Goal: Task Accomplishment & Management: Use online tool/utility

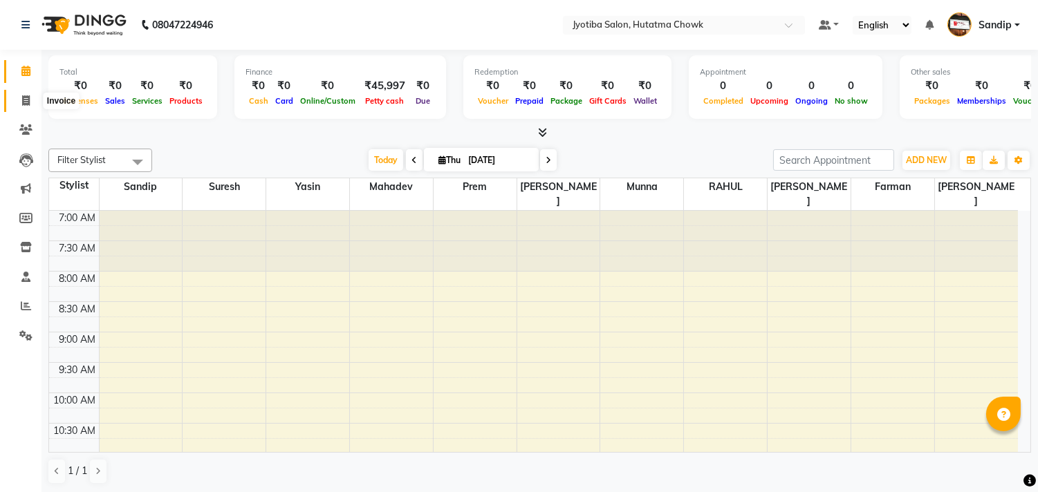
click at [22, 98] on icon at bounding box center [26, 100] width 8 height 10
select select "service"
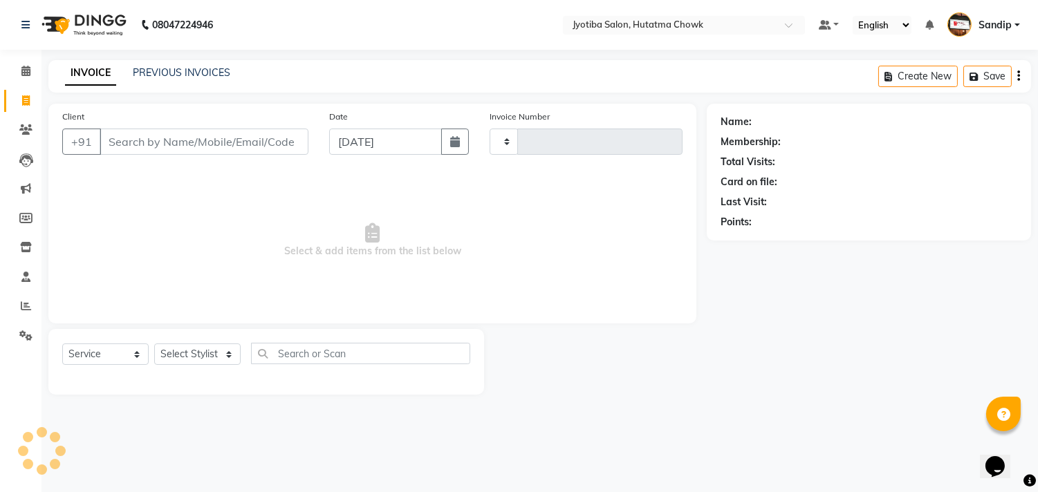
type input "2186"
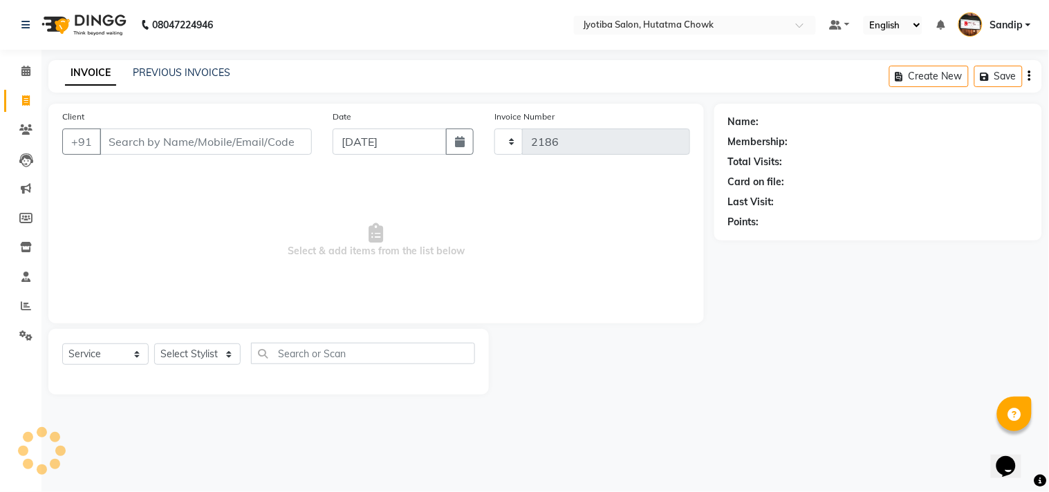
select select "556"
select select "membership"
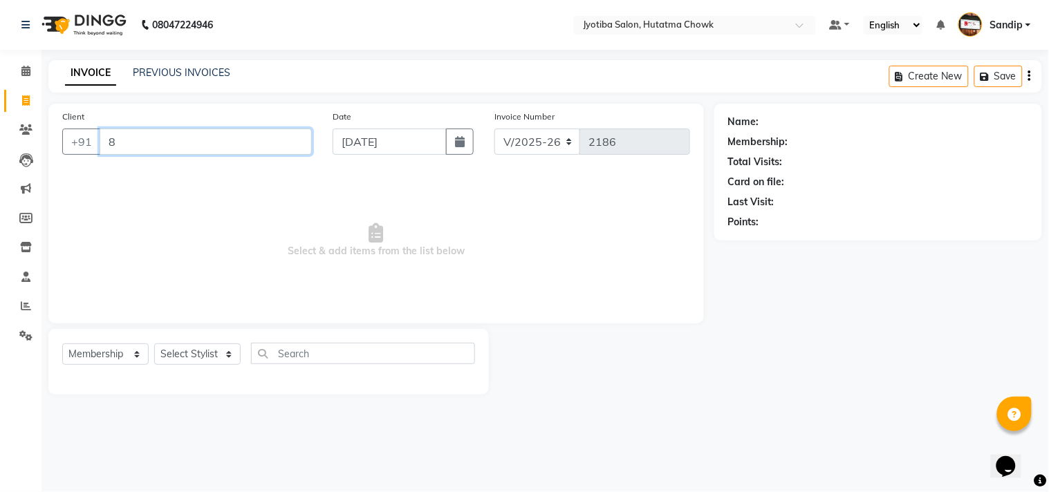
type input "88"
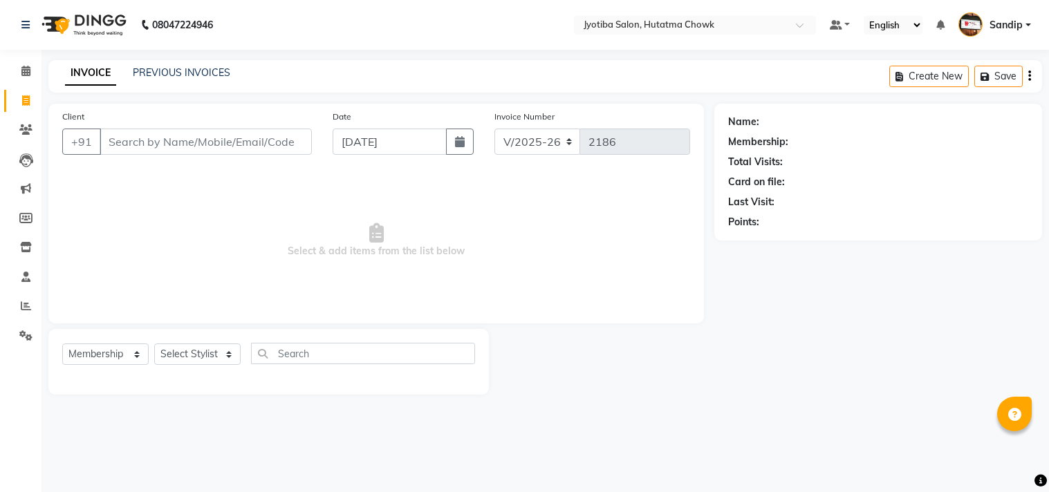
select select "556"
select select "membership"
click at [183, 70] on link "PREVIOUS INVOICES" at bounding box center [182, 72] width 98 height 12
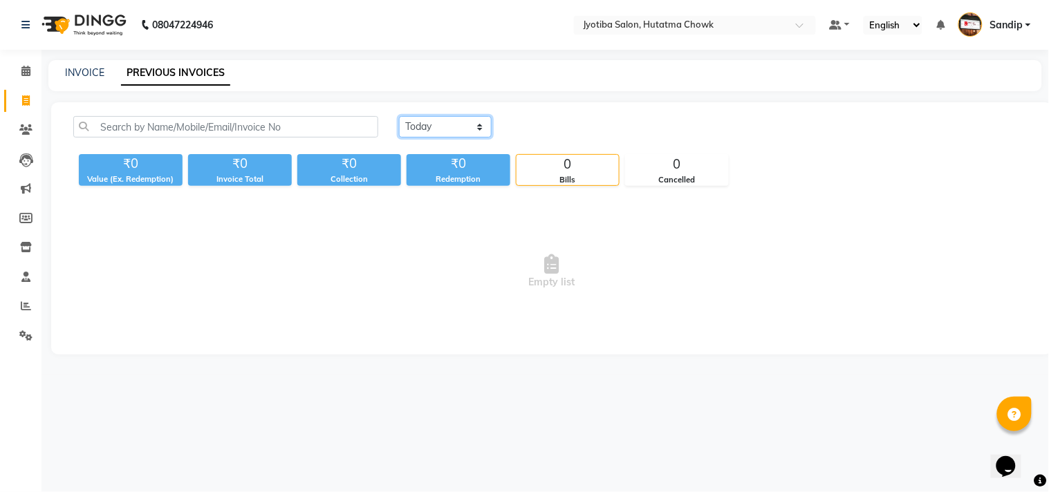
click at [438, 121] on select "Today Yesterday Custom Range" at bounding box center [445, 126] width 93 height 21
click at [399, 116] on select "Today Yesterday Custom Range" at bounding box center [445, 126] width 93 height 21
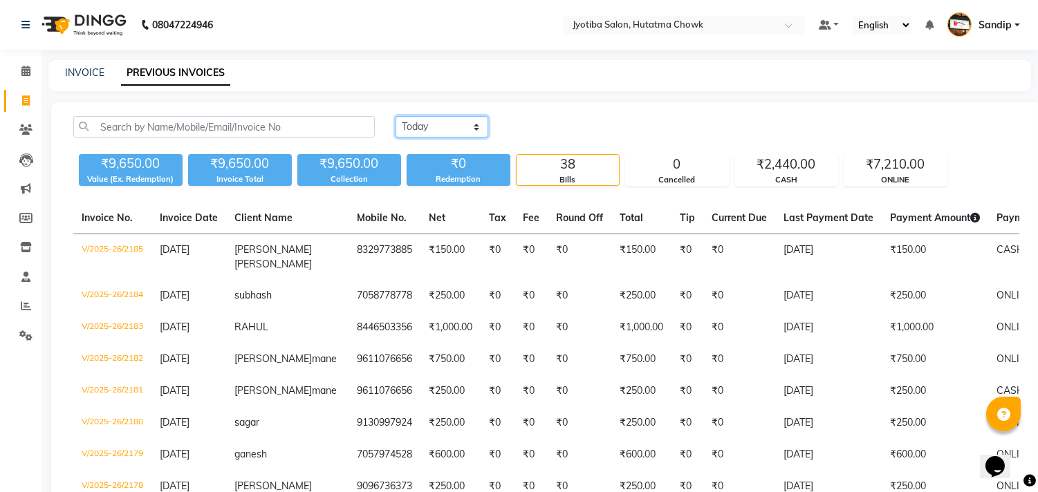
click at [443, 127] on select "Today Yesterday Custom Range" at bounding box center [442, 126] width 93 height 21
select select "today"
click at [396, 116] on select "Today Yesterday Custom Range" at bounding box center [442, 126] width 93 height 21
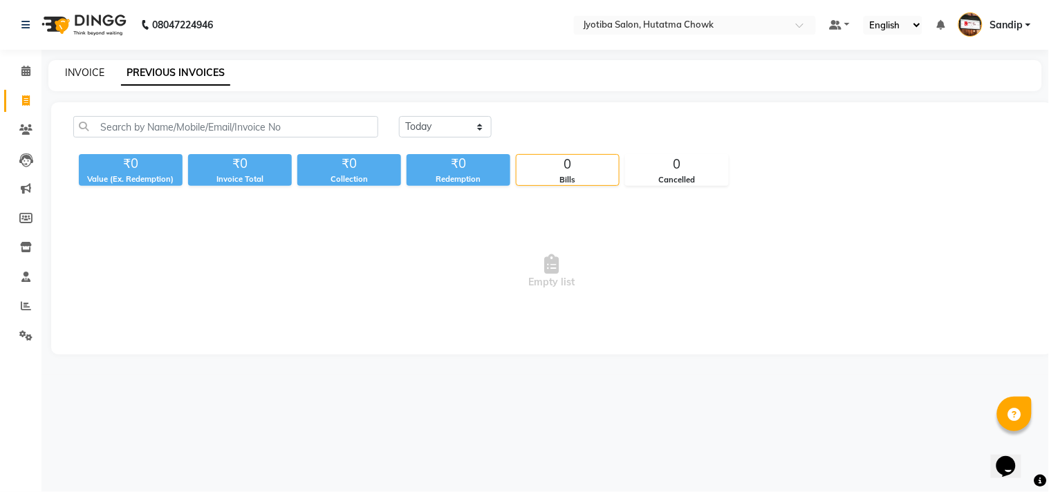
click at [81, 67] on link "INVOICE" at bounding box center [84, 72] width 39 height 12
select select "service"
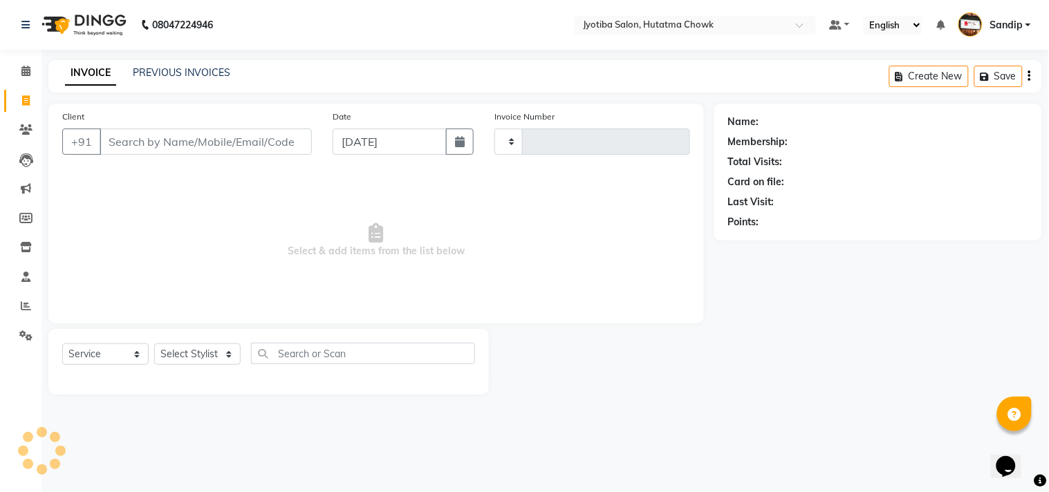
type input "2186"
select select "556"
select select "membership"
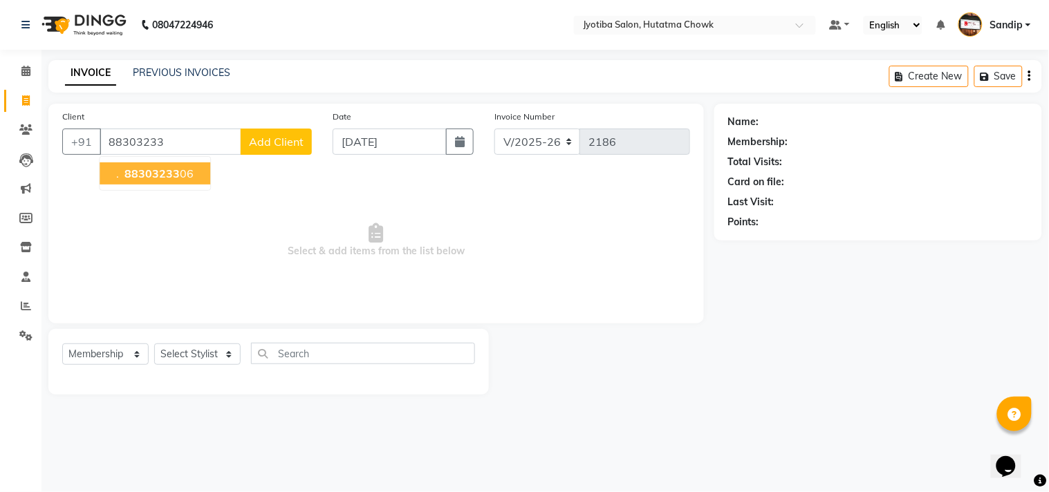
click at [149, 176] on span "88303233" at bounding box center [151, 174] width 55 height 14
type input "8830323306"
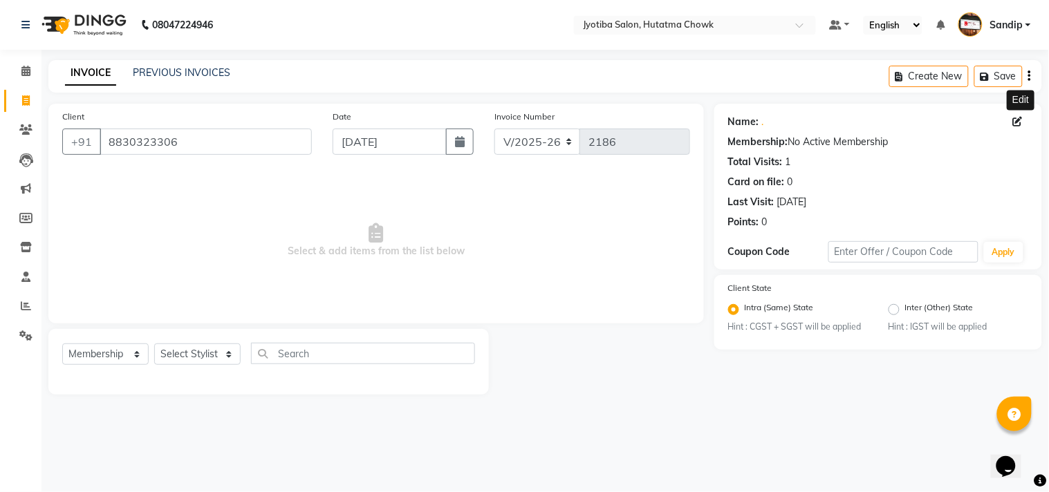
click at [1014, 119] on icon at bounding box center [1018, 122] width 10 height 10
select select "22"
select select "male"
select select
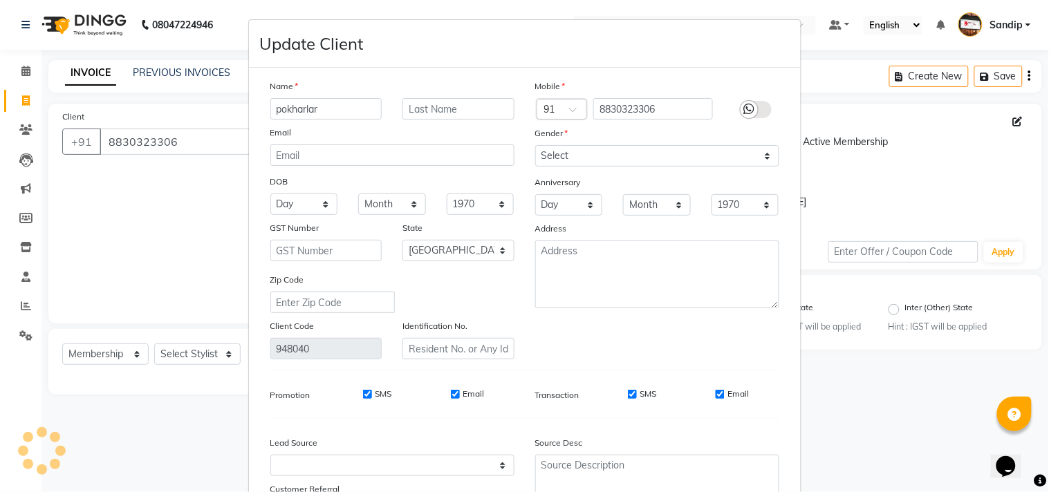
type input "pokharlar"
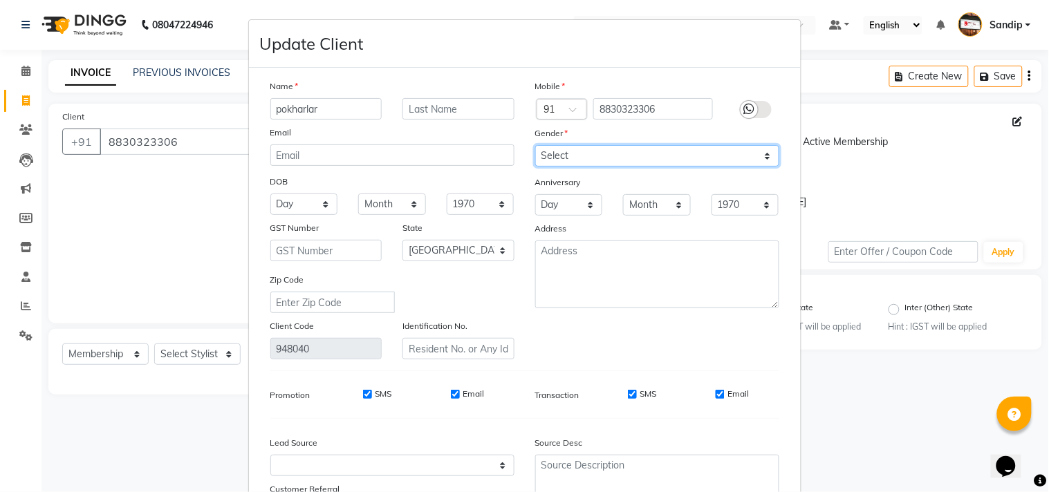
click at [574, 155] on select "Select Male Female Other Prefer Not To Say" at bounding box center [657, 155] width 244 height 21
click at [556, 358] on div "Mobile Country Code × 91 8830323306 Gender Select Male Female Other Prefer Not …" at bounding box center [657, 219] width 265 height 281
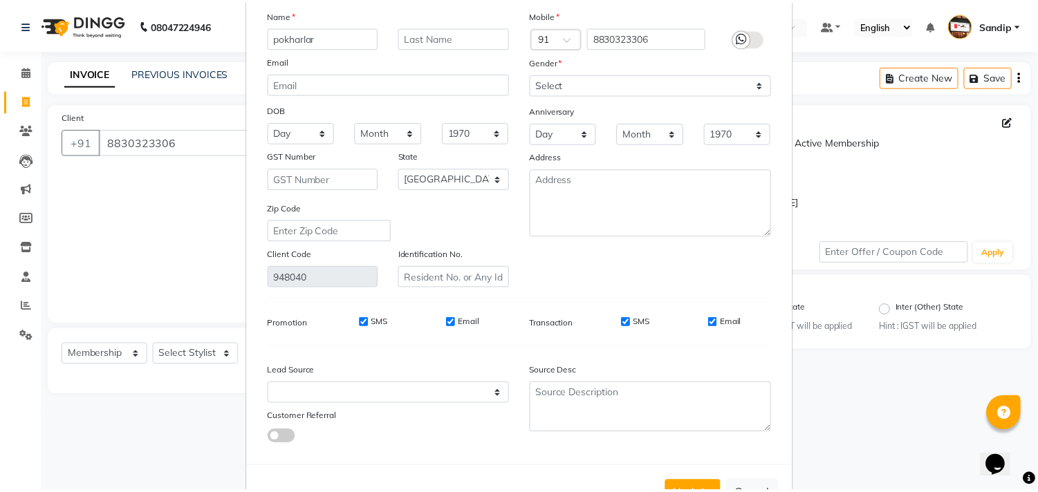
scroll to position [122, 0]
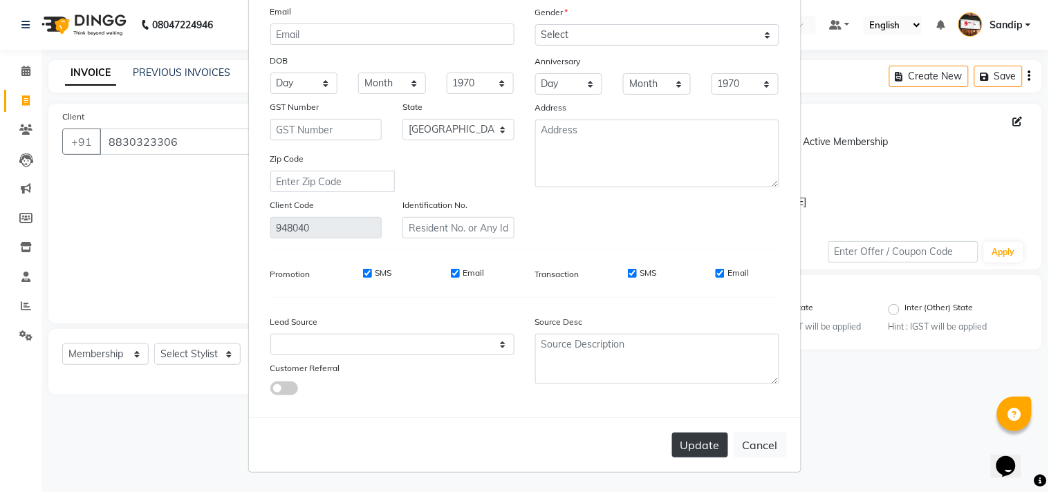
click at [696, 440] on button "Update" at bounding box center [700, 445] width 56 height 25
select select
select select "null"
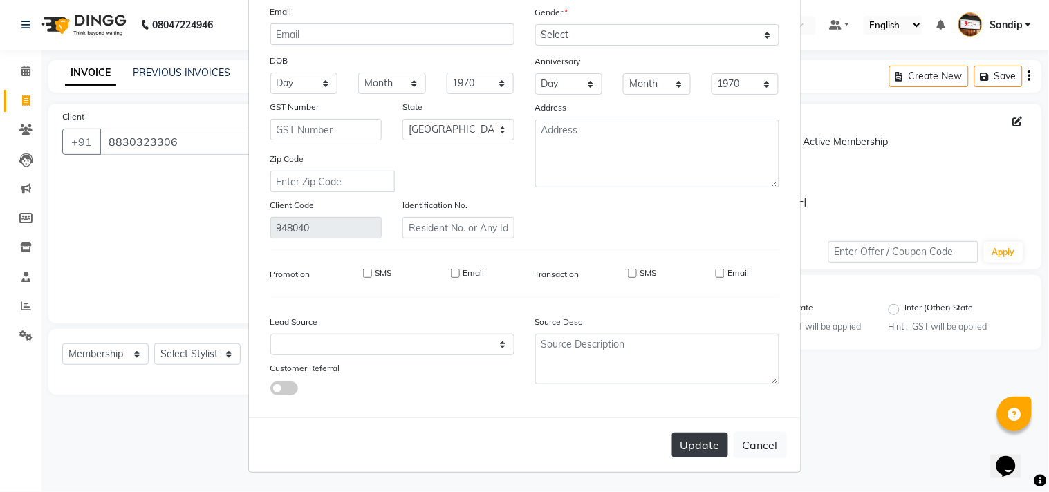
select select
checkbox input "false"
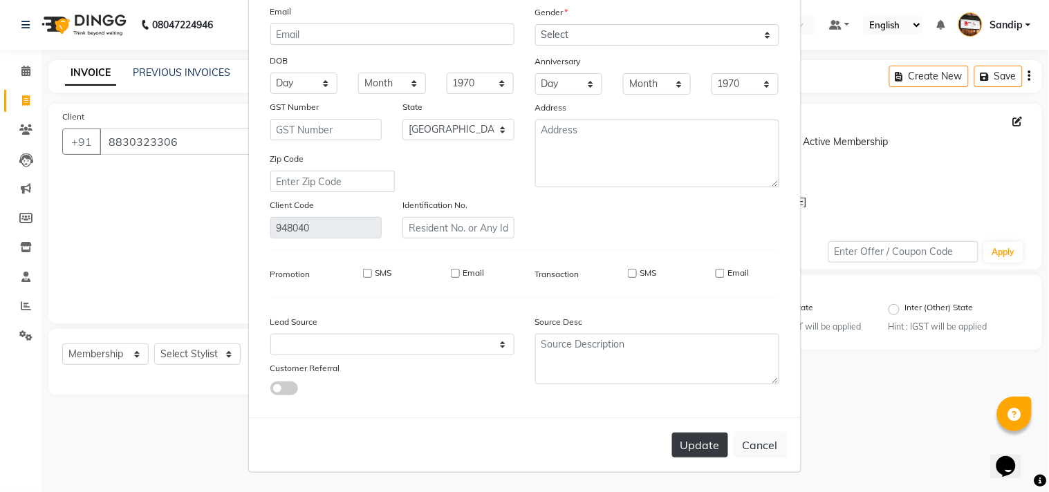
checkbox input "false"
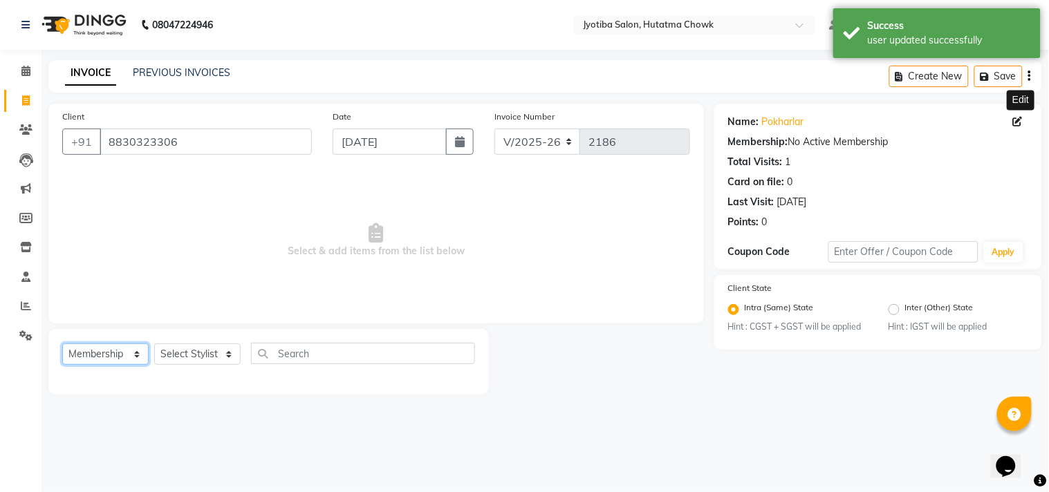
click at [91, 344] on select "Select Service Product Membership Package Voucher Prepaid Gift Card" at bounding box center [105, 354] width 86 height 21
select select "service"
click at [62, 344] on select "Select Service Product Membership Package Voucher Prepaid Gift Card" at bounding box center [105, 354] width 86 height 21
click at [187, 354] on select "Select Stylist Abdul Dinesh thakur Farman Juned mahadev Munna prem RAHUL Sandip…" at bounding box center [197, 354] width 86 height 21
select select "81229"
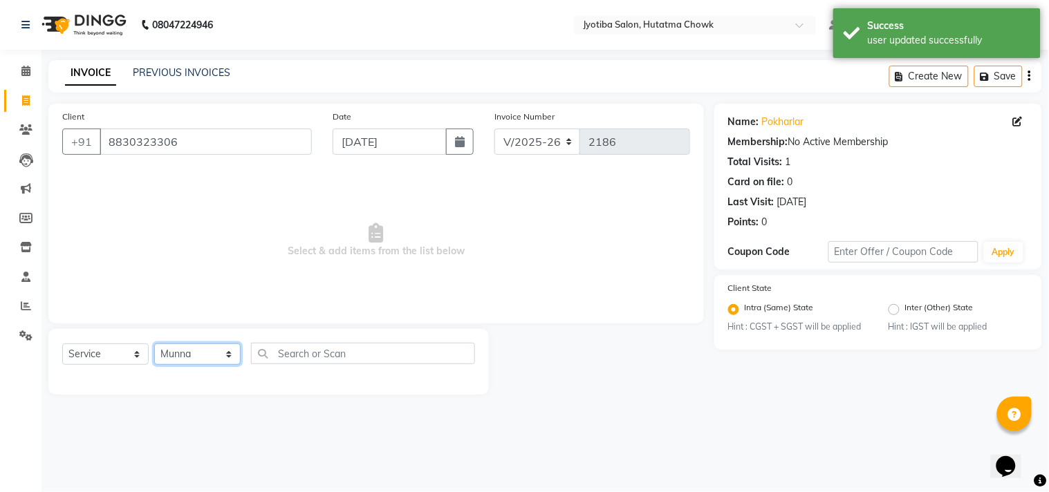
click at [154, 344] on select "Select Stylist Abdul Dinesh thakur Farman Juned mahadev Munna prem RAHUL Sandip…" at bounding box center [197, 354] width 86 height 21
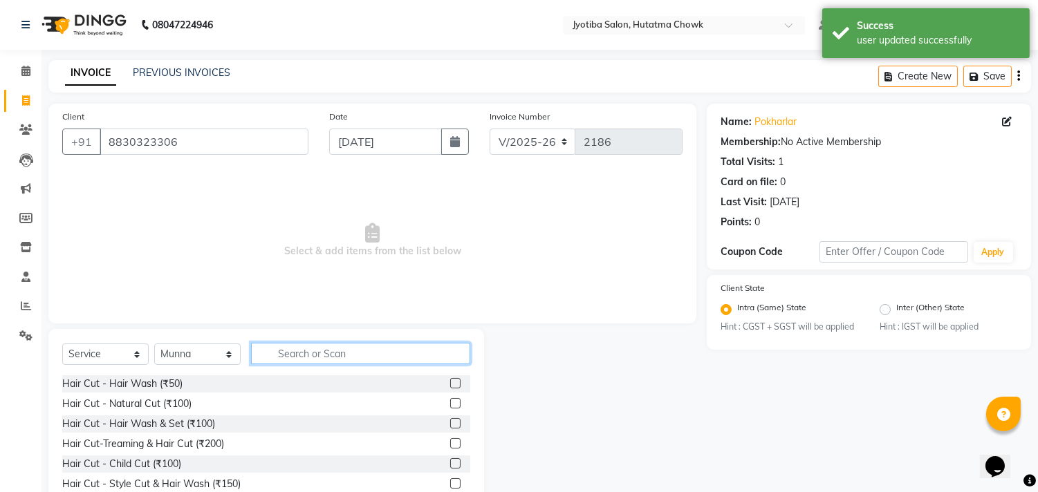
click at [289, 351] on input "text" at bounding box center [360, 353] width 219 height 21
type input "100"
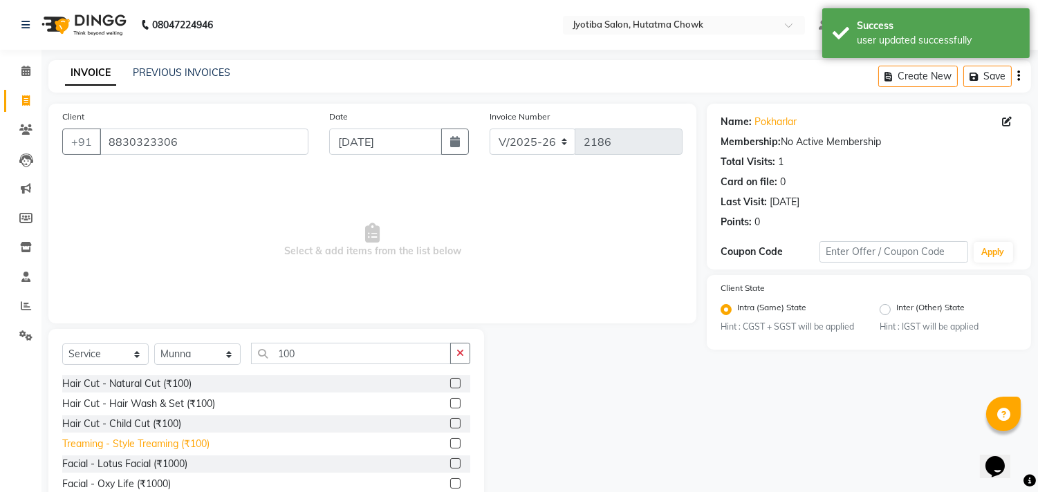
click at [130, 440] on div "Treaming - Style Treaming (₹100)" at bounding box center [135, 444] width 147 height 15
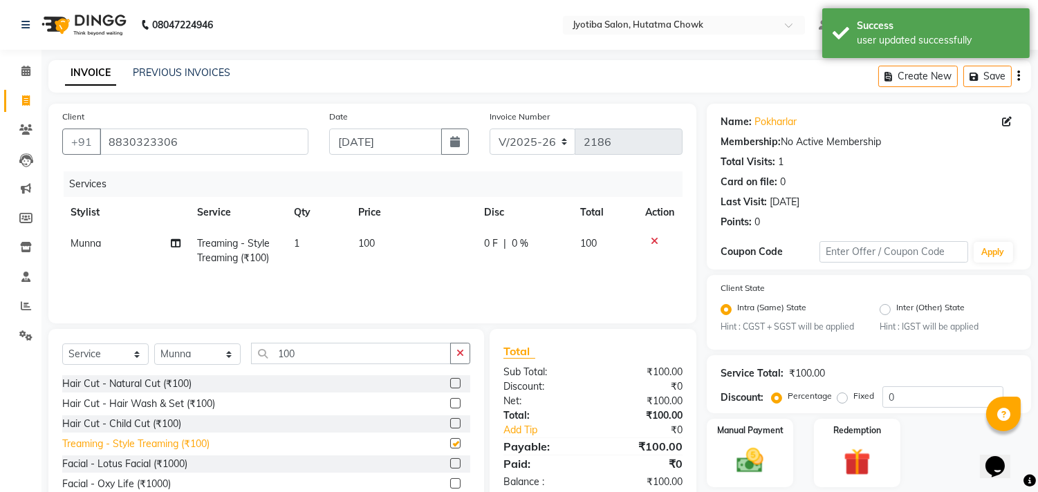
checkbox input "false"
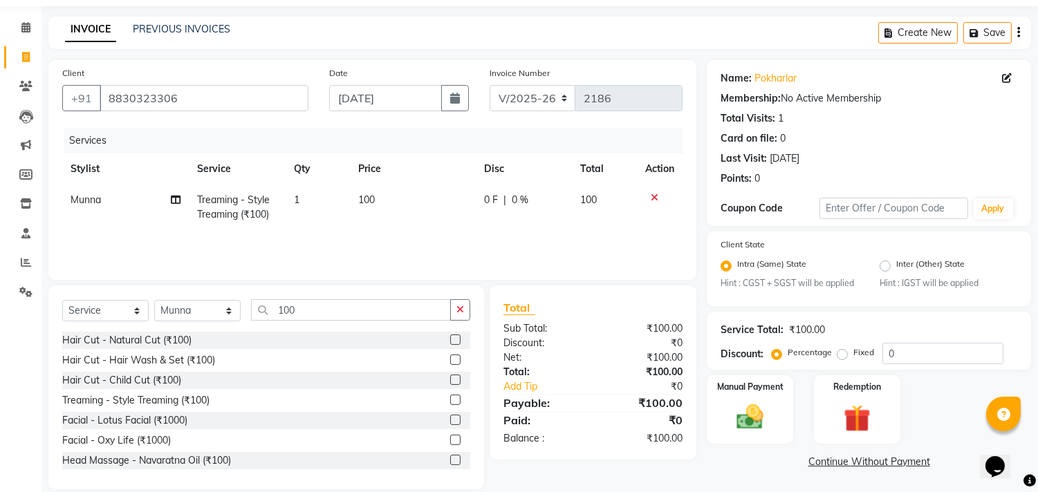
scroll to position [61, 0]
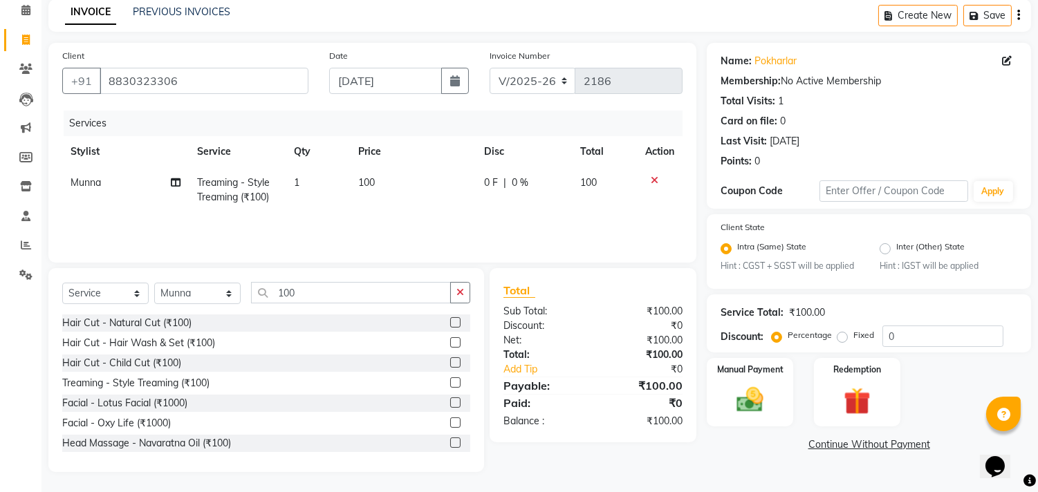
click at [831, 445] on link "Continue Without Payment" at bounding box center [869, 445] width 319 height 15
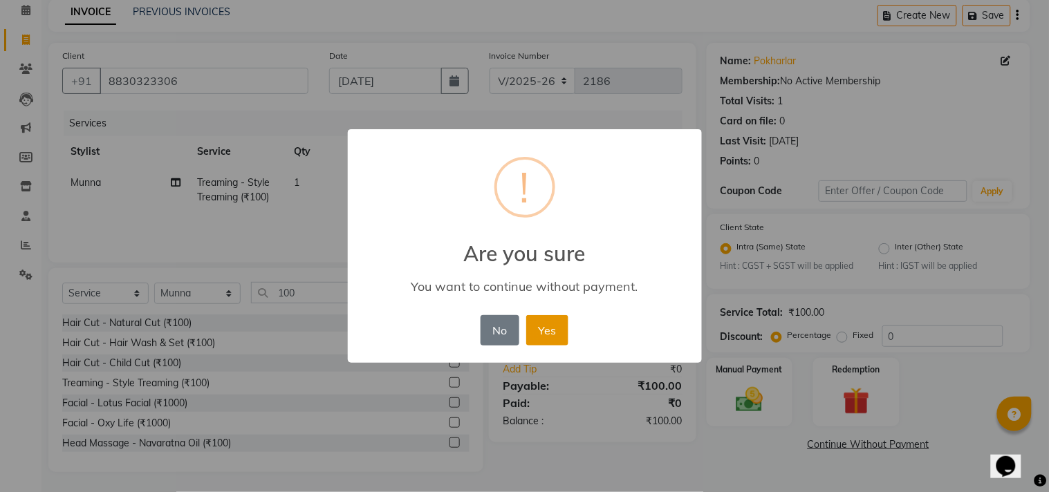
click at [545, 327] on button "Yes" at bounding box center [547, 330] width 42 height 30
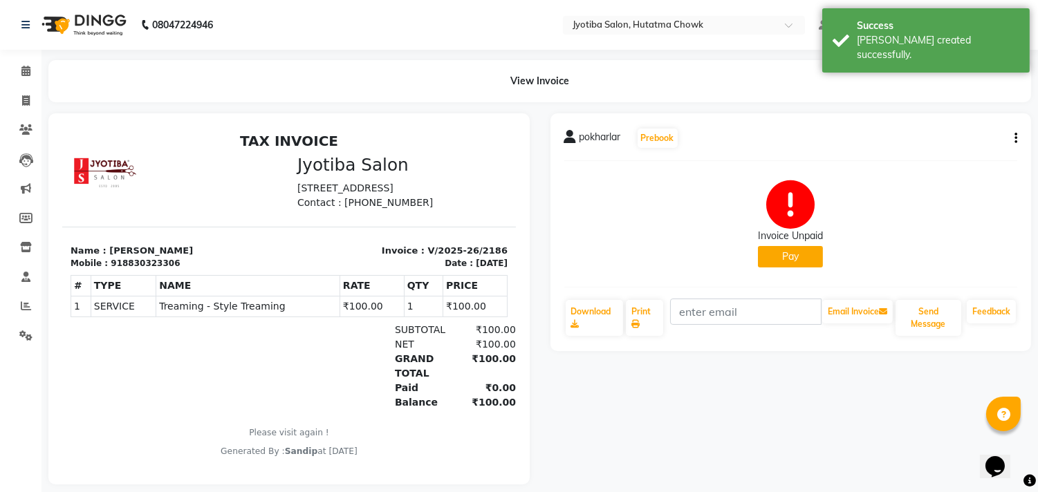
click at [780, 257] on button "Pay" at bounding box center [790, 256] width 65 height 21
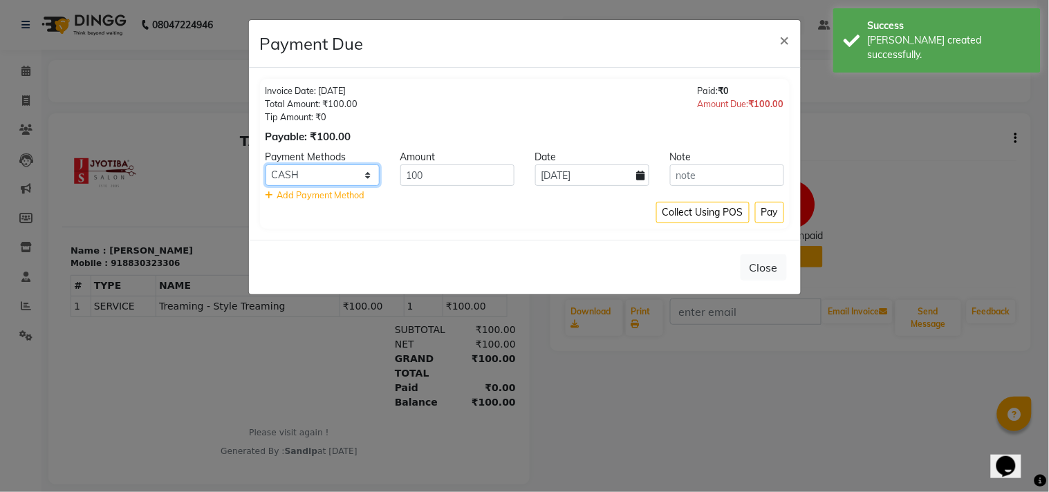
click at [341, 169] on select "CASH ONLINE CARD" at bounding box center [323, 175] width 114 height 21
select select "3"
click at [266, 165] on select "CASH ONLINE CARD" at bounding box center [323, 175] width 114 height 21
click at [769, 210] on button "Pay" at bounding box center [769, 212] width 29 height 21
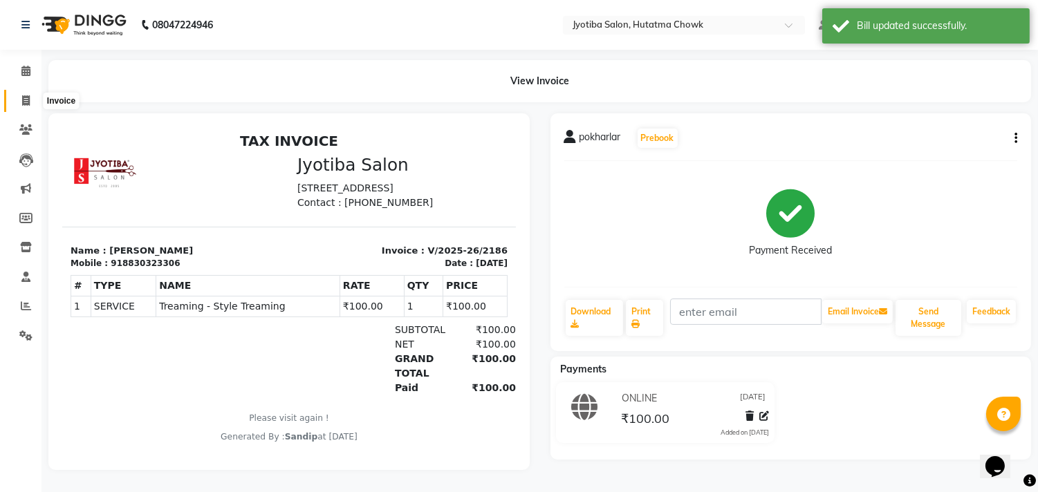
click at [28, 99] on icon at bounding box center [26, 100] width 8 height 10
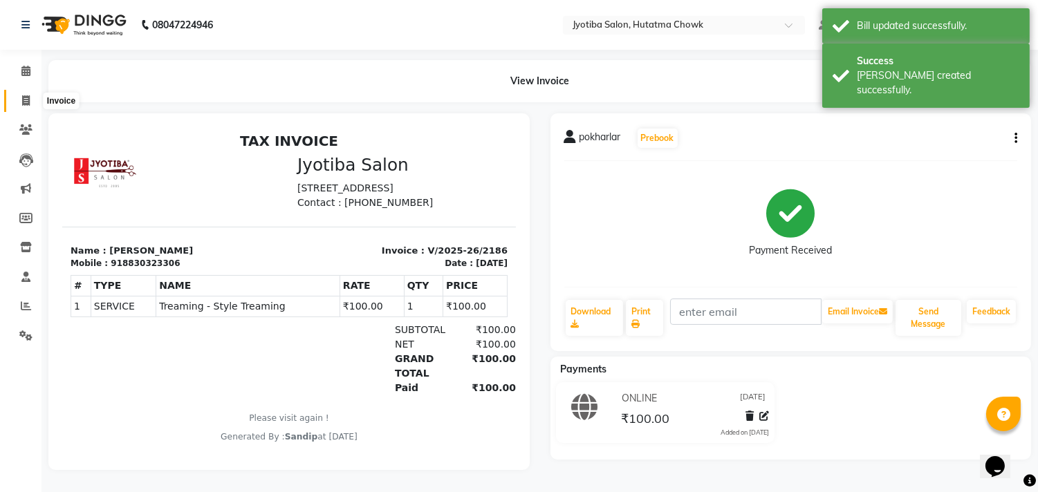
select select "556"
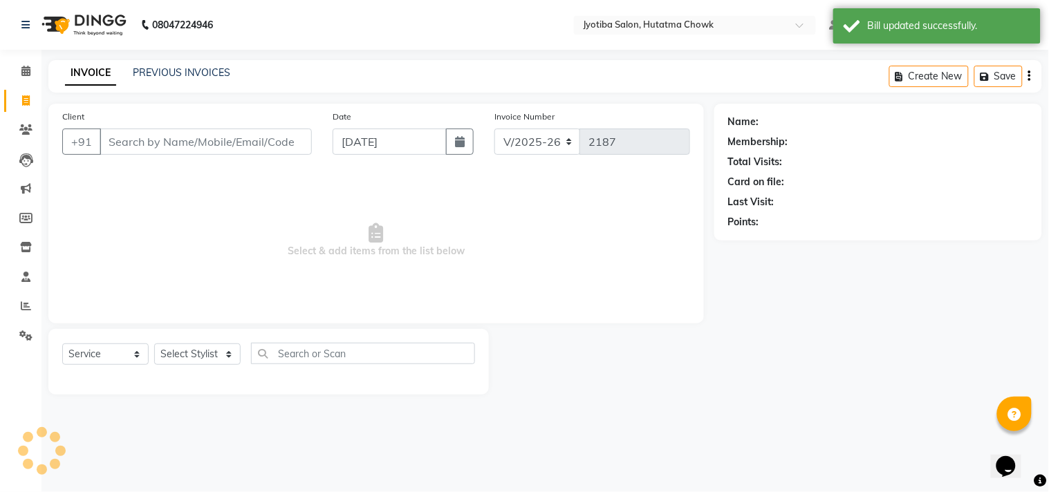
select select "membership"
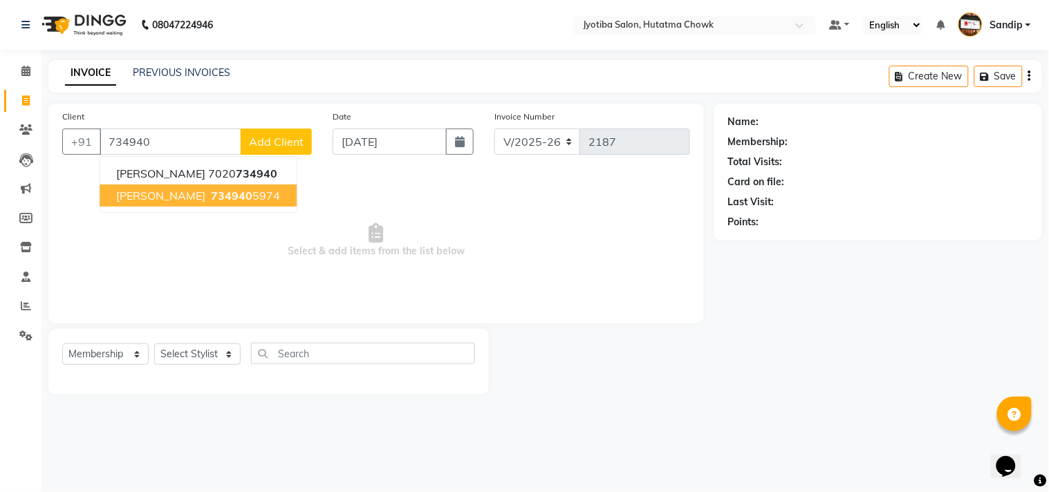
click at [239, 196] on button "sidram 734940 5974" at bounding box center [198, 196] width 197 height 22
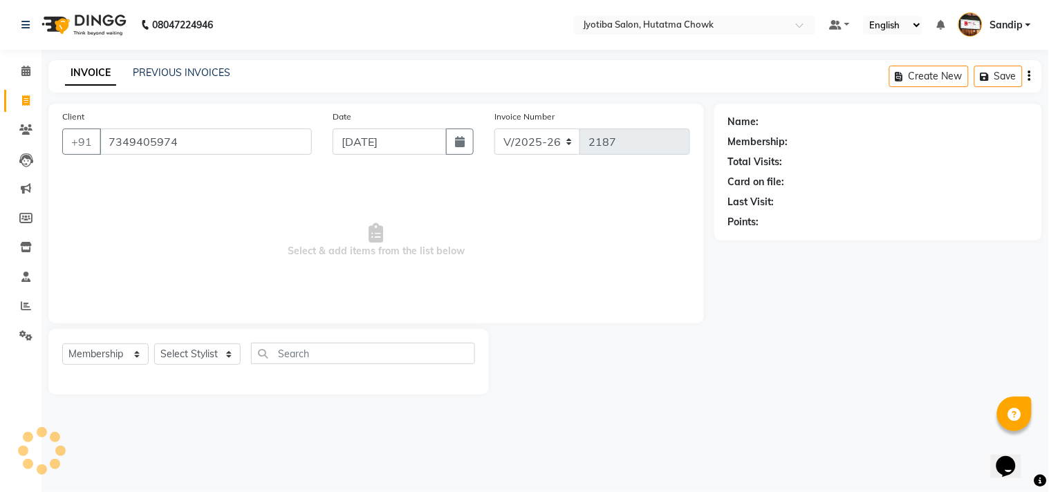
type input "7349405974"
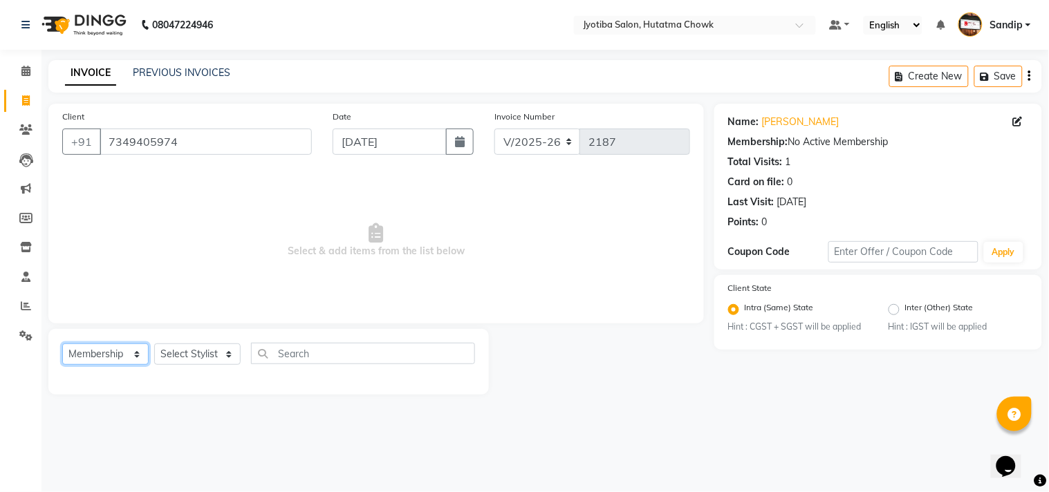
click at [88, 364] on select "Select Service Product Membership Package Voucher Prepaid Gift Card" at bounding box center [105, 354] width 86 height 21
select select "service"
click at [62, 344] on select "Select Service Product Membership Package Voucher Prepaid Gift Card" at bounding box center [105, 354] width 86 height 21
click at [194, 350] on select "Select Stylist [PERSON_NAME] [PERSON_NAME] [PERSON_NAME] [PERSON_NAME] prem RAH…" at bounding box center [197, 354] width 86 height 21
select select "84596"
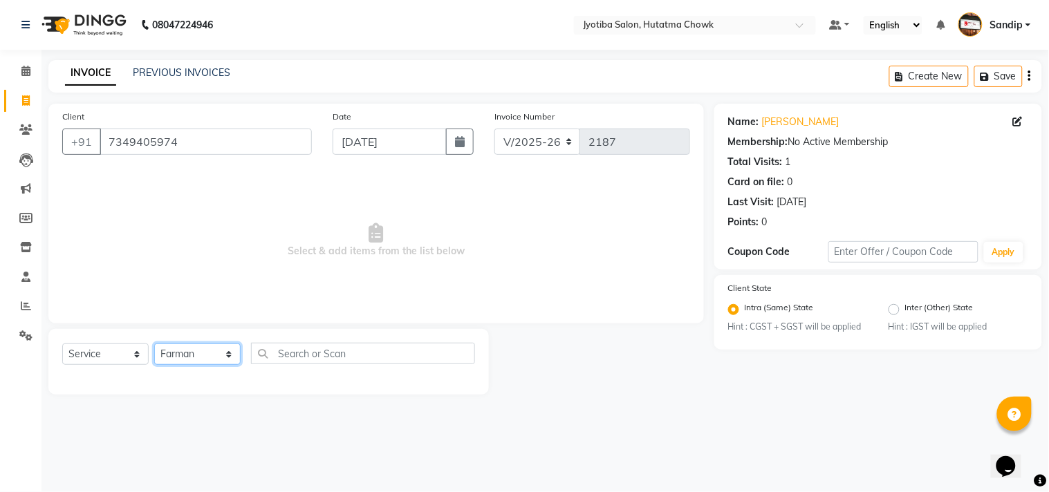
click at [154, 344] on select "Select Stylist [PERSON_NAME] [PERSON_NAME] [PERSON_NAME] [PERSON_NAME] prem RAH…" at bounding box center [197, 354] width 86 height 21
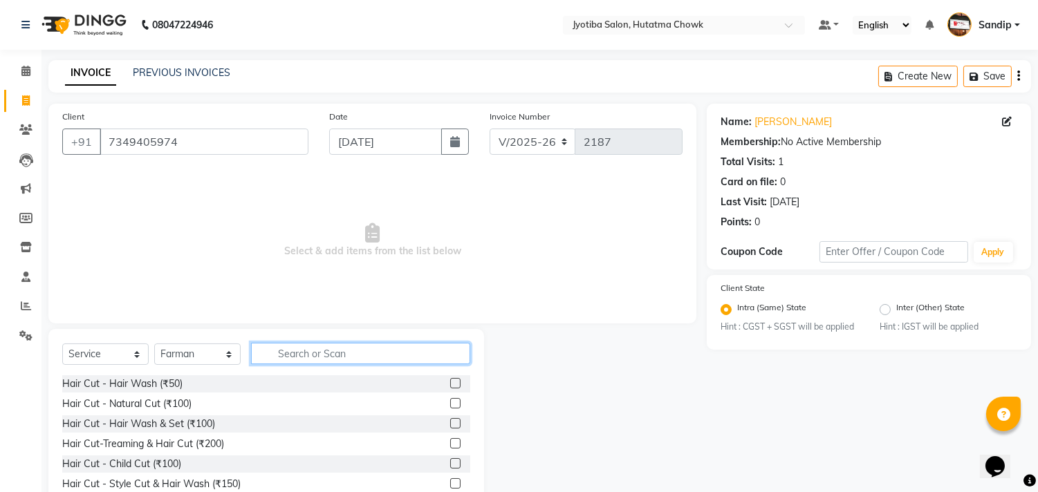
click at [286, 350] on input "text" at bounding box center [360, 353] width 219 height 21
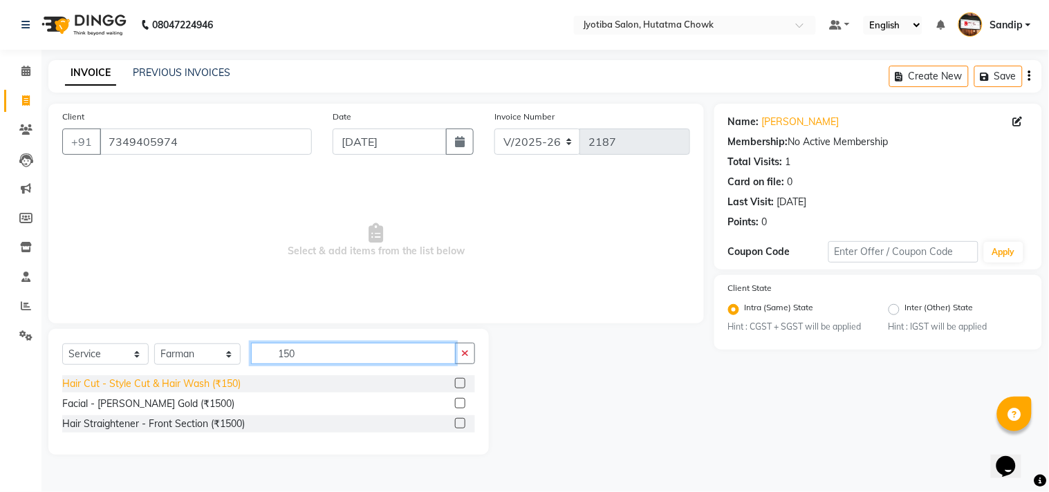
type input "150"
click at [156, 385] on div "Hair Cut - Style Cut & Hair Wash (₹150)" at bounding box center [151, 384] width 178 height 15
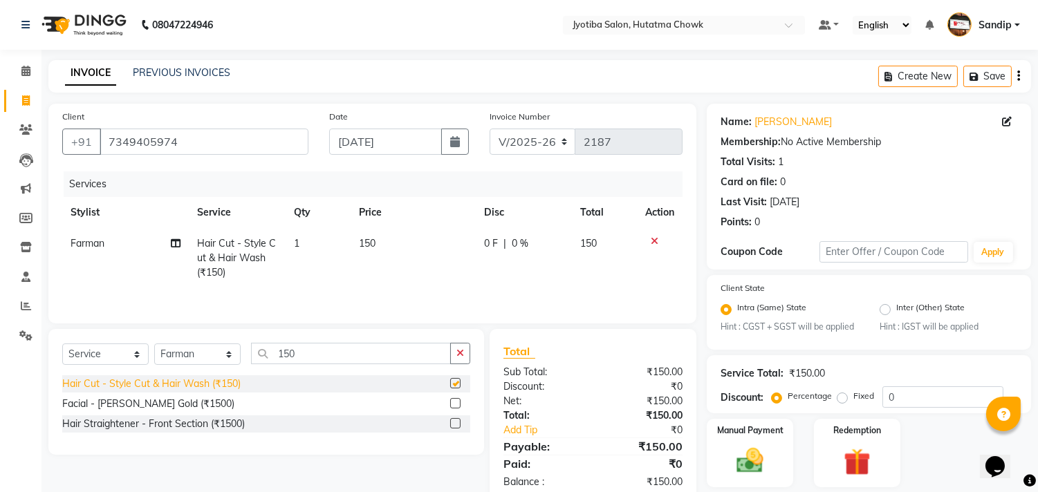
checkbox input "false"
click at [458, 358] on icon "button" at bounding box center [460, 354] width 8 height 10
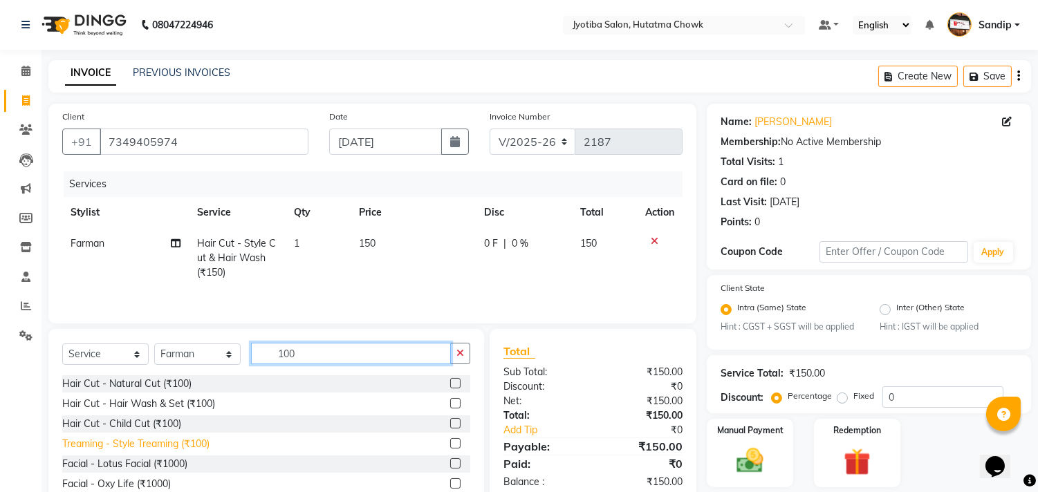
type input "100"
click at [163, 439] on div "Treaming - Style Treaming (₹100)" at bounding box center [135, 444] width 147 height 15
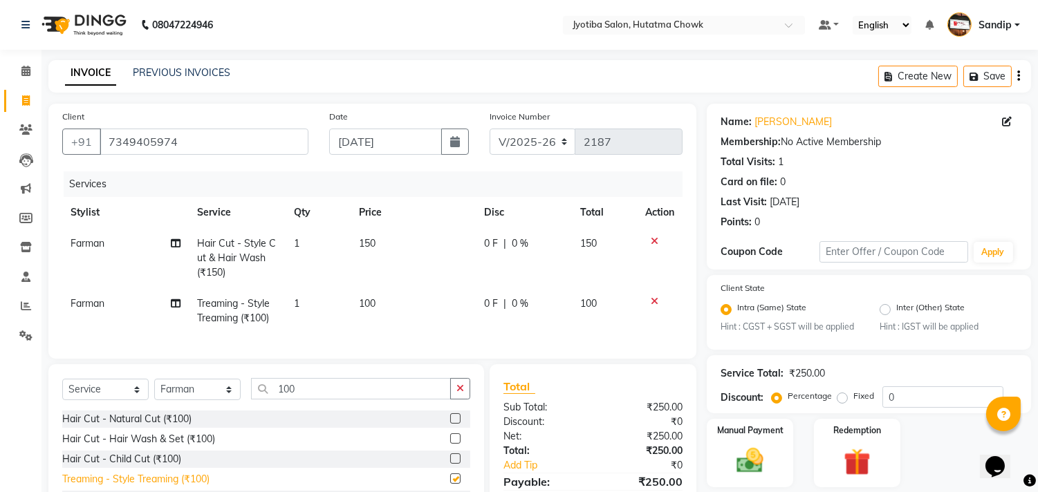
checkbox input "false"
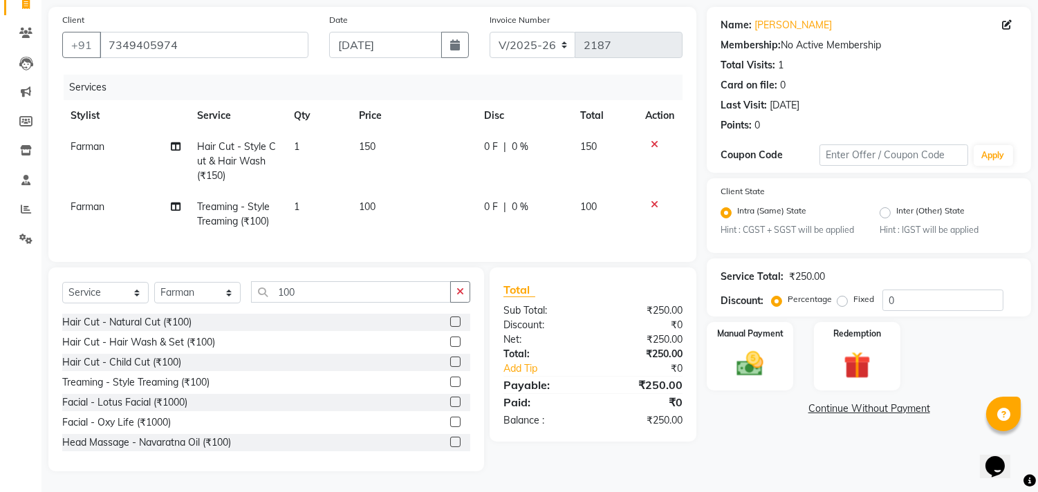
click at [840, 402] on link "Continue Without Payment" at bounding box center [869, 409] width 319 height 15
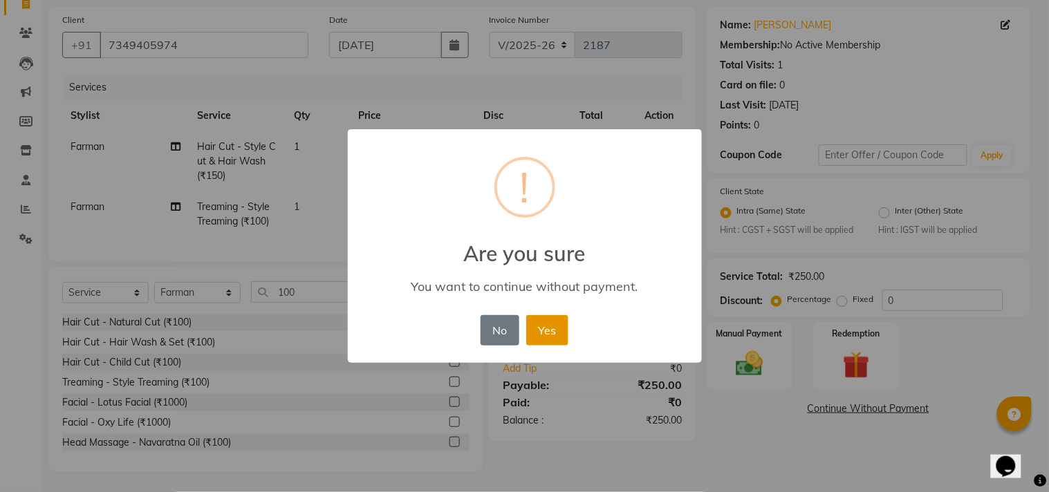
click at [545, 320] on button "Yes" at bounding box center [547, 330] width 42 height 30
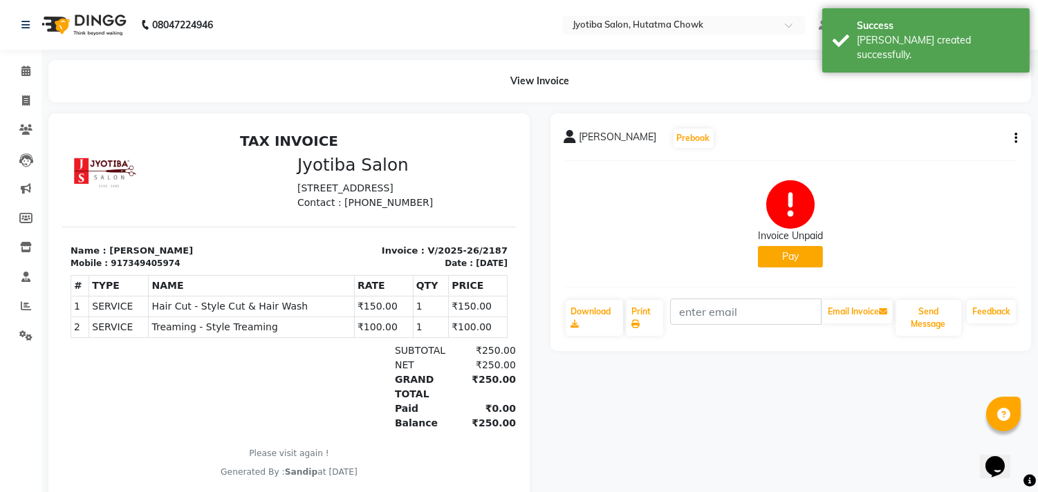
click at [764, 258] on button "Pay" at bounding box center [790, 256] width 65 height 21
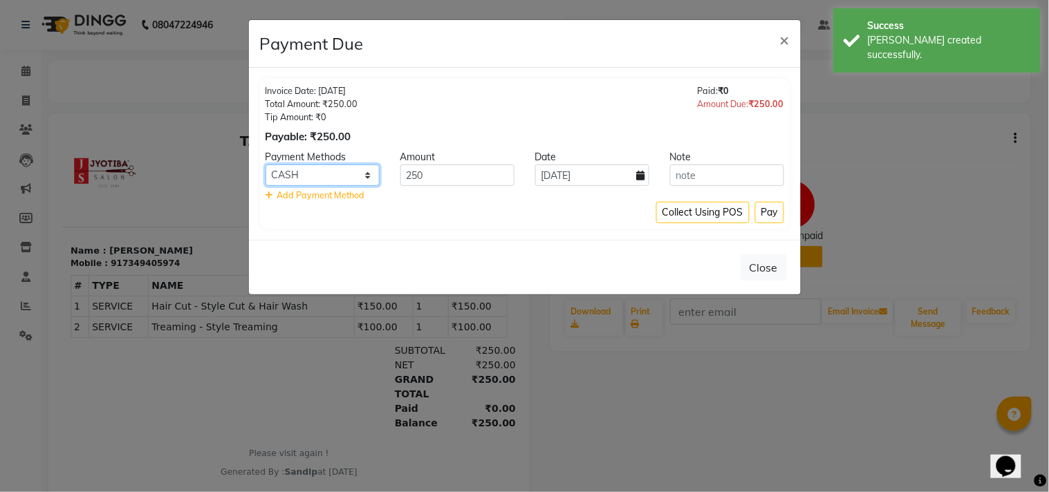
click at [320, 182] on select "CASH ONLINE CARD" at bounding box center [323, 175] width 114 height 21
select select "3"
click at [266, 165] on select "CASH ONLINE CARD" at bounding box center [323, 175] width 114 height 21
click at [768, 214] on button "Pay" at bounding box center [769, 212] width 29 height 21
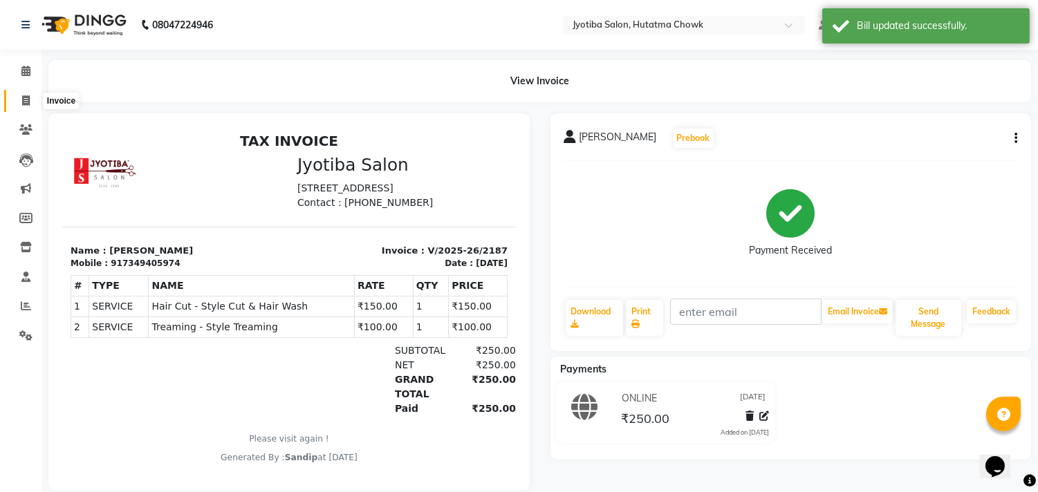
click at [24, 99] on icon at bounding box center [26, 100] width 8 height 10
select select "556"
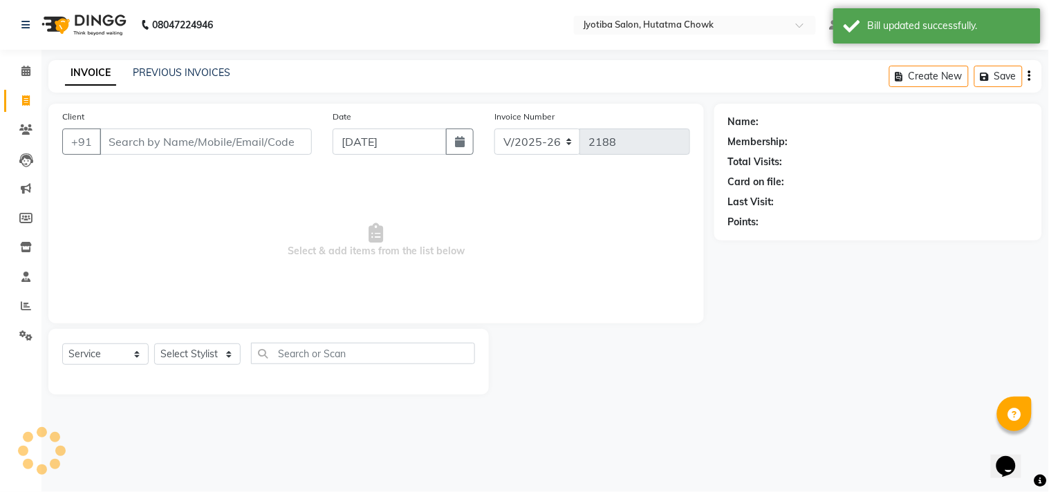
select select "membership"
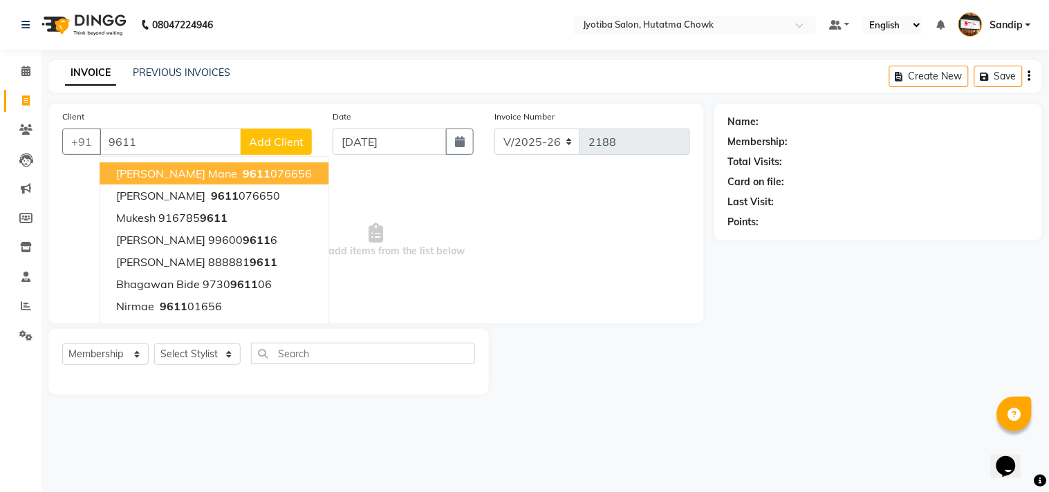
click at [243, 171] on span "9611" at bounding box center [257, 174] width 28 height 14
type input "9611076656"
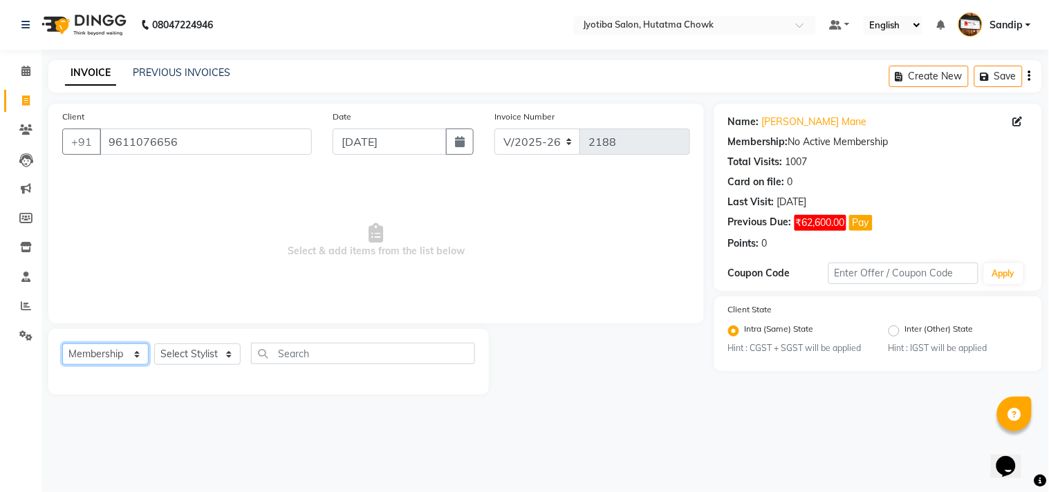
click at [107, 362] on select "Select Service Product Membership Package Voucher Prepaid Gift Card" at bounding box center [105, 354] width 86 height 21
select select "service"
click at [62, 344] on select "Select Service Product Membership Package Voucher Prepaid Gift Card" at bounding box center [105, 354] width 86 height 21
click at [187, 356] on select "Select Stylist [PERSON_NAME] [PERSON_NAME] [PERSON_NAME] [PERSON_NAME] prem RAH…" at bounding box center [197, 354] width 86 height 21
select select "7208"
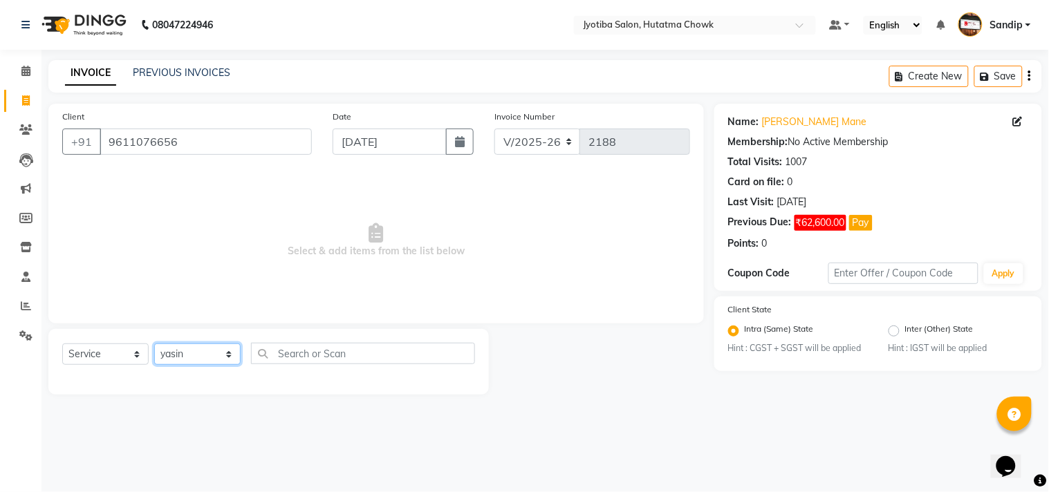
click at [154, 344] on select "Select Stylist [PERSON_NAME] [PERSON_NAME] [PERSON_NAME] [PERSON_NAME] prem RAH…" at bounding box center [197, 354] width 86 height 21
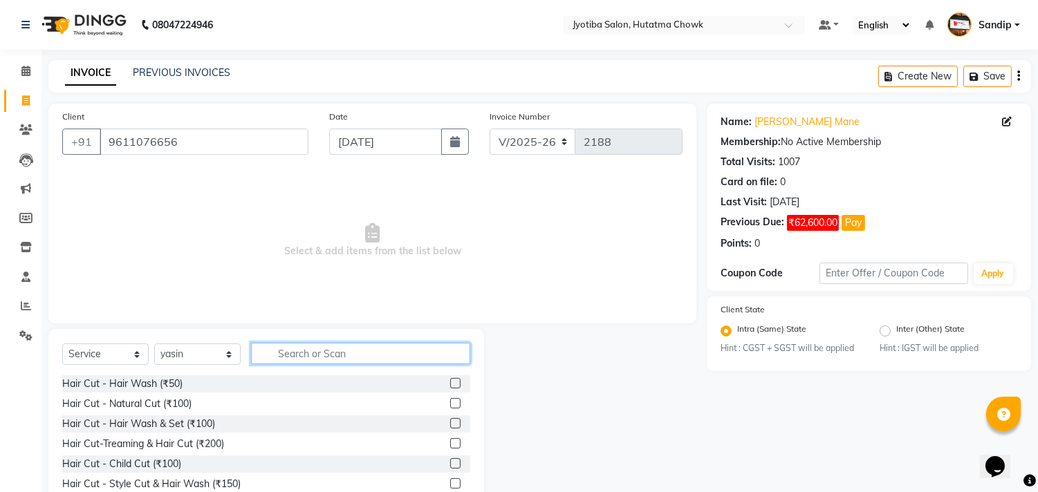
click at [300, 355] on input "text" at bounding box center [360, 353] width 219 height 21
type input "100"
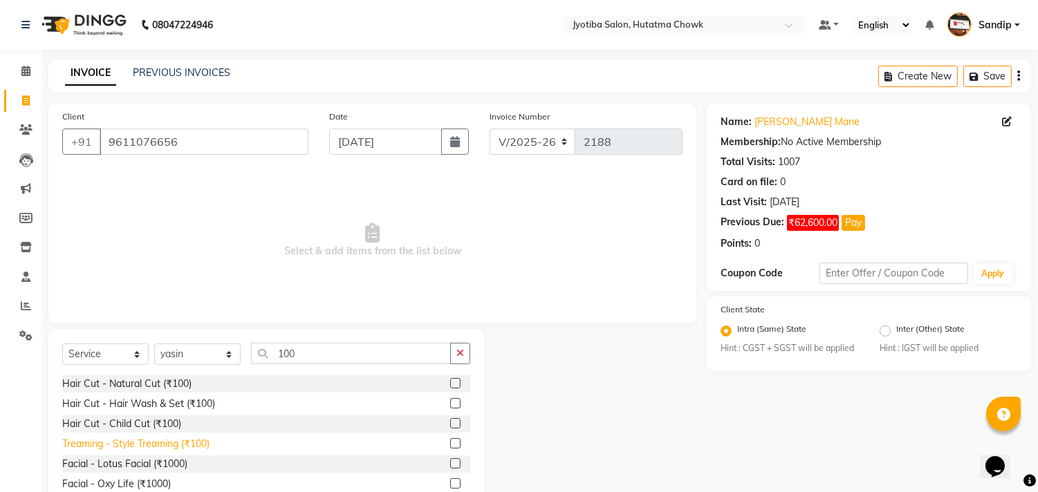
click at [127, 445] on div "Treaming - Style Treaming (₹100)" at bounding box center [135, 444] width 147 height 15
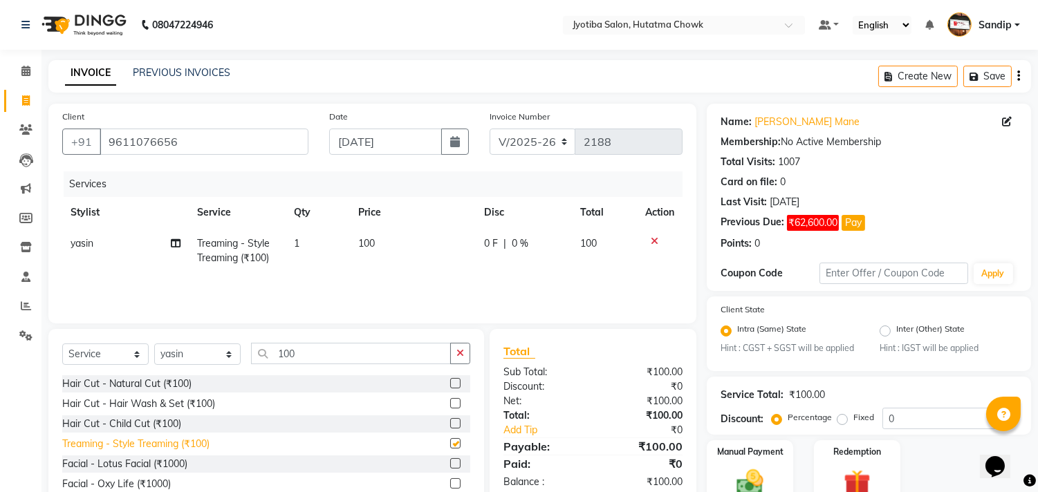
checkbox input "false"
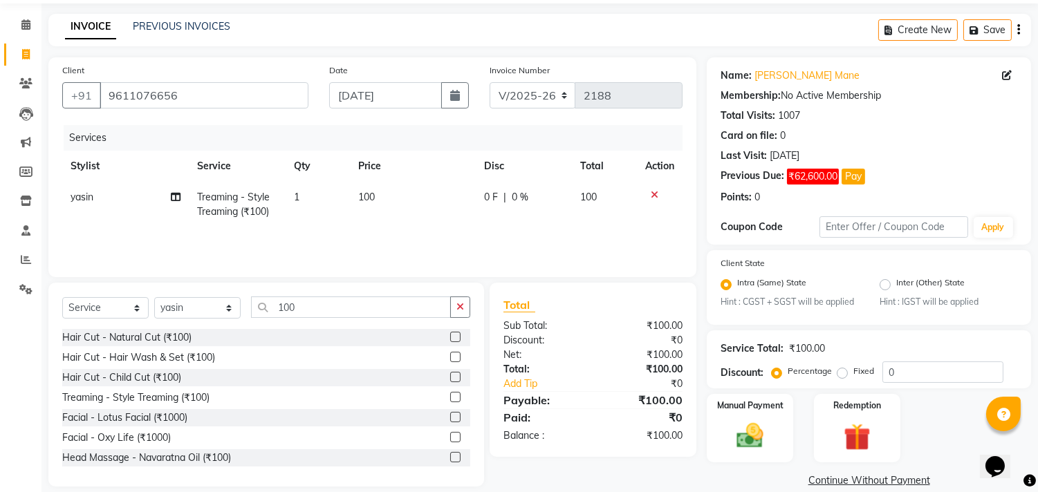
scroll to position [65, 0]
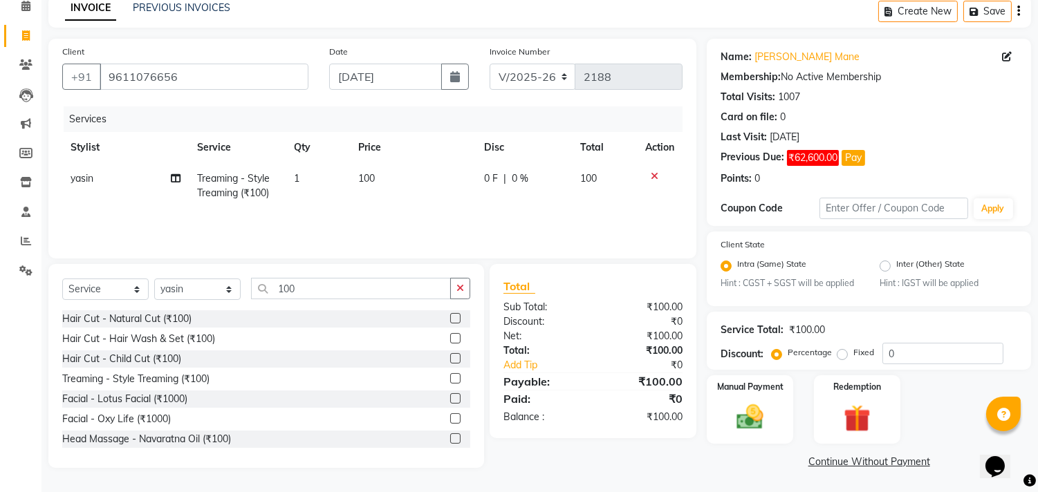
click at [827, 461] on link "Continue Without Payment" at bounding box center [869, 462] width 319 height 15
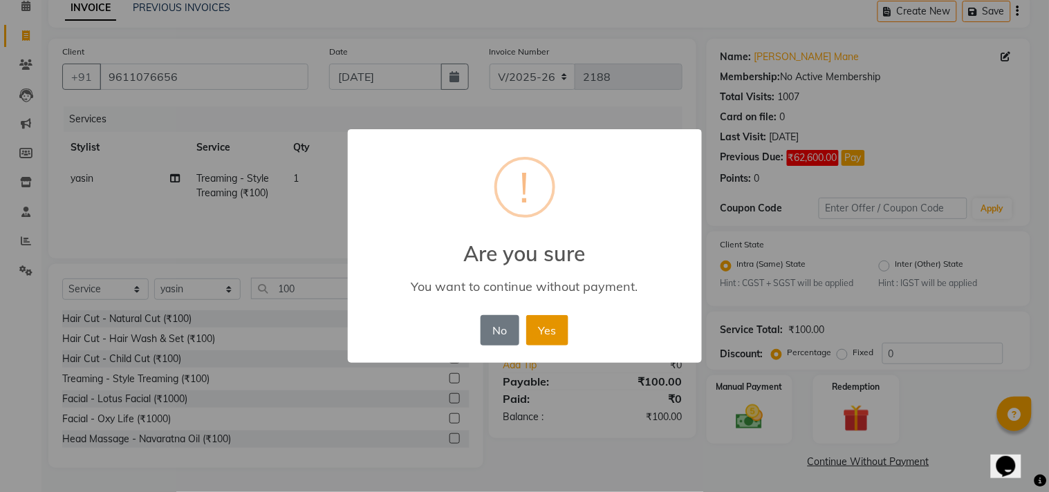
click at [544, 324] on button "Yes" at bounding box center [547, 330] width 42 height 30
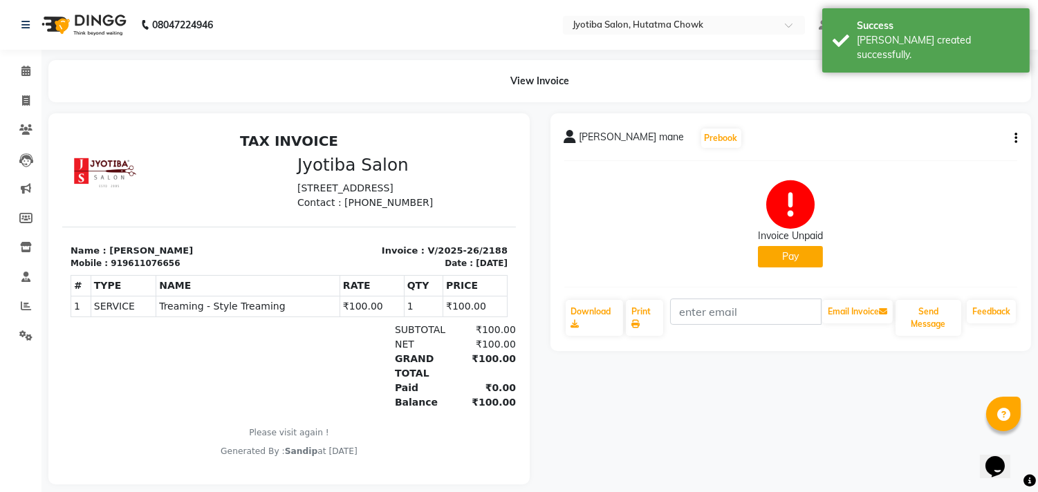
click at [786, 254] on button "Pay" at bounding box center [790, 256] width 65 height 21
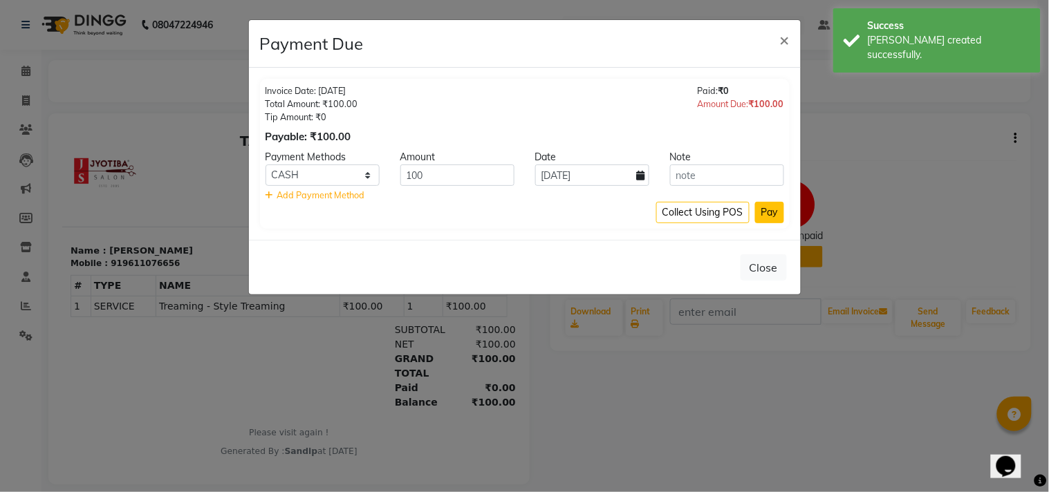
click at [768, 216] on button "Pay" at bounding box center [769, 212] width 29 height 21
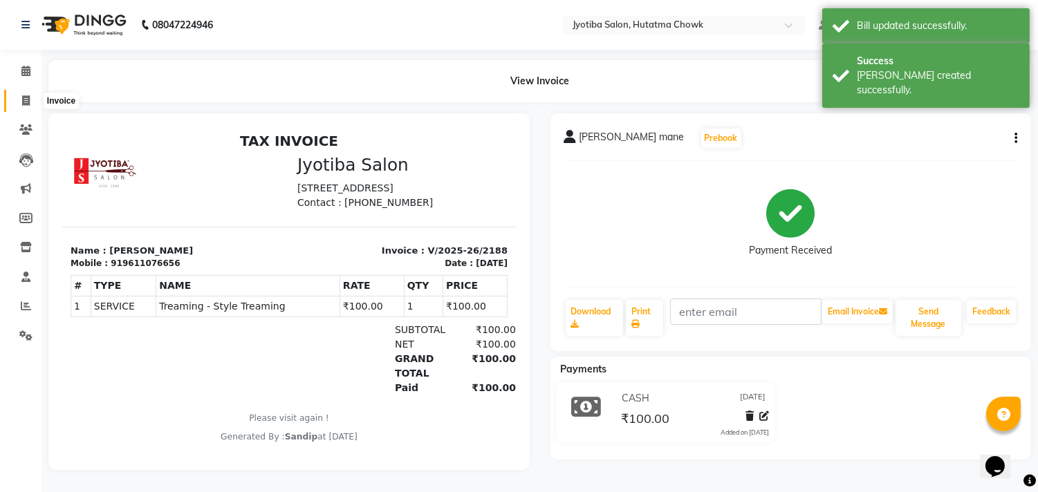
click at [24, 98] on icon at bounding box center [26, 100] width 8 height 10
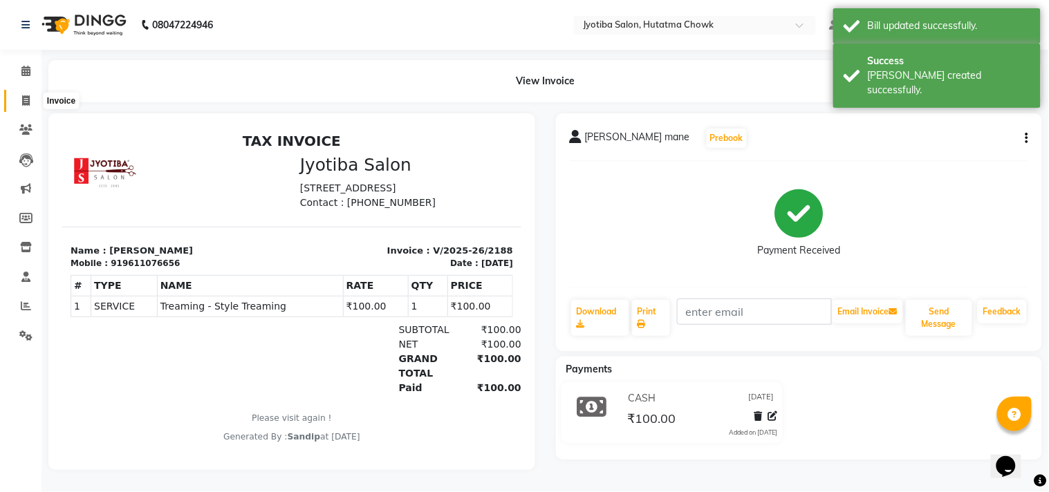
select select "556"
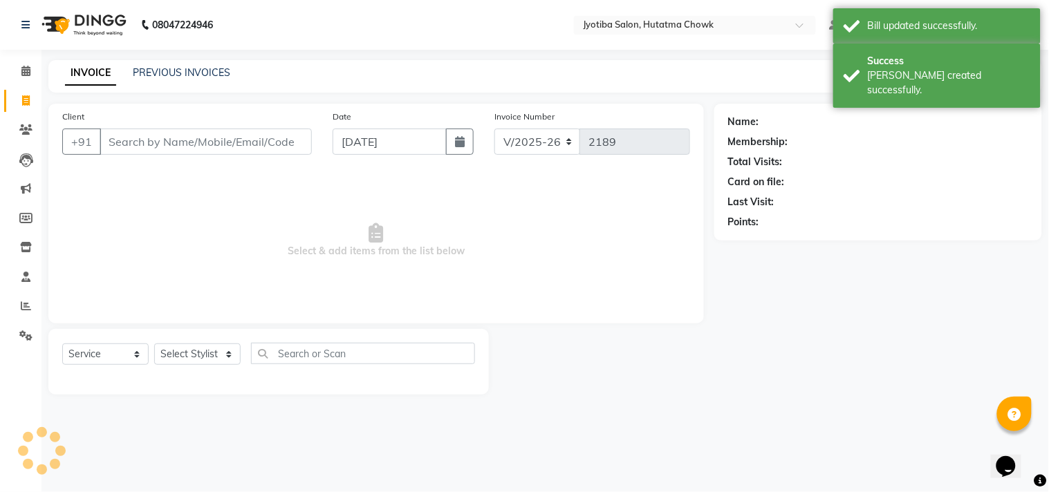
select select "membership"
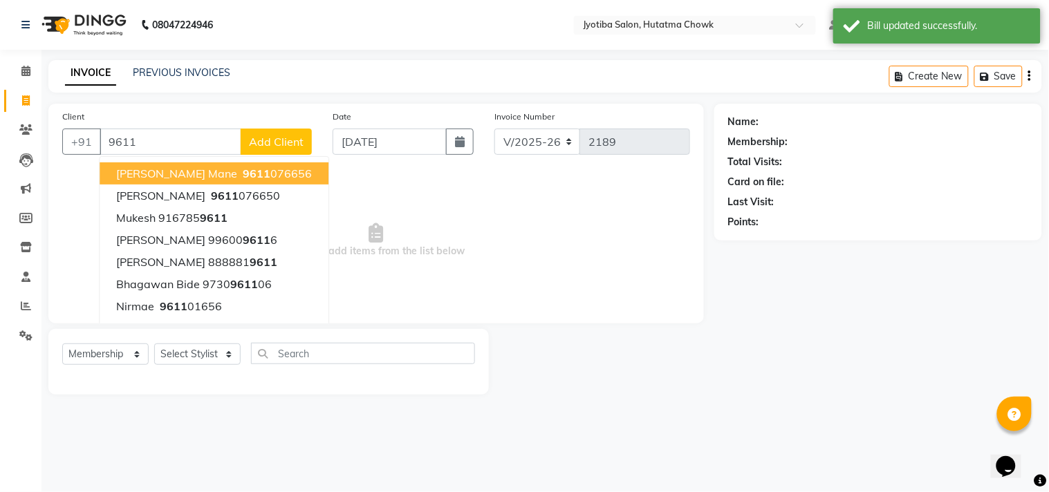
click at [240, 176] on ngb-highlight "9611 076656" at bounding box center [276, 174] width 72 height 14
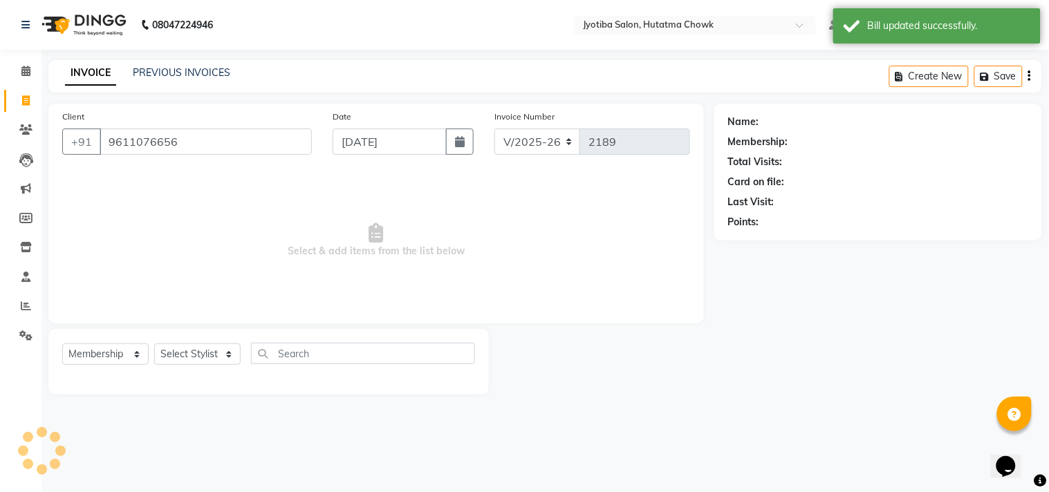
type input "9611076656"
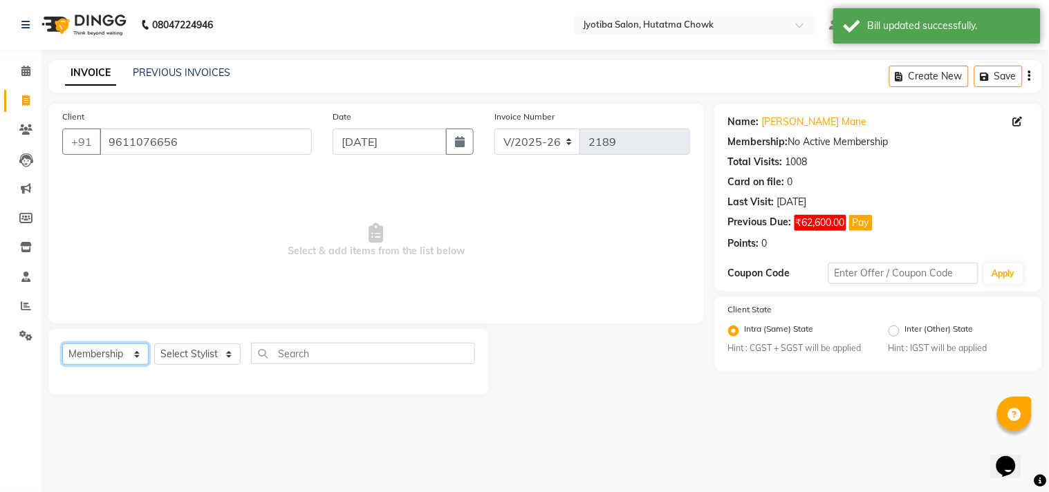
click at [109, 360] on select "Select Service Product Membership Package Voucher Prepaid Gift Card" at bounding box center [105, 354] width 86 height 21
select select "service"
click at [62, 344] on select "Select Service Product Membership Package Voucher Prepaid Gift Card" at bounding box center [105, 354] width 86 height 21
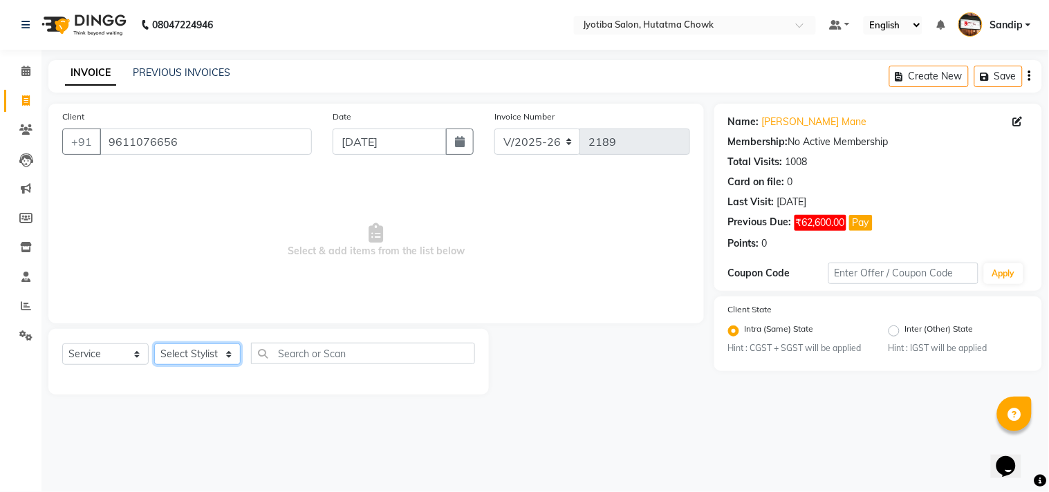
click at [168, 356] on select "Select Stylist [PERSON_NAME] [PERSON_NAME] [PERSON_NAME] [PERSON_NAME] prem RAH…" at bounding box center [197, 354] width 86 height 21
select select "36046"
click at [154, 344] on select "Select Stylist [PERSON_NAME] [PERSON_NAME] [PERSON_NAME] [PERSON_NAME] prem RAH…" at bounding box center [197, 354] width 86 height 21
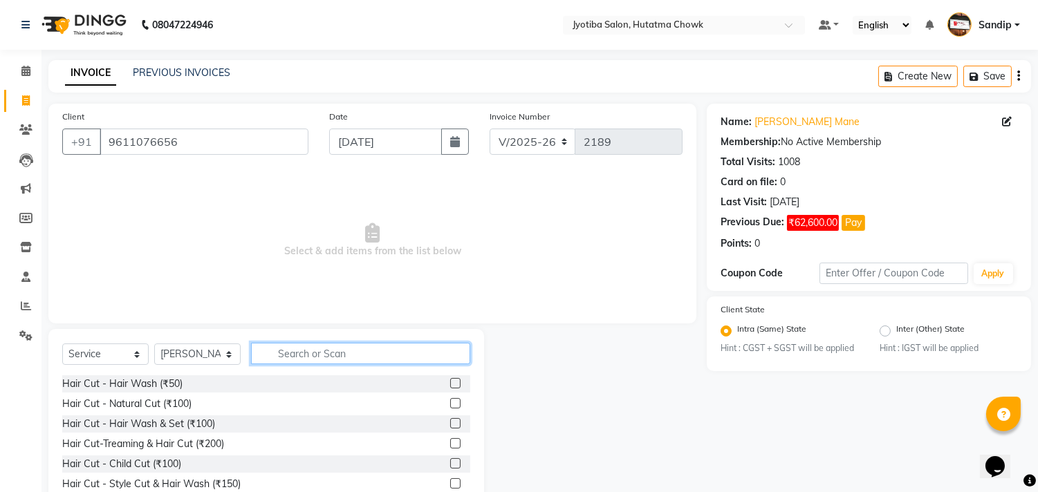
click at [319, 351] on input "text" at bounding box center [360, 353] width 219 height 21
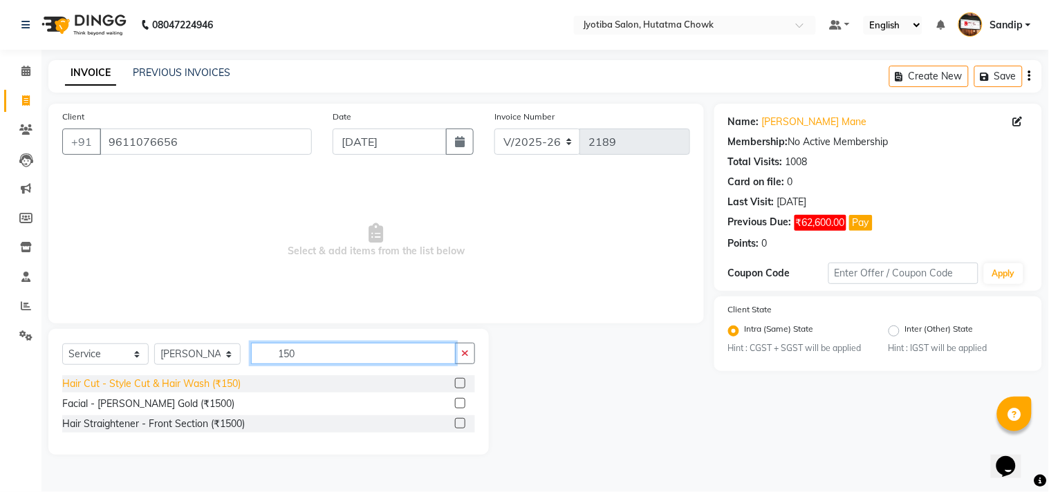
type input "150"
click at [170, 388] on div "Hair Cut - Style Cut & Hair Wash (₹150)" at bounding box center [151, 384] width 178 height 15
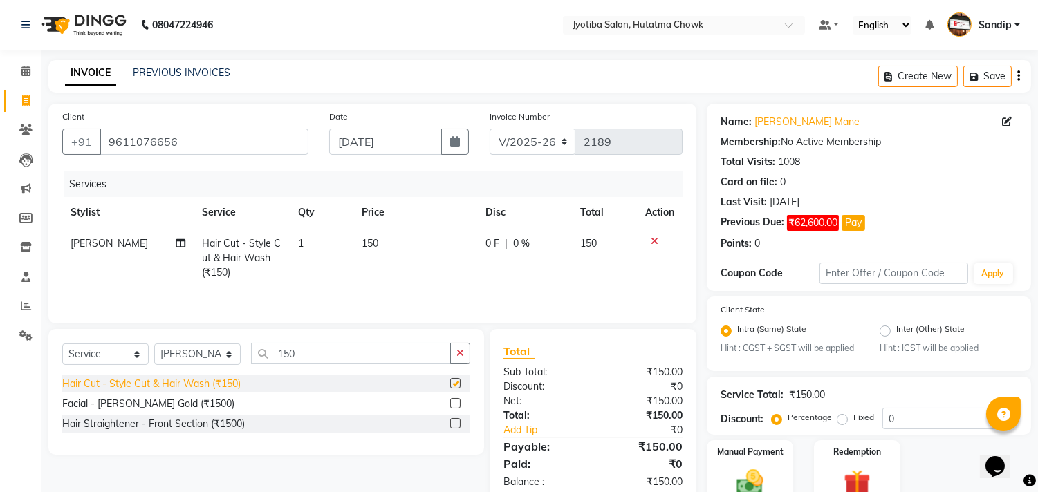
checkbox input "false"
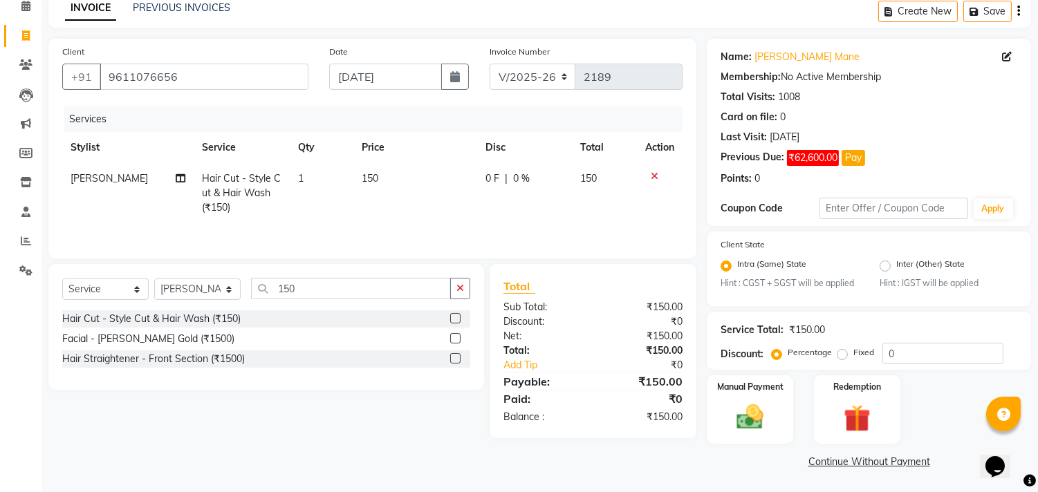
click at [820, 464] on link "Continue Without Payment" at bounding box center [869, 462] width 319 height 15
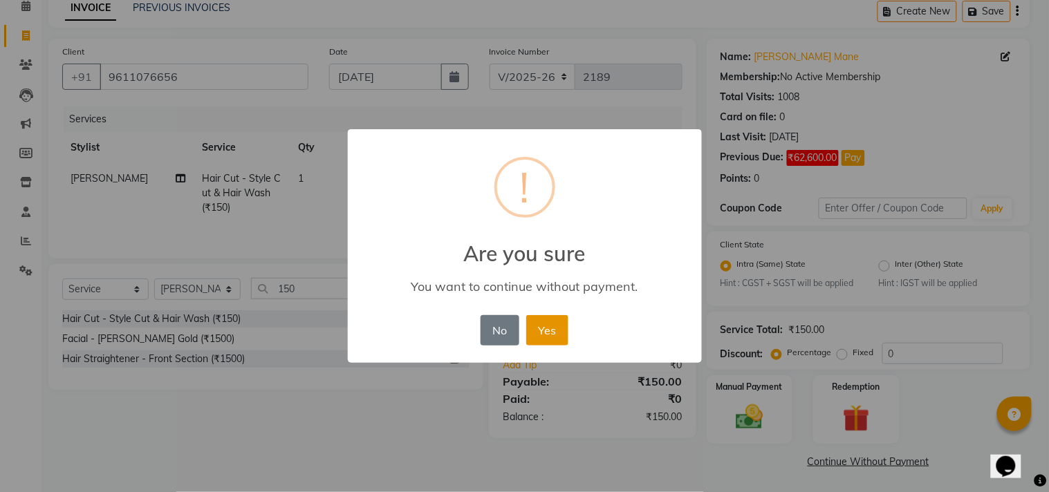
click at [540, 324] on button "Yes" at bounding box center [547, 330] width 42 height 30
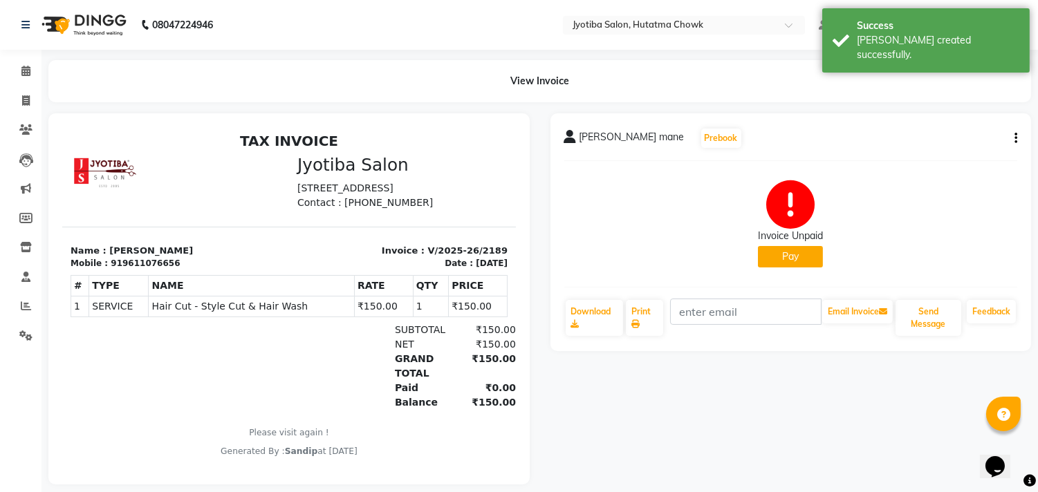
click at [795, 259] on button "Pay" at bounding box center [790, 256] width 65 height 21
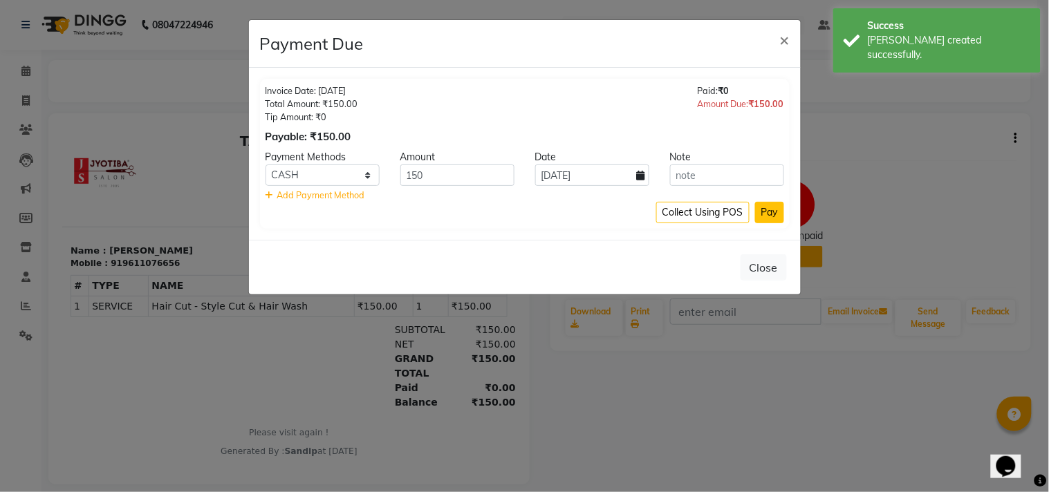
click at [773, 214] on button "Pay" at bounding box center [769, 212] width 29 height 21
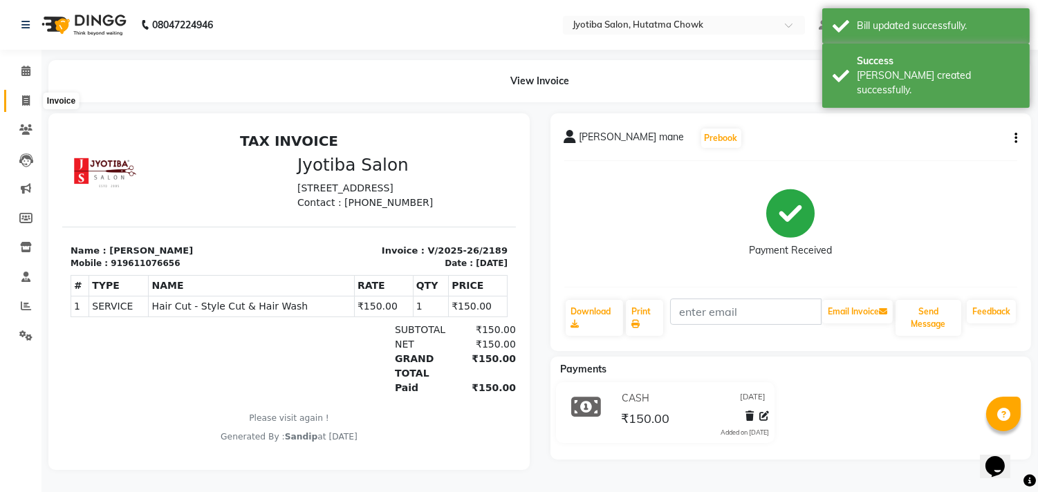
click at [24, 100] on icon at bounding box center [26, 100] width 8 height 10
select select "service"
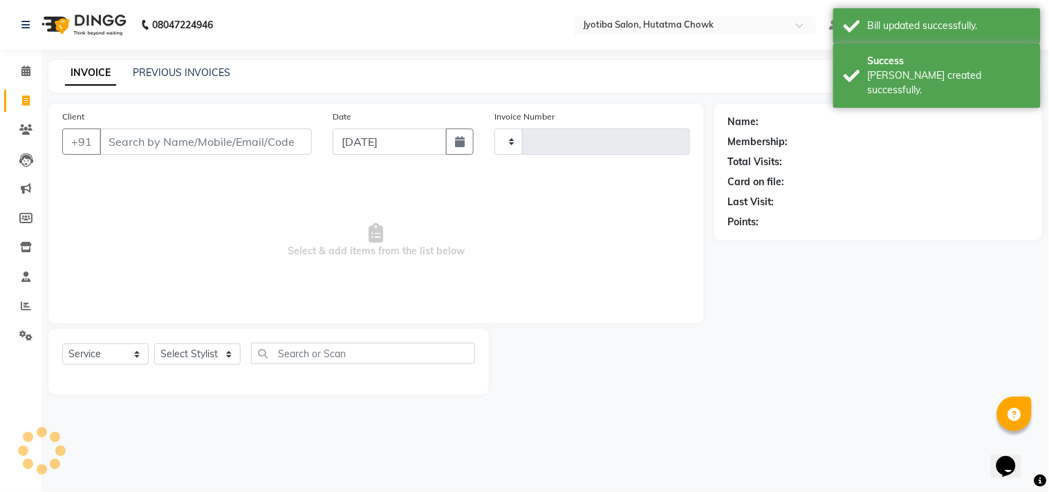
type input "2190"
select select "556"
select select "membership"
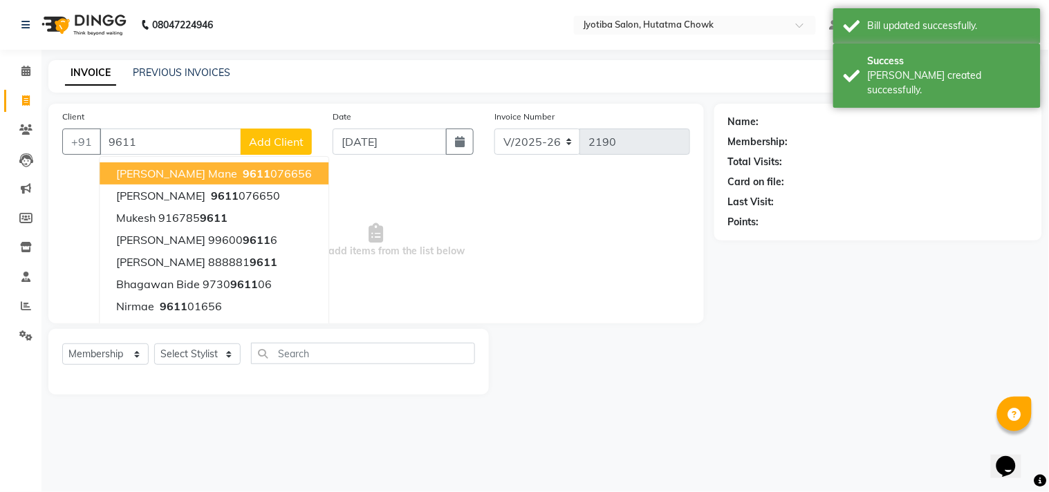
click at [230, 164] on button "SANDEP mane 9611 076656" at bounding box center [214, 174] width 229 height 22
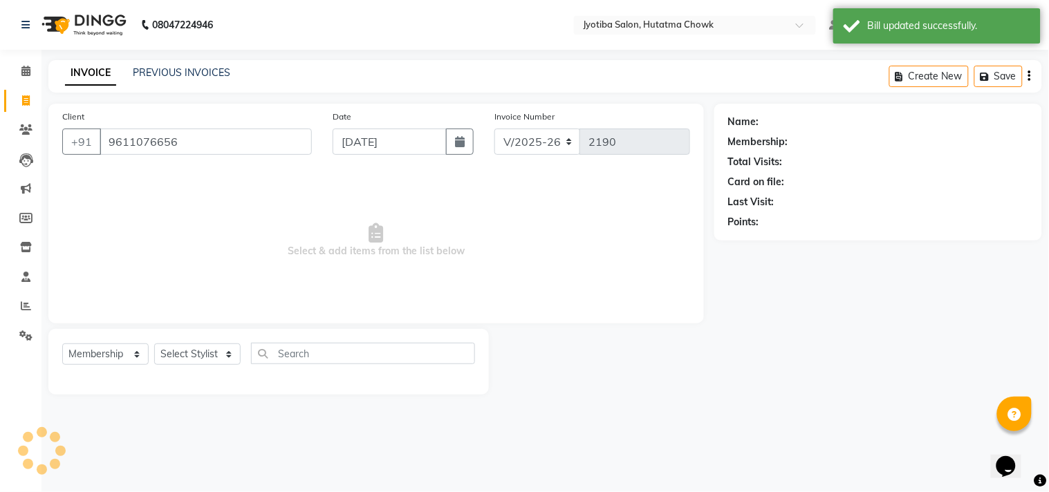
type input "9611076656"
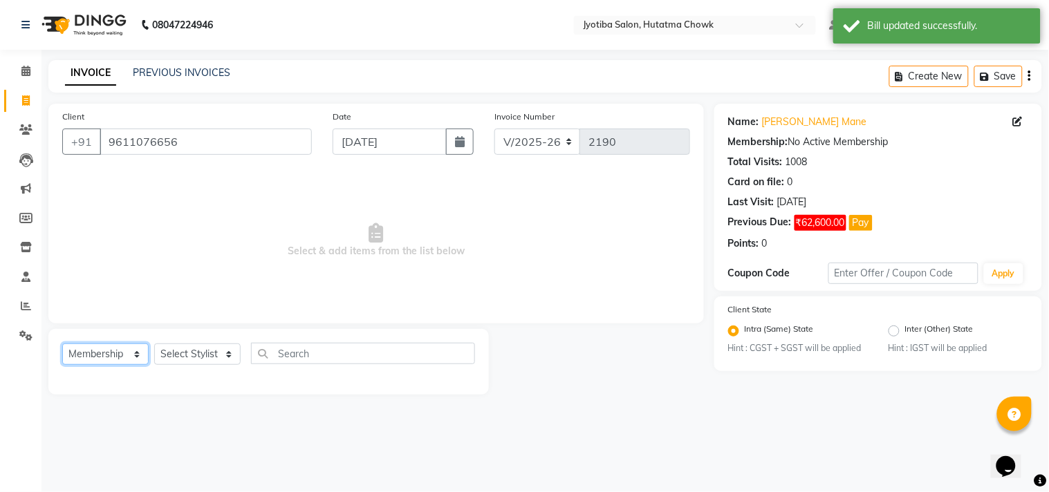
click at [108, 351] on select "Select Service Product Membership Package Voucher Prepaid Gift Card" at bounding box center [105, 354] width 86 height 21
select select "service"
click at [62, 344] on select "Select Service Product Membership Package Voucher Prepaid Gift Card" at bounding box center [105, 354] width 86 height 21
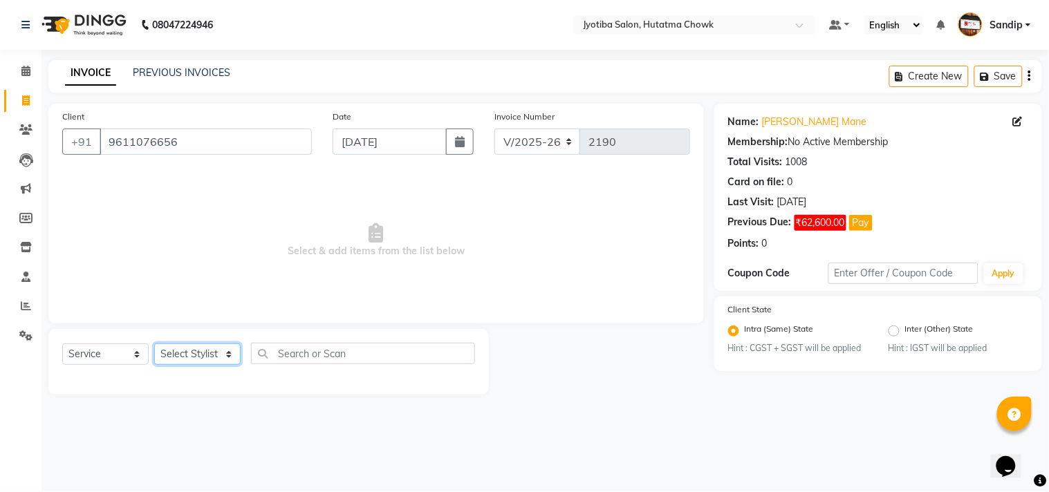
click at [182, 349] on select "Select Stylist [PERSON_NAME] [PERSON_NAME] [PERSON_NAME] [PERSON_NAME] prem RAH…" at bounding box center [197, 354] width 86 height 21
select select "7208"
click at [154, 344] on select "Select Stylist [PERSON_NAME] [PERSON_NAME] [PERSON_NAME] [PERSON_NAME] prem RAH…" at bounding box center [197, 354] width 86 height 21
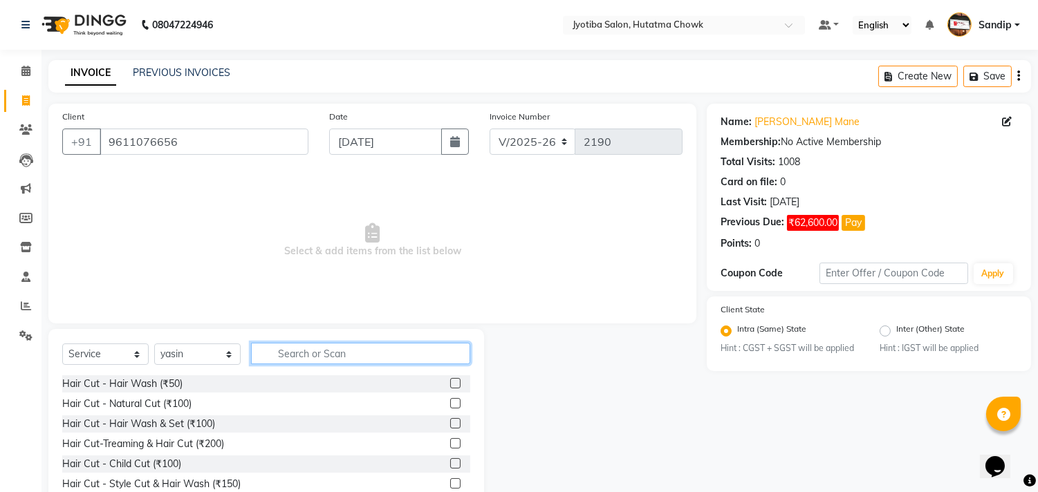
click at [308, 350] on input "text" at bounding box center [360, 353] width 219 height 21
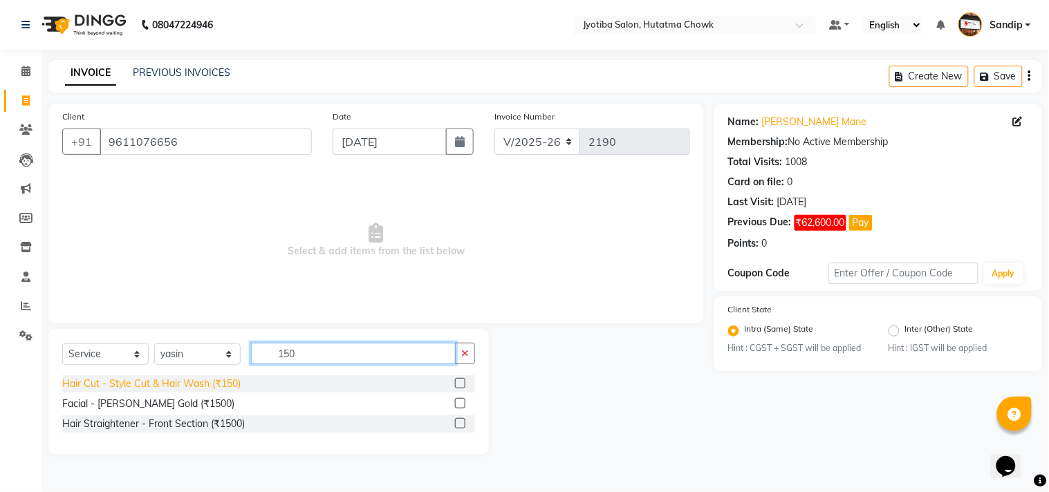
type input "150"
click at [210, 386] on div "Hair Cut - Style Cut & Hair Wash (₹150)" at bounding box center [151, 384] width 178 height 15
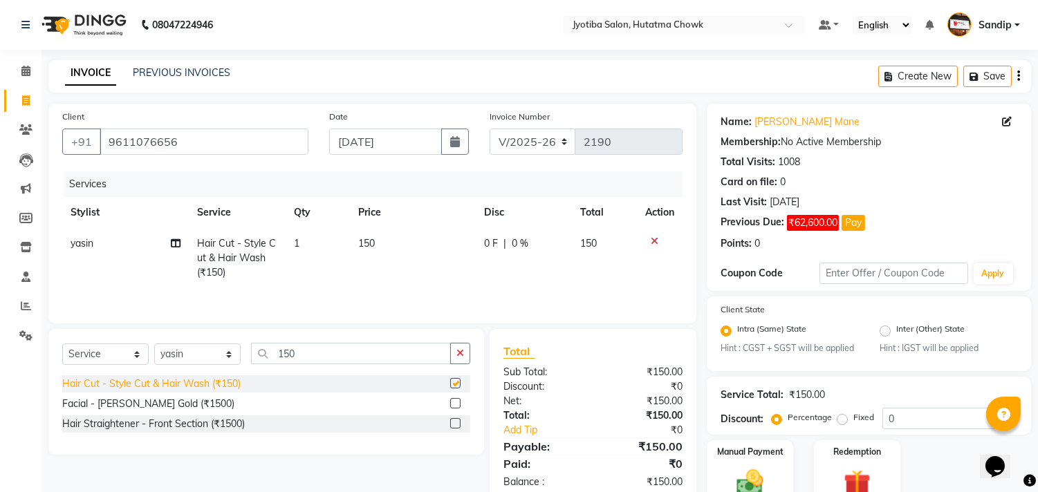
checkbox input "false"
click at [461, 358] on icon "button" at bounding box center [460, 354] width 8 height 10
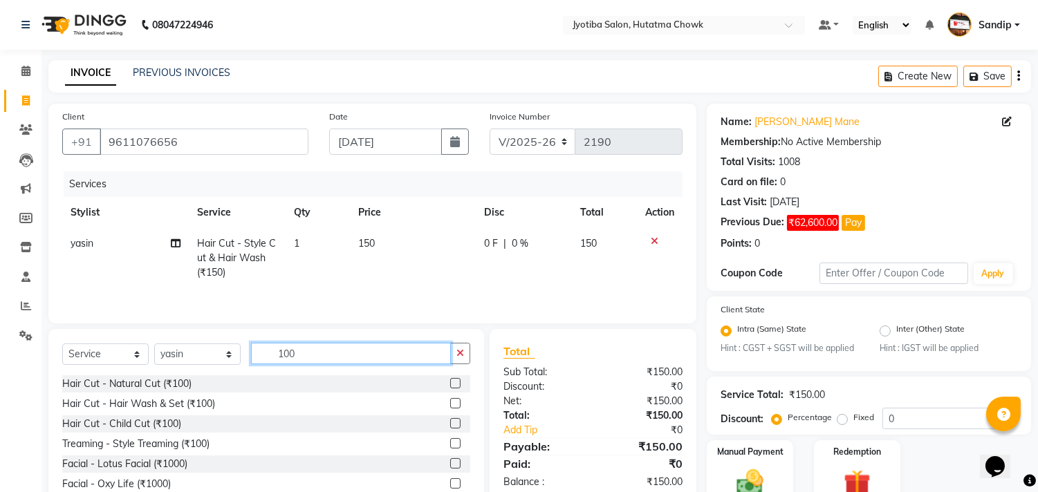
type input "100"
click at [173, 456] on div "Facial - Lotus Facial (₹1000)" at bounding box center [266, 464] width 408 height 17
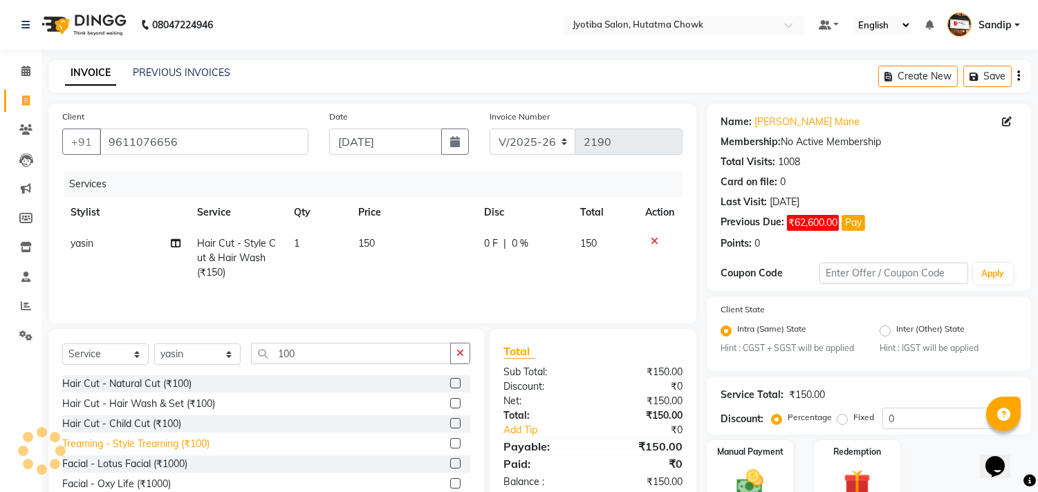
click at [157, 445] on div "Treaming - Style Treaming (₹100)" at bounding box center [135, 444] width 147 height 15
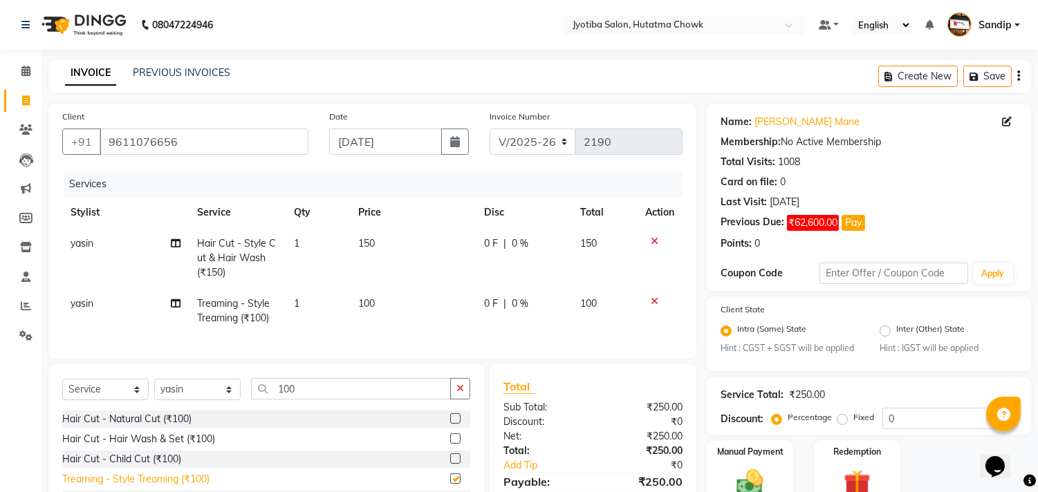
checkbox input "false"
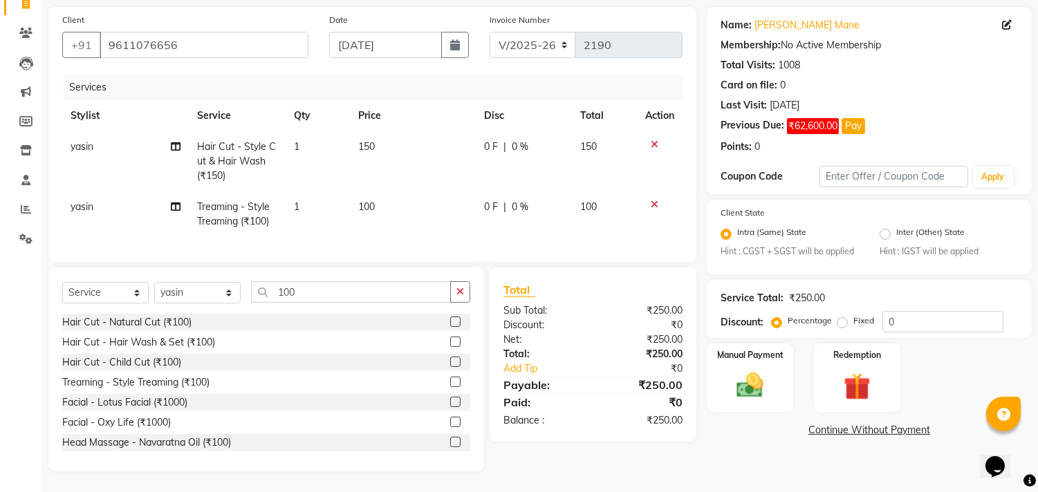
click at [821, 423] on link "Continue Without Payment" at bounding box center [869, 430] width 319 height 15
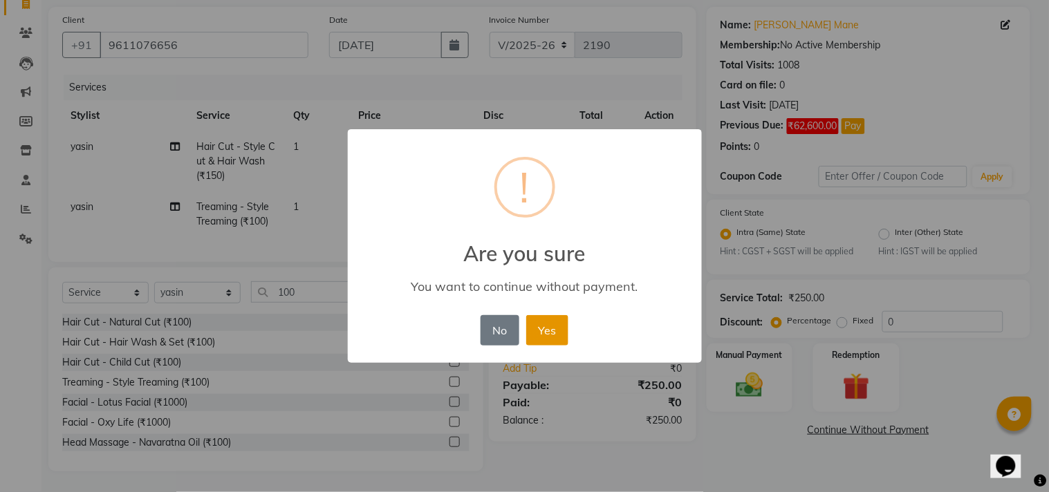
click at [550, 320] on button "Yes" at bounding box center [547, 330] width 42 height 30
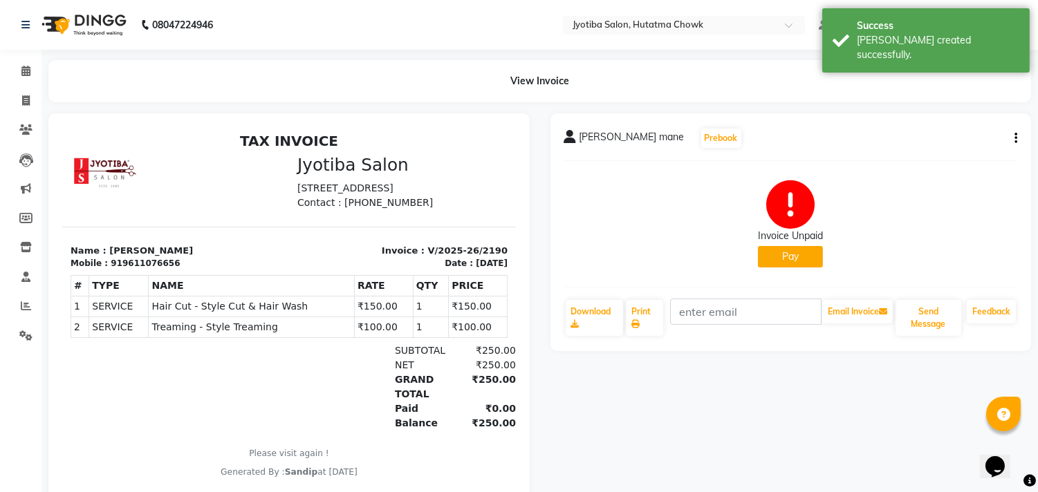
click at [805, 264] on button "Pay" at bounding box center [790, 256] width 65 height 21
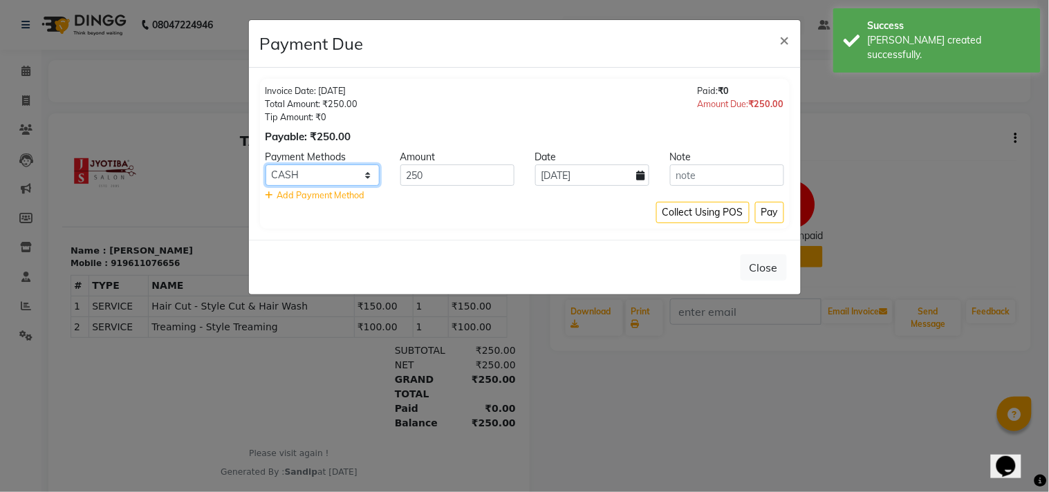
click at [332, 173] on select "CASH ONLINE CARD" at bounding box center [323, 175] width 114 height 21
select select "3"
click at [266, 165] on select "CASH ONLINE CARD" at bounding box center [323, 175] width 114 height 21
click at [340, 219] on div "Collect Using POS Pay" at bounding box center [525, 212] width 519 height 21
click at [761, 208] on button "Pay" at bounding box center [769, 212] width 29 height 21
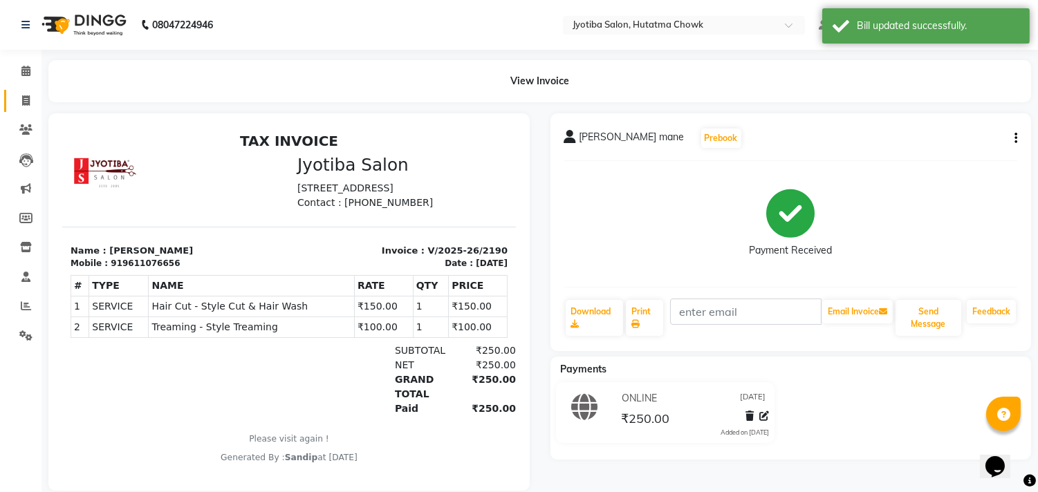
click at [25, 101] on icon at bounding box center [26, 100] width 8 height 10
select select "service"
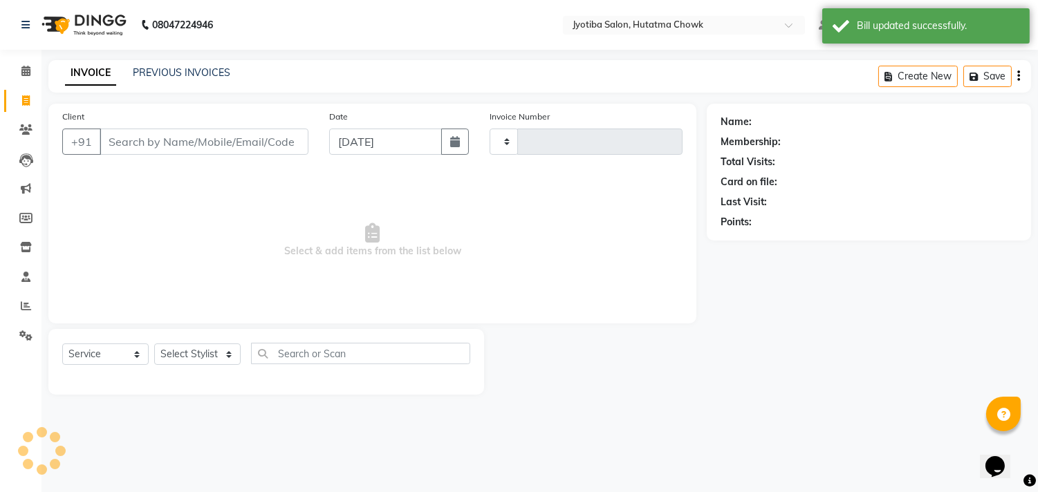
type input "2191"
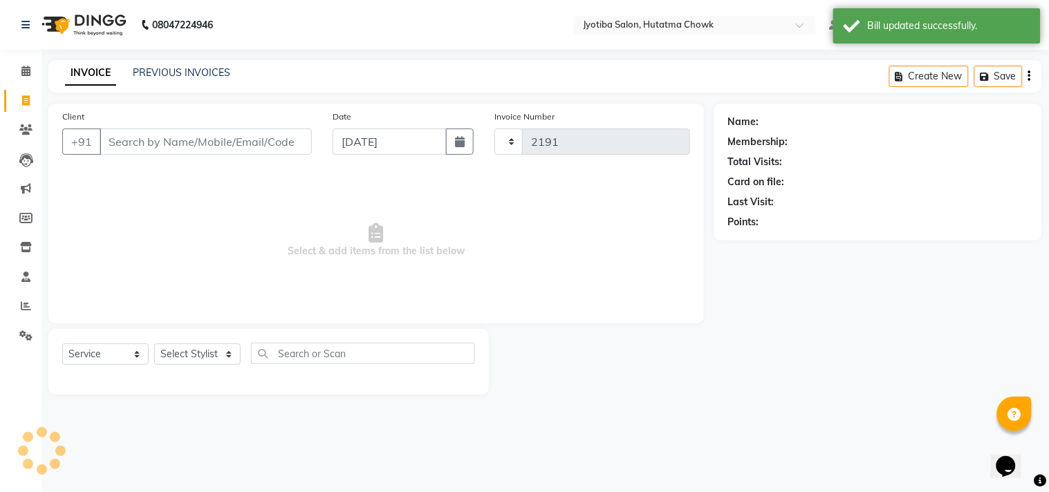
select select "556"
select select "membership"
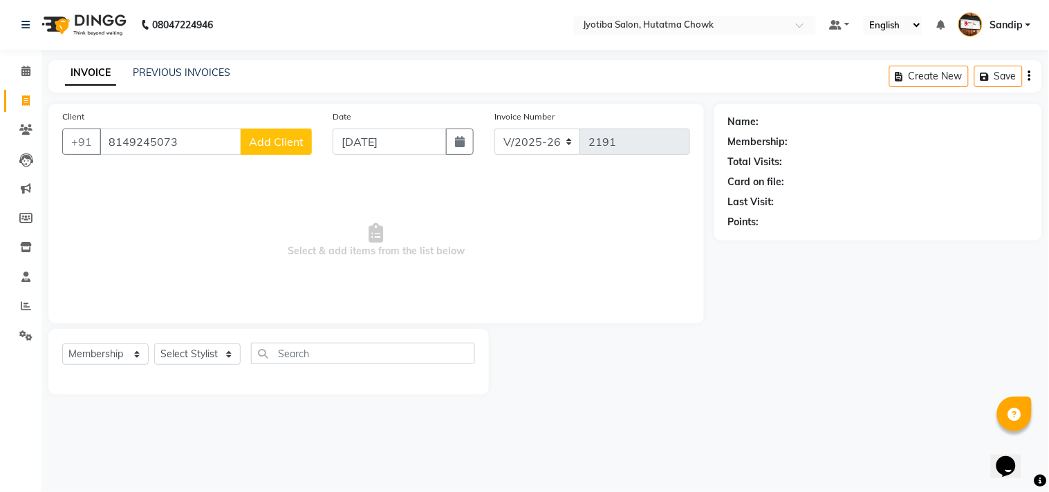
type input "8149245073"
click at [278, 149] on button "Add Client" at bounding box center [276, 142] width 71 height 26
select select "22"
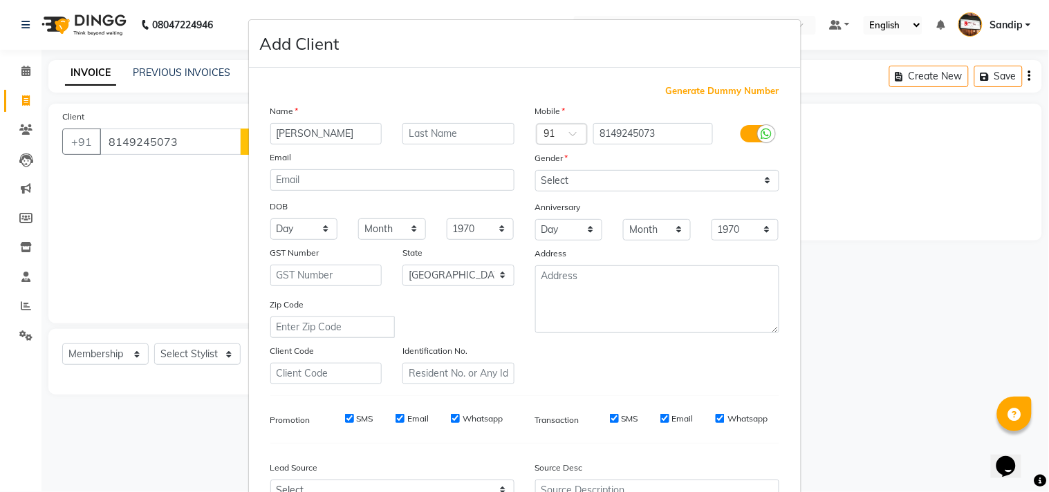
type input "[PERSON_NAME]"
click at [555, 180] on select "Select [DEMOGRAPHIC_DATA] [DEMOGRAPHIC_DATA] Other Prefer Not To Say" at bounding box center [657, 180] width 244 height 21
select select "[DEMOGRAPHIC_DATA]"
click at [535, 170] on select "Select [DEMOGRAPHIC_DATA] [DEMOGRAPHIC_DATA] Other Prefer Not To Say" at bounding box center [657, 180] width 244 height 21
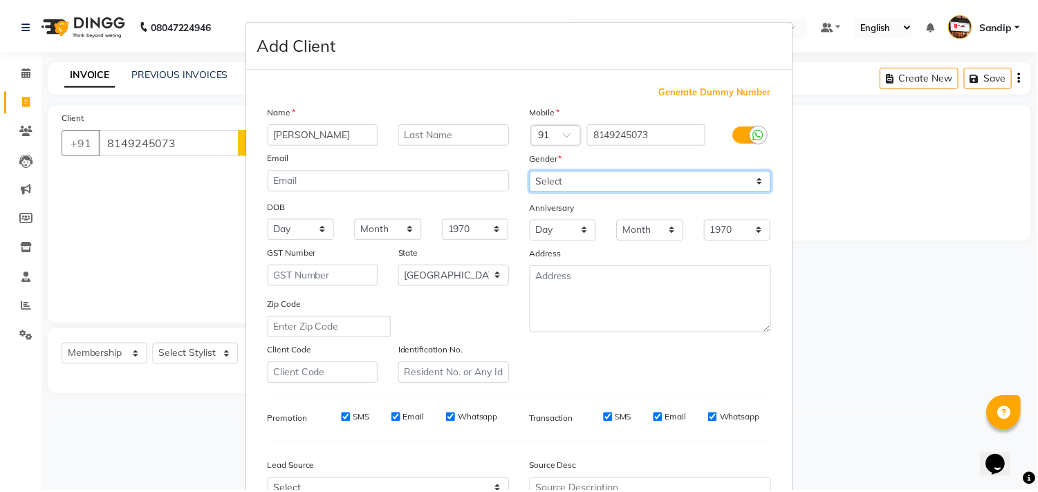
scroll to position [147, 0]
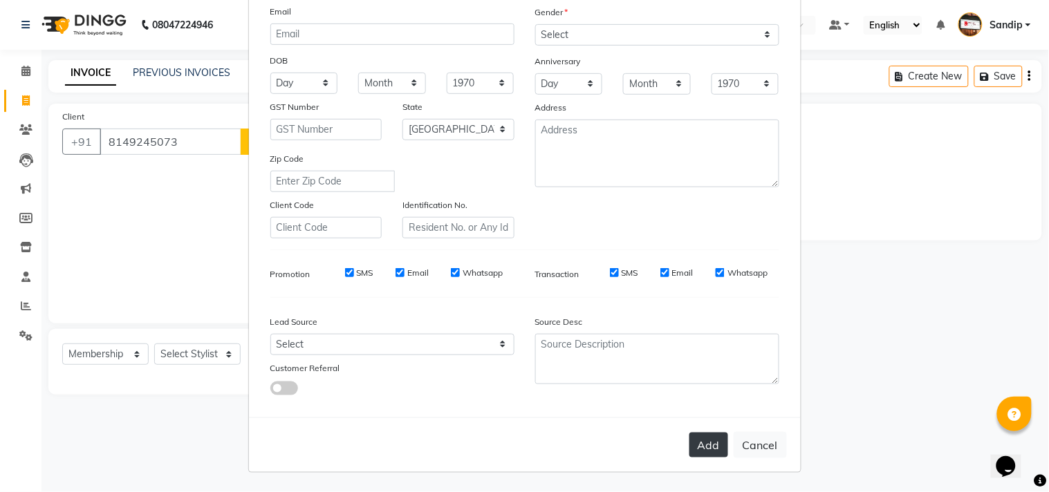
click at [699, 445] on button "Add" at bounding box center [708, 445] width 39 height 25
select select
select select "null"
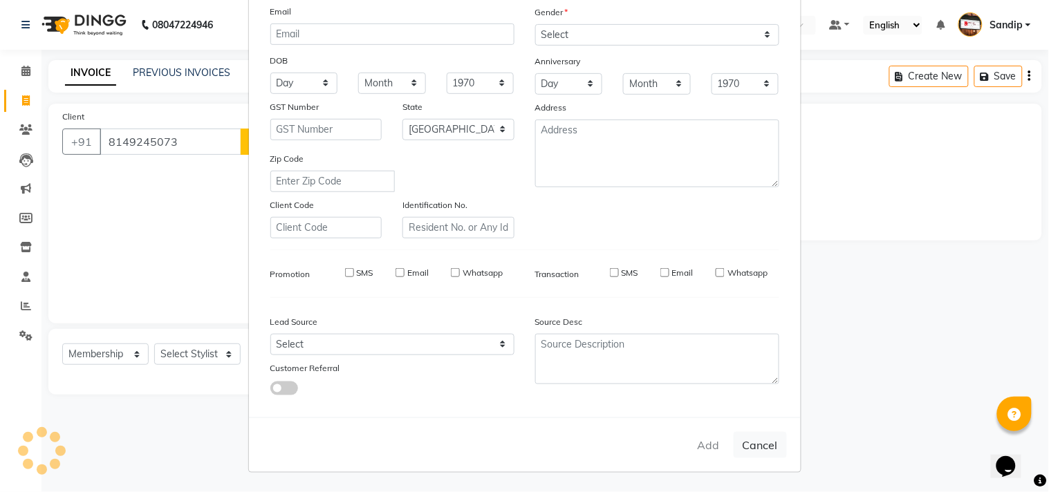
select select
checkbox input "false"
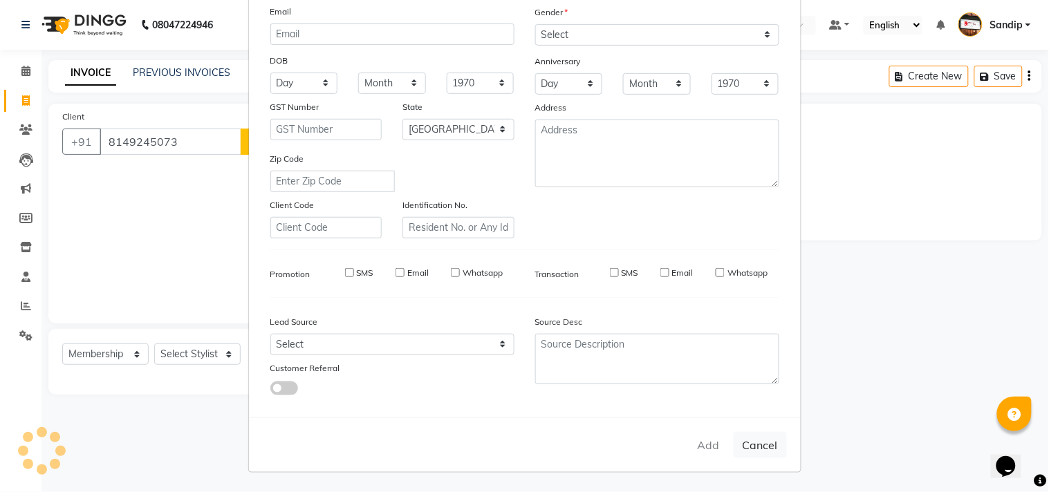
checkbox input "false"
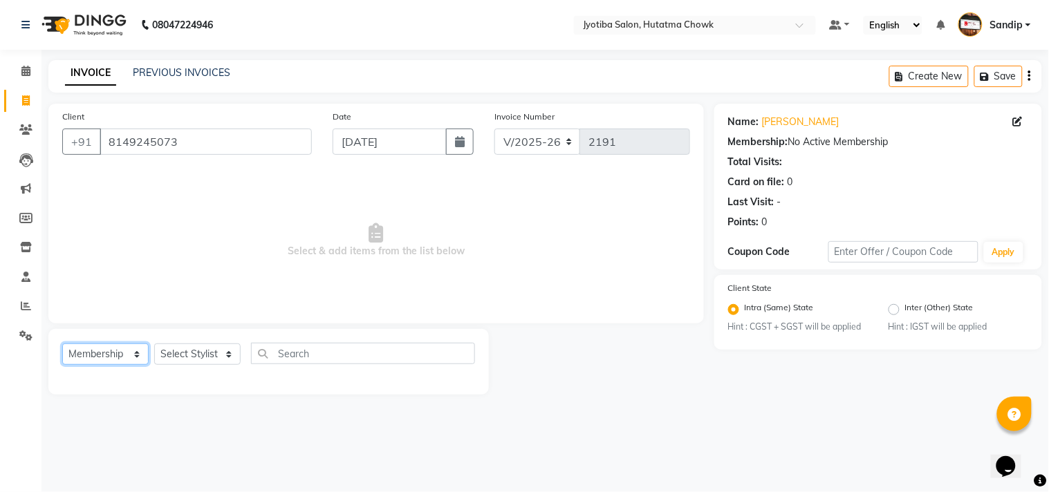
click at [109, 356] on select "Select Service Product Membership Package Voucher Prepaid Gift Card" at bounding box center [105, 354] width 86 height 21
select select "service"
click at [62, 344] on select "Select Service Product Membership Package Voucher Prepaid Gift Card" at bounding box center [105, 354] width 86 height 21
click at [194, 351] on select "Select Stylist [PERSON_NAME] [PERSON_NAME] [PERSON_NAME] [PERSON_NAME] prem RAH…" at bounding box center [197, 354] width 86 height 21
select select "84596"
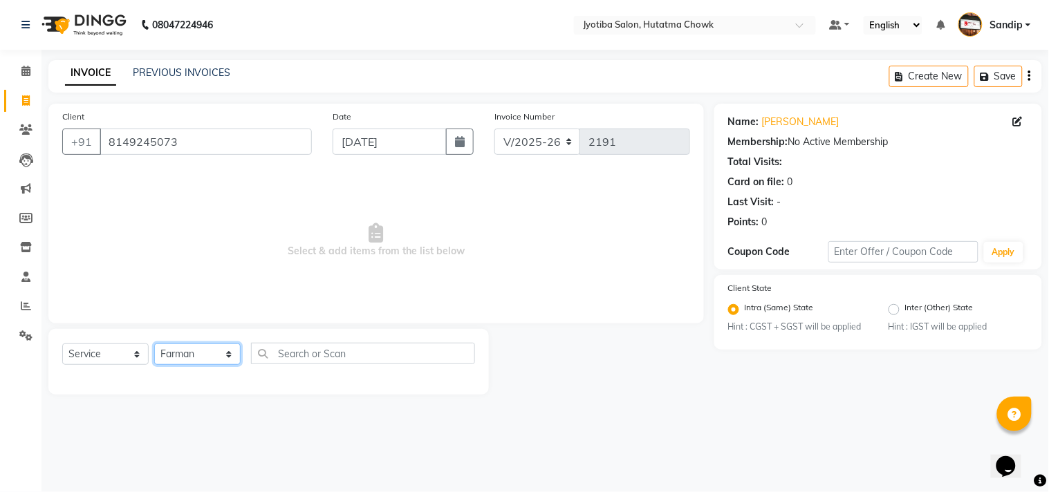
click at [154, 344] on select "Select Stylist [PERSON_NAME] [PERSON_NAME] [PERSON_NAME] [PERSON_NAME] prem RAH…" at bounding box center [197, 354] width 86 height 21
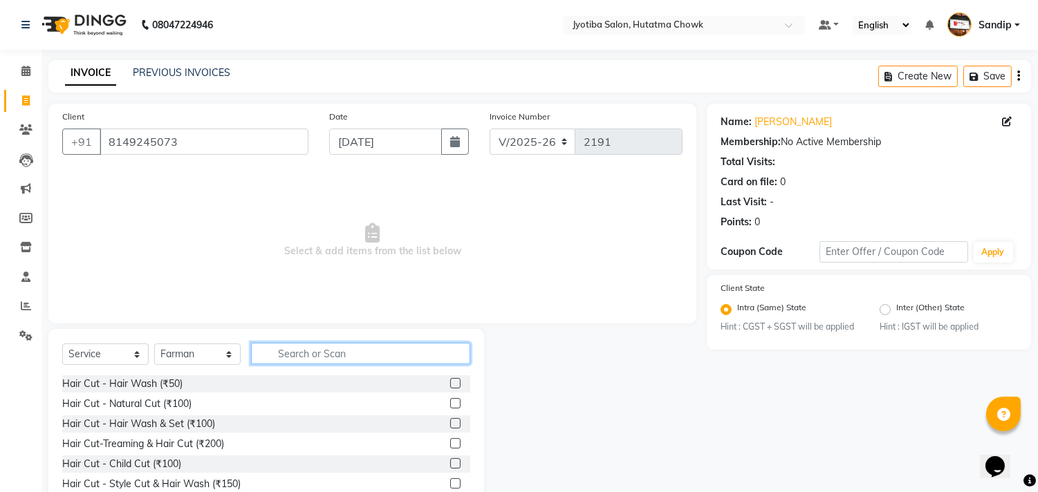
click at [297, 351] on input "text" at bounding box center [360, 353] width 219 height 21
type input "100"
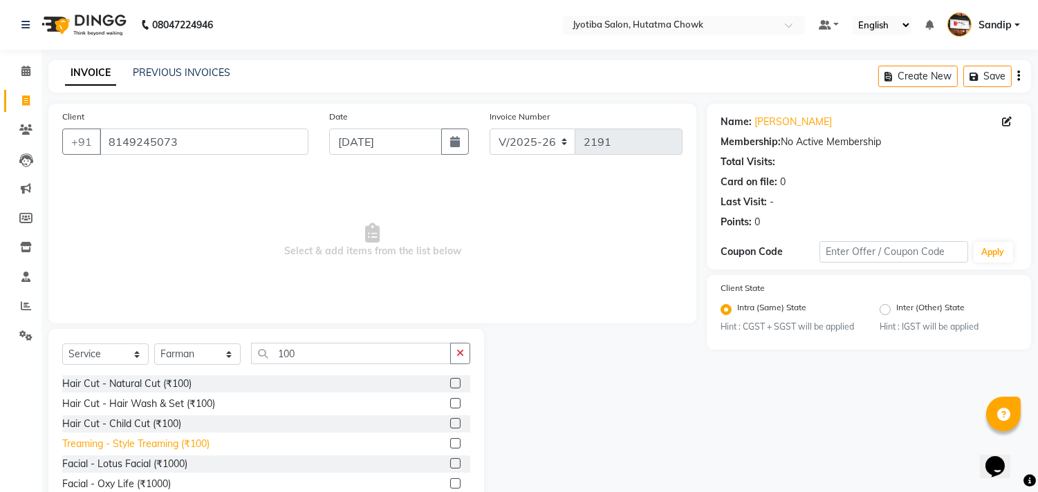
click at [157, 450] on div "Treaming - Style Treaming (₹100)" at bounding box center [135, 444] width 147 height 15
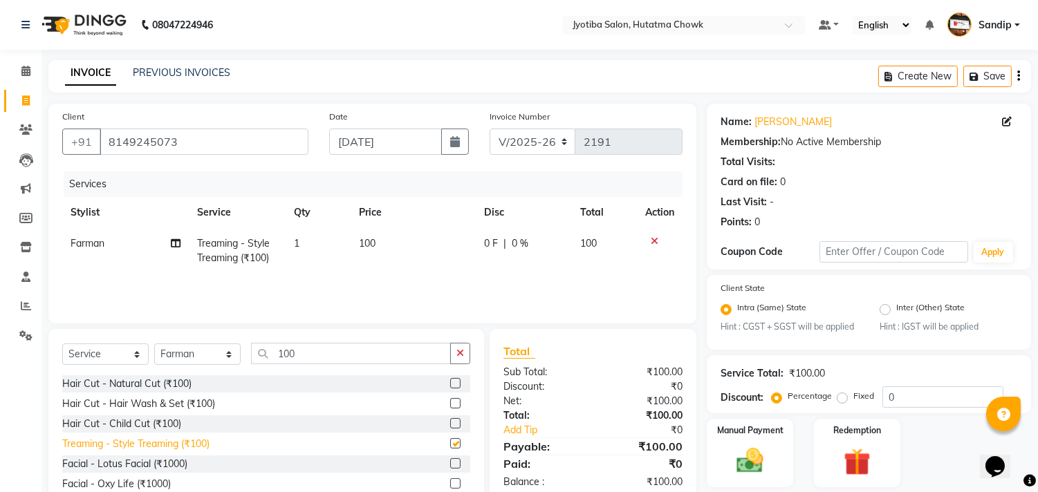
checkbox input "false"
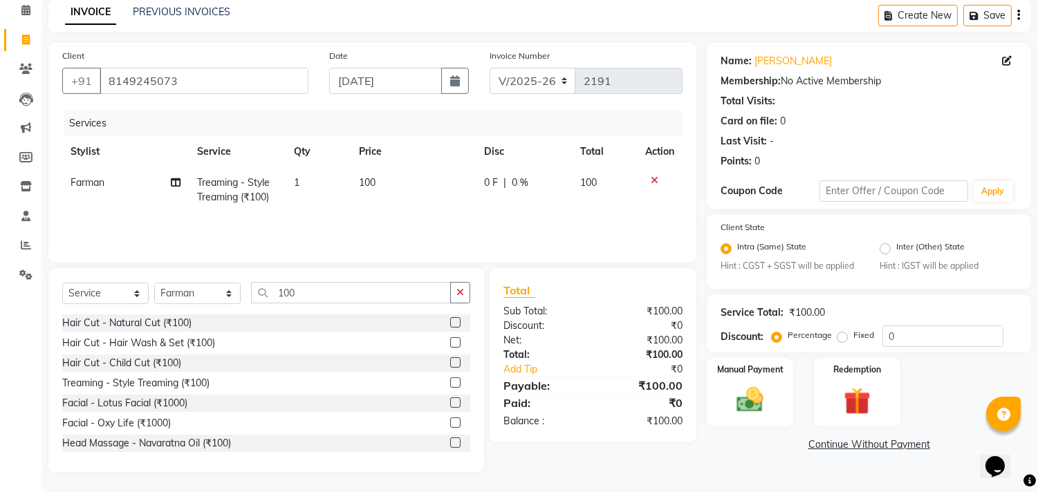
click at [833, 449] on link "Continue Without Payment" at bounding box center [869, 445] width 319 height 15
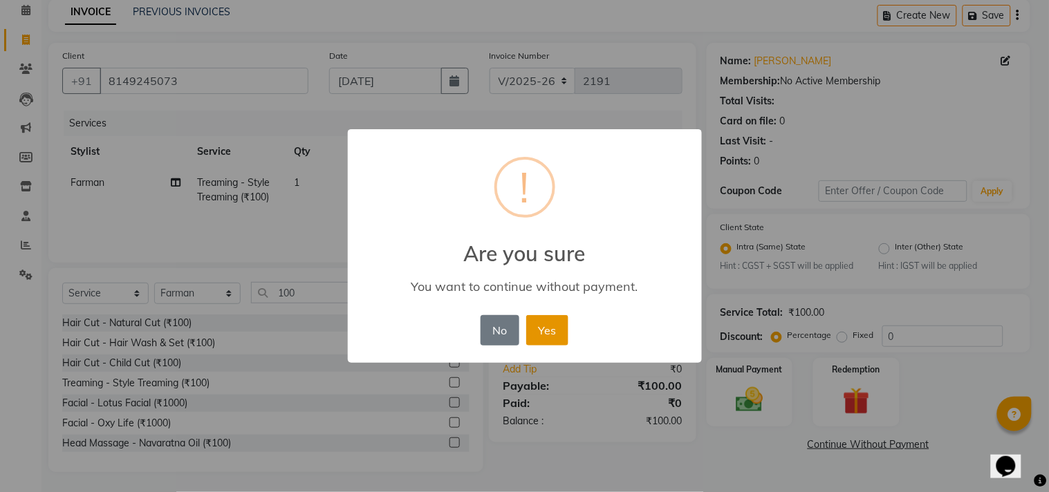
click at [535, 319] on button "Yes" at bounding box center [547, 330] width 42 height 30
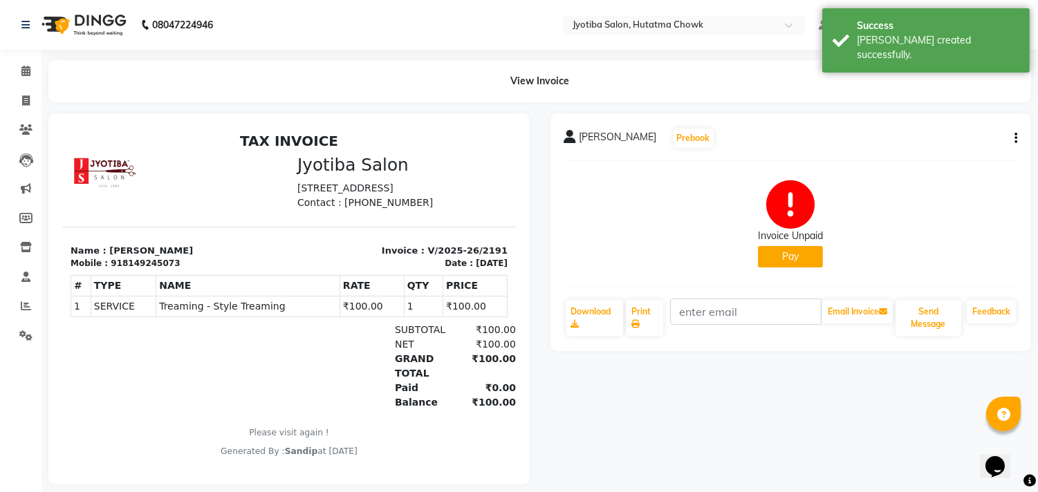
click at [772, 259] on button "Pay" at bounding box center [790, 256] width 65 height 21
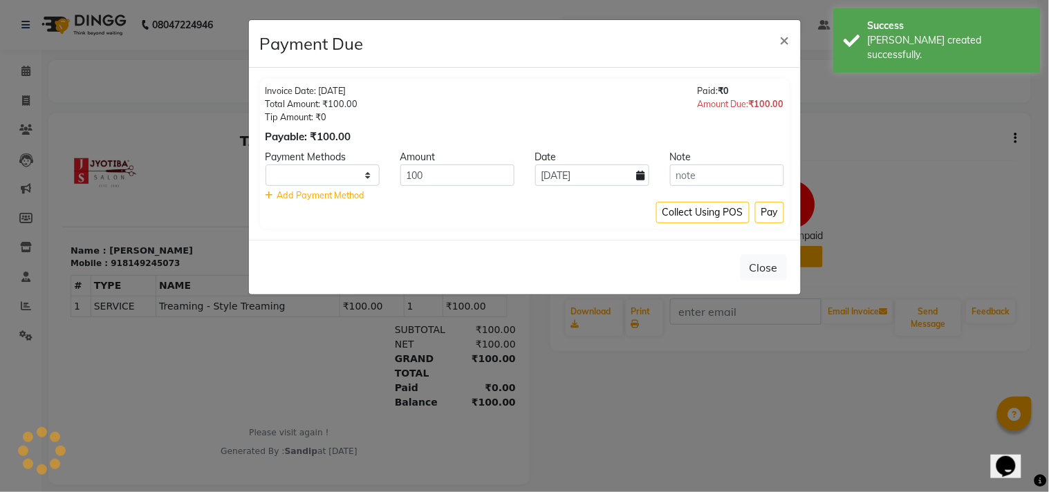
select select "1"
click at [766, 211] on button "Pay" at bounding box center [769, 212] width 29 height 21
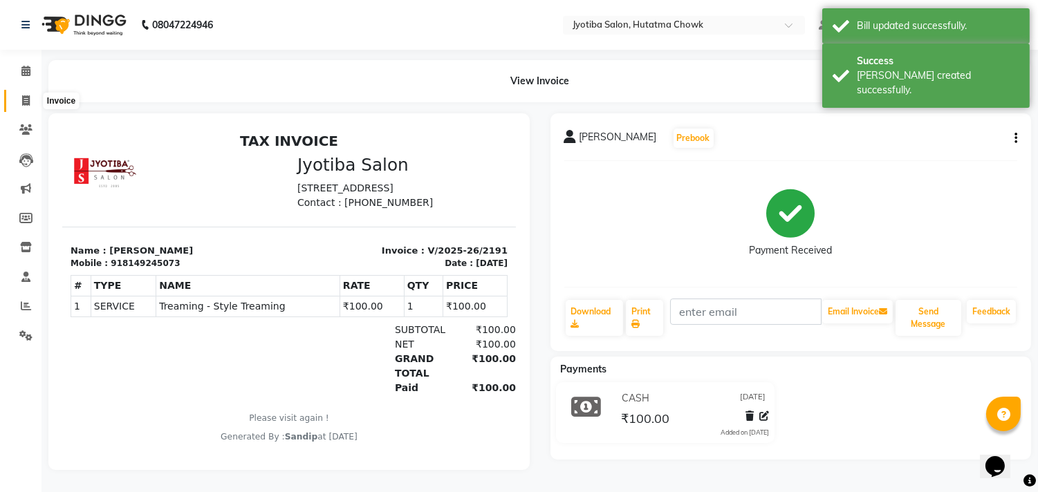
click at [24, 101] on icon at bounding box center [26, 100] width 8 height 10
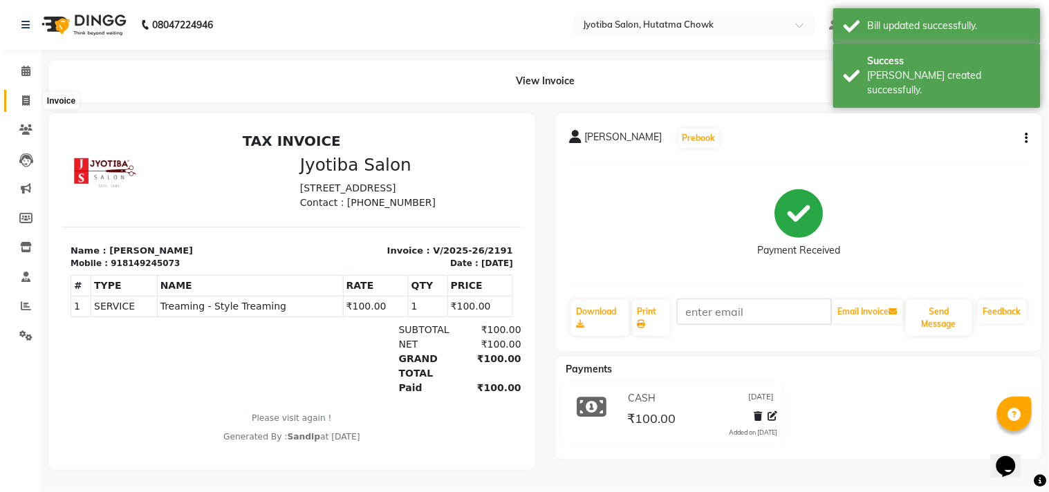
select select "556"
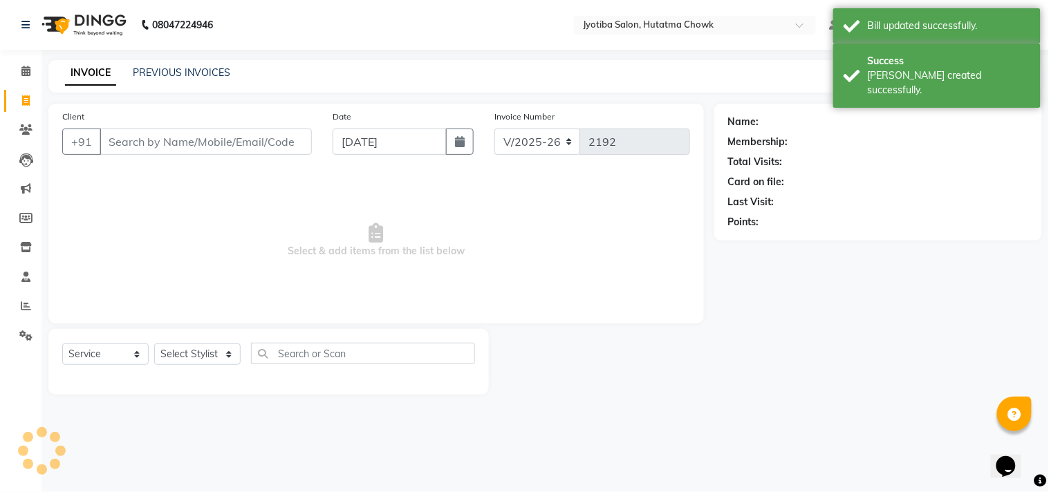
select select "membership"
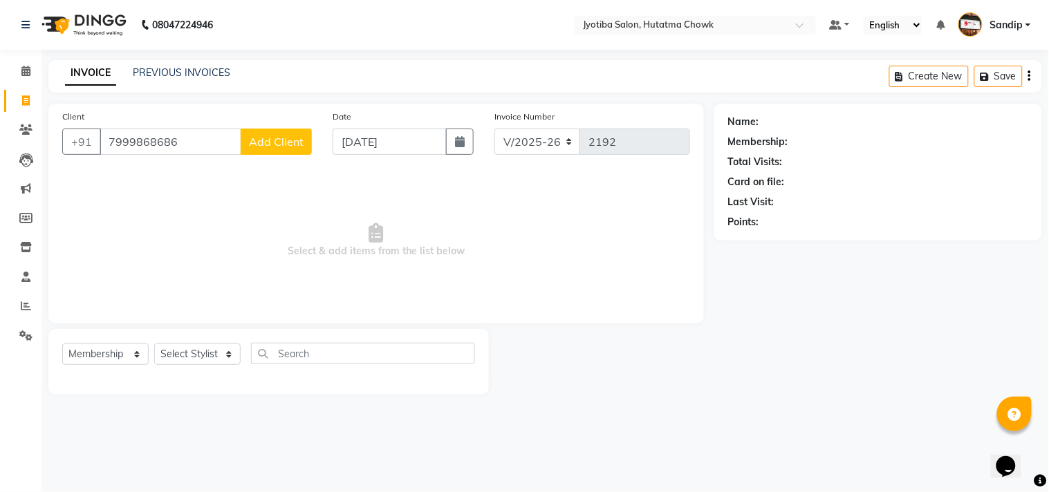
type input "7999868686"
click at [259, 136] on span "Add Client" at bounding box center [276, 142] width 55 height 14
select select "22"
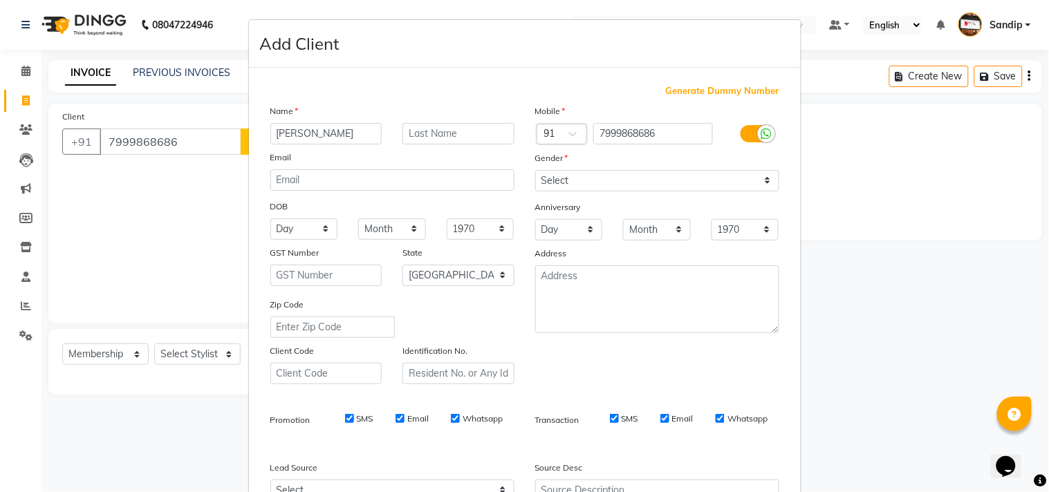
type input "[PERSON_NAME]"
click at [597, 183] on select "Select [DEMOGRAPHIC_DATA] [DEMOGRAPHIC_DATA] Other Prefer Not To Say" at bounding box center [657, 180] width 244 height 21
select select "[DEMOGRAPHIC_DATA]"
click at [535, 170] on select "Select [DEMOGRAPHIC_DATA] [DEMOGRAPHIC_DATA] Other Prefer Not To Say" at bounding box center [657, 180] width 244 height 21
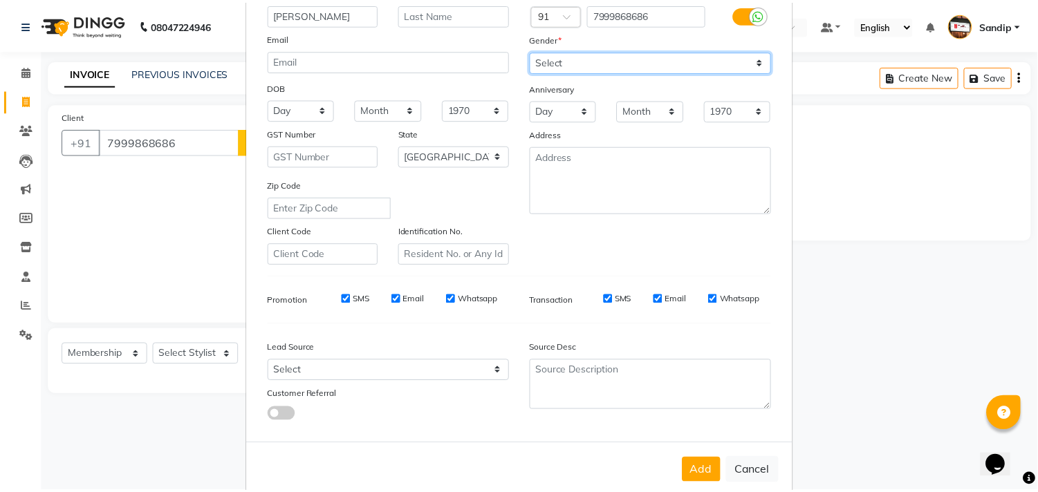
scroll to position [147, 0]
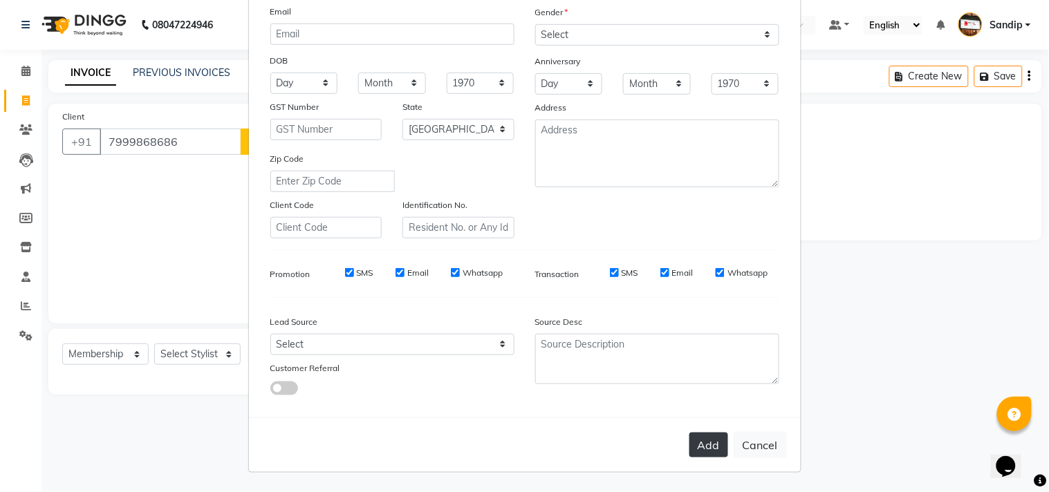
click at [702, 451] on button "Add" at bounding box center [708, 445] width 39 height 25
select select
select select "null"
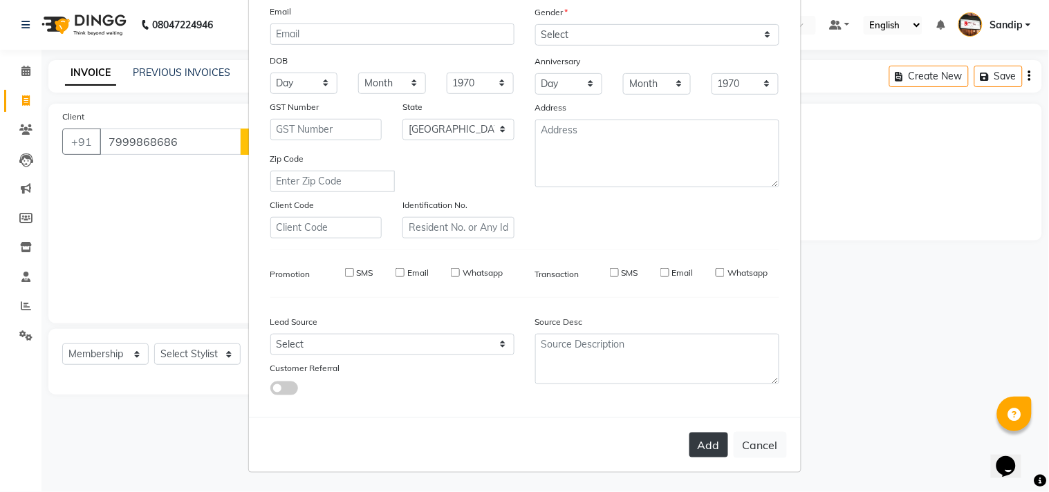
select select
checkbox input "false"
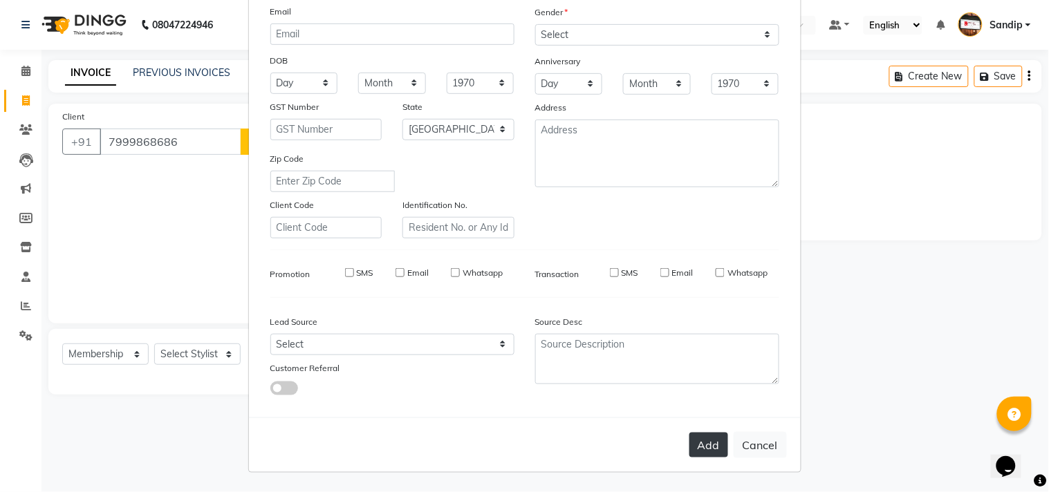
checkbox input "false"
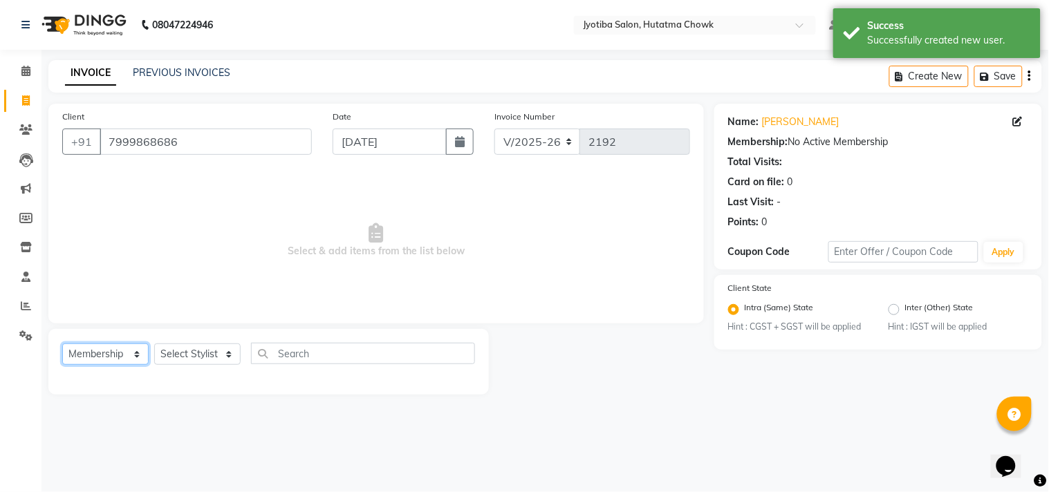
click at [105, 355] on select "Select Service Product Membership Package Voucher Prepaid Gift Card" at bounding box center [105, 354] width 86 height 21
select select "service"
click at [62, 344] on select "Select Service Product Membership Package Voucher Prepaid Gift Card" at bounding box center [105, 354] width 86 height 21
click at [210, 358] on select "Select Stylist [PERSON_NAME] [PERSON_NAME] [PERSON_NAME] [PERSON_NAME] prem RAH…" at bounding box center [197, 354] width 86 height 21
select select "81229"
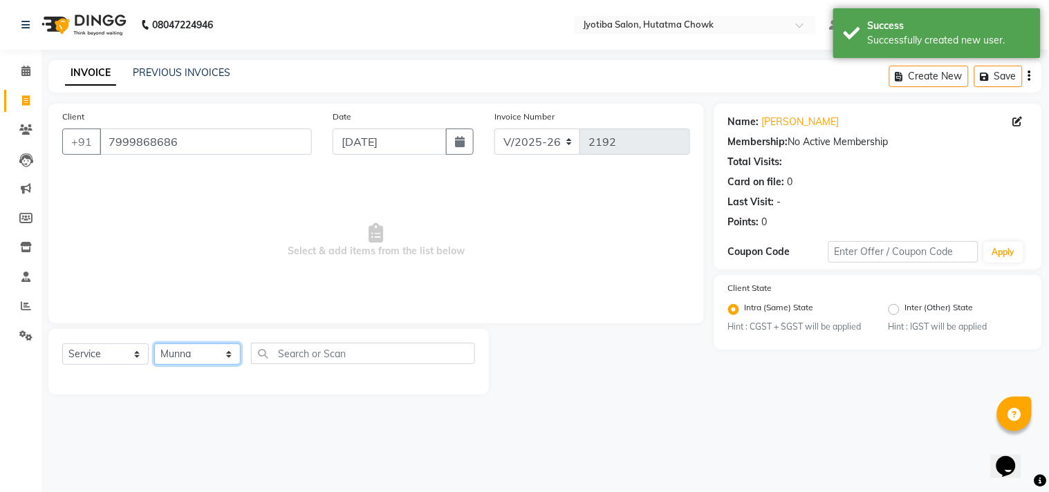
click at [154, 344] on select "Select Stylist [PERSON_NAME] [PERSON_NAME] [PERSON_NAME] [PERSON_NAME] prem RAH…" at bounding box center [197, 354] width 86 height 21
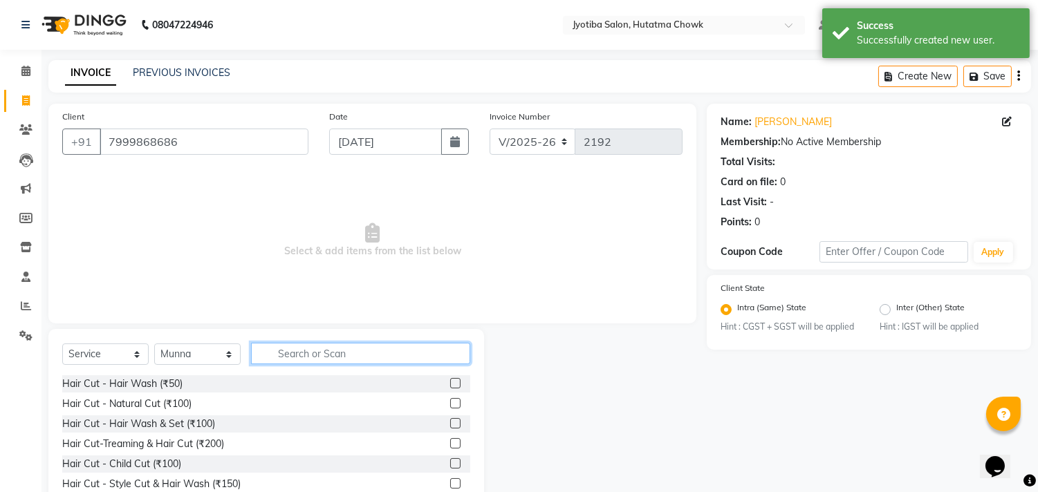
click at [291, 347] on input "text" at bounding box center [360, 353] width 219 height 21
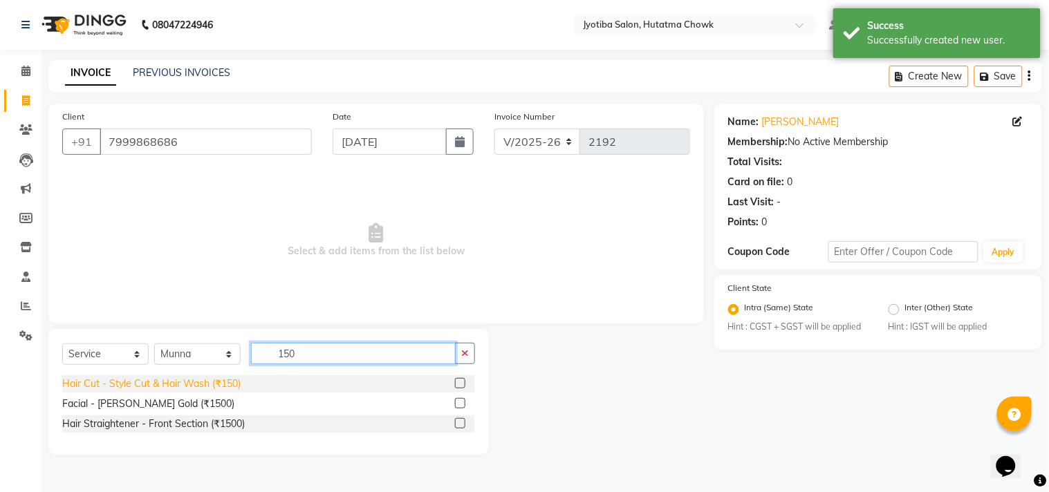
type input "150"
click at [205, 387] on div "Hair Cut - Style Cut & Hair Wash (₹150)" at bounding box center [151, 384] width 178 height 15
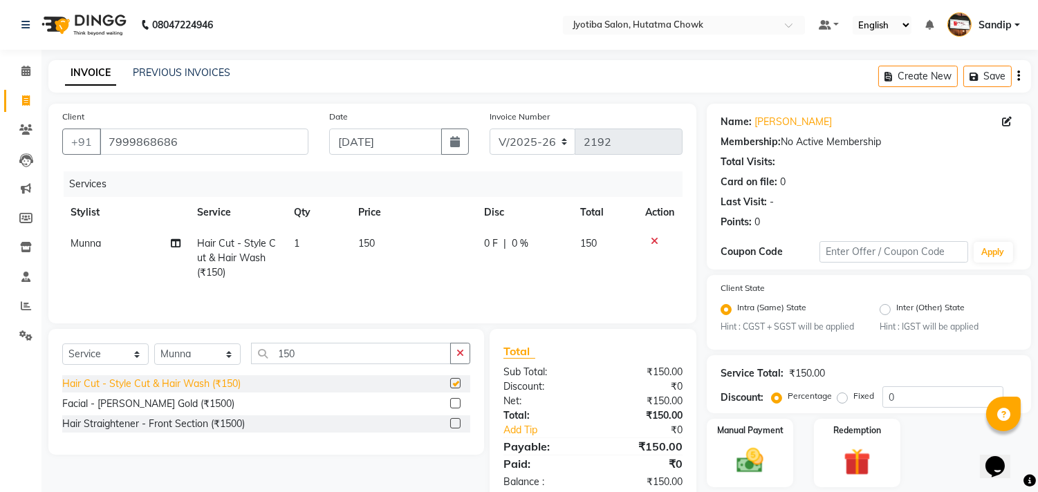
checkbox input "false"
click at [469, 351] on button "button" at bounding box center [460, 353] width 20 height 21
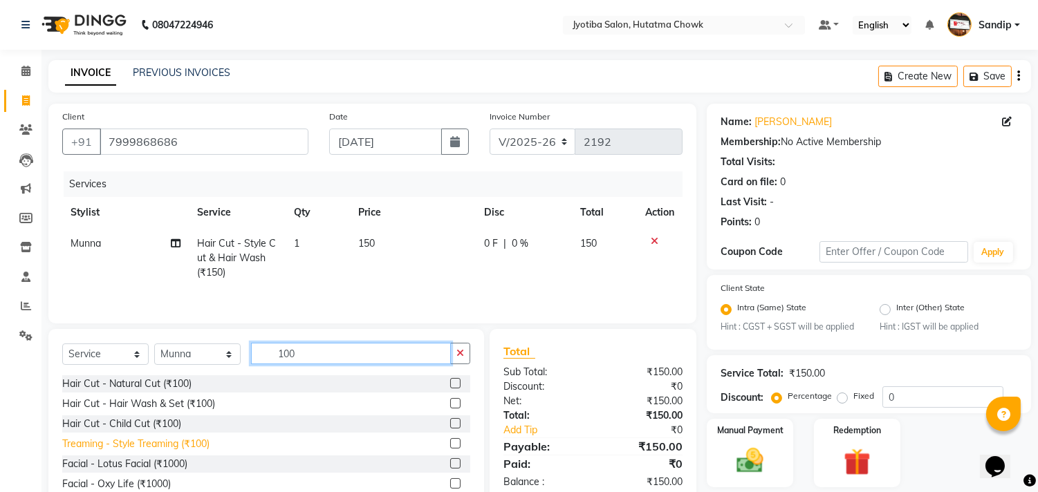
type input "100"
click at [176, 440] on div "Treaming - Style Treaming (₹100)" at bounding box center [135, 444] width 147 height 15
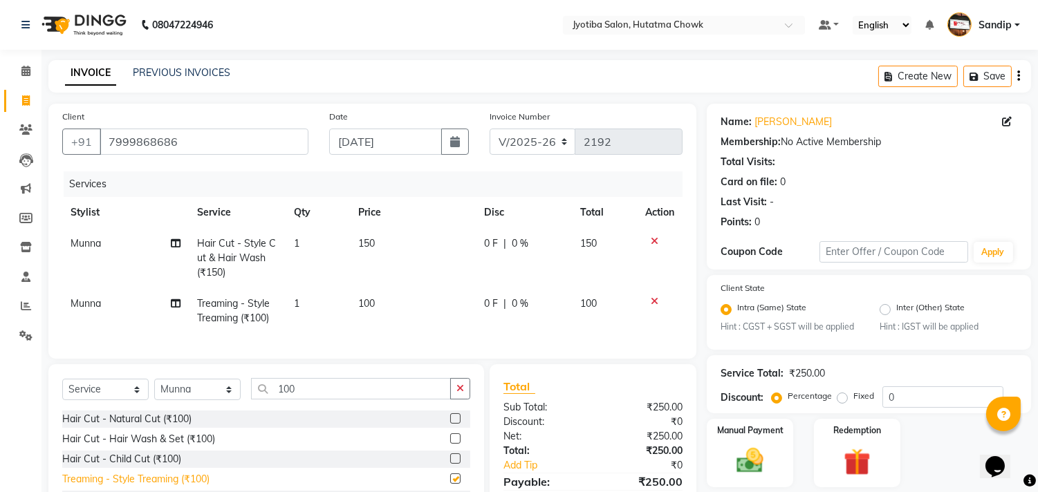
checkbox input "false"
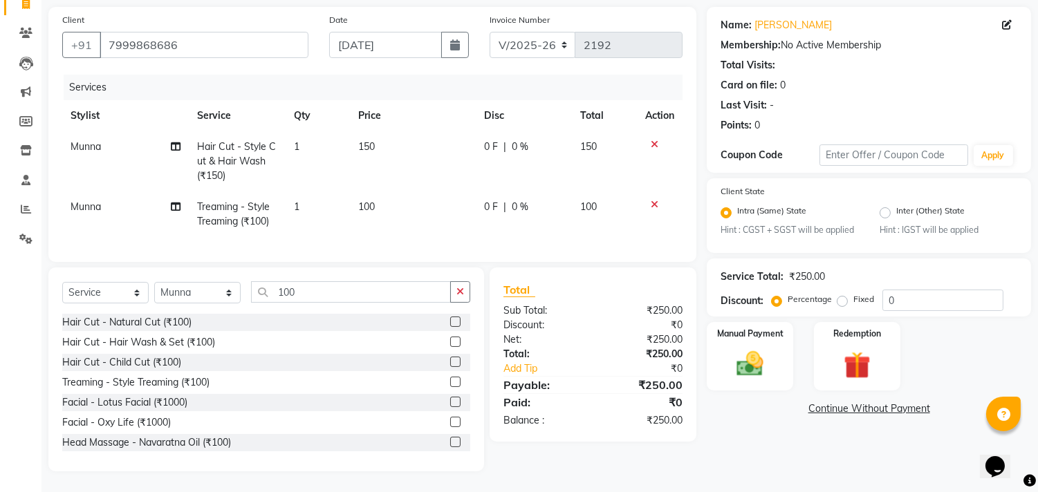
click at [831, 402] on link "Continue Without Payment" at bounding box center [869, 409] width 319 height 15
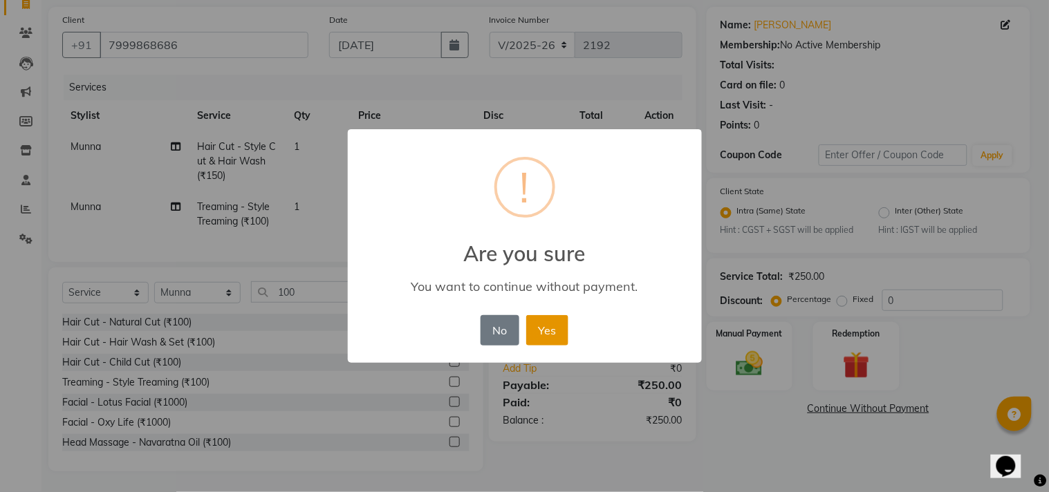
click at [547, 323] on button "Yes" at bounding box center [547, 330] width 42 height 30
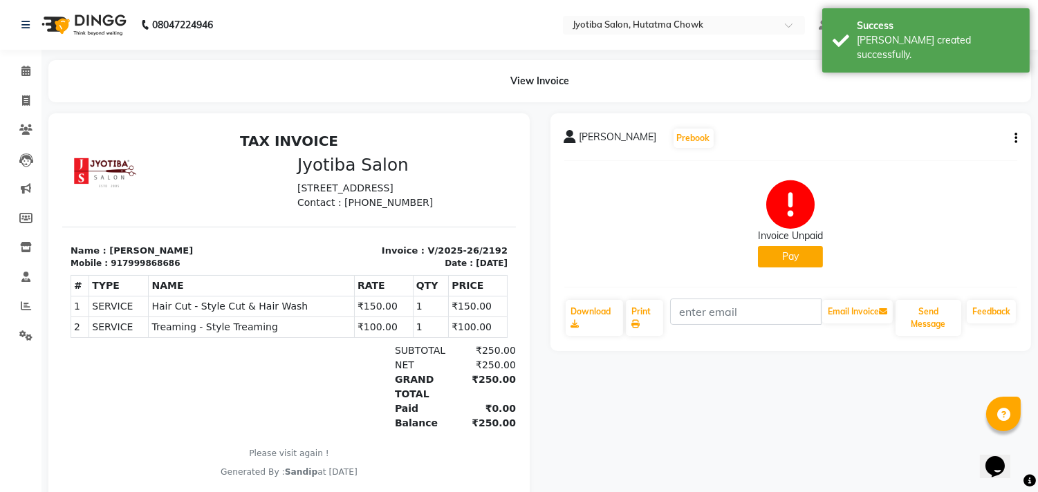
click at [780, 263] on button "Pay" at bounding box center [790, 256] width 65 height 21
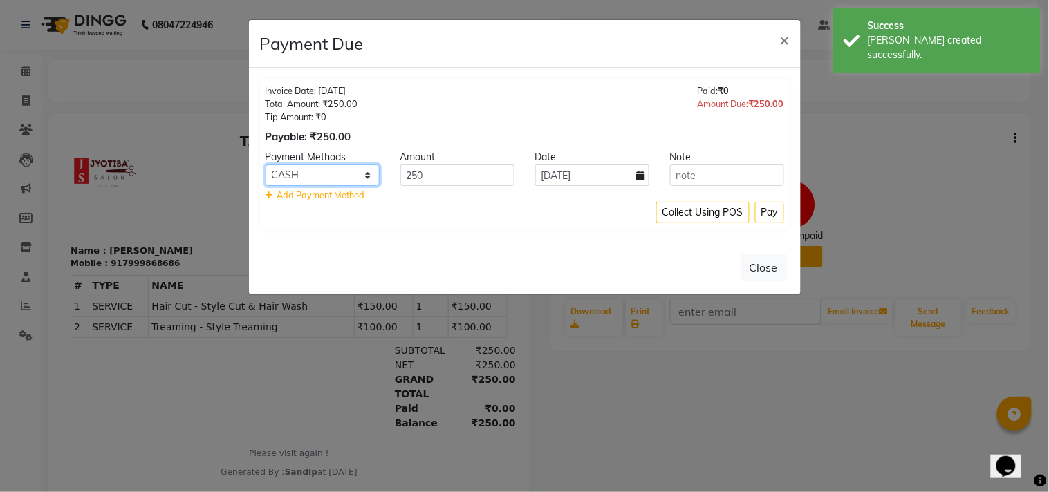
click at [337, 174] on select "CASH ONLINE CARD" at bounding box center [323, 175] width 114 height 21
select select "3"
click at [266, 165] on select "CASH ONLINE CARD" at bounding box center [323, 175] width 114 height 21
click at [766, 211] on button "Pay" at bounding box center [769, 212] width 29 height 21
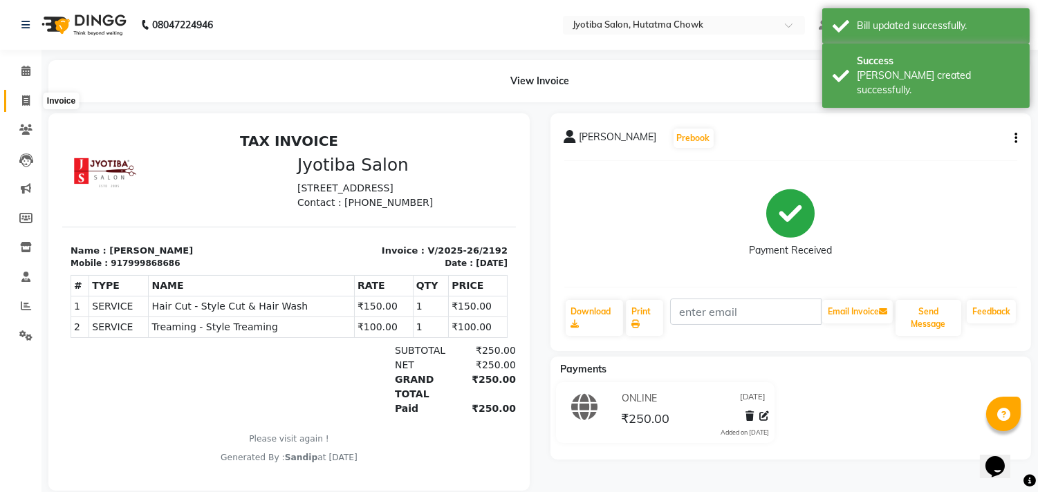
click at [24, 98] on icon at bounding box center [26, 100] width 8 height 10
select select "service"
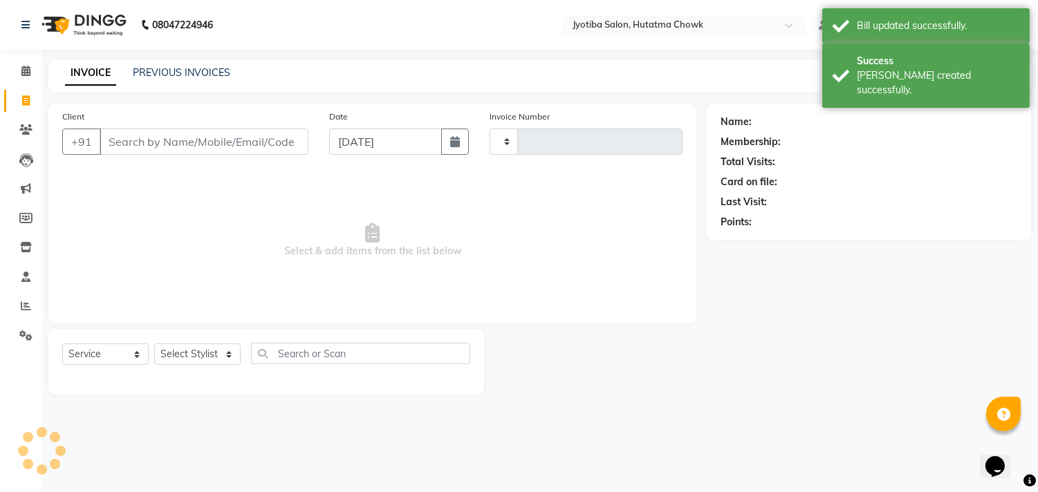
type input "2193"
select select "556"
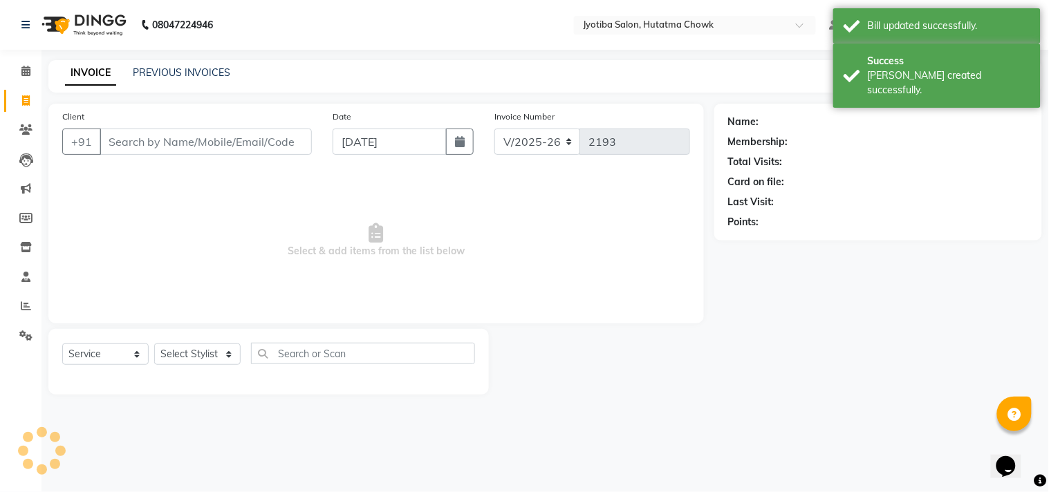
select select "membership"
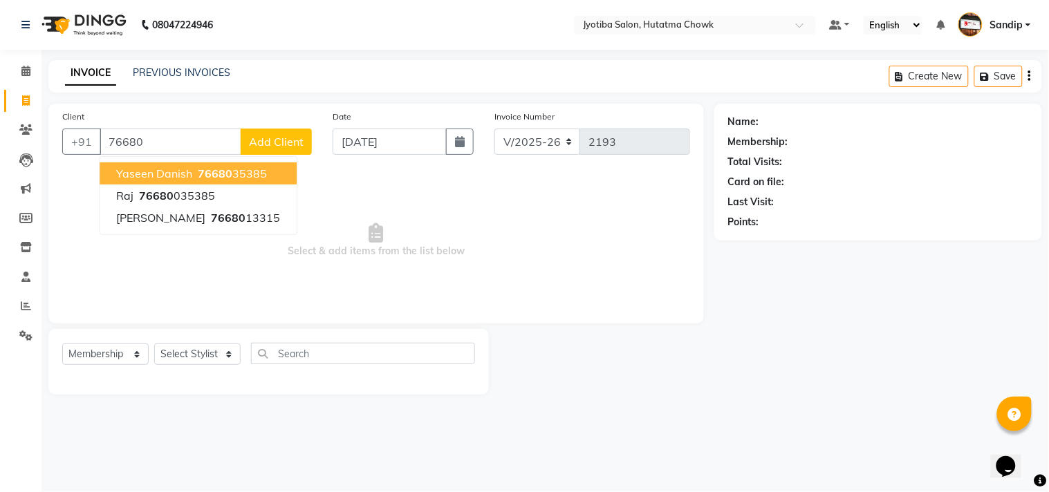
click at [258, 176] on ngb-highlight "76680 35385" at bounding box center [231, 174] width 72 height 14
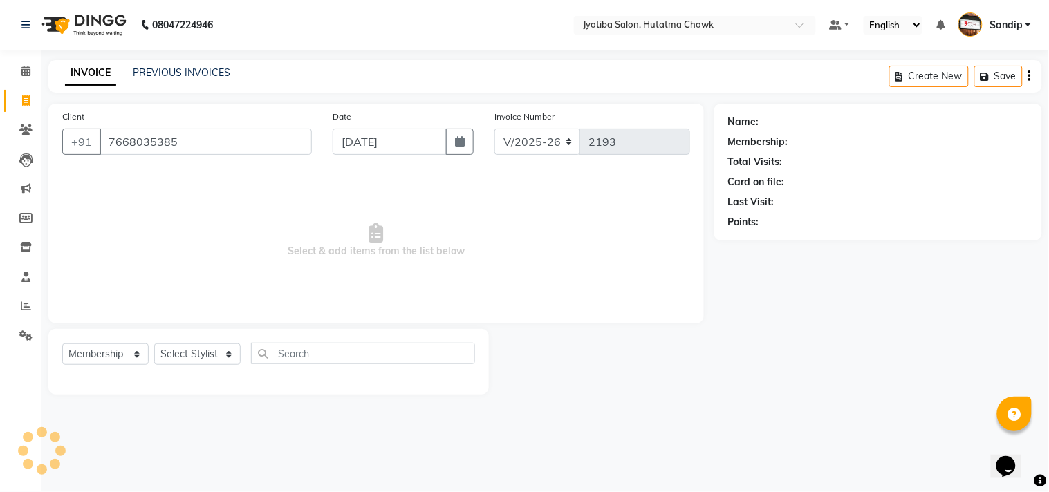
type input "7668035385"
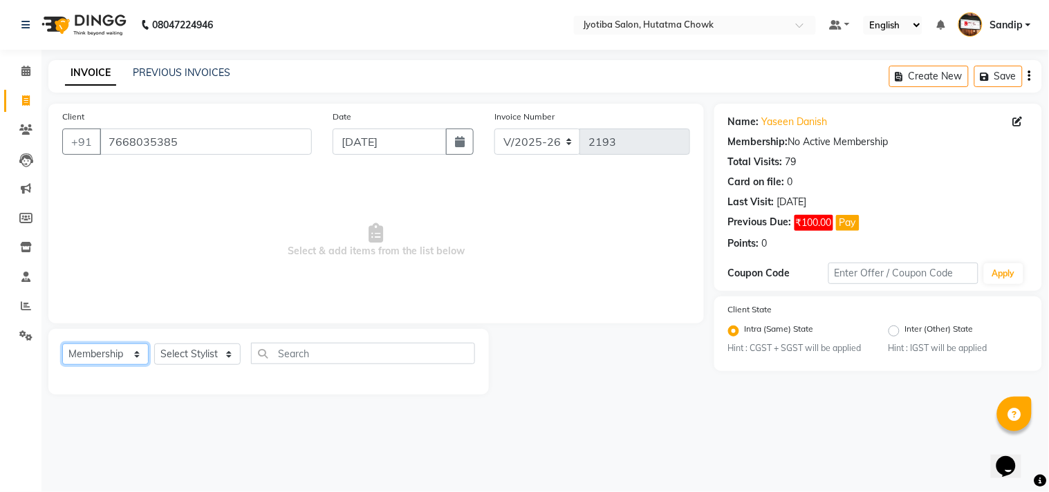
click at [101, 356] on select "Select Service Product Membership Package Voucher Prepaid Gift Card" at bounding box center [105, 354] width 86 height 21
select select "service"
click at [62, 344] on select "Select Service Product Membership Package Voucher Prepaid Gift Card" at bounding box center [105, 354] width 86 height 21
click at [180, 353] on select "Select Stylist [PERSON_NAME] [PERSON_NAME] [PERSON_NAME] [PERSON_NAME] prem RAH…" at bounding box center [197, 354] width 86 height 21
select select "7208"
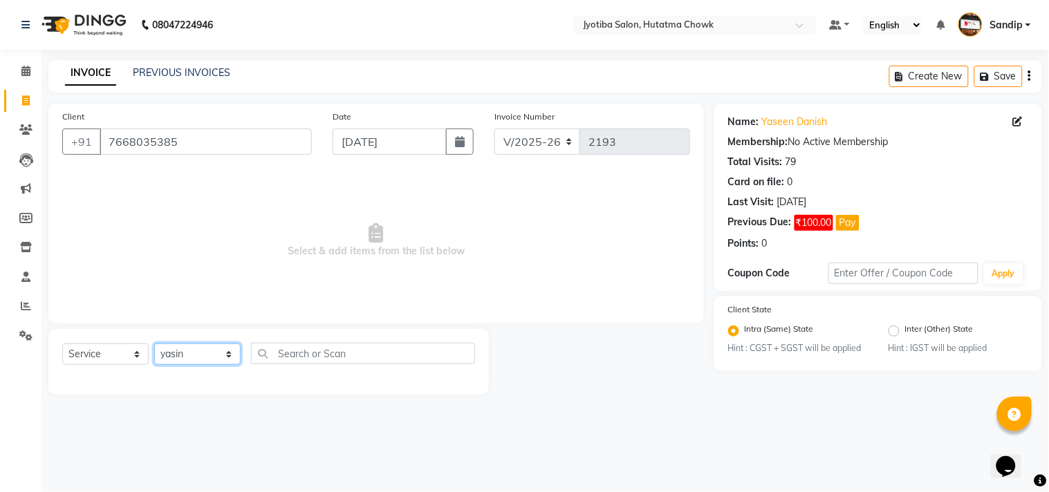
click at [154, 344] on select "Select Stylist [PERSON_NAME] [PERSON_NAME] [PERSON_NAME] [PERSON_NAME] prem RAH…" at bounding box center [197, 354] width 86 height 21
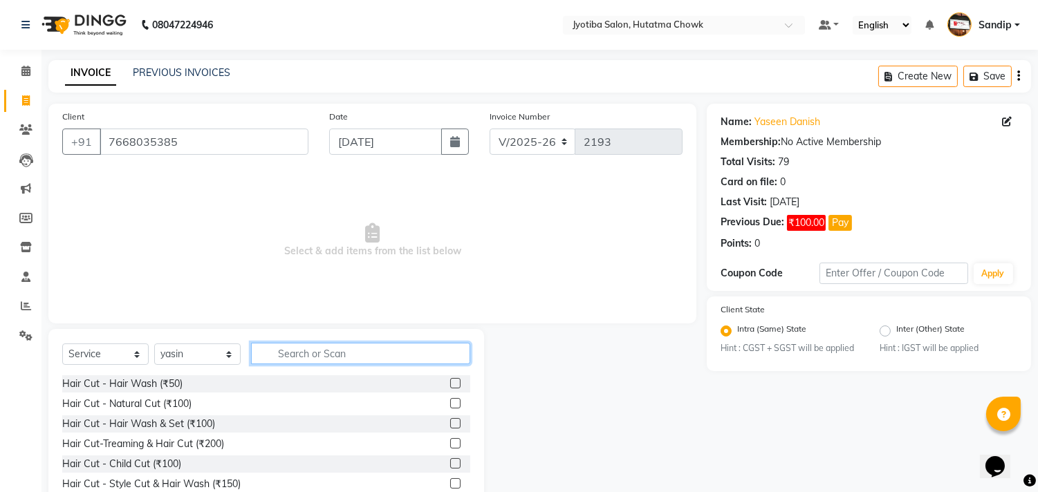
click at [305, 355] on input "text" at bounding box center [360, 353] width 219 height 21
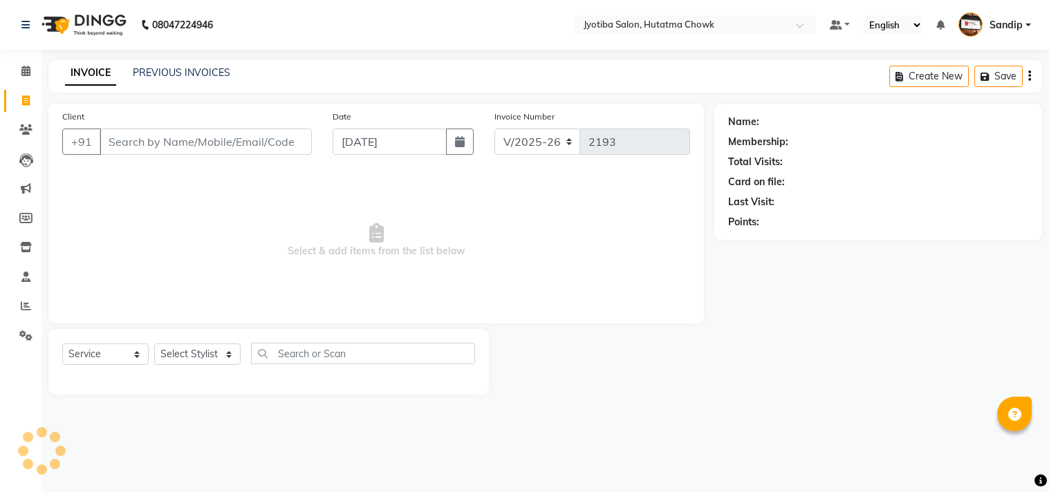
select select "556"
select select "membership"
click at [181, 69] on link "PREVIOUS INVOICES" at bounding box center [182, 72] width 98 height 12
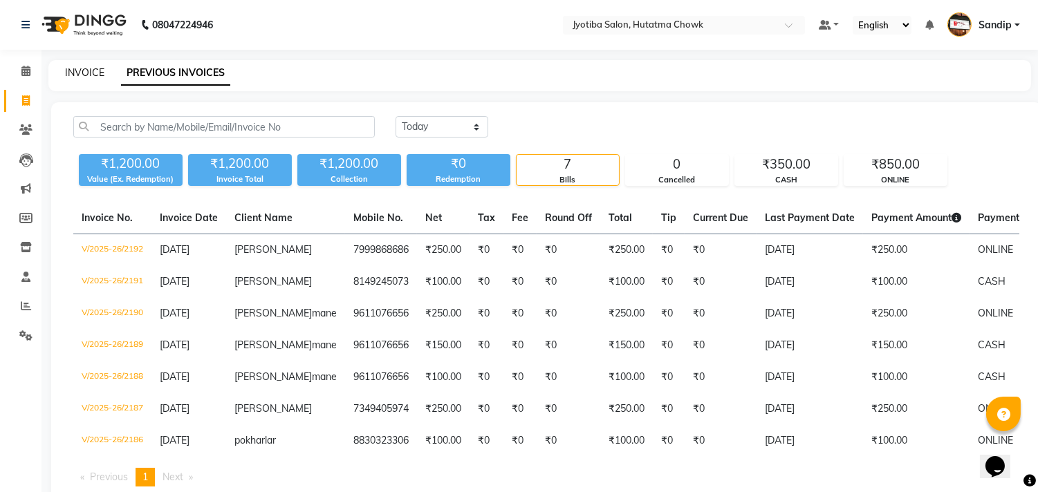
click at [84, 70] on link "INVOICE" at bounding box center [84, 72] width 39 height 12
select select "service"
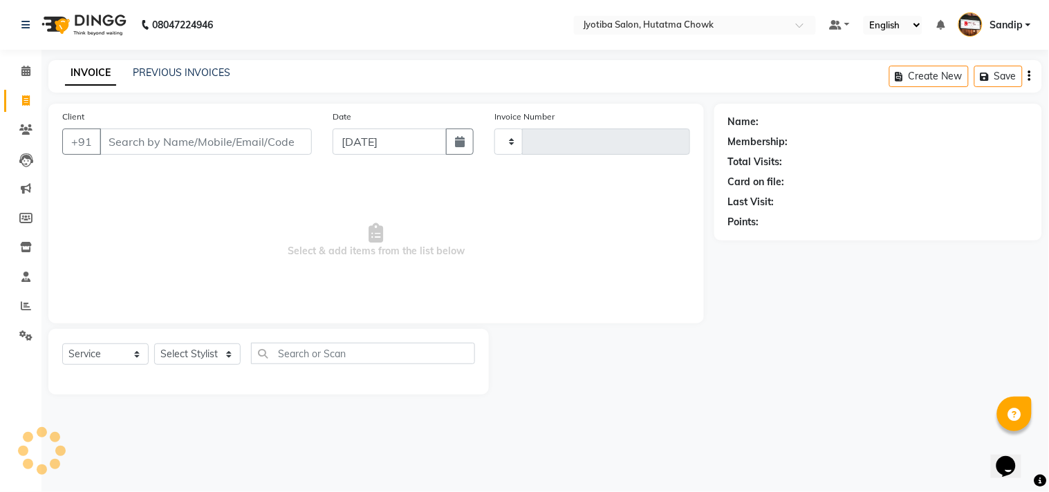
type input "2193"
select select "556"
select select "membership"
click at [23, 76] on icon at bounding box center [25, 71] width 9 height 10
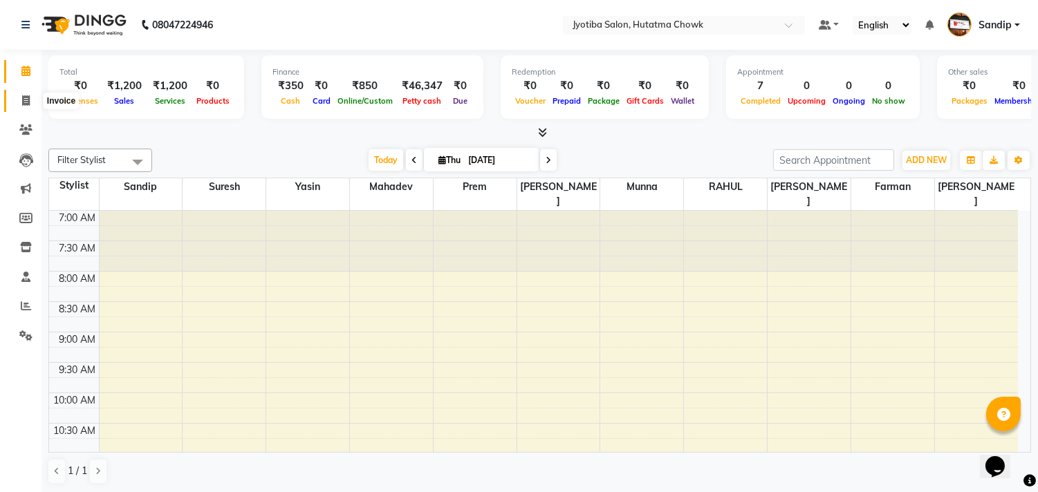
click at [24, 100] on icon at bounding box center [26, 100] width 8 height 10
select select "556"
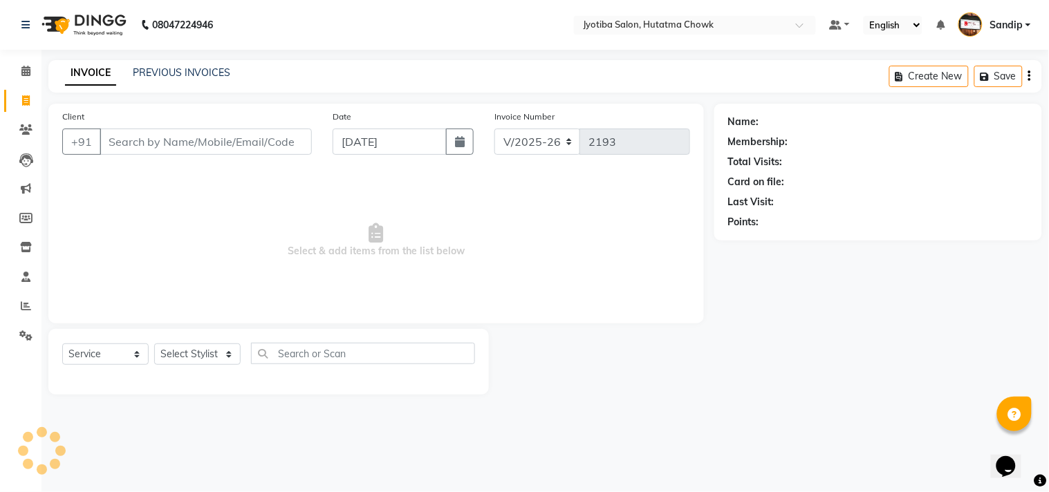
select select "membership"
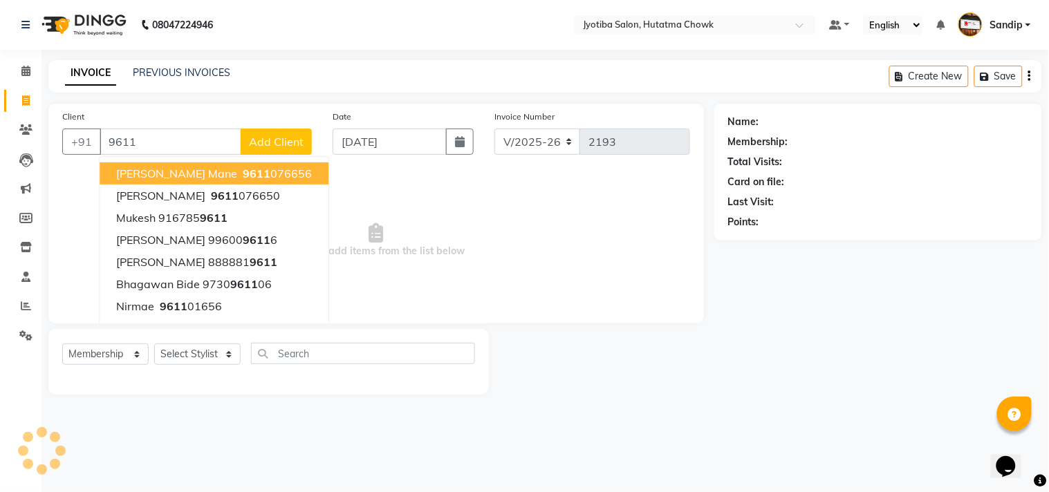
click at [243, 167] on span "9611" at bounding box center [257, 174] width 28 height 14
type input "9611076656"
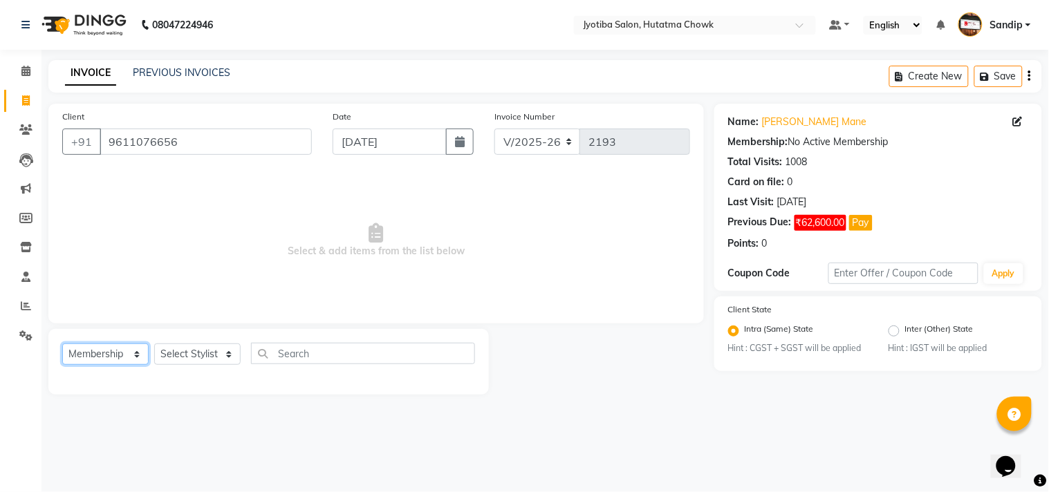
click at [106, 350] on select "Select Service Product Membership Package Voucher Prepaid Gift Card" at bounding box center [105, 354] width 86 height 21
select select "service"
click at [62, 344] on select "Select Service Product Membership Package Voucher Prepaid Gift Card" at bounding box center [105, 354] width 86 height 21
click at [185, 357] on select "Select Stylist Abdul Dinesh thakur Farman Juned mahadev Munna prem RAHUL Sandip…" at bounding box center [197, 354] width 86 height 21
select select "7206"
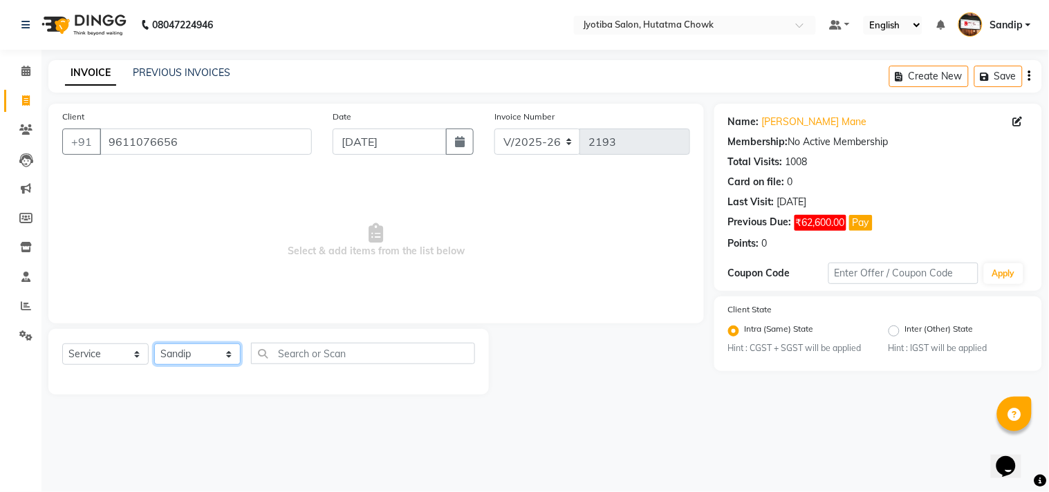
click at [154, 344] on select "Select Stylist Abdul Dinesh thakur Farman Juned mahadev Munna prem RAHUL Sandip…" at bounding box center [197, 354] width 86 height 21
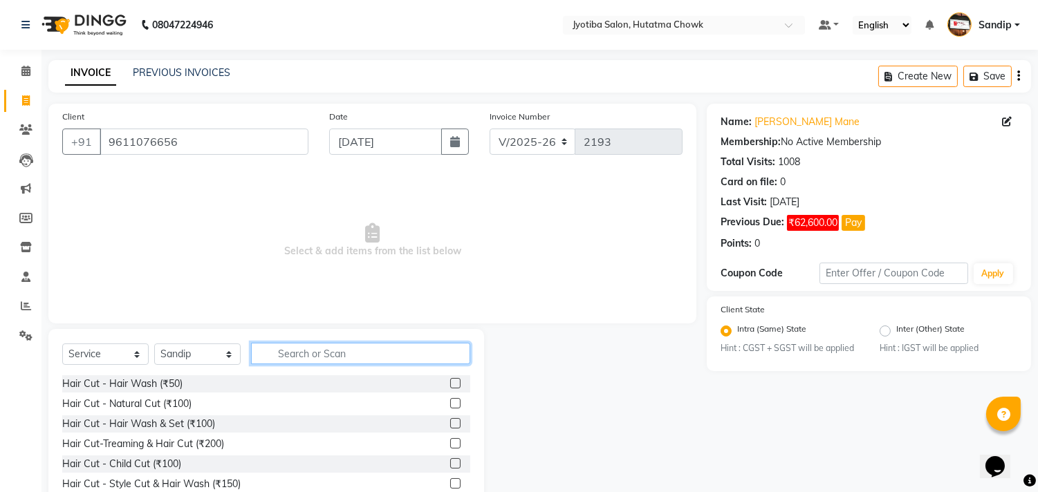
click at [302, 355] on input "text" at bounding box center [360, 353] width 219 height 21
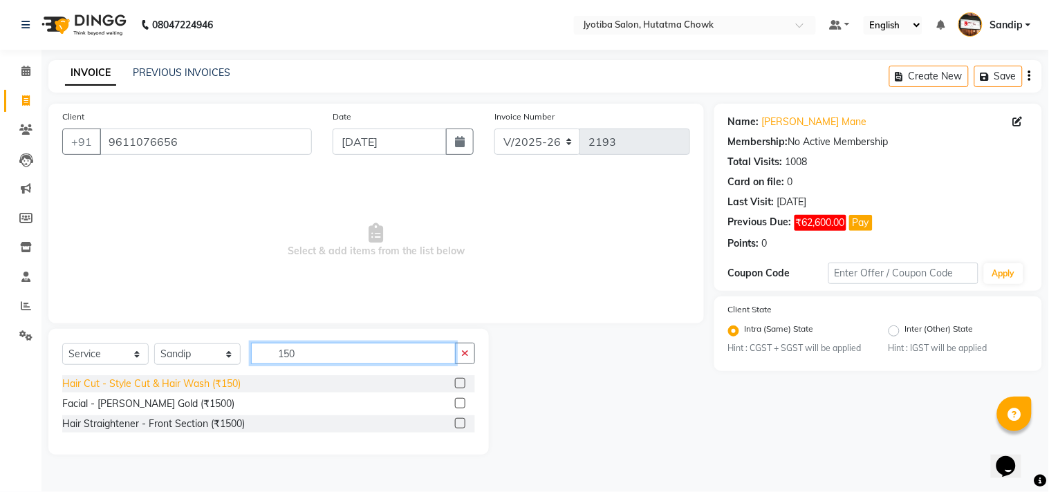
type input "150"
click at [214, 386] on div "Hair Cut - Style Cut & Hair Wash (₹150)" at bounding box center [151, 384] width 178 height 15
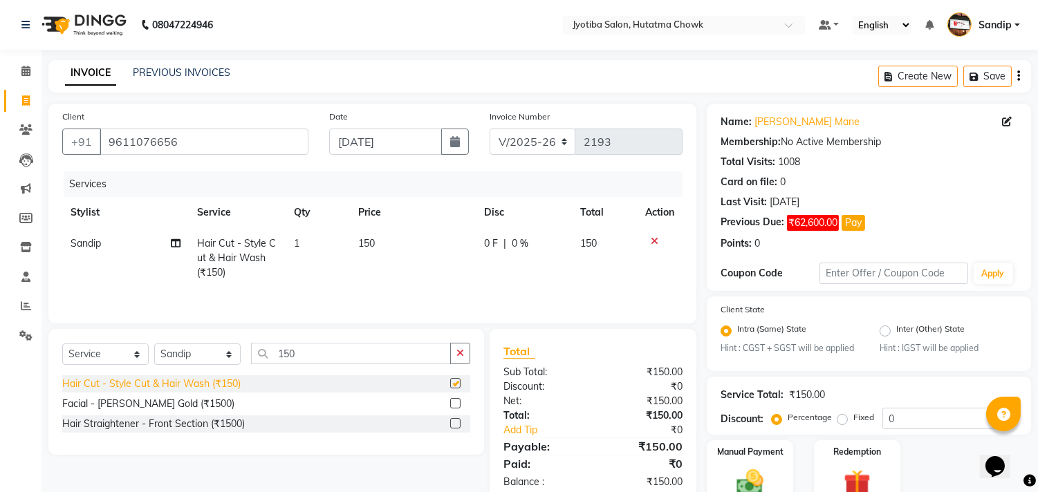
checkbox input "false"
click at [458, 350] on icon "button" at bounding box center [460, 354] width 8 height 10
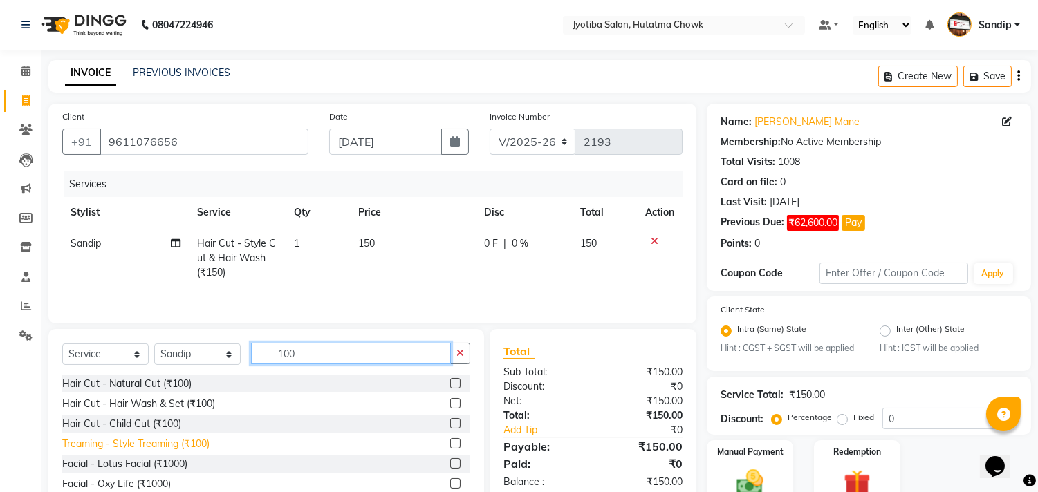
type input "100"
click at [168, 450] on div "Treaming - Style Treaming (₹100)" at bounding box center [135, 444] width 147 height 15
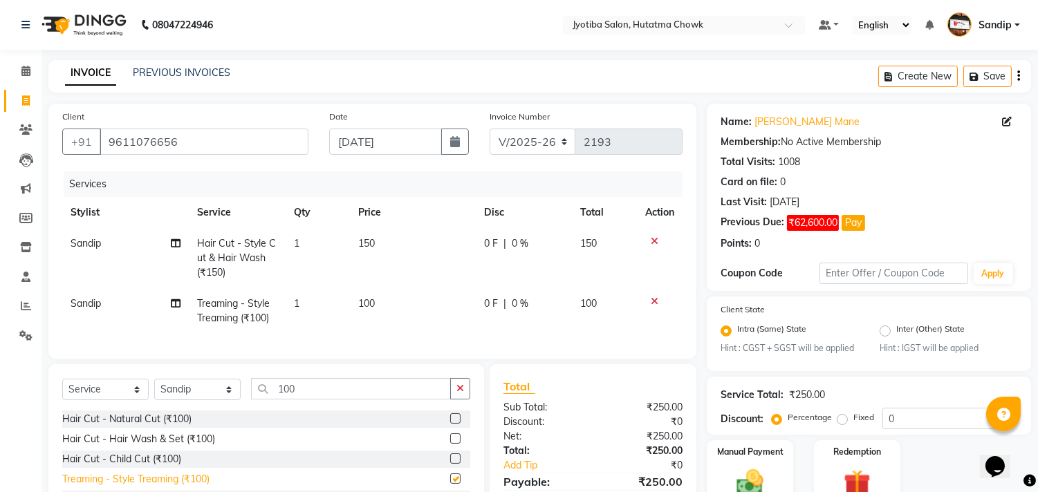
checkbox input "false"
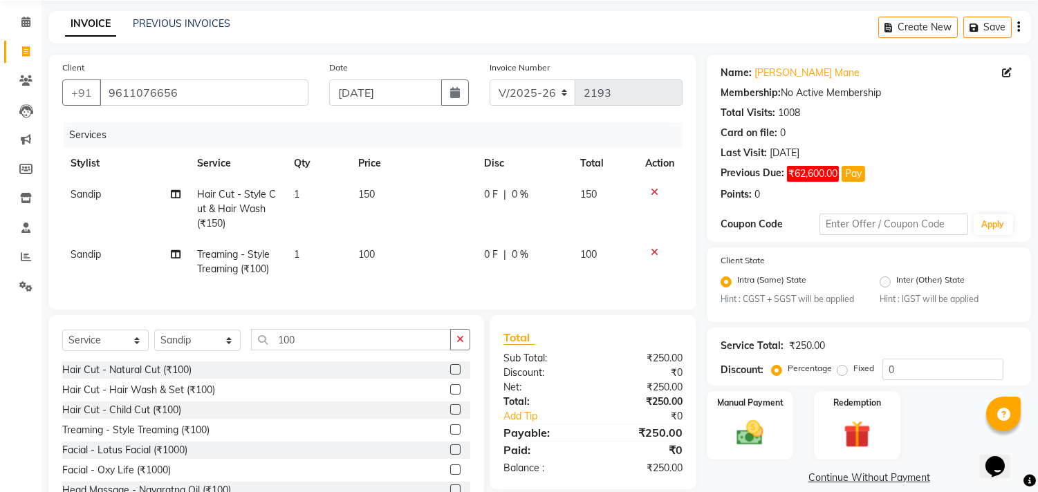
scroll to position [108, 0]
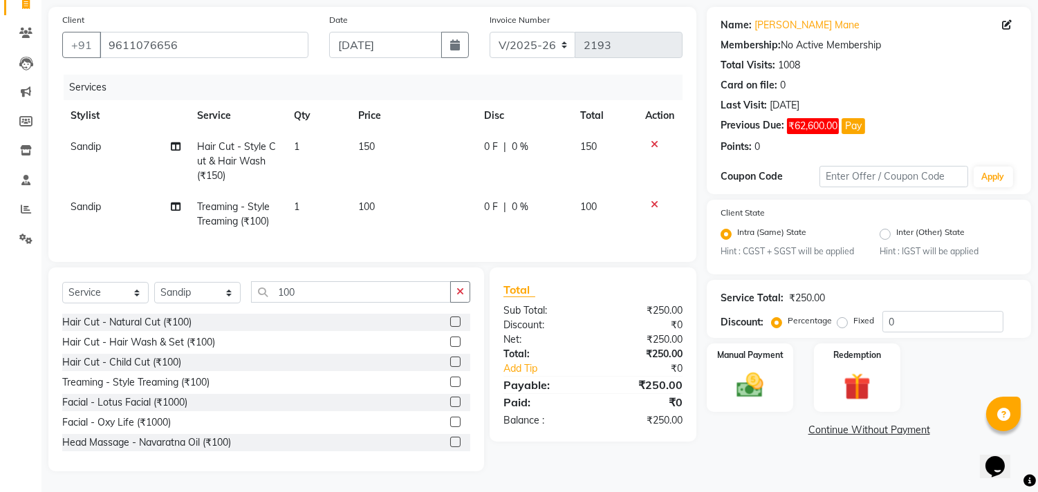
click at [826, 423] on link "Continue Without Payment" at bounding box center [869, 430] width 319 height 15
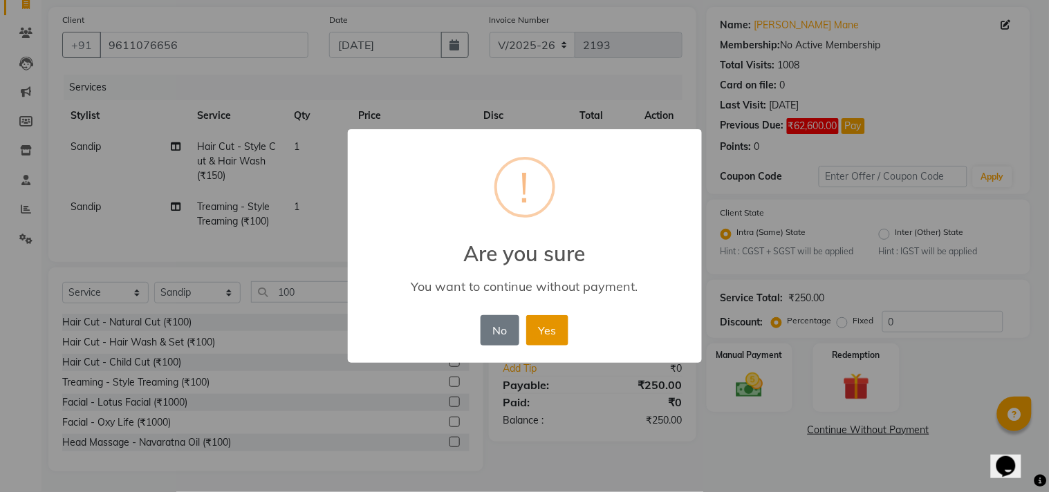
click at [554, 329] on button "Yes" at bounding box center [547, 330] width 42 height 30
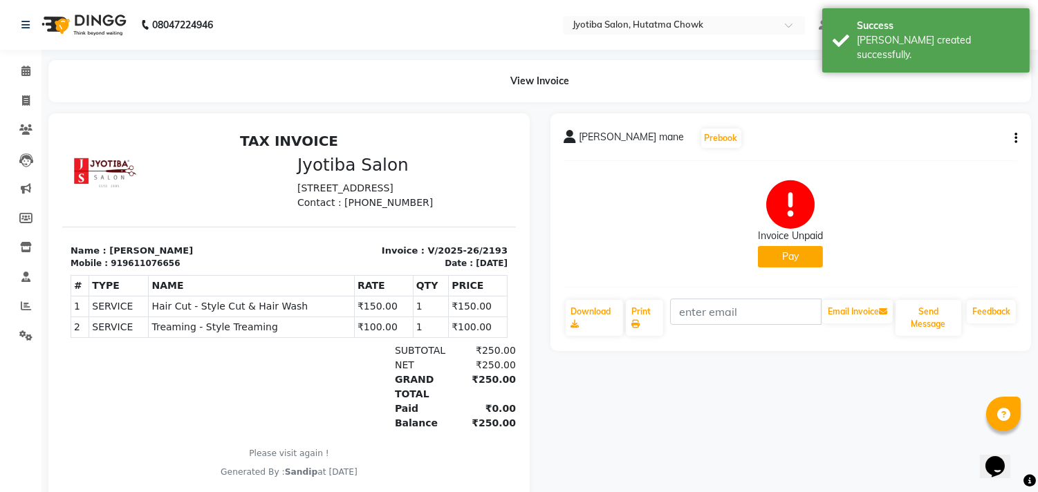
click at [777, 263] on button "Pay" at bounding box center [790, 256] width 65 height 21
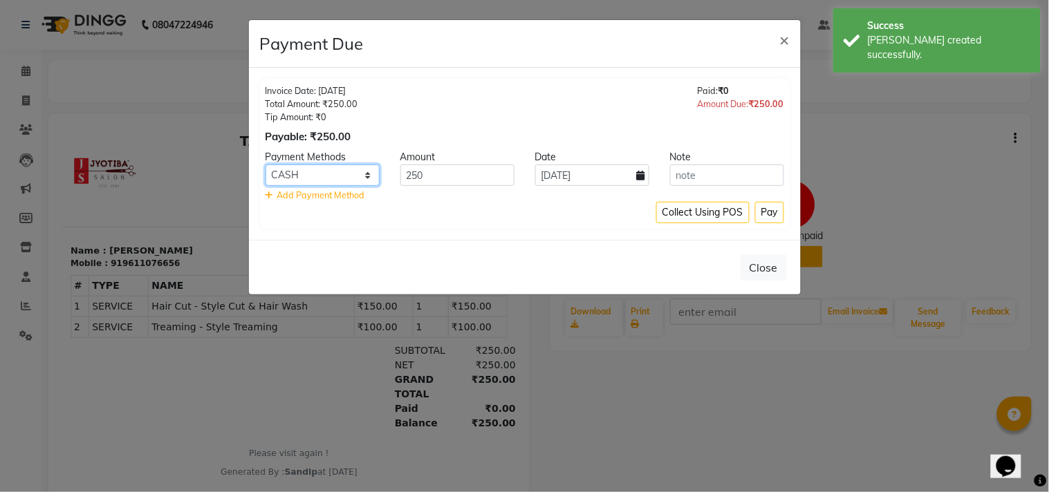
click at [332, 178] on select "CASH ONLINE CARD" at bounding box center [323, 175] width 114 height 21
select select "3"
click at [266, 165] on select "CASH ONLINE CARD" at bounding box center [323, 175] width 114 height 21
click at [772, 218] on button "Pay" at bounding box center [769, 212] width 29 height 21
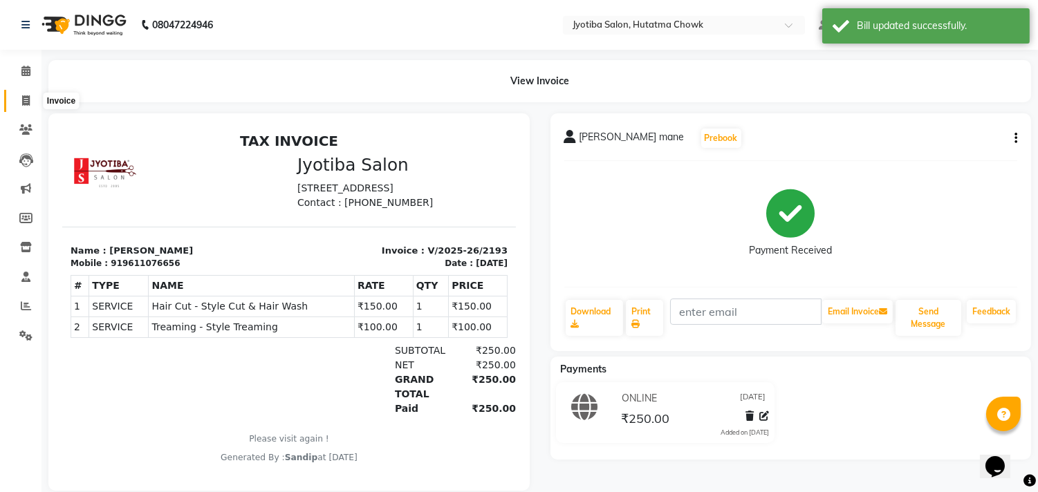
click at [24, 98] on icon at bounding box center [26, 100] width 8 height 10
select select "service"
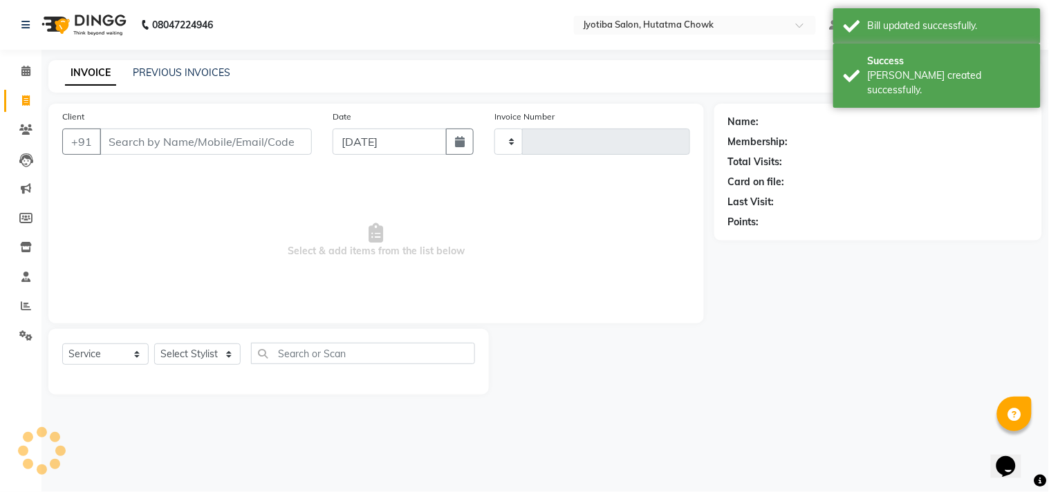
type input "2194"
select select "556"
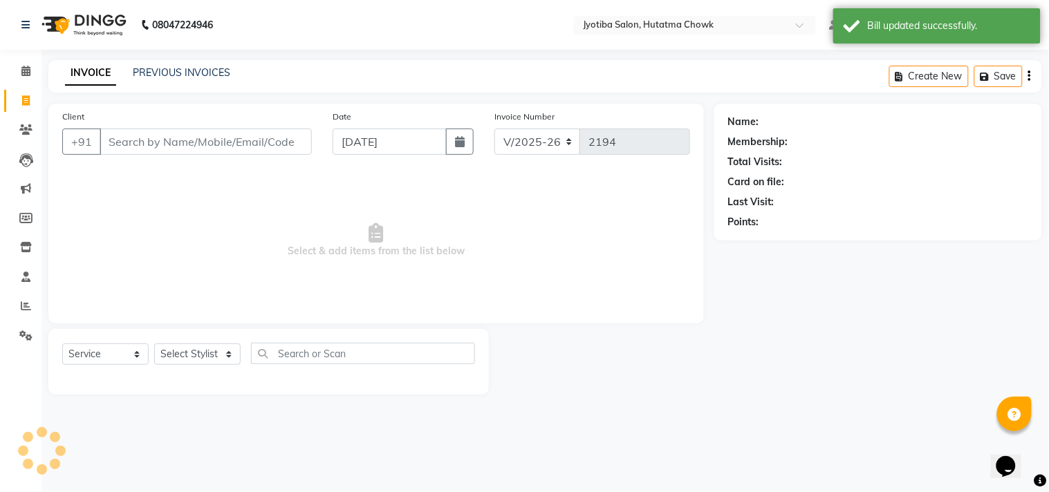
select select "membership"
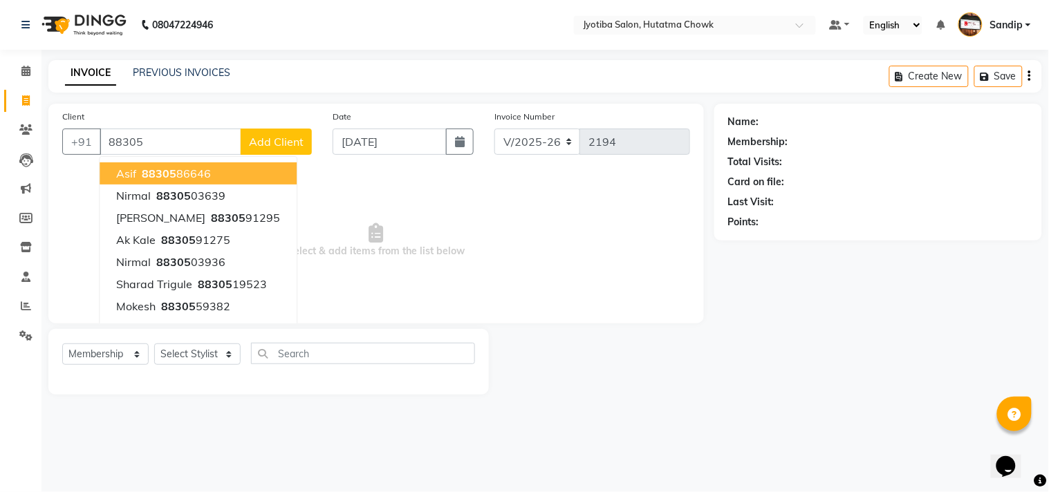
click at [221, 176] on button "asif 88305 86646" at bounding box center [198, 174] width 197 height 22
type input "8830586646"
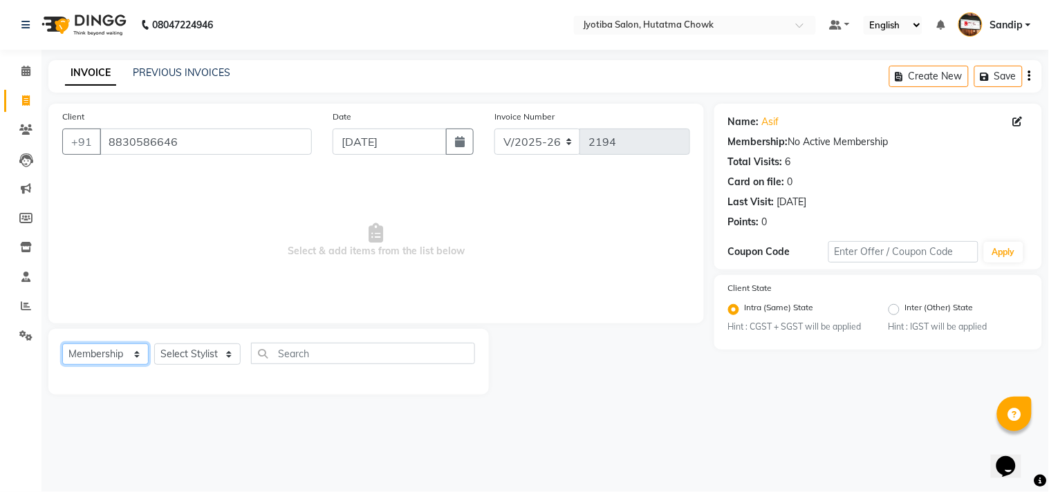
click at [111, 353] on select "Select Service Product Membership Package Voucher Prepaid Gift Card" at bounding box center [105, 354] width 86 height 21
select select "service"
click at [62, 344] on select "Select Service Product Membership Package Voucher Prepaid Gift Card" at bounding box center [105, 354] width 86 height 21
click at [190, 356] on select "Select Stylist [PERSON_NAME] [PERSON_NAME] [PERSON_NAME] [PERSON_NAME] prem RAH…" at bounding box center [197, 354] width 86 height 21
select select "7208"
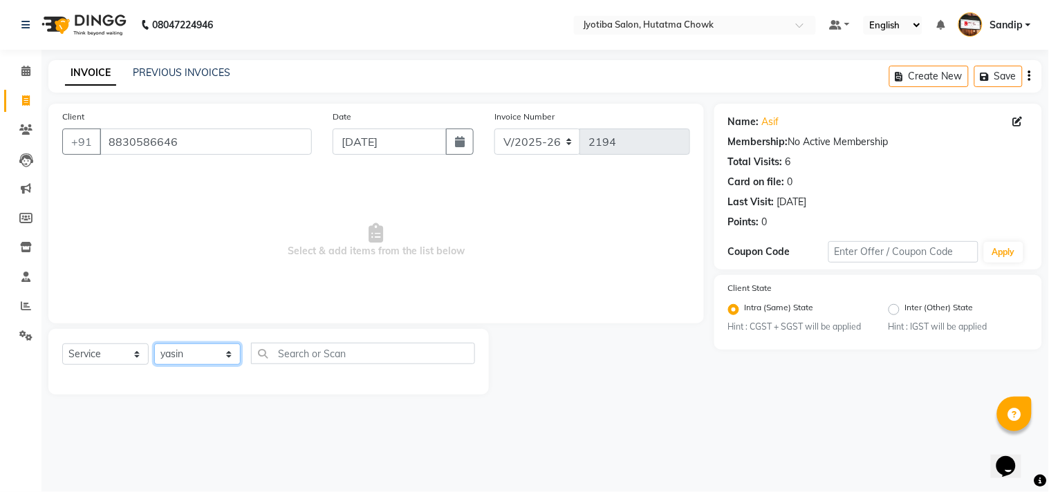
click at [154, 344] on select "Select Stylist [PERSON_NAME] [PERSON_NAME] [PERSON_NAME] [PERSON_NAME] prem RAH…" at bounding box center [197, 354] width 86 height 21
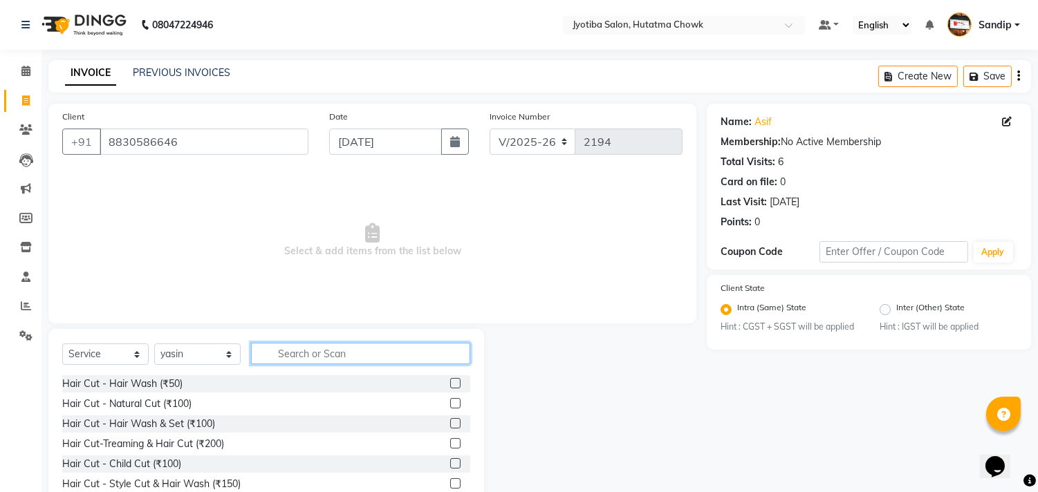
click at [293, 351] on input "text" at bounding box center [360, 353] width 219 height 21
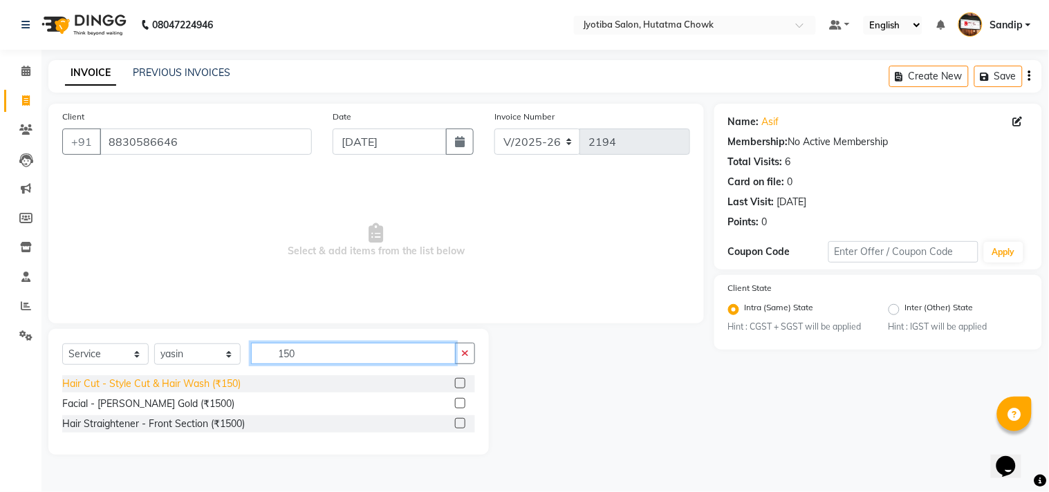
type input "150"
click at [203, 385] on div "Hair Cut - Style Cut & Hair Wash (₹150)" at bounding box center [151, 384] width 178 height 15
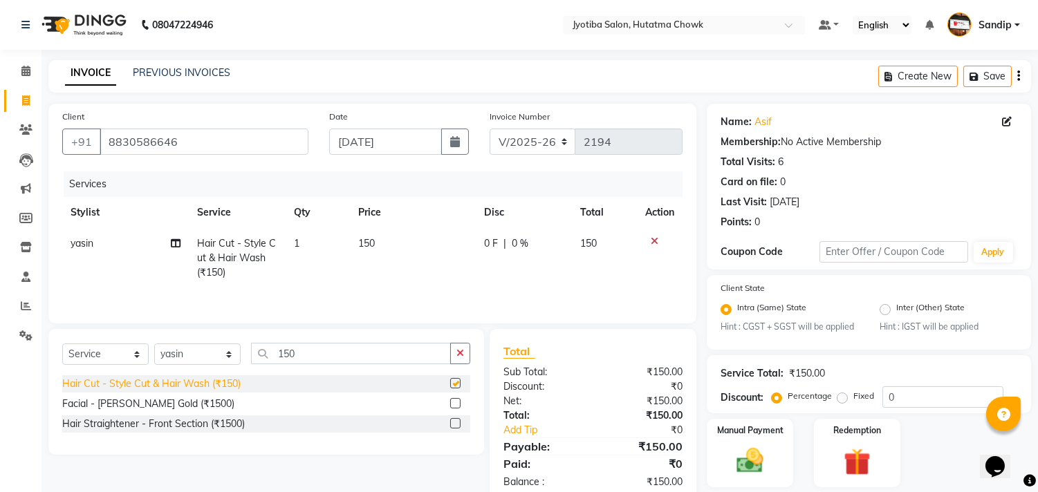
checkbox input "false"
click at [454, 360] on button "button" at bounding box center [460, 353] width 20 height 21
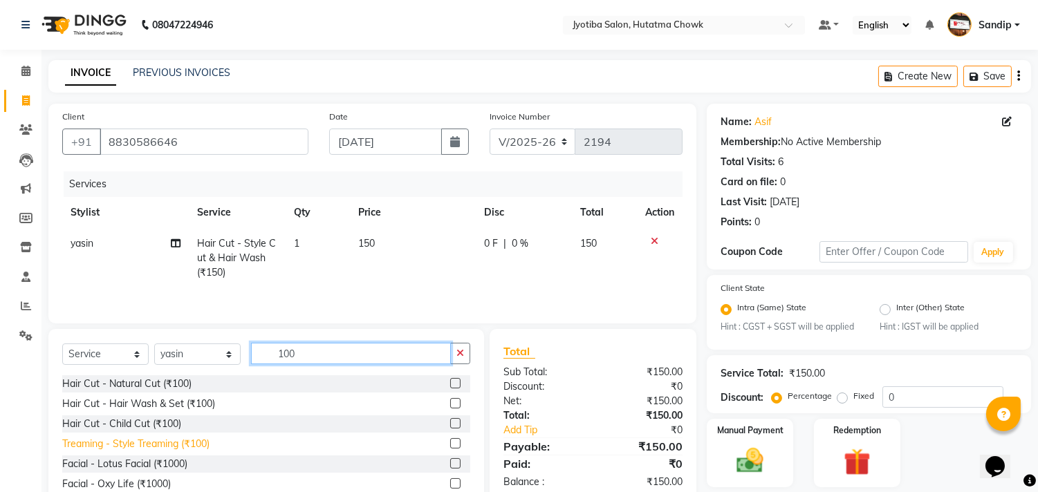
type input "100"
click at [157, 445] on div "Treaming - Style Treaming (₹100)" at bounding box center [135, 444] width 147 height 15
checkbox input "false"
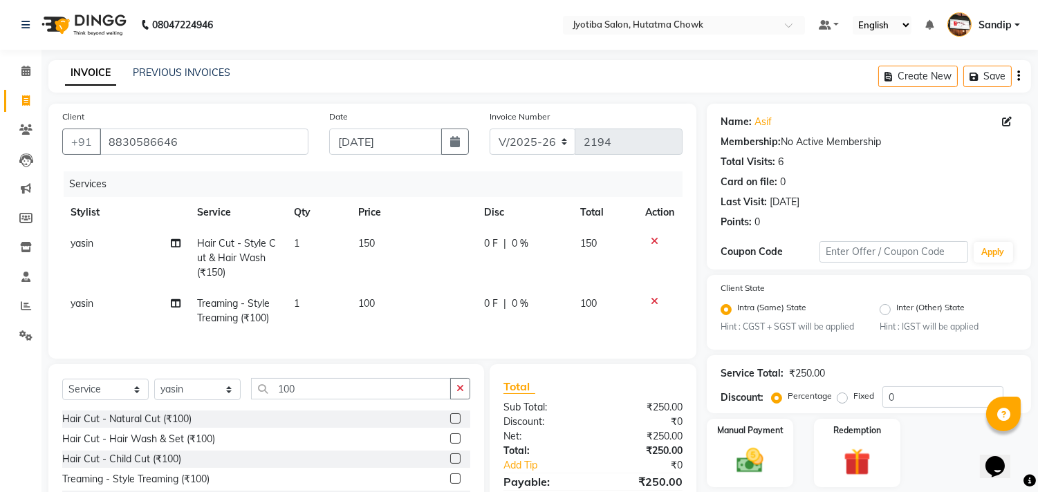
scroll to position [108, 0]
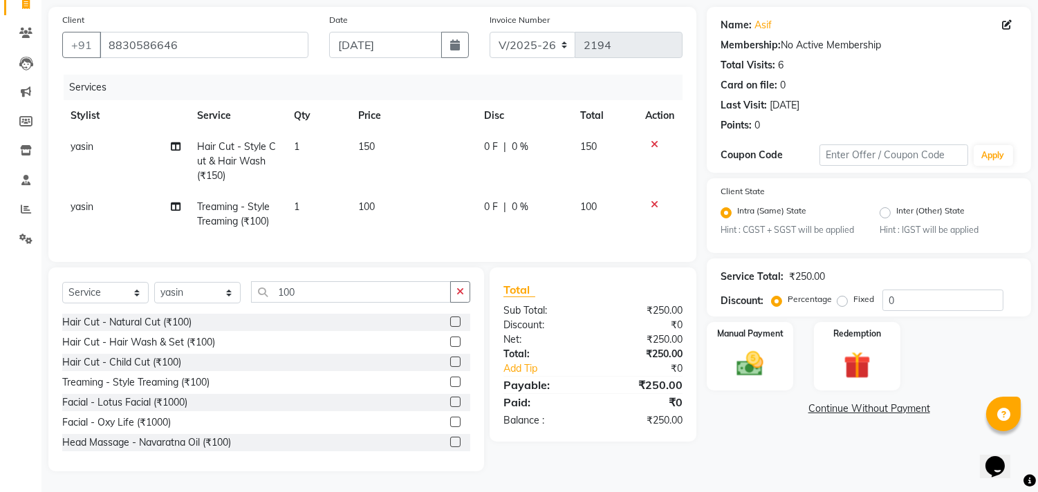
click at [828, 402] on link "Continue Without Payment" at bounding box center [869, 409] width 319 height 15
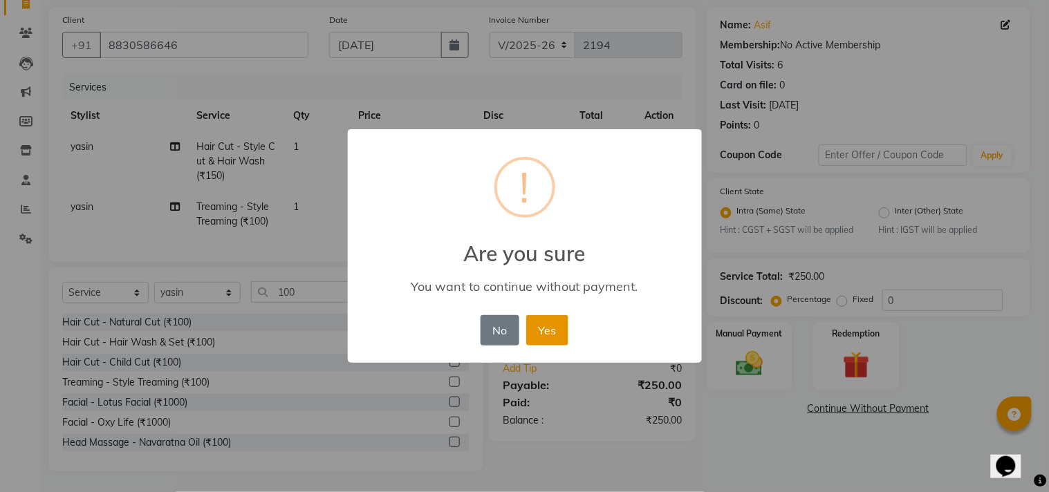
click at [552, 328] on button "Yes" at bounding box center [547, 330] width 42 height 30
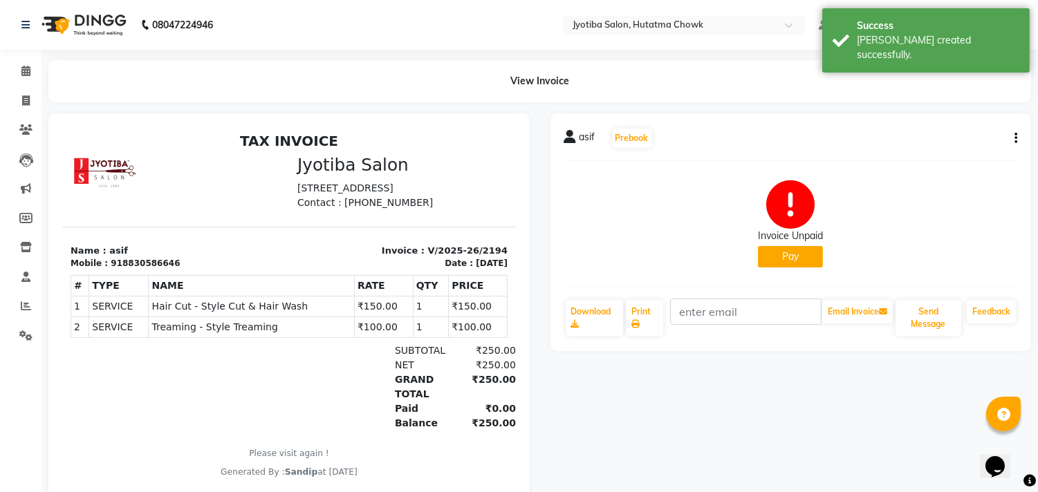
click at [792, 259] on button "Pay" at bounding box center [790, 256] width 65 height 21
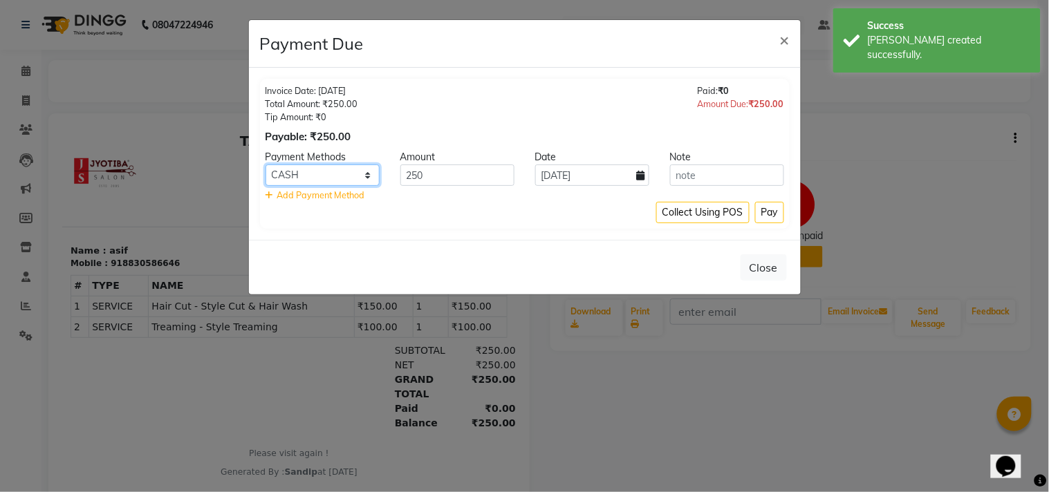
click at [336, 174] on select "CASH ONLINE CARD" at bounding box center [323, 175] width 114 height 21
select select "3"
click at [266, 165] on select "CASH ONLINE CARD" at bounding box center [323, 175] width 114 height 21
click at [770, 210] on button "Pay" at bounding box center [769, 212] width 29 height 21
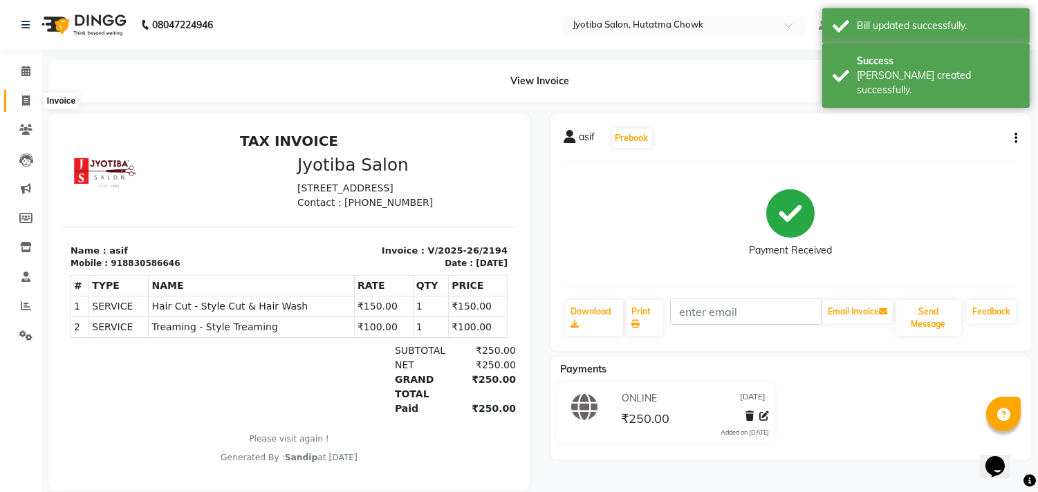
click at [24, 99] on icon at bounding box center [26, 100] width 8 height 10
select select "service"
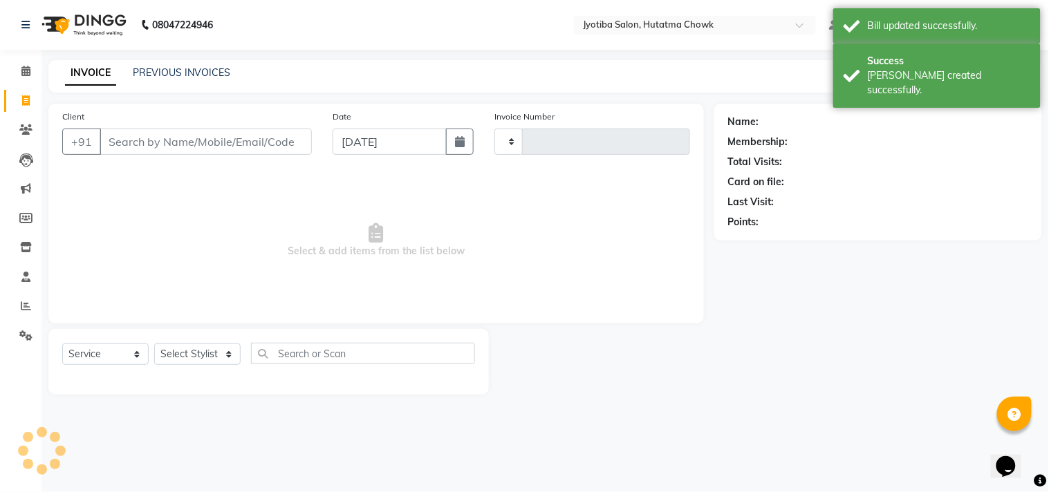
type input "2195"
select select "556"
select select "membership"
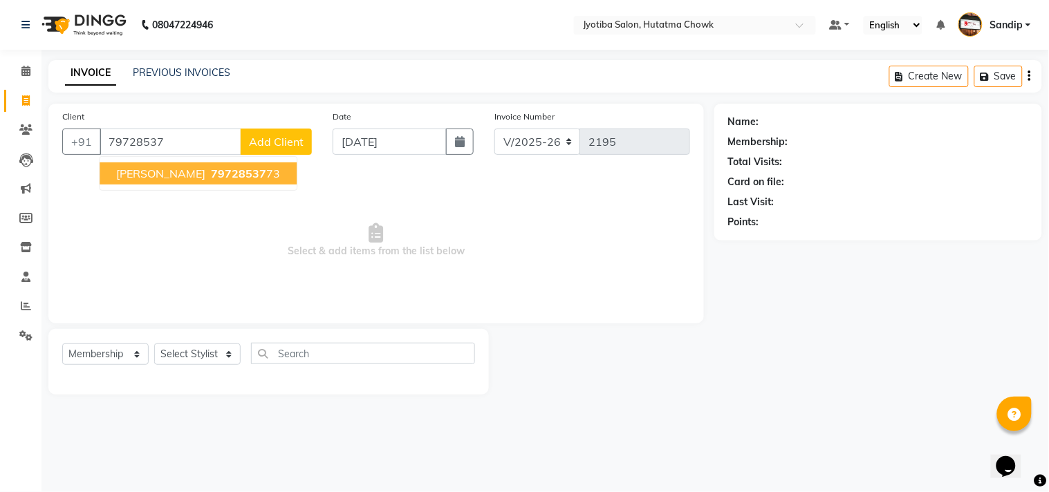
click at [199, 181] on button "jayesh 79728537 73" at bounding box center [198, 174] width 197 height 22
type input "7972853773"
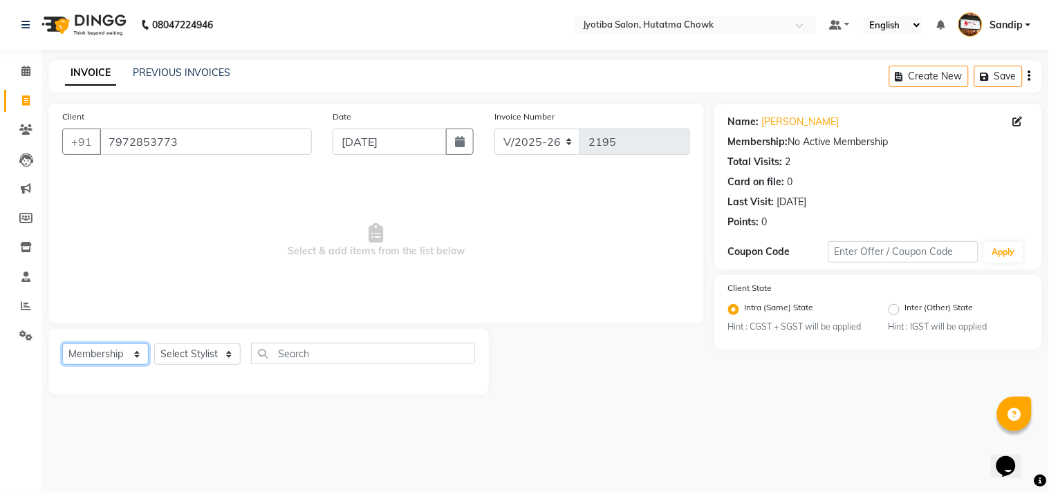
click at [116, 357] on select "Select Service Product Membership Package Voucher Prepaid Gift Card" at bounding box center [105, 354] width 86 height 21
select select "service"
click at [62, 344] on select "Select Service Product Membership Package Voucher Prepaid Gift Card" at bounding box center [105, 354] width 86 height 21
click at [201, 355] on select "Select Stylist [PERSON_NAME] [PERSON_NAME] [PERSON_NAME] [PERSON_NAME] prem RAH…" at bounding box center [197, 354] width 86 height 21
click at [154, 344] on select "Select Stylist [PERSON_NAME] [PERSON_NAME] [PERSON_NAME] [PERSON_NAME] prem RAH…" at bounding box center [197, 354] width 86 height 21
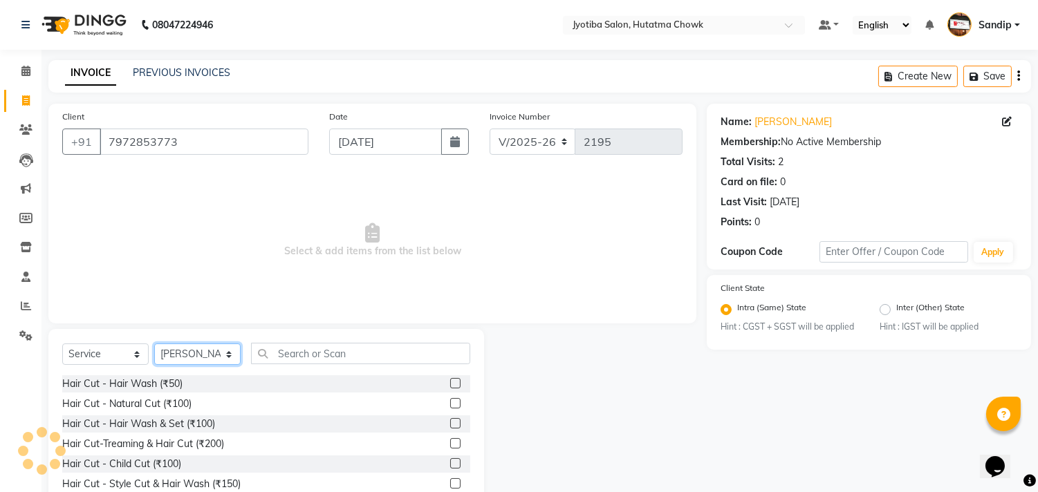
click at [205, 353] on select "Select Stylist [PERSON_NAME] [PERSON_NAME] [PERSON_NAME] [PERSON_NAME] prem RAH…" at bounding box center [197, 354] width 86 height 21
select select "84596"
click at [154, 344] on select "Select Stylist [PERSON_NAME] [PERSON_NAME] [PERSON_NAME] [PERSON_NAME] prem RAH…" at bounding box center [197, 354] width 86 height 21
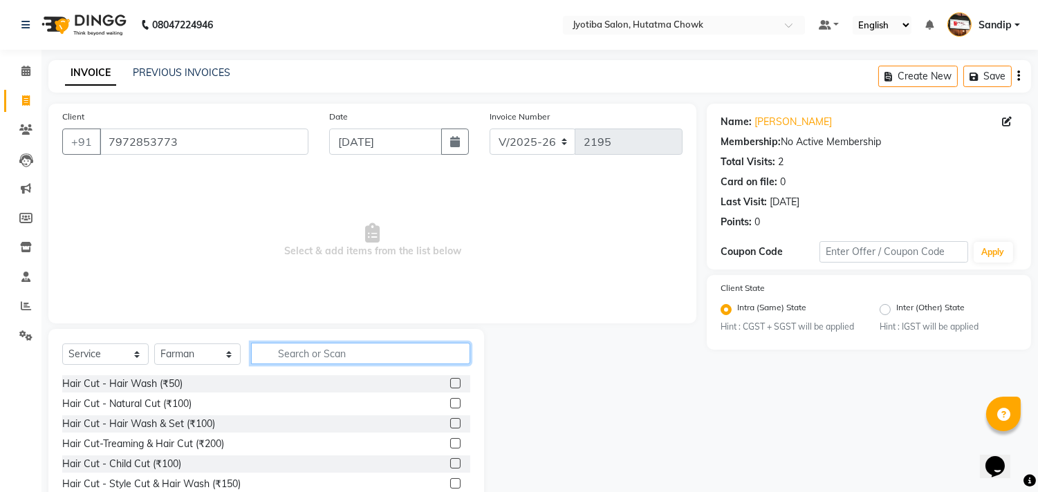
click at [305, 348] on input "text" at bounding box center [360, 353] width 219 height 21
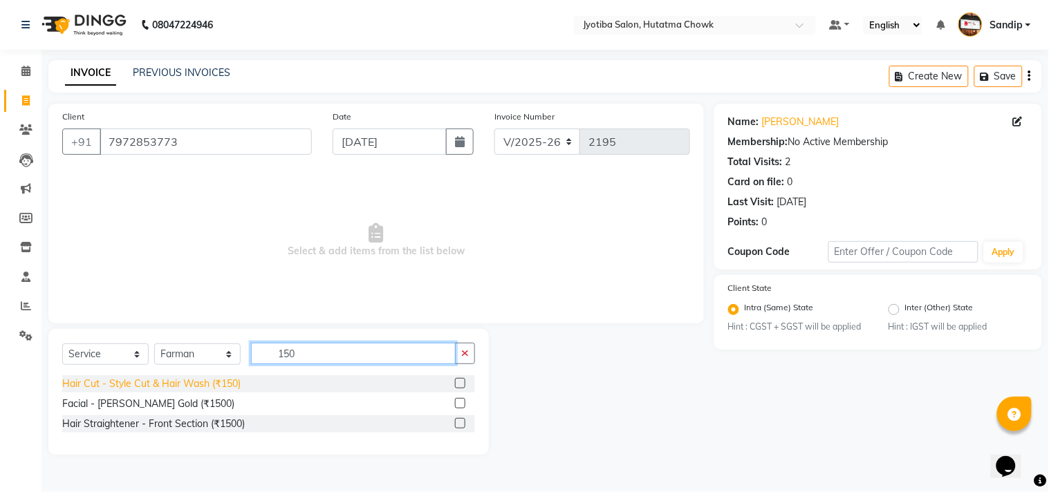
type input "150"
click at [175, 386] on div "Hair Cut - Style Cut & Hair Wash (₹150)" at bounding box center [151, 384] width 178 height 15
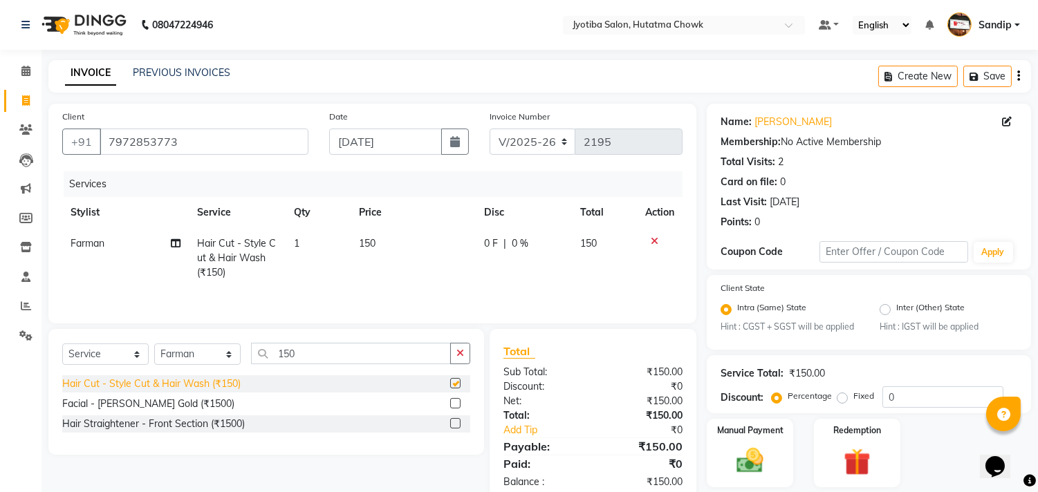
checkbox input "false"
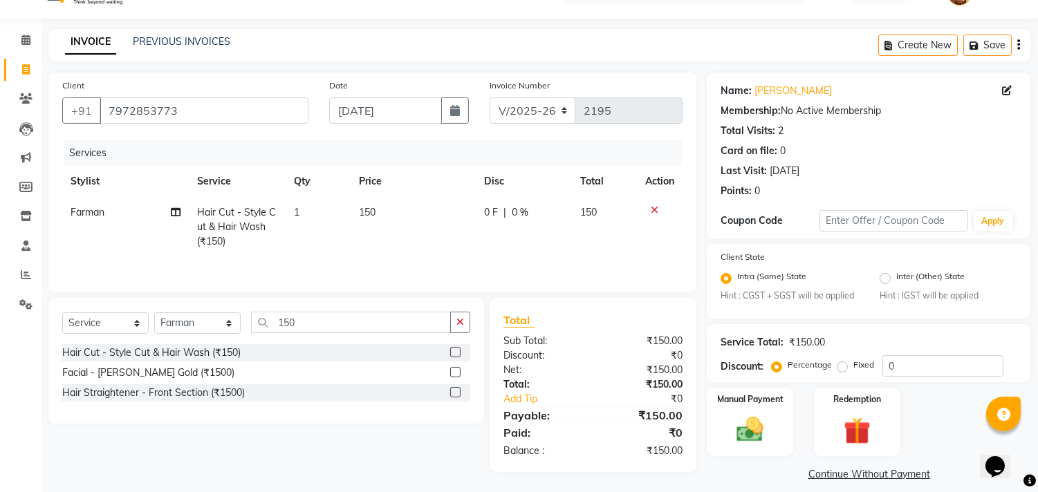
scroll to position [44, 0]
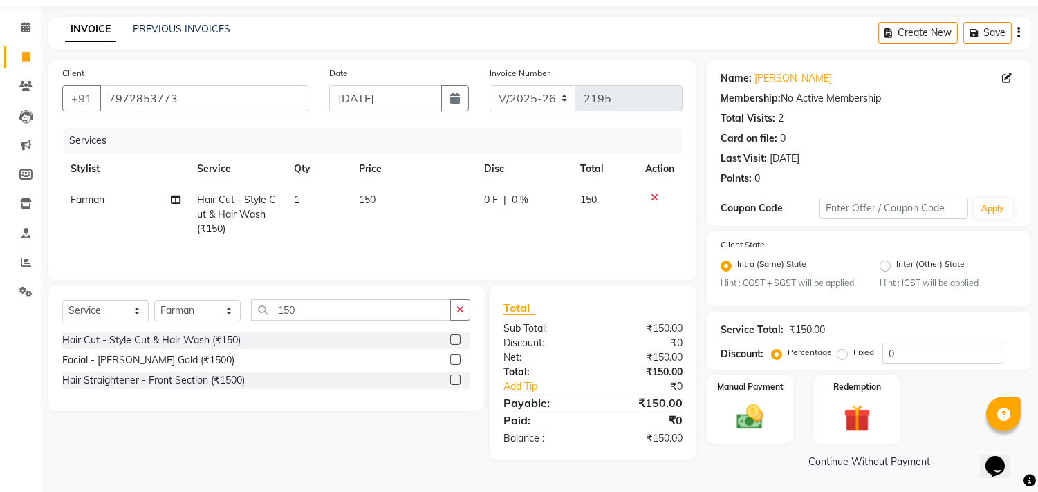
click at [833, 458] on link "Continue Without Payment" at bounding box center [869, 462] width 319 height 15
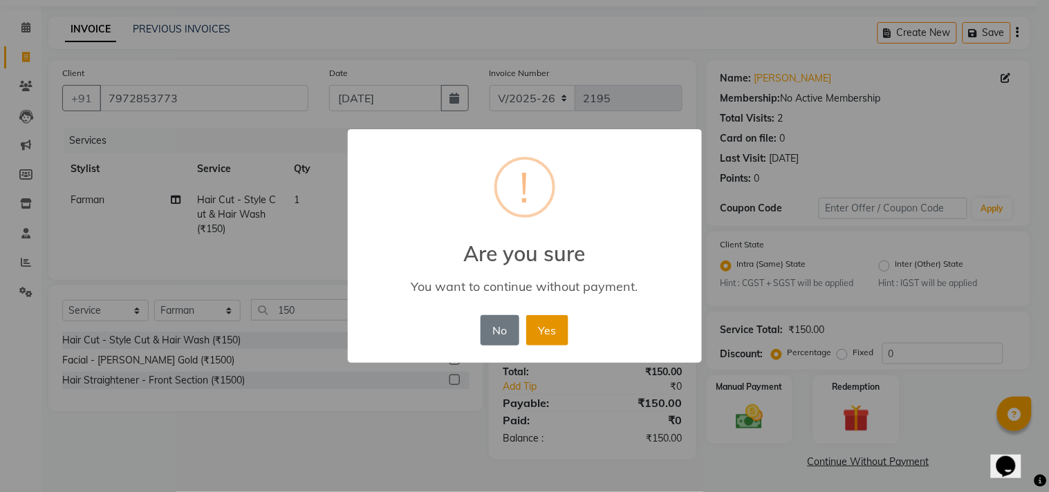
click at [543, 329] on button "Yes" at bounding box center [547, 330] width 42 height 30
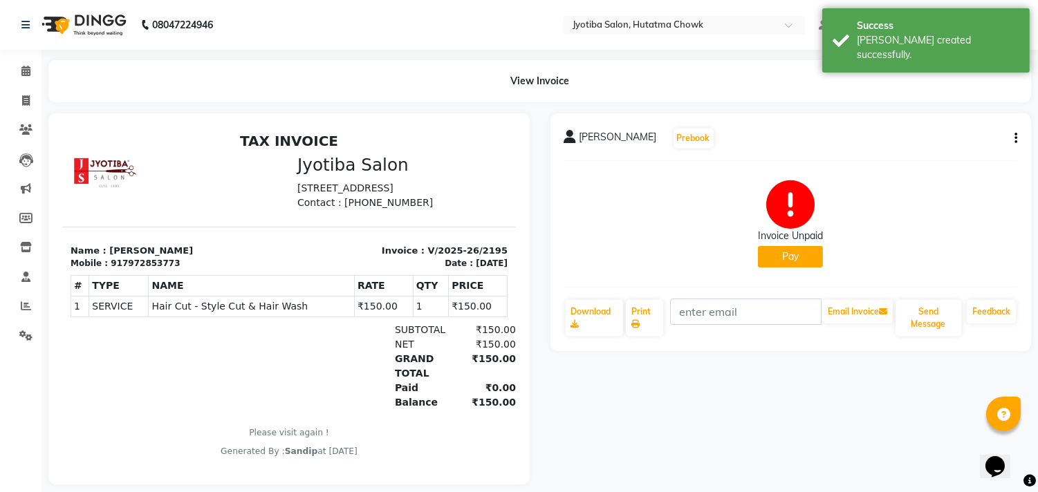
click at [772, 260] on button "Pay" at bounding box center [790, 256] width 65 height 21
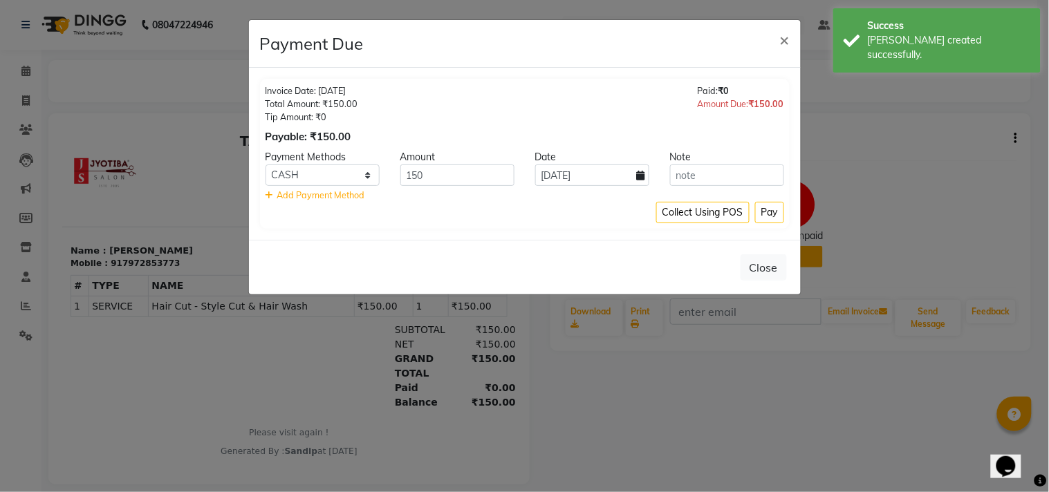
click at [772, 201] on div "Add Payment Method" at bounding box center [525, 195] width 519 height 13
click at [766, 209] on button "Pay" at bounding box center [769, 212] width 29 height 21
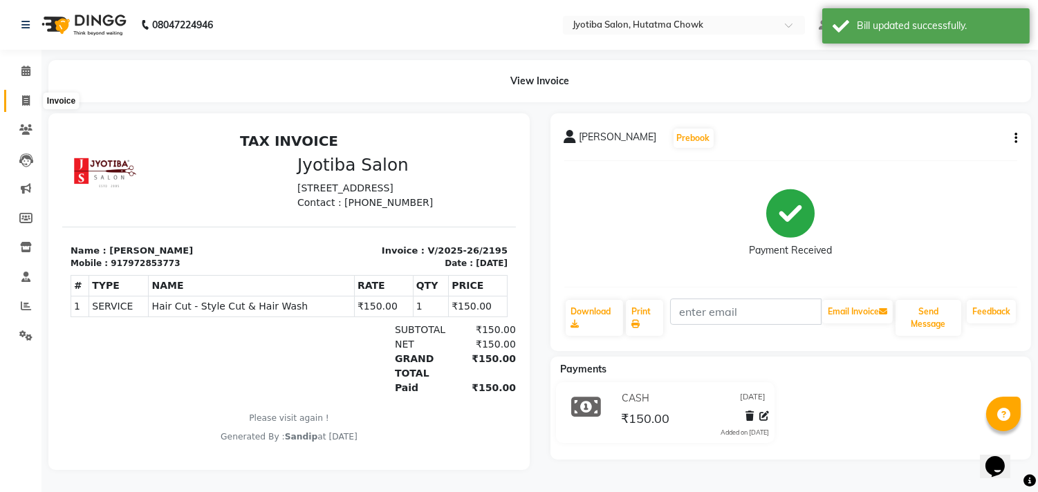
click at [24, 98] on icon at bounding box center [26, 100] width 8 height 10
select select "service"
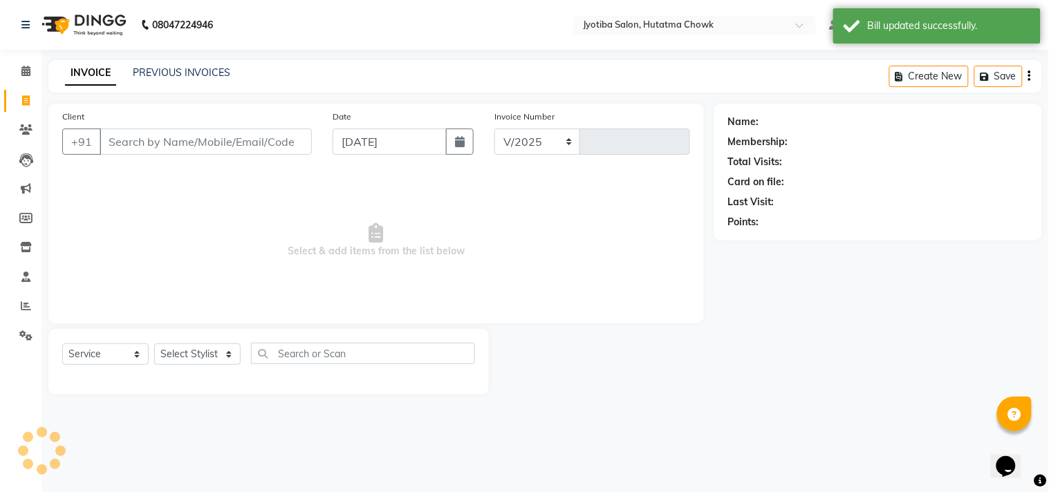
select select "556"
type input "2196"
select select "membership"
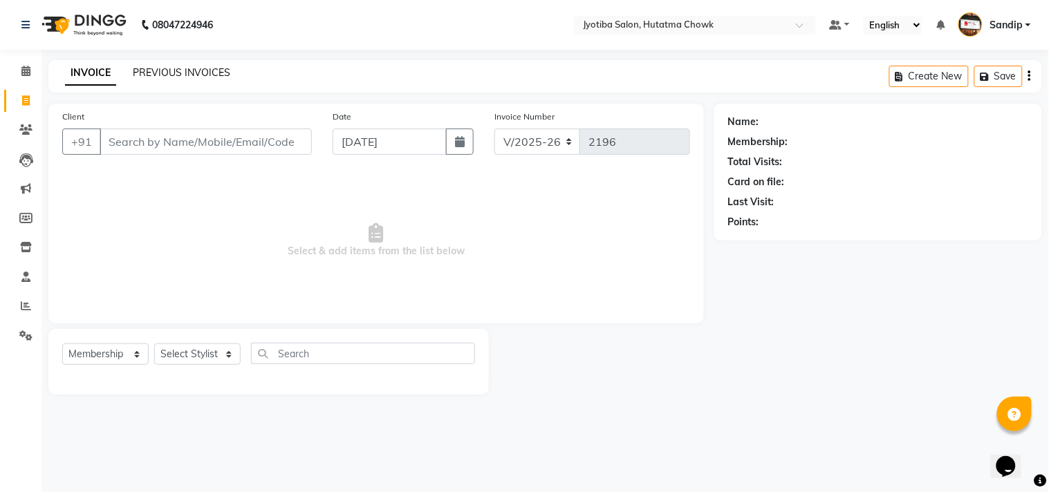
click at [181, 71] on link "PREVIOUS INVOICES" at bounding box center [182, 72] width 98 height 12
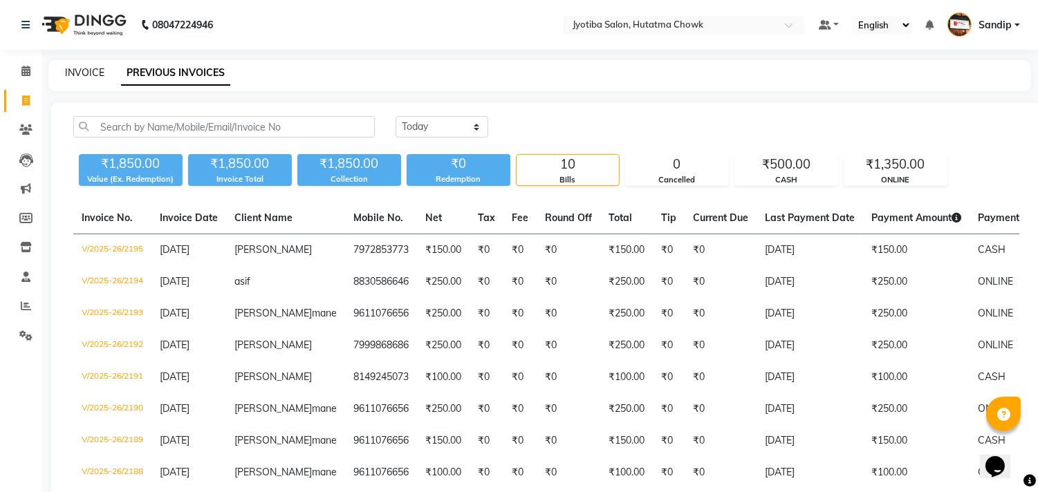
click at [84, 70] on link "INVOICE" at bounding box center [84, 72] width 39 height 12
select select "556"
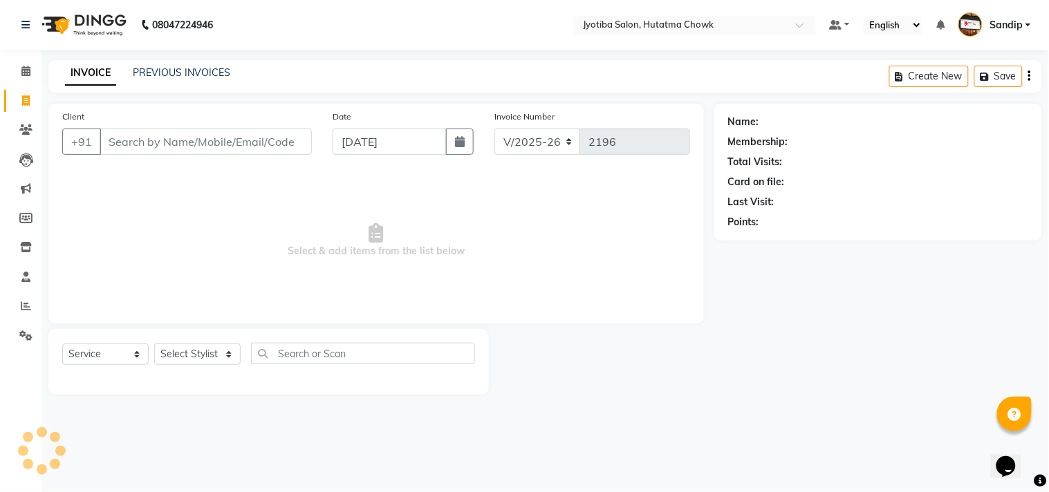
select select "membership"
click at [180, 68] on link "PREVIOUS INVOICES" at bounding box center [182, 72] width 98 height 12
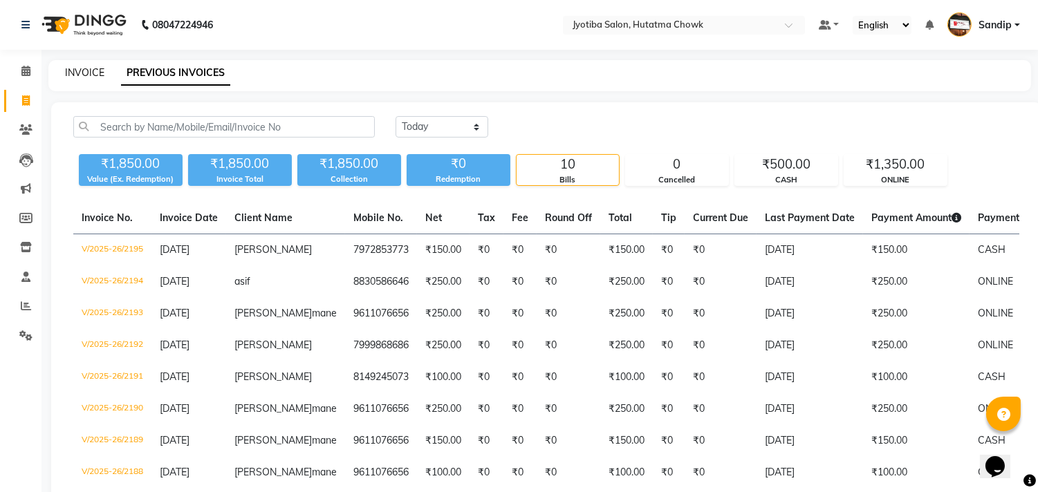
click at [84, 70] on link "INVOICE" at bounding box center [84, 72] width 39 height 12
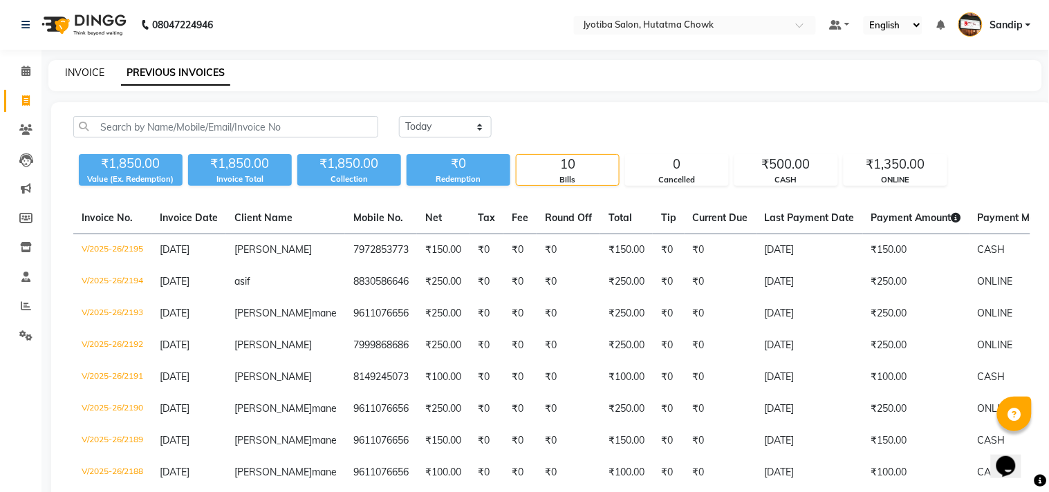
select select "556"
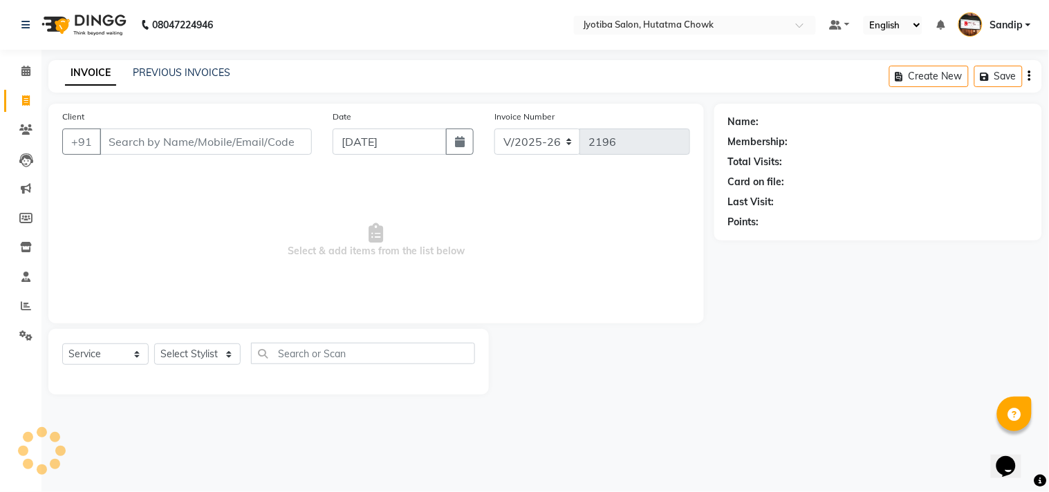
select select "membership"
click at [181, 70] on link "PREVIOUS INVOICES" at bounding box center [182, 72] width 98 height 12
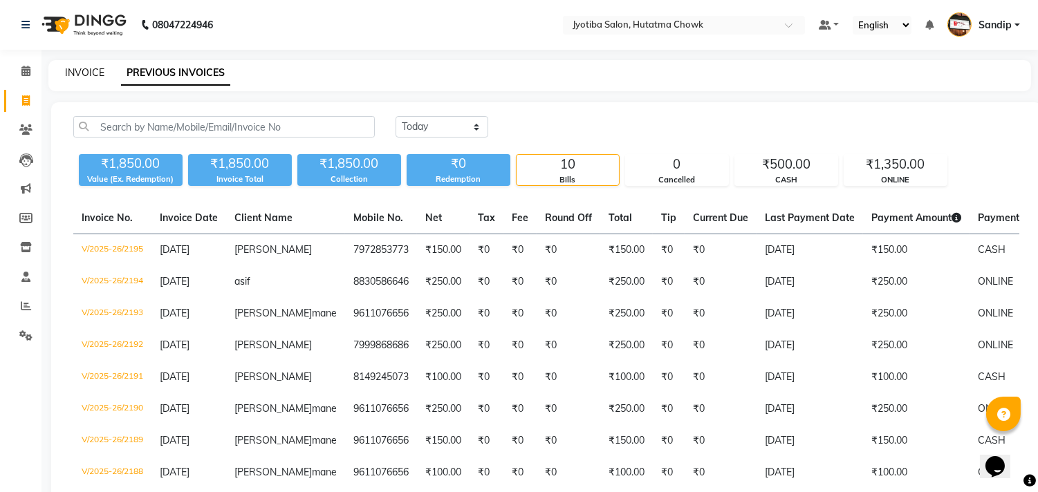
click at [84, 71] on link "INVOICE" at bounding box center [84, 72] width 39 height 12
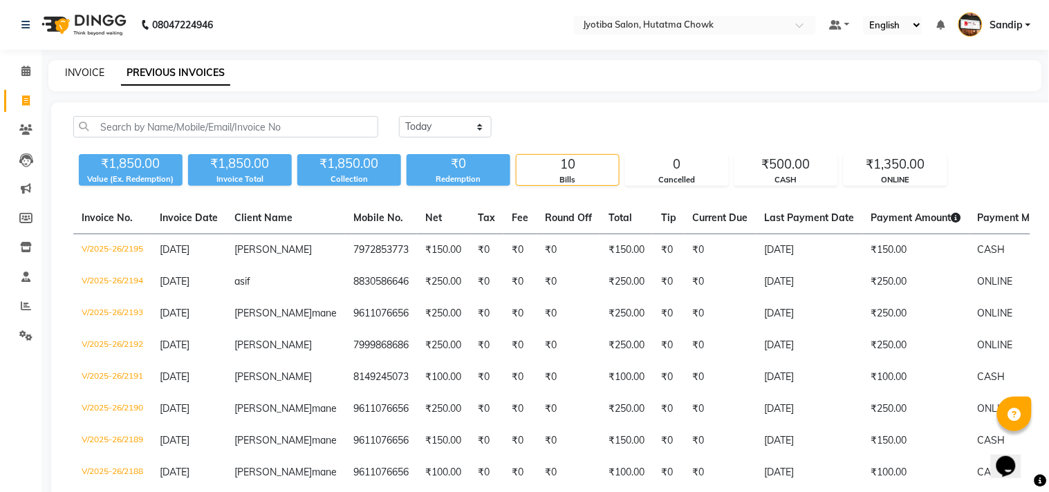
select select "556"
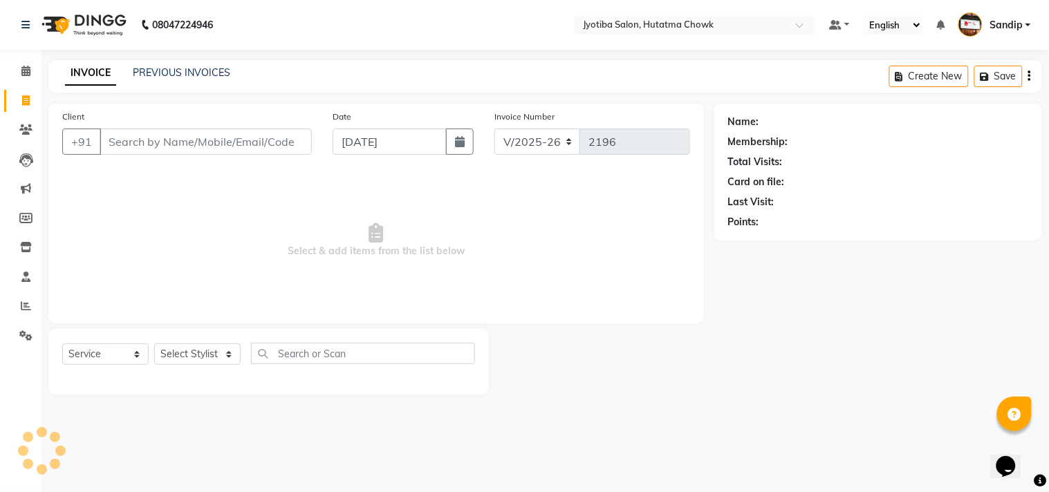
select select "membership"
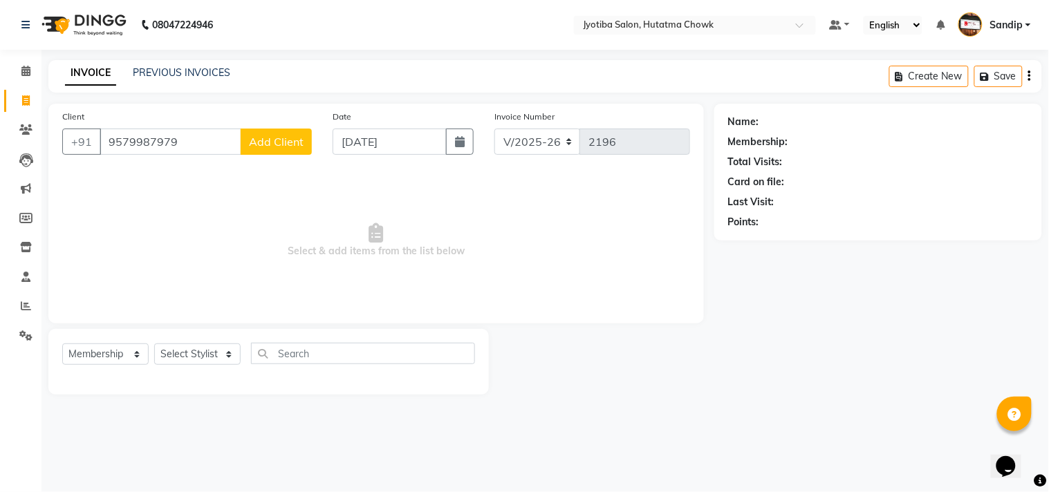
type input "9579987979"
click at [291, 147] on span "Add Client" at bounding box center [276, 142] width 55 height 14
select select "22"
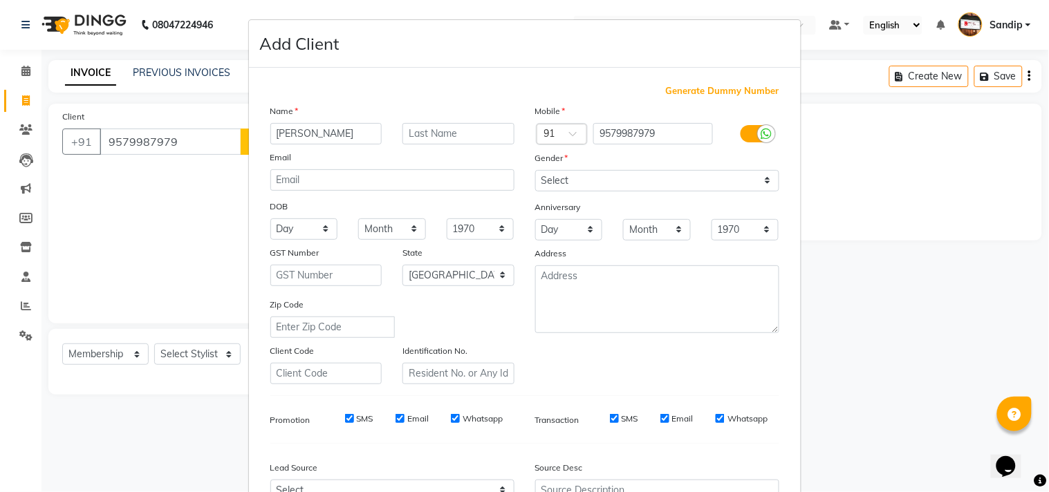
type input "avishkar"
click at [556, 182] on select "Select [DEMOGRAPHIC_DATA] [DEMOGRAPHIC_DATA] Other Prefer Not To Say" at bounding box center [657, 180] width 244 height 21
select select "[DEMOGRAPHIC_DATA]"
click at [535, 170] on select "Select [DEMOGRAPHIC_DATA] [DEMOGRAPHIC_DATA] Other Prefer Not To Say" at bounding box center [657, 180] width 244 height 21
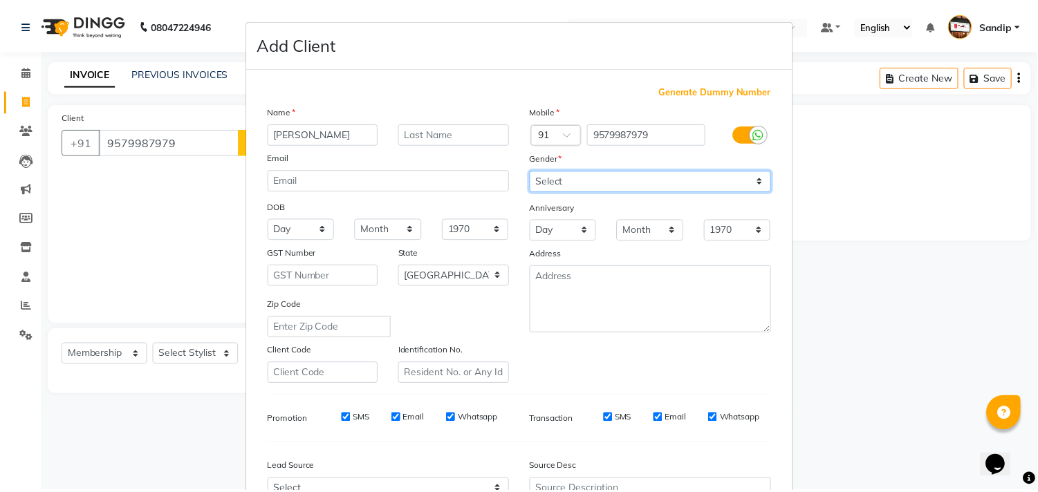
scroll to position [147, 0]
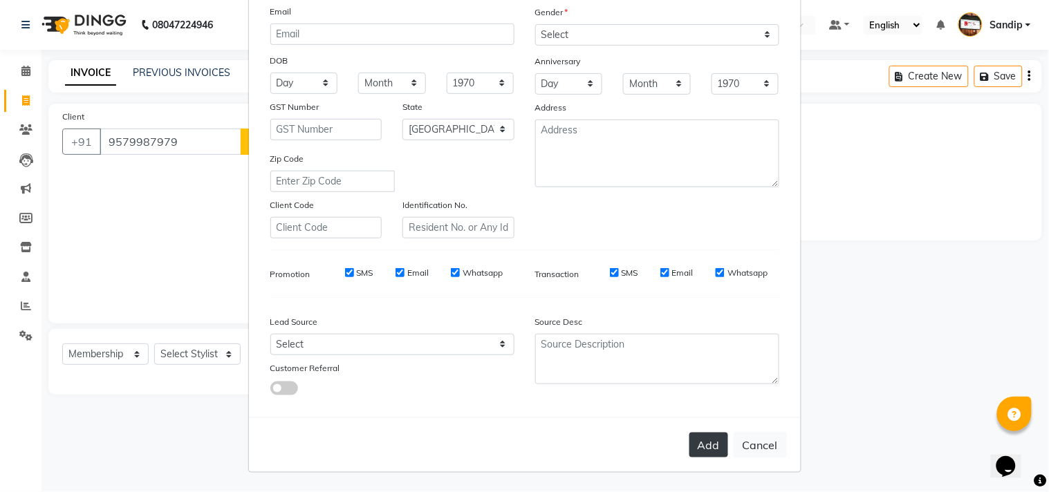
click at [702, 455] on button "Add" at bounding box center [708, 445] width 39 height 25
select select
select select "null"
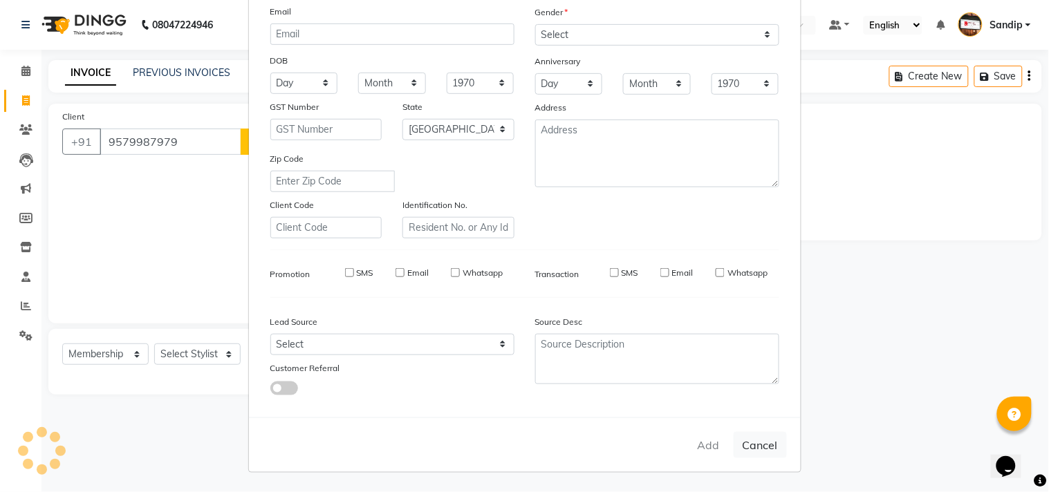
select select
checkbox input "false"
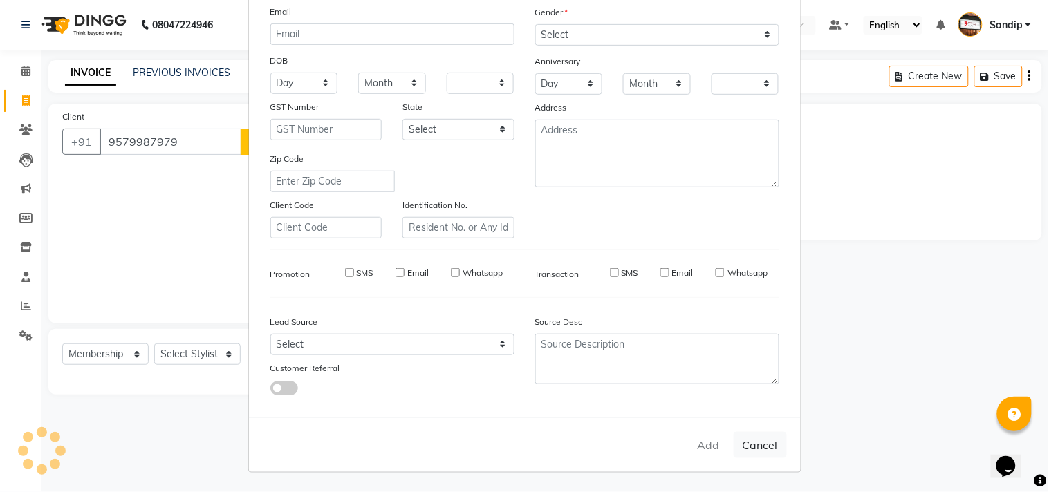
checkbox input "false"
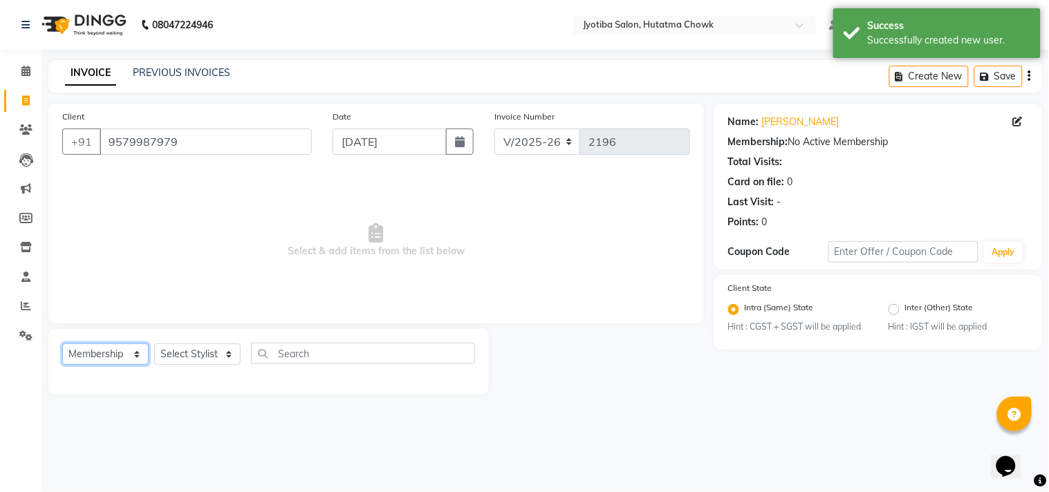
click at [98, 353] on select "Select Service Product Membership Package Voucher Prepaid Gift Card" at bounding box center [105, 354] width 86 height 21
select select "service"
click at [62, 344] on select "Select Service Product Membership Package Voucher Prepaid Gift Card" at bounding box center [105, 354] width 86 height 21
click at [183, 357] on select "Select Stylist [PERSON_NAME] [PERSON_NAME] [PERSON_NAME] [PERSON_NAME] prem RAH…" at bounding box center [197, 354] width 86 height 21
click at [154, 344] on select "Select Stylist [PERSON_NAME] [PERSON_NAME] [PERSON_NAME] [PERSON_NAME] prem RAH…" at bounding box center [197, 354] width 86 height 21
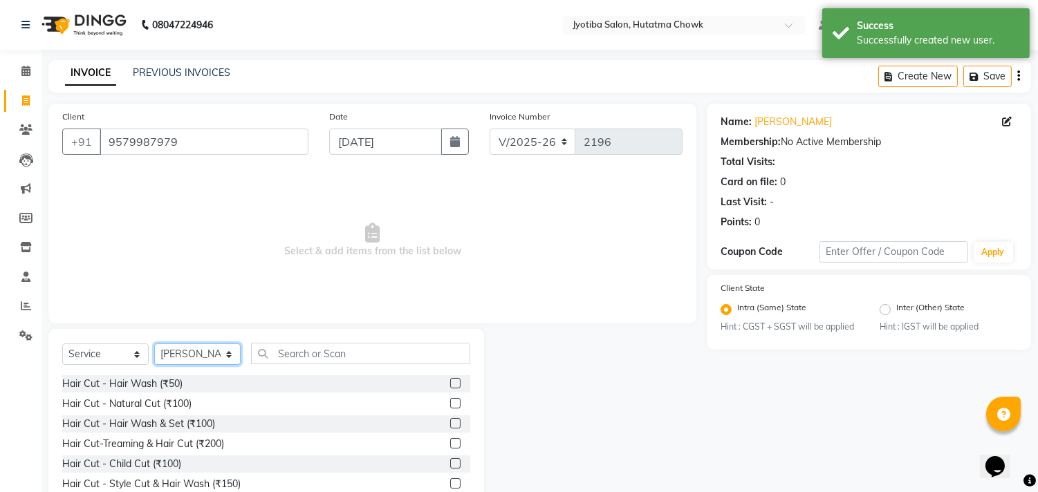
click at [205, 356] on select "Select Stylist [PERSON_NAME] [PERSON_NAME] [PERSON_NAME] [PERSON_NAME] prem RAH…" at bounding box center [197, 354] width 86 height 21
select select "36046"
click at [154, 344] on select "Select Stylist [PERSON_NAME] [PERSON_NAME] [PERSON_NAME] [PERSON_NAME] prem RAH…" at bounding box center [197, 354] width 86 height 21
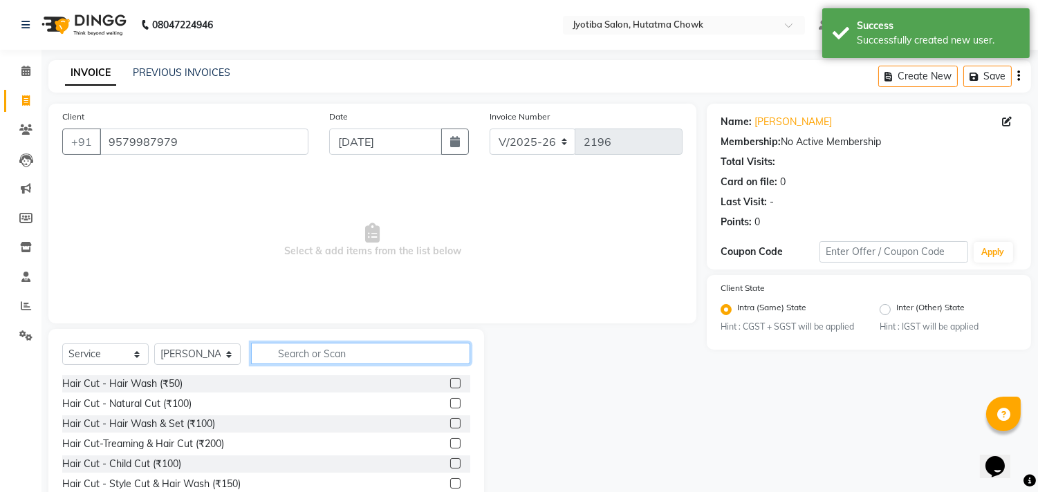
click at [312, 360] on input "text" at bounding box center [360, 353] width 219 height 21
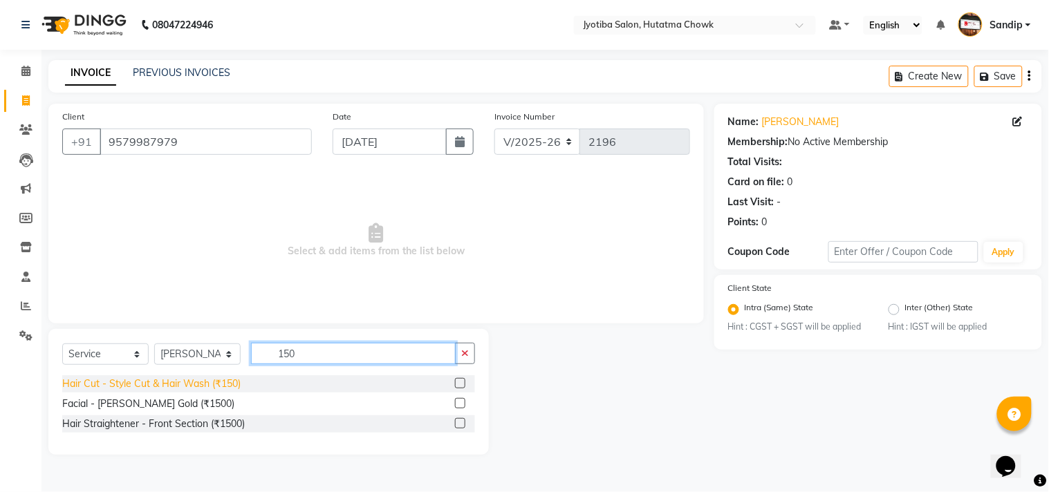
type input "150"
click at [211, 382] on div "Hair Cut - Style Cut & Hair Wash (₹150)" at bounding box center [151, 384] width 178 height 15
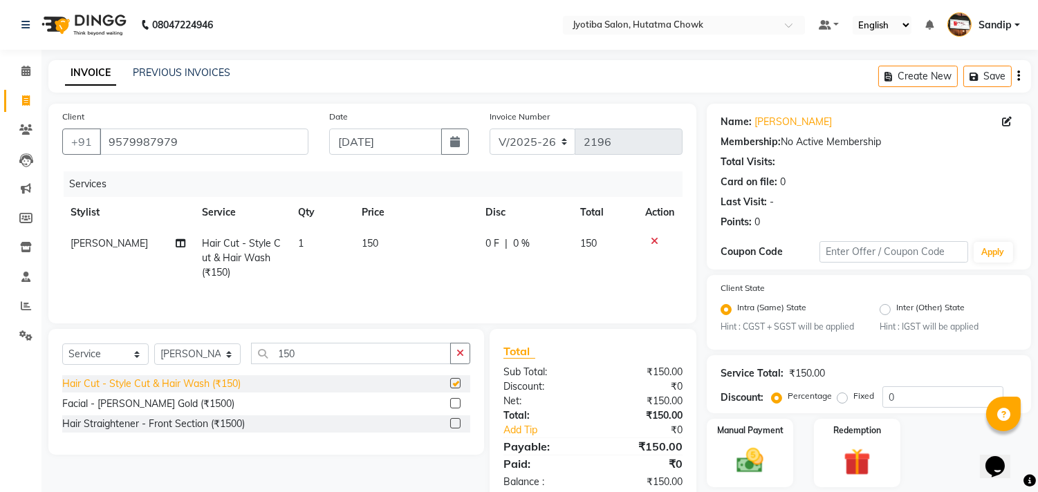
checkbox input "false"
click at [462, 355] on icon "button" at bounding box center [460, 354] width 8 height 10
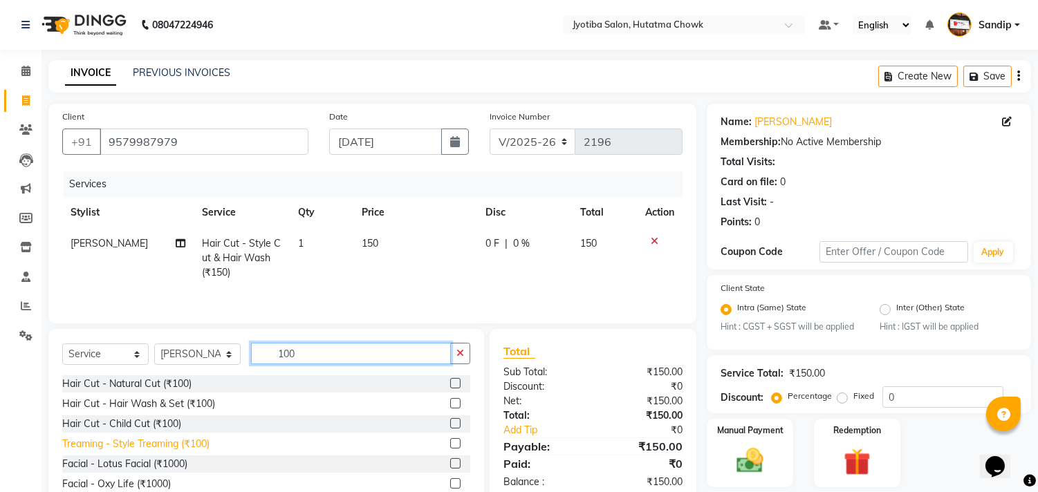
type input "100"
click at [148, 447] on div "Treaming - Style Treaming (₹100)" at bounding box center [135, 444] width 147 height 15
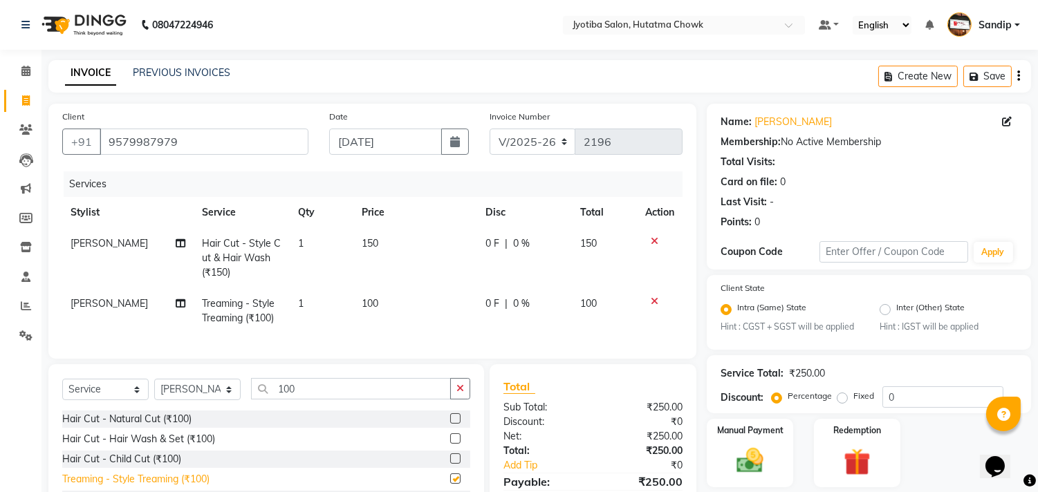
checkbox input "false"
click at [461, 140] on button "button" at bounding box center [455, 142] width 28 height 26
select select "9"
select select "2025"
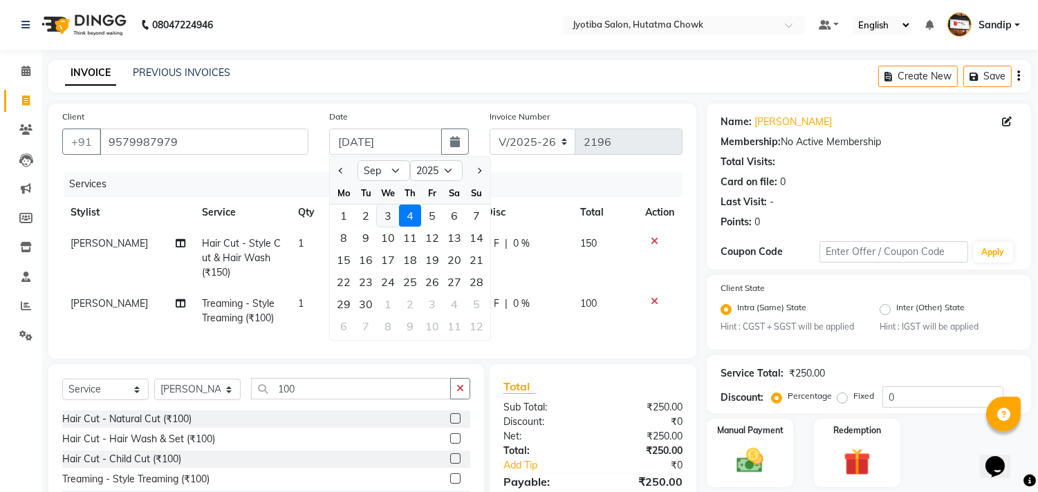
click at [388, 219] on div "3" at bounding box center [388, 216] width 22 height 22
type input "03-09-2025"
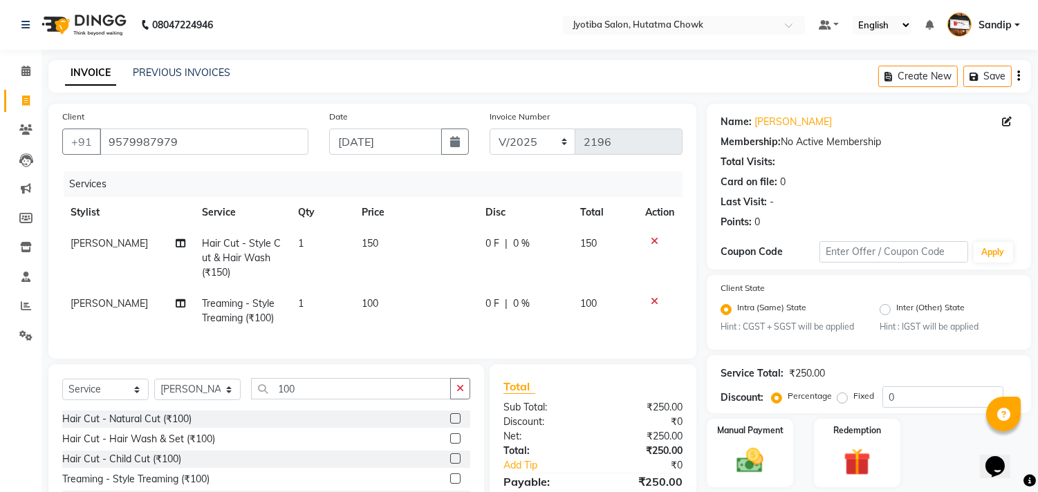
scroll to position [108, 0]
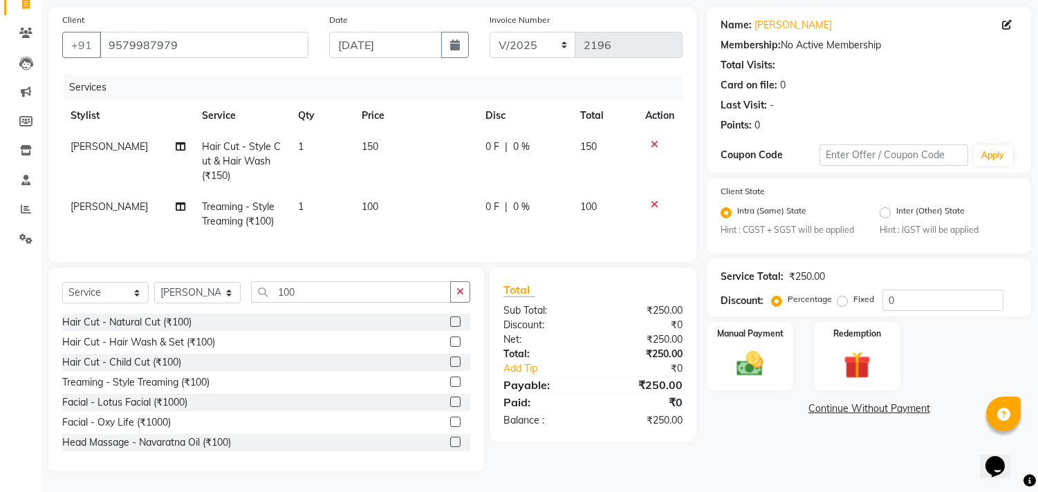
click at [825, 402] on link "Continue Without Payment" at bounding box center [869, 409] width 319 height 15
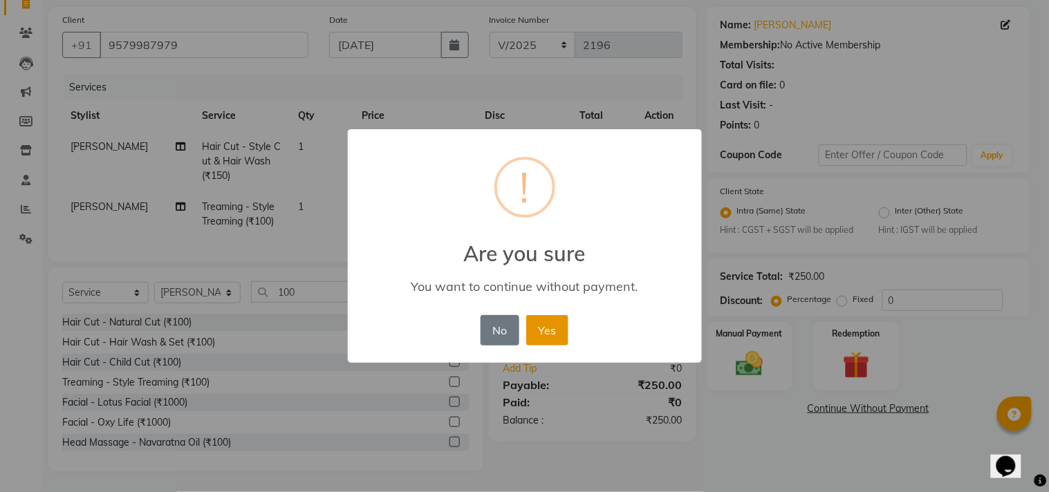
click at [548, 324] on button "Yes" at bounding box center [547, 330] width 42 height 30
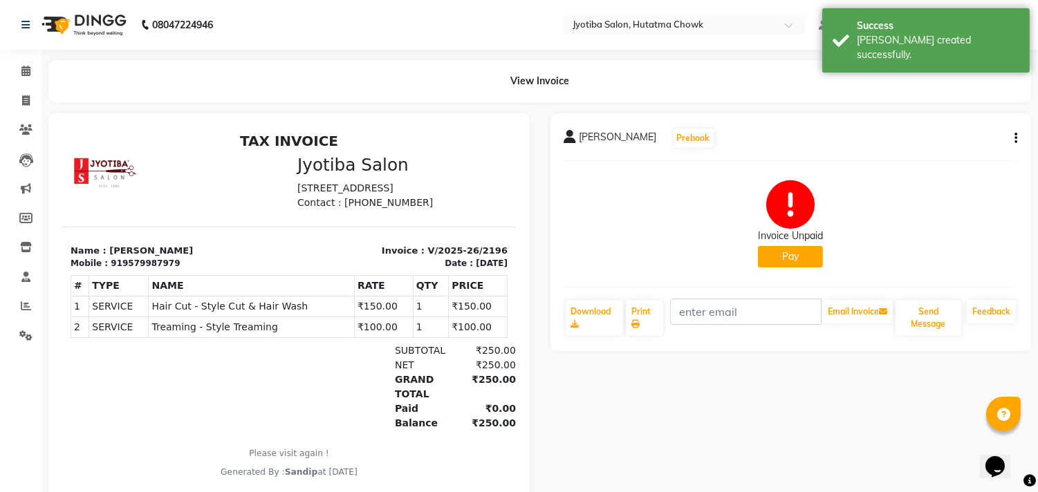
click at [771, 254] on button "Pay" at bounding box center [790, 256] width 65 height 21
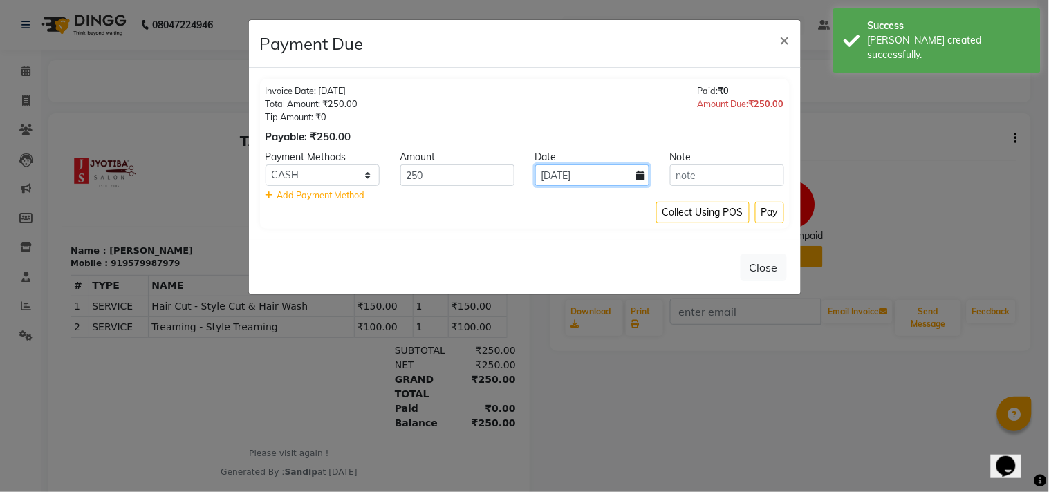
click at [645, 176] on input "[DATE]" at bounding box center [592, 175] width 114 height 21
select select "9"
select select "2025"
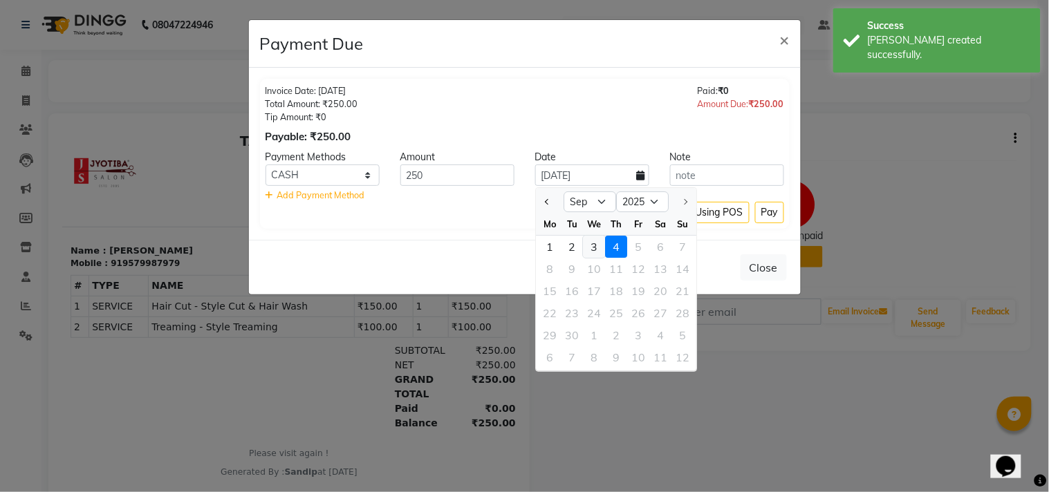
click at [593, 252] on div "3" at bounding box center [594, 247] width 22 height 22
type input "03-09-2025"
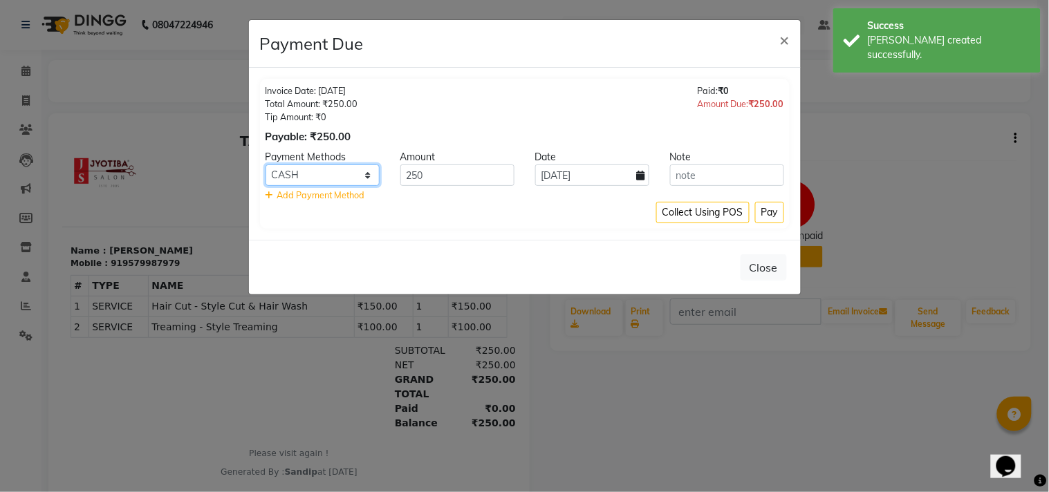
click at [329, 176] on select "CASH ONLINE CARD" at bounding box center [323, 175] width 114 height 21
select select "3"
click at [266, 165] on select "CASH ONLINE CARD" at bounding box center [323, 175] width 114 height 21
click at [770, 211] on button "Pay" at bounding box center [769, 212] width 29 height 21
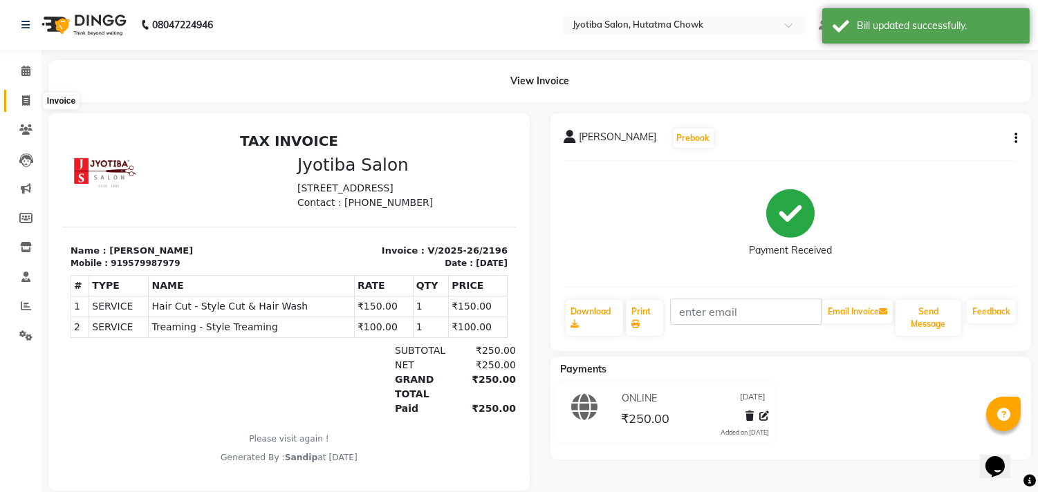
click at [24, 99] on icon at bounding box center [26, 100] width 8 height 10
select select "service"
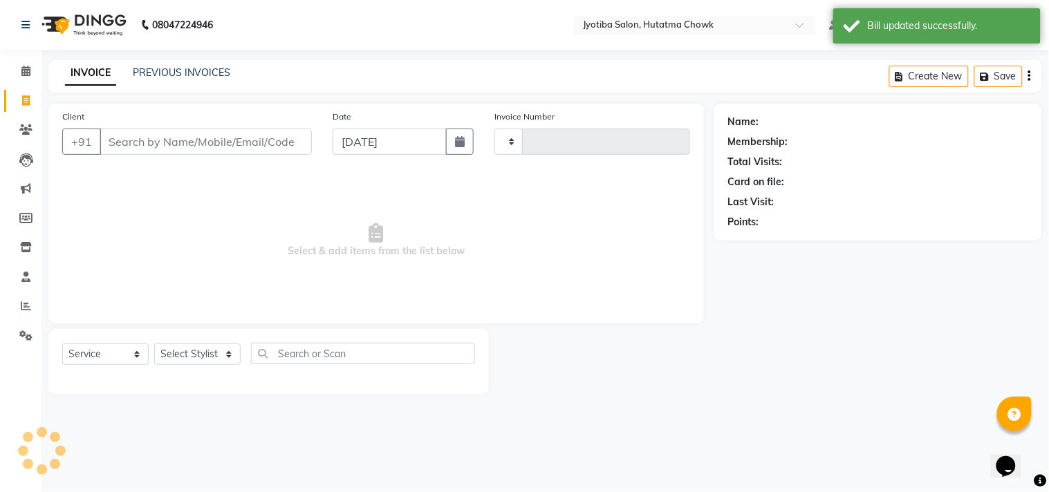
type input "2197"
select select "556"
select select "membership"
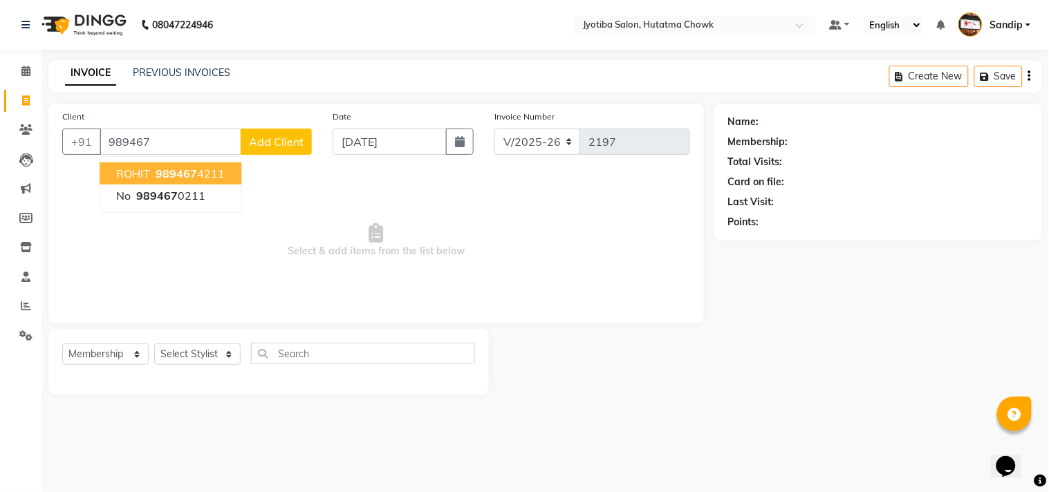
click at [215, 167] on ngb-highlight "989467 4211" at bounding box center [189, 174] width 72 height 14
type input "9894674211"
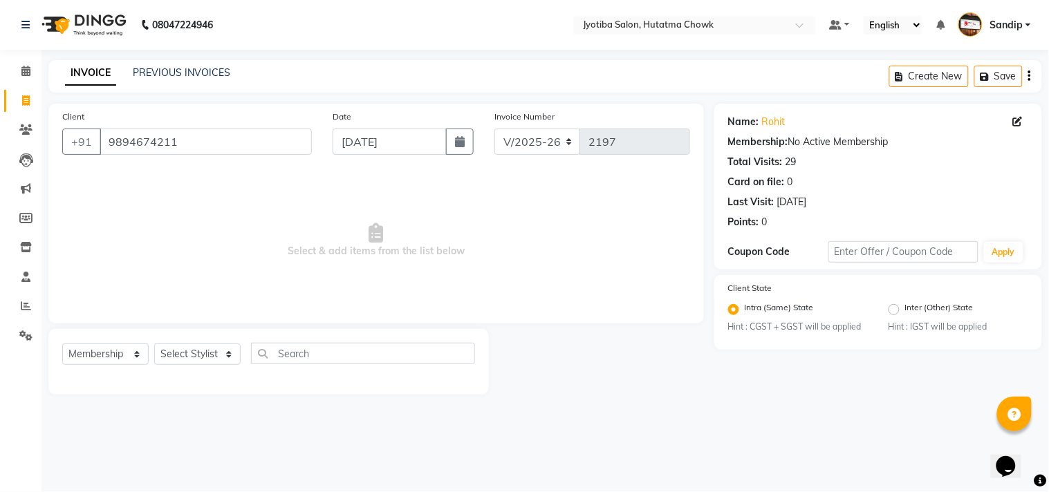
click at [107, 367] on div "Select Service Product Membership Package Voucher Prepaid Gift Card Select Styl…" at bounding box center [268, 359] width 413 height 33
click at [105, 356] on select "Select Service Product Membership Package Voucher Prepaid Gift Card" at bounding box center [105, 354] width 86 height 21
select select "service"
click at [62, 344] on select "Select Service Product Membership Package Voucher Prepaid Gift Card" at bounding box center [105, 354] width 86 height 21
click at [196, 357] on select "Select Stylist [PERSON_NAME] [PERSON_NAME] [PERSON_NAME] [PERSON_NAME] prem RAH…" at bounding box center [197, 354] width 86 height 21
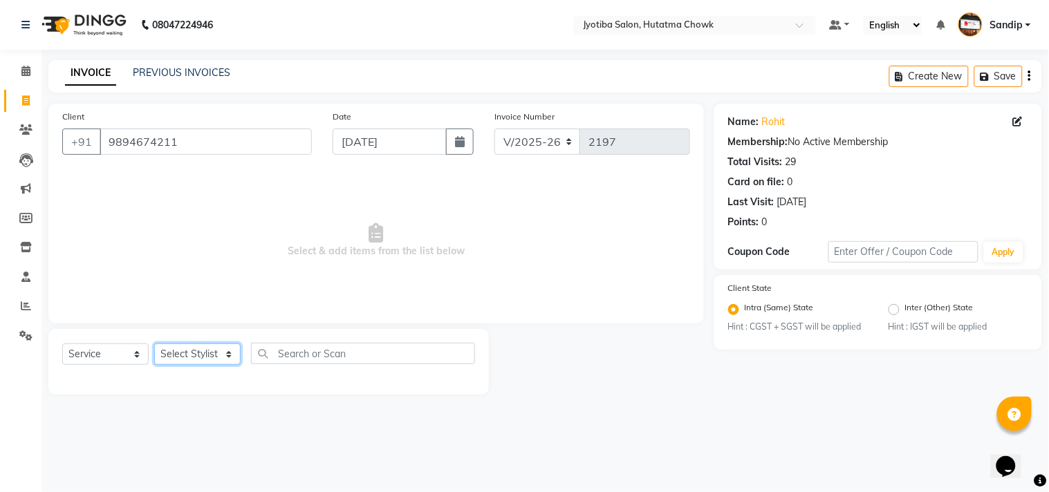
select select "81229"
click at [154, 344] on select "Select Stylist [PERSON_NAME] [PERSON_NAME] [PERSON_NAME] [PERSON_NAME] prem RAH…" at bounding box center [197, 354] width 86 height 21
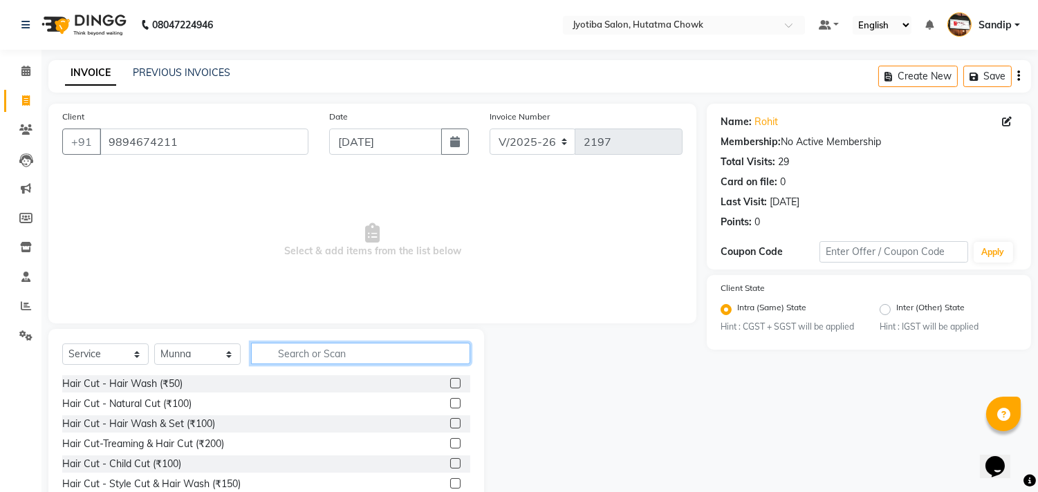
click at [306, 355] on input "text" at bounding box center [360, 353] width 219 height 21
type input "100"
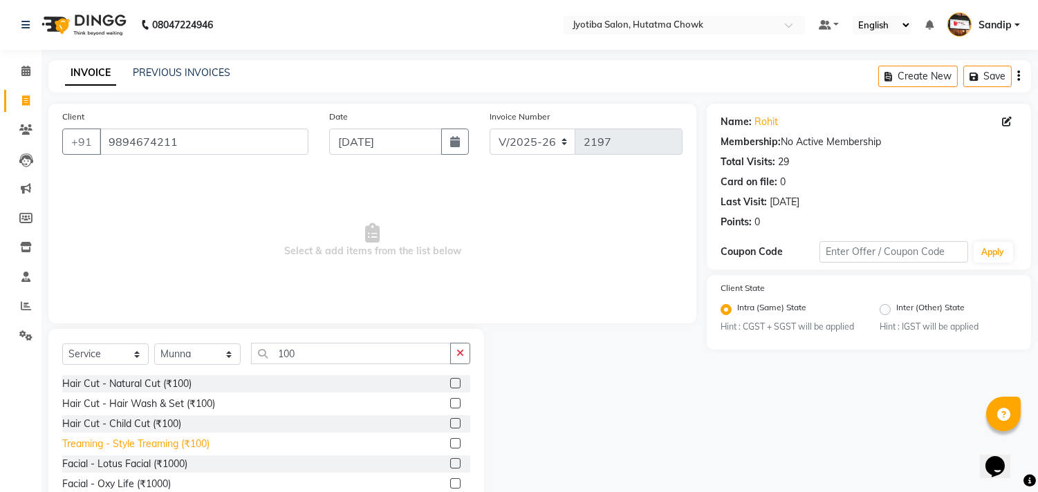
click at [176, 447] on div "Treaming - Style Treaming (₹100)" at bounding box center [135, 444] width 147 height 15
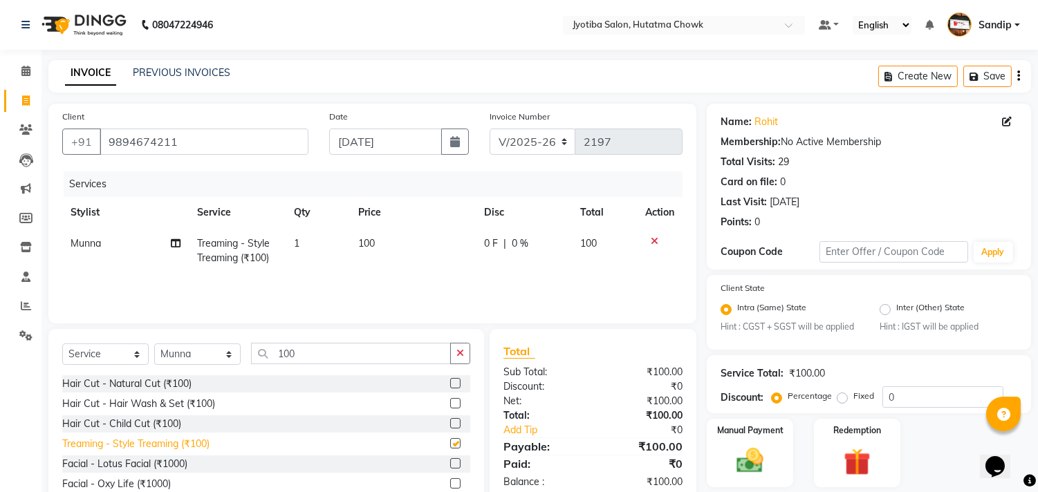
checkbox input "false"
click at [452, 142] on icon "button" at bounding box center [455, 141] width 10 height 11
select select "9"
select select "2025"
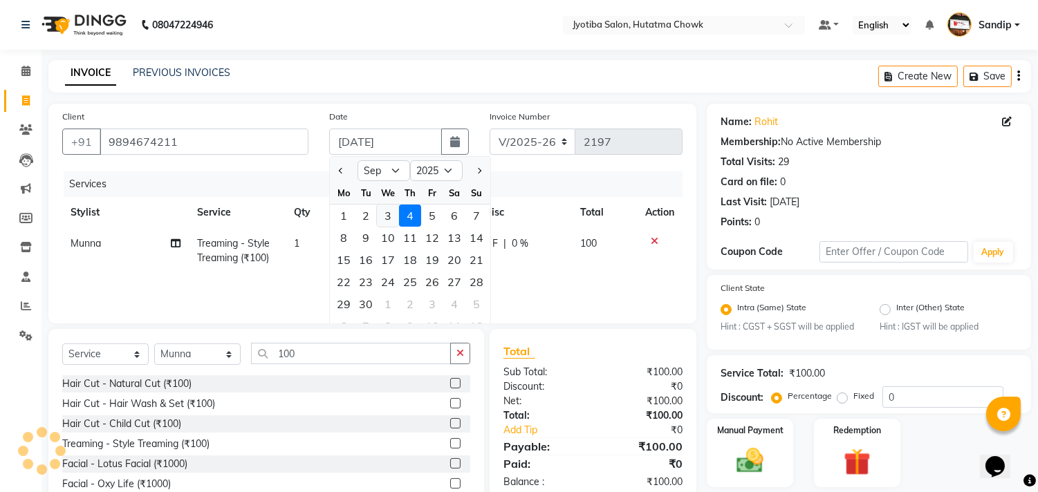
click at [389, 211] on div "3" at bounding box center [388, 216] width 22 height 22
type input "03-09-2025"
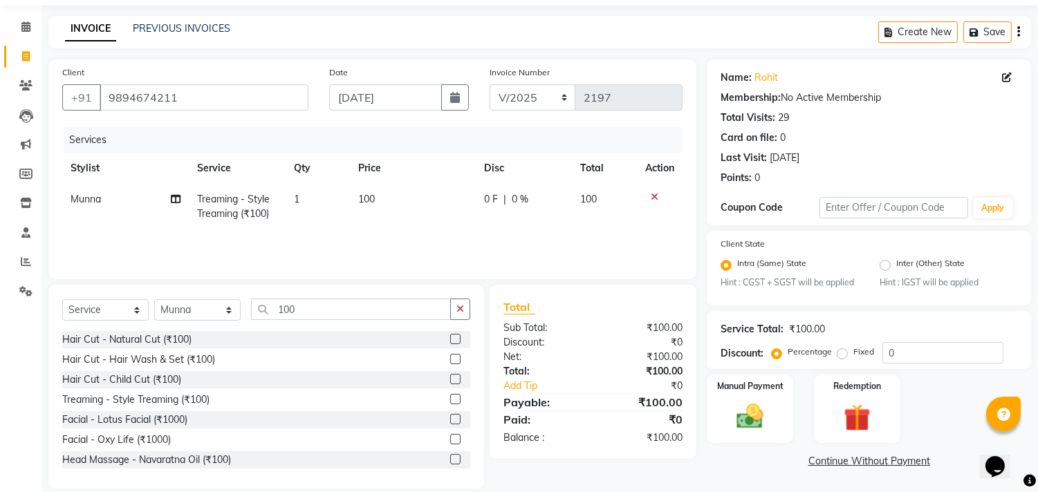
scroll to position [61, 0]
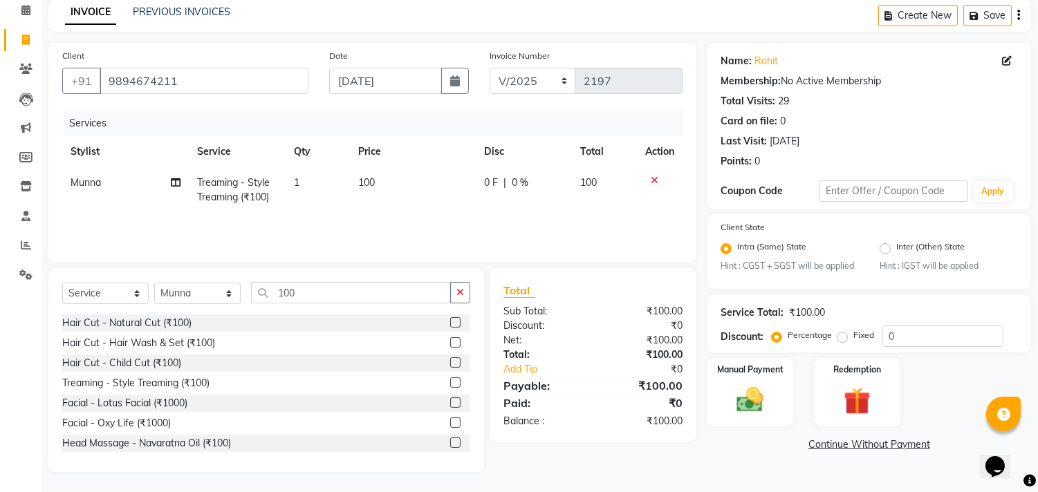
click at [819, 443] on link "Continue Without Payment" at bounding box center [869, 445] width 319 height 15
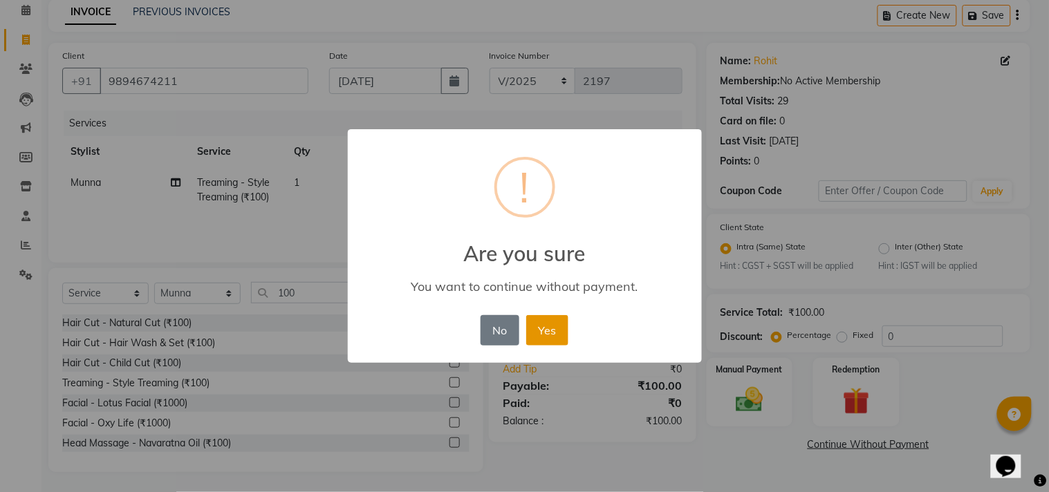
click at [556, 329] on button "Yes" at bounding box center [547, 330] width 42 height 30
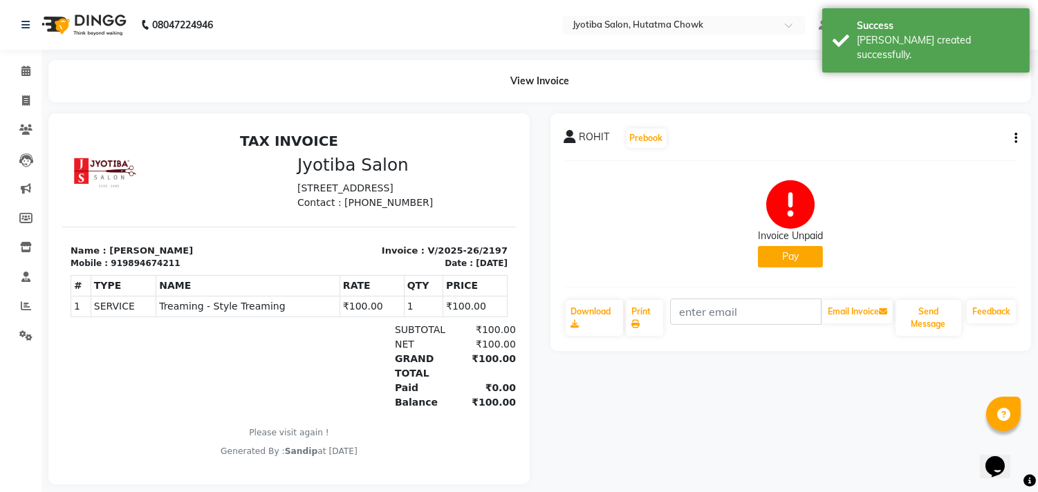
click at [775, 275] on div "Invoice Unpaid Pay" at bounding box center [791, 224] width 454 height 104
click at [773, 264] on button "Pay" at bounding box center [790, 256] width 65 height 21
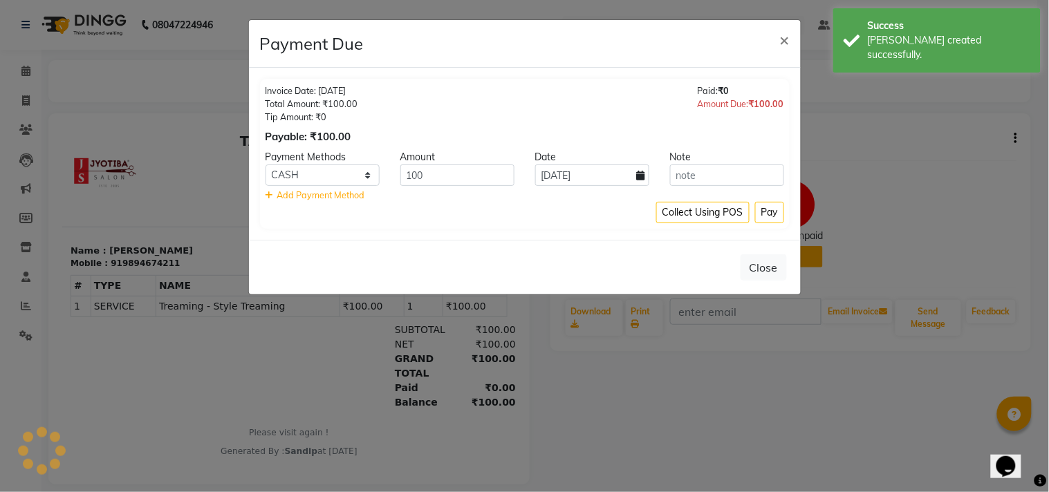
click at [773, 264] on div "Close" at bounding box center [525, 267] width 552 height 55
click at [329, 169] on select "CASH ONLINE CARD" at bounding box center [323, 175] width 114 height 21
select select "3"
click at [266, 165] on select "CASH ONLINE CARD" at bounding box center [323, 175] width 114 height 21
click at [641, 176] on icon at bounding box center [641, 176] width 8 height 10
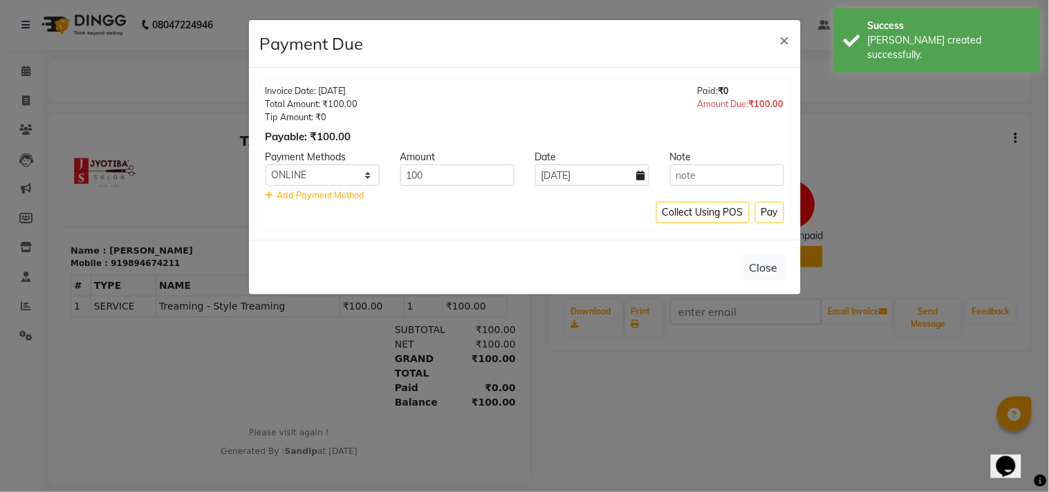
select select "9"
select select "2025"
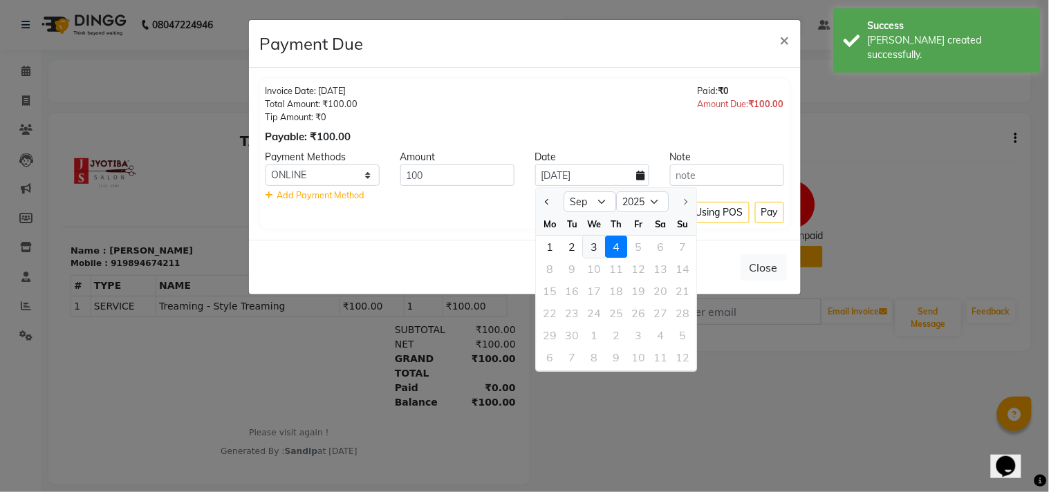
click at [592, 243] on div "3" at bounding box center [594, 247] width 22 height 22
type input "03-09-2025"
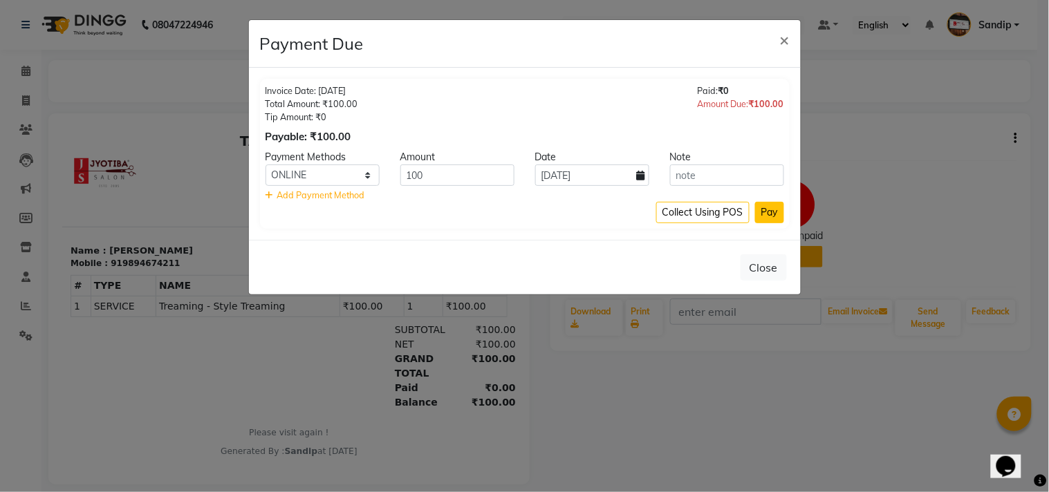
click at [769, 214] on button "Pay" at bounding box center [769, 212] width 29 height 21
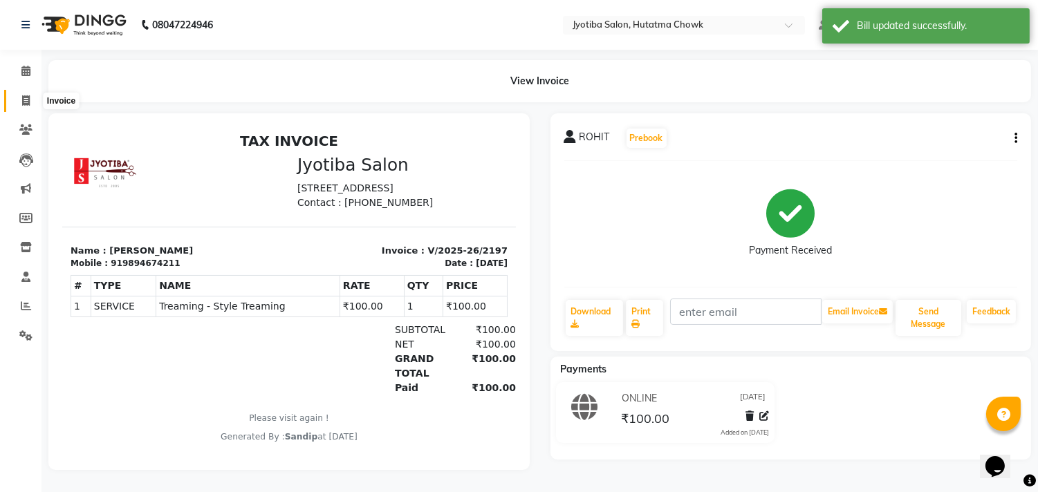
click at [26, 102] on icon at bounding box center [26, 100] width 8 height 10
select select "556"
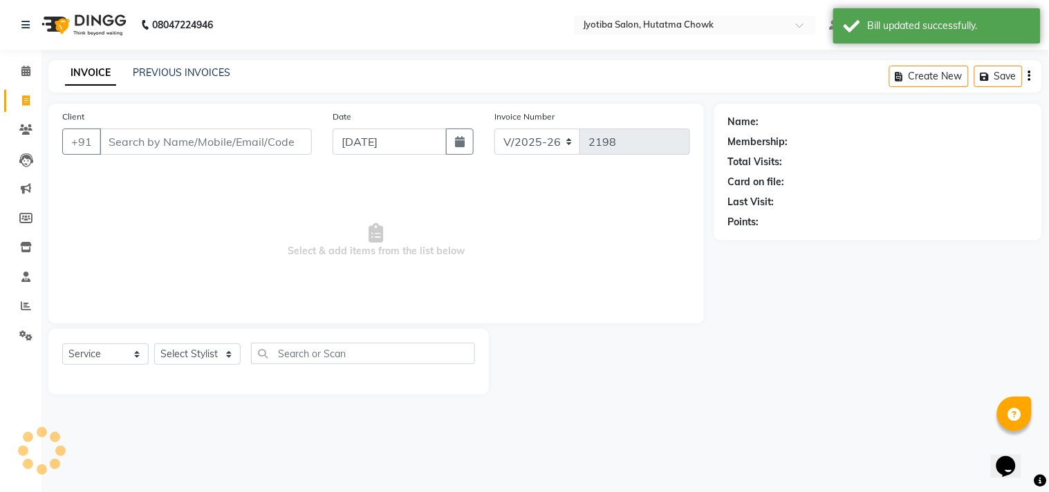
select select "membership"
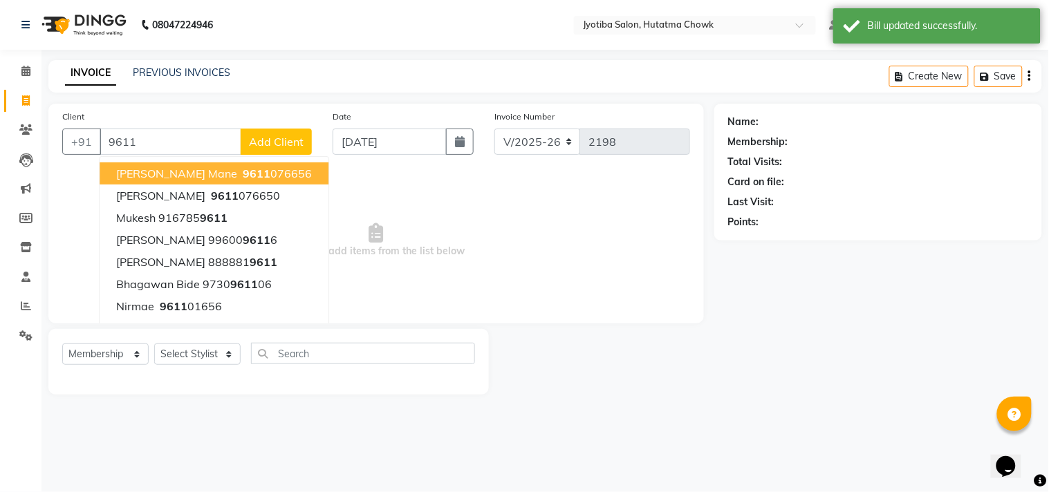
click at [243, 176] on span "9611" at bounding box center [257, 174] width 28 height 14
type input "9611076656"
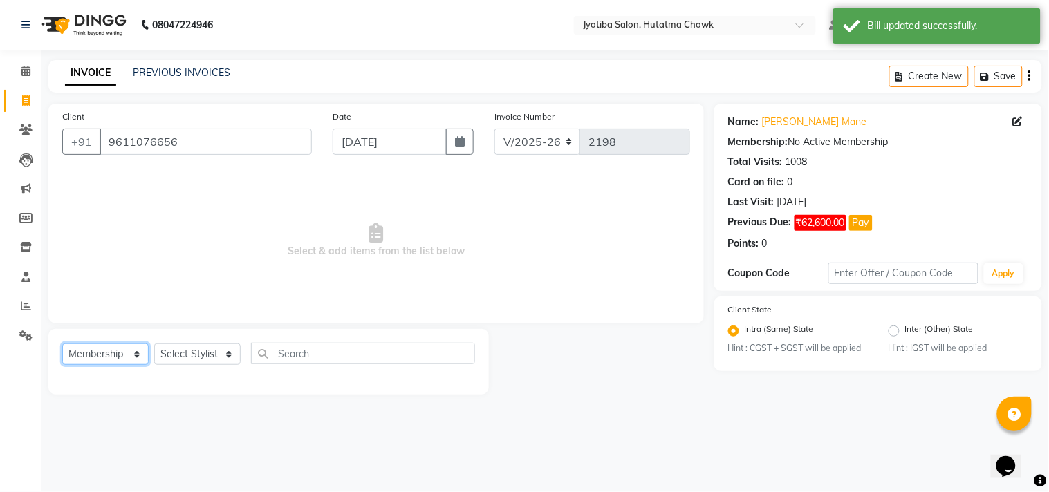
click at [86, 349] on select "Select Service Product Membership Package Voucher Prepaid Gift Card" at bounding box center [105, 354] width 86 height 21
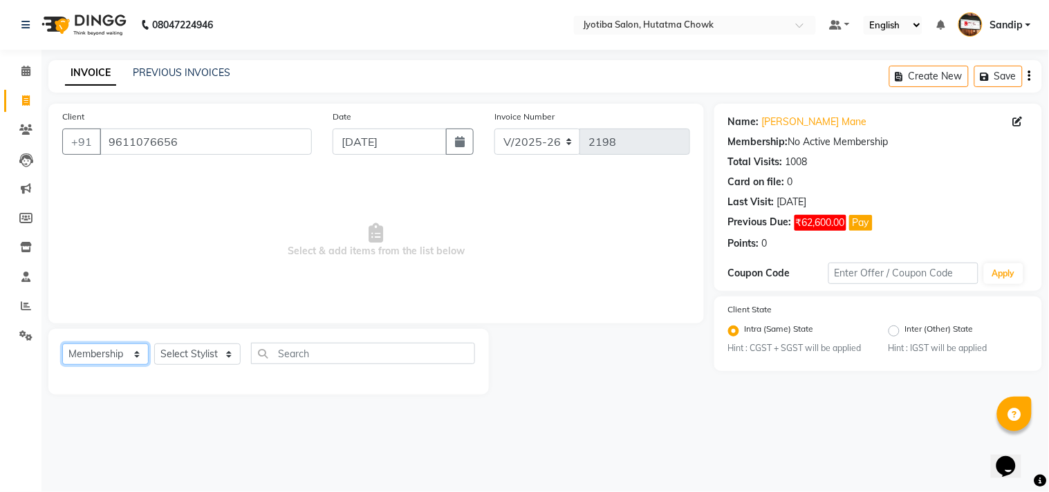
select select "service"
click at [62, 344] on select "Select Service Product Membership Package Voucher Prepaid Gift Card" at bounding box center [105, 354] width 86 height 21
click at [196, 358] on select "Select Stylist [PERSON_NAME] [PERSON_NAME] [PERSON_NAME] [PERSON_NAME] prem RAH…" at bounding box center [197, 354] width 86 height 21
select select "7206"
click at [154, 344] on select "Select Stylist [PERSON_NAME] [PERSON_NAME] [PERSON_NAME] [PERSON_NAME] prem RAH…" at bounding box center [197, 354] width 86 height 21
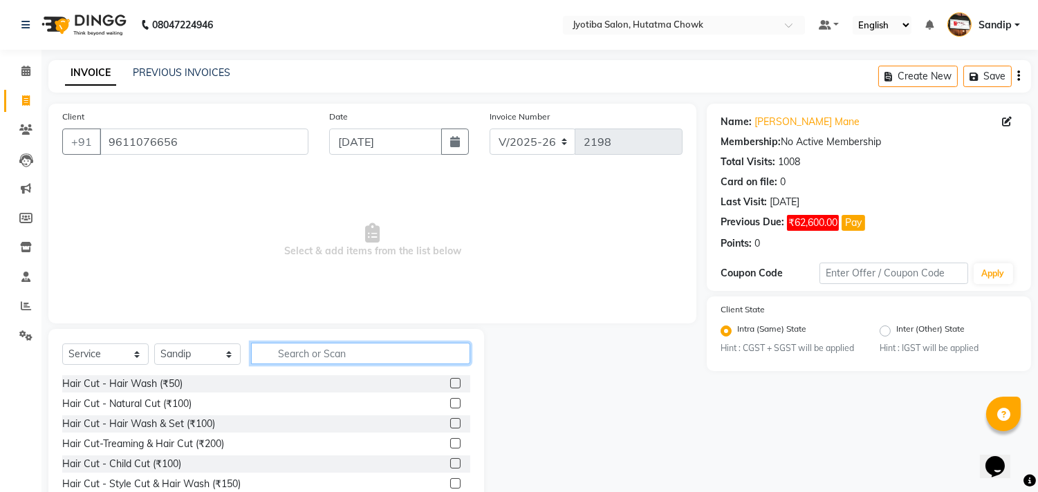
click at [275, 353] on input "text" at bounding box center [360, 353] width 219 height 21
type input "100"
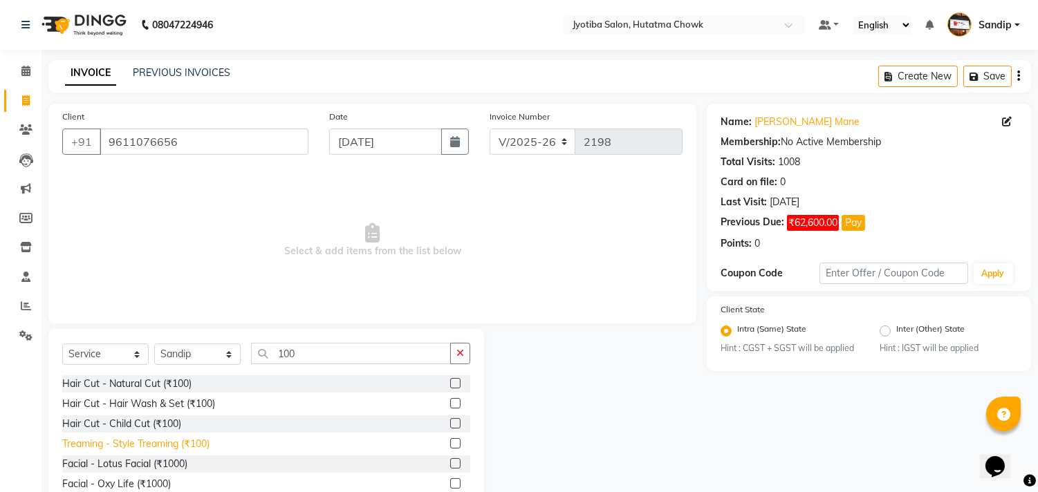
click at [183, 444] on div "Treaming - Style Treaming (₹100)" at bounding box center [135, 444] width 147 height 15
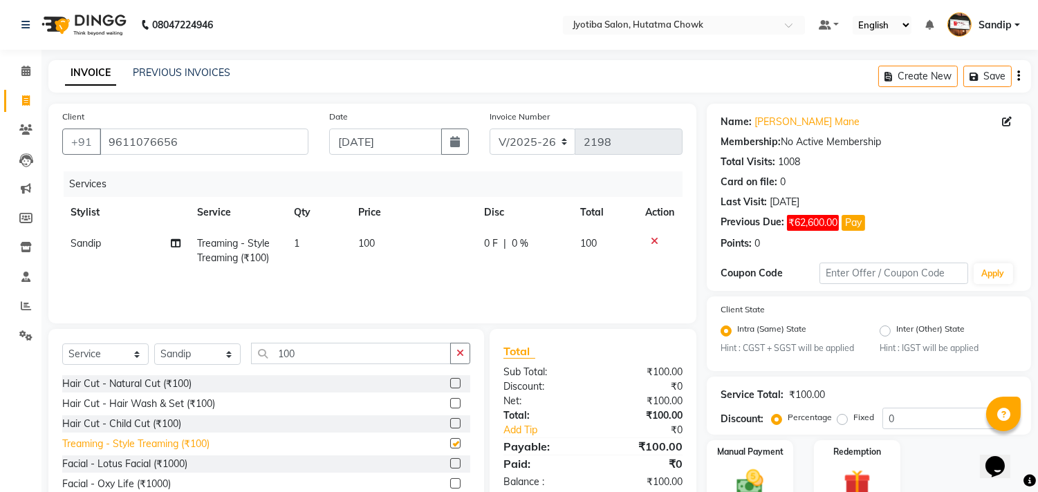
checkbox input "false"
click at [454, 141] on icon "button" at bounding box center [455, 141] width 10 height 11
select select "9"
select select "2025"
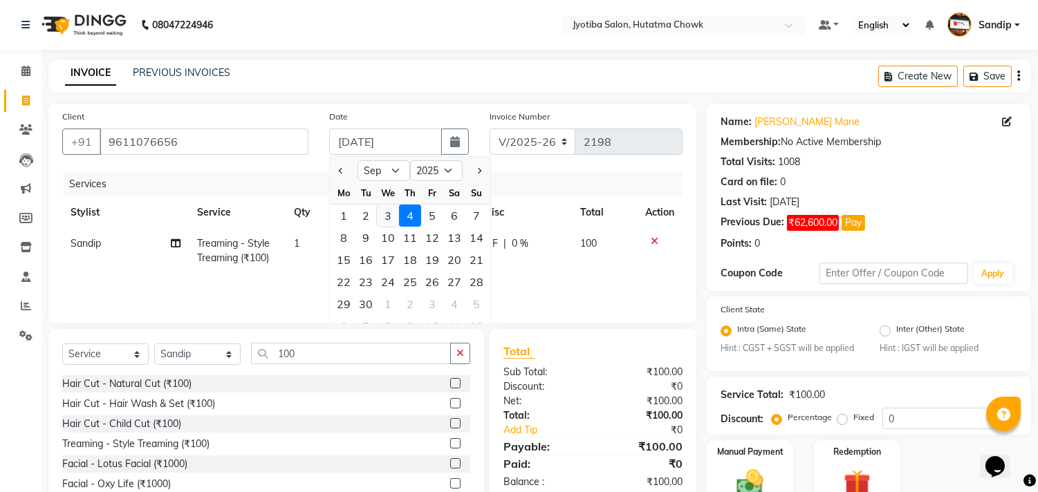
click at [387, 212] on div "3" at bounding box center [388, 216] width 22 height 22
type input "03-09-2025"
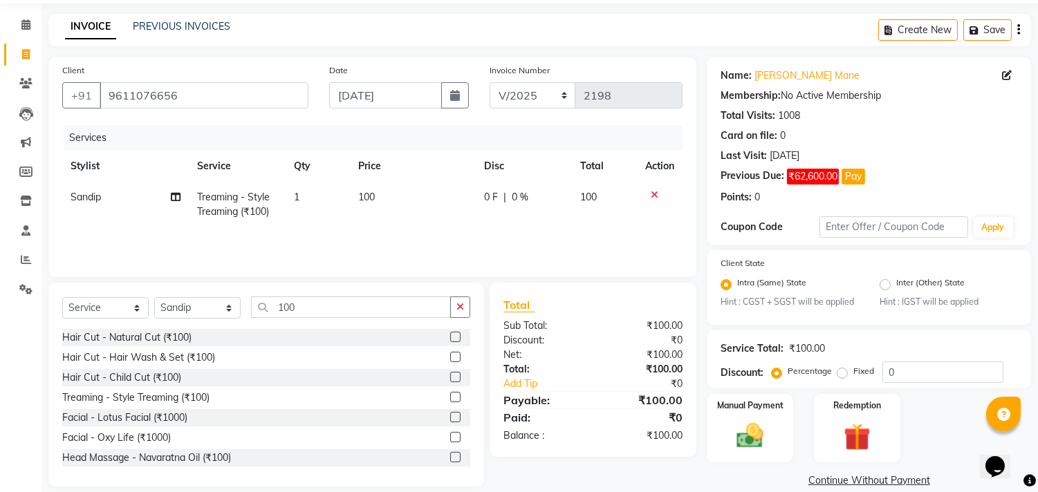
scroll to position [65, 0]
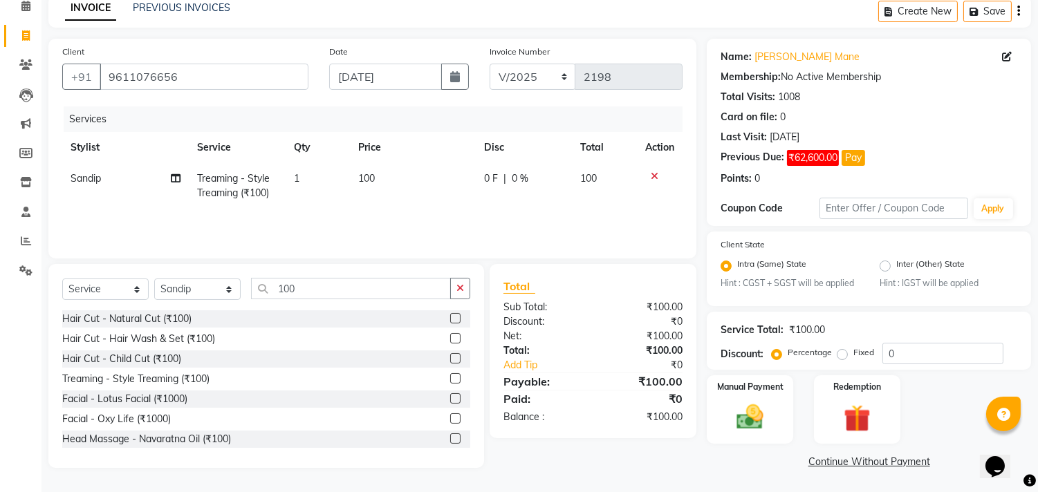
click at [831, 461] on link "Continue Without Payment" at bounding box center [869, 462] width 319 height 15
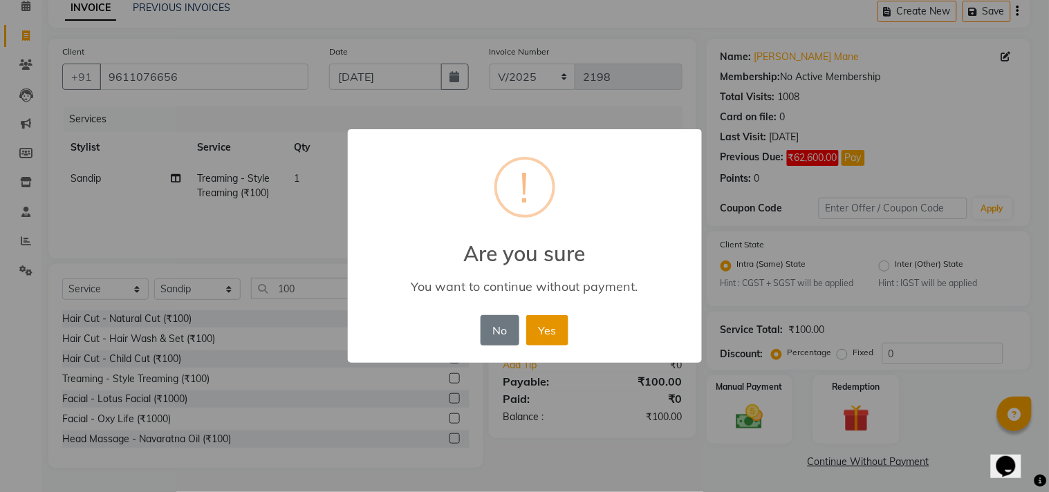
click at [552, 328] on button "Yes" at bounding box center [547, 330] width 42 height 30
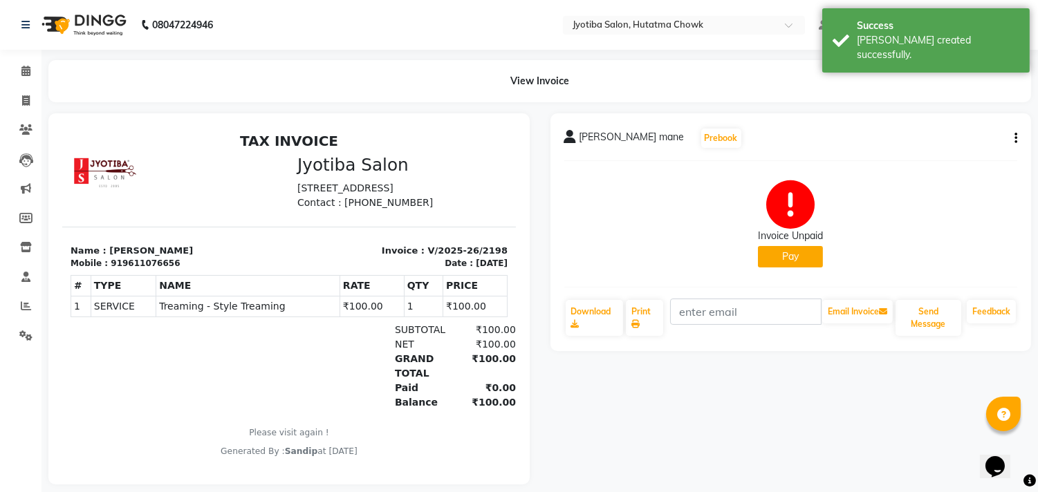
click at [781, 259] on button "Pay" at bounding box center [790, 256] width 65 height 21
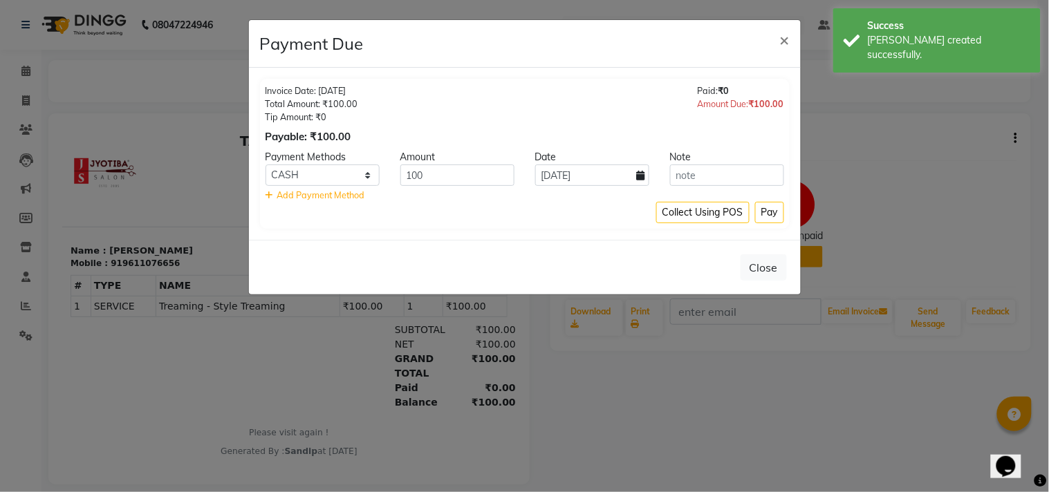
click at [640, 174] on icon at bounding box center [641, 176] width 8 height 10
select select "9"
select select "2025"
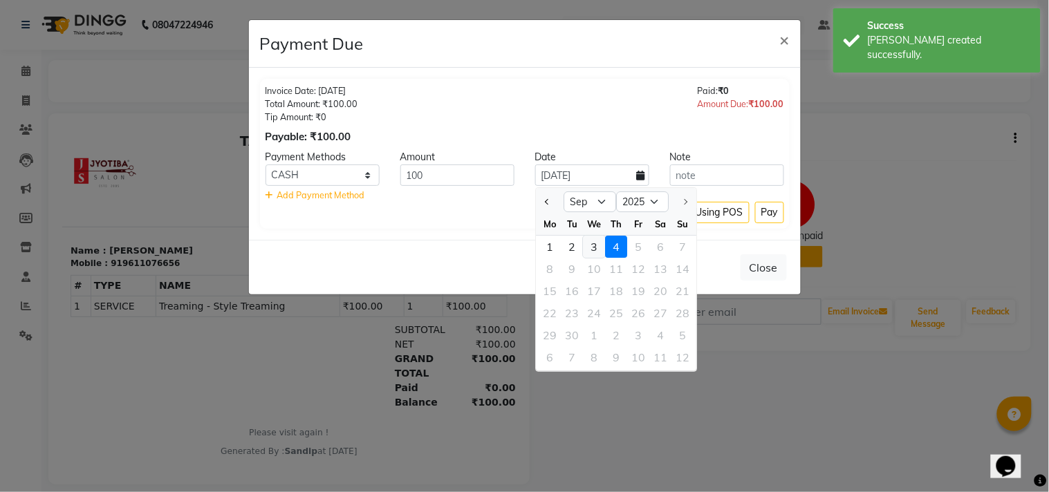
click at [593, 244] on div "3" at bounding box center [594, 247] width 22 height 22
type input "03-09-2025"
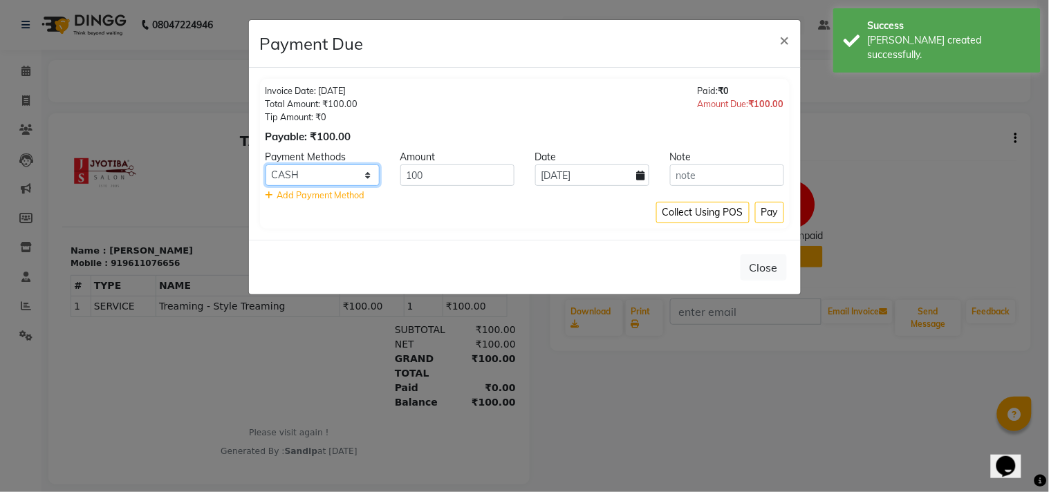
click at [344, 165] on select "CASH ONLINE CARD" at bounding box center [323, 175] width 114 height 21
select select "3"
click at [266, 165] on select "CASH ONLINE CARD" at bounding box center [323, 175] width 114 height 21
click at [765, 215] on button "Pay" at bounding box center [769, 212] width 29 height 21
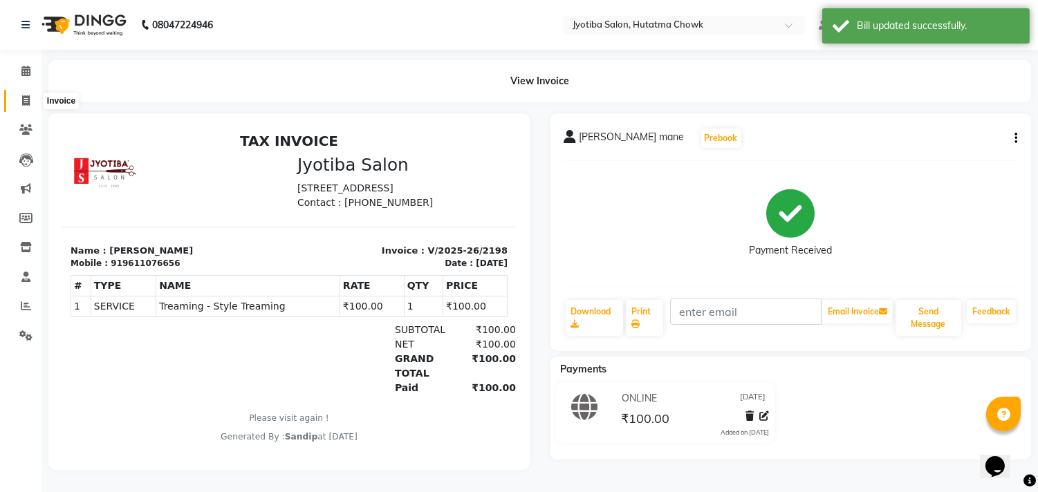
click at [22, 98] on icon at bounding box center [26, 100] width 8 height 10
select select "service"
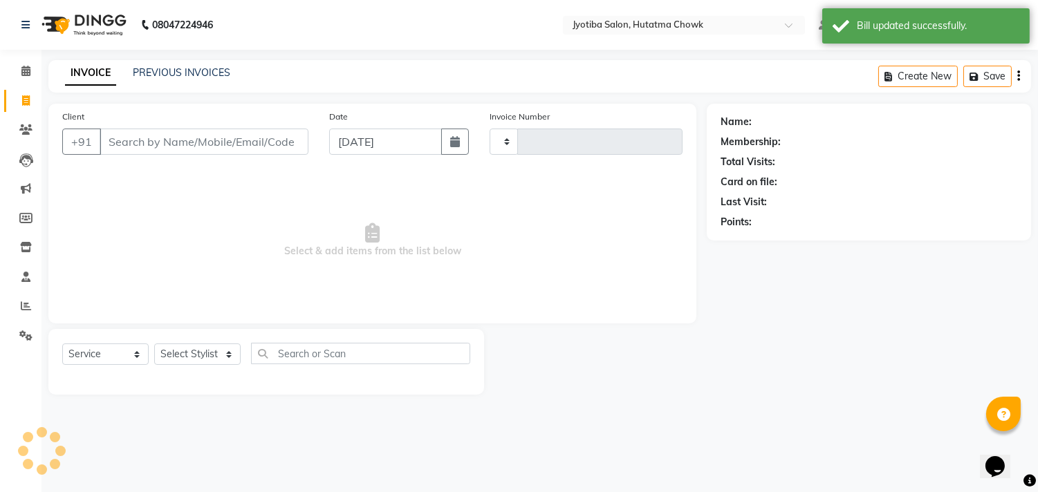
type input "2199"
select select "556"
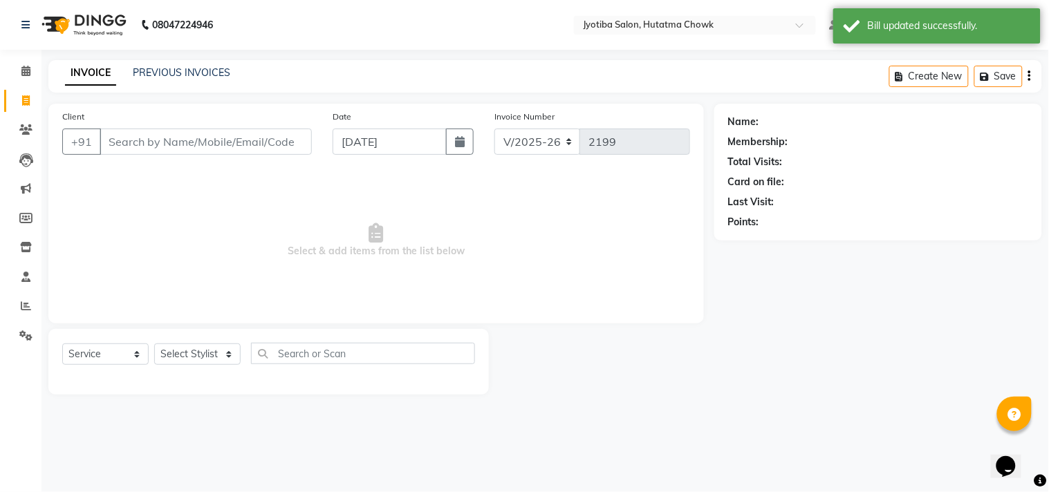
select select "membership"
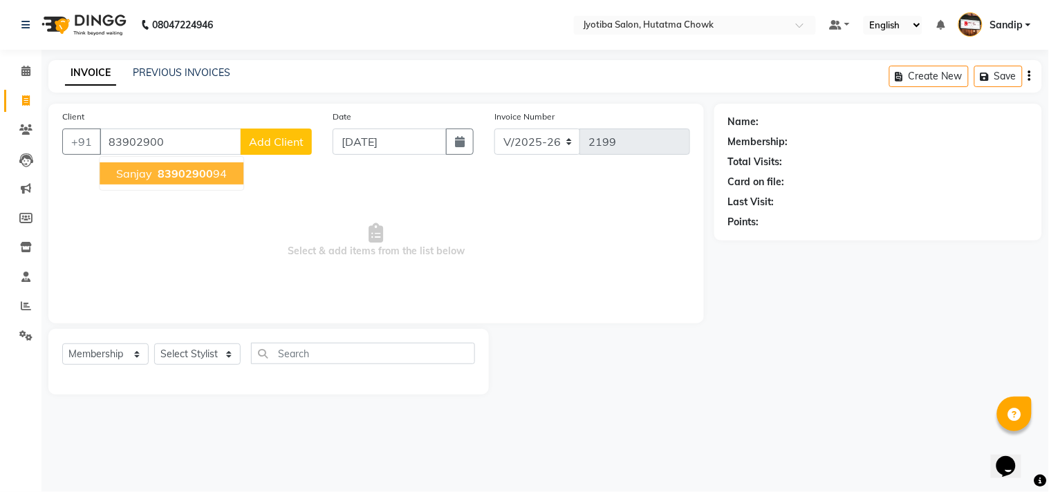
click at [188, 169] on span "83902900" at bounding box center [185, 174] width 55 height 14
type input "8390290094"
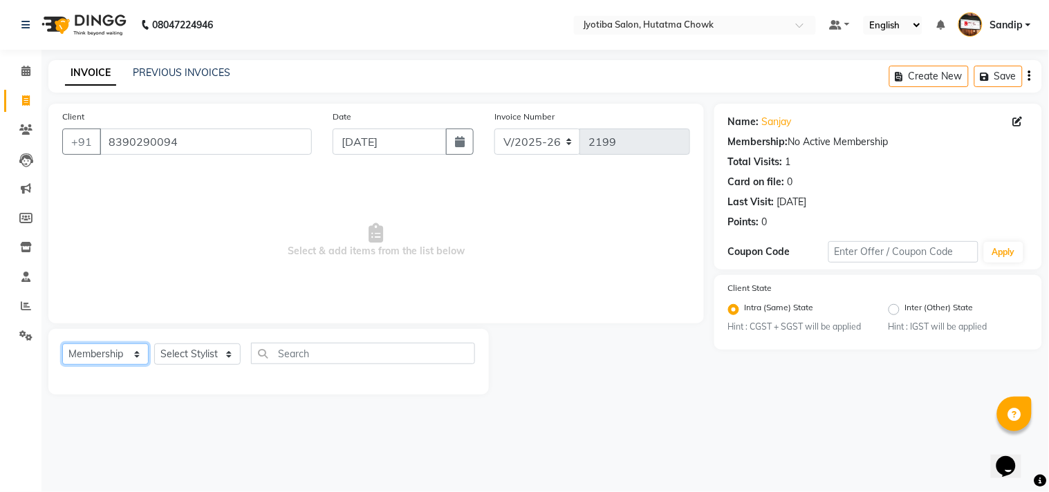
click at [87, 351] on select "Select Service Product Membership Package Voucher Prepaid Gift Card" at bounding box center [105, 354] width 86 height 21
select select "service"
click at [62, 344] on select "Select Service Product Membership Package Voucher Prepaid Gift Card" at bounding box center [105, 354] width 86 height 21
click at [184, 357] on select "Select Stylist [PERSON_NAME] [PERSON_NAME] [PERSON_NAME] [PERSON_NAME] prem RAH…" at bounding box center [197, 354] width 86 height 21
select select "36046"
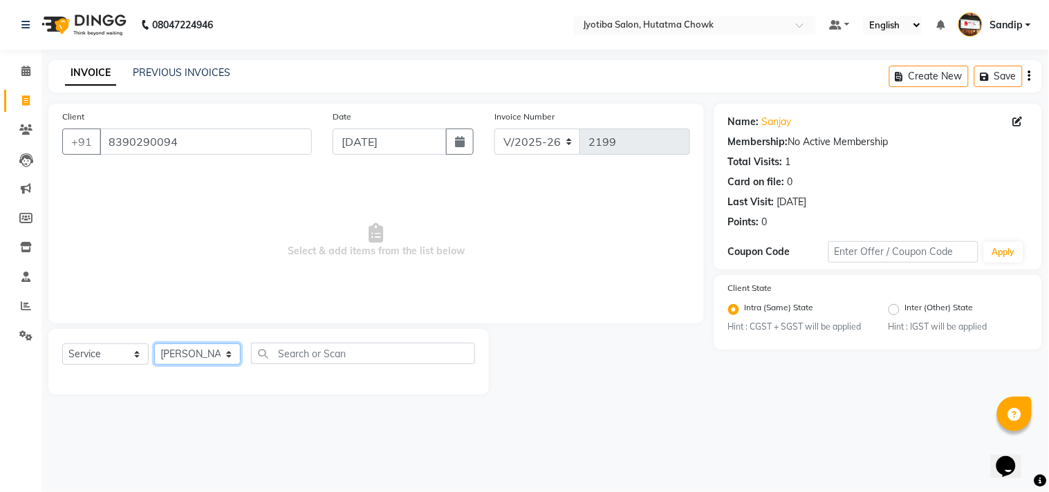
click at [154, 344] on select "Select Stylist [PERSON_NAME] [PERSON_NAME] [PERSON_NAME] [PERSON_NAME] prem RAH…" at bounding box center [197, 354] width 86 height 21
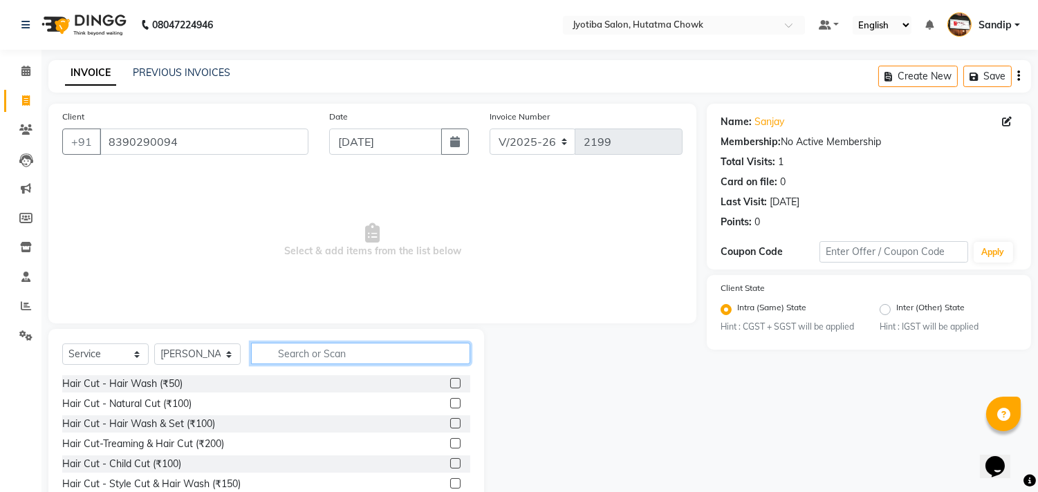
click at [293, 351] on input "text" at bounding box center [360, 353] width 219 height 21
click at [303, 308] on span "Select & add items from the list below" at bounding box center [372, 240] width 620 height 138
click at [364, 355] on input "text" at bounding box center [360, 353] width 219 height 21
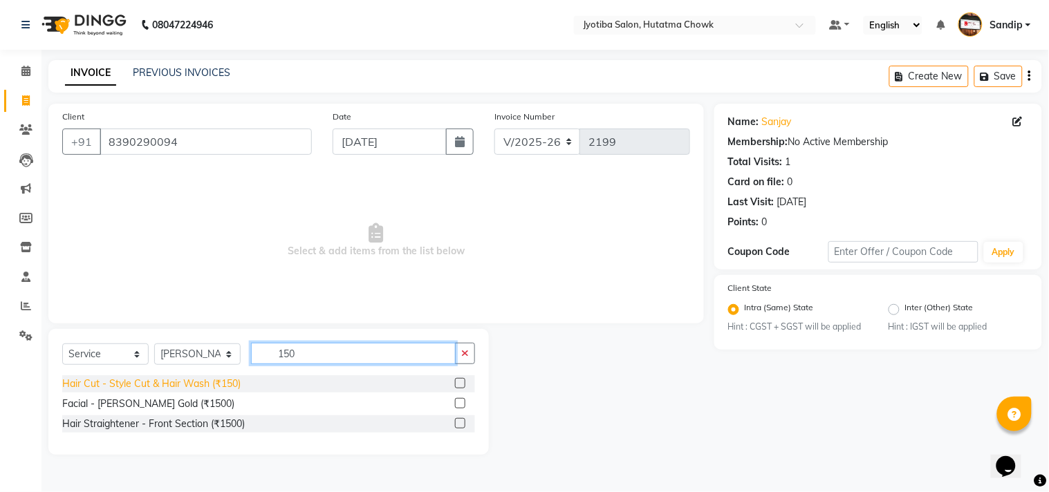
type input "150"
click at [199, 382] on div "Hair Cut - Style Cut & Hair Wash (₹150)" at bounding box center [151, 384] width 178 height 15
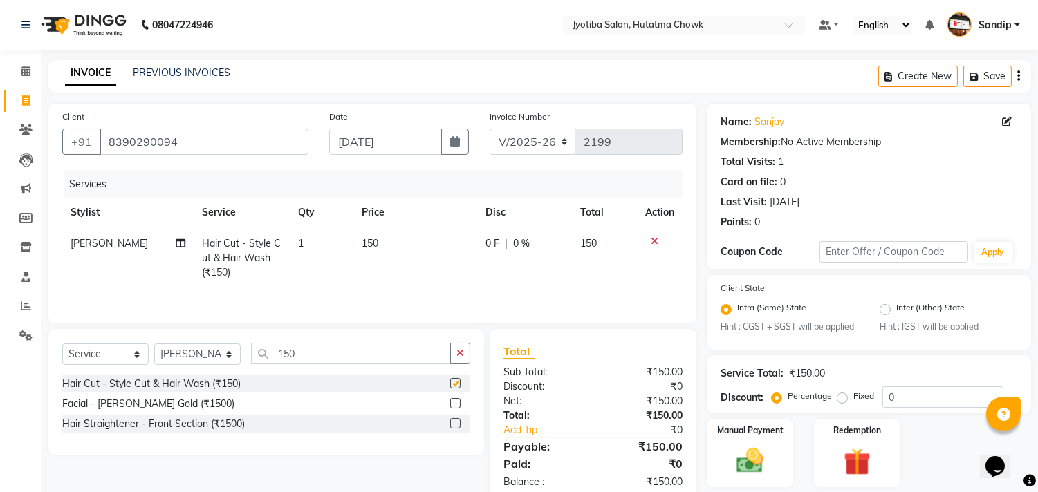
checkbox input "false"
click at [456, 355] on icon "button" at bounding box center [460, 354] width 8 height 10
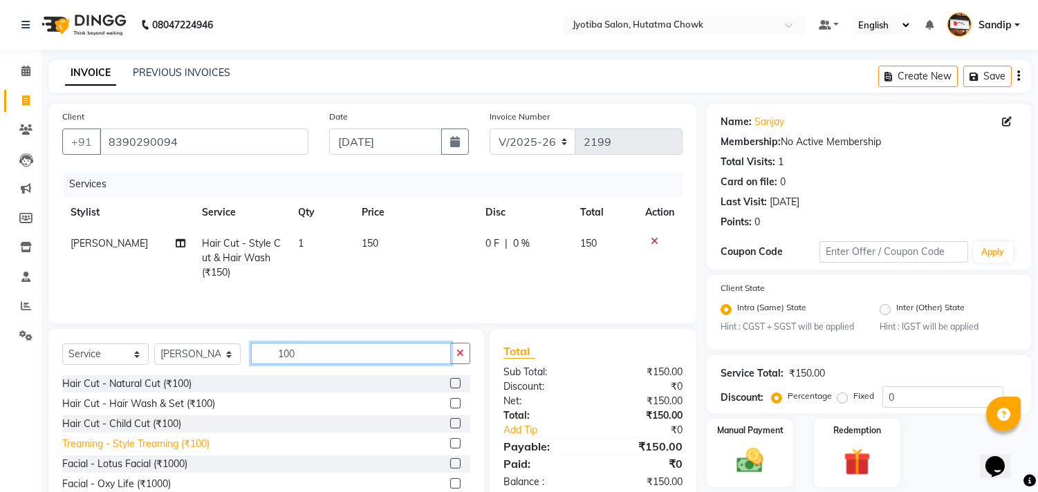
type input "100"
click at [129, 449] on div "Treaming - Style Treaming (₹100)" at bounding box center [135, 444] width 147 height 15
checkbox input "false"
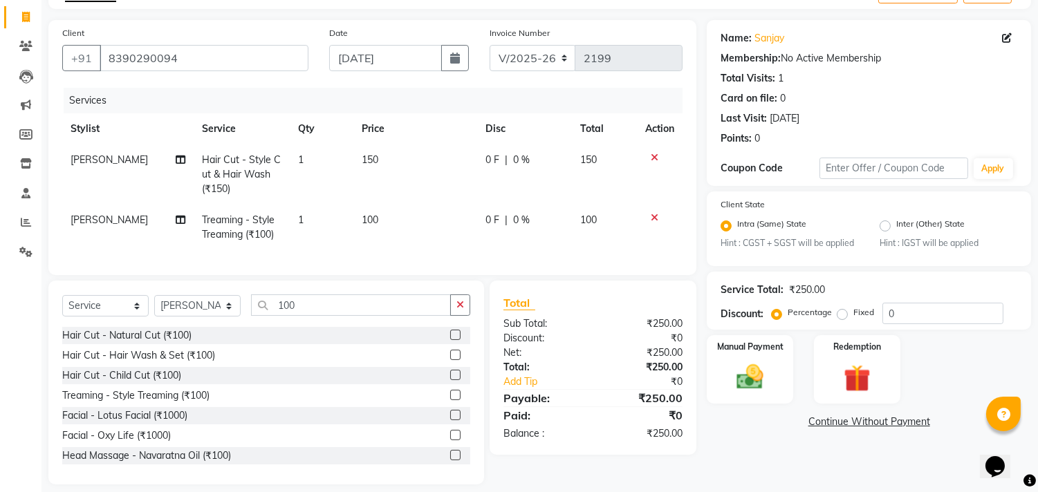
scroll to position [108, 0]
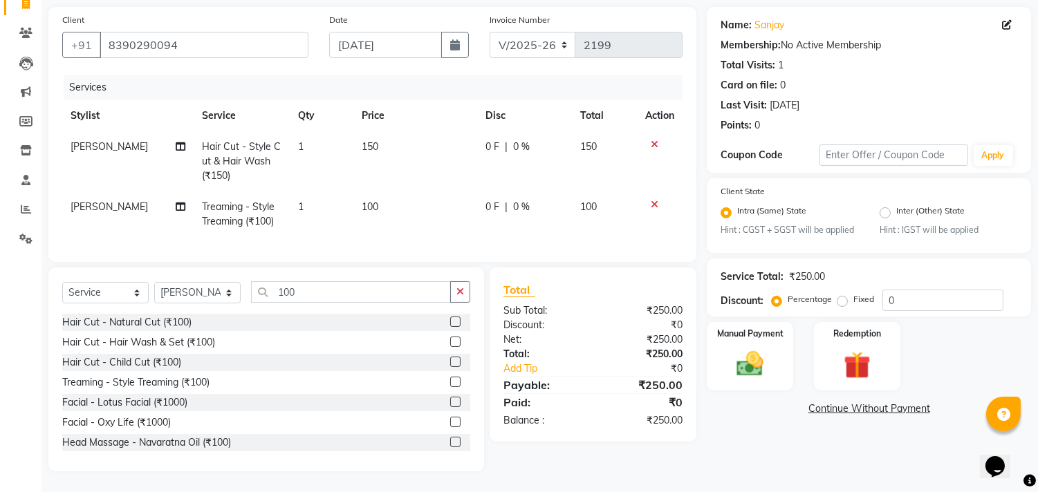
click at [834, 402] on link "Continue Without Payment" at bounding box center [869, 409] width 319 height 15
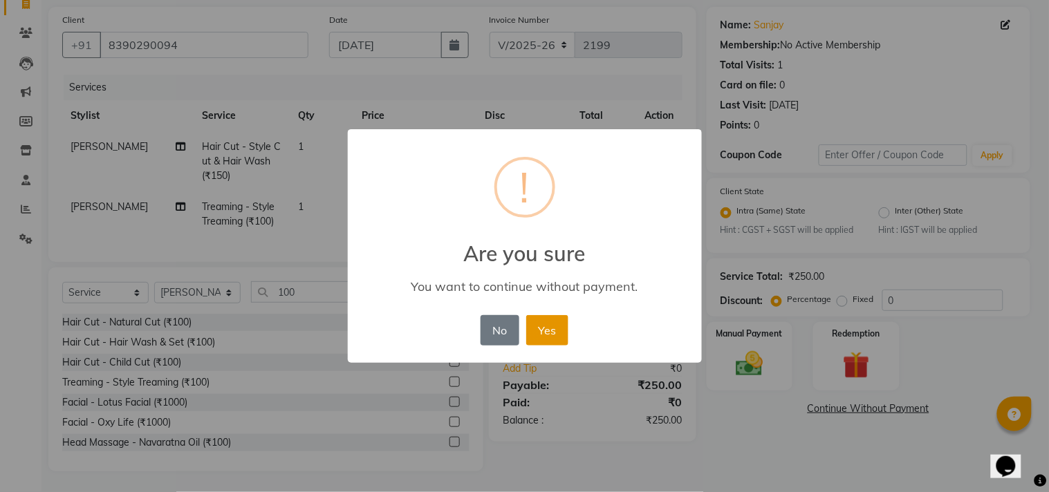
click at [544, 322] on button "Yes" at bounding box center [547, 330] width 42 height 30
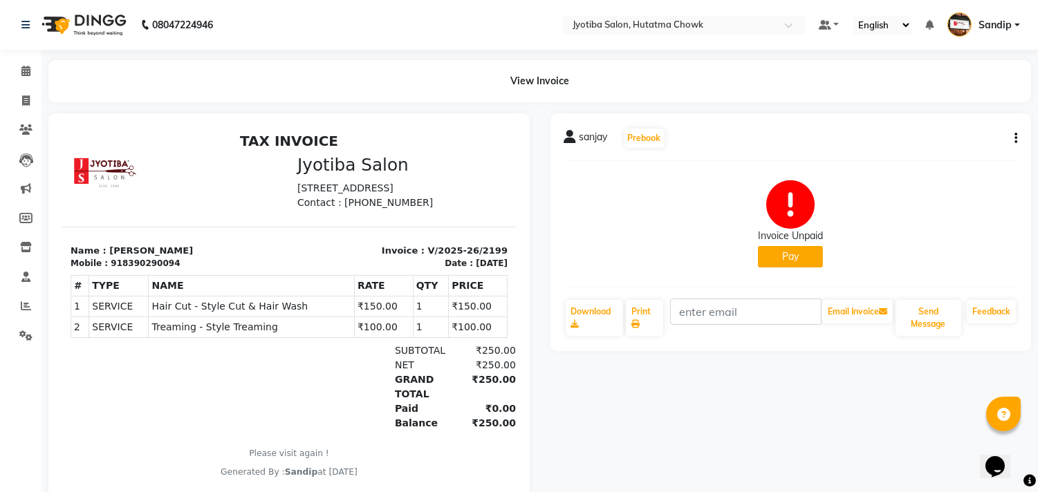
click at [784, 249] on button "Pay" at bounding box center [790, 256] width 65 height 21
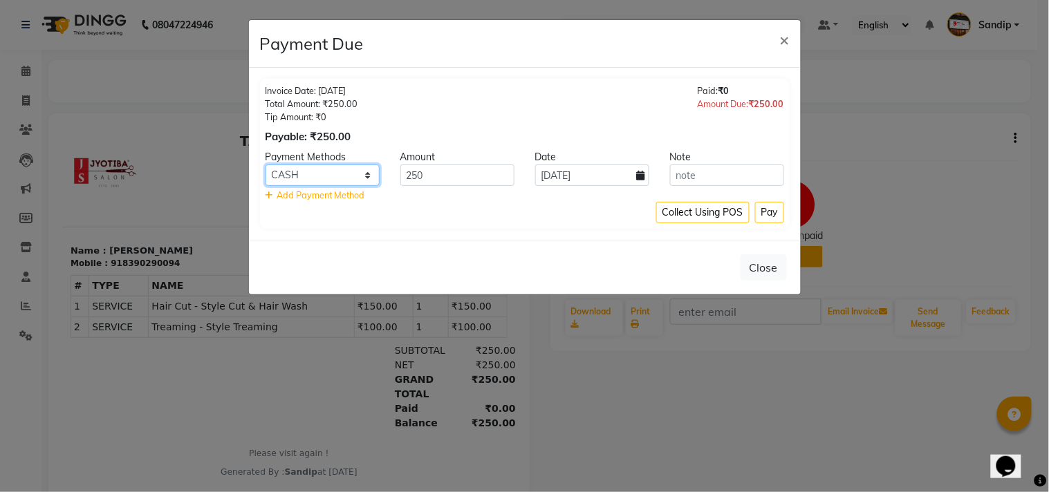
click at [340, 169] on select "CASH ONLINE CARD" at bounding box center [323, 175] width 114 height 21
select select "3"
click at [266, 165] on select "CASH ONLINE CARD" at bounding box center [323, 175] width 114 height 21
click at [768, 209] on button "Pay" at bounding box center [769, 212] width 29 height 21
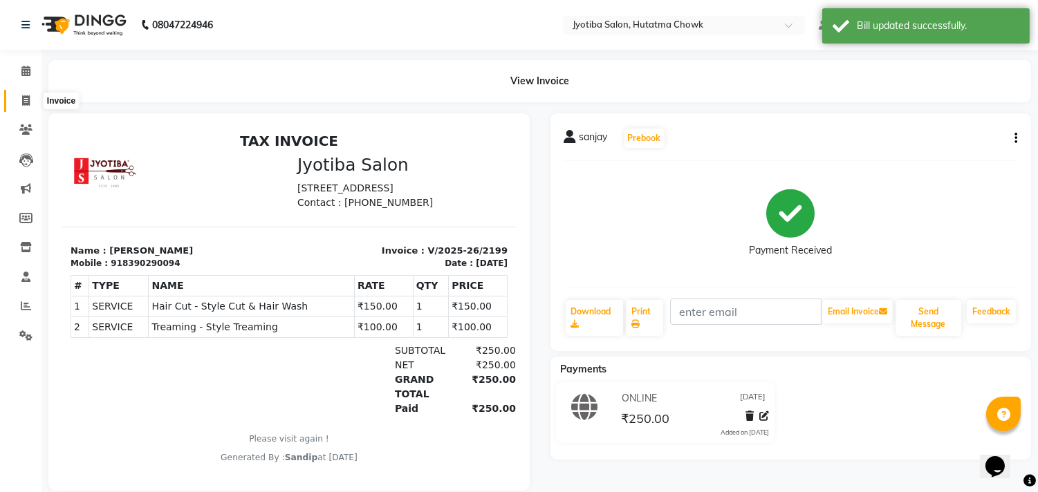
click at [22, 98] on icon at bounding box center [26, 100] width 8 height 10
select select "556"
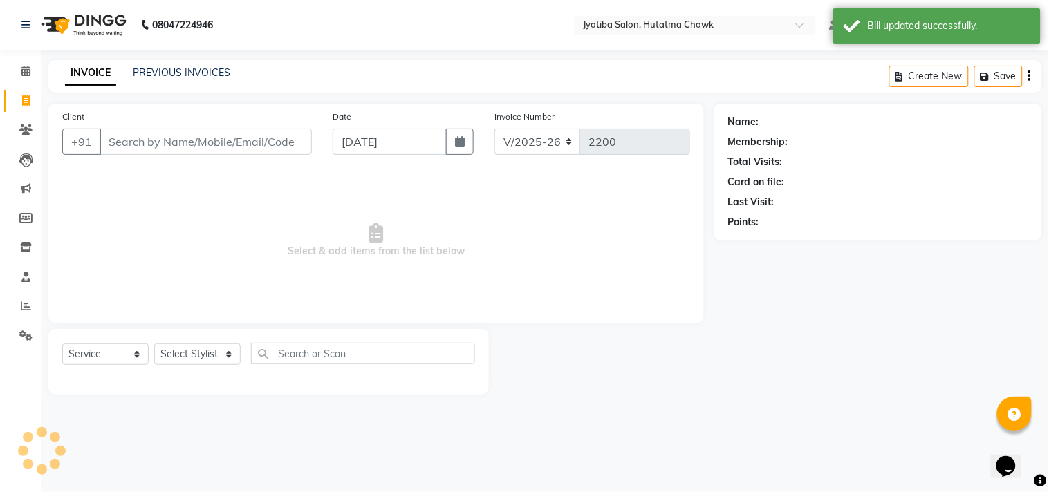
select select "membership"
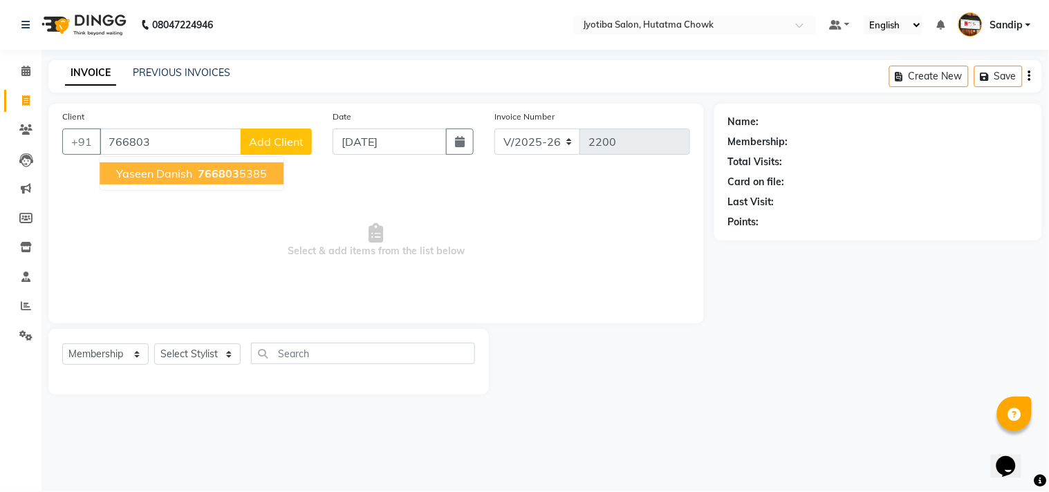
click at [198, 180] on span "766803" at bounding box center [218, 174] width 41 height 14
type input "7668035385"
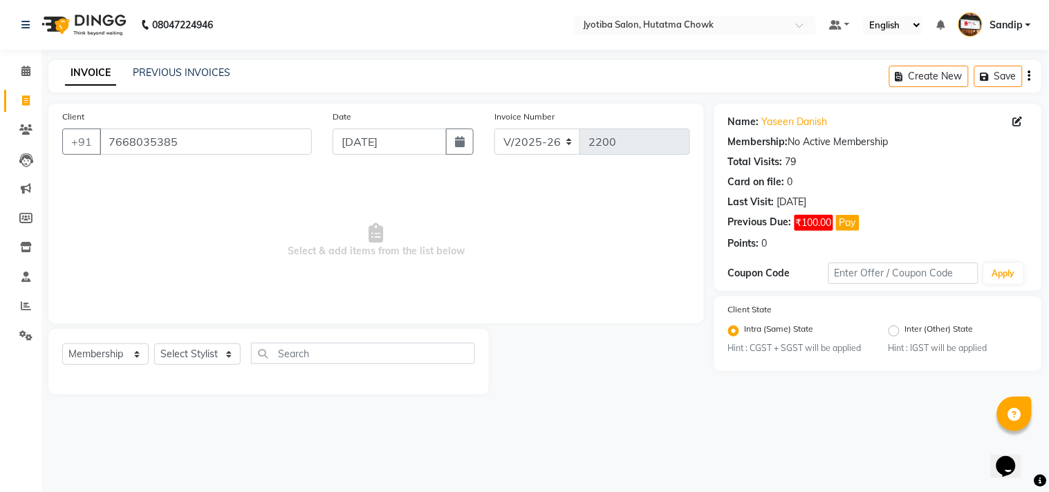
click at [98, 343] on div "Select Service Product Membership Package Voucher Prepaid Gift Card Select Styl…" at bounding box center [268, 359] width 413 height 33
click at [104, 356] on select "Select Service Product Membership Package Voucher Prepaid Gift Card" at bounding box center [105, 354] width 86 height 21
select select "service"
click at [62, 344] on select "Select Service Product Membership Package Voucher Prepaid Gift Card" at bounding box center [105, 354] width 86 height 21
click at [183, 356] on select "Select Stylist [PERSON_NAME] [PERSON_NAME] [PERSON_NAME] [PERSON_NAME] prem RAH…" at bounding box center [197, 354] width 86 height 21
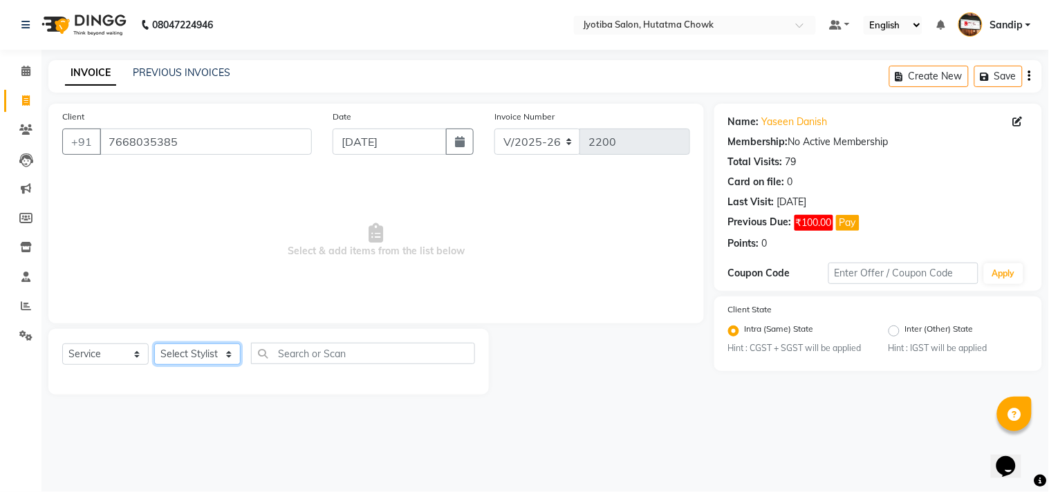
select select "7208"
click at [154, 344] on select "Select Stylist [PERSON_NAME] [PERSON_NAME] [PERSON_NAME] [PERSON_NAME] prem RAH…" at bounding box center [197, 354] width 86 height 21
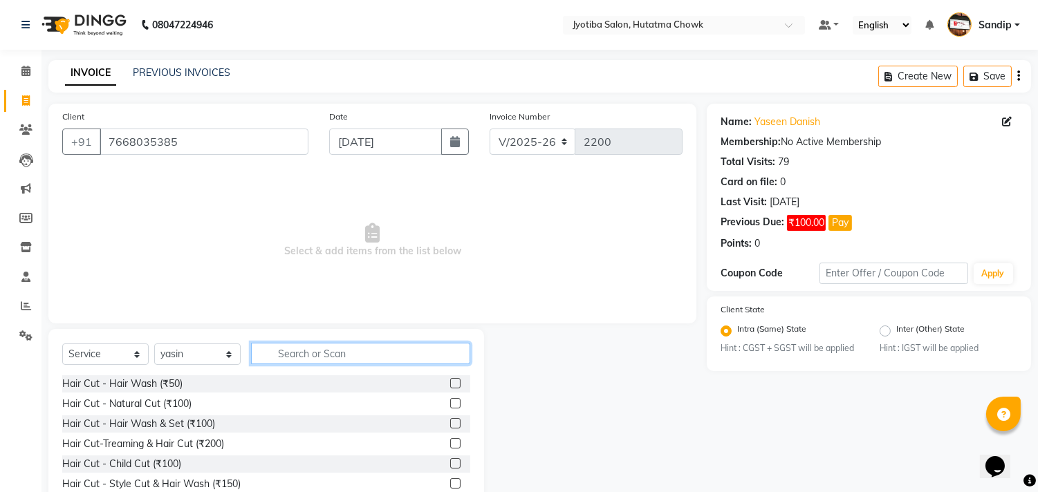
click at [284, 353] on input "text" at bounding box center [360, 353] width 219 height 21
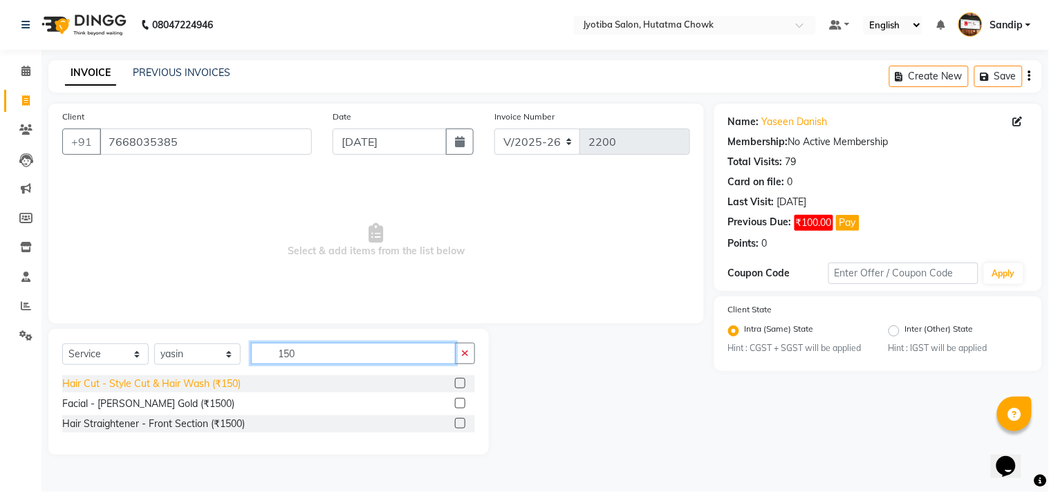
type input "150"
click at [203, 380] on div "Hair Cut - Style Cut & Hair Wash (₹150)" at bounding box center [151, 384] width 178 height 15
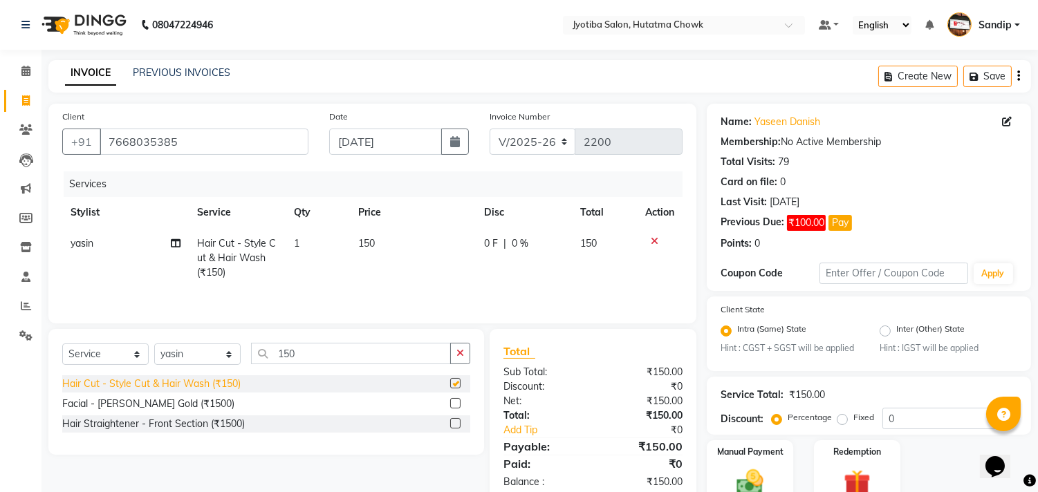
checkbox input "false"
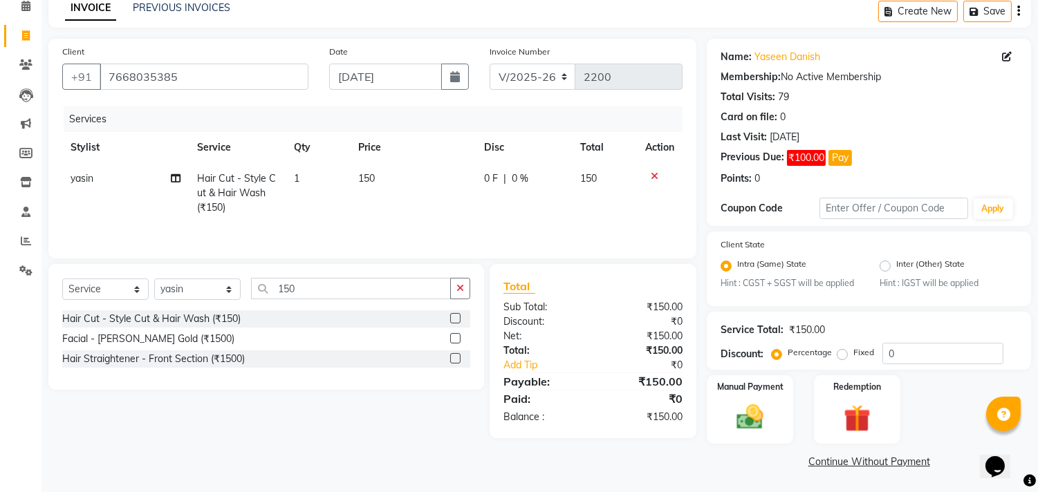
click at [825, 464] on link "Continue Without Payment" at bounding box center [869, 462] width 319 height 15
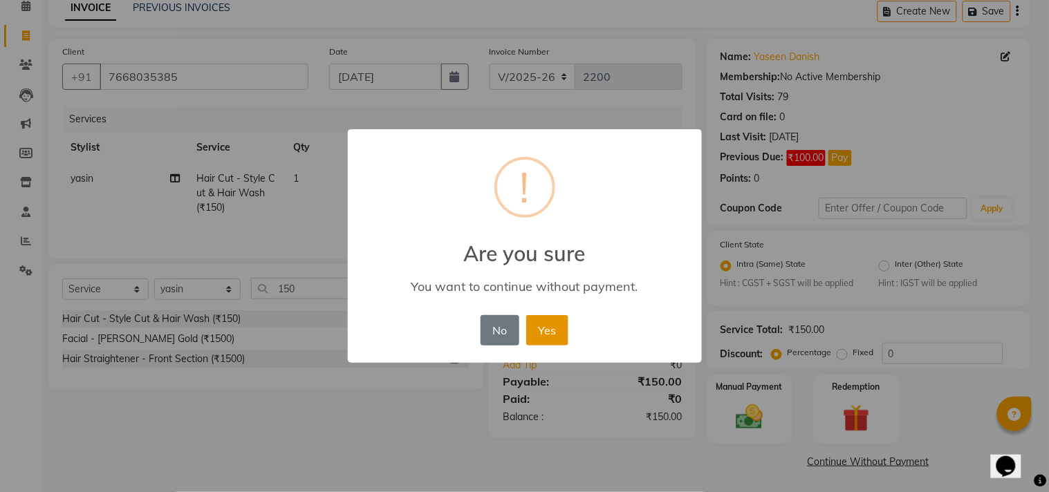
click at [548, 327] on button "Yes" at bounding box center [547, 330] width 42 height 30
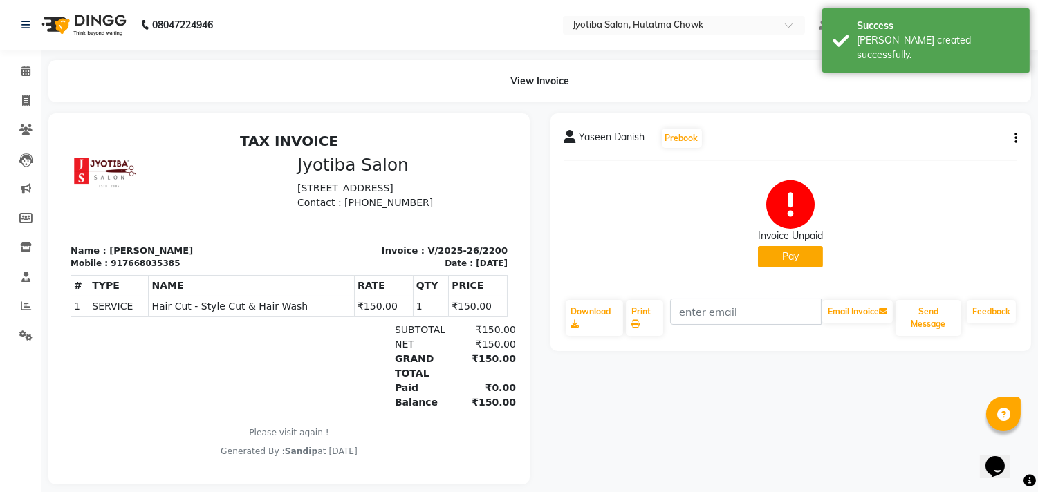
click at [779, 254] on button "Pay" at bounding box center [790, 256] width 65 height 21
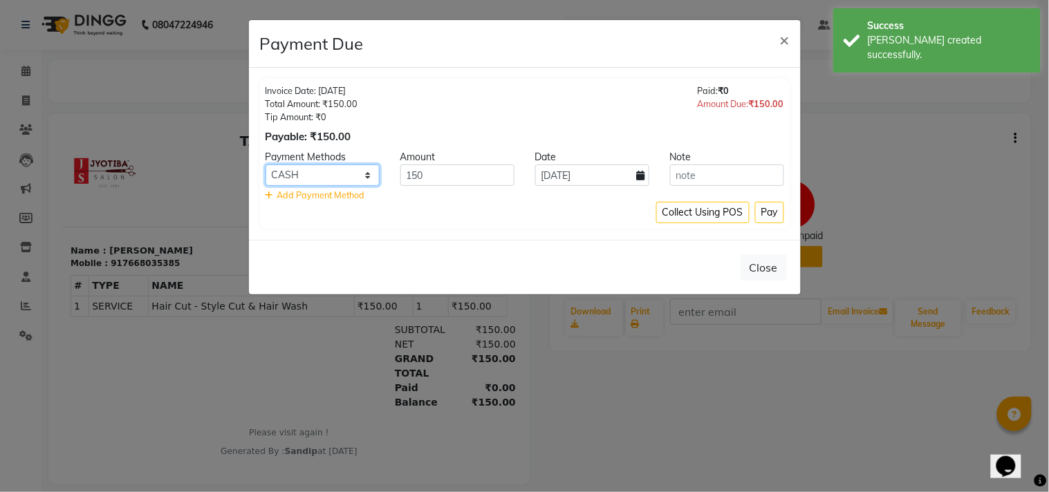
click at [342, 180] on select "CASH ONLINE CARD" at bounding box center [323, 175] width 114 height 21
select select "3"
click at [266, 165] on select "CASH ONLINE CARD" at bounding box center [323, 175] width 114 height 21
click at [770, 212] on button "Pay" at bounding box center [769, 212] width 29 height 21
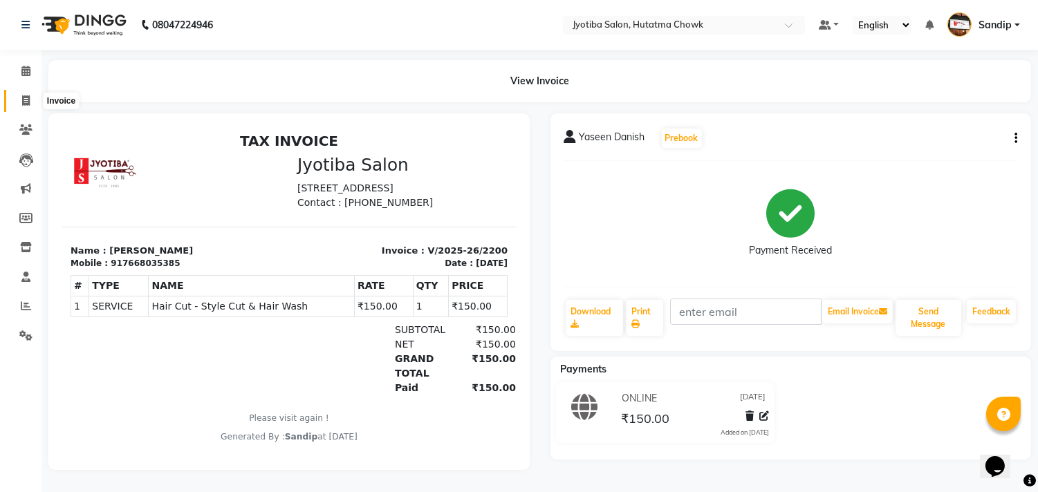
click at [23, 105] on icon at bounding box center [26, 100] width 8 height 10
select select "556"
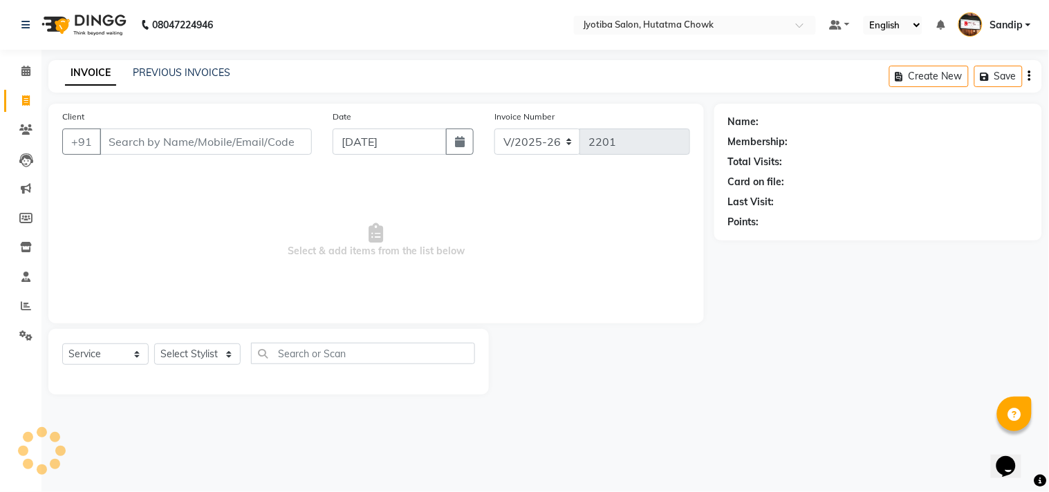
select select "membership"
click at [180, 71] on link "PREVIOUS INVOICES" at bounding box center [182, 72] width 98 height 12
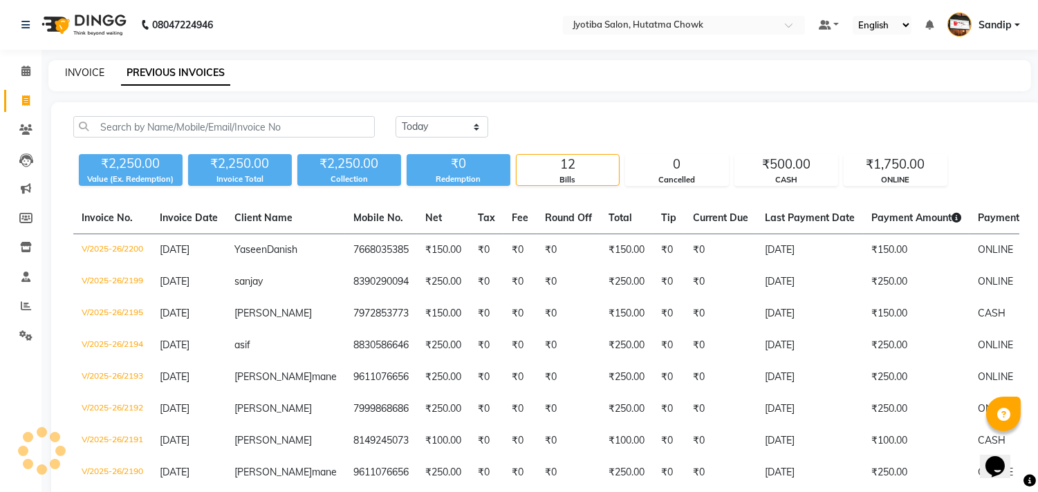
click at [84, 70] on link "INVOICE" at bounding box center [84, 72] width 39 height 12
select select "556"
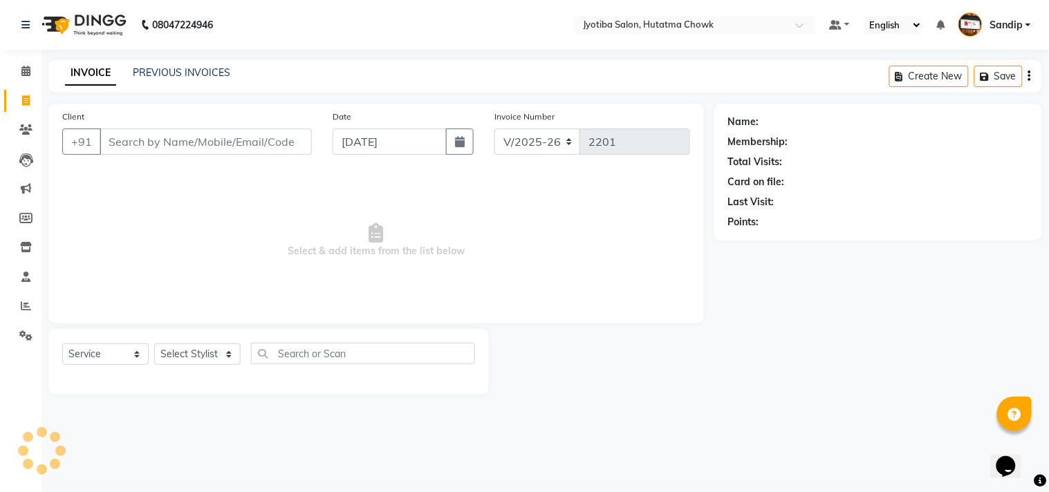
select select "membership"
click at [192, 67] on link "PREVIOUS INVOICES" at bounding box center [182, 72] width 98 height 12
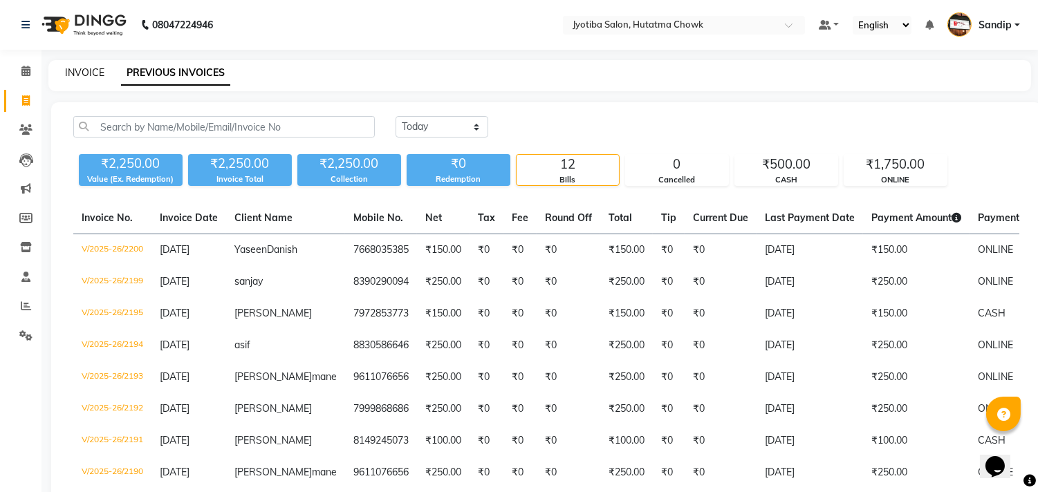
click at [84, 71] on link "INVOICE" at bounding box center [84, 72] width 39 height 12
select select "556"
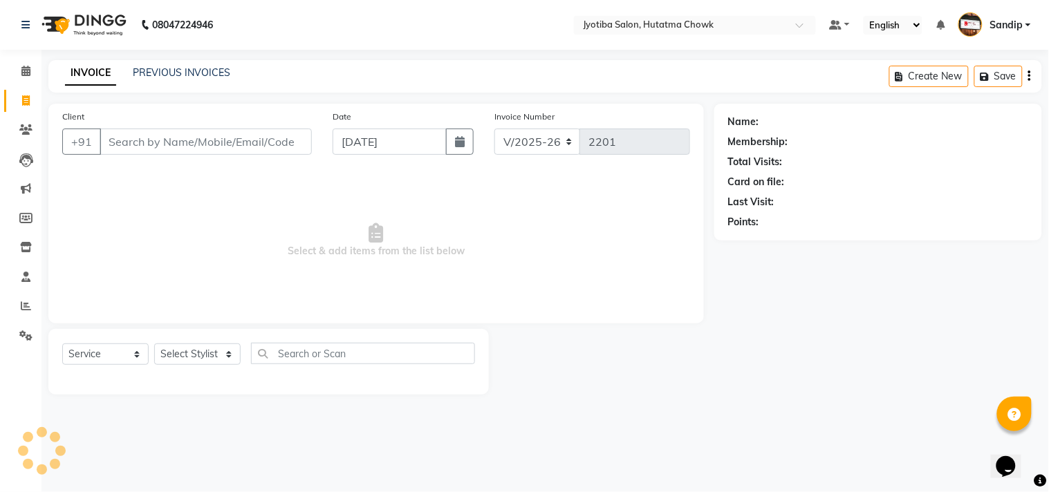
select select "membership"
click at [178, 71] on link "PREVIOUS INVOICES" at bounding box center [182, 72] width 98 height 12
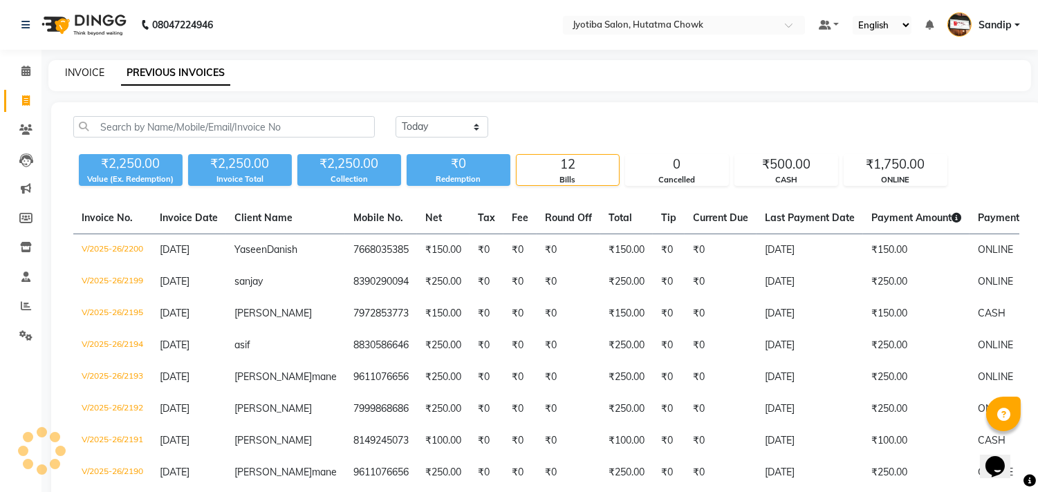
click at [85, 73] on link "INVOICE" at bounding box center [84, 72] width 39 height 12
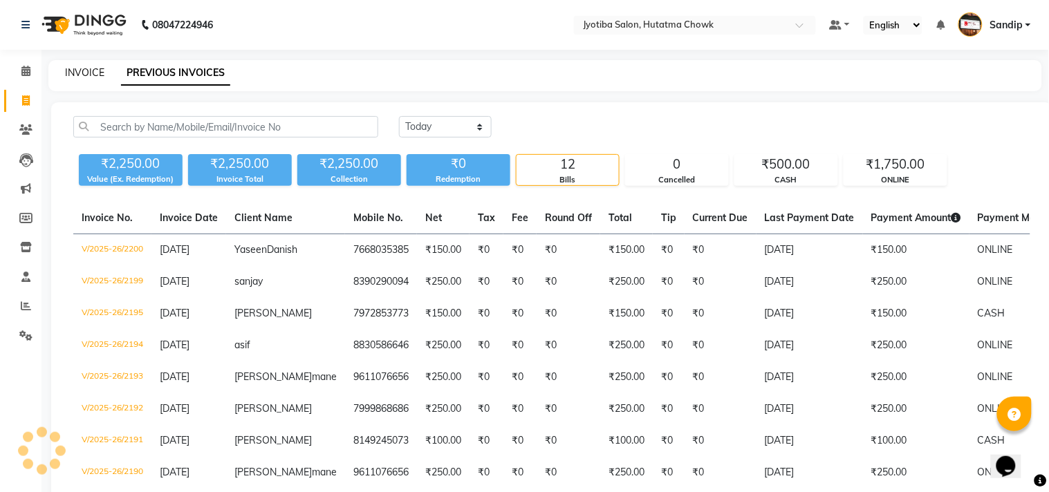
select select "556"
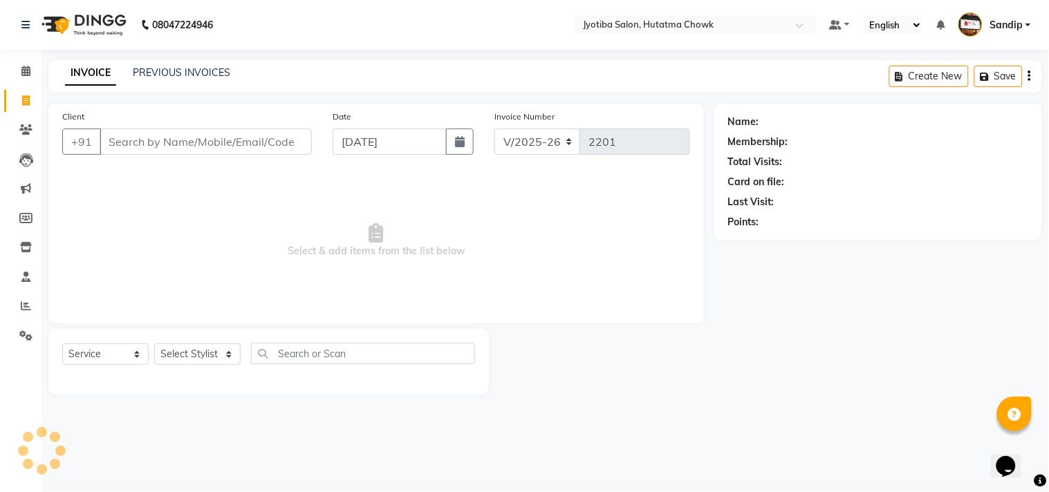
select select "membership"
click at [181, 70] on link "PREVIOUS INVOICES" at bounding box center [182, 72] width 98 height 12
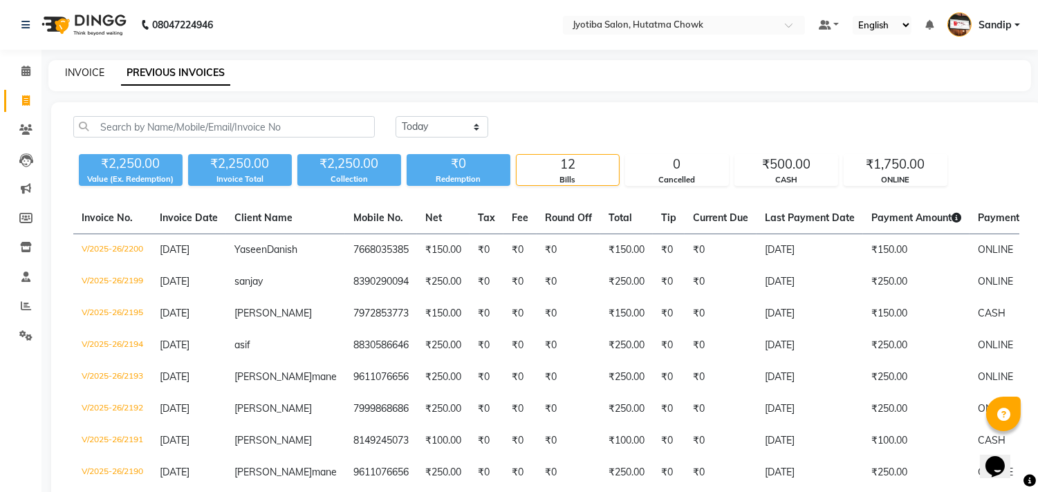
click at [84, 69] on link "INVOICE" at bounding box center [84, 72] width 39 height 12
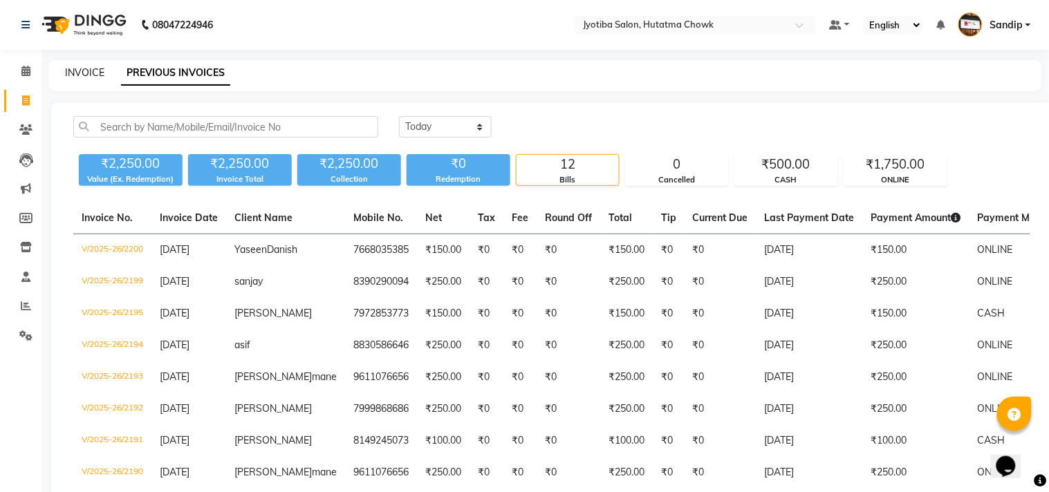
select select "556"
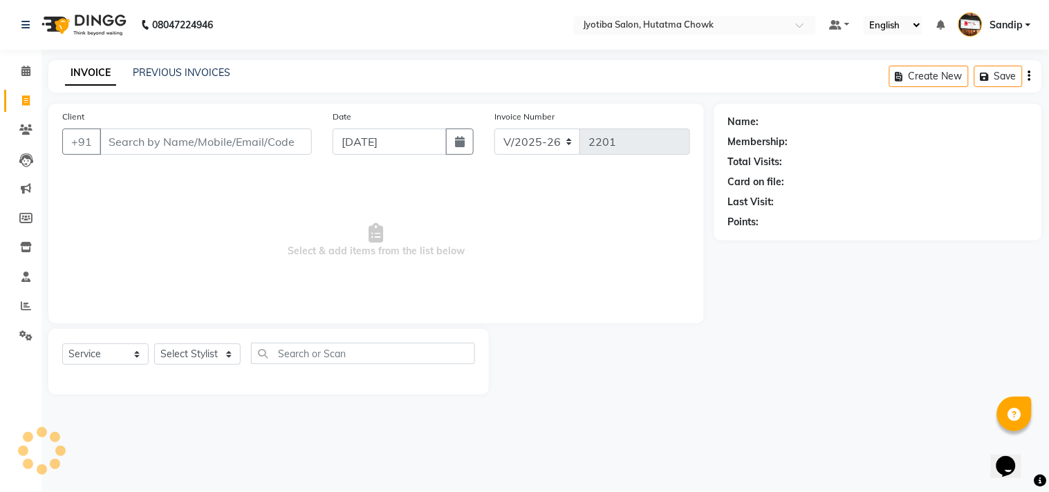
select select "membership"
click at [180, 66] on link "PREVIOUS INVOICES" at bounding box center [182, 72] width 98 height 12
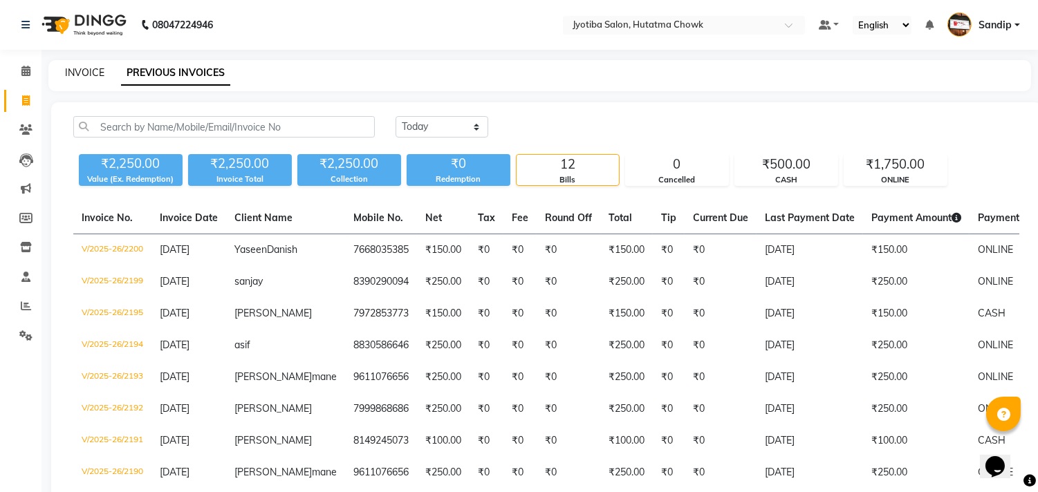
click at [84, 69] on link "INVOICE" at bounding box center [84, 72] width 39 height 12
select select "556"
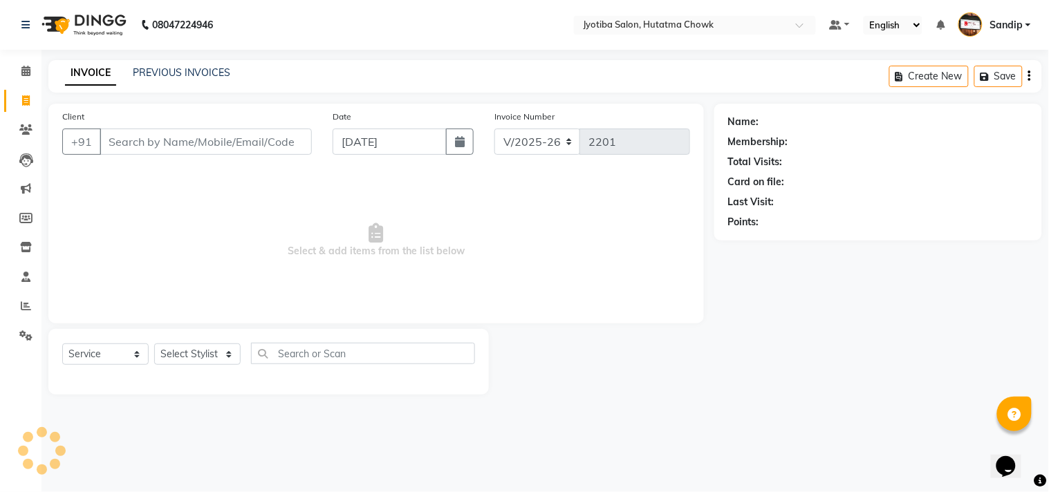
select select "membership"
click at [24, 69] on icon at bounding box center [25, 71] width 9 height 10
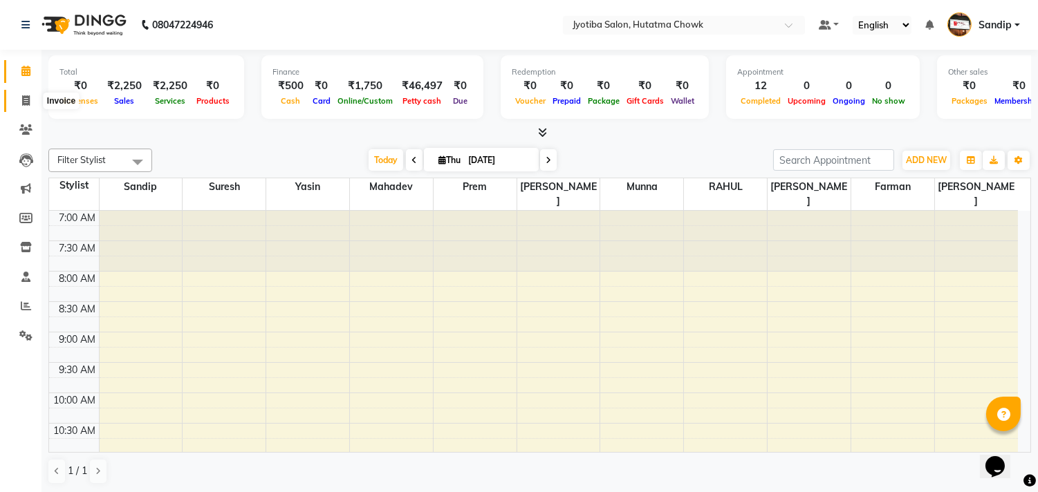
click at [24, 98] on icon at bounding box center [26, 100] width 8 height 10
select select "service"
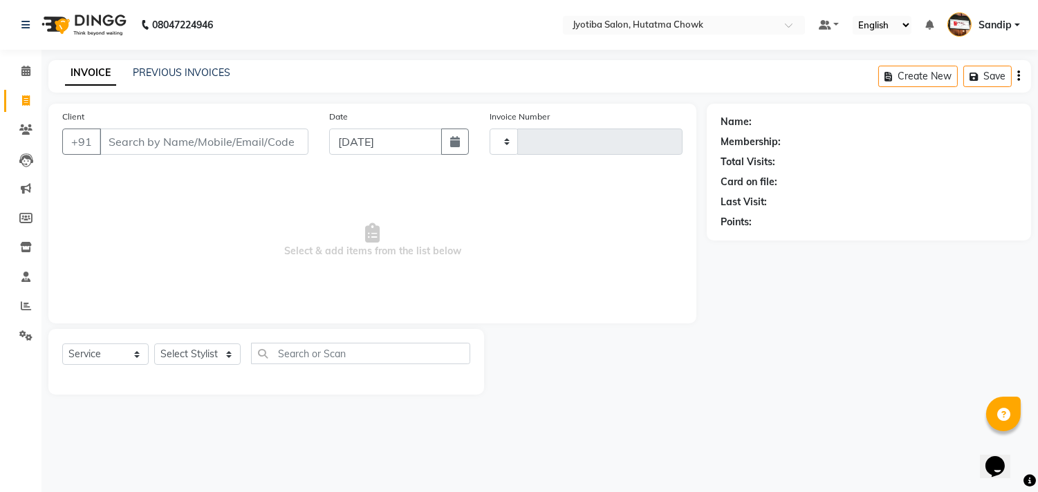
type input "2201"
select select "556"
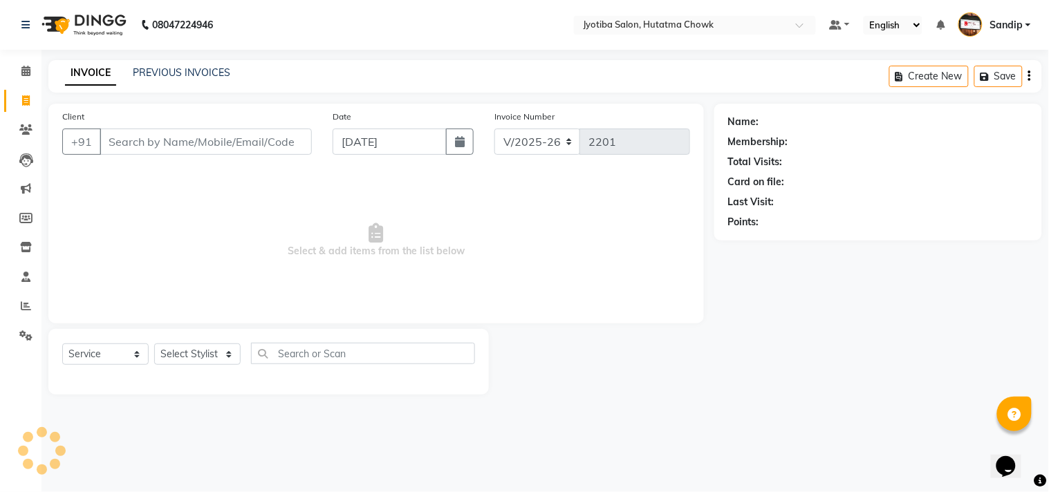
select select "membership"
click at [180, 69] on link "PREVIOUS INVOICES" at bounding box center [182, 72] width 98 height 12
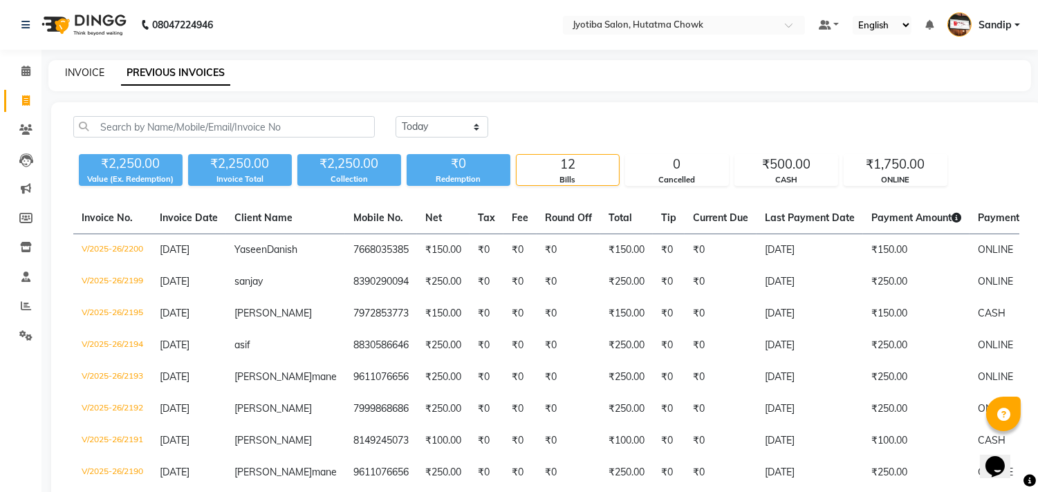
click at [84, 69] on link "INVOICE" at bounding box center [84, 72] width 39 height 12
select select "556"
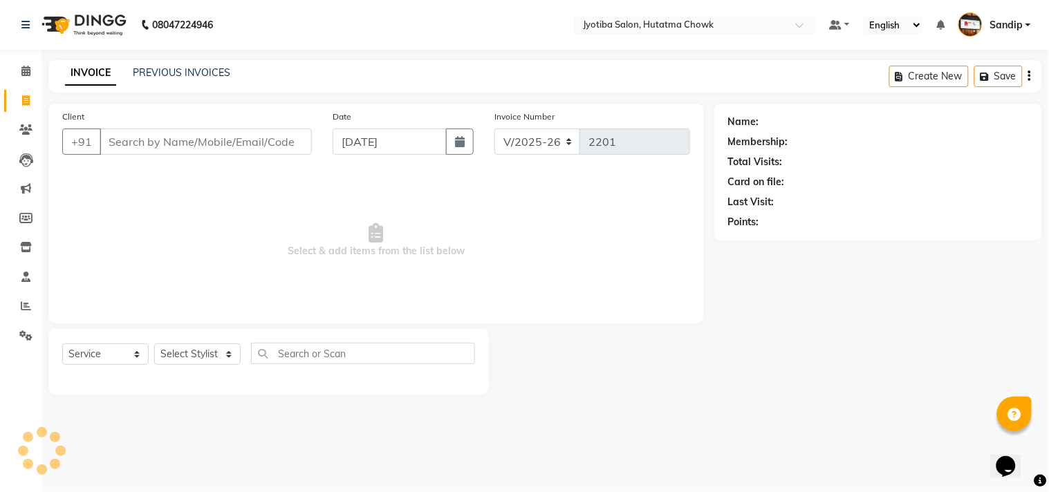
select select "membership"
select select "556"
select select "membership"
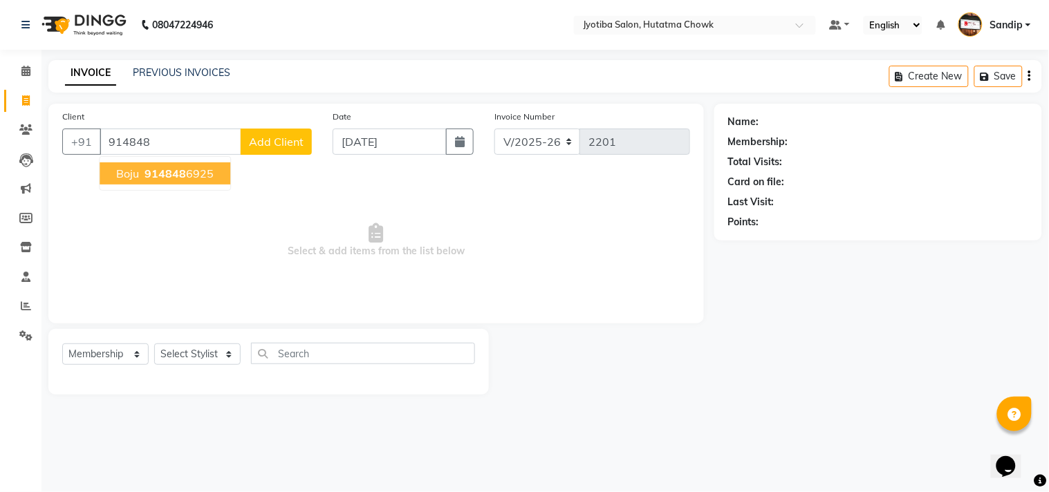
click at [177, 181] on button "boju 914848 6925" at bounding box center [165, 174] width 131 height 22
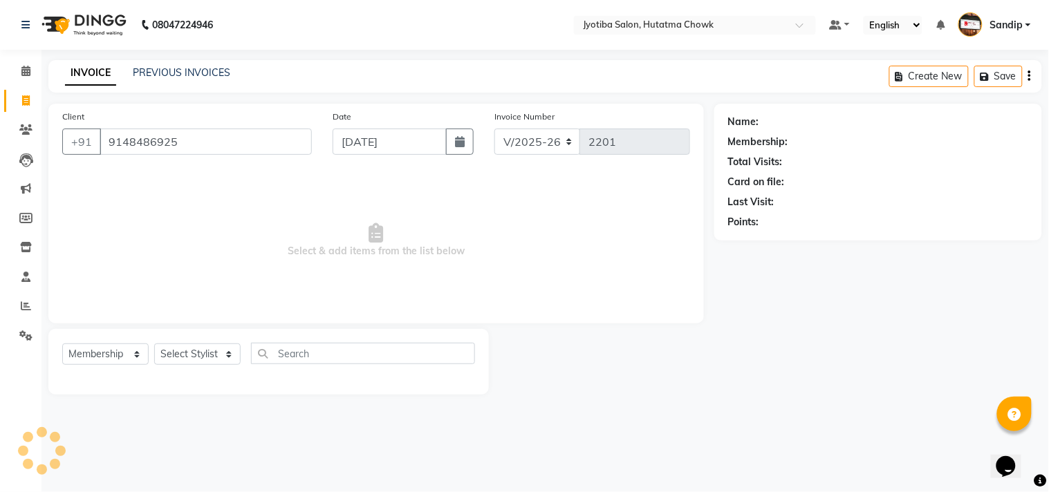
type input "9148486925"
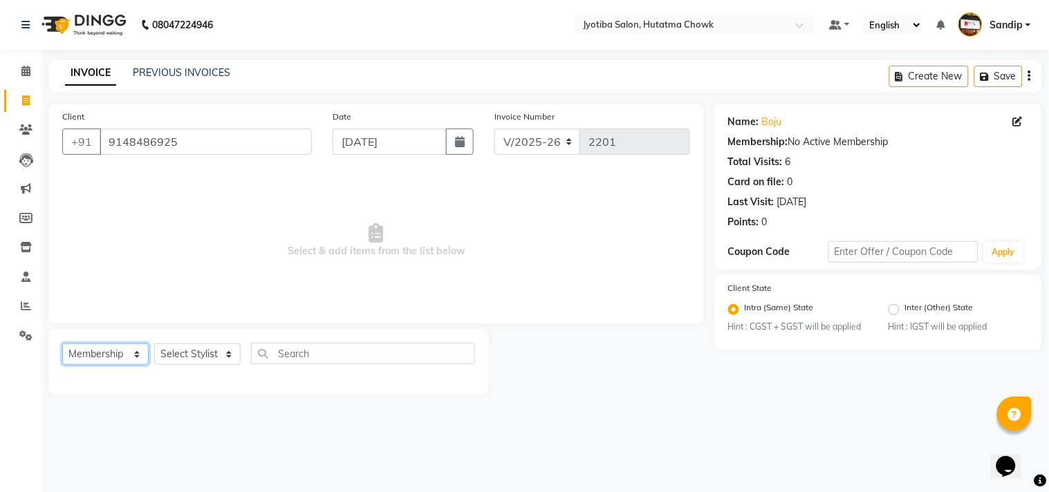
click at [100, 360] on select "Select Service Product Membership Package Voucher Prepaid Gift Card" at bounding box center [105, 354] width 86 height 21
select select "service"
click at [62, 344] on select "Select Service Product Membership Package Voucher Prepaid Gift Card" at bounding box center [105, 354] width 86 height 21
click at [192, 353] on select "Select Stylist Abdul Dinesh thakur Farman Juned mahadev Munna prem RAHUL Sandip…" at bounding box center [197, 354] width 86 height 21
select select "7208"
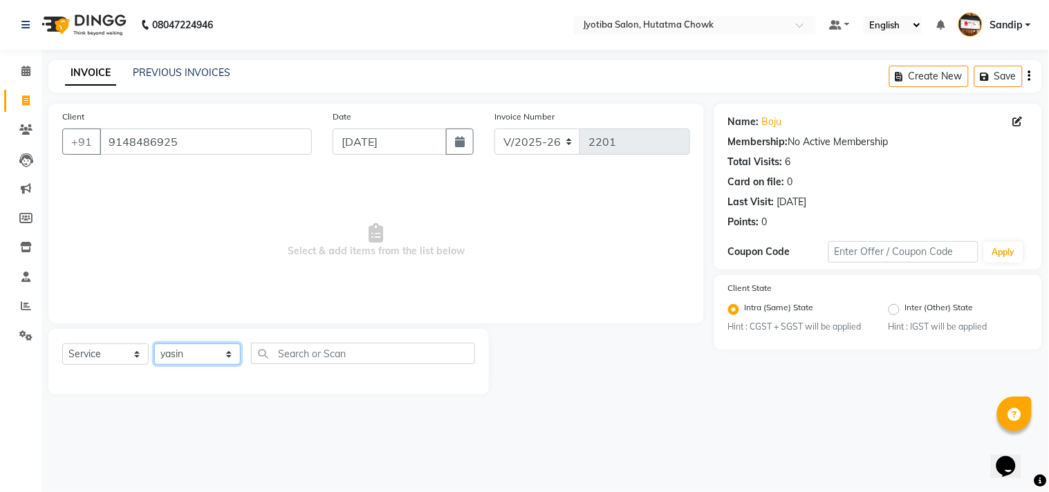
click at [154, 344] on select "Select Stylist Abdul Dinesh thakur Farman Juned mahadev Munna prem RAHUL Sandip…" at bounding box center [197, 354] width 86 height 21
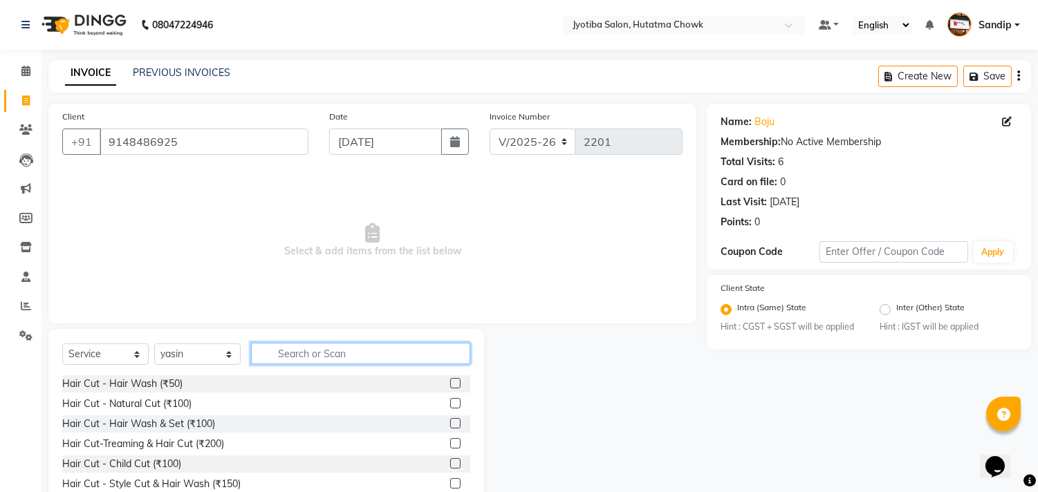
click at [300, 344] on input "text" at bounding box center [360, 353] width 219 height 21
type input "100"
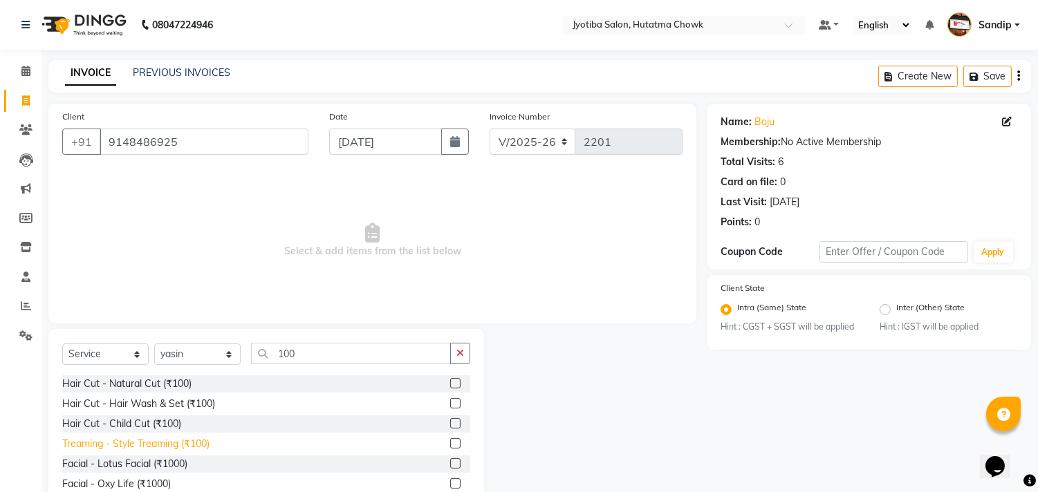
click at [132, 446] on div "Treaming - Style Treaming (₹100)" at bounding box center [135, 444] width 147 height 15
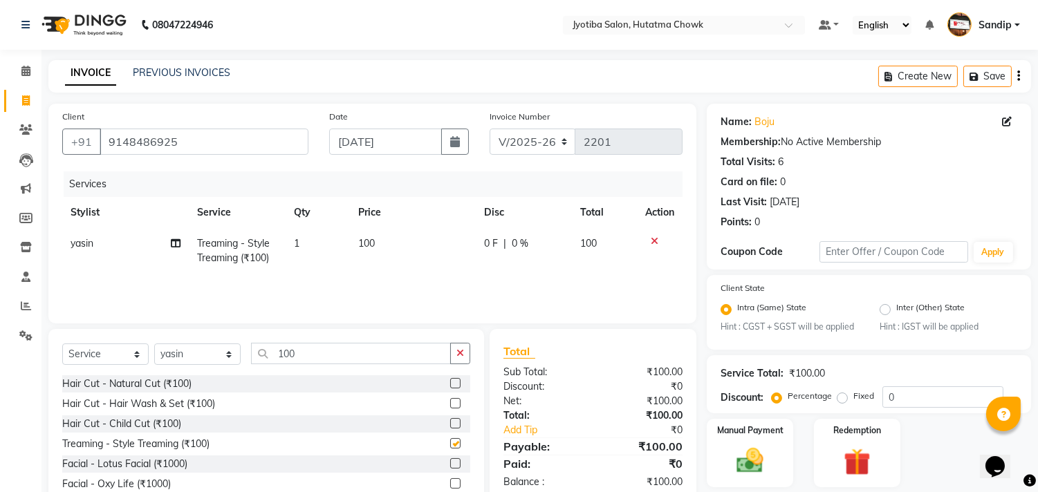
checkbox input "false"
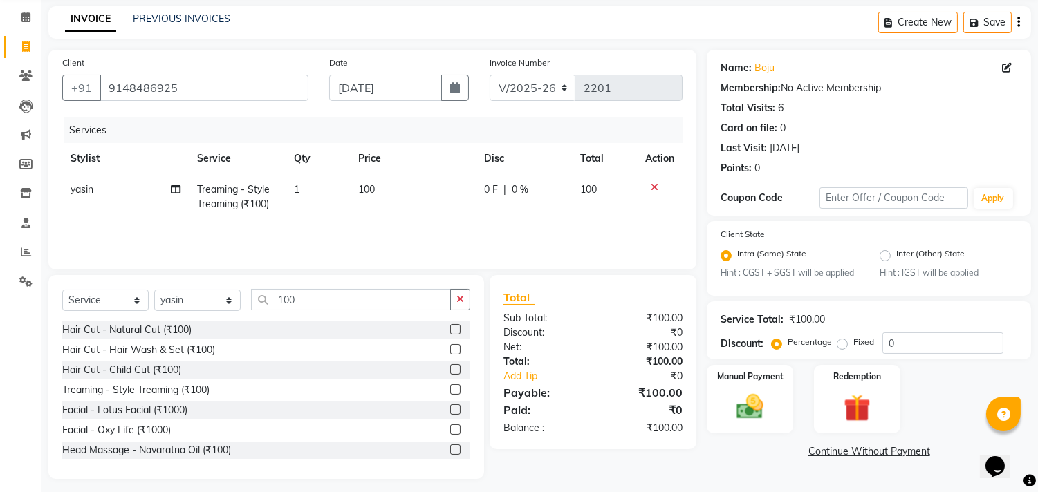
scroll to position [61, 0]
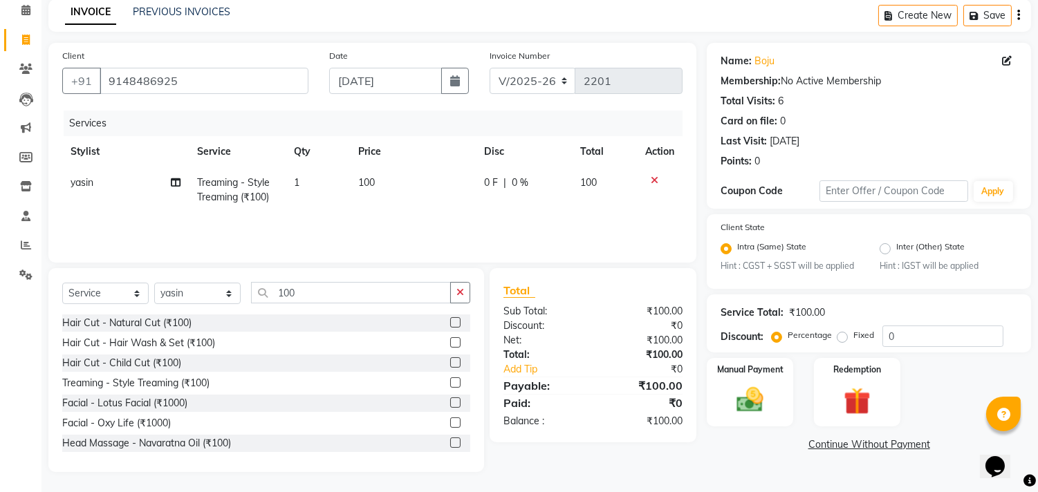
click at [821, 445] on link "Continue Without Payment" at bounding box center [869, 445] width 319 height 15
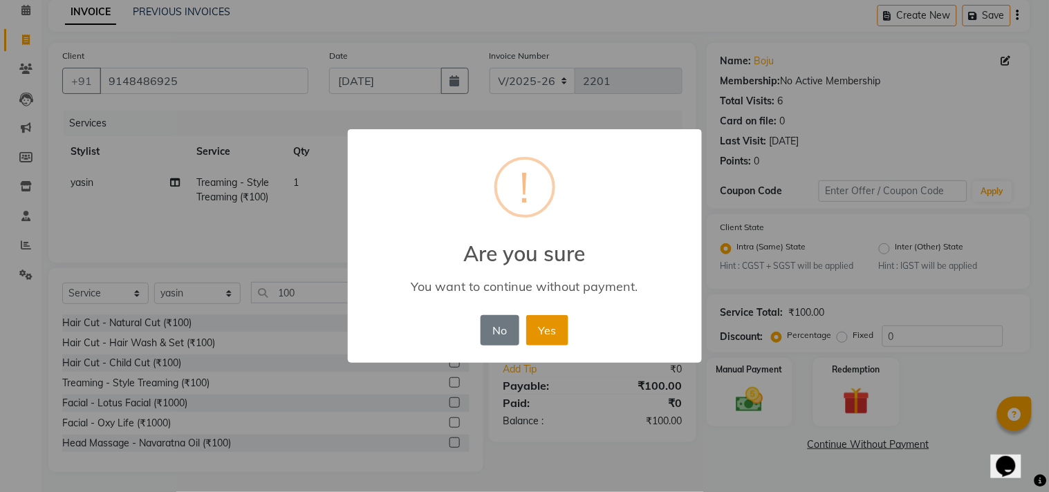
click at [562, 342] on button "Yes" at bounding box center [547, 330] width 42 height 30
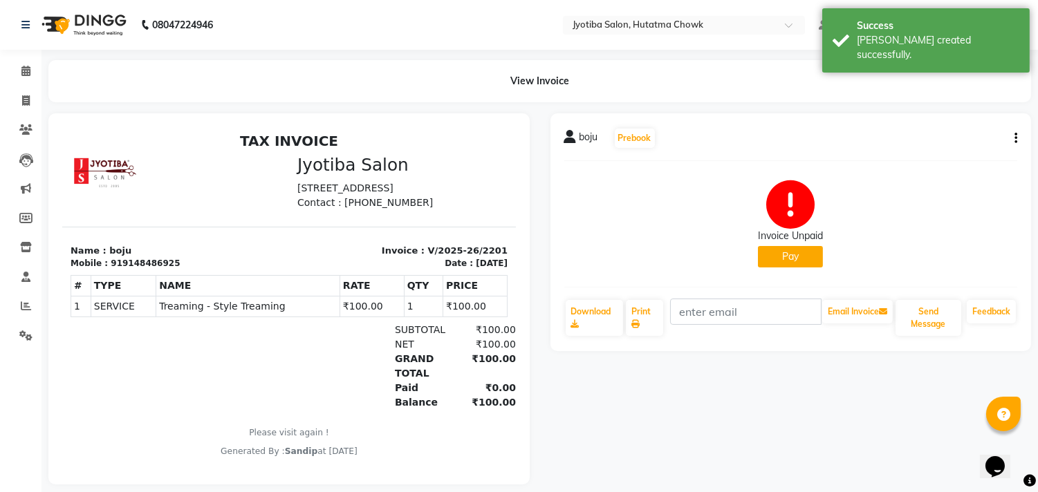
click at [772, 261] on button "Pay" at bounding box center [790, 256] width 65 height 21
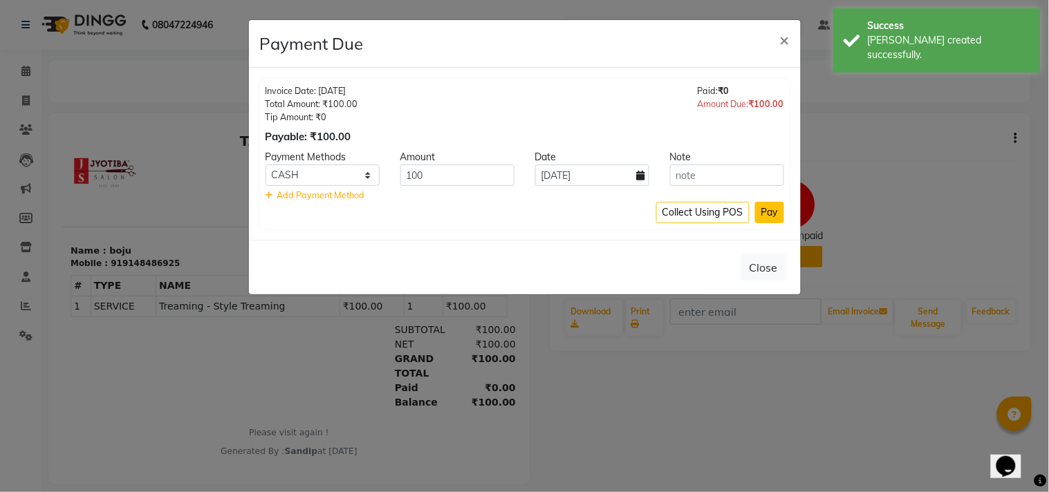
click at [768, 214] on button "Pay" at bounding box center [769, 212] width 29 height 21
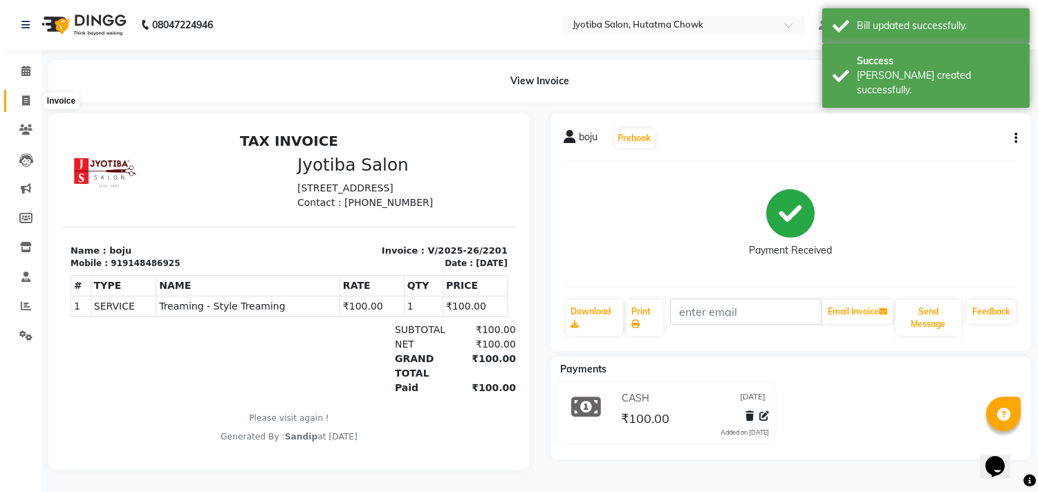
click at [25, 101] on icon at bounding box center [26, 100] width 8 height 10
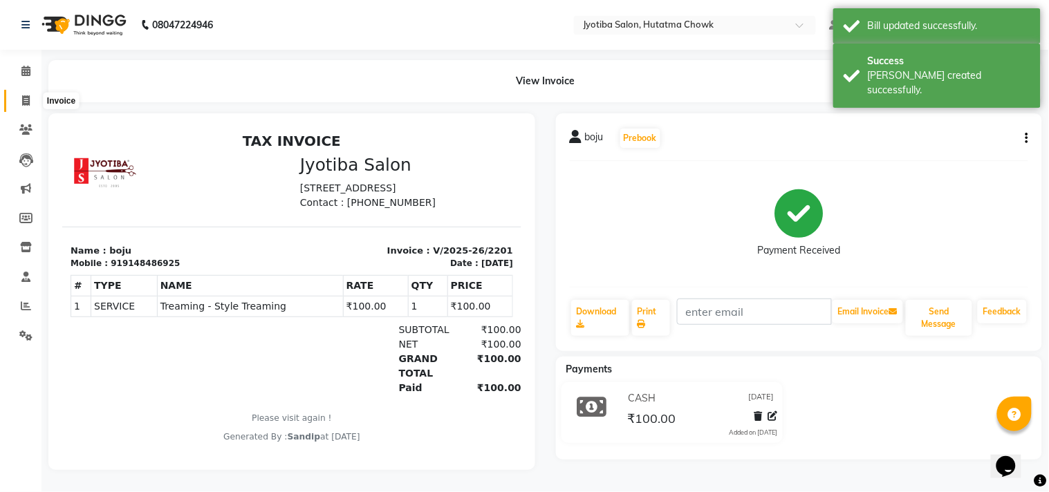
select select "service"
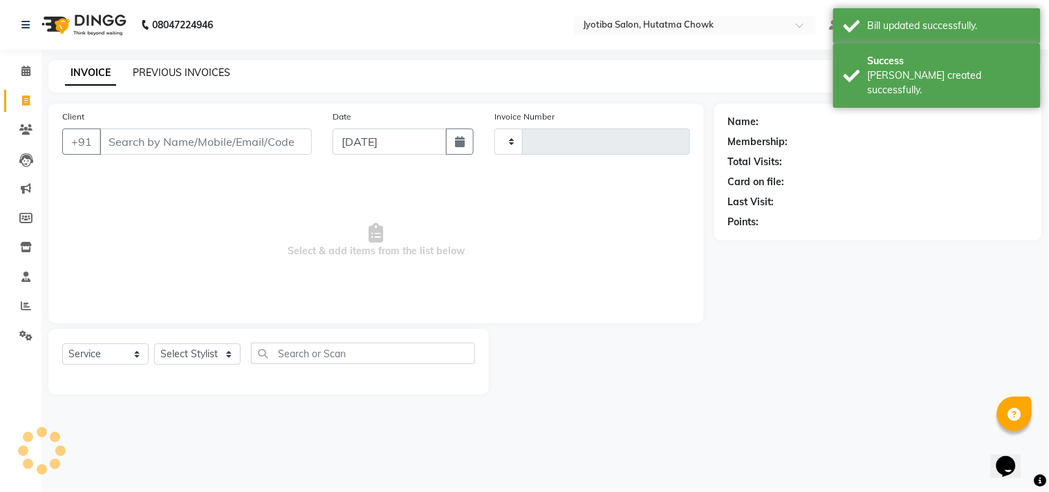
click at [169, 66] on link "PREVIOUS INVOICES" at bounding box center [182, 72] width 98 height 12
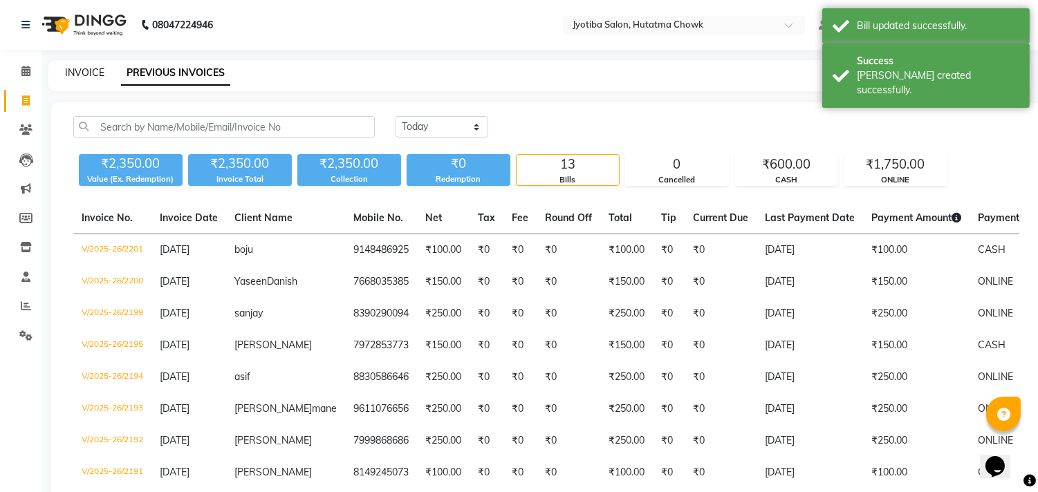
click at [83, 69] on link "INVOICE" at bounding box center [84, 72] width 39 height 12
select select "556"
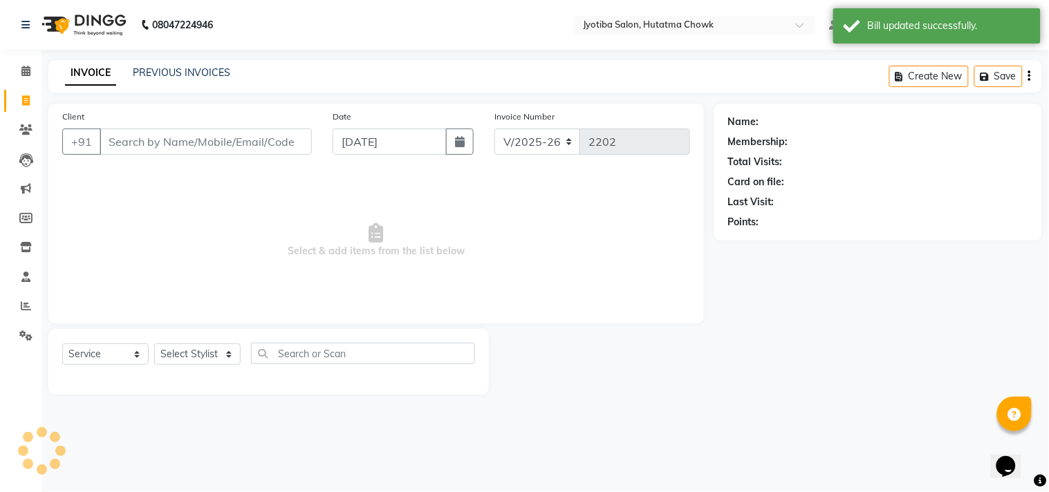
select select "membership"
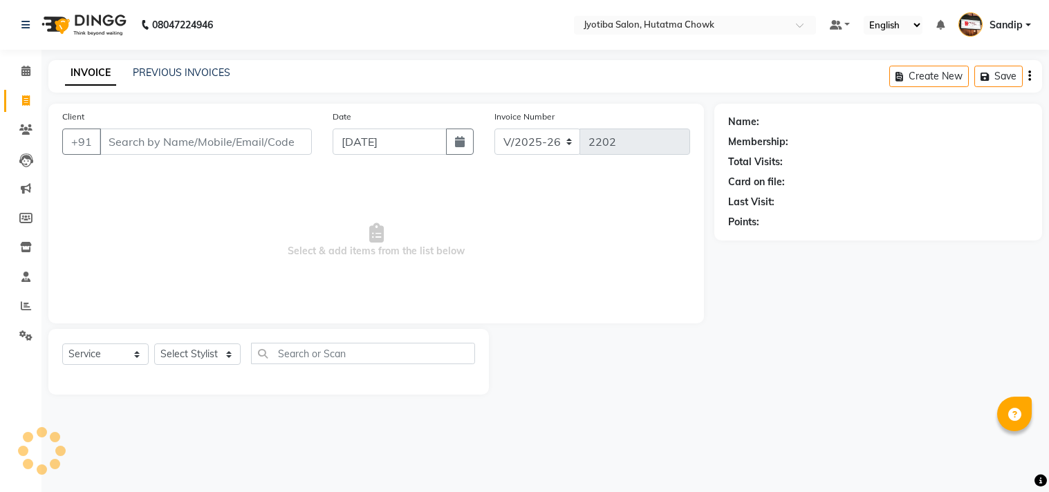
select select "556"
select select "membership"
click at [24, 245] on icon at bounding box center [26, 247] width 12 height 10
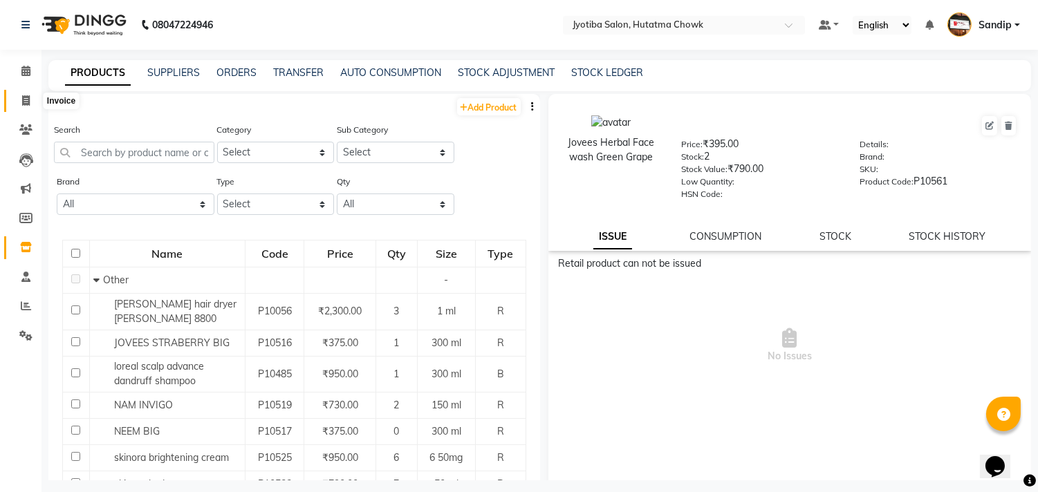
click at [26, 100] on icon at bounding box center [26, 100] width 8 height 10
select select "service"
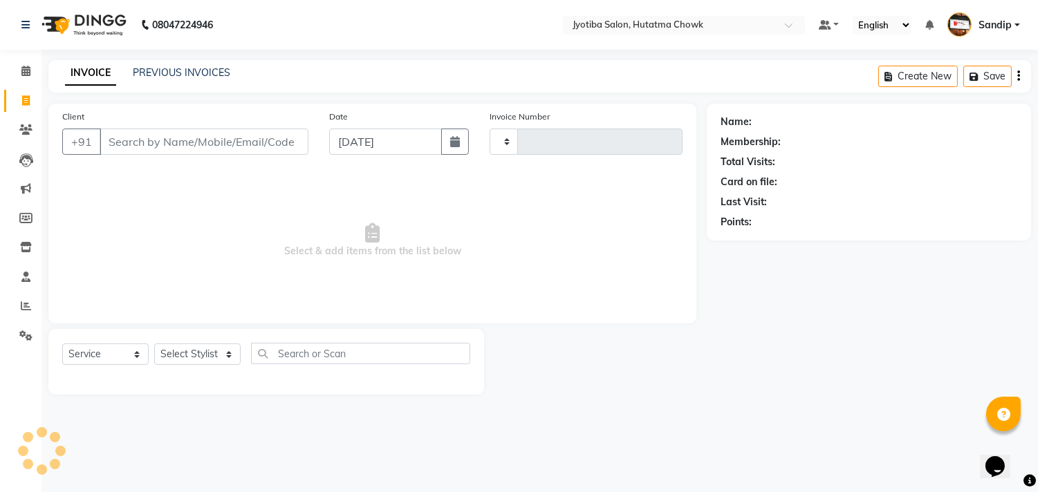
type input "2202"
select select "556"
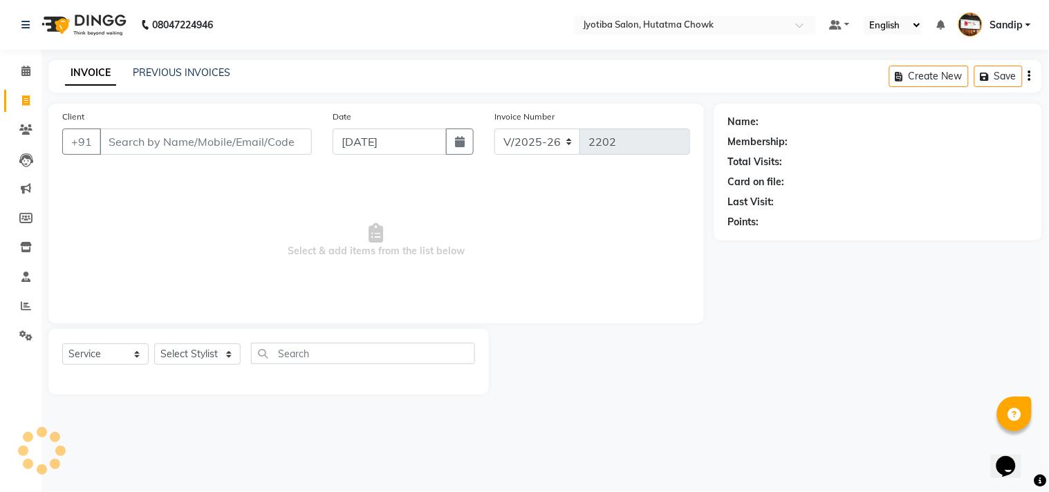
select select "membership"
click at [180, 68] on link "PREVIOUS INVOICES" at bounding box center [182, 72] width 98 height 12
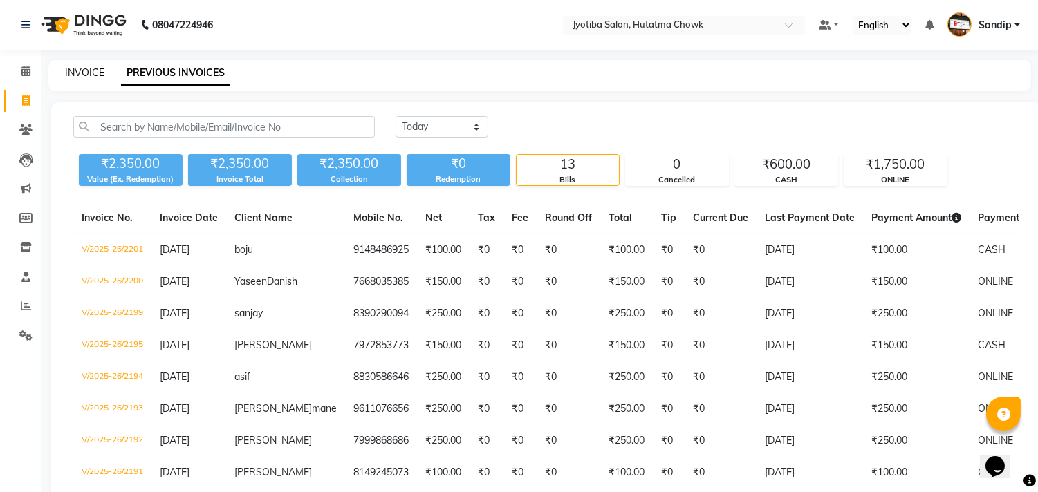
click at [84, 69] on link "INVOICE" at bounding box center [84, 72] width 39 height 12
select select "556"
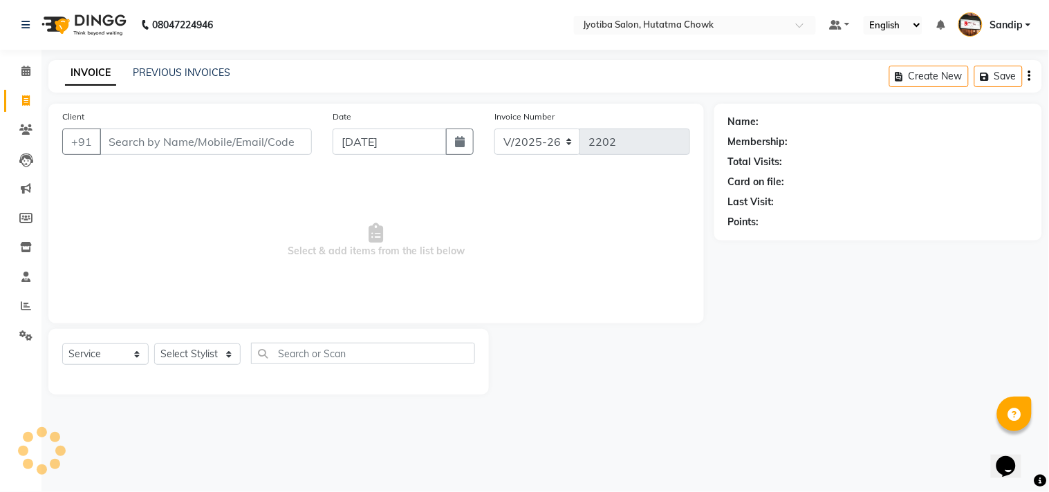
select select "membership"
click at [22, 70] on icon at bounding box center [25, 71] width 9 height 10
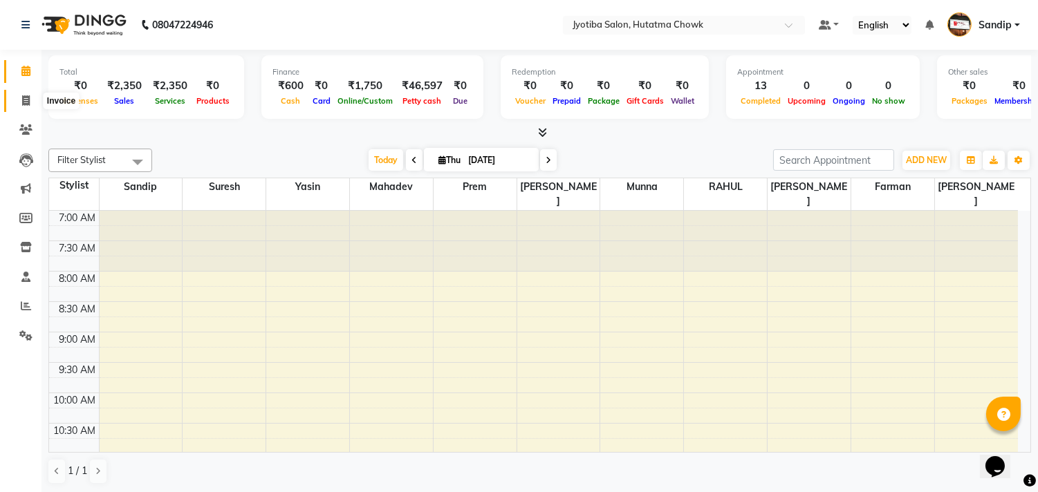
click at [22, 106] on icon at bounding box center [26, 100] width 8 height 10
select select "service"
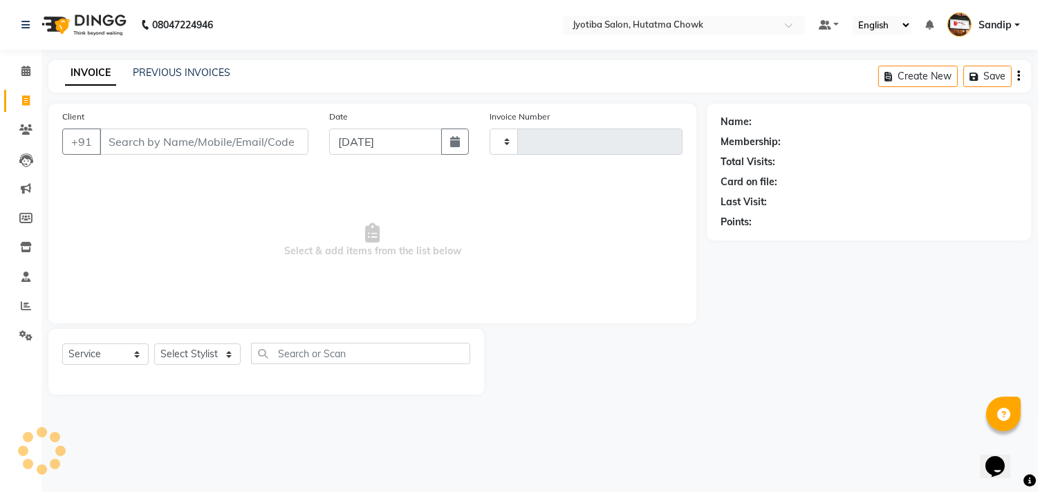
type input "2202"
select select "556"
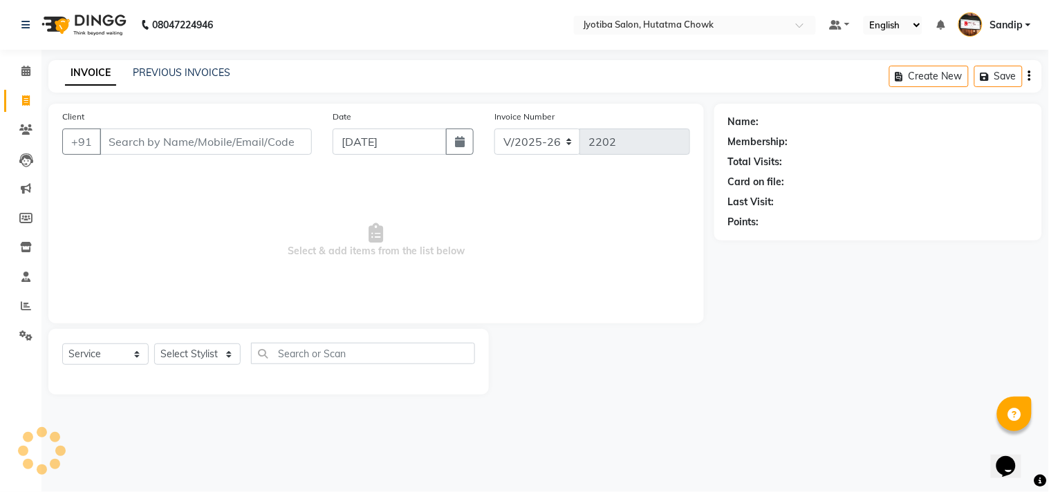
select select "membership"
click at [180, 68] on link "PREVIOUS INVOICES" at bounding box center [182, 72] width 98 height 12
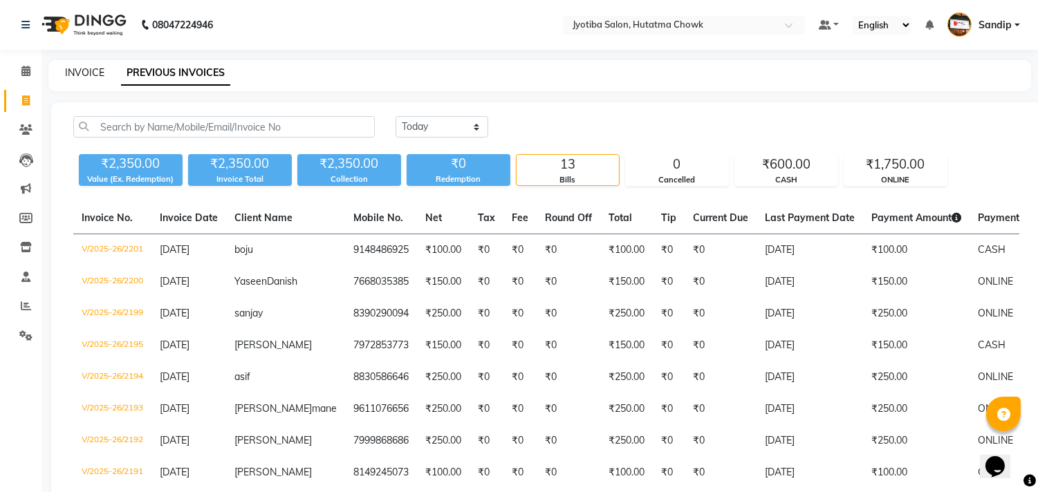
click at [84, 70] on link "INVOICE" at bounding box center [84, 72] width 39 height 12
select select "service"
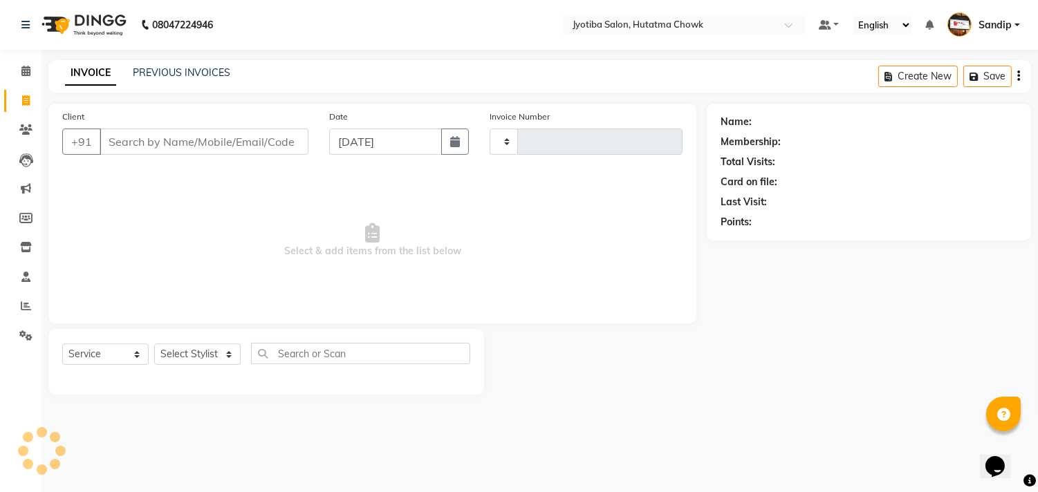
type input "2202"
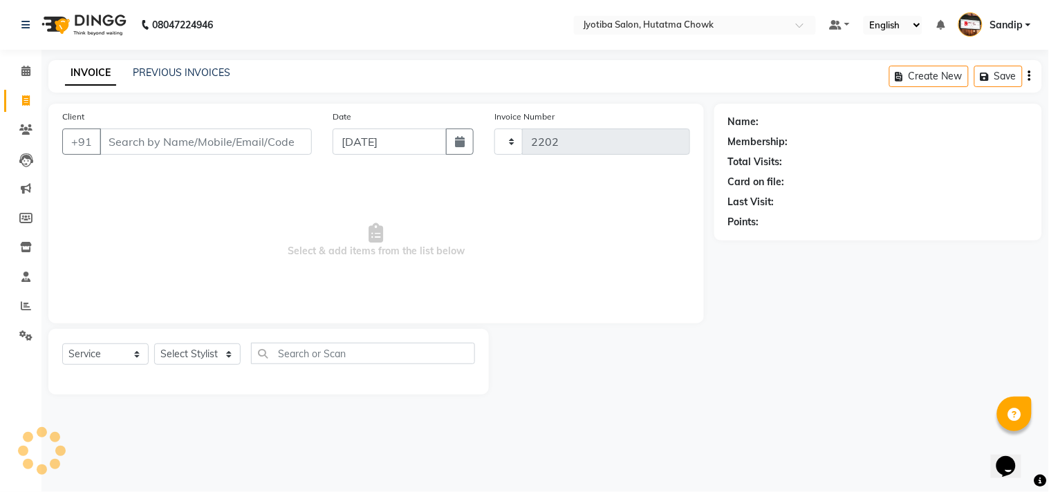
select select "556"
select select "membership"
select select "556"
select select "membership"
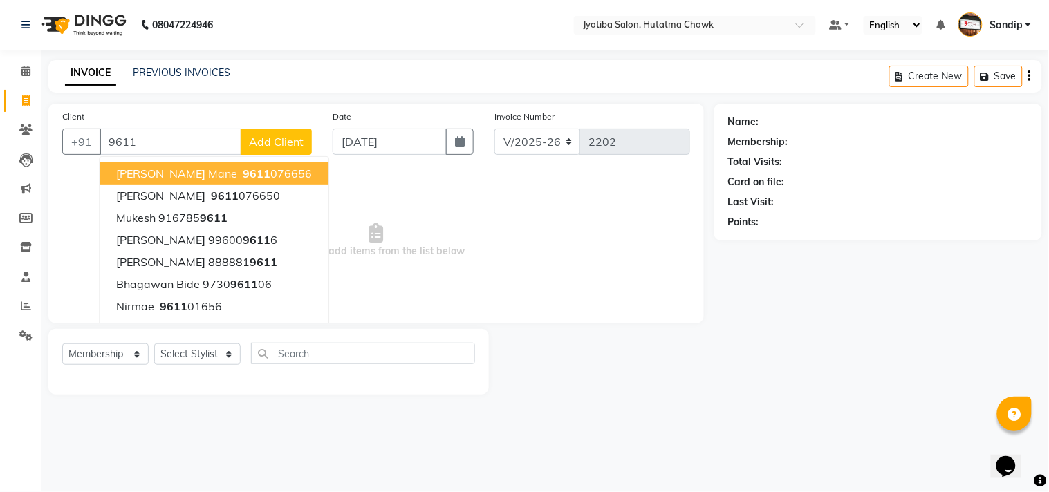
click at [243, 171] on span "9611" at bounding box center [257, 174] width 28 height 14
type input "9611076656"
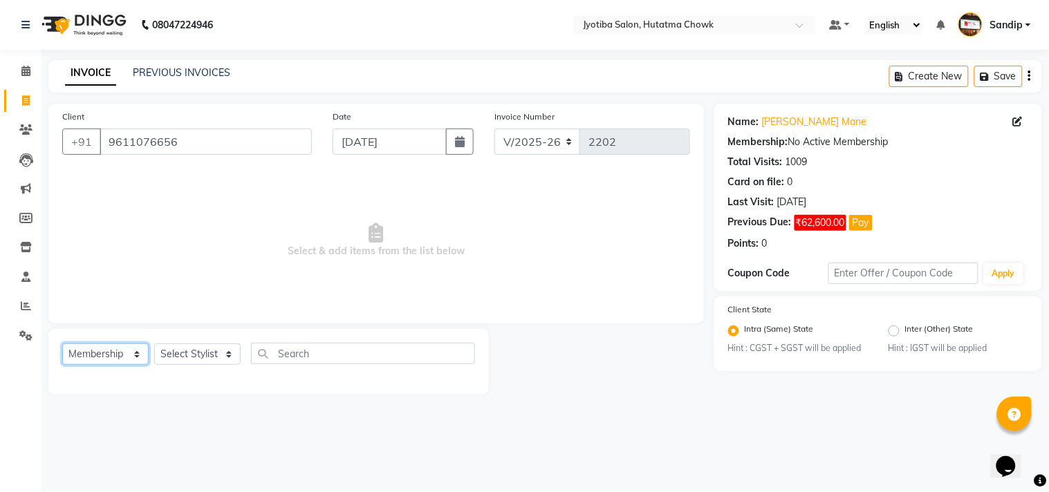
click at [113, 353] on select "Select Service Product Membership Package Voucher Prepaid Gift Card" at bounding box center [105, 354] width 86 height 21
select select "service"
click at [62, 344] on select "Select Service Product Membership Package Voucher Prepaid Gift Card" at bounding box center [105, 354] width 86 height 21
click at [185, 353] on select "Select Stylist [PERSON_NAME] [PERSON_NAME] [PERSON_NAME] [PERSON_NAME] prem RAH…" at bounding box center [197, 354] width 86 height 21
click at [154, 344] on select "Select Stylist [PERSON_NAME] [PERSON_NAME] [PERSON_NAME] [PERSON_NAME] prem RAH…" at bounding box center [197, 354] width 86 height 21
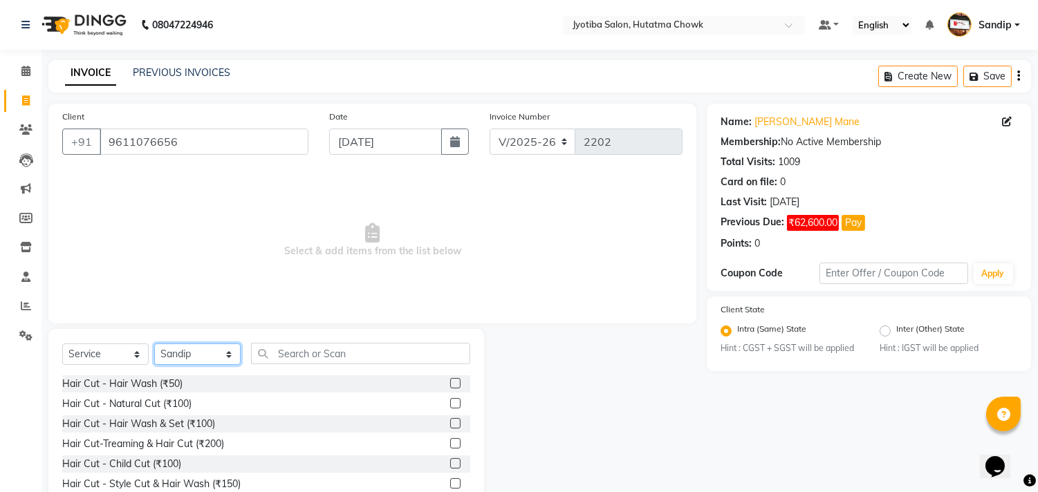
click at [194, 351] on select "Select Stylist [PERSON_NAME] [PERSON_NAME] [PERSON_NAME] [PERSON_NAME] prem RAH…" at bounding box center [197, 354] width 86 height 21
select select "81229"
click at [154, 344] on select "Select Stylist [PERSON_NAME] [PERSON_NAME] [PERSON_NAME] [PERSON_NAME] prem RAH…" at bounding box center [197, 354] width 86 height 21
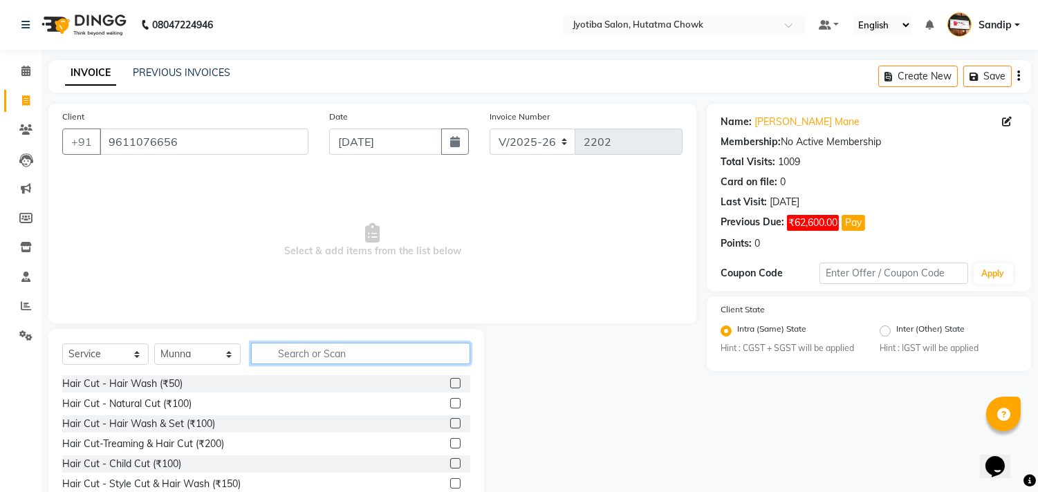
click at [291, 347] on input "text" at bounding box center [360, 353] width 219 height 21
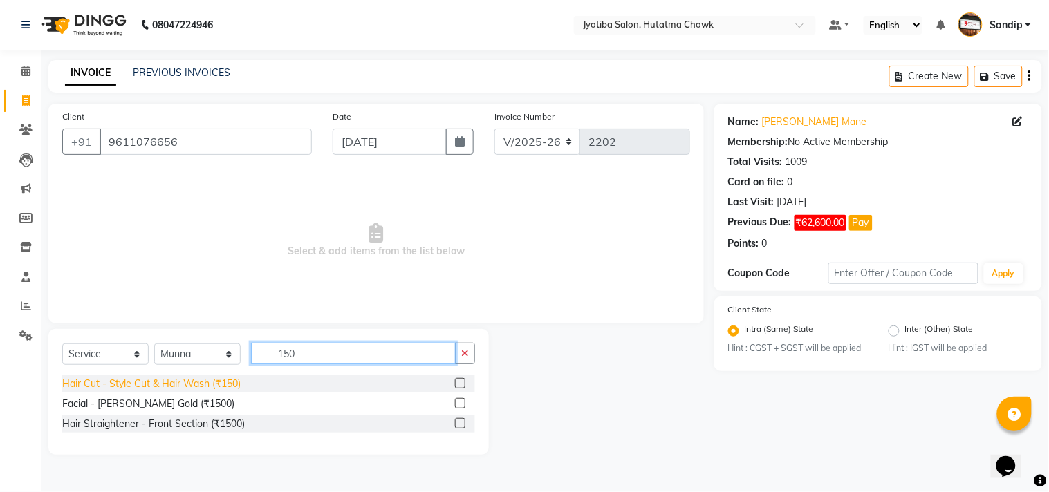
type input "150"
click at [196, 385] on div "Hair Cut - Style Cut & Hair Wash (₹150)" at bounding box center [151, 384] width 178 height 15
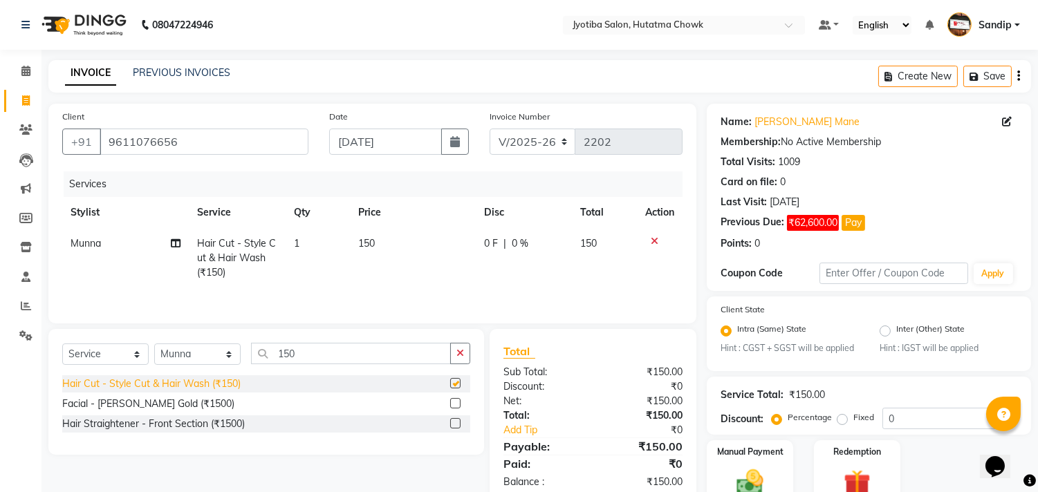
checkbox input "false"
click at [464, 355] on button "button" at bounding box center [460, 353] width 20 height 21
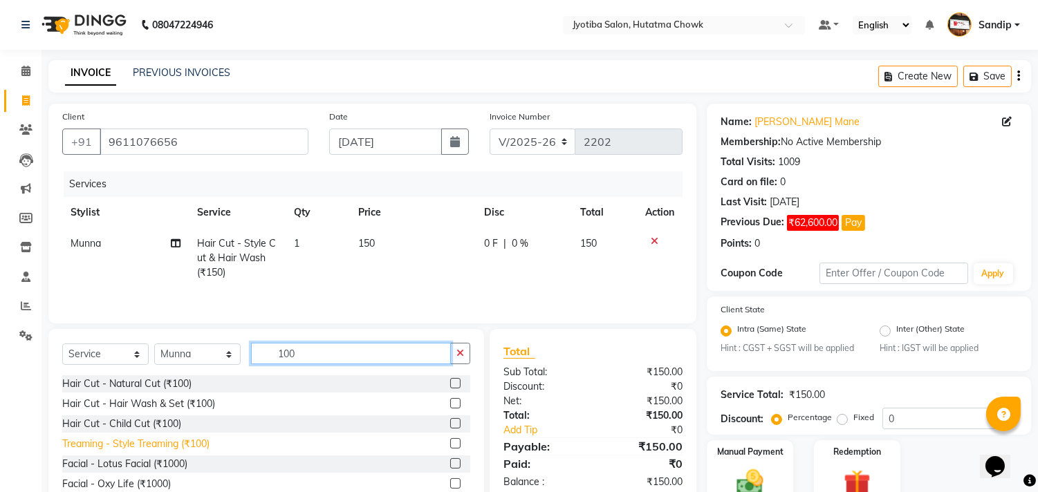
type input "100"
click at [145, 444] on div "Treaming - Style Treaming (₹100)" at bounding box center [135, 444] width 147 height 15
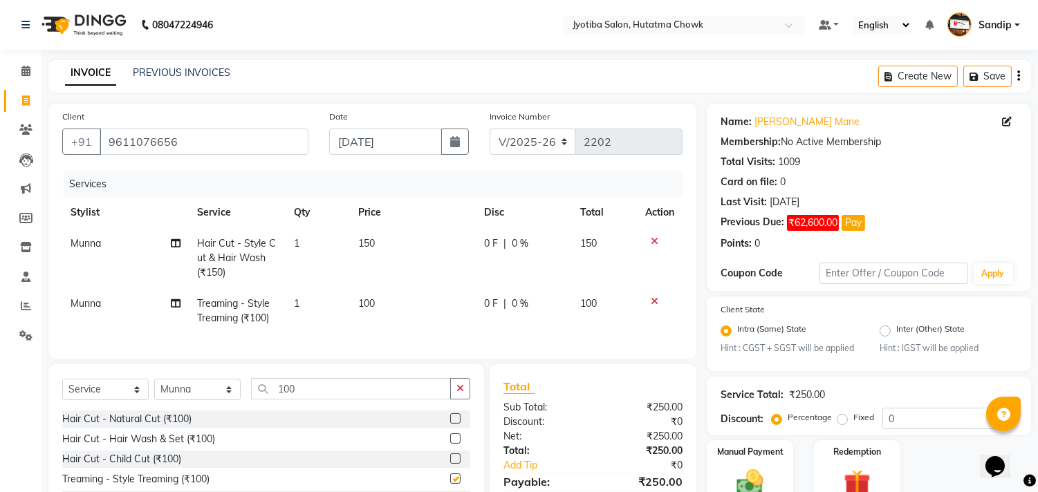
checkbox input "false"
click at [455, 400] on button "button" at bounding box center [460, 388] width 20 height 21
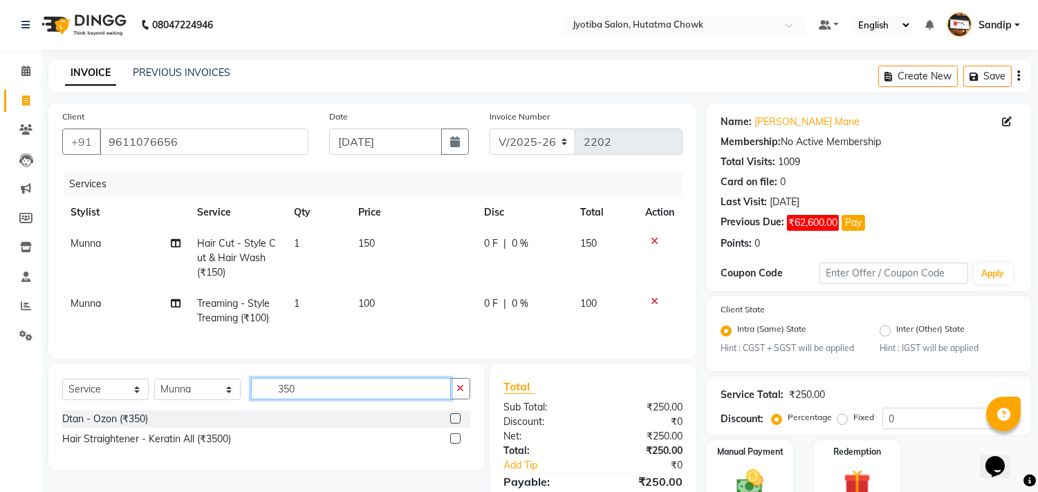
scroll to position [78, 0]
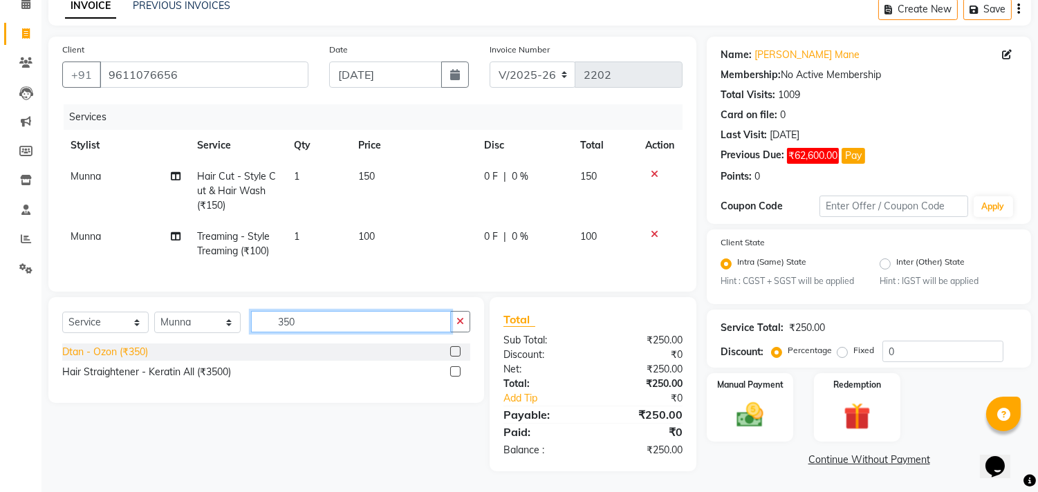
type input "350"
click at [118, 358] on div "Dtan - Ozon (₹350)" at bounding box center [105, 352] width 86 height 15
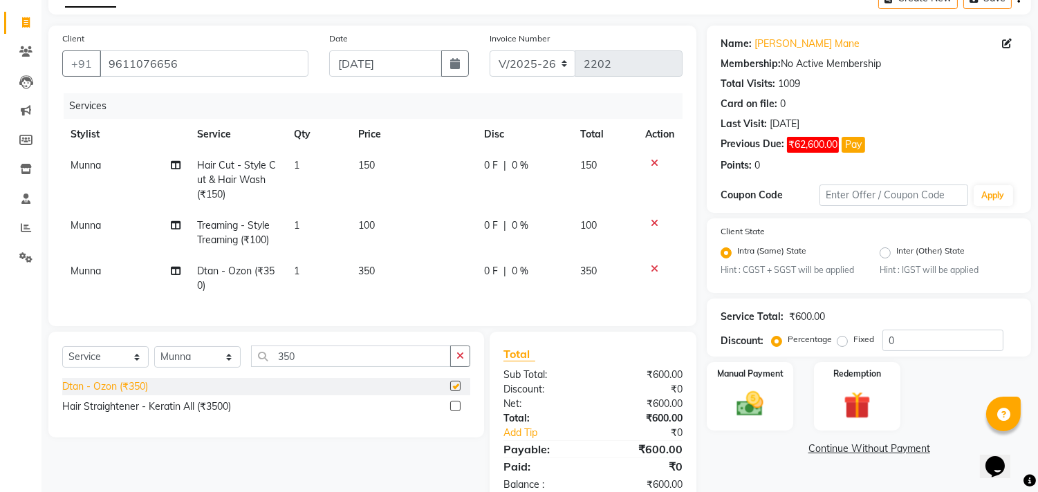
checkbox input "false"
click at [461, 367] on button "button" at bounding box center [460, 356] width 20 height 21
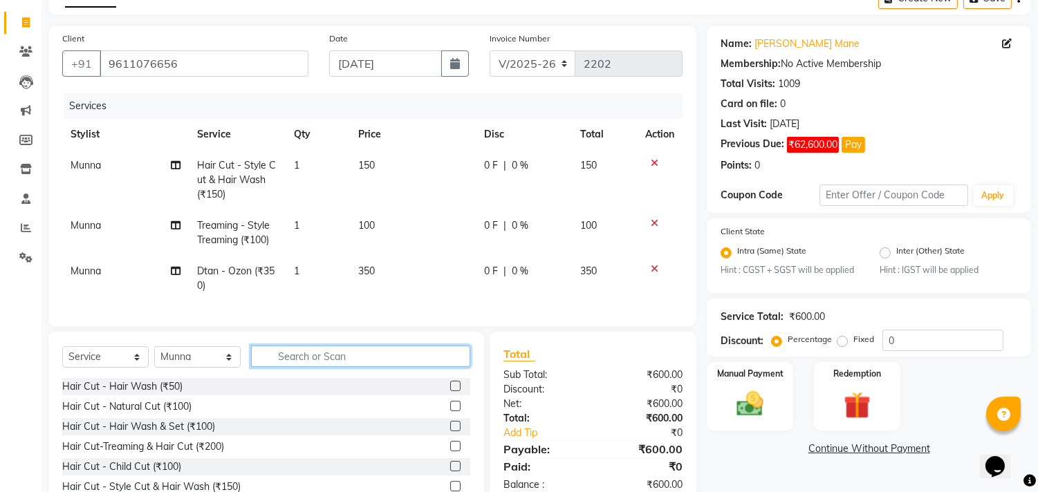
scroll to position [154, 0]
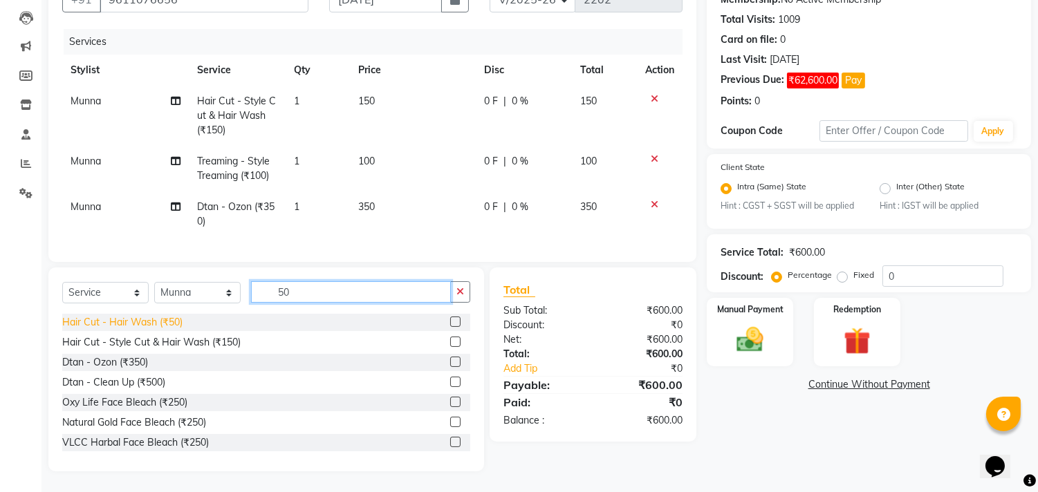
type input "50"
click at [156, 325] on div "Hair Cut - Hair Wash (₹50)" at bounding box center [122, 322] width 120 height 15
checkbox input "false"
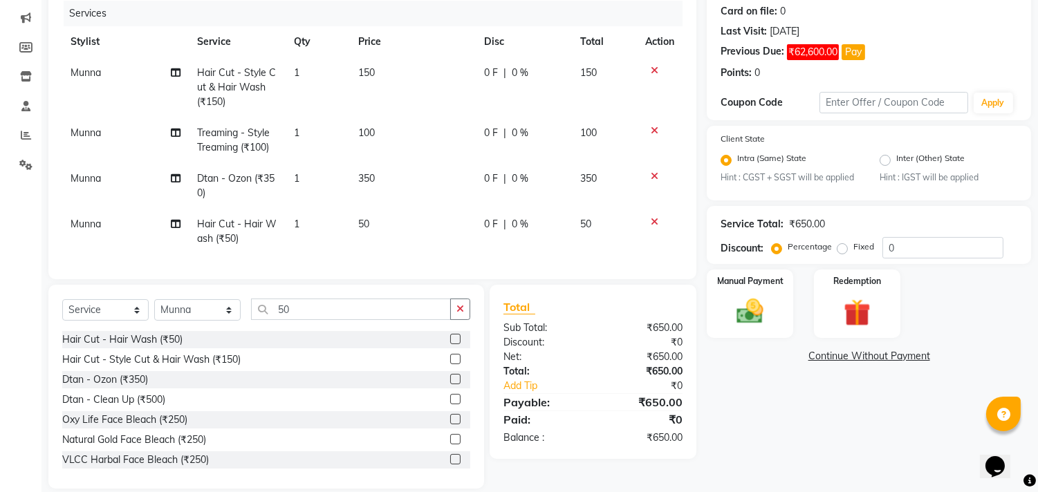
scroll to position [199, 0]
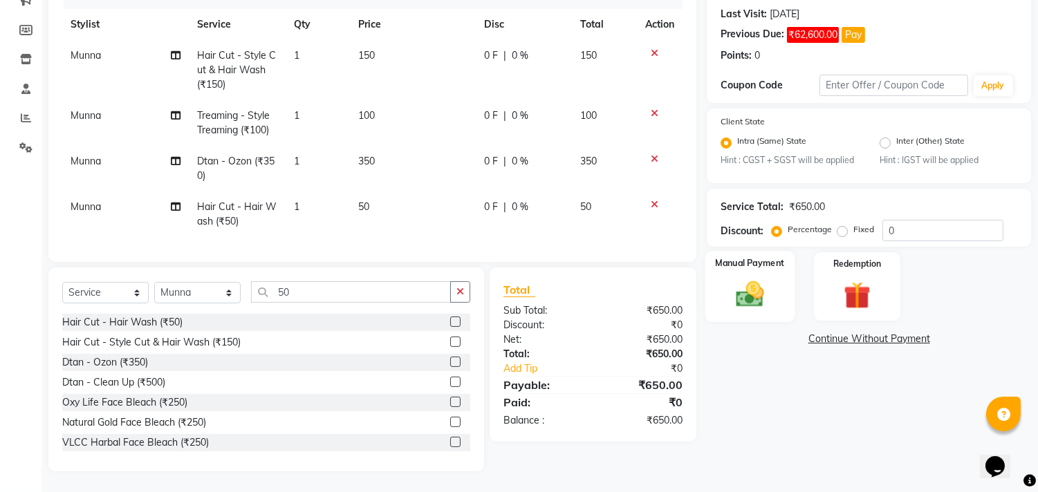
click at [749, 279] on img at bounding box center [750, 295] width 46 height 33
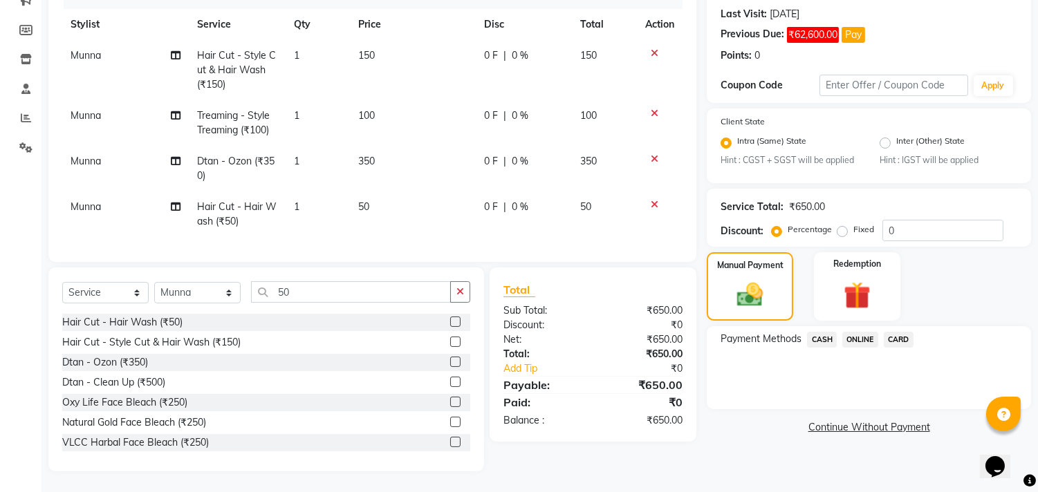
click at [824, 332] on span "CASH" at bounding box center [822, 340] width 30 height 16
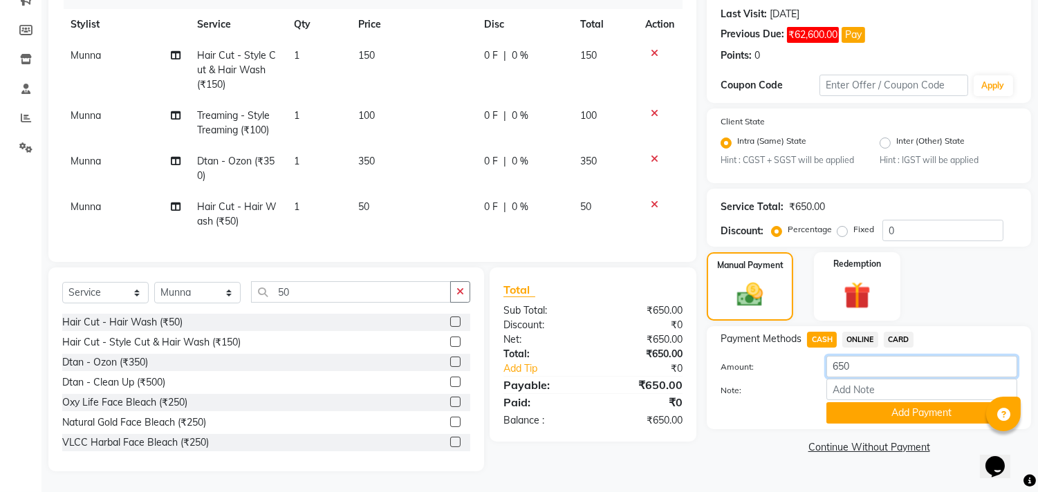
click at [858, 358] on input "650" at bounding box center [921, 366] width 191 height 21
type input "6"
type input "150"
click at [842, 405] on button "Add Payment" at bounding box center [921, 412] width 191 height 21
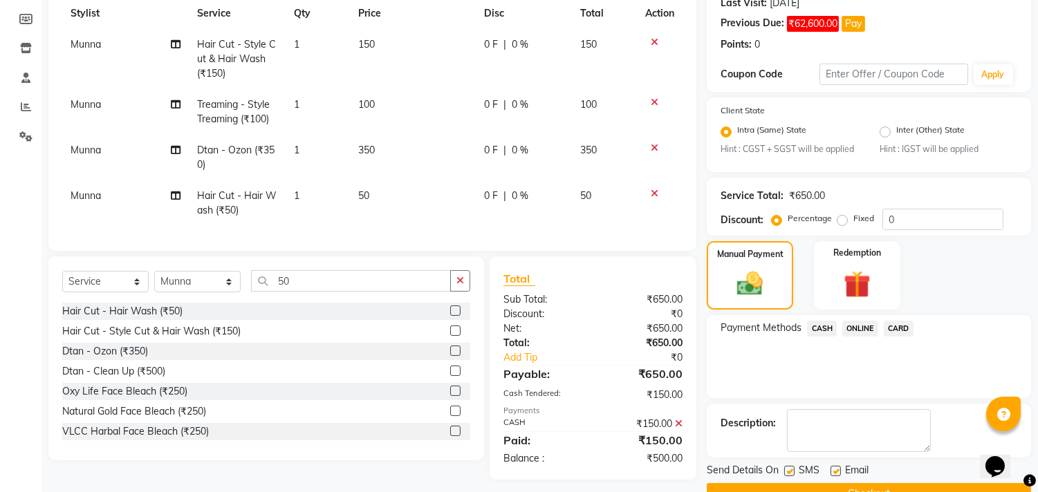
click at [859, 333] on span "ONLINE" at bounding box center [860, 329] width 36 height 16
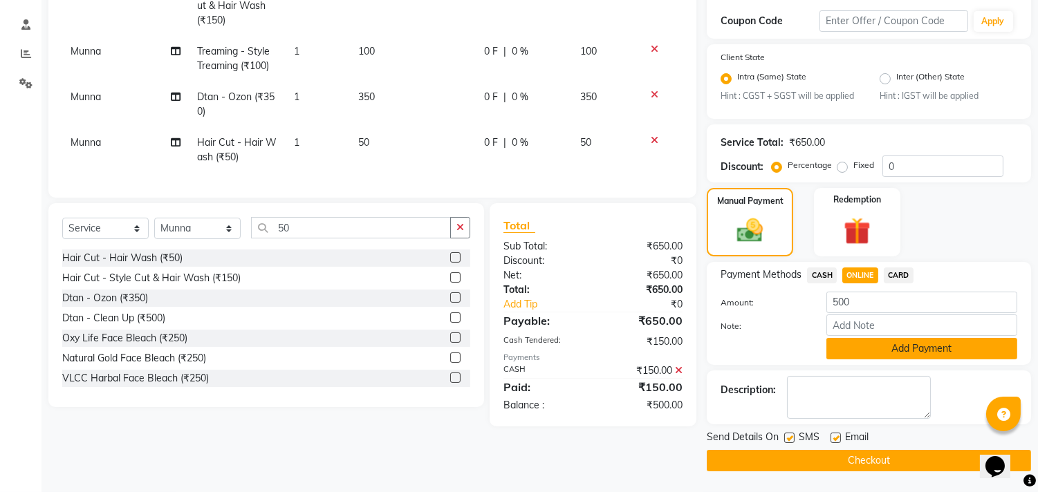
click at [860, 342] on button "Add Payment" at bounding box center [921, 348] width 191 height 21
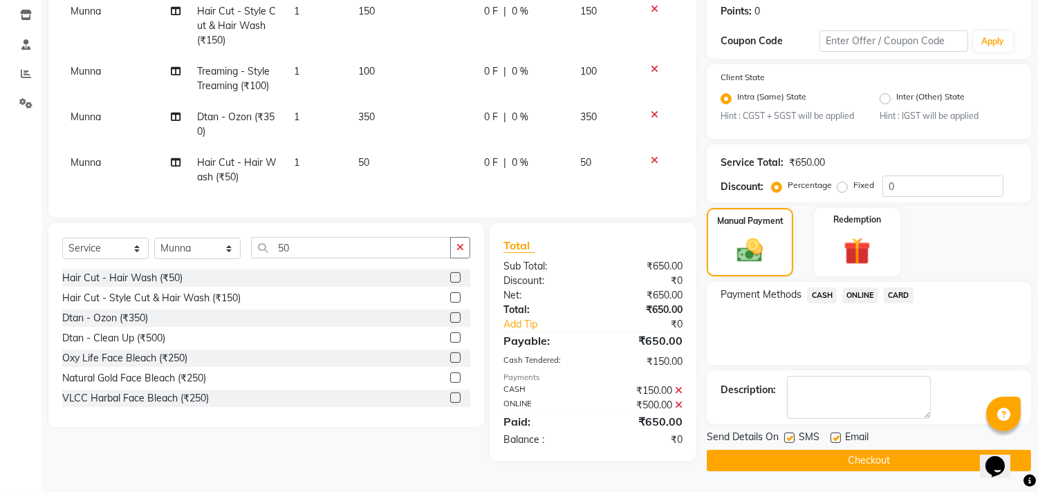
scroll to position [233, 0]
click at [782, 461] on button "Checkout" at bounding box center [869, 460] width 324 height 21
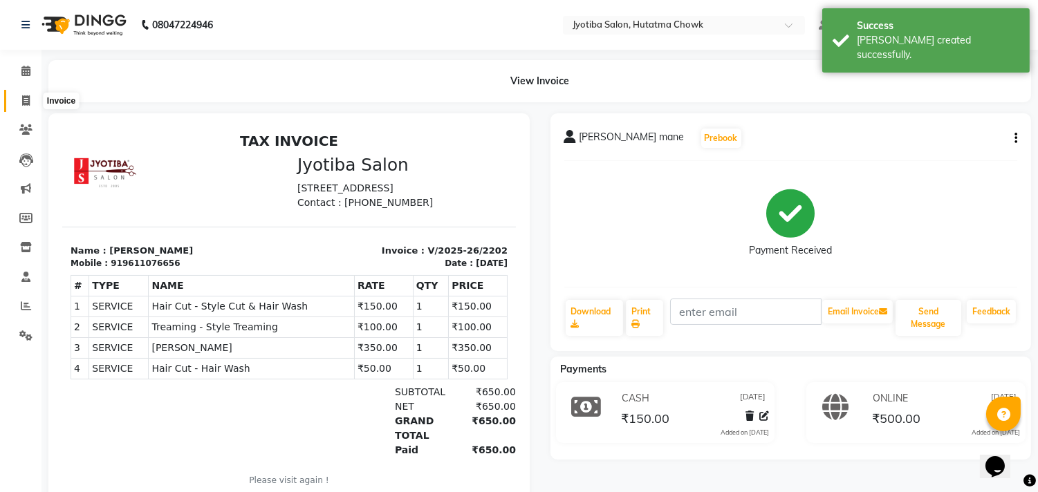
click at [22, 100] on icon at bounding box center [26, 100] width 8 height 10
select select "556"
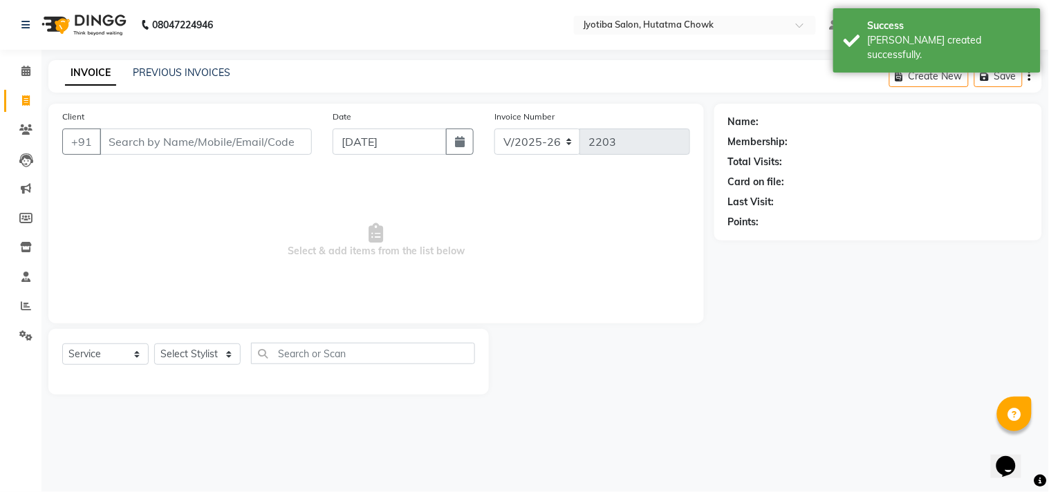
select select "membership"
click at [161, 74] on link "PREVIOUS INVOICES" at bounding box center [182, 72] width 98 height 12
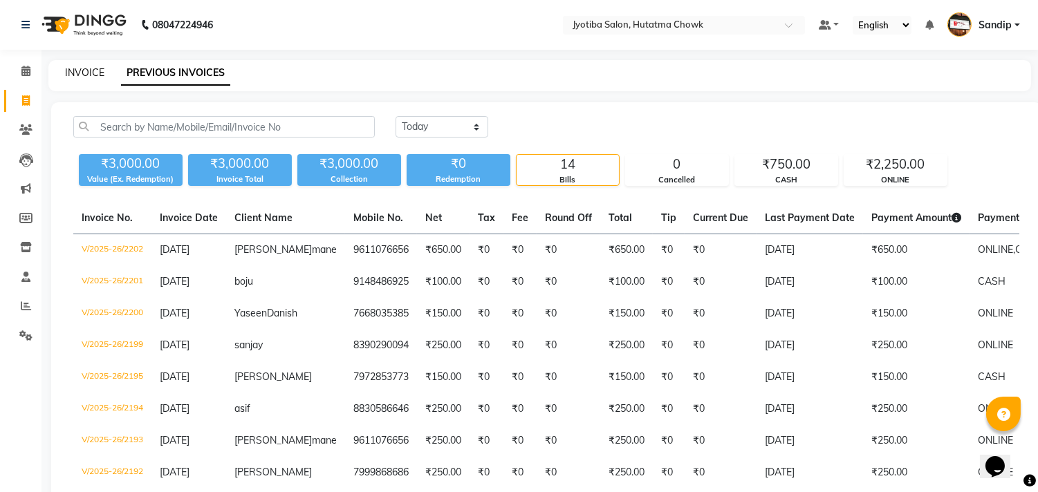
click at [82, 71] on link "INVOICE" at bounding box center [84, 72] width 39 height 12
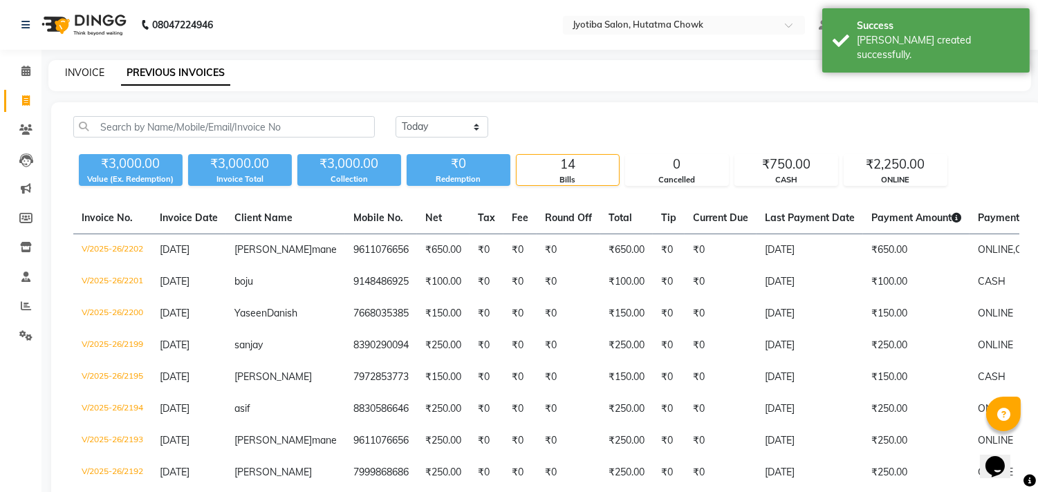
select select "service"
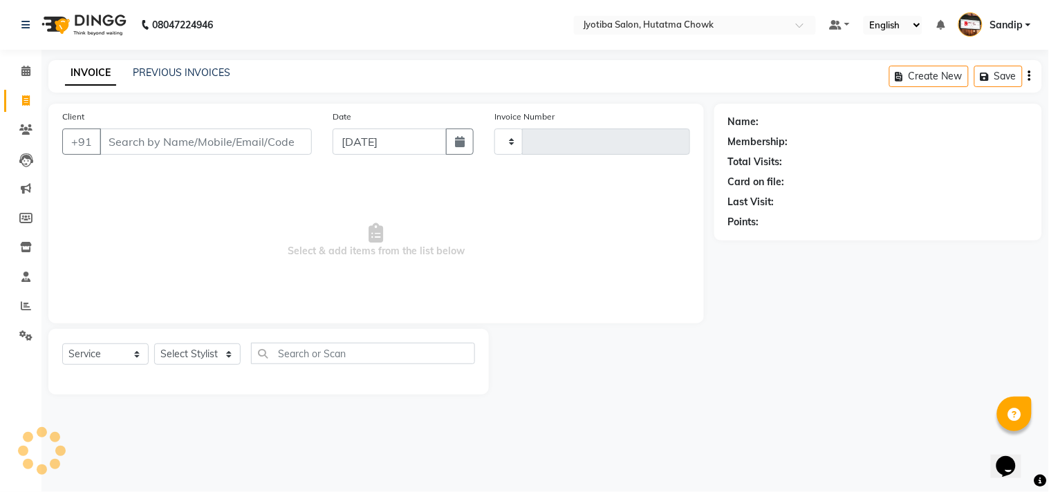
type input "2203"
select select "556"
select select "membership"
click at [181, 69] on link "PREVIOUS INVOICES" at bounding box center [182, 72] width 98 height 12
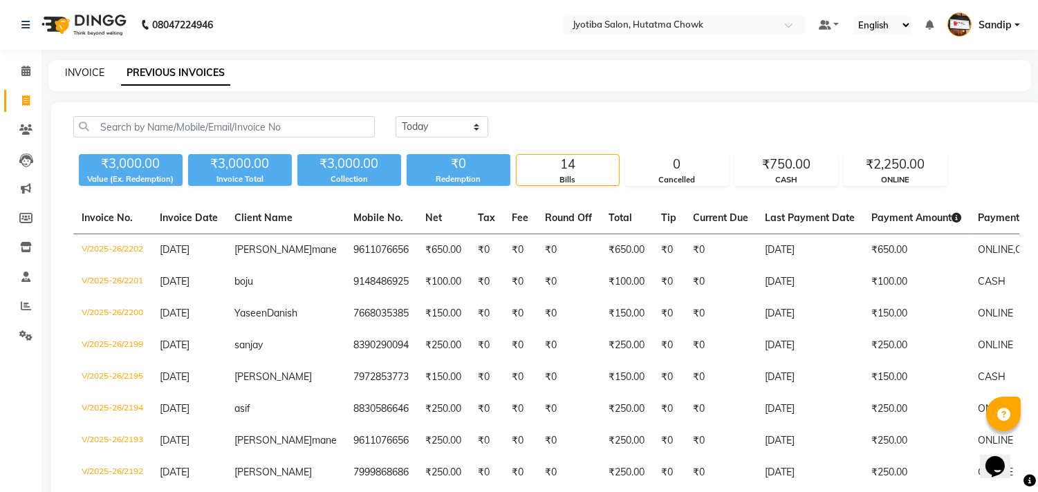
click at [84, 69] on link "INVOICE" at bounding box center [84, 72] width 39 height 12
select select "service"
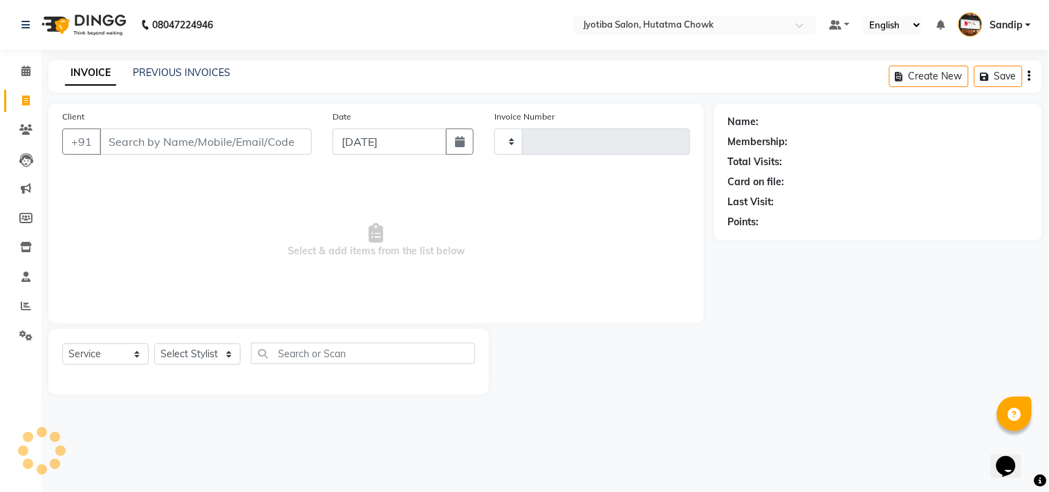
type input "2203"
select select "556"
select select "membership"
click at [22, 76] on icon at bounding box center [25, 71] width 9 height 10
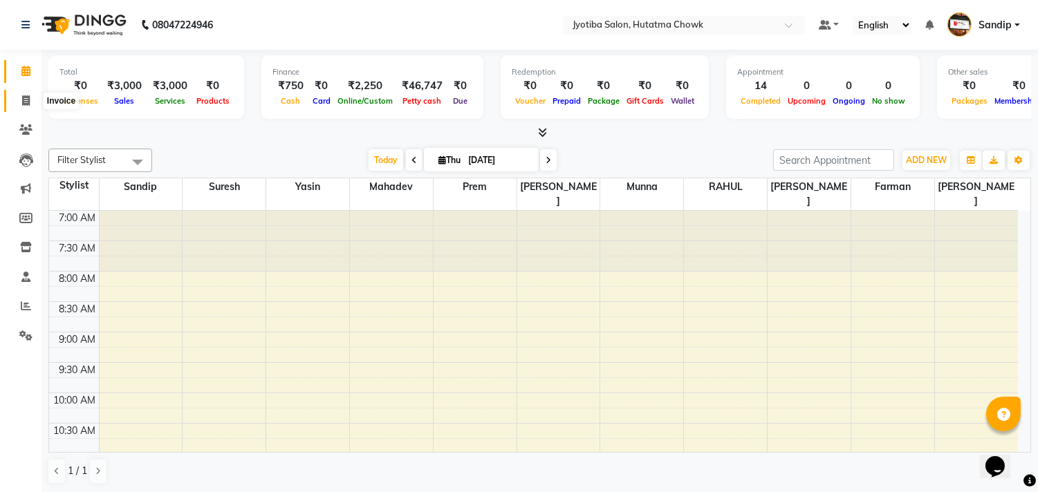
click at [22, 106] on icon at bounding box center [26, 100] width 8 height 10
select select "556"
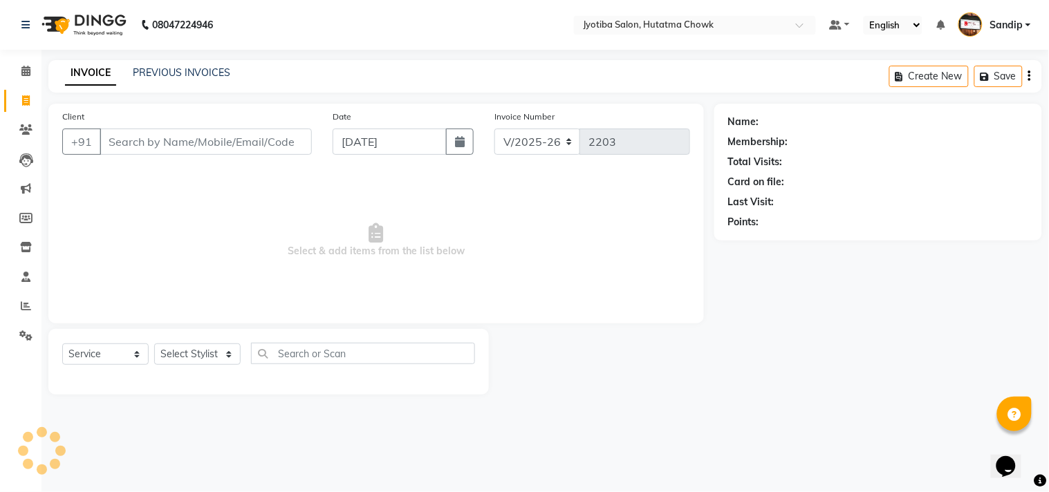
select select "membership"
click at [180, 70] on link "PREVIOUS INVOICES" at bounding box center [182, 72] width 98 height 12
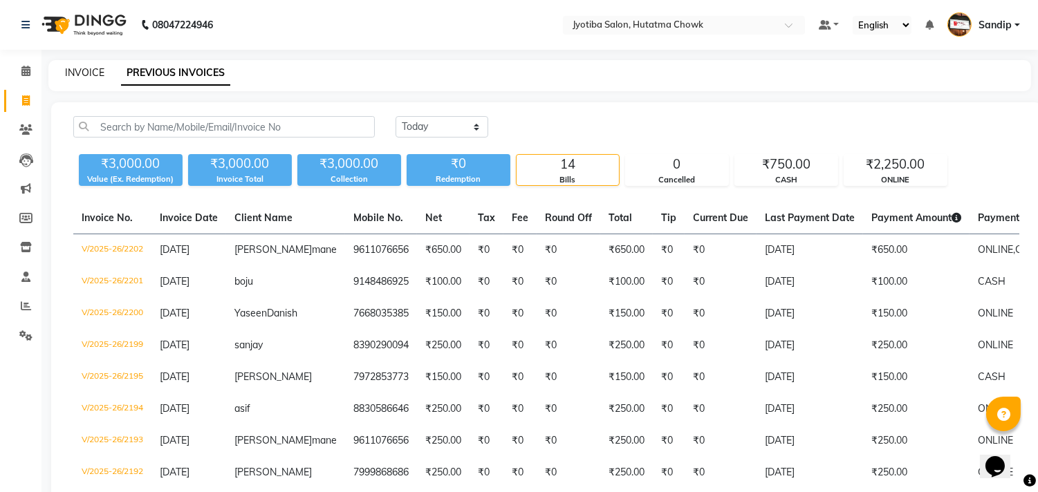
click at [84, 69] on link "INVOICE" at bounding box center [84, 72] width 39 height 12
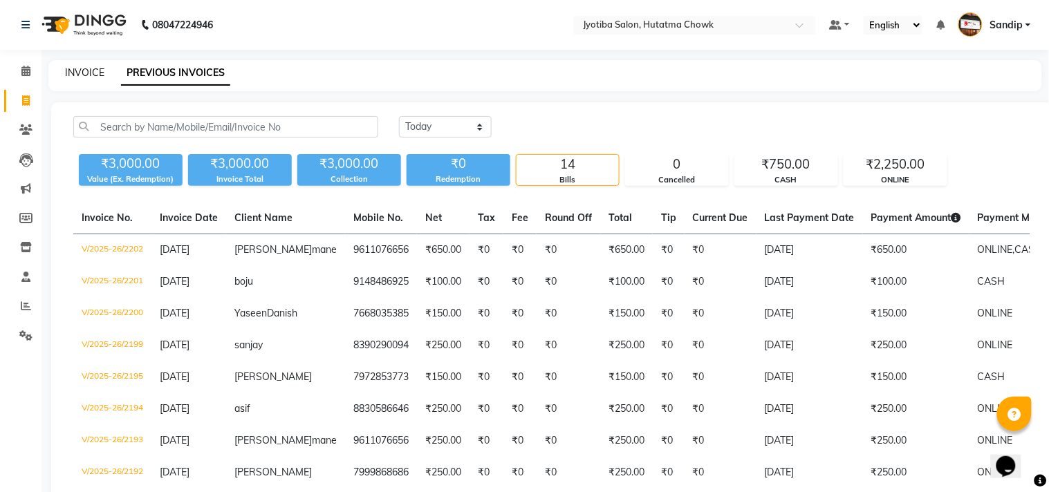
select select "556"
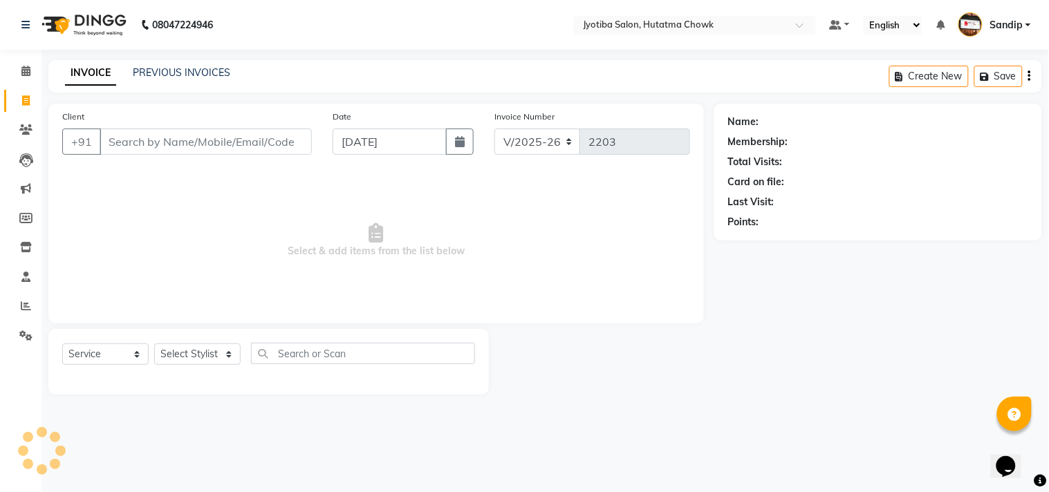
select select "membership"
click at [23, 333] on icon at bounding box center [25, 336] width 13 height 10
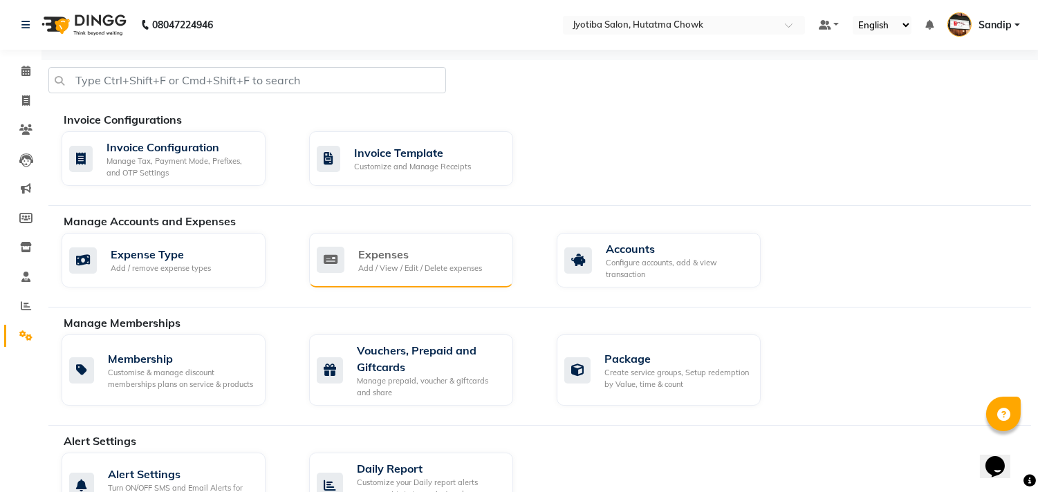
click at [379, 259] on div "Expenses" at bounding box center [420, 254] width 124 height 17
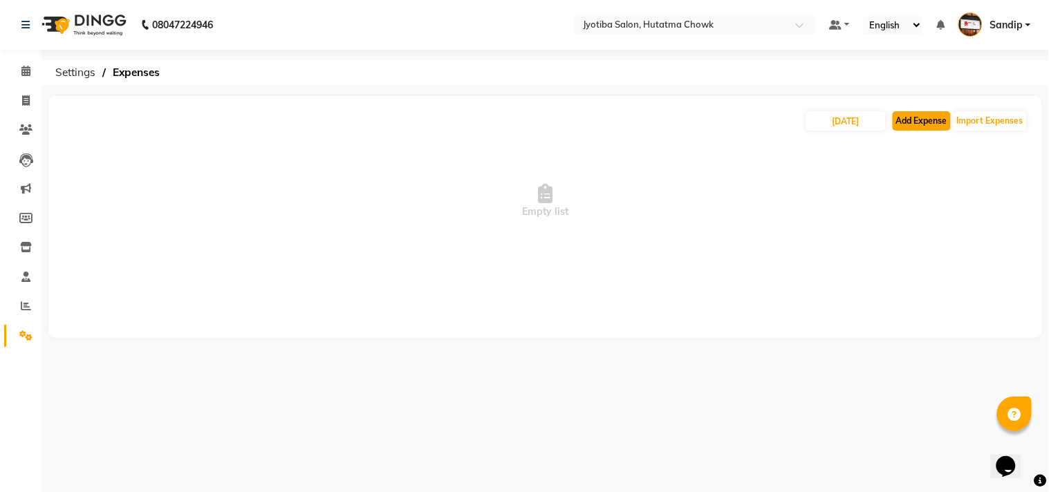
click at [911, 121] on button "Add Expense" at bounding box center [922, 120] width 58 height 19
select select "1"
select select "1663"
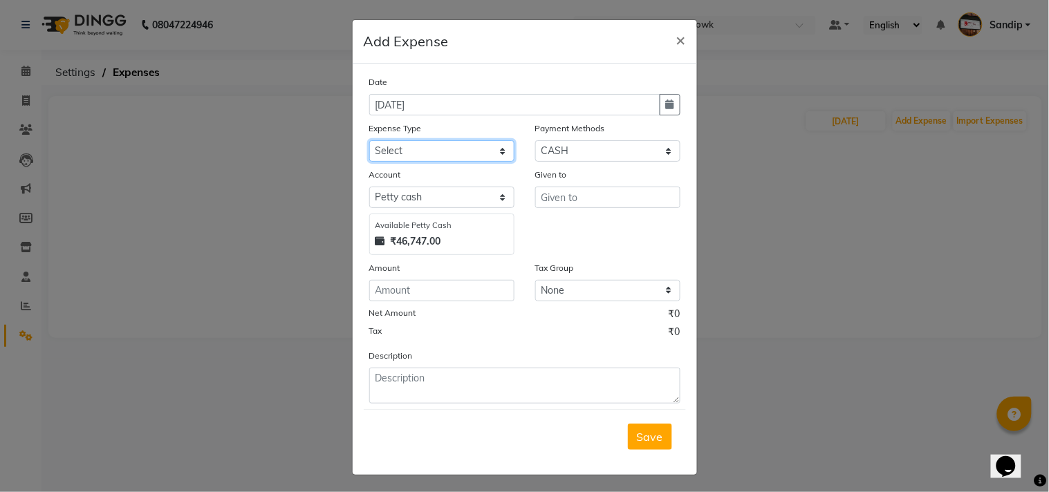
click at [407, 153] on select "Select Advance salary Advance salary ajaj Bank charges Car maintenance Cash tra…" at bounding box center [441, 150] width 145 height 21
select select "18043"
click at [369, 140] on select "Select Advance salary Advance salary ajaj Bank charges Car maintenance Cash tra…" at bounding box center [441, 150] width 145 height 21
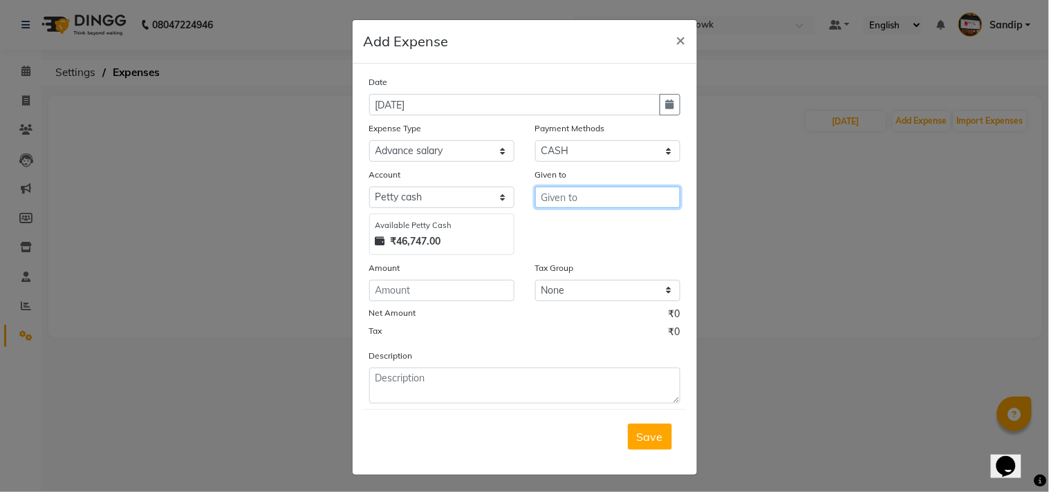
click at [557, 202] on input "text" at bounding box center [607, 197] width 145 height 21
type input "shop"
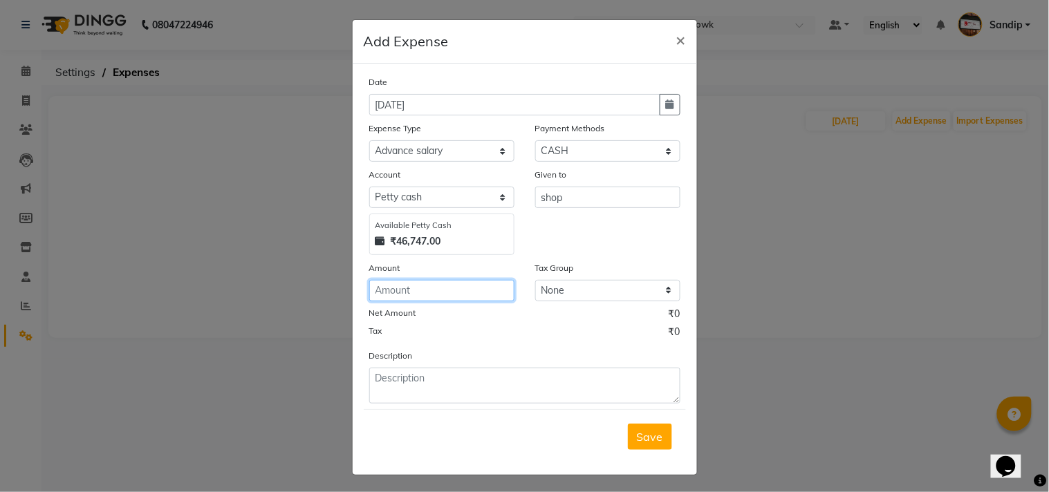
click at [406, 292] on input "number" at bounding box center [441, 290] width 145 height 21
type input "500"
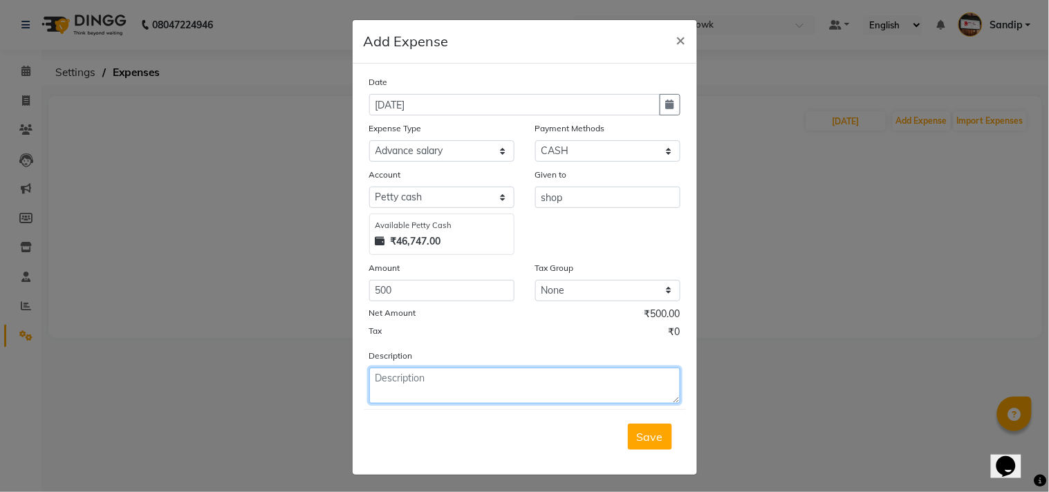
click at [398, 378] on textarea at bounding box center [524, 386] width 311 height 36
type textarea "Gala madhi 500 rup taklay"
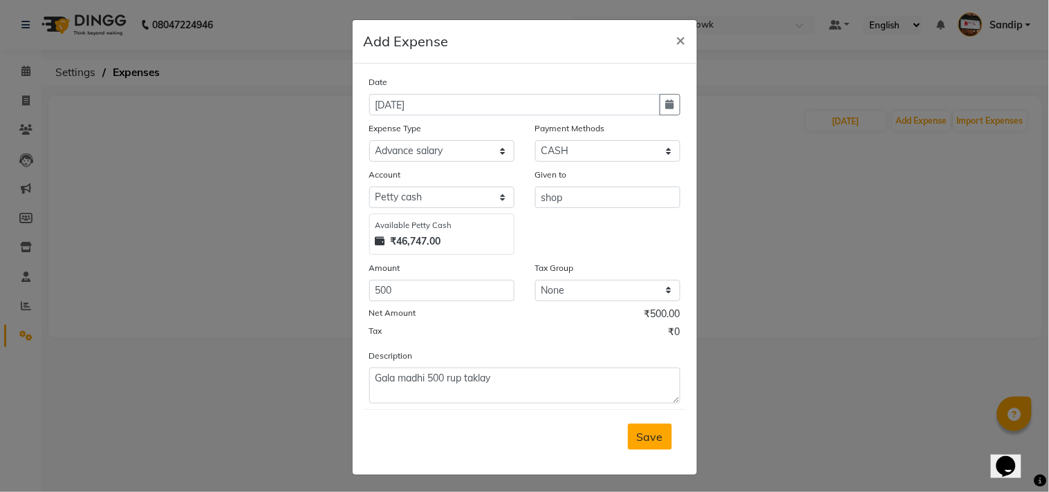
click at [640, 438] on span "Save" at bounding box center [650, 437] width 26 height 14
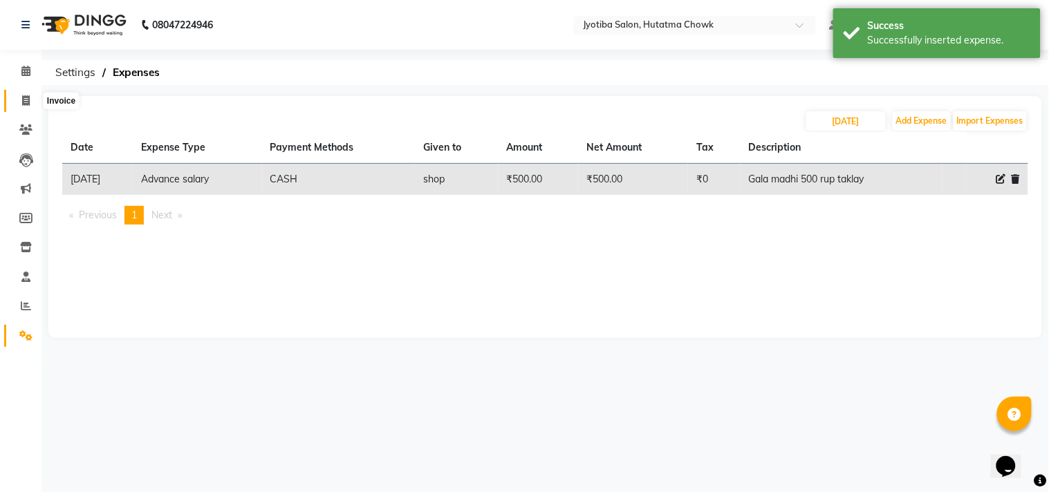
click at [25, 102] on icon at bounding box center [26, 100] width 8 height 10
select select "service"
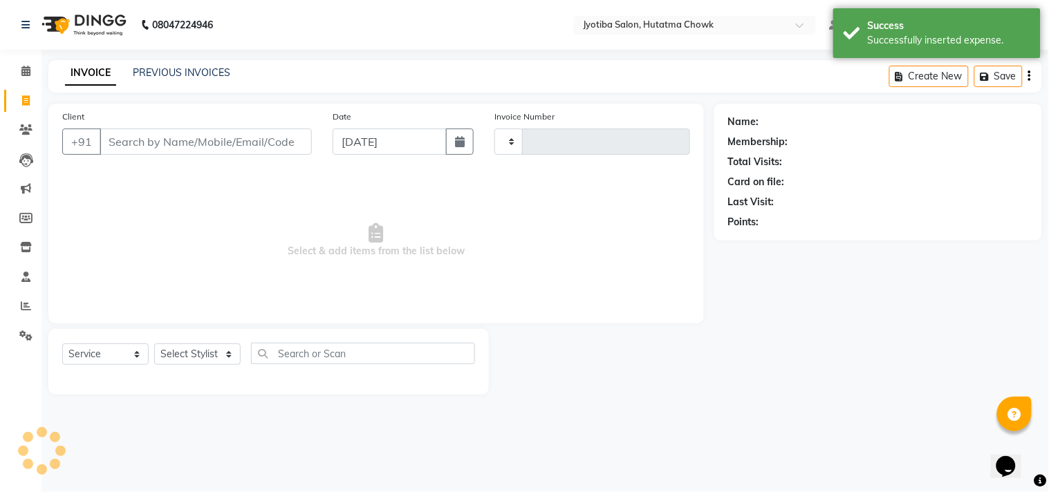
type input "2203"
select select "556"
select select "membership"
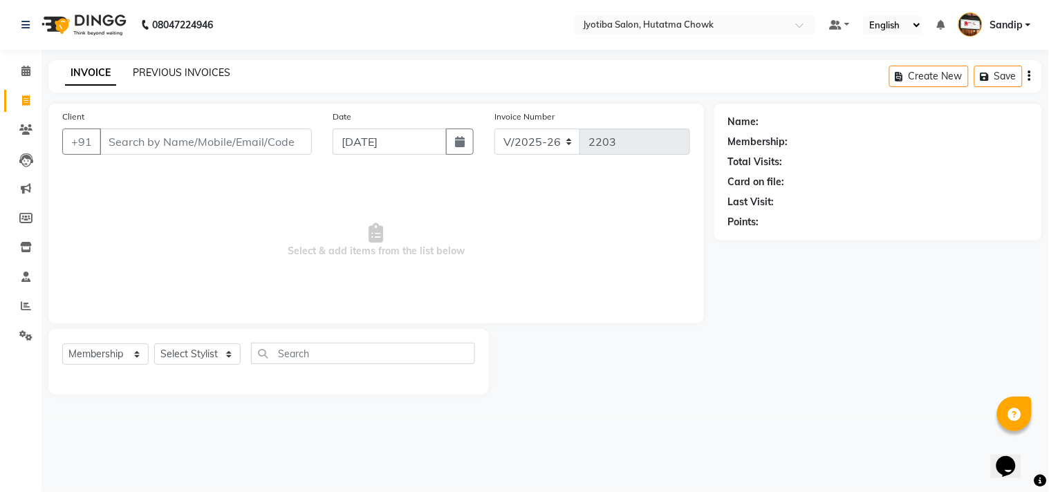
click at [174, 68] on link "PREVIOUS INVOICES" at bounding box center [182, 72] width 98 height 12
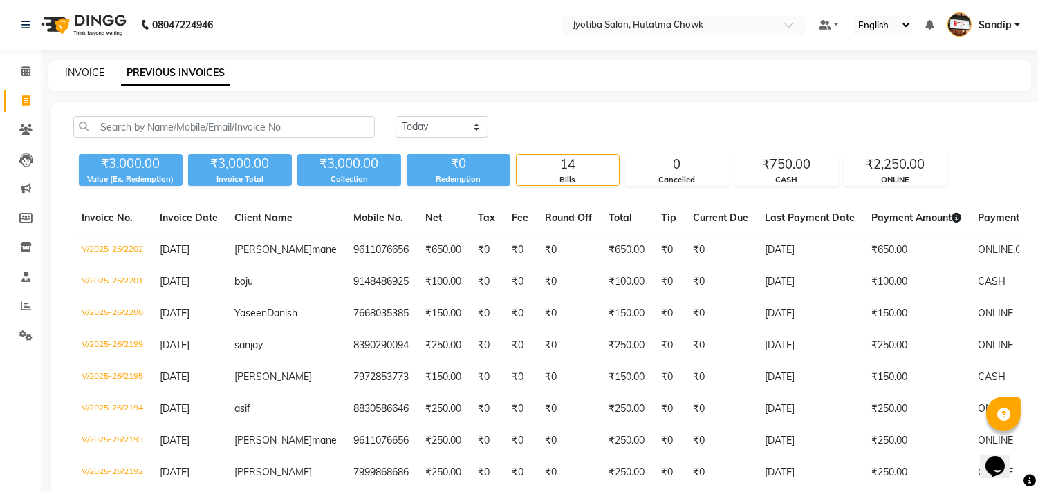
click at [84, 69] on link "INVOICE" at bounding box center [84, 72] width 39 height 12
select select "556"
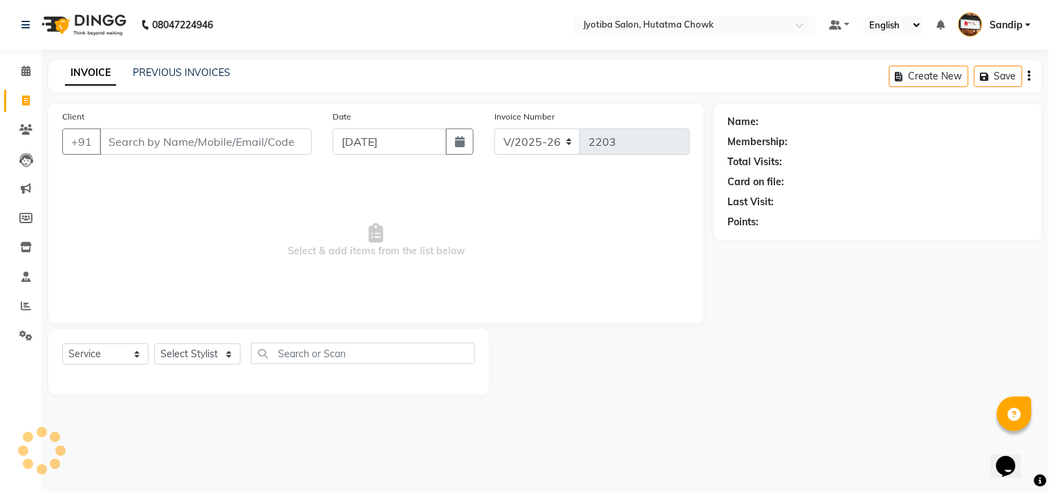
select select "membership"
click at [25, 70] on icon at bounding box center [25, 71] width 9 height 10
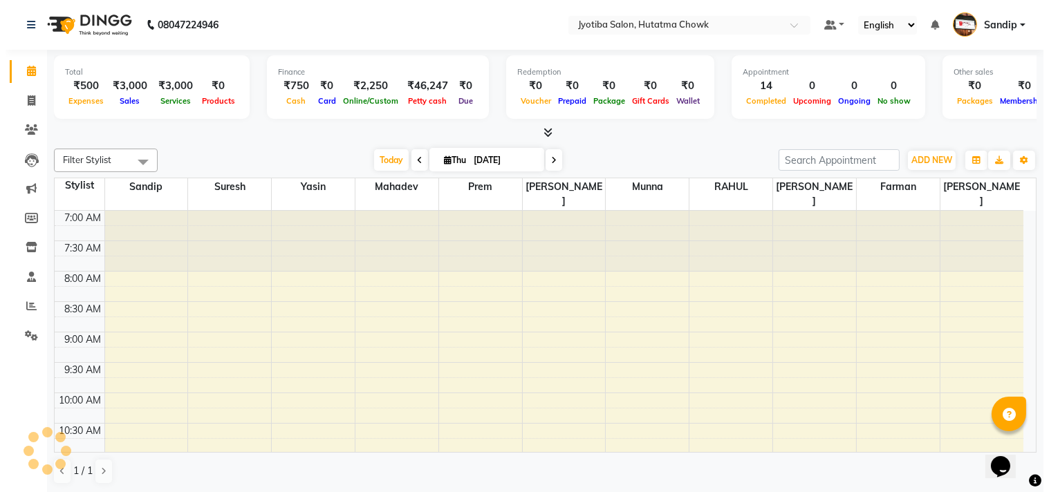
scroll to position [367, 0]
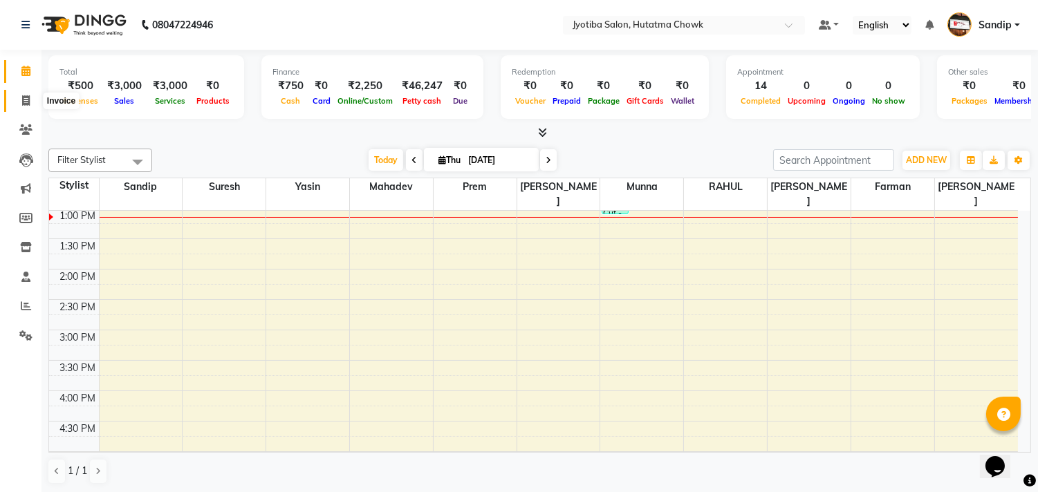
click at [23, 106] on icon at bounding box center [26, 100] width 8 height 10
select select "service"
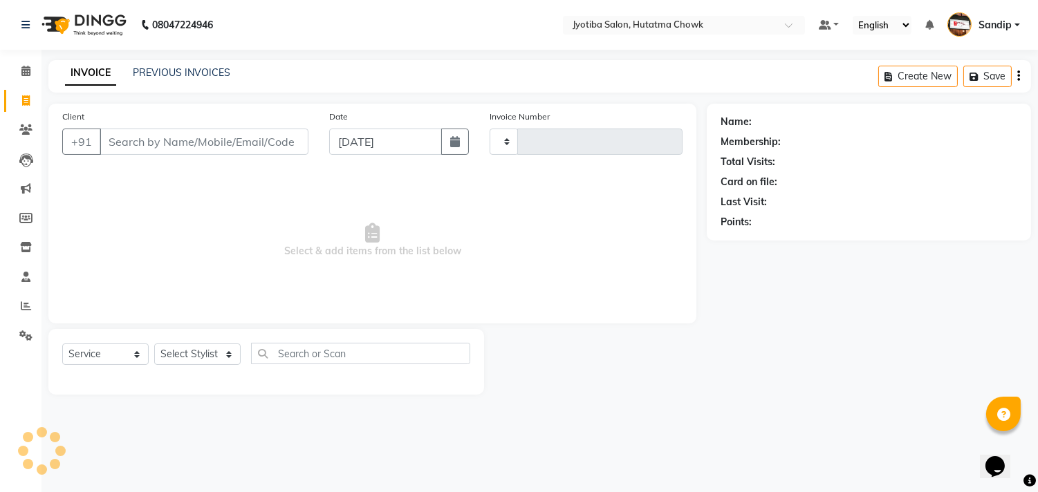
type input "2203"
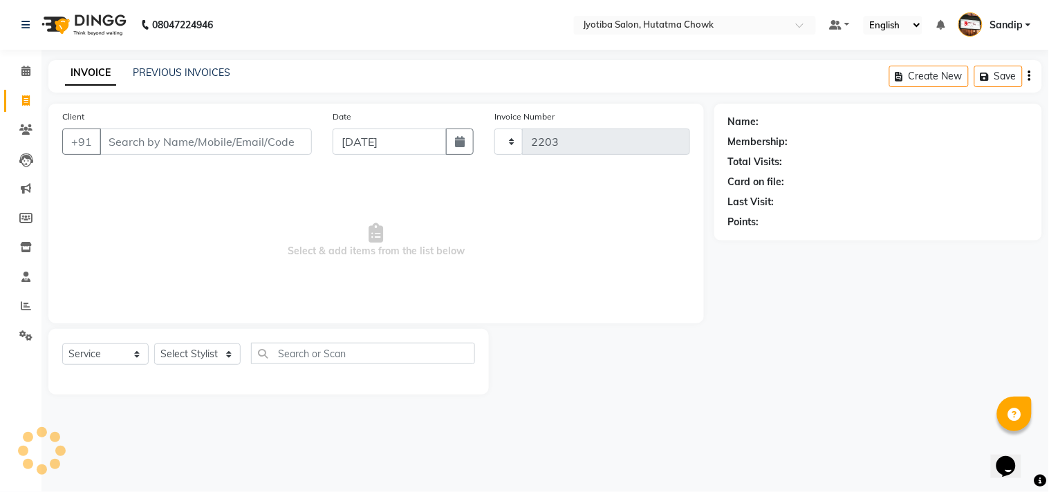
select select "556"
select select "membership"
click at [180, 71] on link "PREVIOUS INVOICES" at bounding box center [182, 72] width 98 height 12
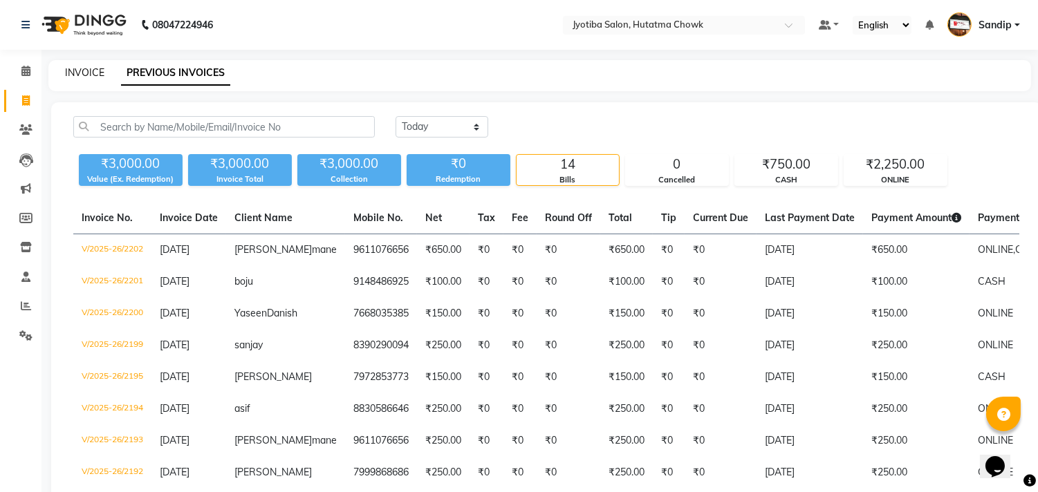
click at [84, 70] on link "INVOICE" at bounding box center [84, 72] width 39 height 12
select select "556"
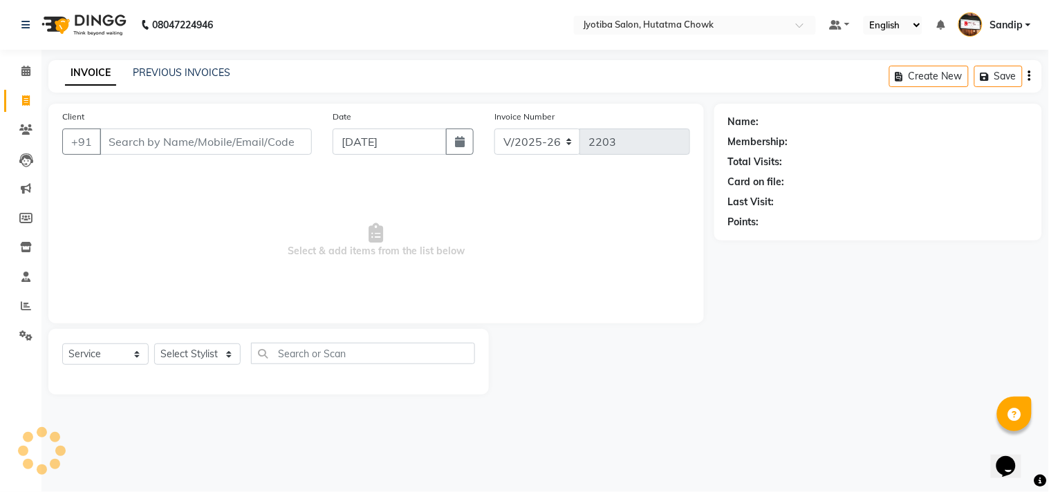
select select "membership"
click at [182, 71] on link "PREVIOUS INVOICES" at bounding box center [182, 72] width 98 height 12
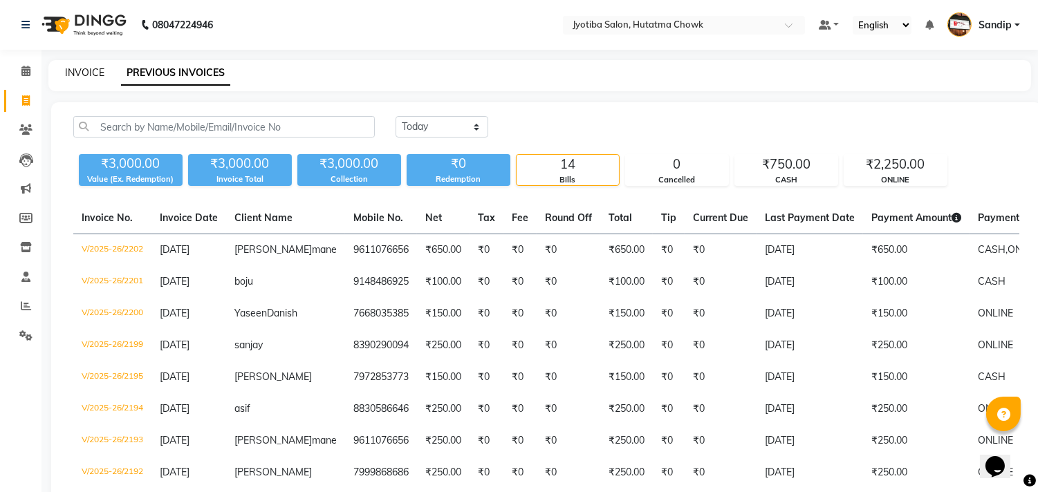
click at [84, 70] on link "INVOICE" at bounding box center [84, 72] width 39 height 12
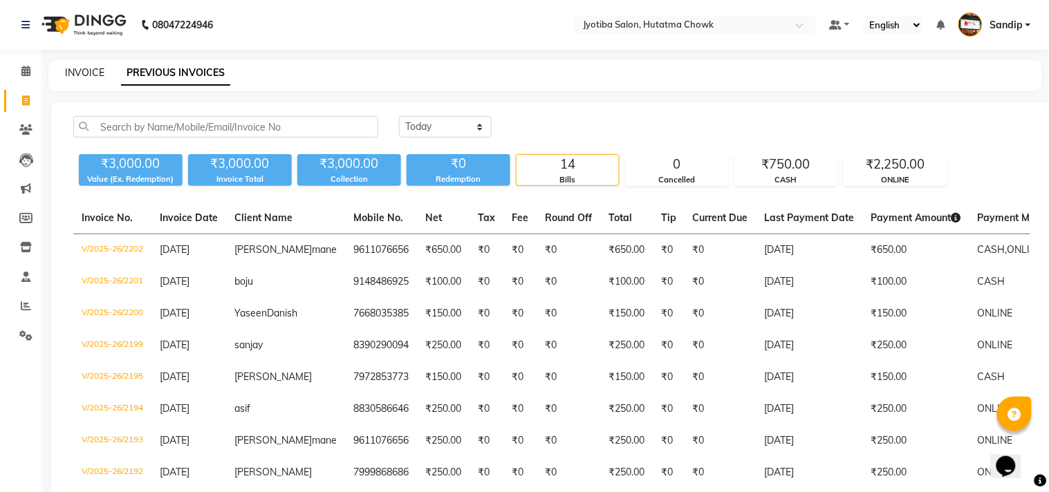
select select "556"
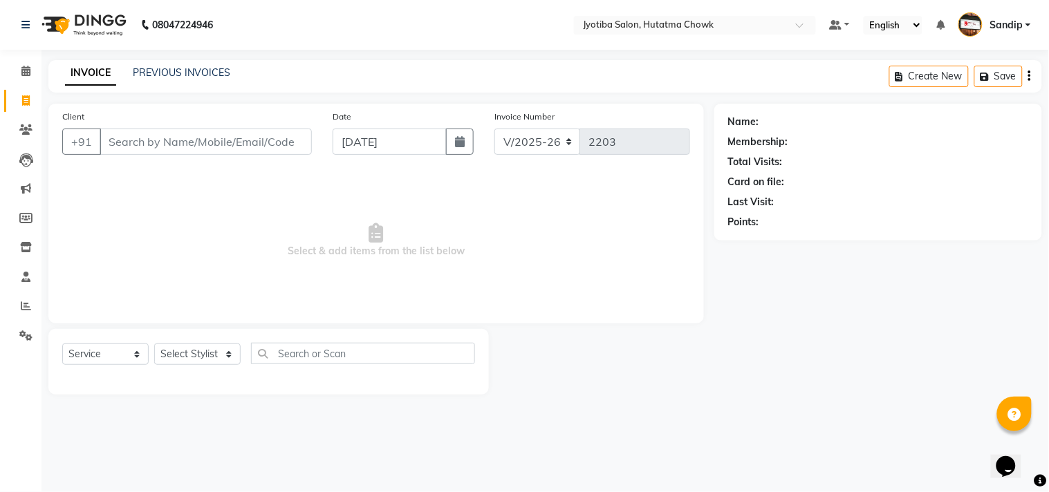
select select "membership"
click at [181, 70] on link "PREVIOUS INVOICES" at bounding box center [182, 72] width 98 height 12
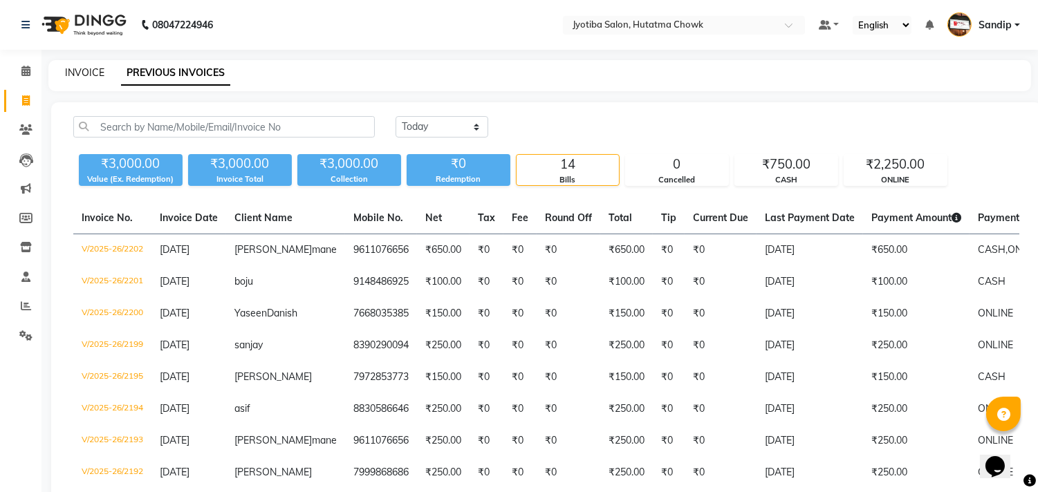
click at [84, 69] on link "INVOICE" at bounding box center [84, 72] width 39 height 12
select select "556"
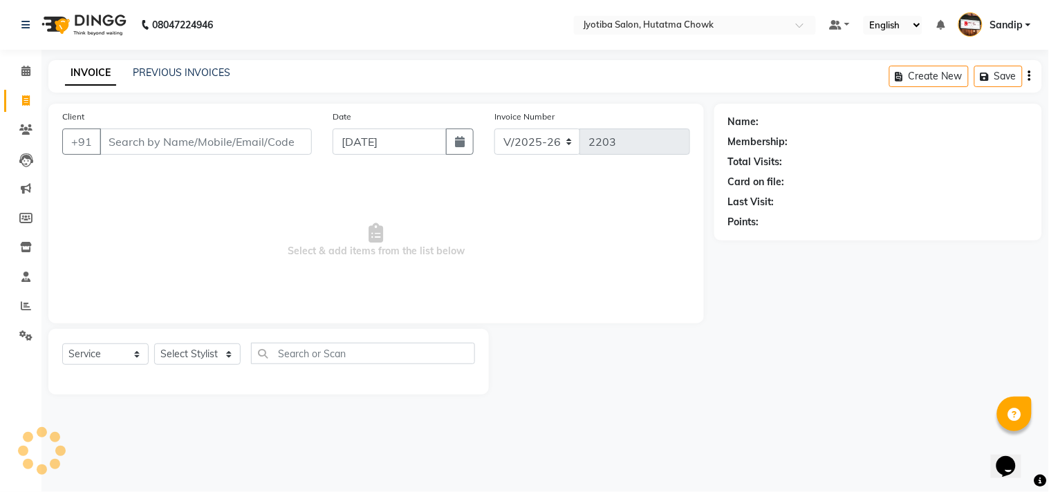
select select "membership"
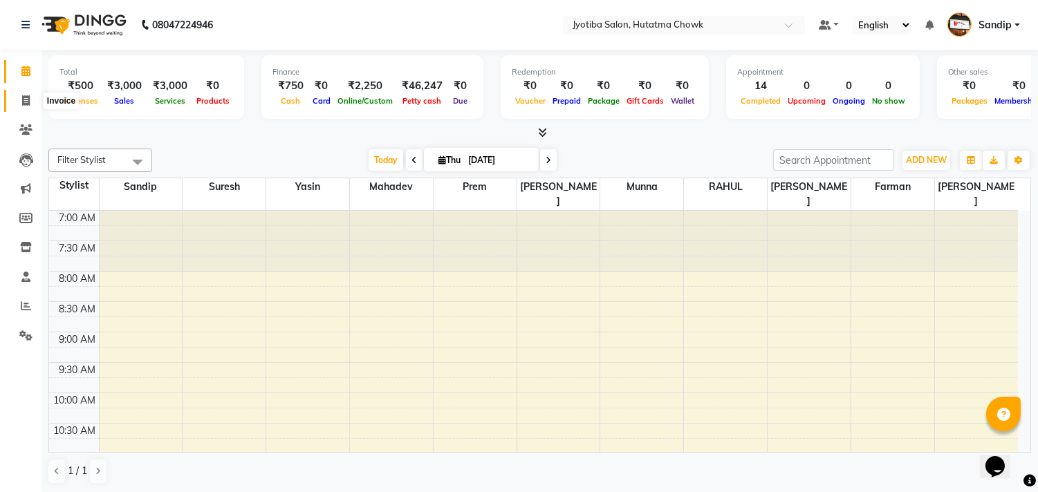
click at [19, 98] on span at bounding box center [26, 101] width 24 height 16
select select "service"
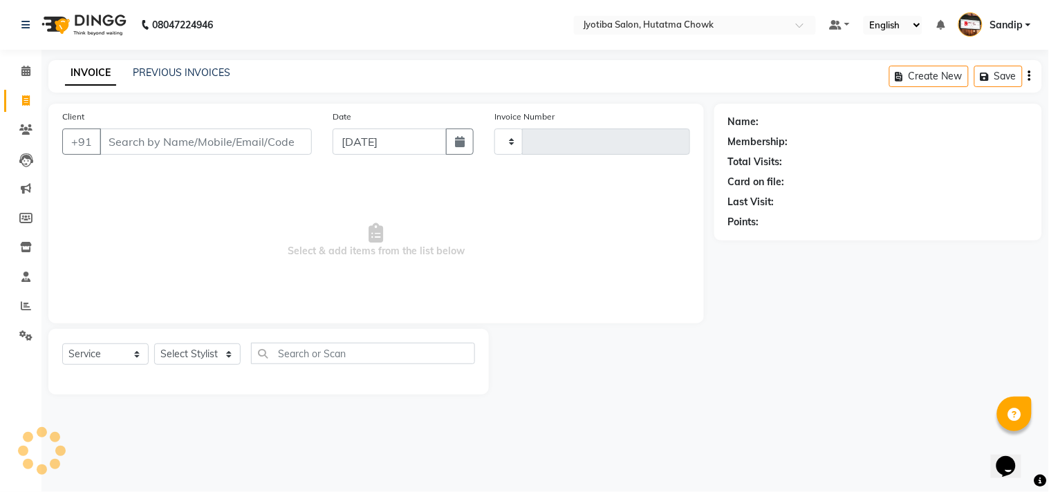
type input "2203"
select select "556"
select select "membership"
click at [181, 70] on link "PREVIOUS INVOICES" at bounding box center [182, 72] width 98 height 12
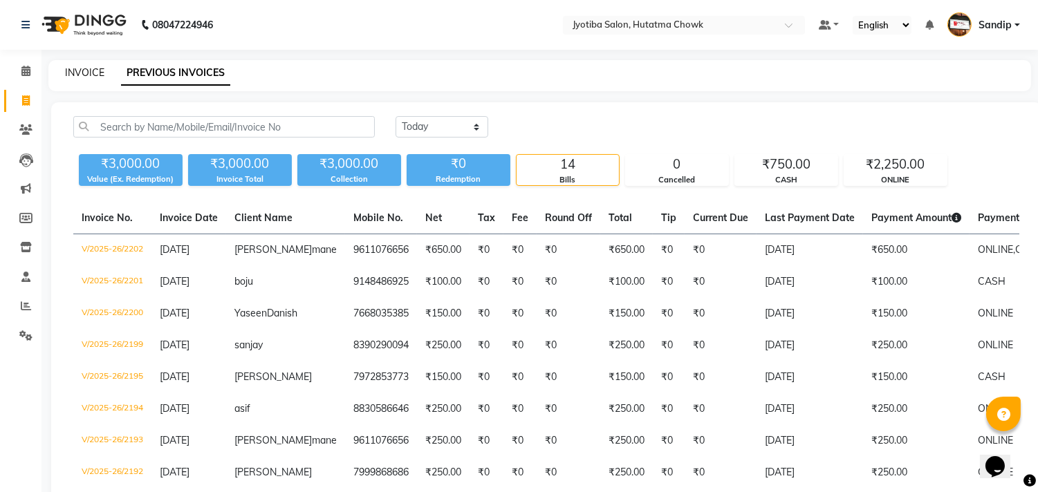
click at [84, 71] on link "INVOICE" at bounding box center [84, 72] width 39 height 12
select select "556"
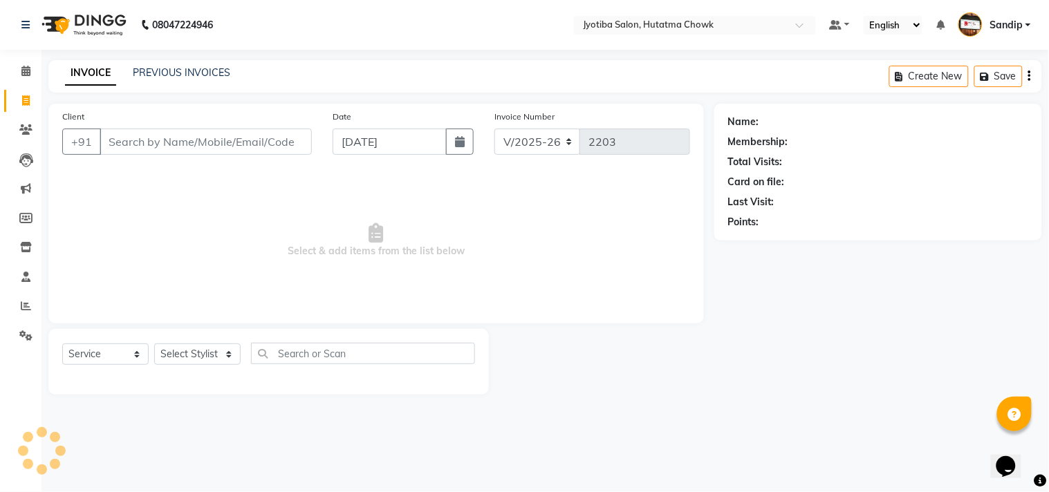
select select "membership"
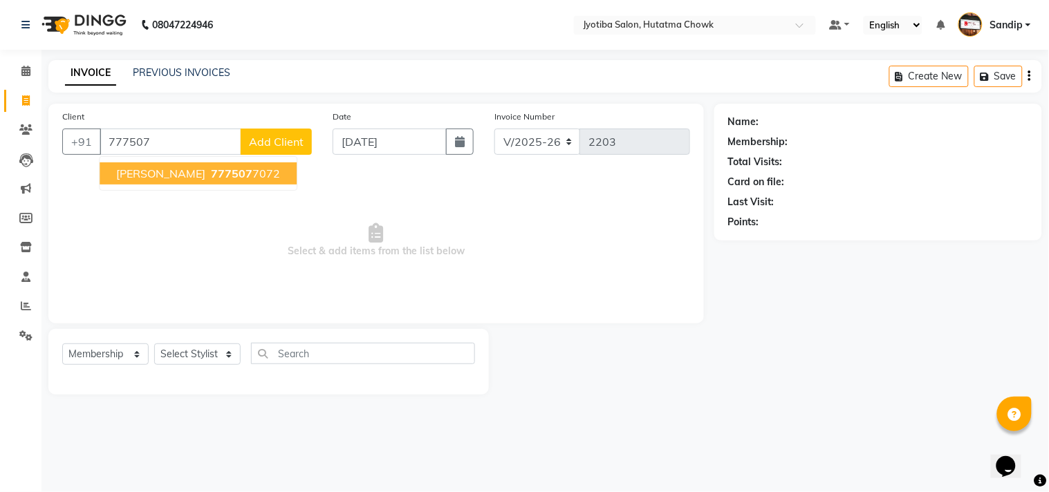
click at [151, 178] on span "[PERSON_NAME]" at bounding box center [160, 174] width 89 height 14
type input "7775077072"
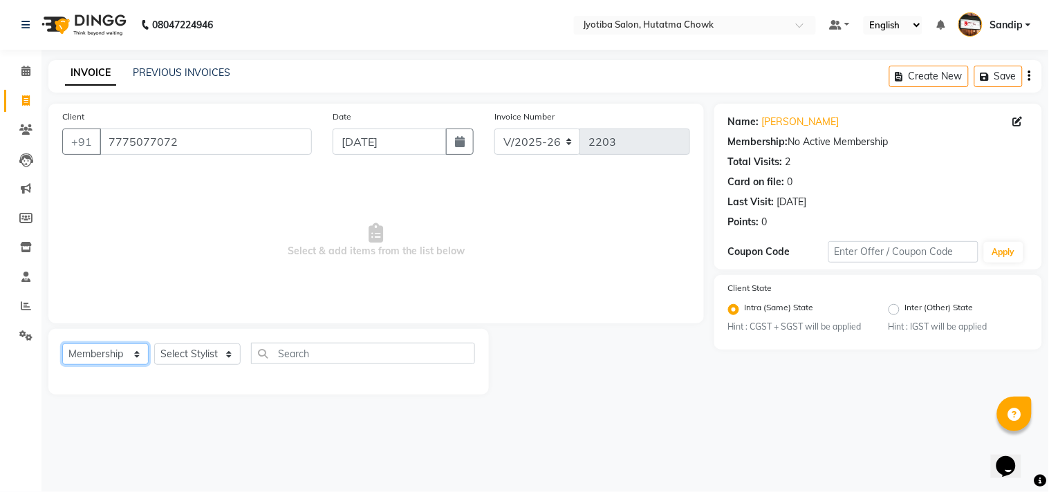
click at [105, 354] on select "Select Service Product Membership Package Voucher Prepaid Gift Card" at bounding box center [105, 354] width 86 height 21
select select "service"
click at [62, 344] on select "Select Service Product Membership Package Voucher Prepaid Gift Card" at bounding box center [105, 354] width 86 height 21
click at [181, 353] on select "Select Stylist [PERSON_NAME] [PERSON_NAME] [PERSON_NAME] [PERSON_NAME] prem RAH…" at bounding box center [197, 354] width 86 height 21
select select "84596"
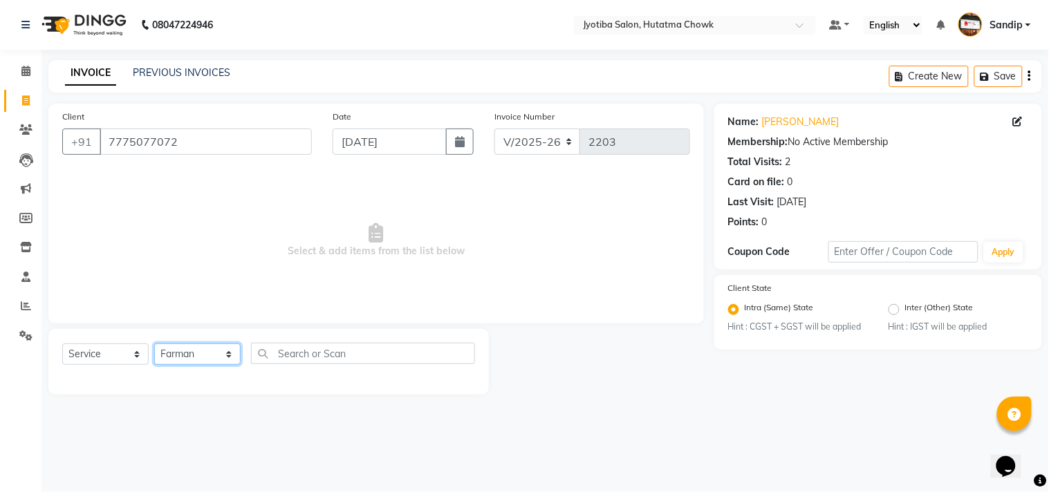
click at [154, 344] on select "Select Stylist [PERSON_NAME] [PERSON_NAME] [PERSON_NAME] [PERSON_NAME] prem RAH…" at bounding box center [197, 354] width 86 height 21
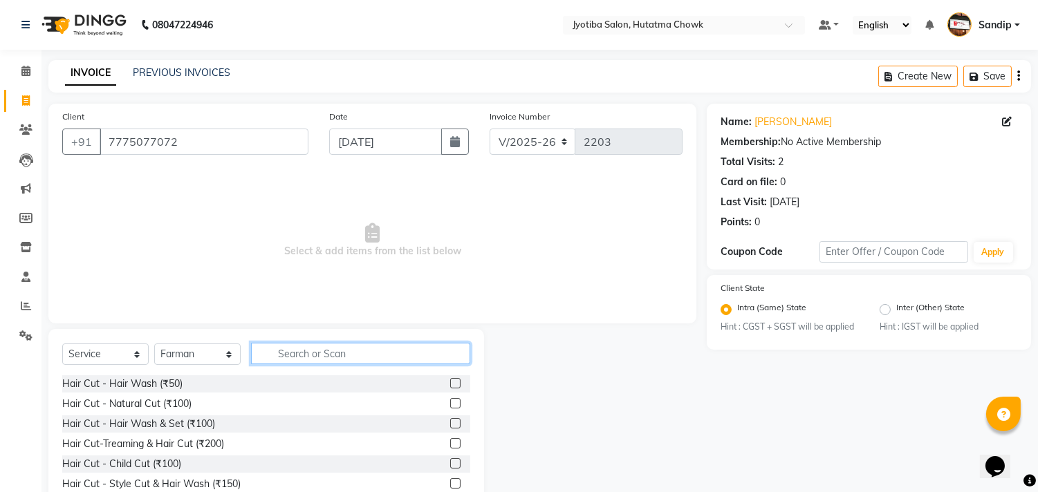
click at [290, 353] on input "text" at bounding box center [360, 353] width 219 height 21
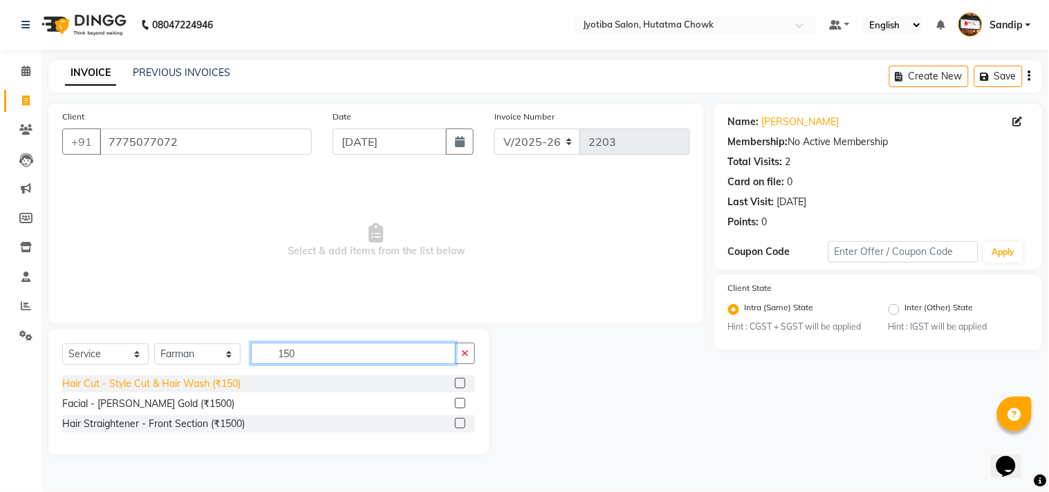
type input "150"
click at [182, 384] on div "Hair Cut - Style Cut & Hair Wash (₹150)" at bounding box center [151, 384] width 178 height 15
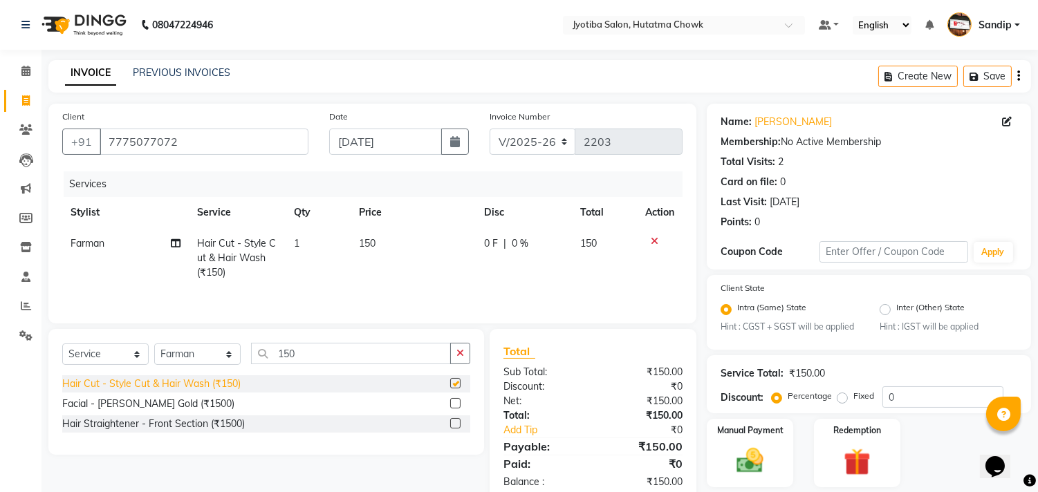
checkbox input "false"
click at [457, 357] on icon "button" at bounding box center [460, 354] width 8 height 10
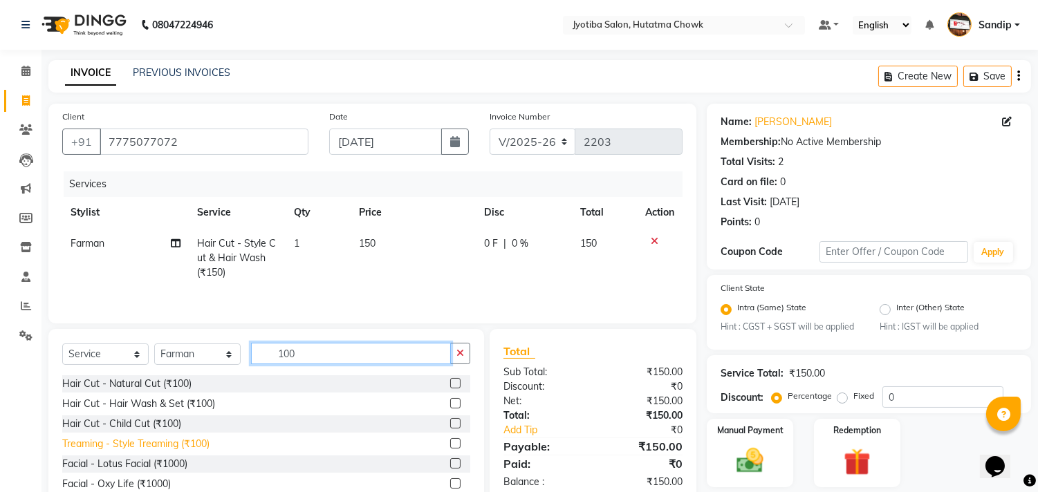
type input "100"
click at [160, 447] on div "Treaming - Style Treaming (₹100)" at bounding box center [135, 444] width 147 height 15
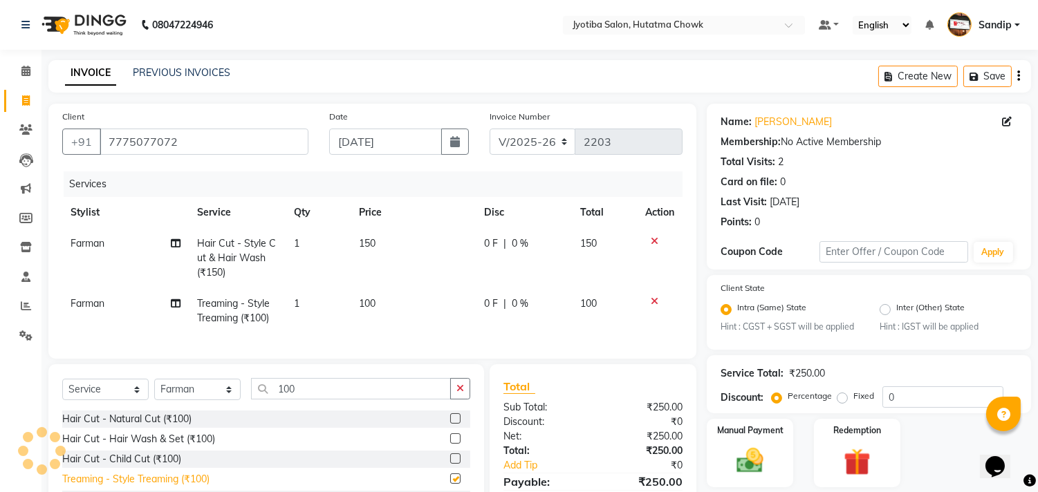
checkbox input "false"
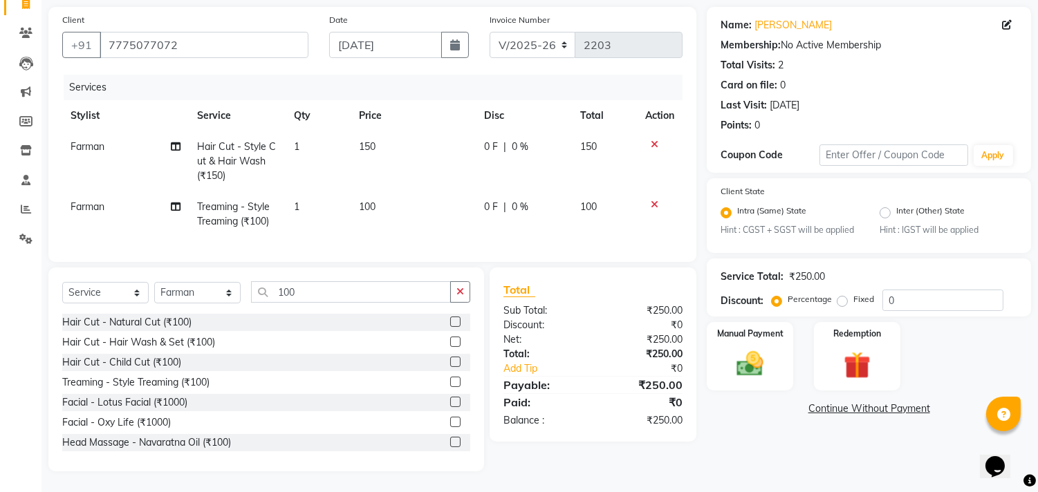
click at [827, 402] on link "Continue Without Payment" at bounding box center [869, 409] width 319 height 15
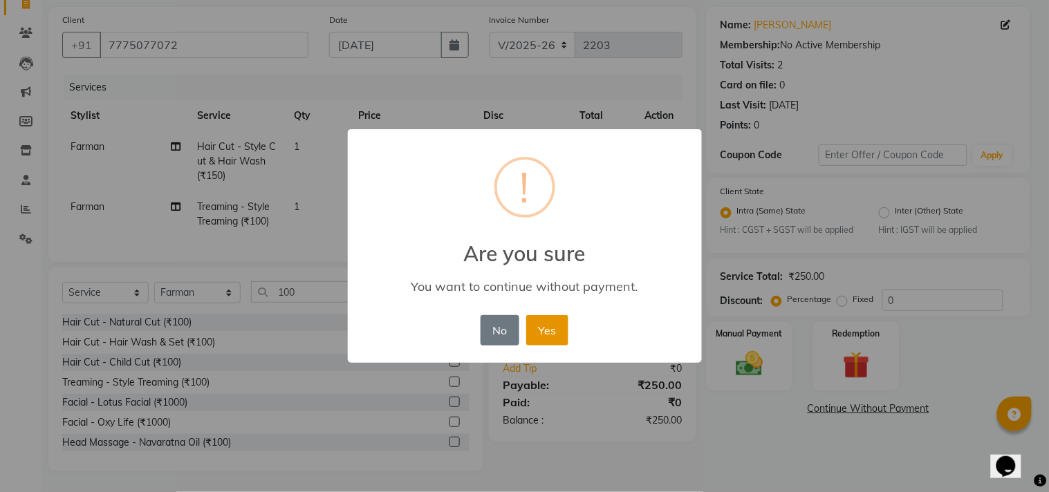
click at [554, 322] on button "Yes" at bounding box center [547, 330] width 42 height 30
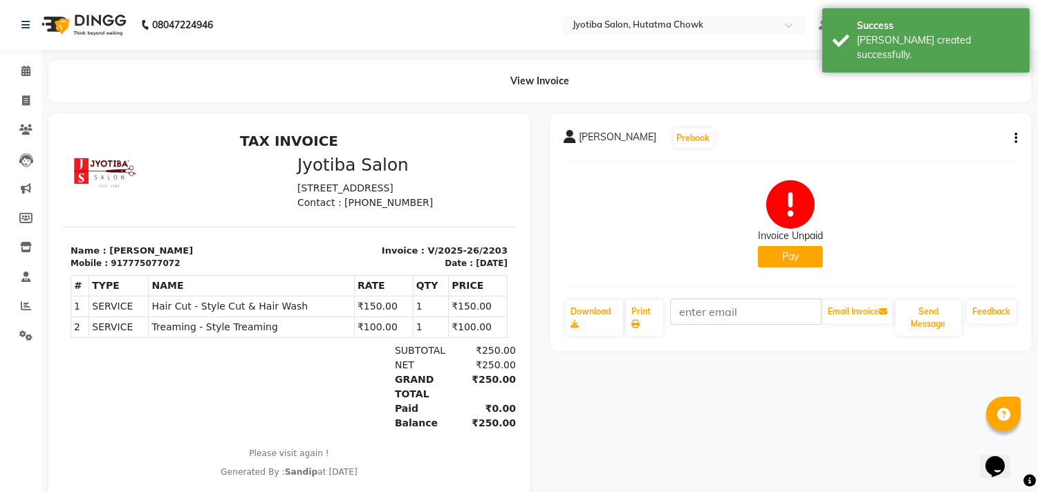
click at [787, 252] on button "Pay" at bounding box center [790, 256] width 65 height 21
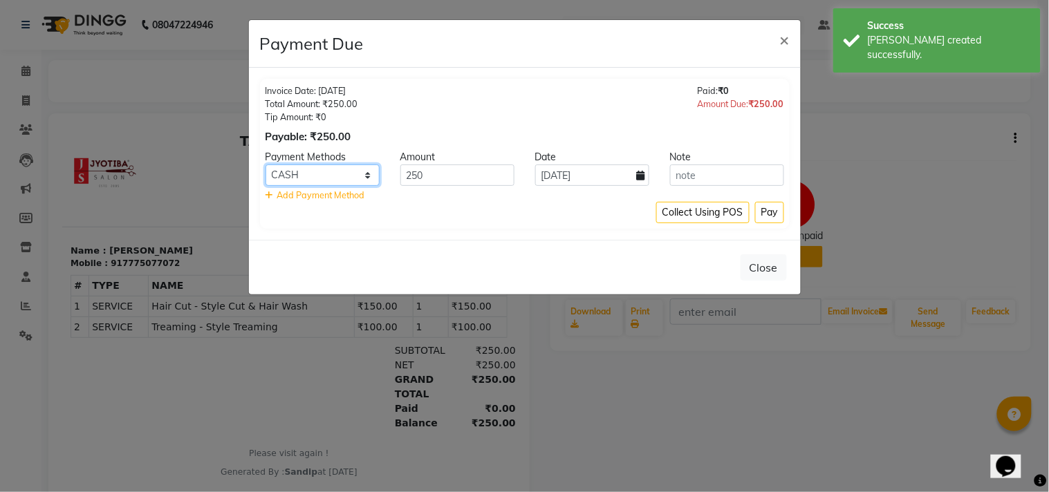
click at [331, 165] on select "CASH ONLINE CARD" at bounding box center [323, 175] width 114 height 21
select select "3"
click at [266, 165] on select "CASH ONLINE CARD" at bounding box center [323, 175] width 114 height 21
click at [765, 203] on button "Pay" at bounding box center [769, 212] width 29 height 21
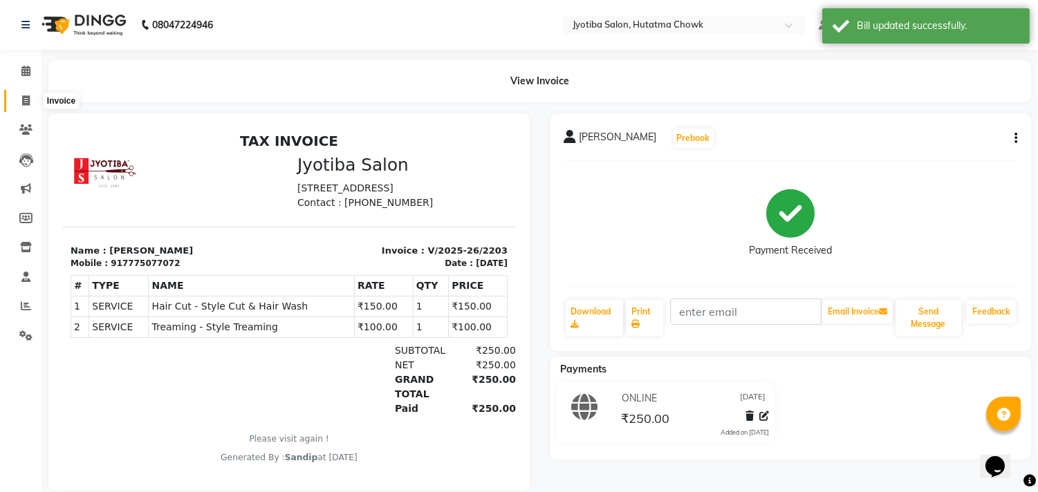
click at [24, 98] on icon at bounding box center [26, 100] width 8 height 10
select select "service"
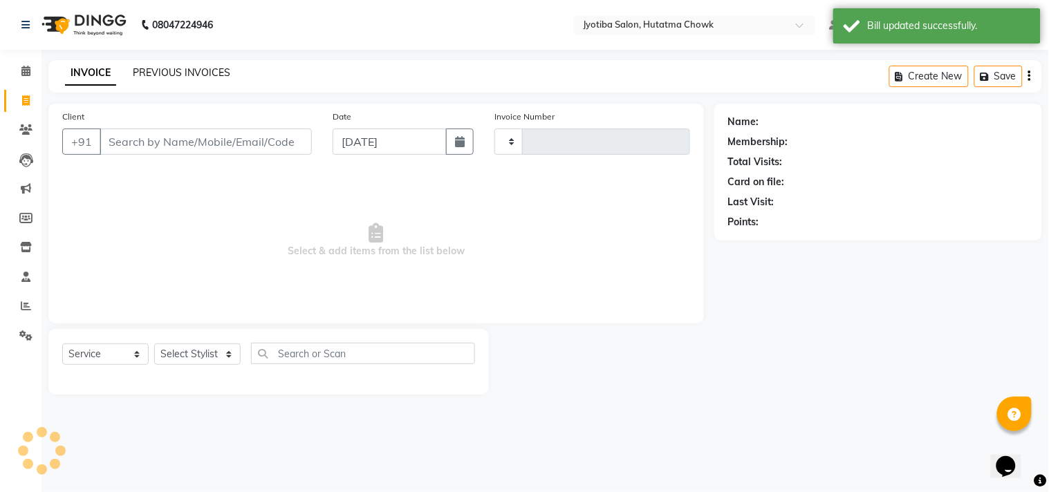
type input "2204"
select select "556"
select select "membership"
click at [182, 71] on link "PREVIOUS INVOICES" at bounding box center [182, 72] width 98 height 12
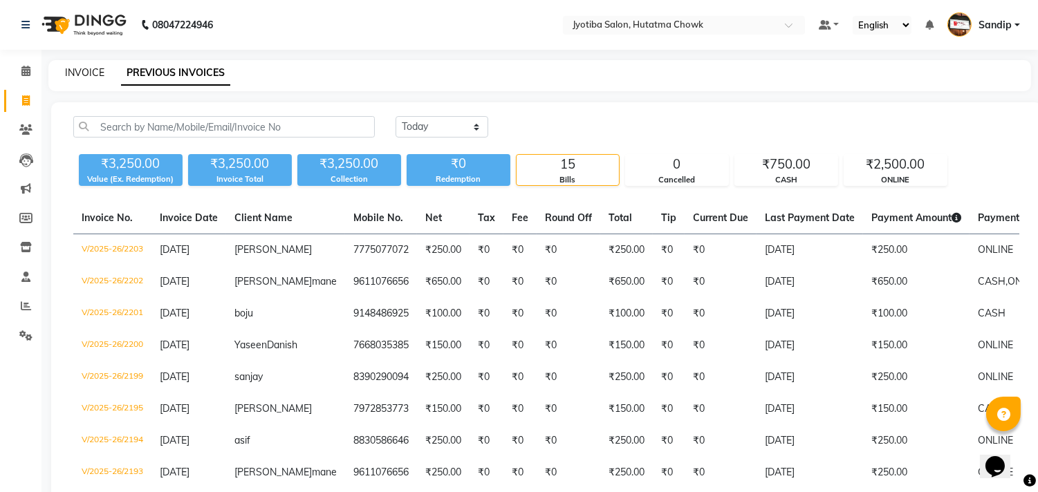
click at [84, 69] on link "INVOICE" at bounding box center [84, 72] width 39 height 12
select select "556"
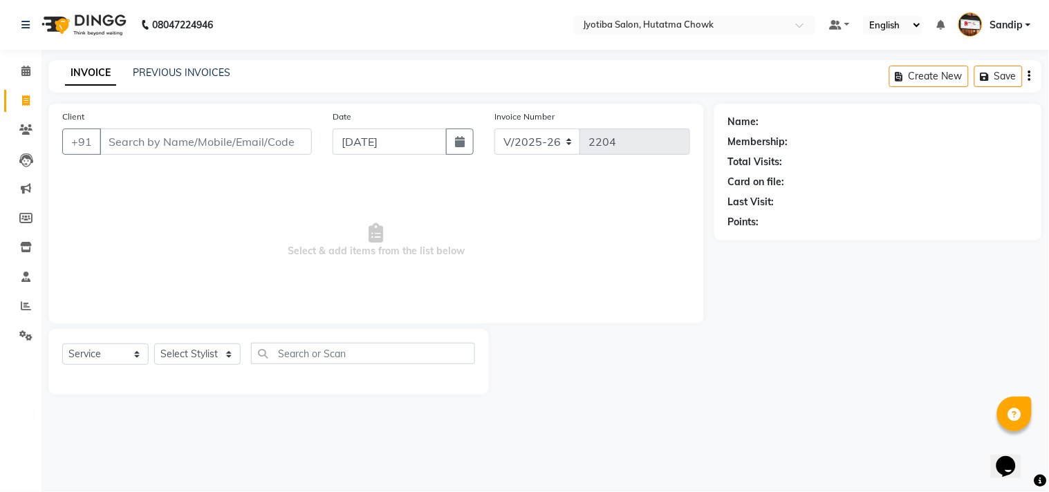
select select "membership"
click at [181, 69] on link "PREVIOUS INVOICES" at bounding box center [182, 72] width 98 height 12
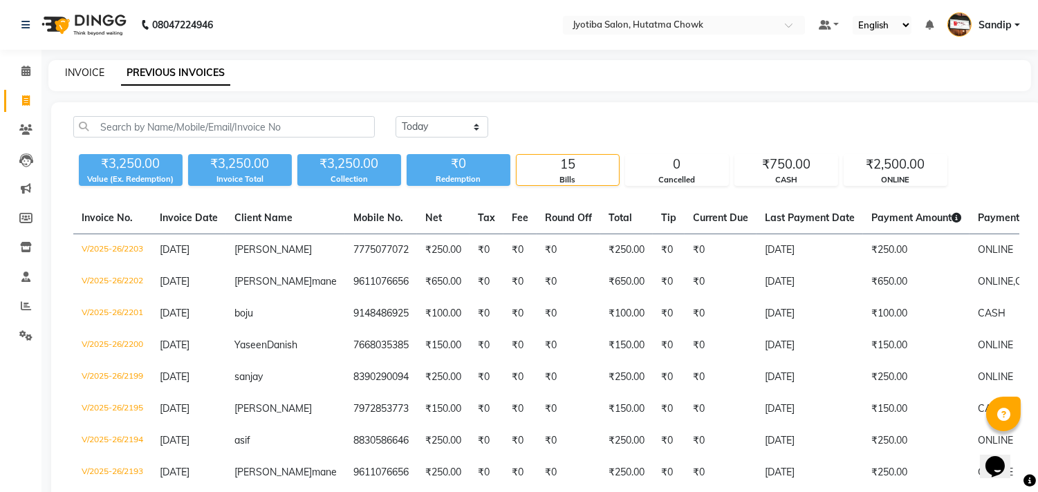
click at [84, 69] on link "INVOICE" at bounding box center [84, 72] width 39 height 12
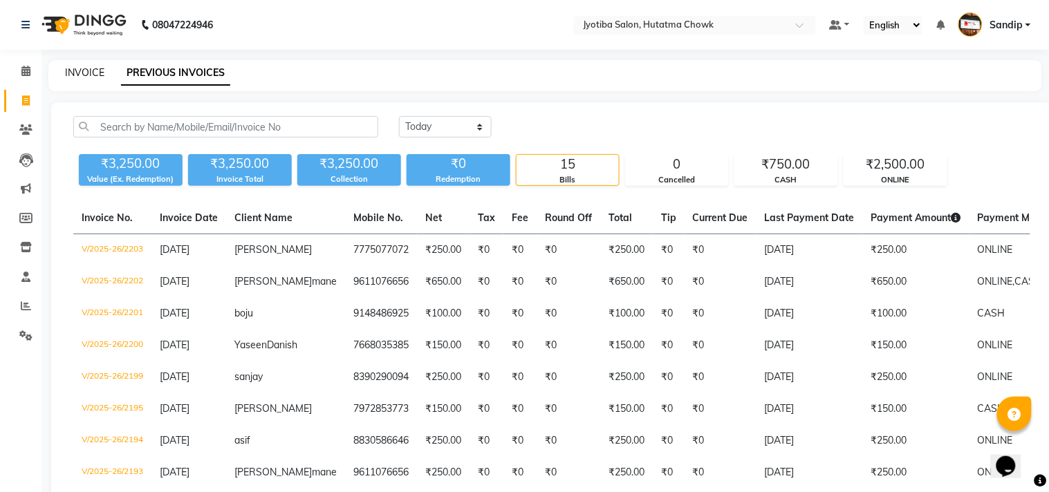
select select "556"
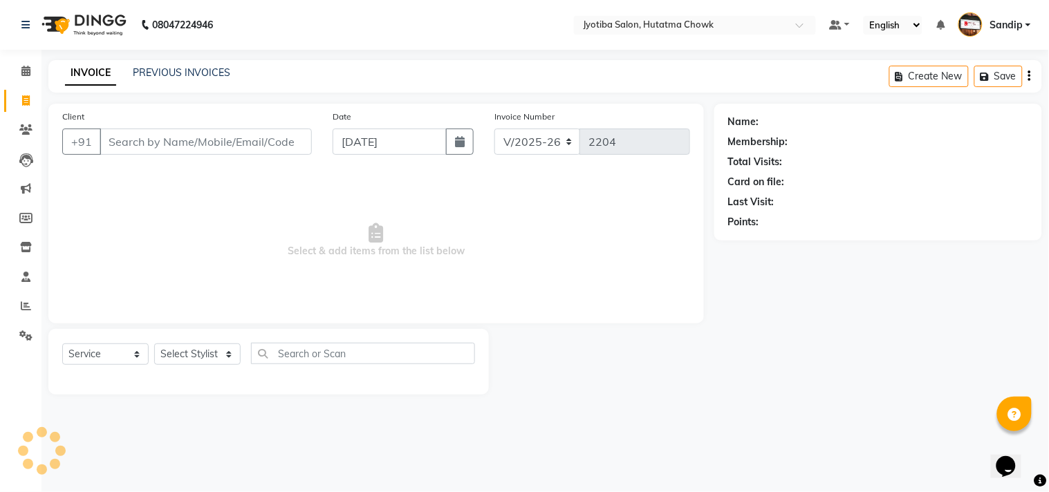
select select "membership"
click at [23, 76] on icon at bounding box center [25, 71] width 9 height 10
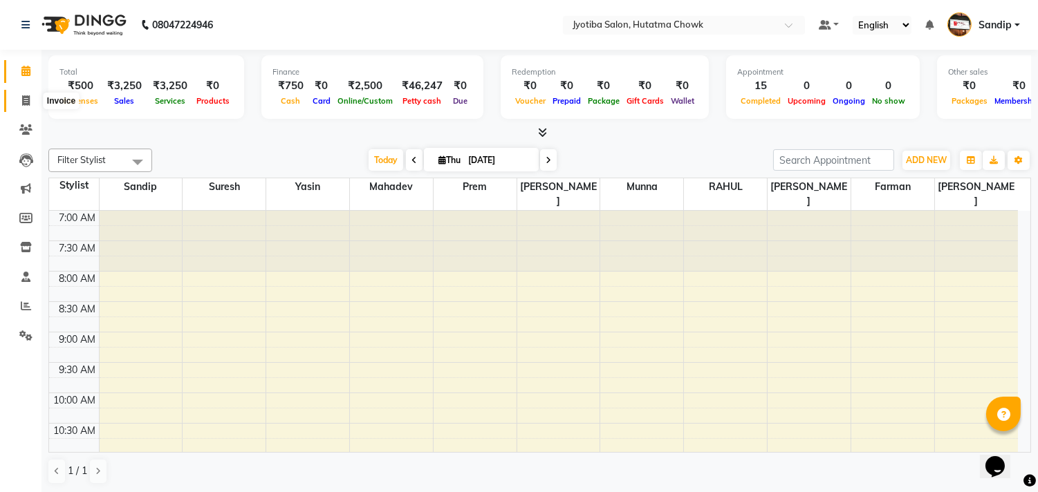
click at [22, 106] on icon at bounding box center [26, 100] width 8 height 10
select select "service"
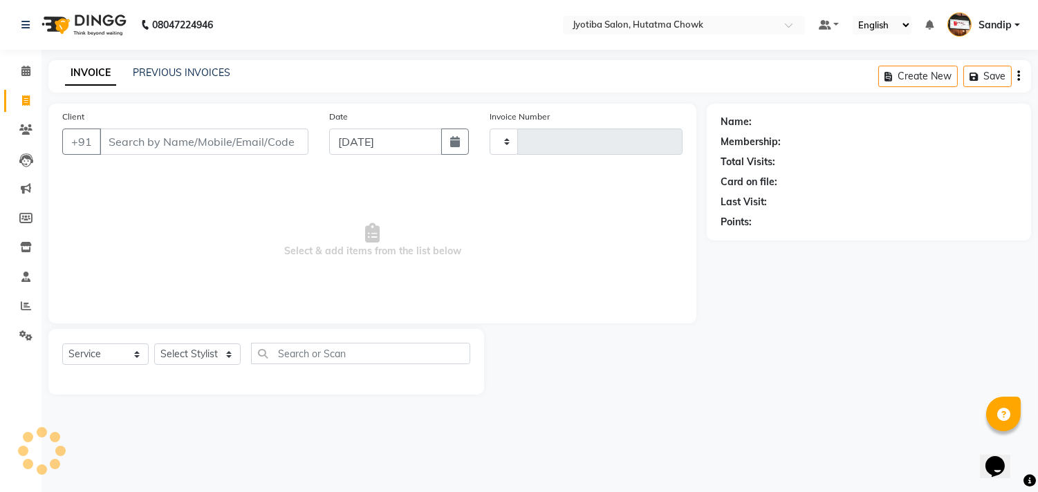
type input "2204"
select select "556"
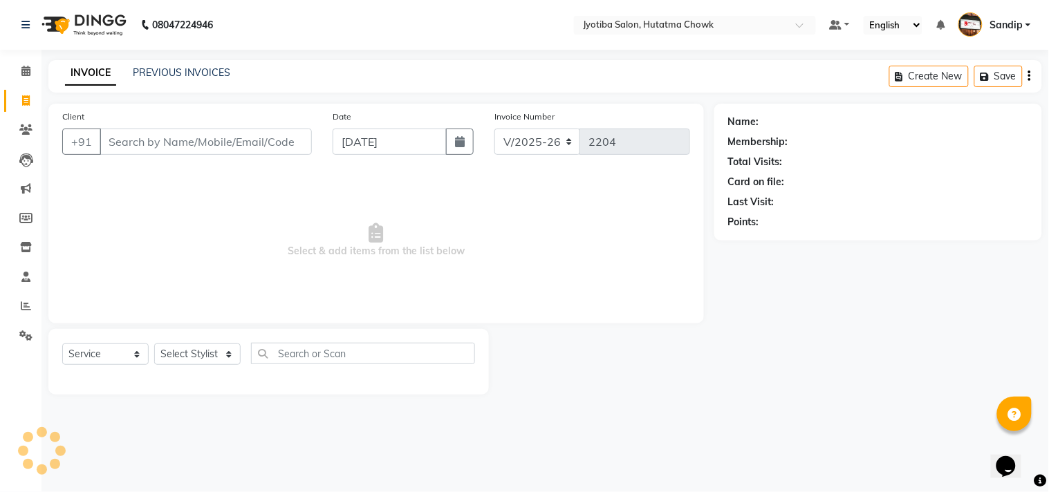
select select "membership"
click at [180, 72] on link "PREVIOUS INVOICES" at bounding box center [182, 72] width 98 height 12
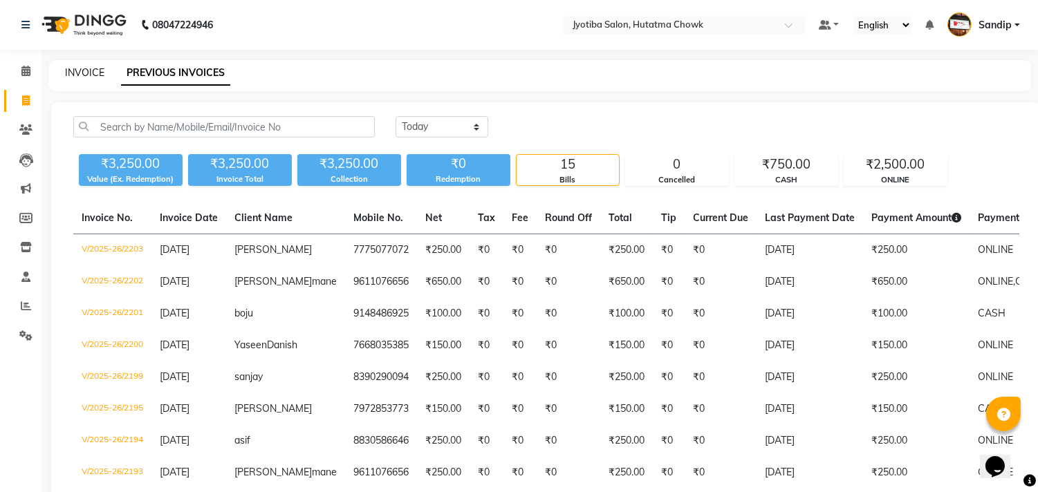
click at [86, 71] on link "INVOICE" at bounding box center [84, 72] width 39 height 12
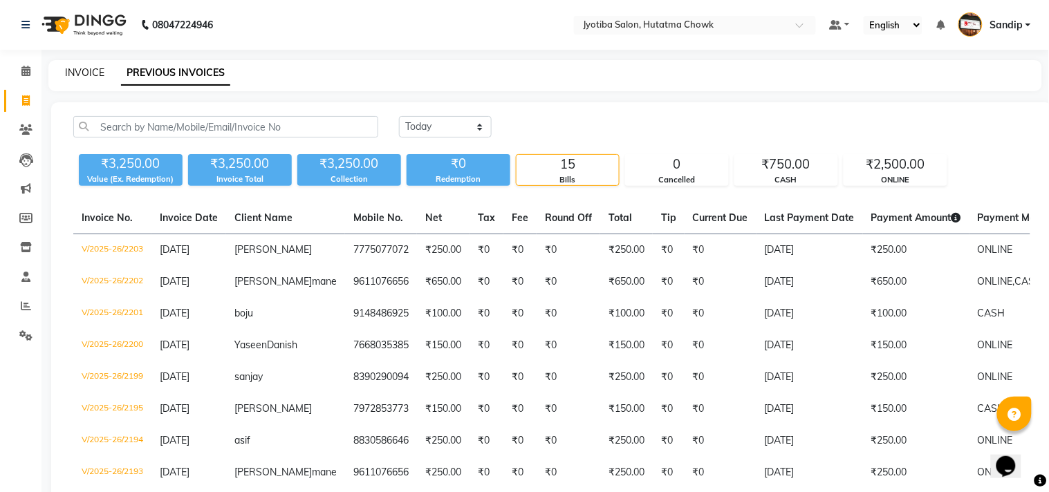
select select "556"
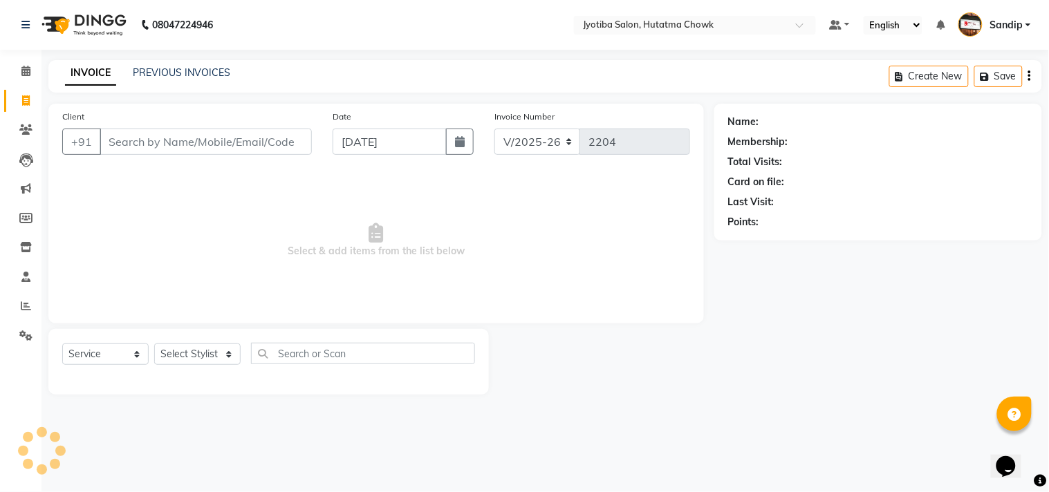
select select "membership"
click at [23, 335] on icon at bounding box center [25, 336] width 13 height 10
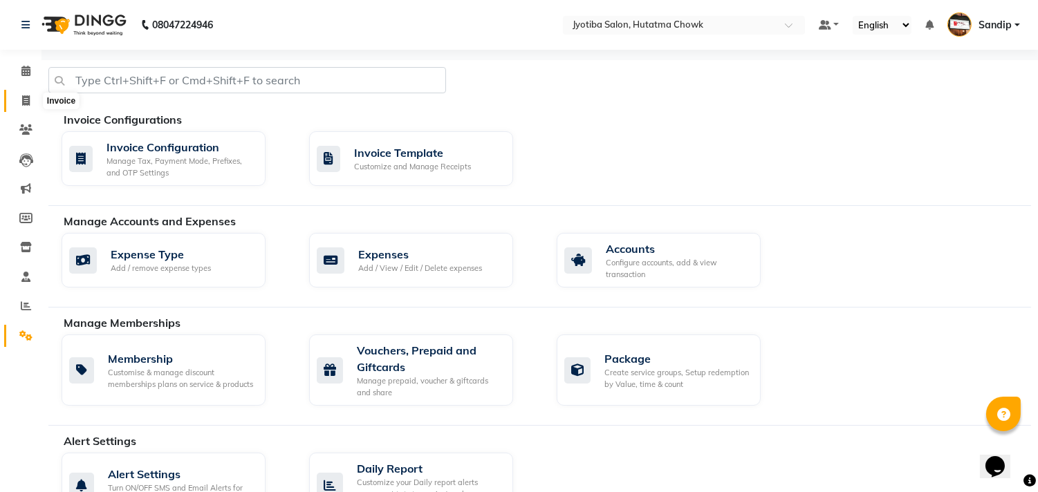
click at [24, 98] on icon at bounding box center [26, 100] width 8 height 10
select select "service"
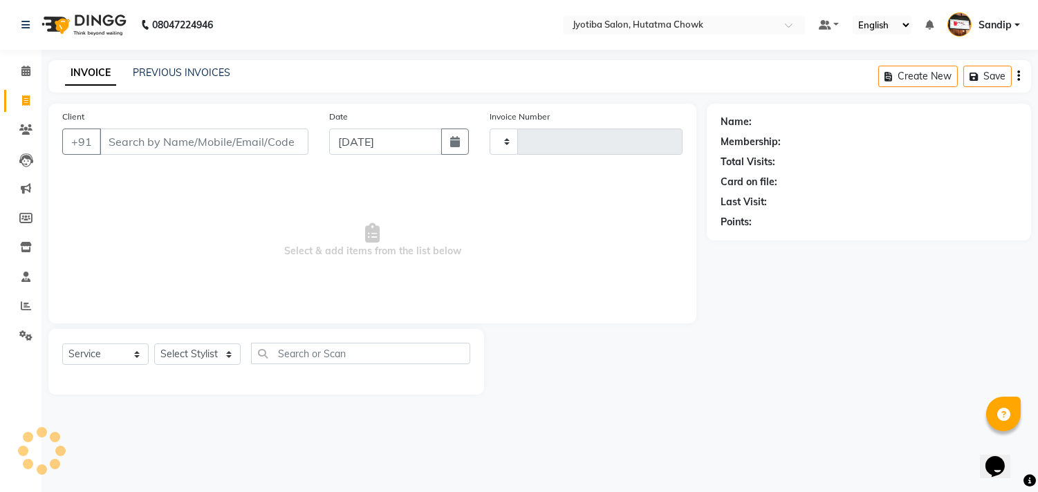
type input "2204"
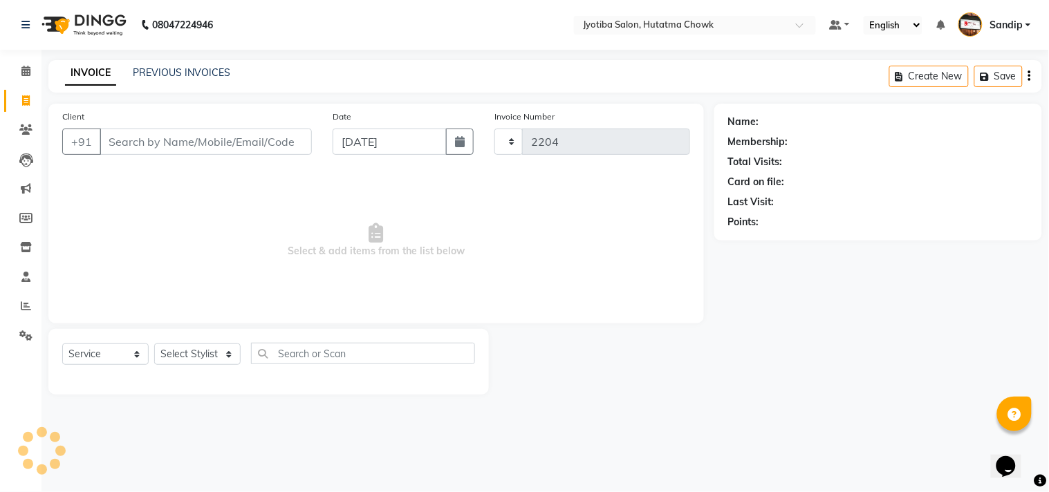
select select "556"
select select "membership"
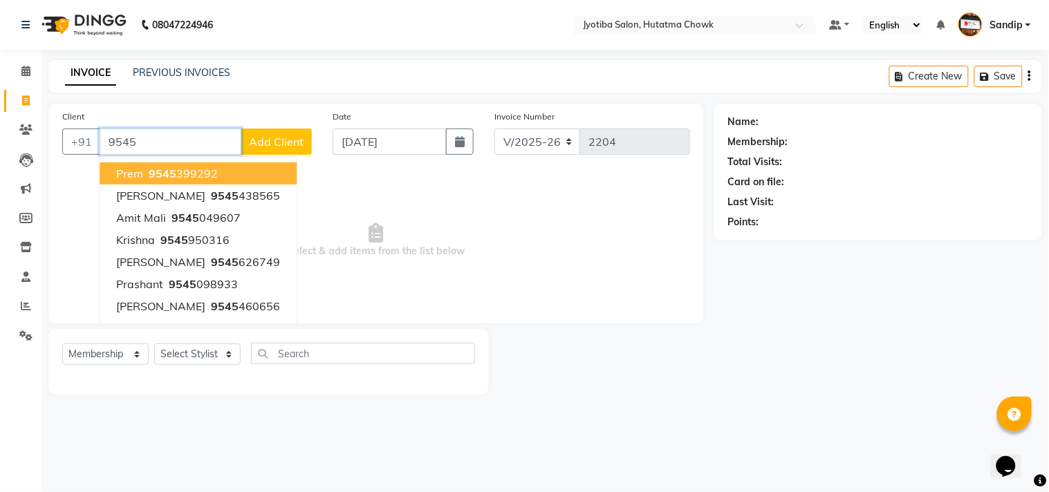
click at [210, 174] on ngb-highlight "9545 399292" at bounding box center [182, 174] width 72 height 14
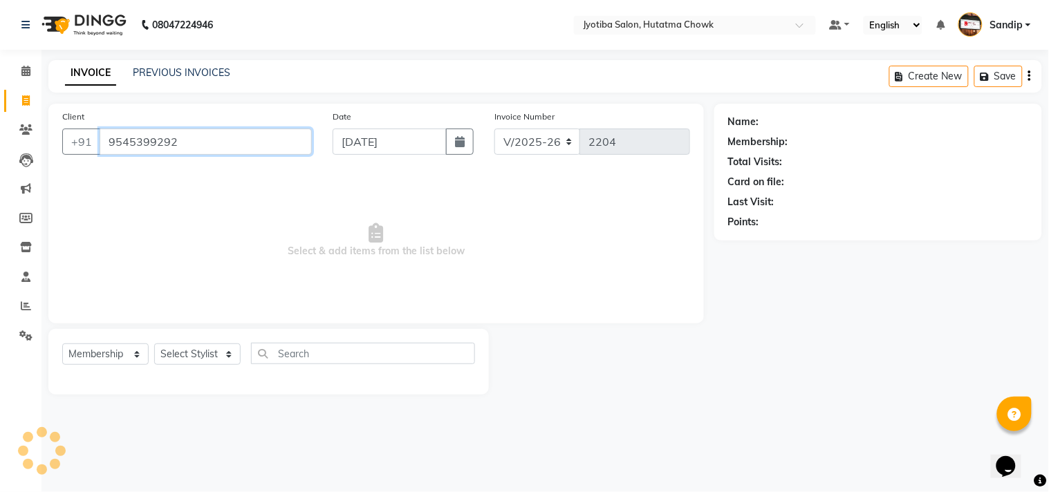
type input "9545399292"
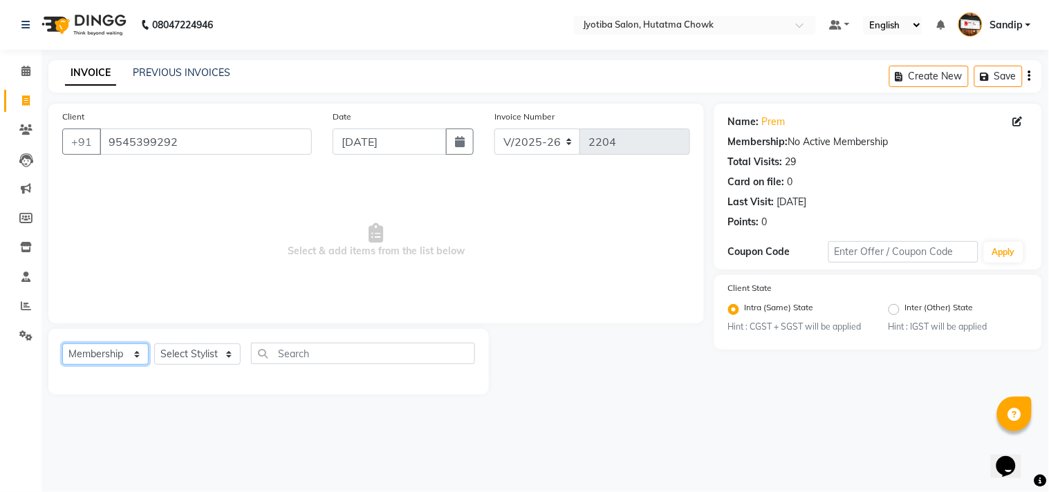
click at [111, 357] on select "Select Service Product Membership Package Voucher Prepaid Gift Card" at bounding box center [105, 354] width 86 height 21
select select "service"
click at [62, 344] on select "Select Service Product Membership Package Voucher Prepaid Gift Card" at bounding box center [105, 354] width 86 height 21
click at [99, 221] on span "Select & add items from the list below" at bounding box center [376, 240] width 628 height 138
click at [190, 362] on select "Select Stylist [PERSON_NAME] [PERSON_NAME] [PERSON_NAME] [PERSON_NAME] prem RAH…" at bounding box center [197, 354] width 86 height 21
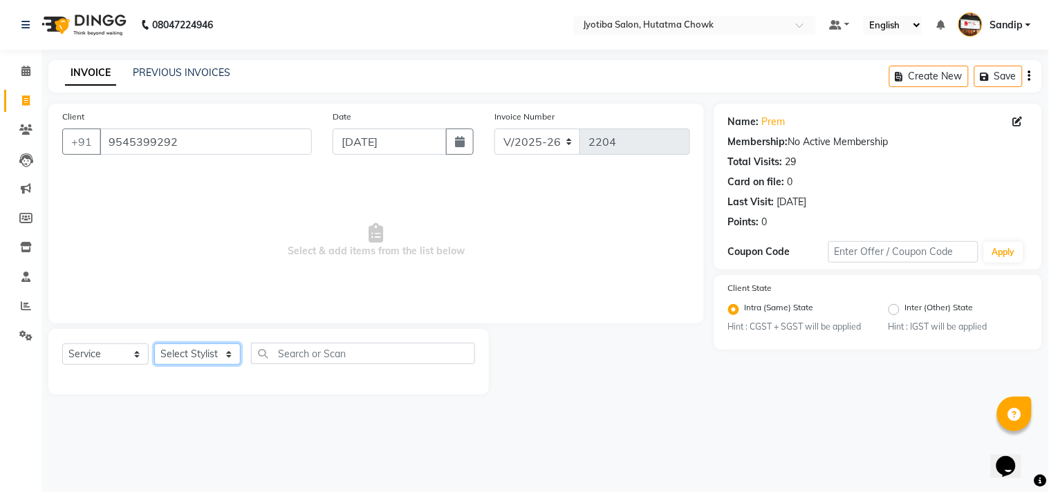
select select "12016"
click at [154, 344] on select "Select Stylist [PERSON_NAME] [PERSON_NAME] [PERSON_NAME] [PERSON_NAME] prem RAH…" at bounding box center [197, 354] width 86 height 21
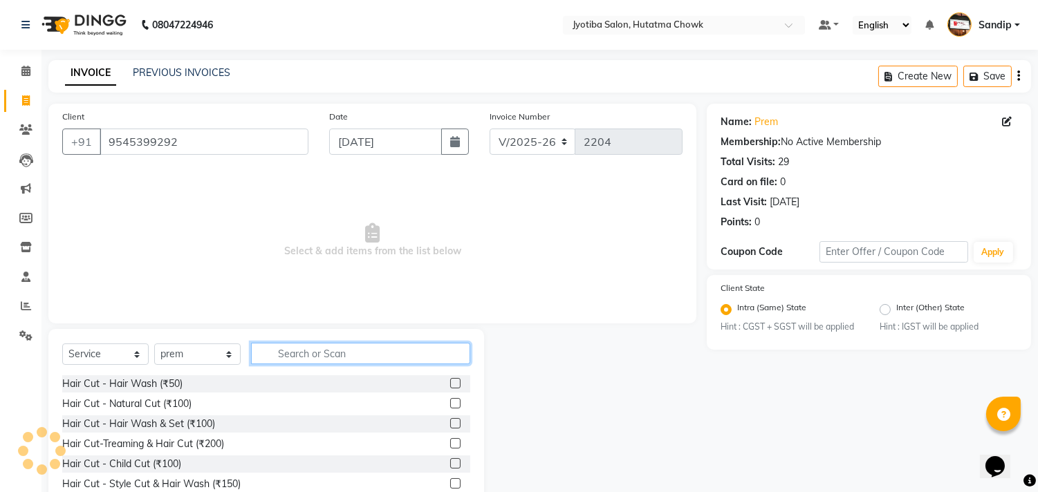
click at [298, 346] on input "text" at bounding box center [360, 353] width 219 height 21
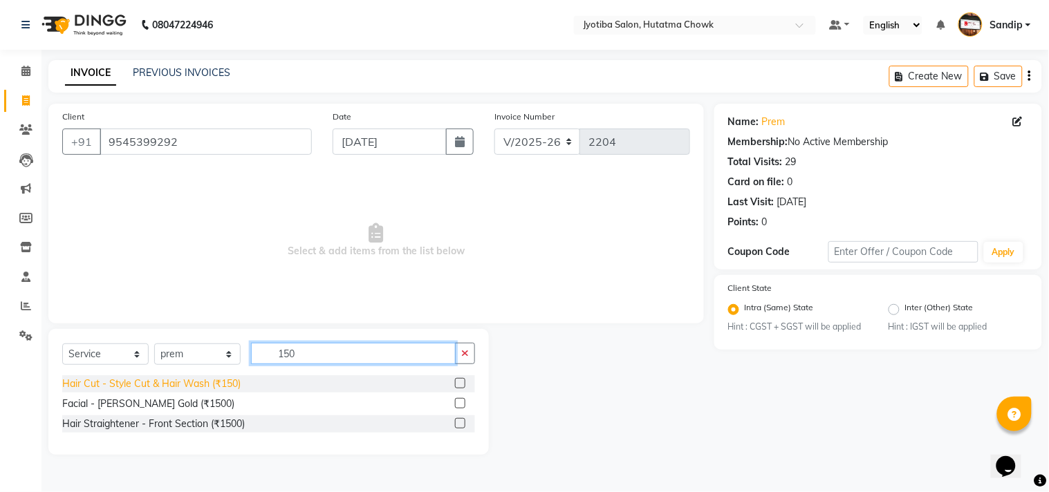
type input "150"
click at [135, 387] on div "Hair Cut - Style Cut & Hair Wash (₹150)" at bounding box center [151, 384] width 178 height 15
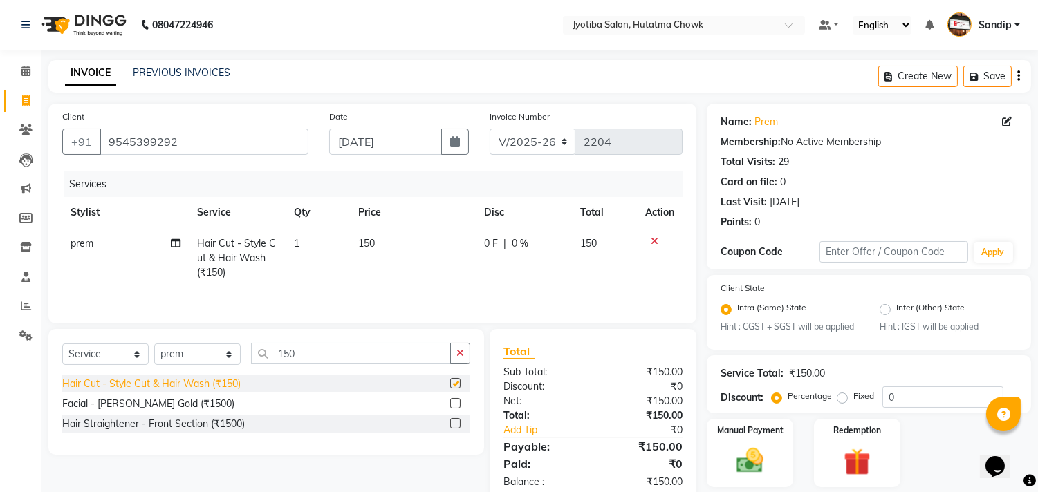
checkbox input "false"
click at [369, 242] on span "150" at bounding box center [366, 243] width 17 height 12
select select "12016"
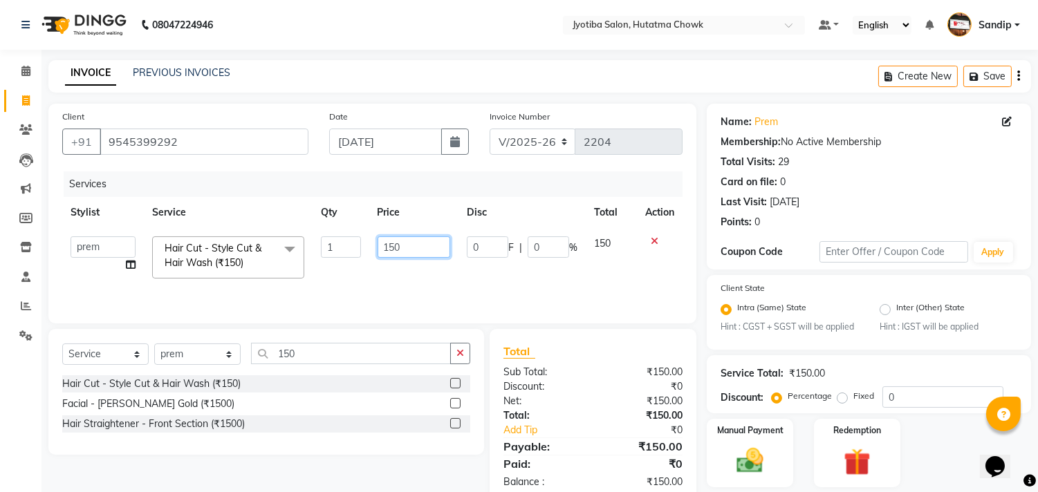
click at [409, 243] on input "150" at bounding box center [414, 247] width 73 height 21
type input "1"
type input "950"
click at [438, 287] on div "Services Stylist Service Qty Price Disc Total Action Abdul [PERSON_NAME] [PERSO…" at bounding box center [372, 240] width 620 height 138
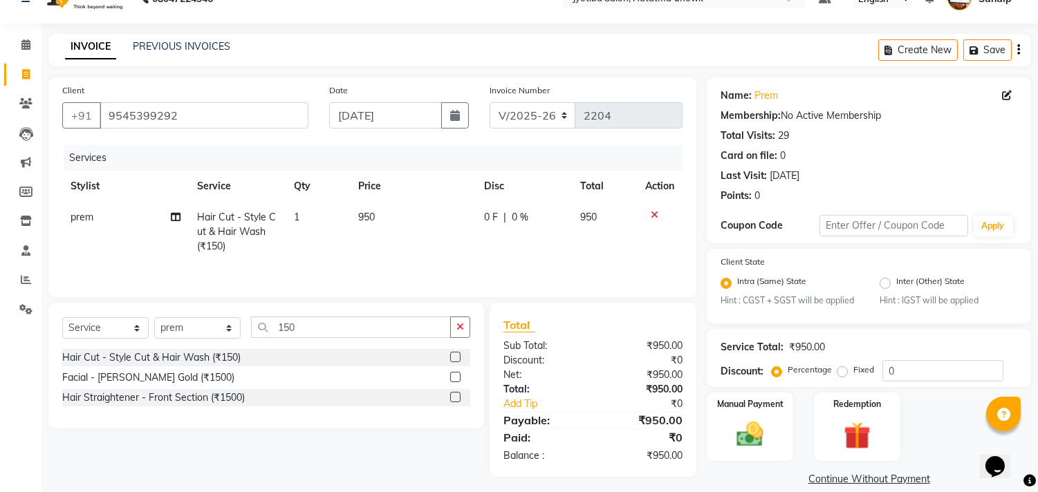
scroll to position [44, 0]
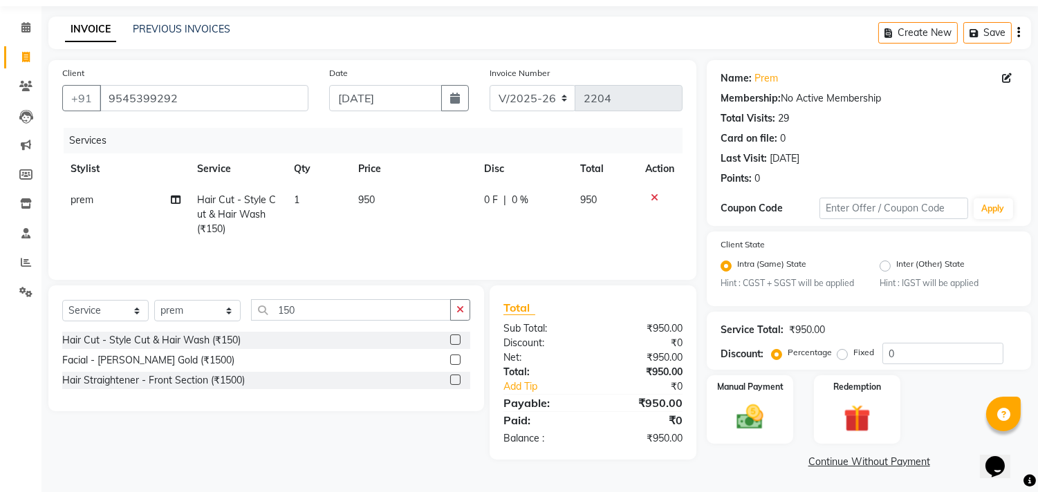
click at [832, 465] on link "Continue Without Payment" at bounding box center [869, 462] width 319 height 15
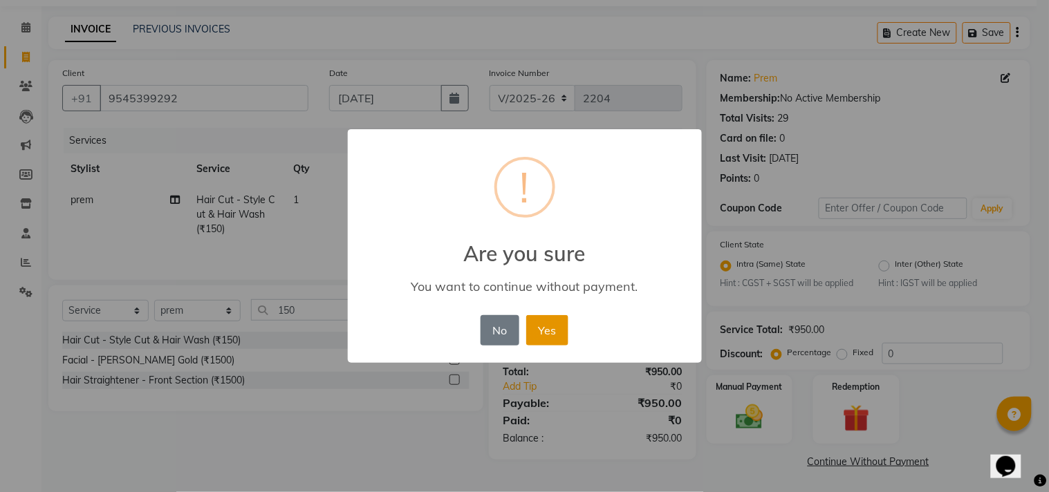
click at [543, 322] on button "Yes" at bounding box center [547, 330] width 42 height 30
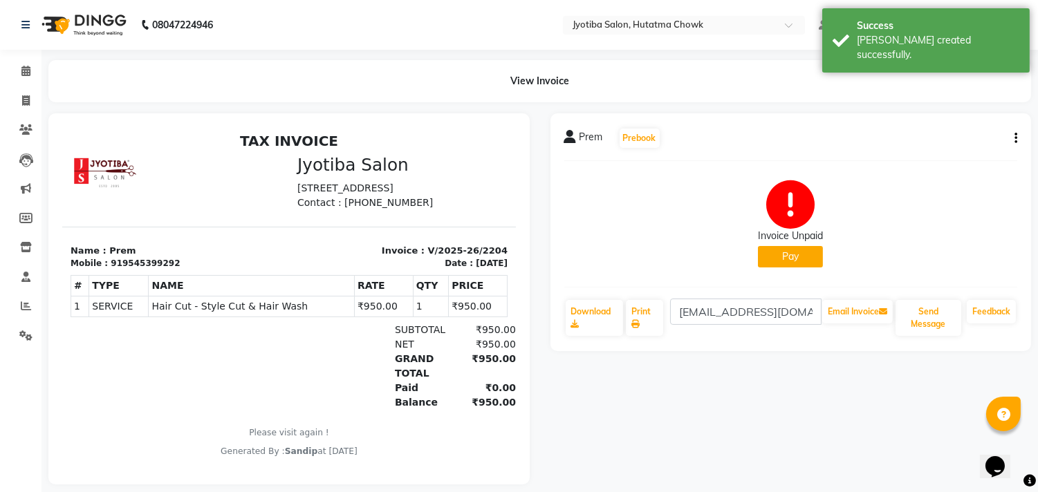
click at [782, 265] on button "Pay" at bounding box center [790, 256] width 65 height 21
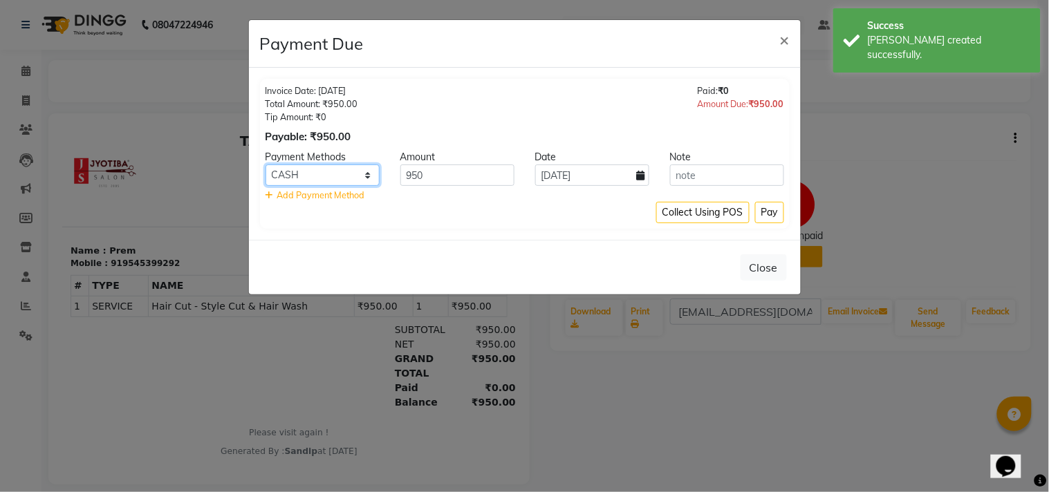
click at [349, 174] on select "CASH ONLINE CARD" at bounding box center [323, 175] width 114 height 21
select select "3"
click at [266, 165] on select "CASH ONLINE CARD" at bounding box center [323, 175] width 114 height 21
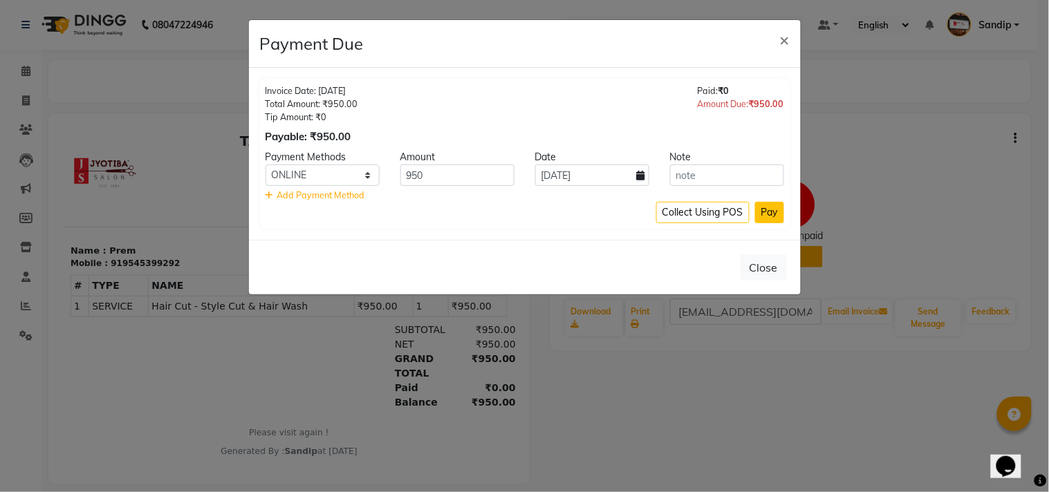
click at [769, 207] on button "Pay" at bounding box center [769, 212] width 29 height 21
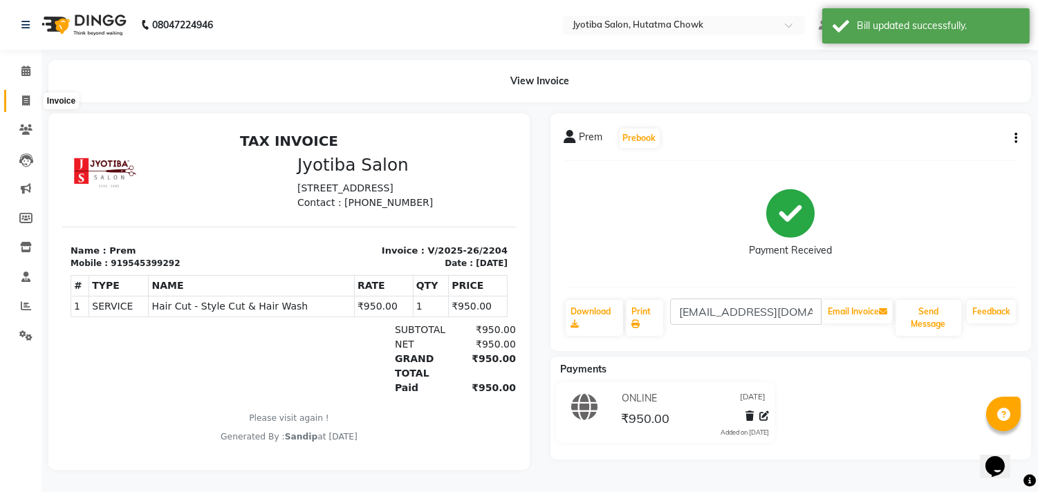
click at [24, 98] on icon at bounding box center [26, 100] width 8 height 10
select select "service"
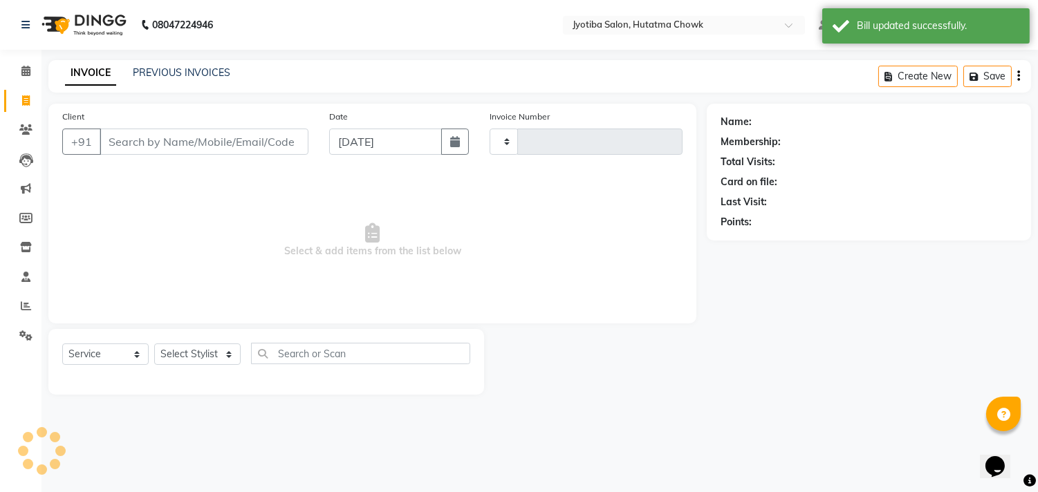
type input "2205"
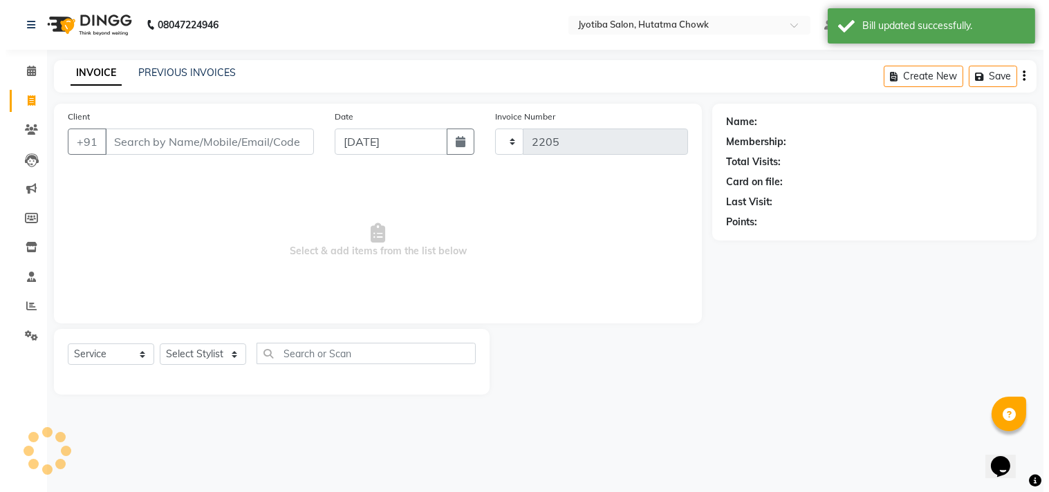
select select "556"
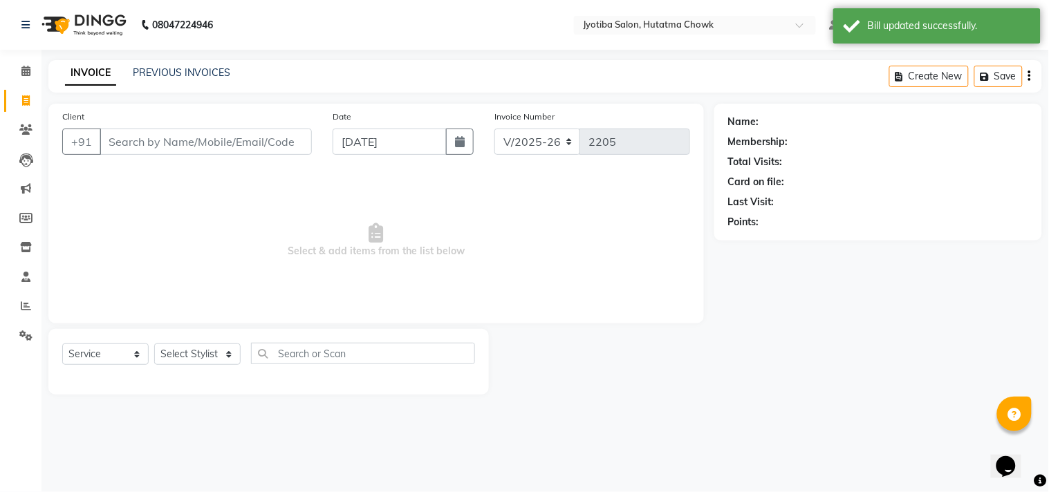
select select "membership"
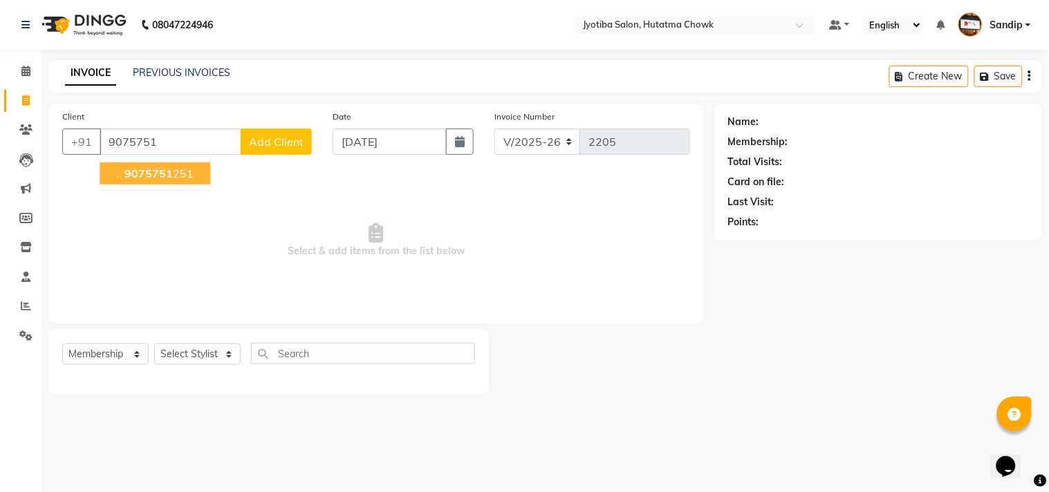
click at [160, 169] on span "9075751" at bounding box center [148, 174] width 48 height 14
type input "9075751251"
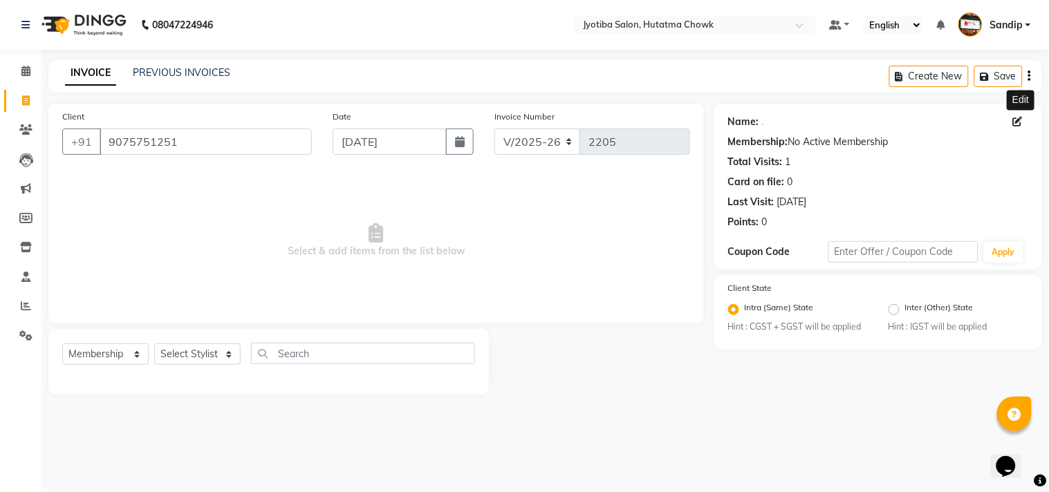
click at [1021, 120] on icon at bounding box center [1018, 122] width 10 height 10
select select "22"
select select
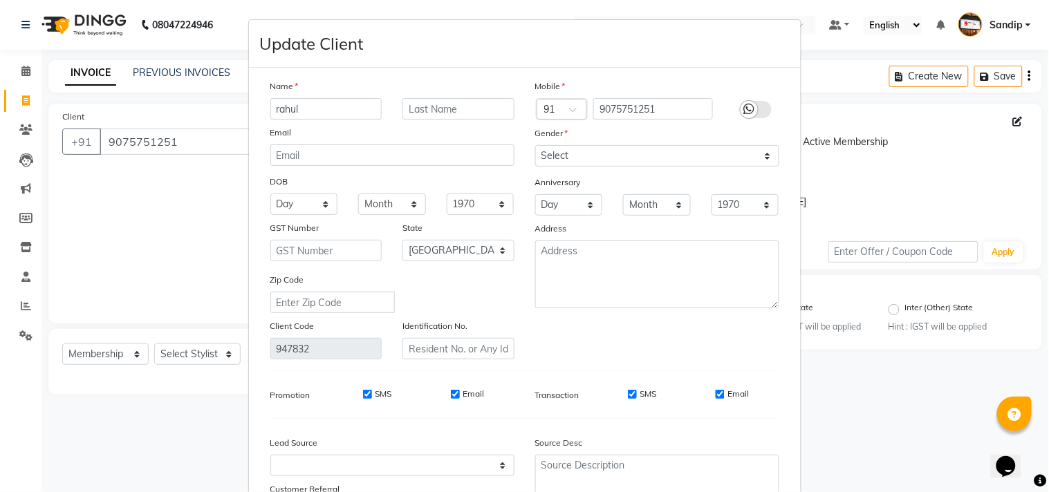
type input "rahul"
click at [678, 162] on select "Select [DEMOGRAPHIC_DATA] [DEMOGRAPHIC_DATA] Other Prefer Not To Say" at bounding box center [657, 155] width 244 height 21
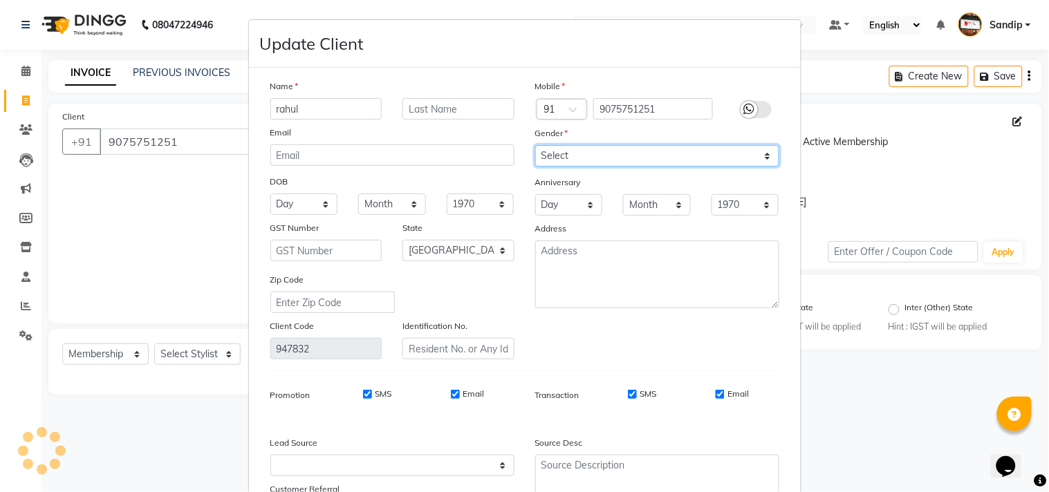
select select "[DEMOGRAPHIC_DATA]"
click at [535, 145] on select "Select [DEMOGRAPHIC_DATA] [DEMOGRAPHIC_DATA] Other Prefer Not To Say" at bounding box center [657, 155] width 244 height 21
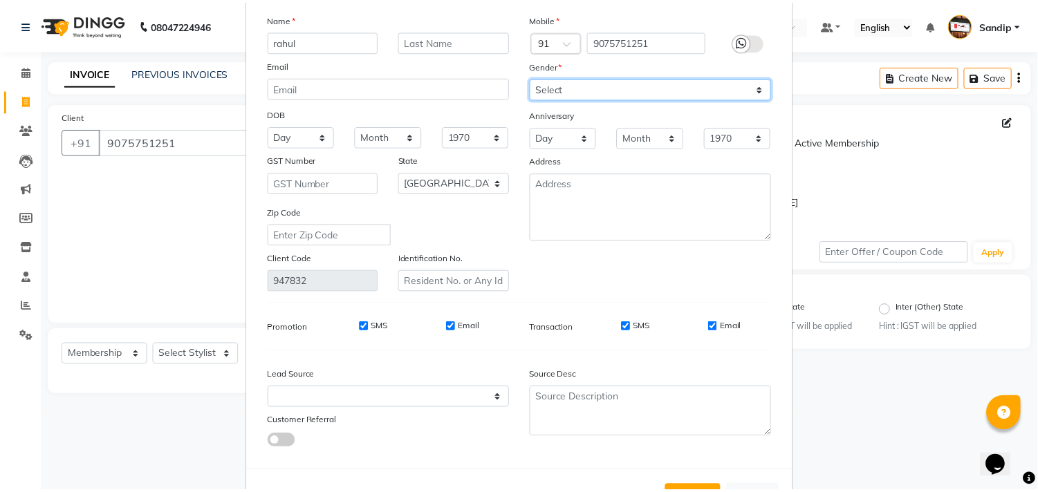
scroll to position [122, 0]
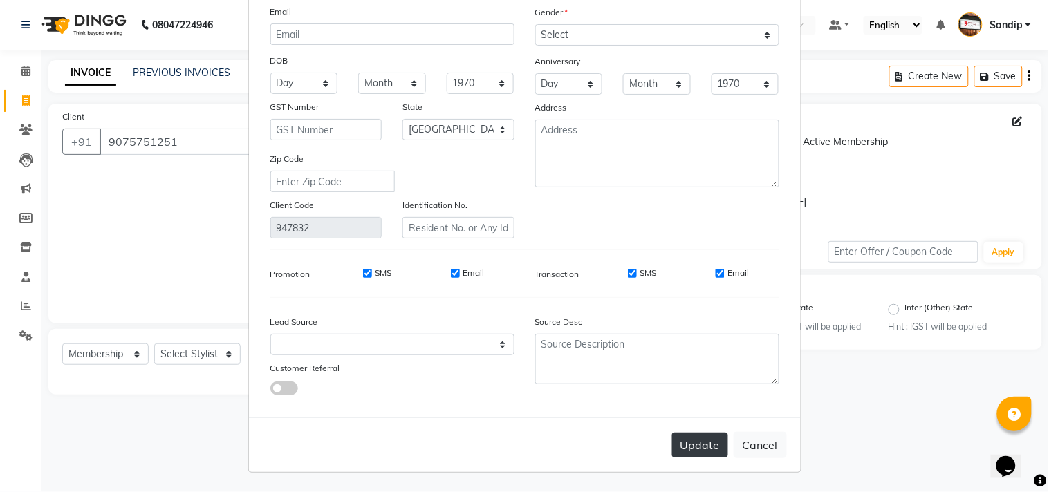
click at [683, 448] on button "Update" at bounding box center [700, 445] width 56 height 25
select select
select select "null"
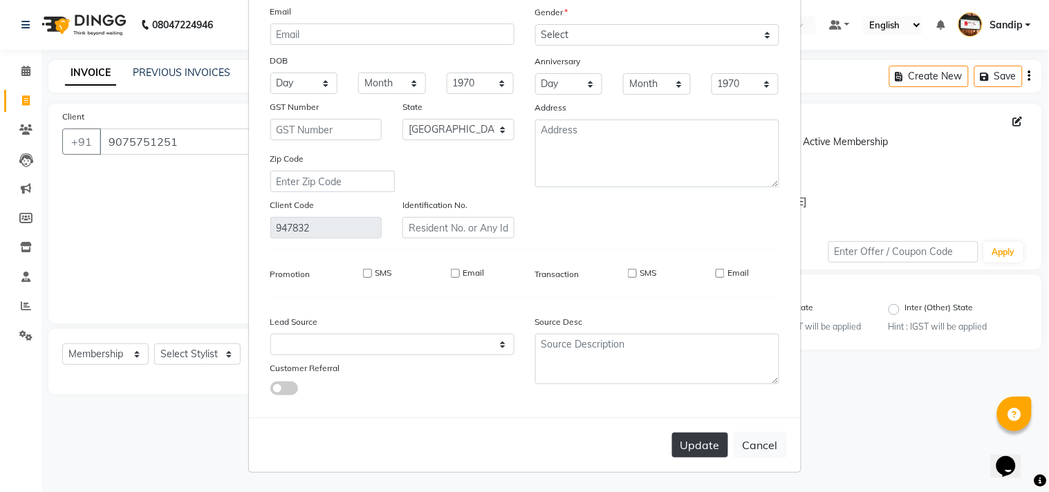
select select
checkbox input "false"
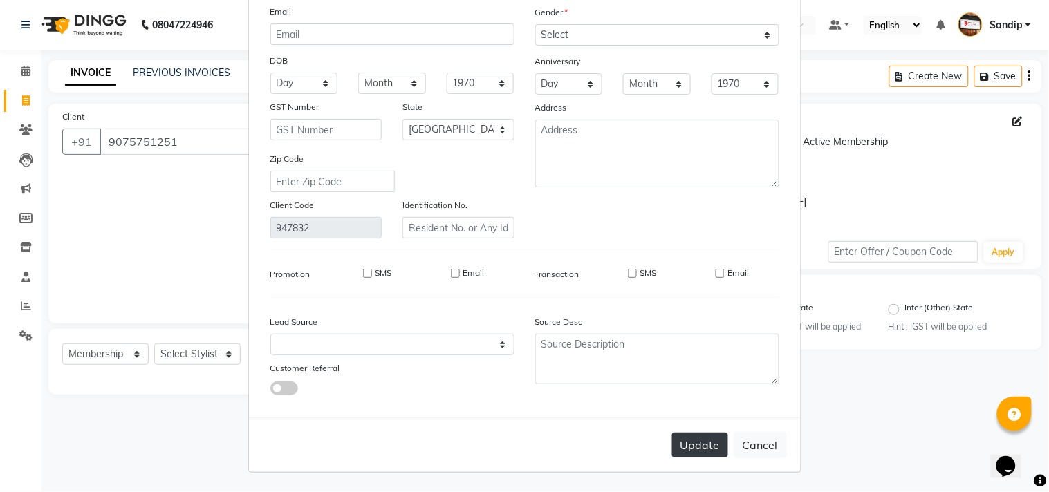
checkbox input "false"
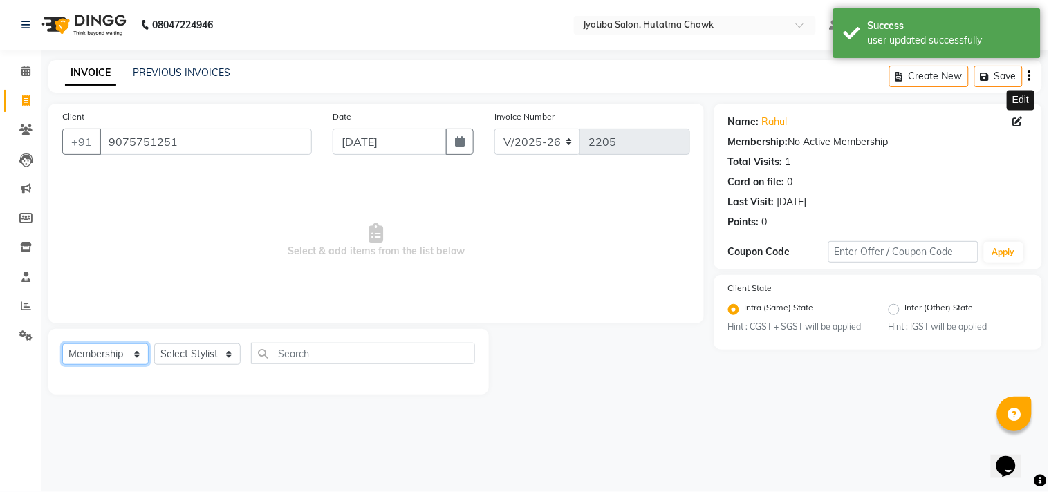
click at [104, 362] on select "Select Service Product Membership Package Voucher Prepaid Gift Card" at bounding box center [105, 354] width 86 height 21
select select "service"
click at [62, 344] on select "Select Service Product Membership Package Voucher Prepaid Gift Card" at bounding box center [105, 354] width 86 height 21
click at [183, 349] on select "Select Stylist [PERSON_NAME] [PERSON_NAME] [PERSON_NAME] [PERSON_NAME] prem RAH…" at bounding box center [197, 354] width 86 height 21
select select "7208"
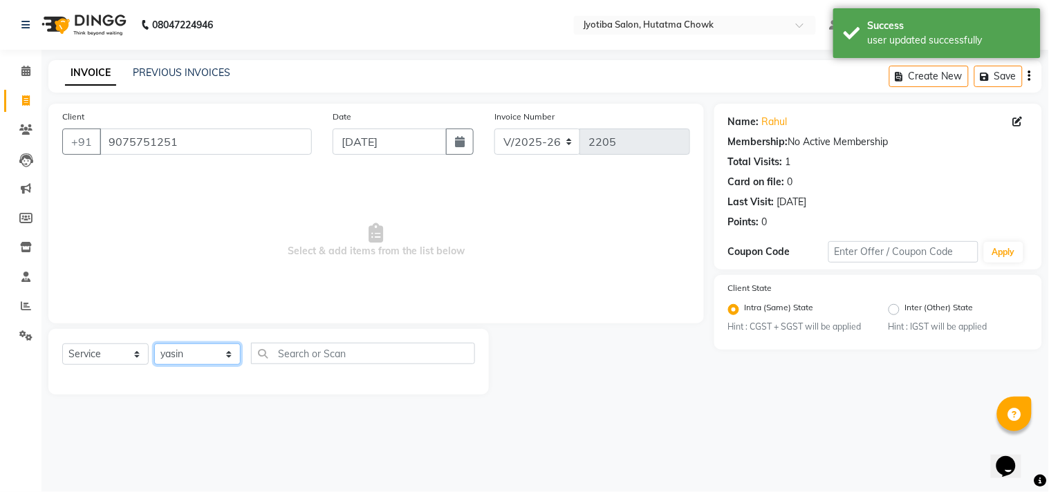
click at [154, 344] on select "Select Stylist [PERSON_NAME] [PERSON_NAME] [PERSON_NAME] [PERSON_NAME] prem RAH…" at bounding box center [197, 354] width 86 height 21
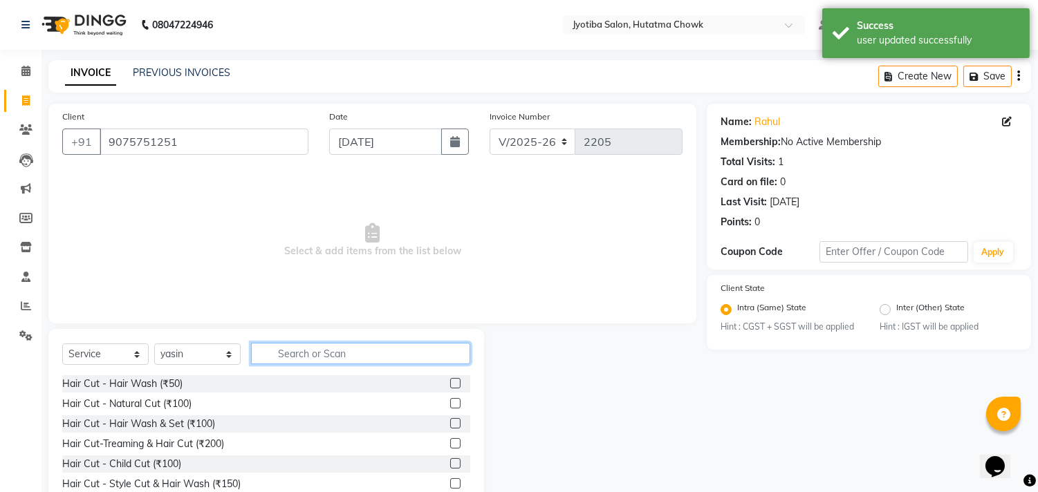
click at [303, 350] on input "text" at bounding box center [360, 353] width 219 height 21
type input "100"
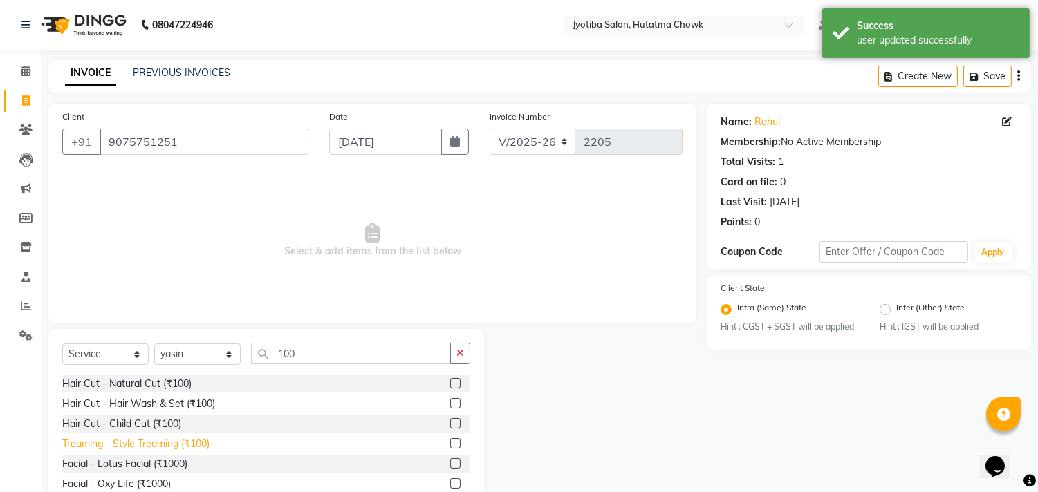
click at [126, 443] on div "Treaming - Style Treaming (₹100)" at bounding box center [135, 444] width 147 height 15
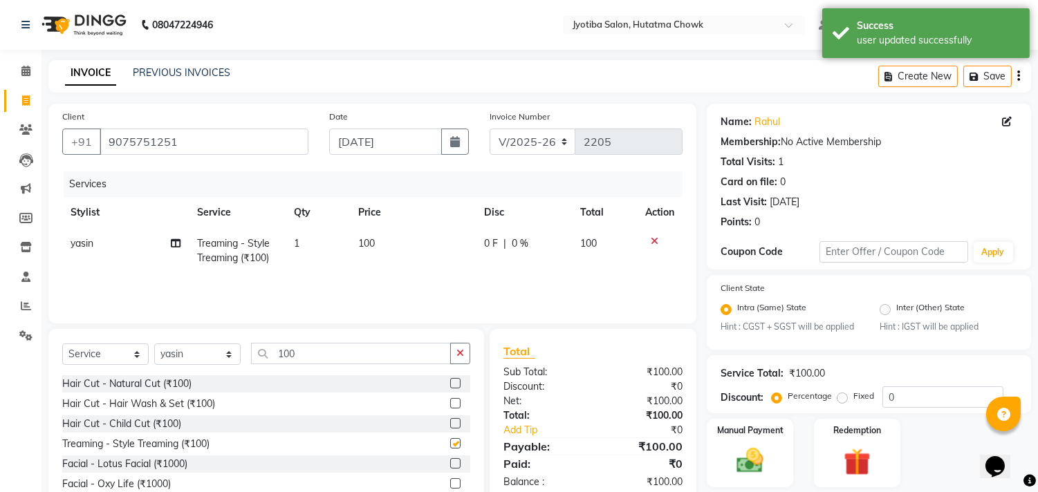
checkbox input "false"
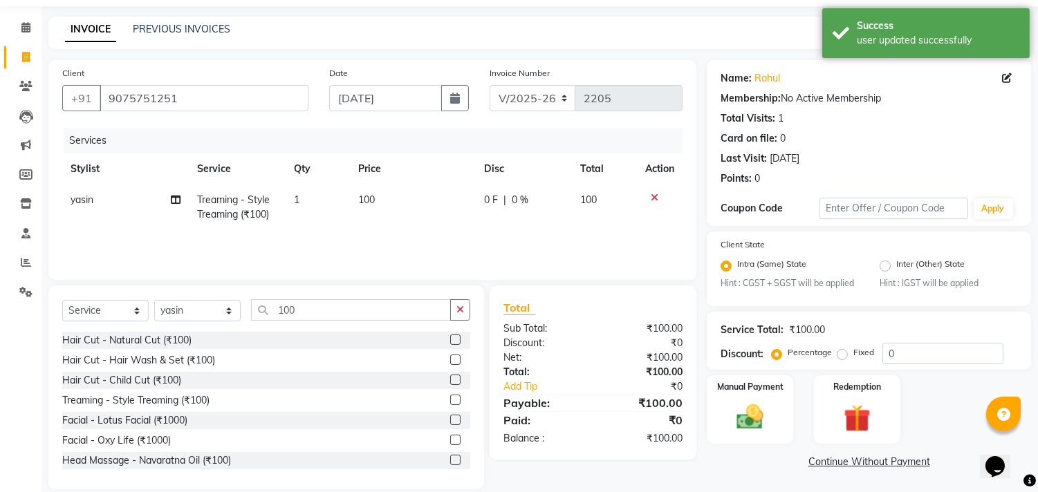
scroll to position [61, 0]
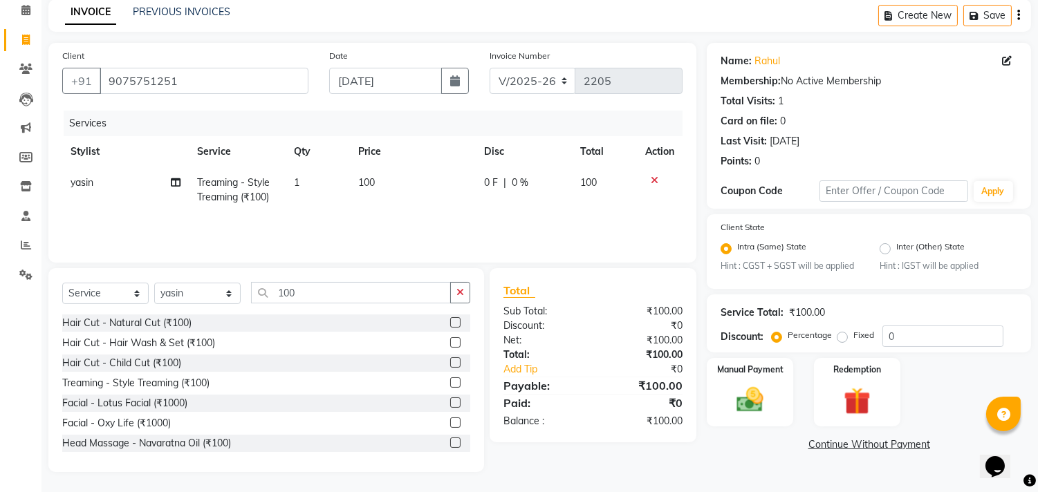
click at [823, 446] on link "Continue Without Payment" at bounding box center [869, 445] width 319 height 15
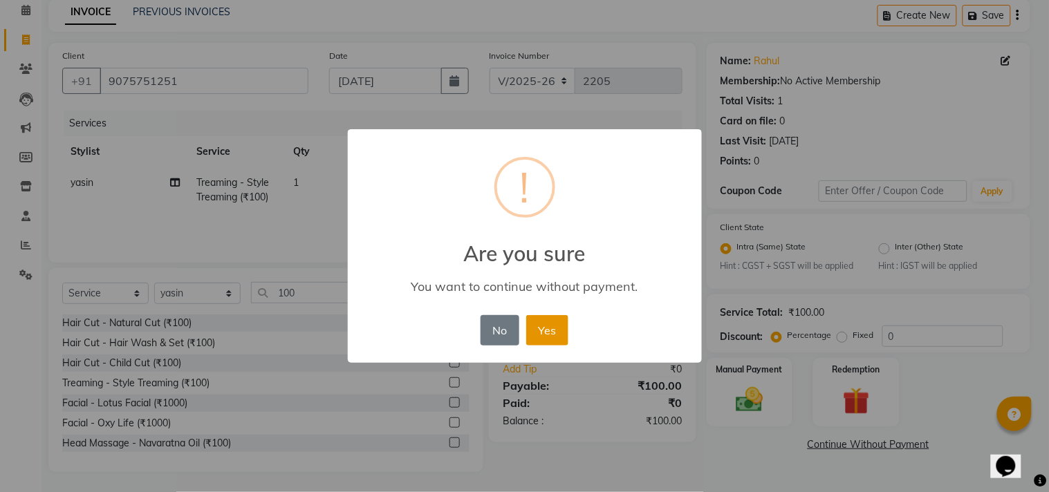
click at [547, 331] on button "Yes" at bounding box center [547, 330] width 42 height 30
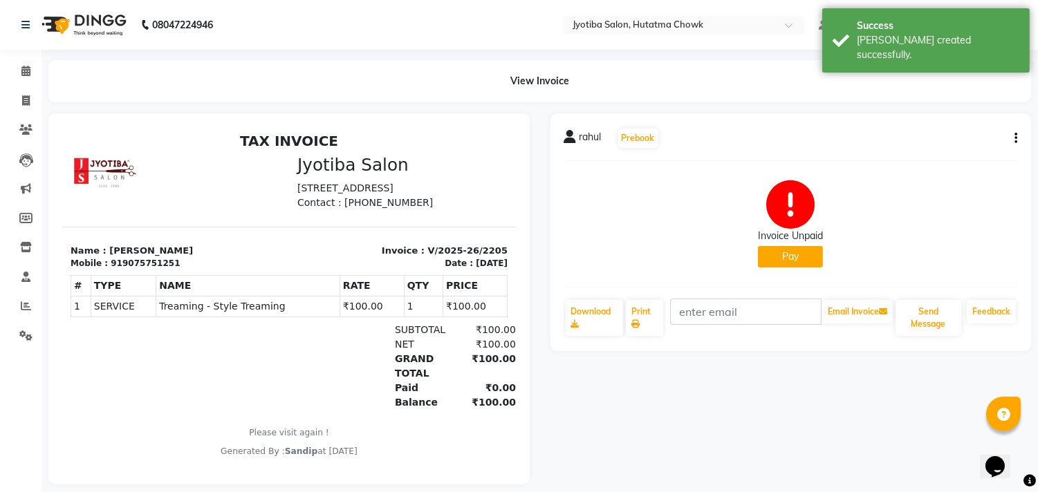
click at [796, 247] on button "Pay" at bounding box center [790, 256] width 65 height 21
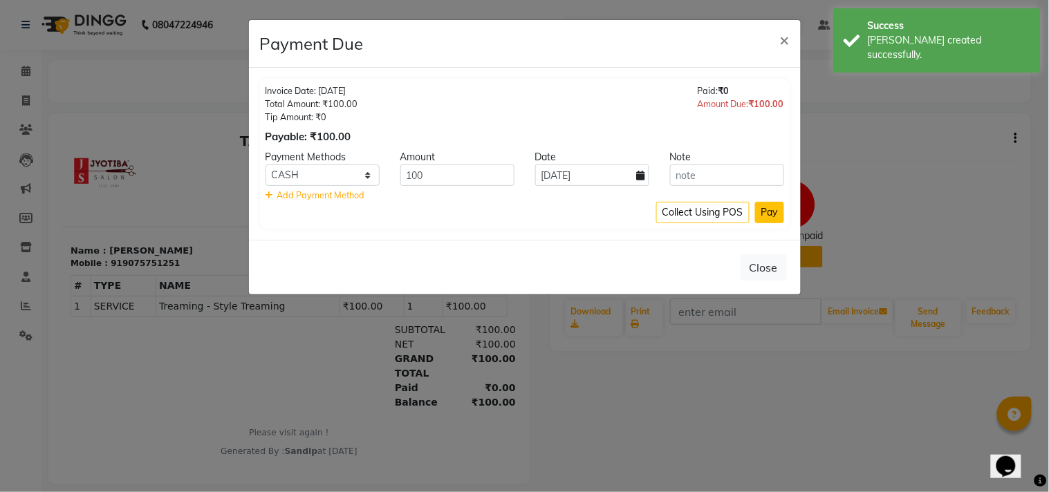
click at [766, 208] on button "Pay" at bounding box center [769, 212] width 29 height 21
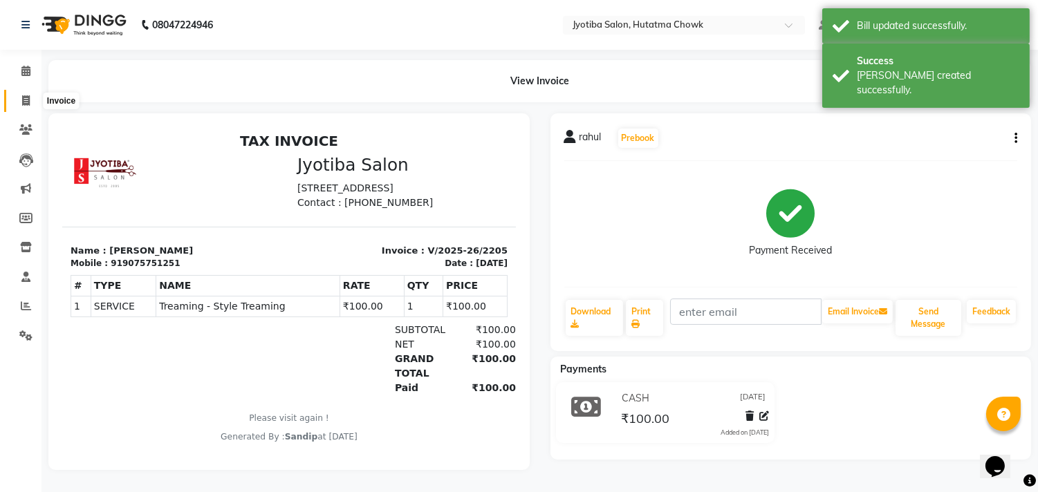
click at [24, 99] on icon at bounding box center [26, 100] width 8 height 10
select select "556"
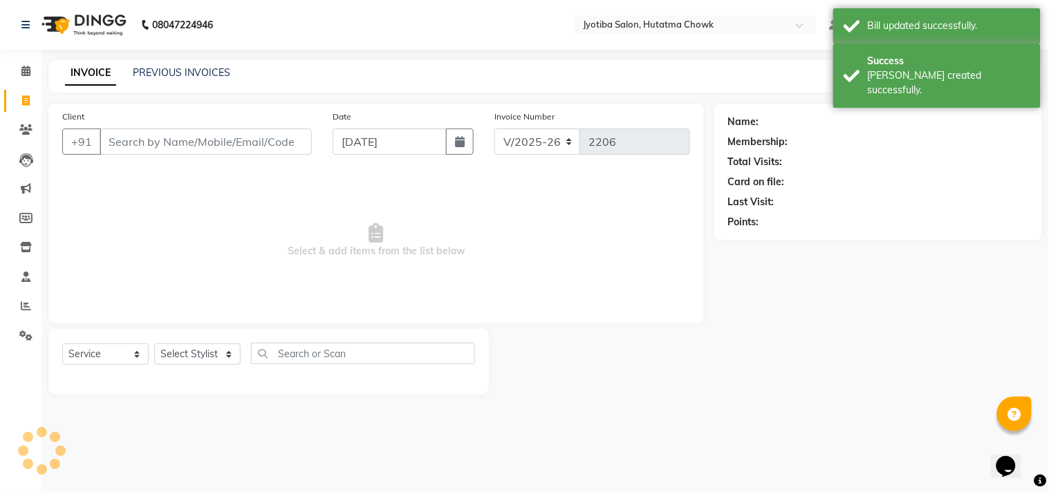
select select "membership"
click at [168, 69] on link "PREVIOUS INVOICES" at bounding box center [182, 72] width 98 height 12
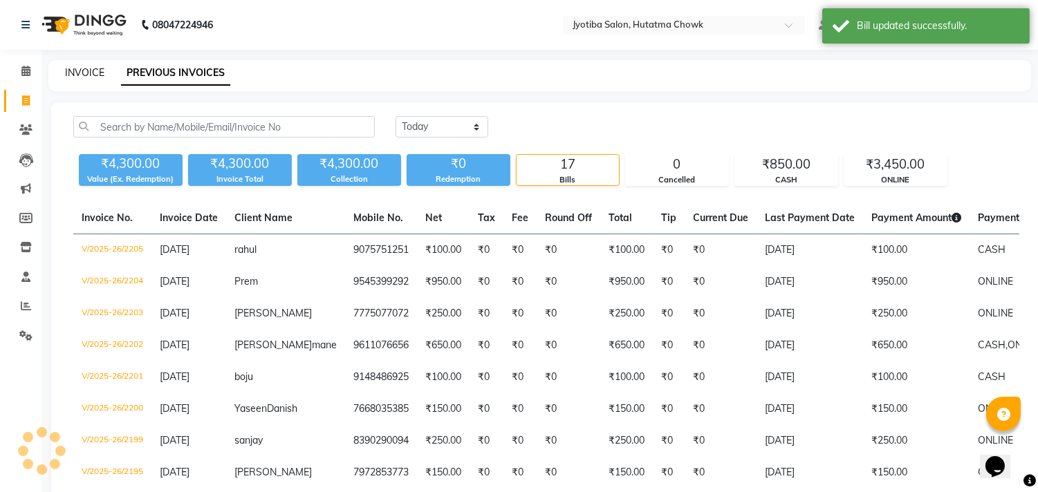
click at [84, 69] on link "INVOICE" at bounding box center [84, 72] width 39 height 12
select select "556"
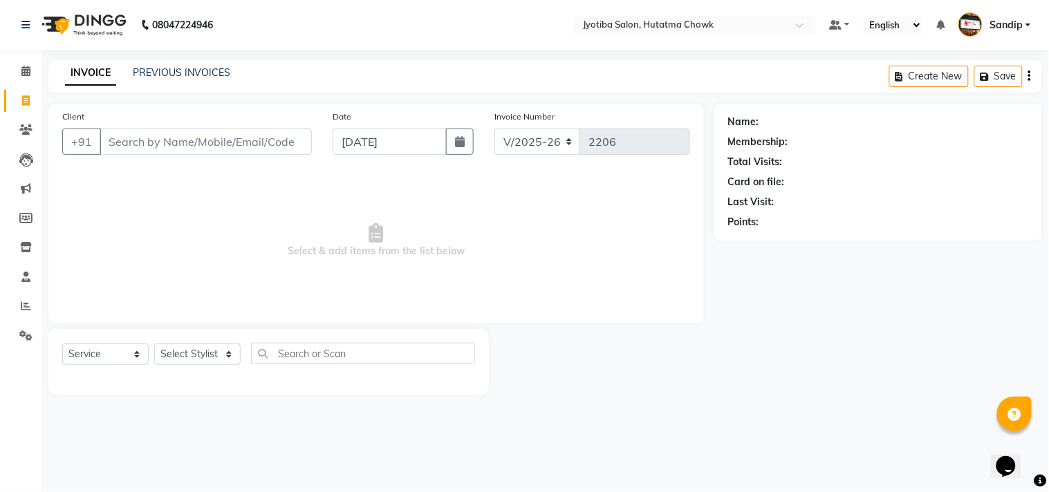
select select "membership"
click at [180, 68] on link "PREVIOUS INVOICES" at bounding box center [182, 72] width 98 height 12
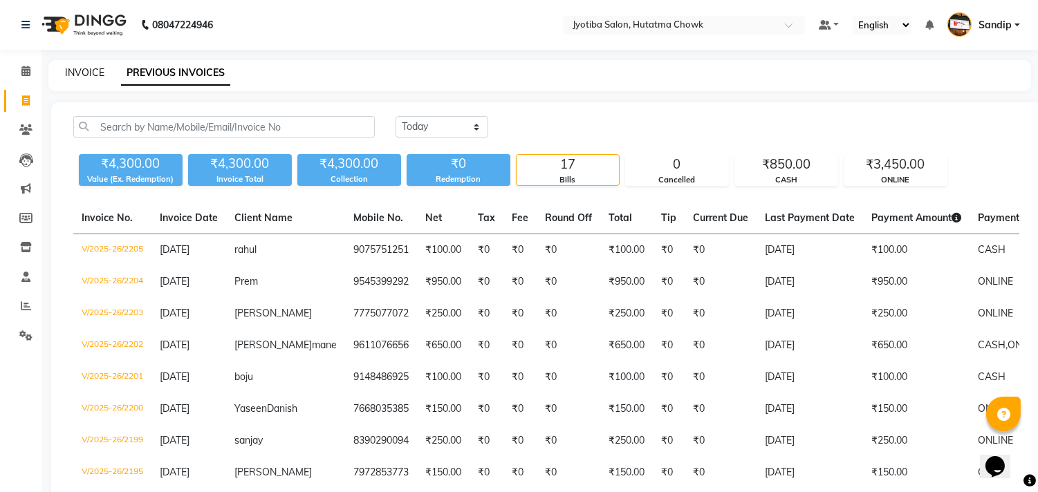
click at [84, 70] on link "INVOICE" at bounding box center [84, 72] width 39 height 12
select select "556"
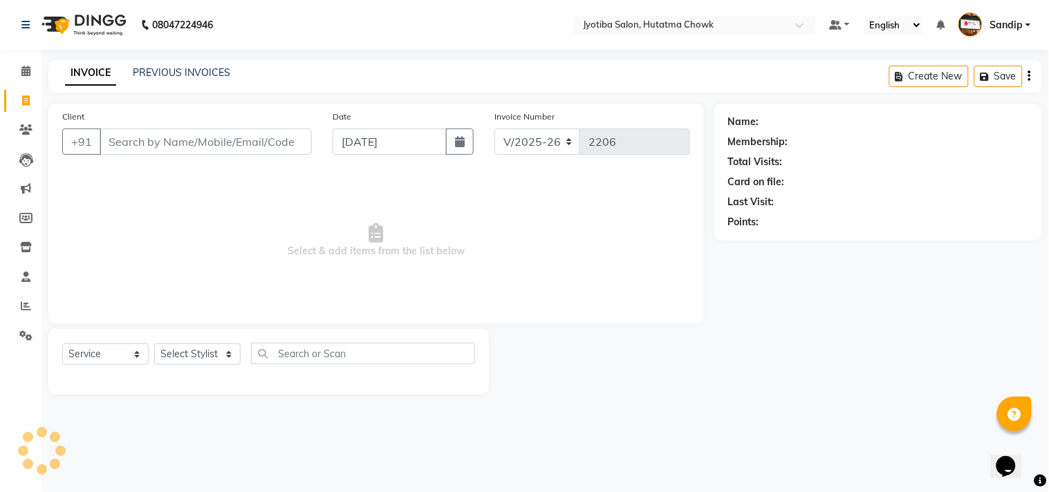
select select "membership"
click at [26, 71] on icon at bounding box center [25, 71] width 9 height 10
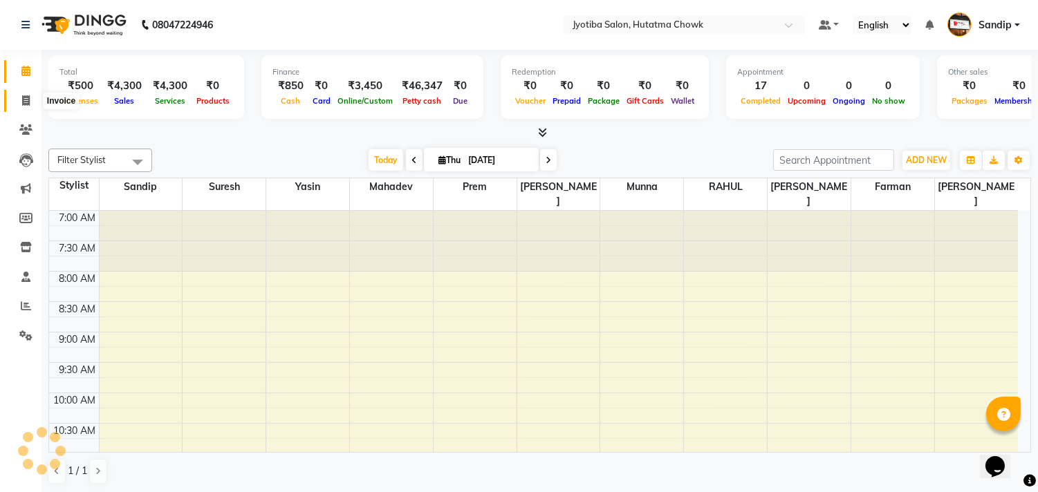
click at [25, 102] on icon at bounding box center [26, 100] width 8 height 10
select select "556"
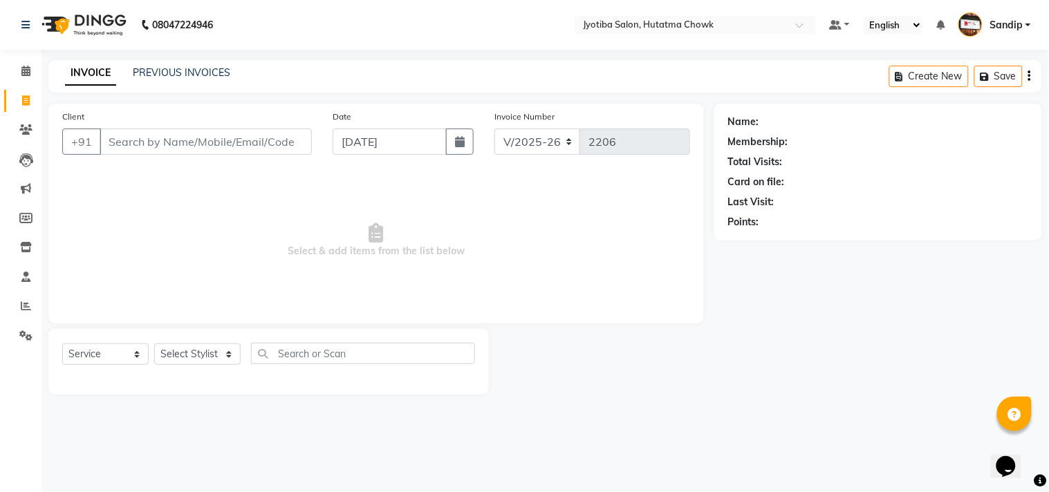
select select "membership"
click at [187, 71] on link "PREVIOUS INVOICES" at bounding box center [182, 72] width 98 height 12
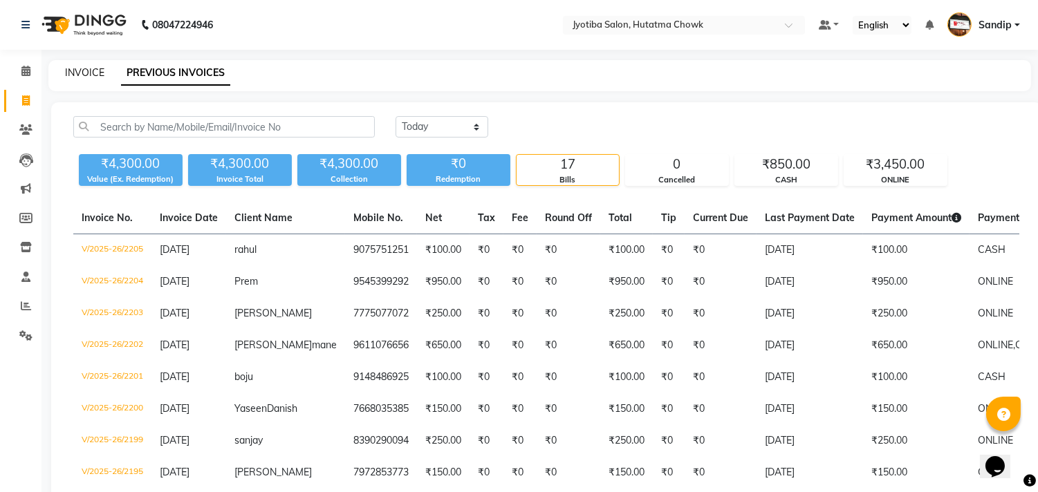
click at [84, 69] on link "INVOICE" at bounding box center [84, 72] width 39 height 12
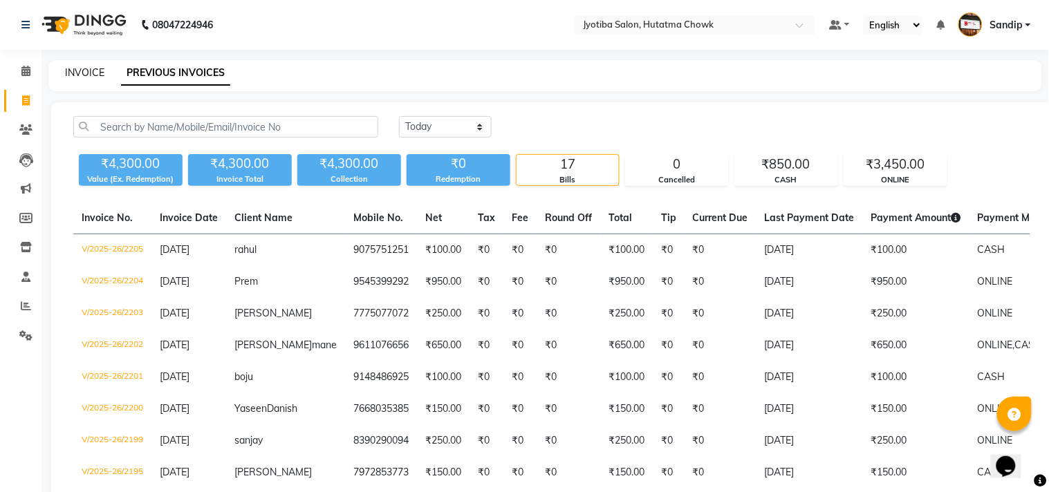
select select "556"
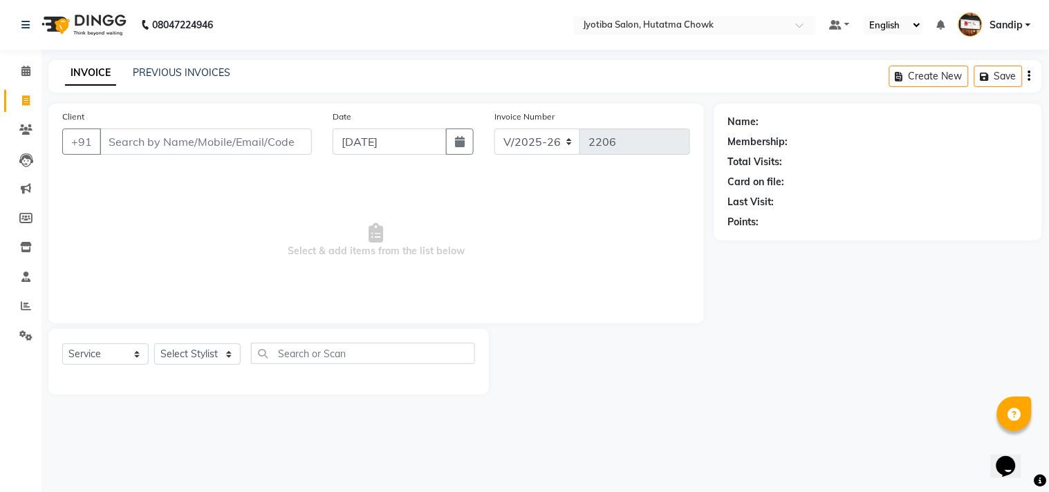
select select "membership"
click at [25, 74] on icon at bounding box center [25, 71] width 9 height 10
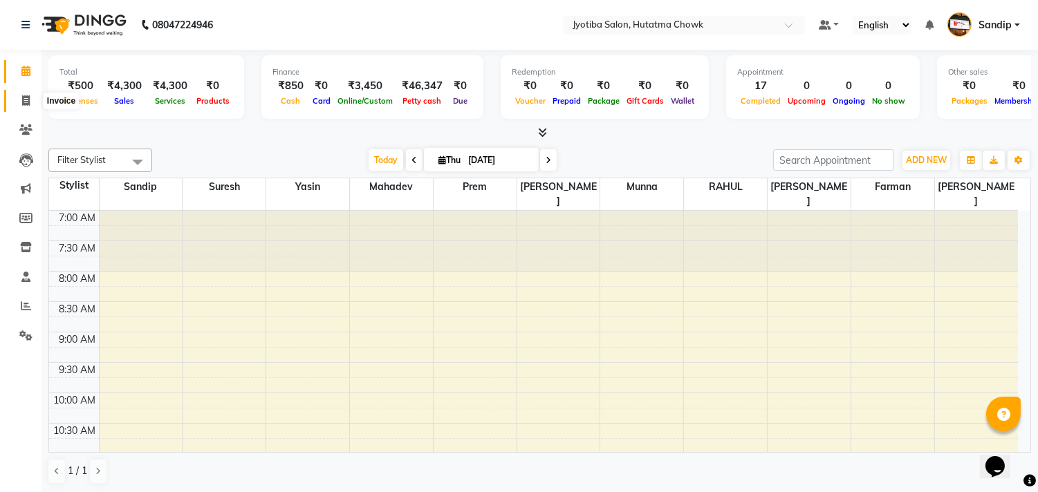
click at [23, 106] on icon at bounding box center [26, 100] width 8 height 10
select select "service"
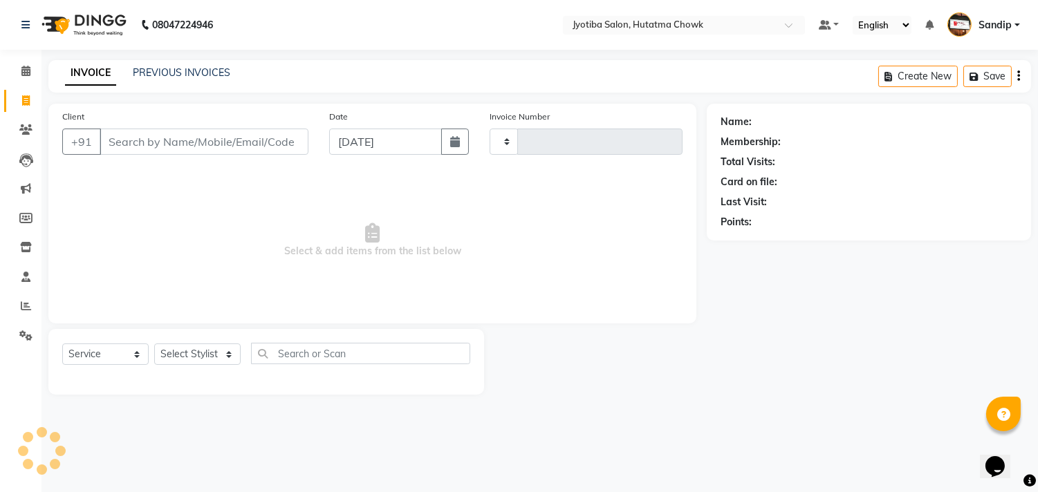
type input "2206"
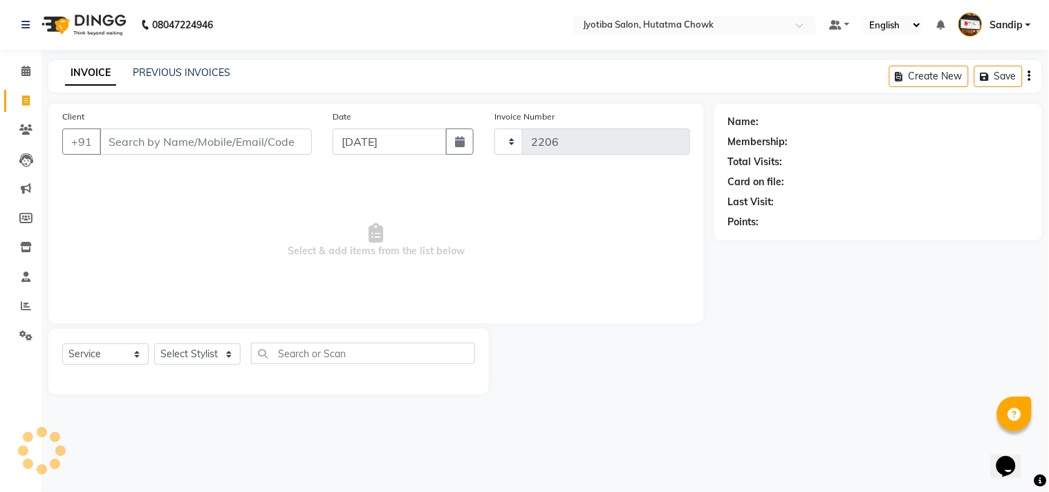
select select "556"
select select "membership"
click at [178, 72] on link "PREVIOUS INVOICES" at bounding box center [182, 72] width 98 height 12
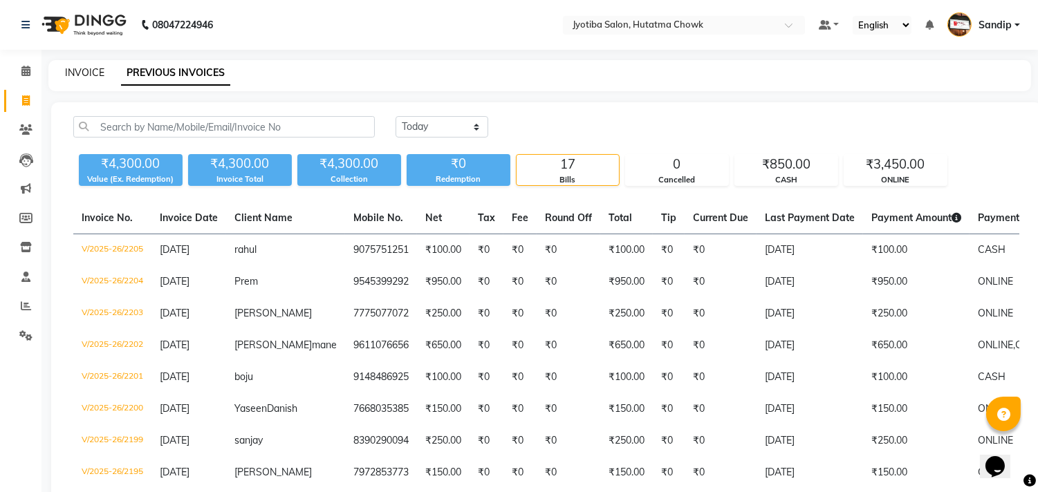
click at [83, 68] on link "INVOICE" at bounding box center [84, 72] width 39 height 12
select select "556"
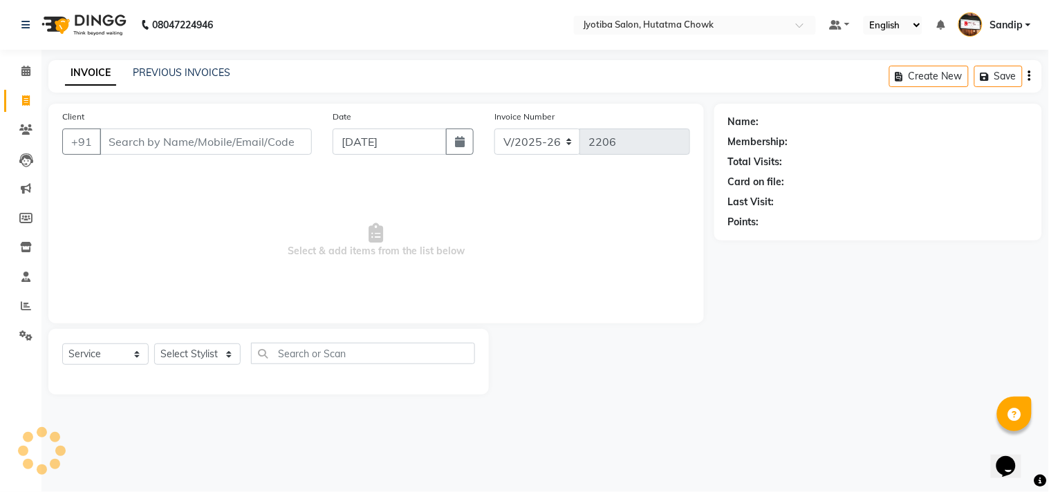
select select "membership"
click at [24, 71] on icon at bounding box center [25, 71] width 9 height 10
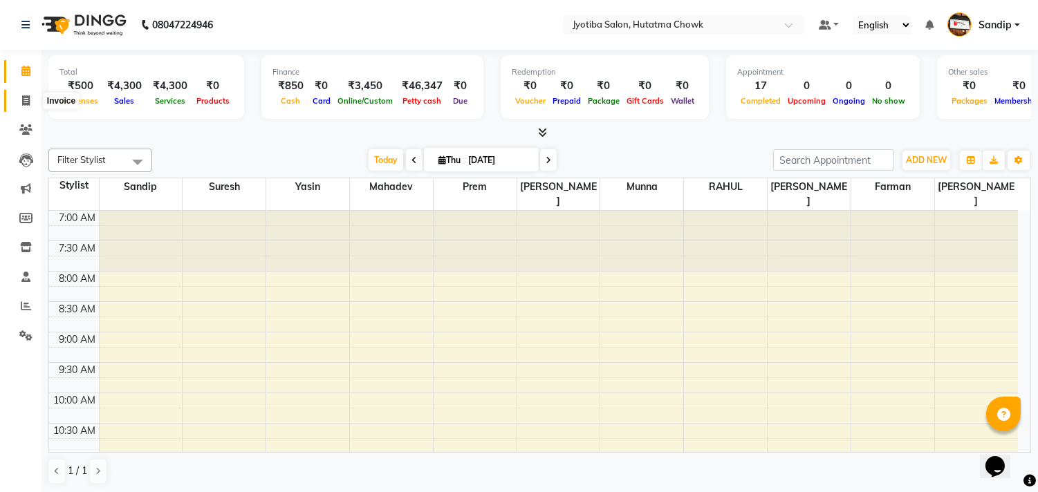
click at [23, 106] on icon at bounding box center [26, 100] width 8 height 10
select select "556"
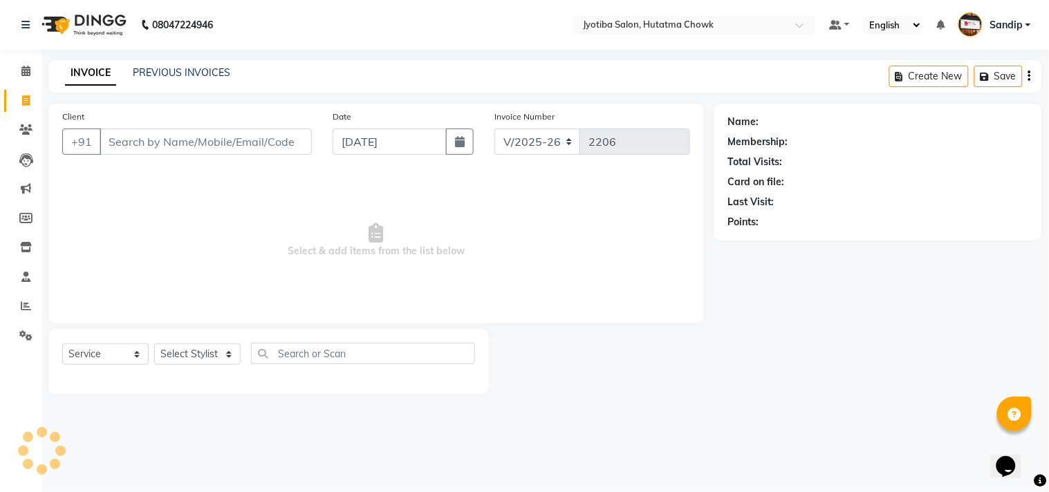
select select "membership"
click at [180, 66] on link "PREVIOUS INVOICES" at bounding box center [182, 72] width 98 height 12
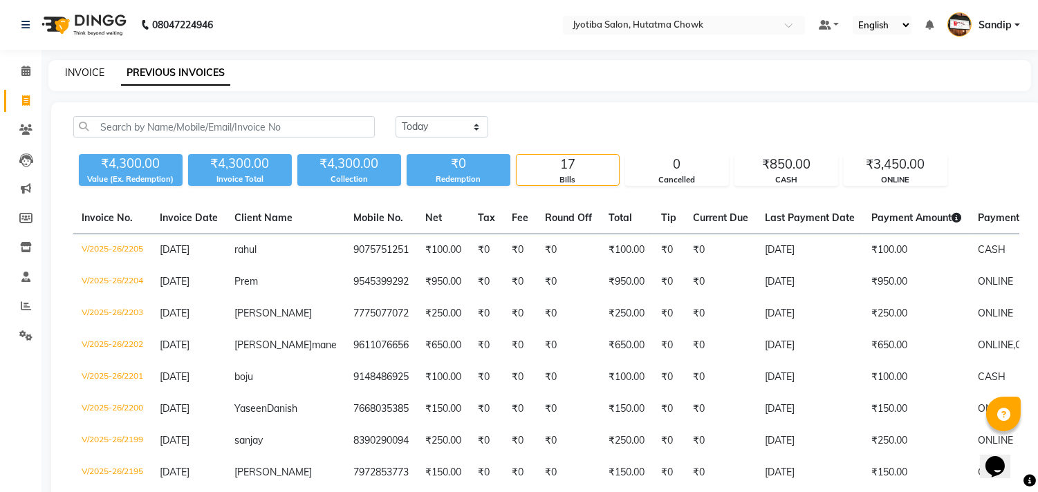
click at [84, 66] on link "INVOICE" at bounding box center [84, 72] width 39 height 12
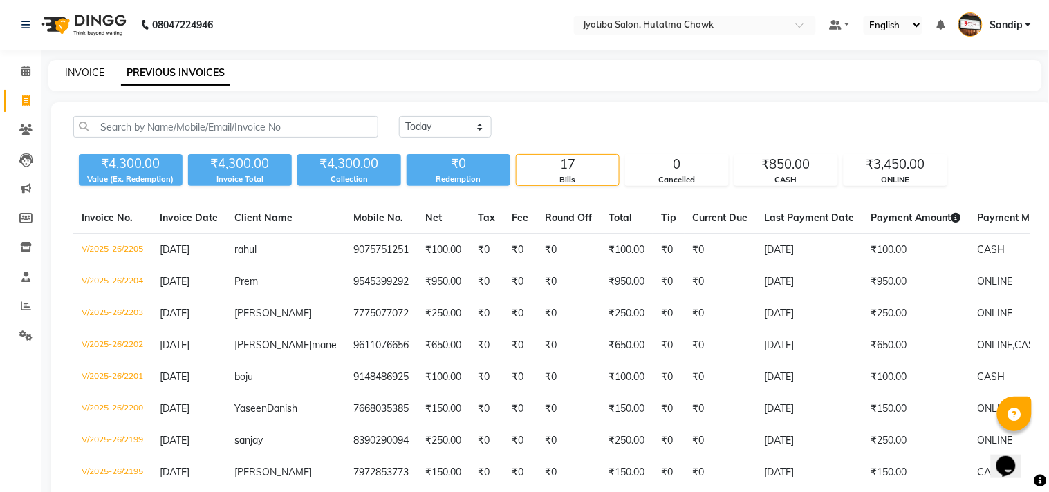
select select "556"
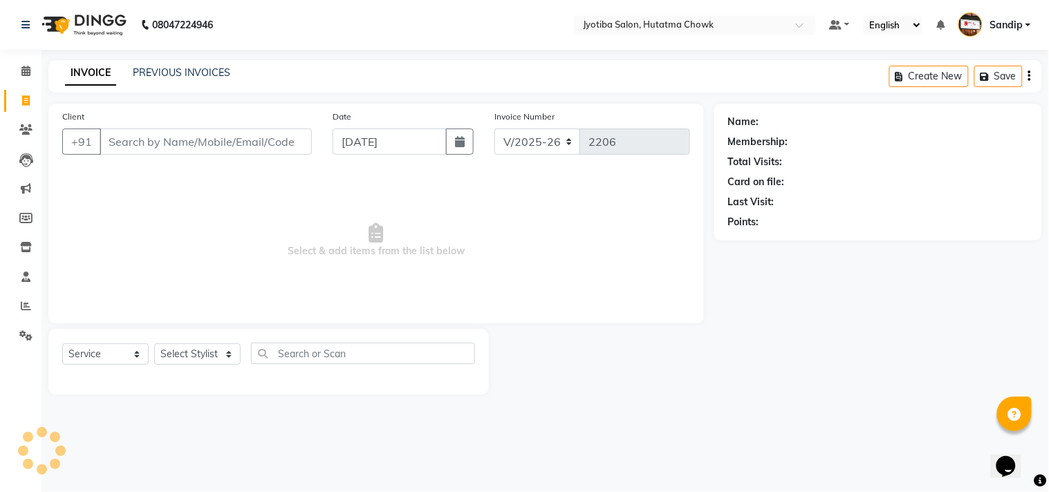
select select "membership"
click at [24, 69] on icon at bounding box center [25, 71] width 9 height 10
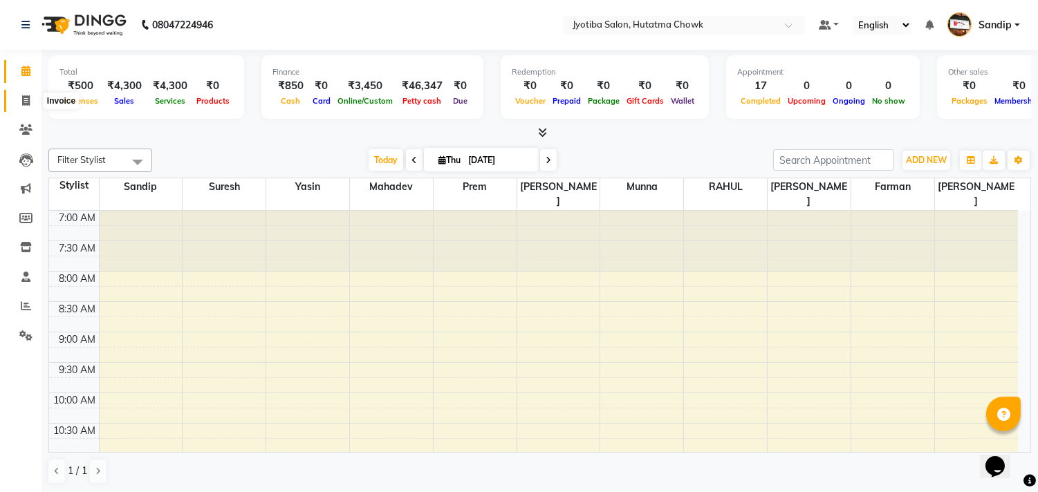
click at [22, 106] on icon at bounding box center [26, 100] width 8 height 10
select select "556"
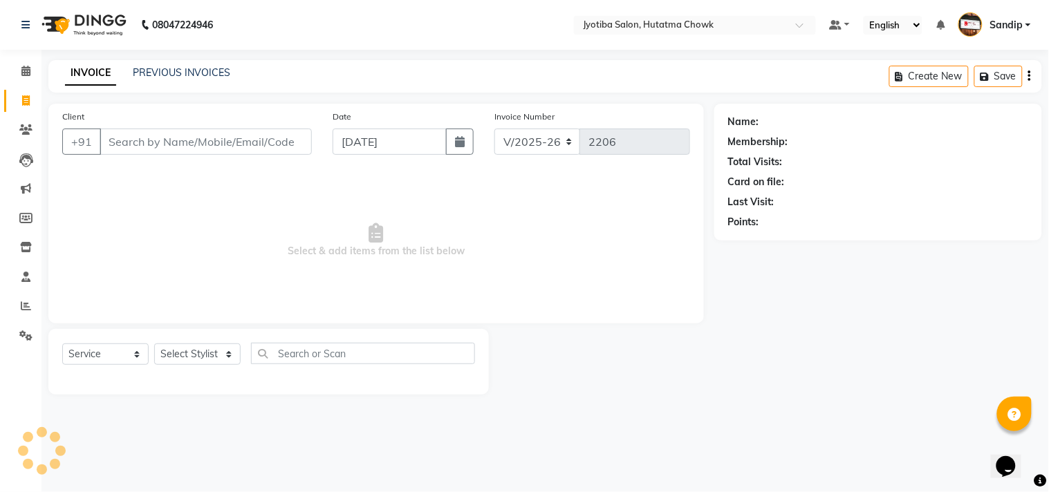
select select "membership"
click at [178, 73] on link "PREVIOUS INVOICES" at bounding box center [182, 72] width 98 height 12
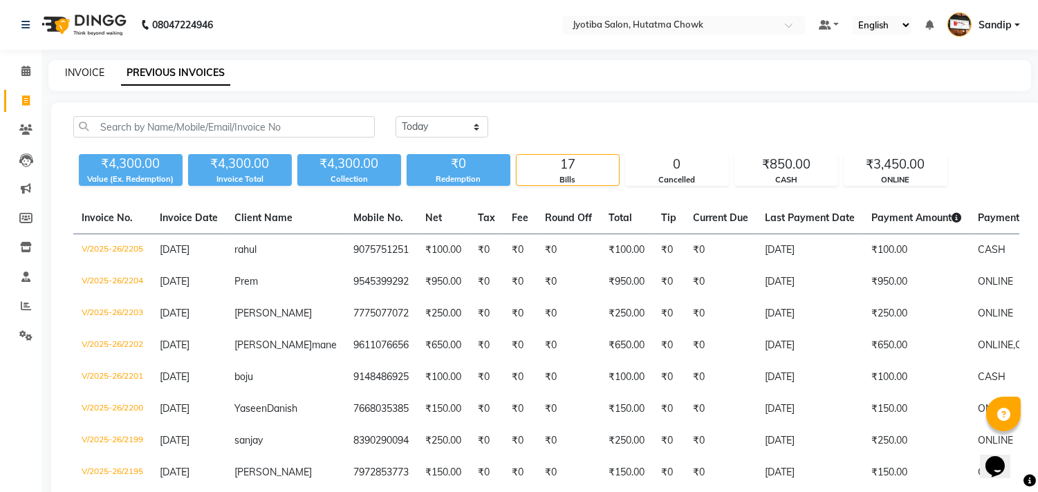
click at [77, 69] on link "INVOICE" at bounding box center [84, 72] width 39 height 12
select select "556"
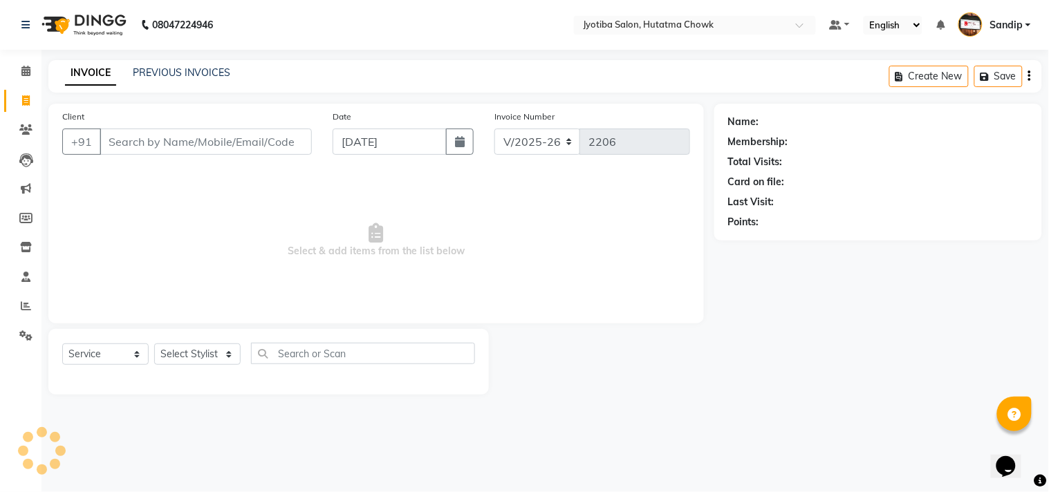
select select "membership"
click at [180, 66] on link "PREVIOUS INVOICES" at bounding box center [182, 72] width 98 height 12
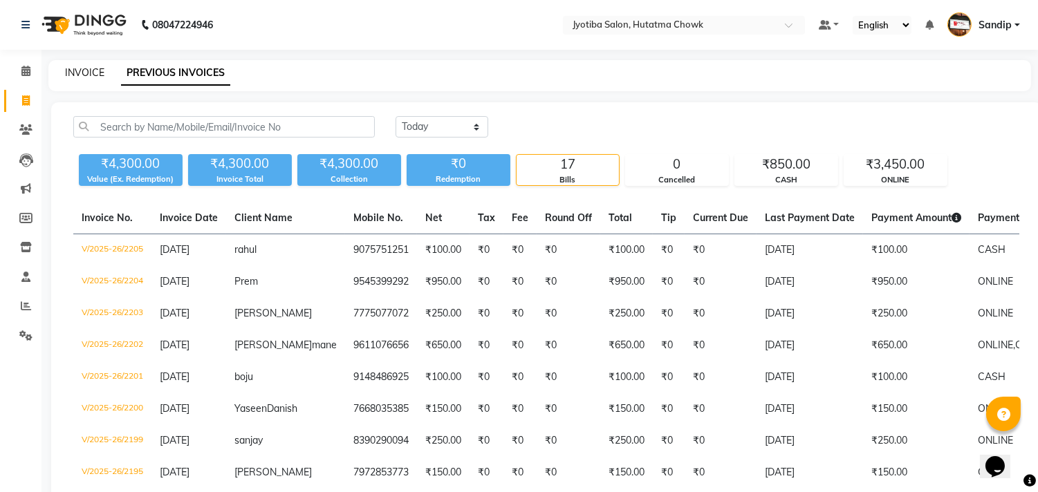
click at [84, 69] on link "INVOICE" at bounding box center [84, 72] width 39 height 12
select select "556"
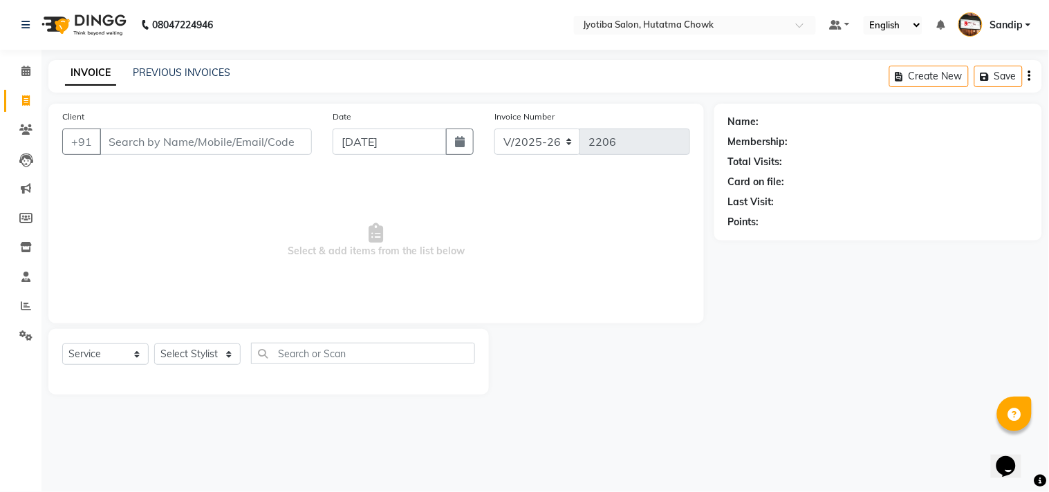
select select "membership"
click at [170, 72] on link "PREVIOUS INVOICES" at bounding box center [182, 72] width 98 height 12
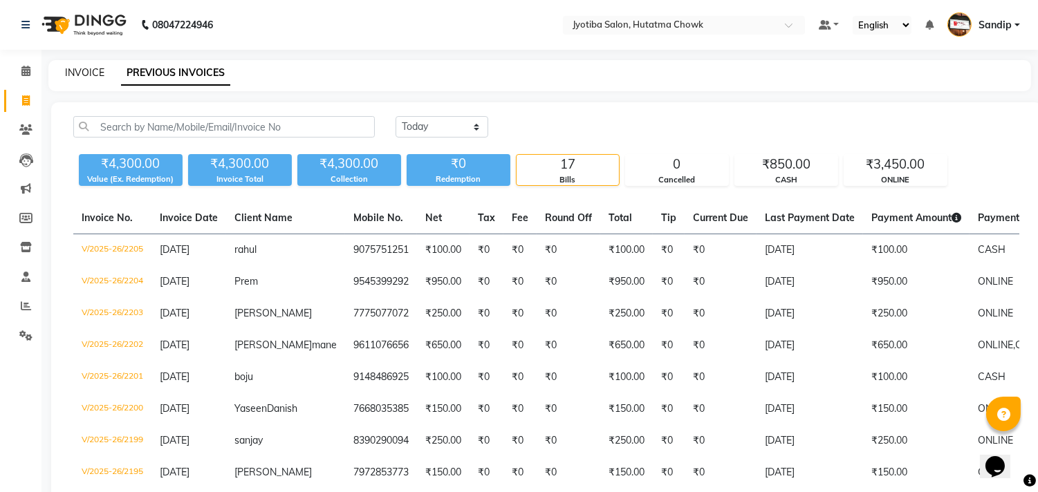
click at [80, 72] on link "INVOICE" at bounding box center [84, 72] width 39 height 12
select select "service"
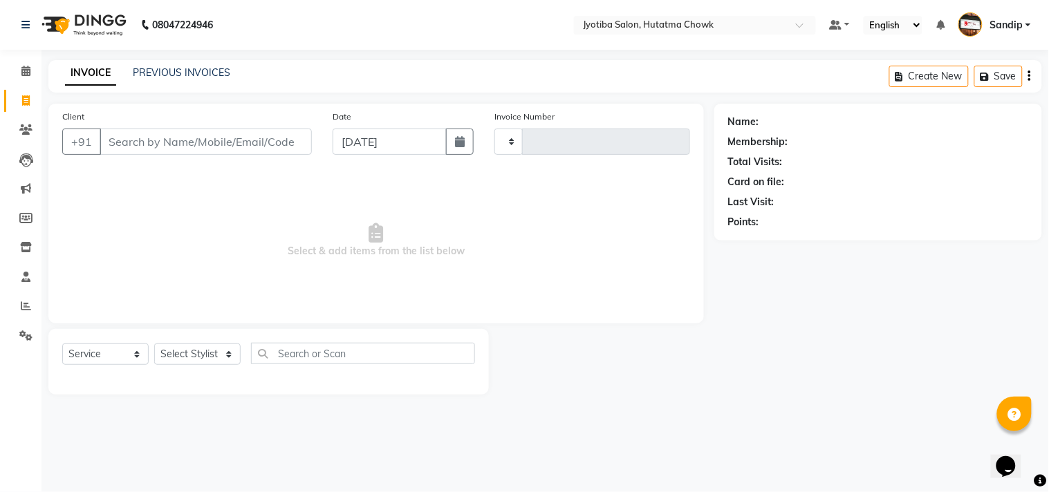
type input "2206"
select select "556"
select select "membership"
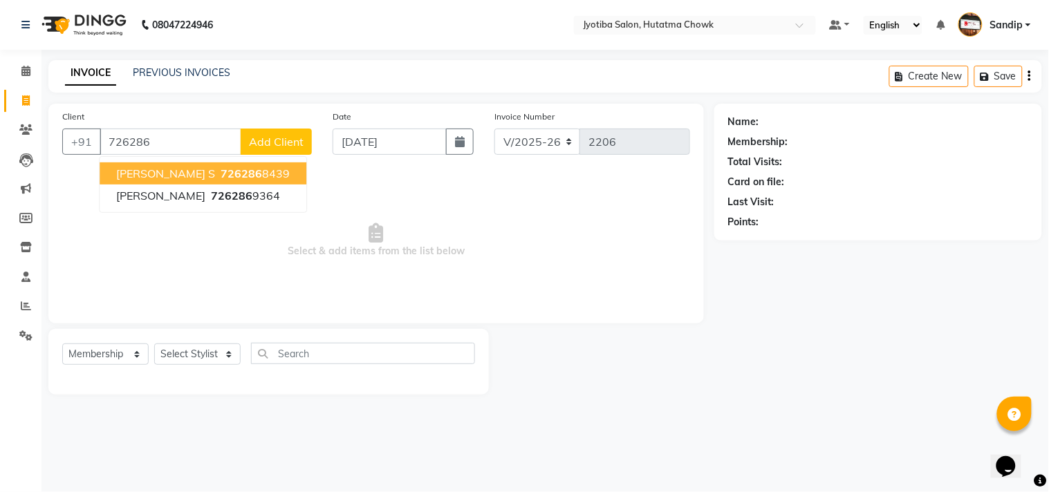
click at [262, 175] on span "726286" at bounding box center [241, 174] width 41 height 14
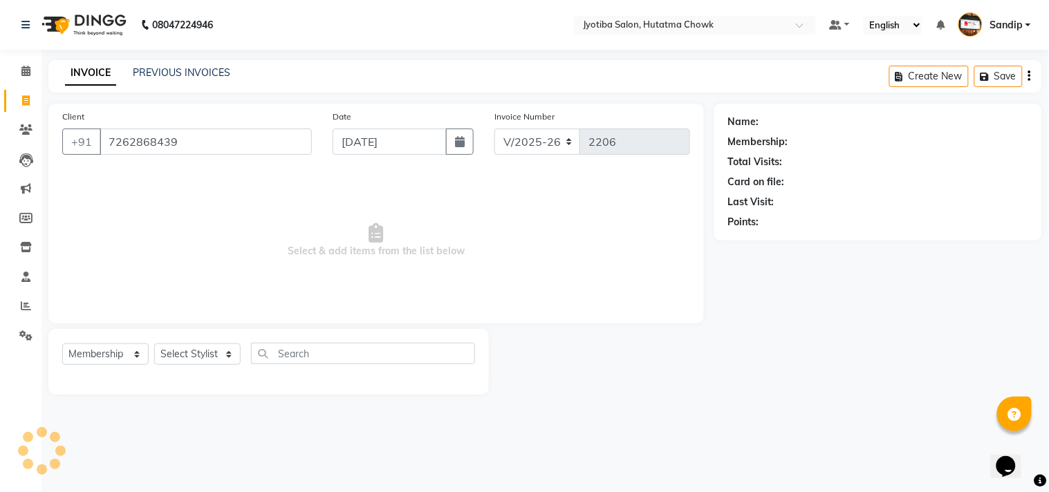
type input "7262868439"
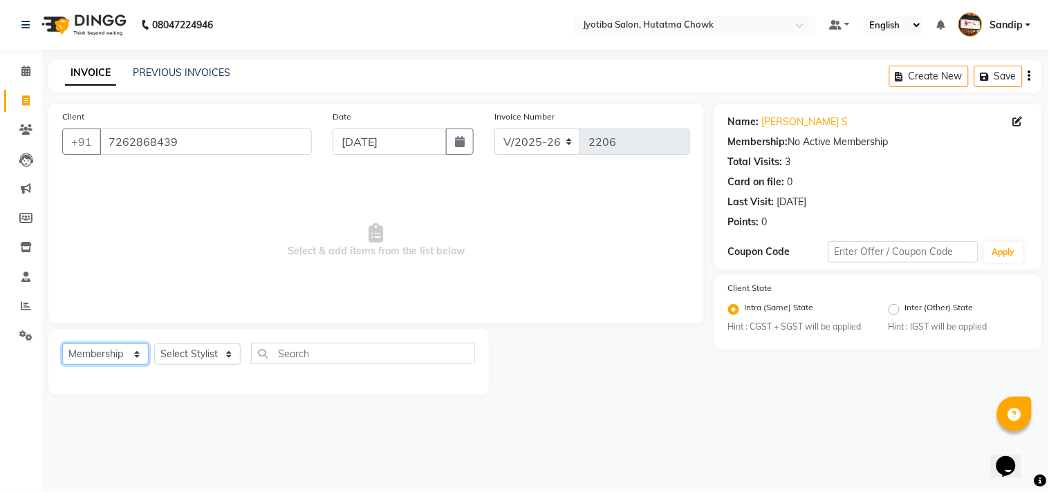
click at [124, 354] on select "Select Service Product Membership Package Voucher Prepaid Gift Card" at bounding box center [105, 354] width 86 height 21
select select "service"
click at [62, 344] on select "Select Service Product Membership Package Voucher Prepaid Gift Card" at bounding box center [105, 354] width 86 height 21
click at [182, 353] on select "Select Stylist [PERSON_NAME] [PERSON_NAME] [PERSON_NAME] [PERSON_NAME] prem RAH…" at bounding box center [197, 354] width 86 height 21
select select "7206"
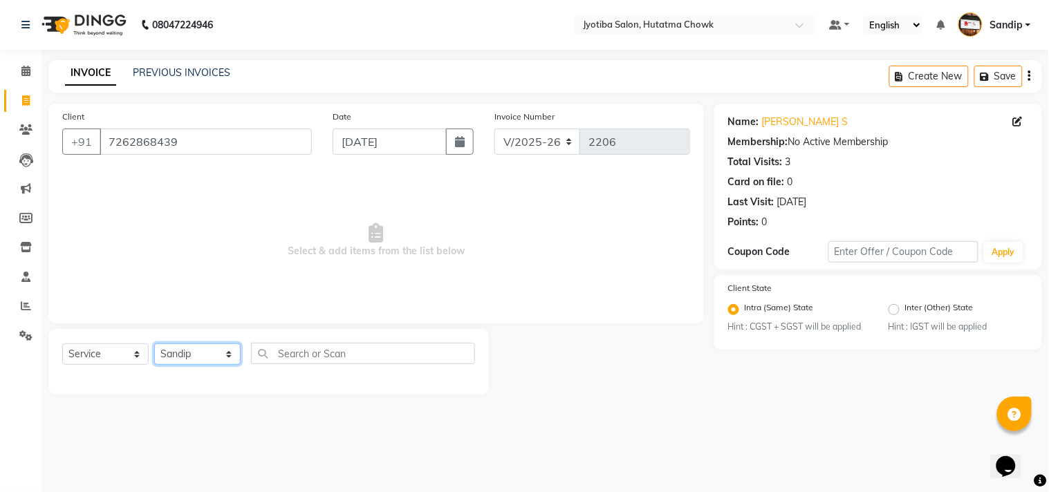
click at [154, 344] on select "Select Stylist [PERSON_NAME] [PERSON_NAME] [PERSON_NAME] [PERSON_NAME] prem RAH…" at bounding box center [197, 354] width 86 height 21
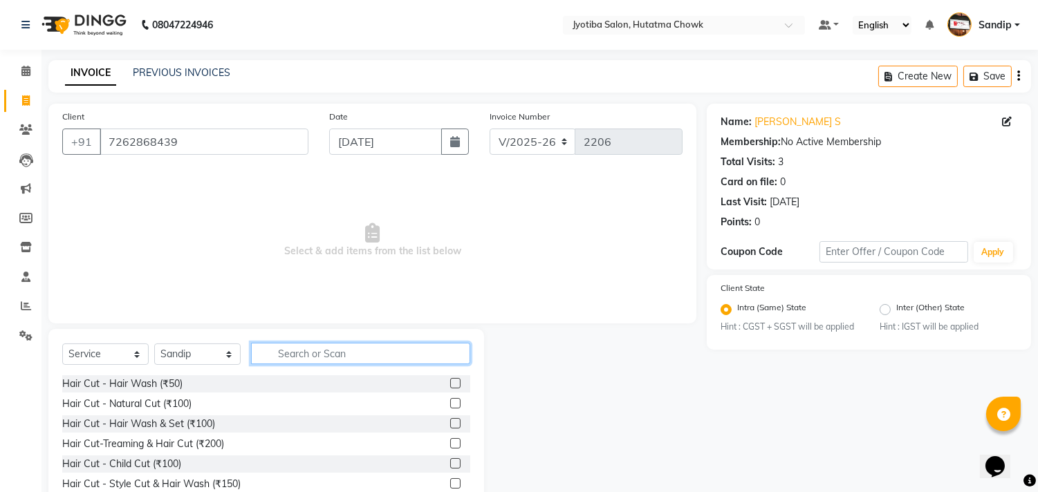
click at [293, 353] on input "text" at bounding box center [360, 353] width 219 height 21
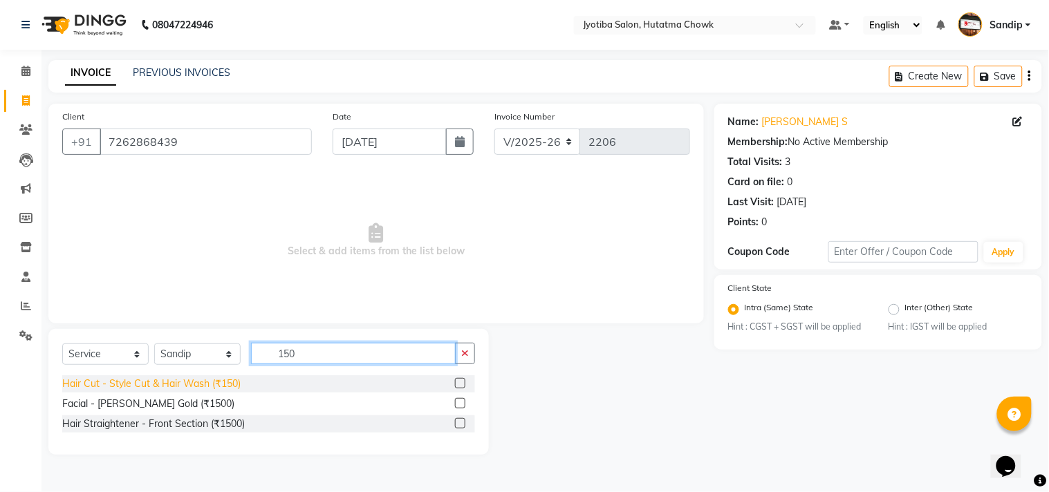
type input "150"
click at [173, 387] on div "Hair Cut - Style Cut & Hair Wash (₹150)" at bounding box center [151, 384] width 178 height 15
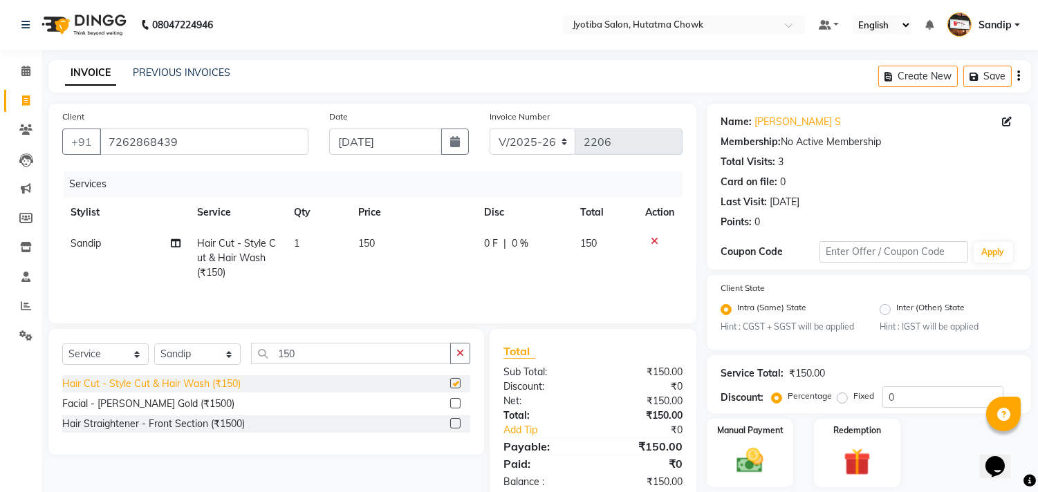
checkbox input "false"
click at [459, 357] on icon "button" at bounding box center [460, 354] width 8 height 10
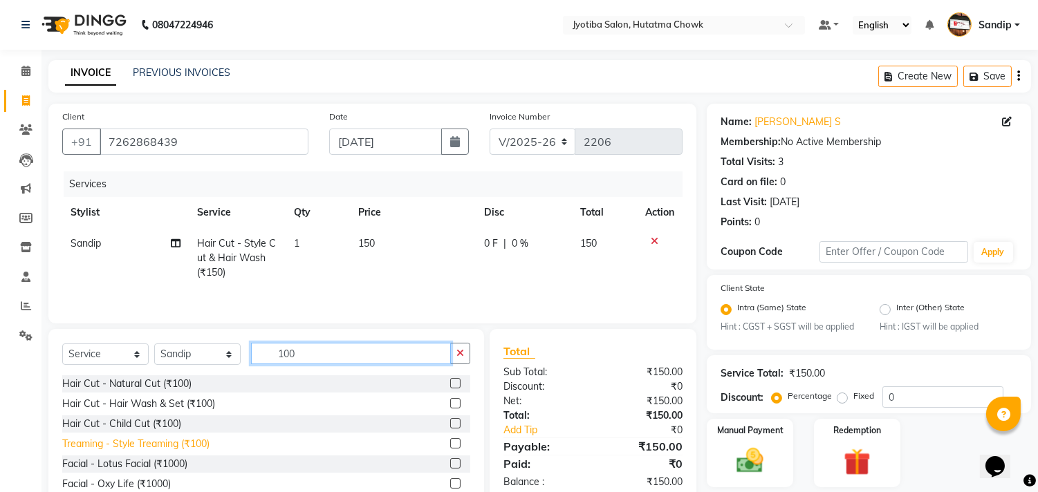
type input "100"
click at [153, 452] on div "Treaming - Style Treaming (₹100)" at bounding box center [135, 444] width 147 height 15
checkbox input "false"
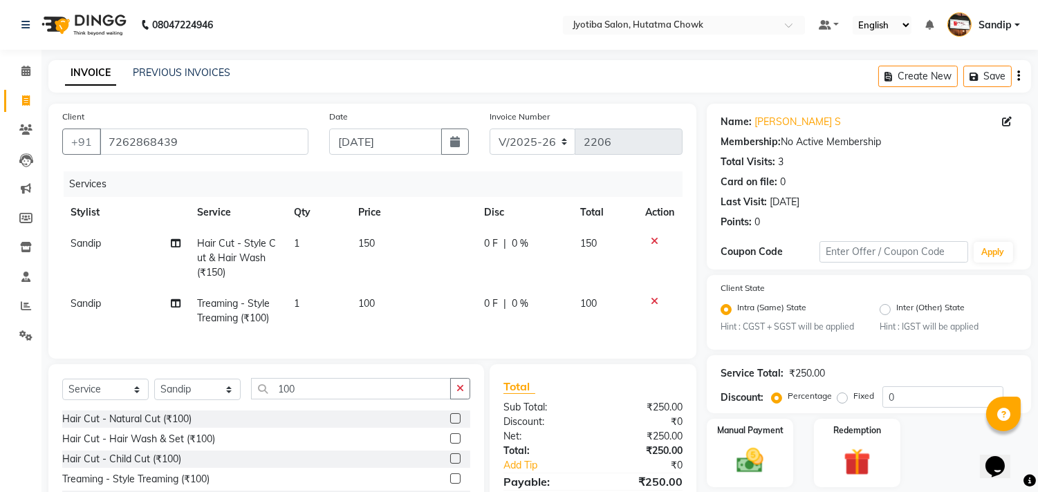
scroll to position [108, 0]
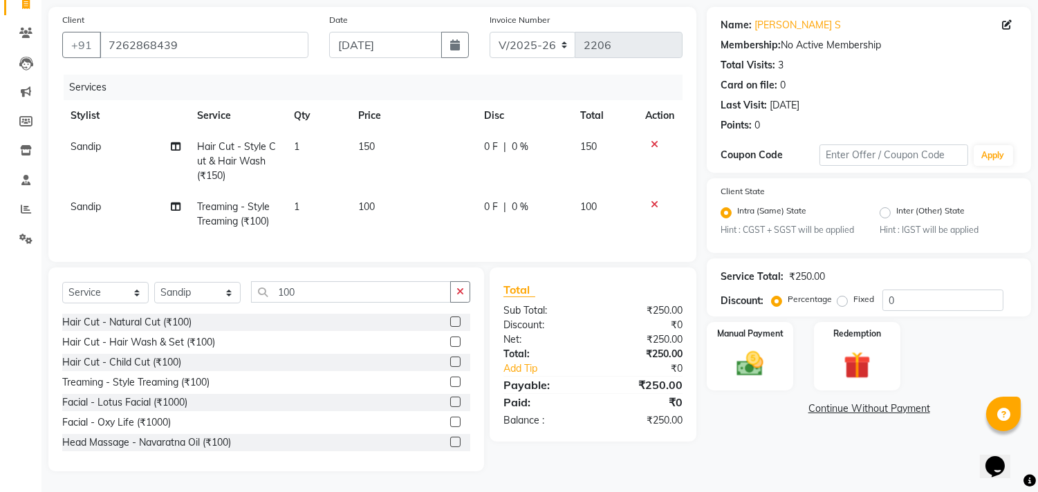
click at [821, 402] on link "Continue Without Payment" at bounding box center [869, 409] width 319 height 15
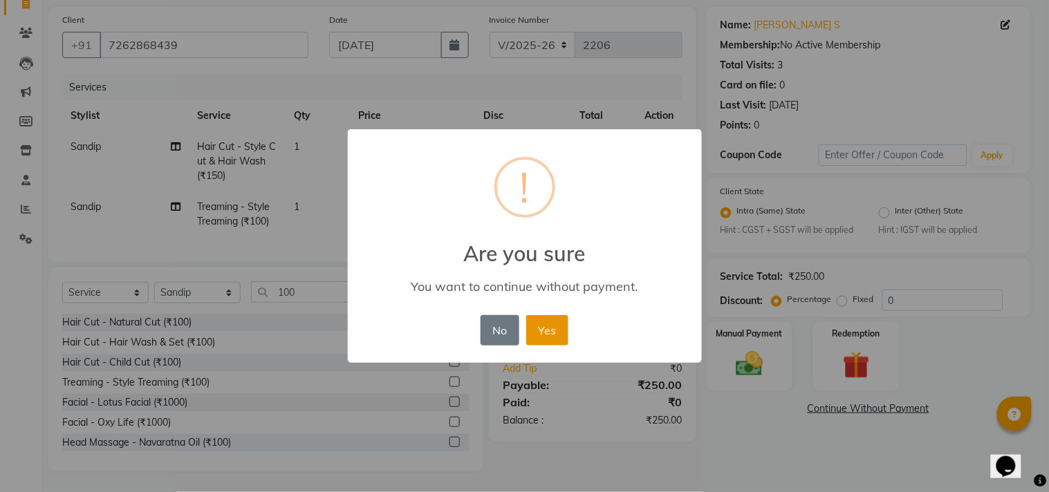
click at [537, 315] on button "Yes" at bounding box center [547, 330] width 42 height 30
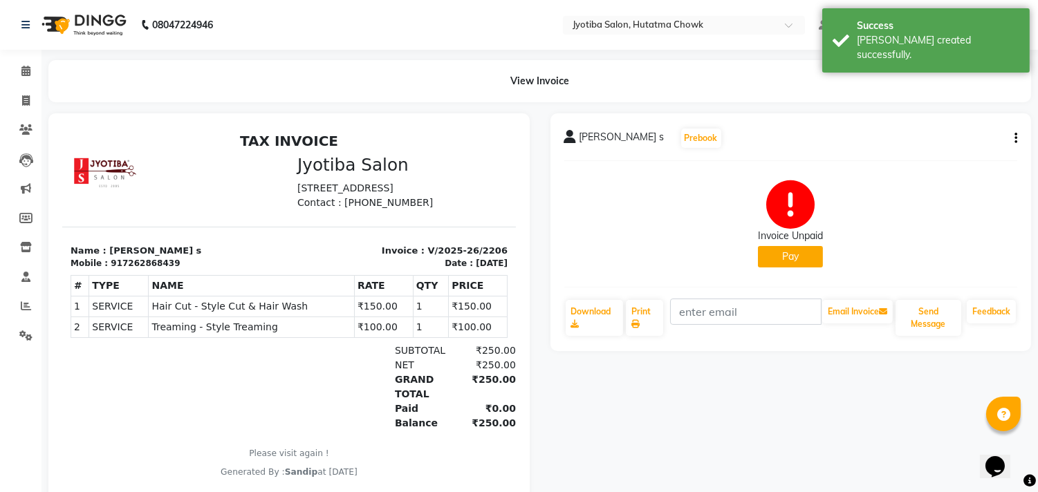
click at [776, 260] on button "Pay" at bounding box center [790, 256] width 65 height 21
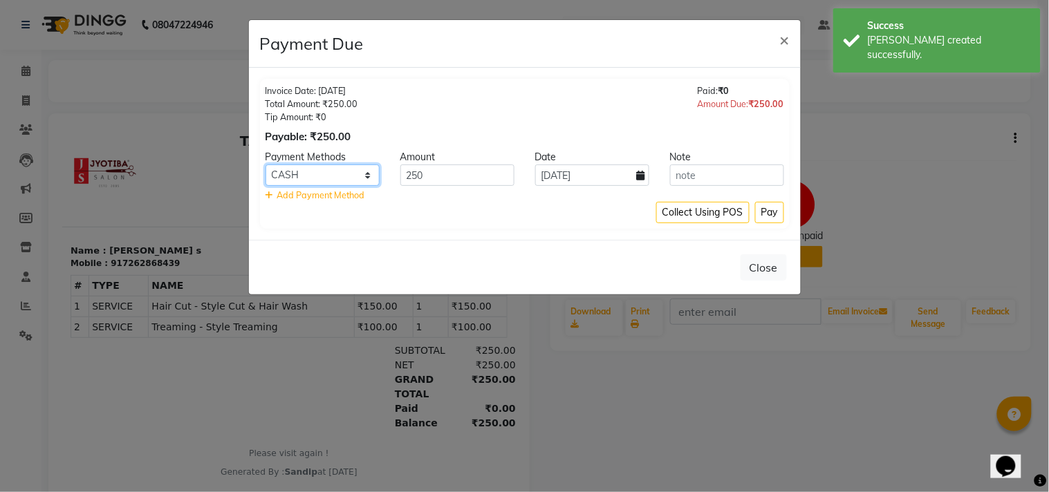
click at [334, 176] on select "CASH ONLINE CARD" at bounding box center [323, 175] width 114 height 21
select select "3"
click at [266, 165] on select "CASH ONLINE CARD" at bounding box center [323, 175] width 114 height 21
click at [778, 213] on button "Pay" at bounding box center [769, 212] width 29 height 21
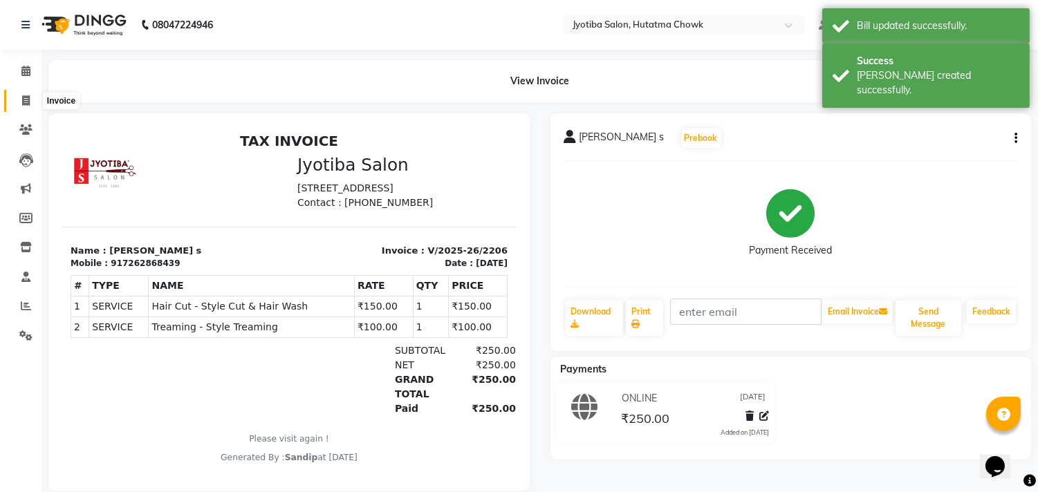
click at [24, 106] on span at bounding box center [26, 101] width 24 height 16
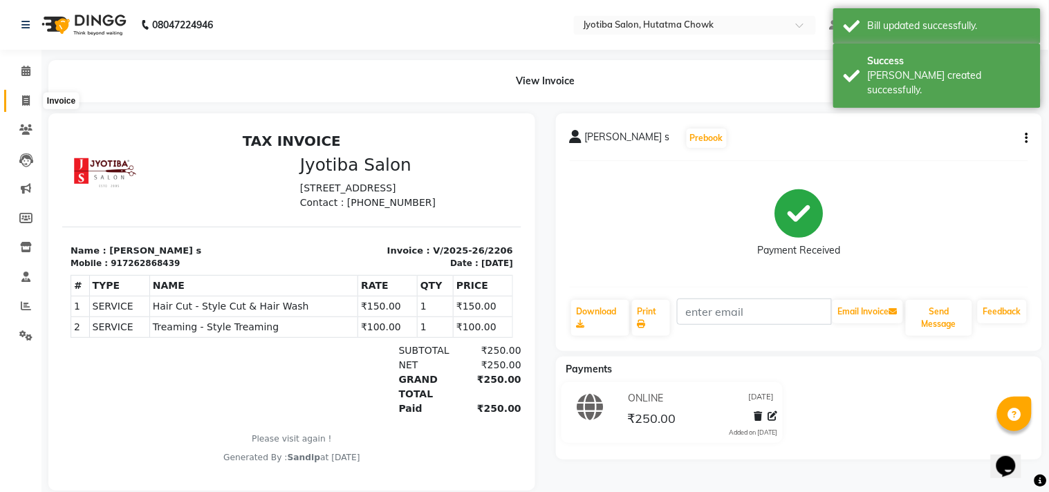
select select "service"
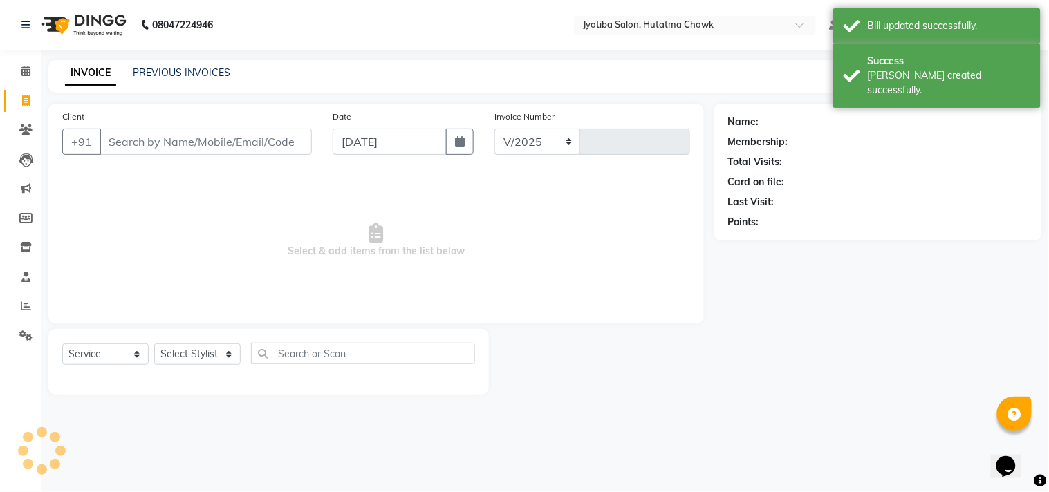
select select "556"
type input "2207"
select select "membership"
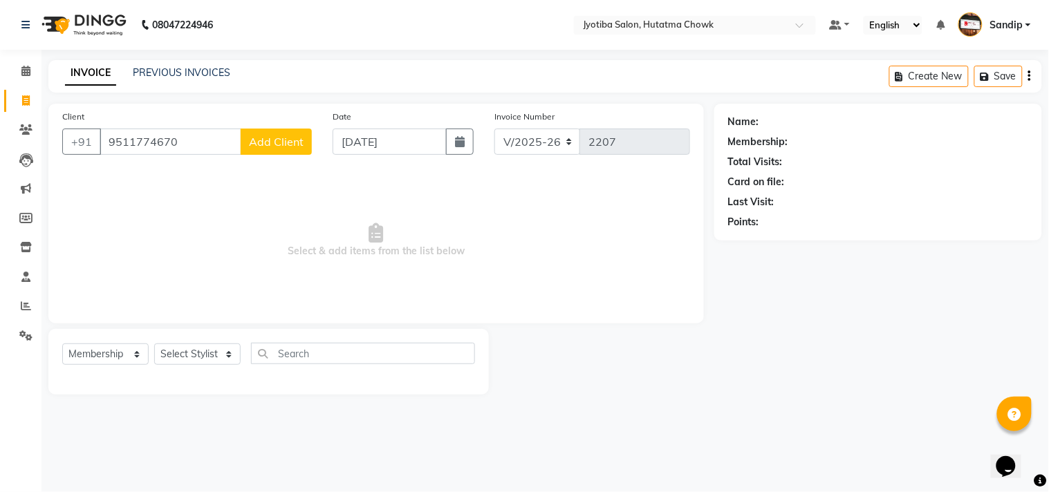
type input "9511774670"
click at [279, 147] on span "Add Client" at bounding box center [276, 142] width 55 height 14
select select "22"
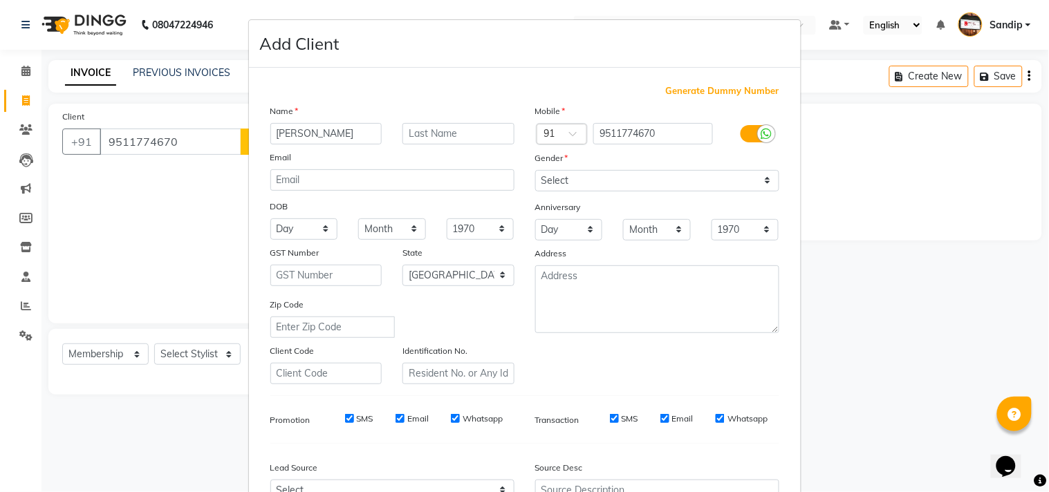
type input "[PERSON_NAME]"
click at [544, 178] on select "Select [DEMOGRAPHIC_DATA] [DEMOGRAPHIC_DATA] Other Prefer Not To Say" at bounding box center [657, 180] width 244 height 21
select select "[DEMOGRAPHIC_DATA]"
click at [535, 170] on select "Select [DEMOGRAPHIC_DATA] [DEMOGRAPHIC_DATA] Other Prefer Not To Say" at bounding box center [657, 180] width 244 height 21
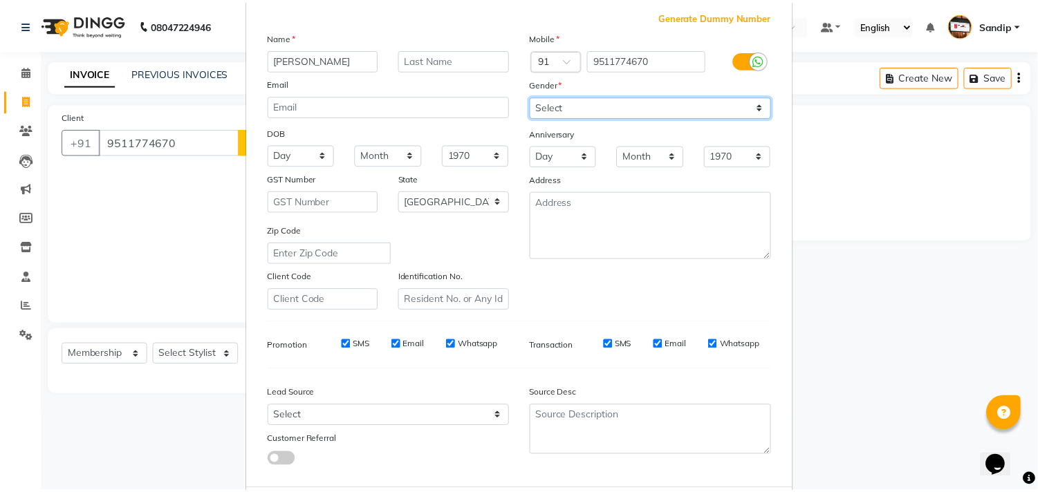
scroll to position [147, 0]
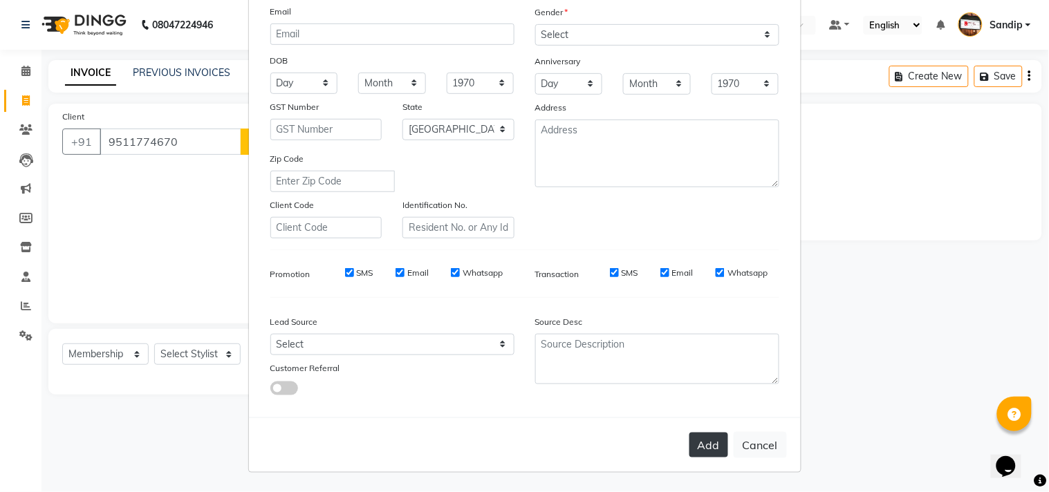
click at [699, 447] on button "Add" at bounding box center [708, 445] width 39 height 25
select select
select select "null"
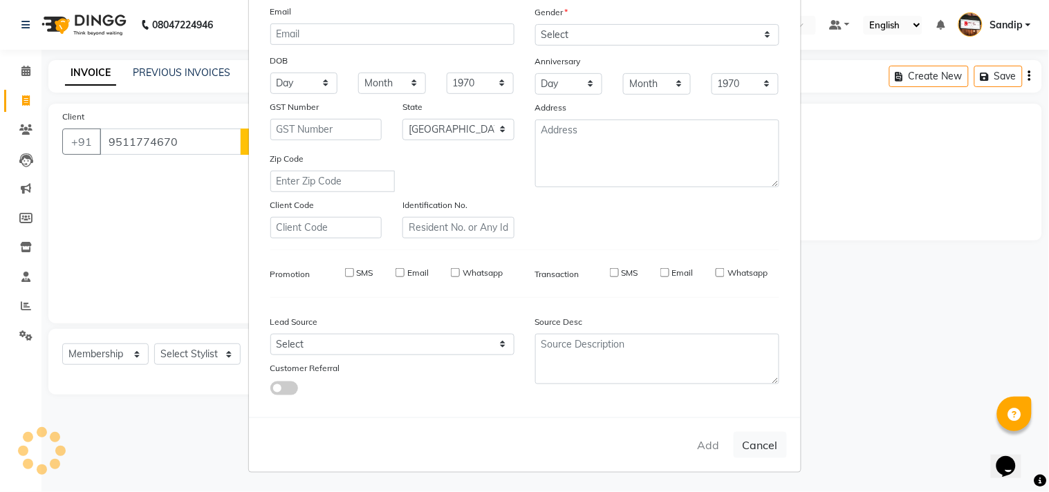
select select
checkbox input "false"
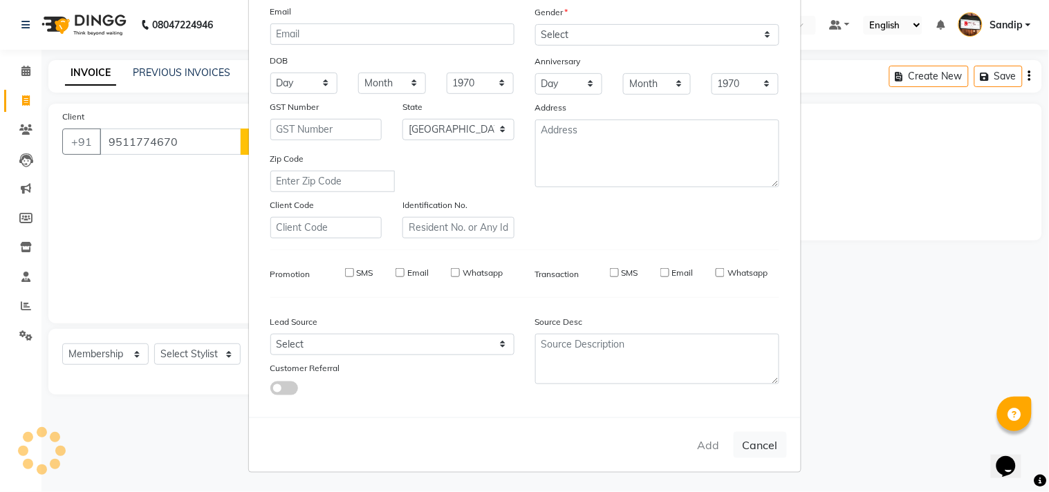
checkbox input "false"
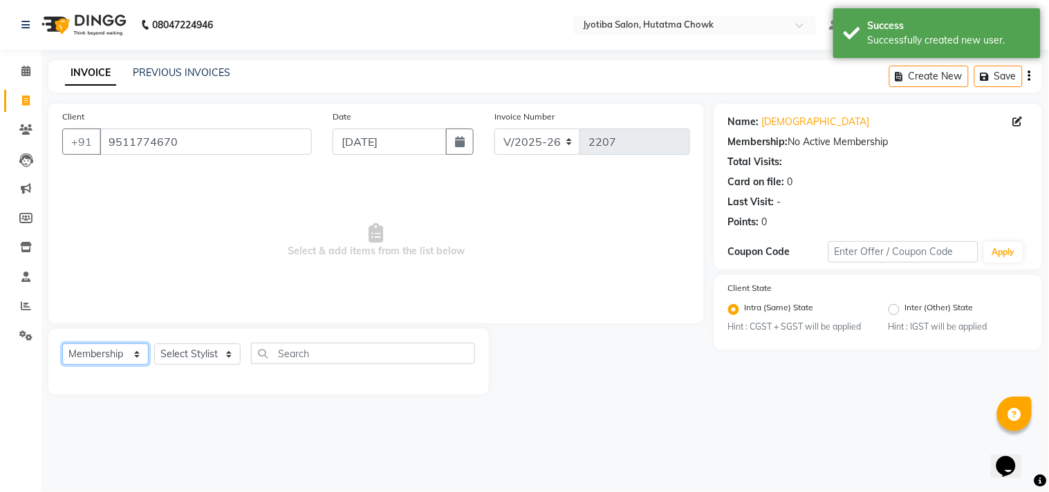
click at [100, 351] on select "Select Service Product Membership Package Voucher Prepaid Gift Card" at bounding box center [105, 354] width 86 height 21
select select "service"
click at [62, 344] on select "Select Service Product Membership Package Voucher Prepaid Gift Card" at bounding box center [105, 354] width 86 height 21
click at [207, 351] on select "Select Stylist [PERSON_NAME] [PERSON_NAME] [PERSON_NAME] [PERSON_NAME] prem RAH…" at bounding box center [197, 354] width 86 height 21
select select "81229"
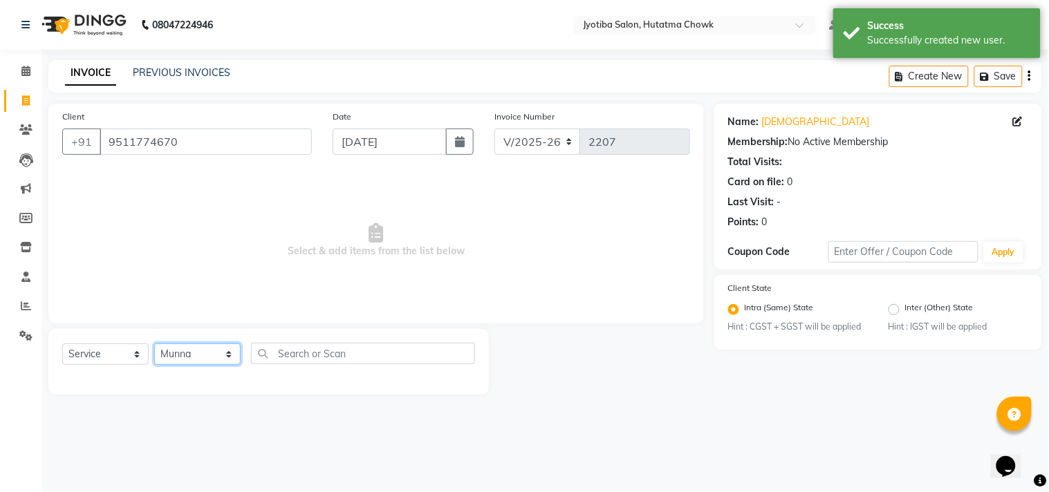
click at [154, 344] on select "Select Stylist [PERSON_NAME] [PERSON_NAME] [PERSON_NAME] [PERSON_NAME] prem RAH…" at bounding box center [197, 354] width 86 height 21
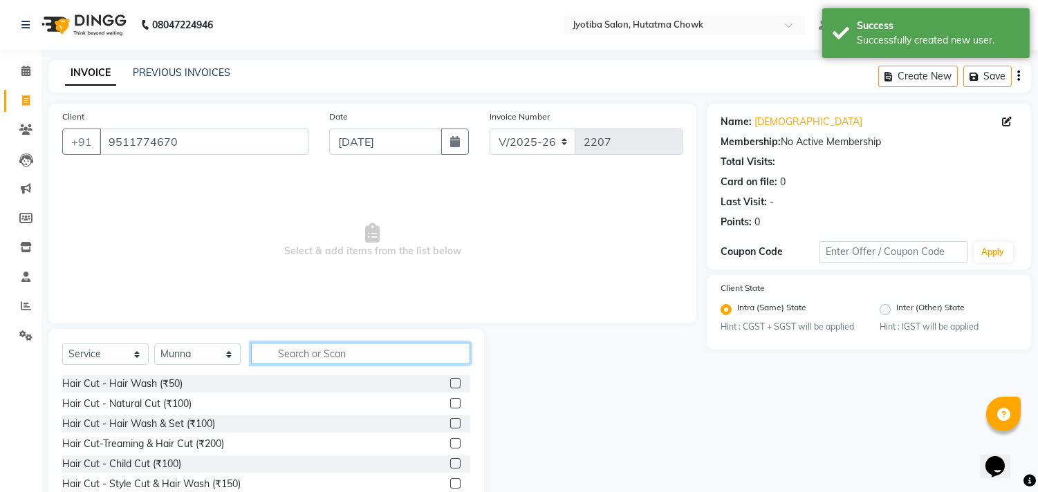
click at [299, 356] on input "text" at bounding box center [360, 353] width 219 height 21
type input "100"
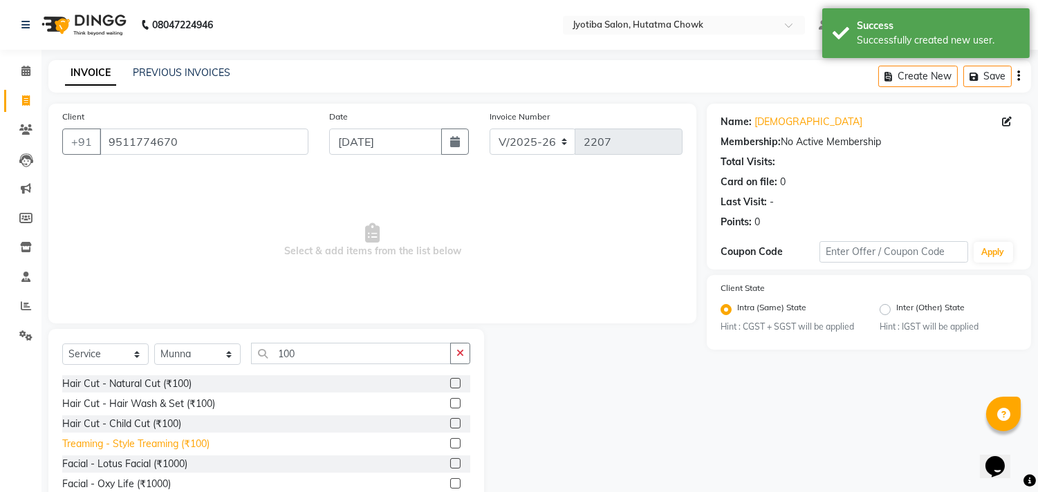
click at [118, 445] on div "Treaming - Style Treaming (₹100)" at bounding box center [135, 444] width 147 height 15
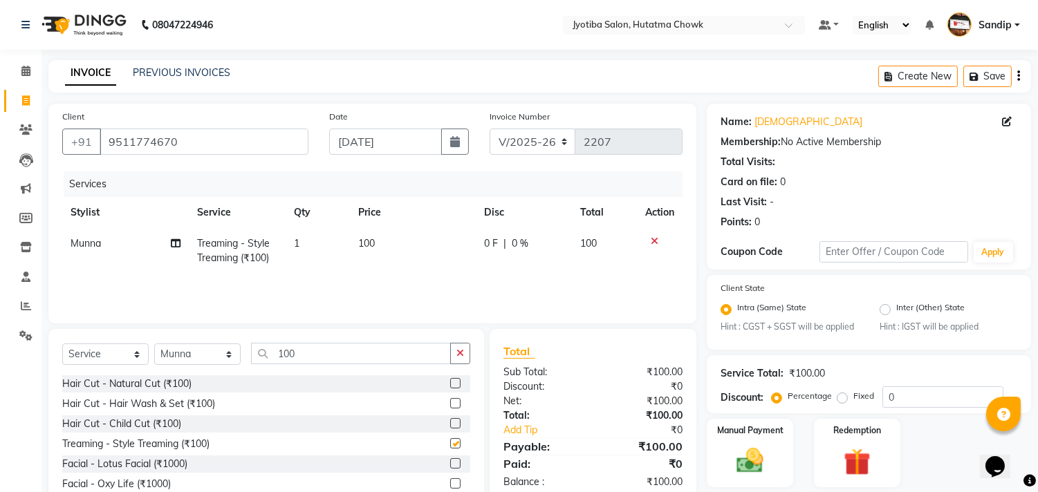
checkbox input "false"
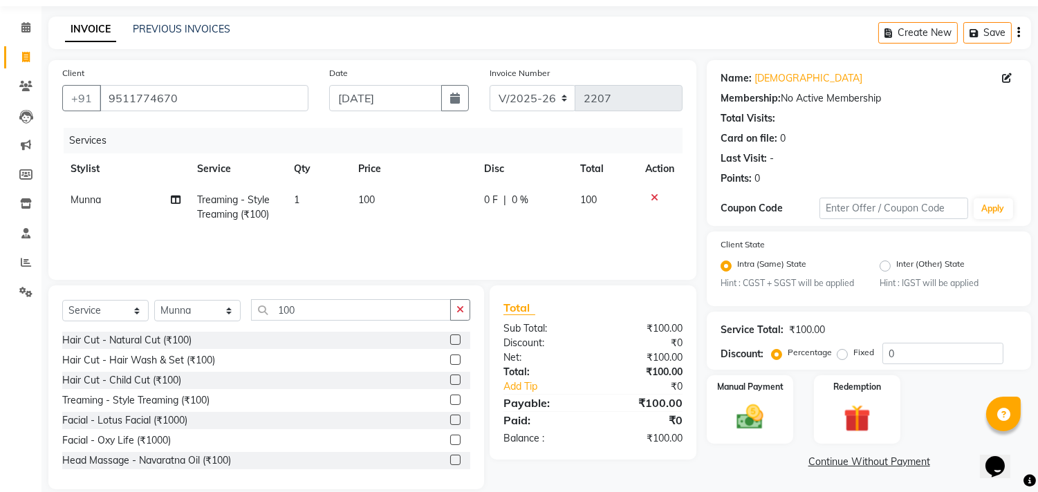
scroll to position [61, 0]
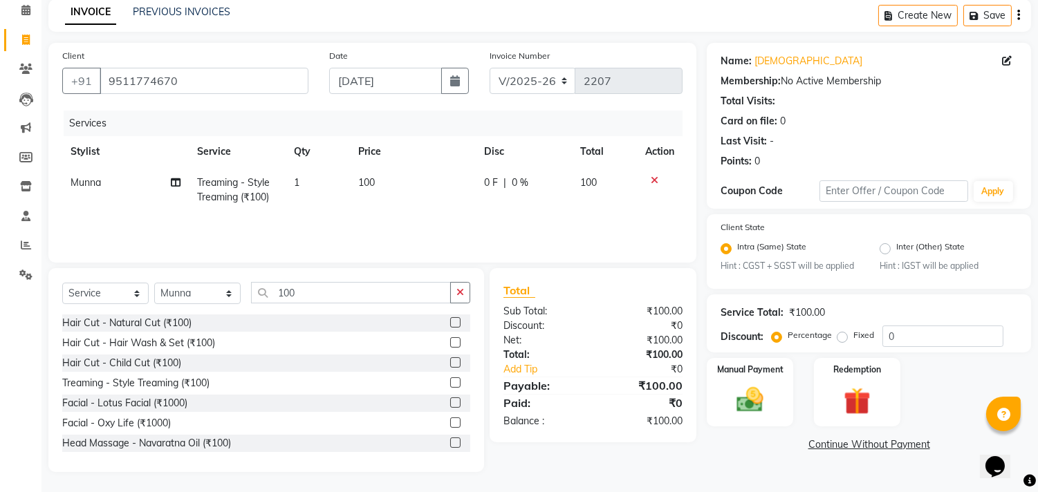
click at [842, 443] on link "Continue Without Payment" at bounding box center [869, 445] width 319 height 15
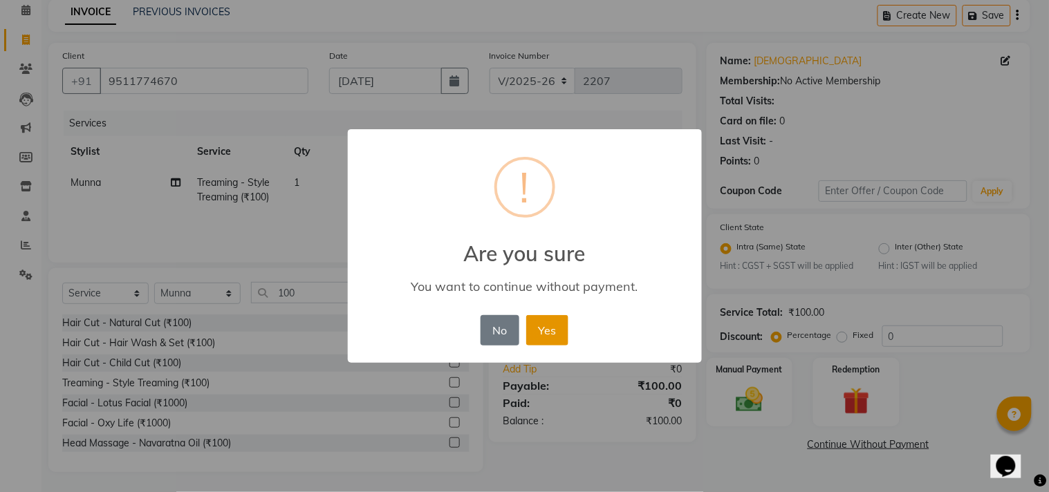
click at [545, 323] on button "Yes" at bounding box center [547, 330] width 42 height 30
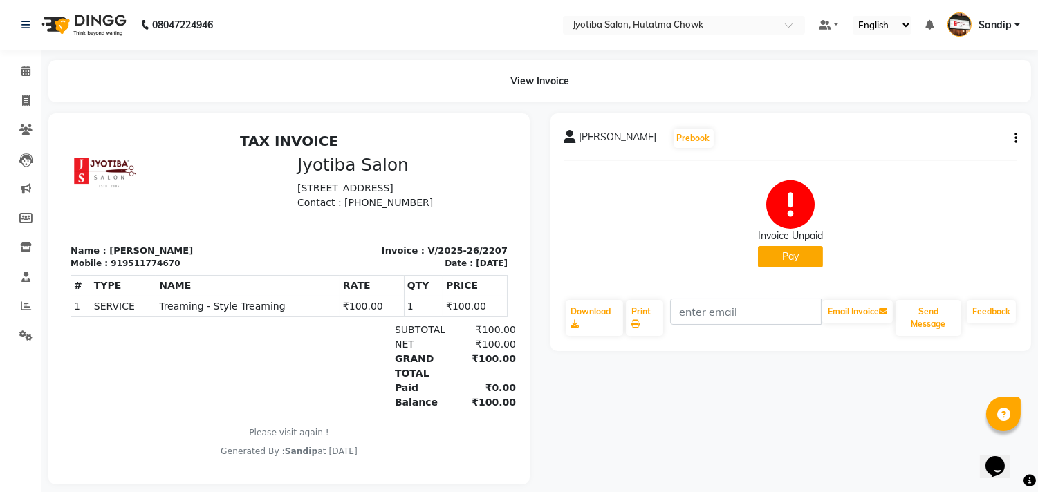
click at [787, 251] on button "Pay" at bounding box center [790, 256] width 65 height 21
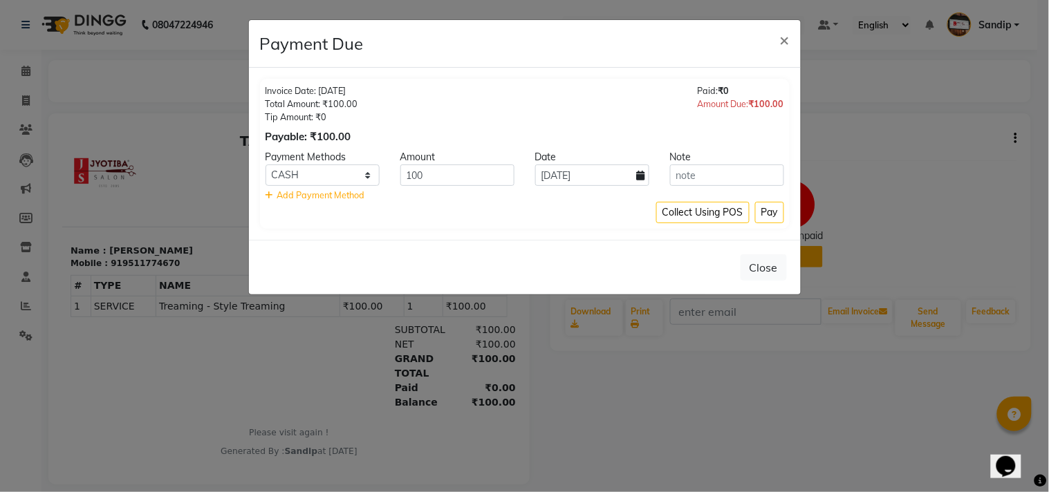
click at [296, 153] on div "Payment Methods" at bounding box center [322, 157] width 135 height 15
click at [309, 170] on select "CASH ONLINE CARD" at bounding box center [323, 175] width 114 height 21
select select "3"
click at [266, 165] on select "CASH ONLINE CARD" at bounding box center [323, 175] width 114 height 21
click at [771, 211] on button "Pay" at bounding box center [769, 212] width 29 height 21
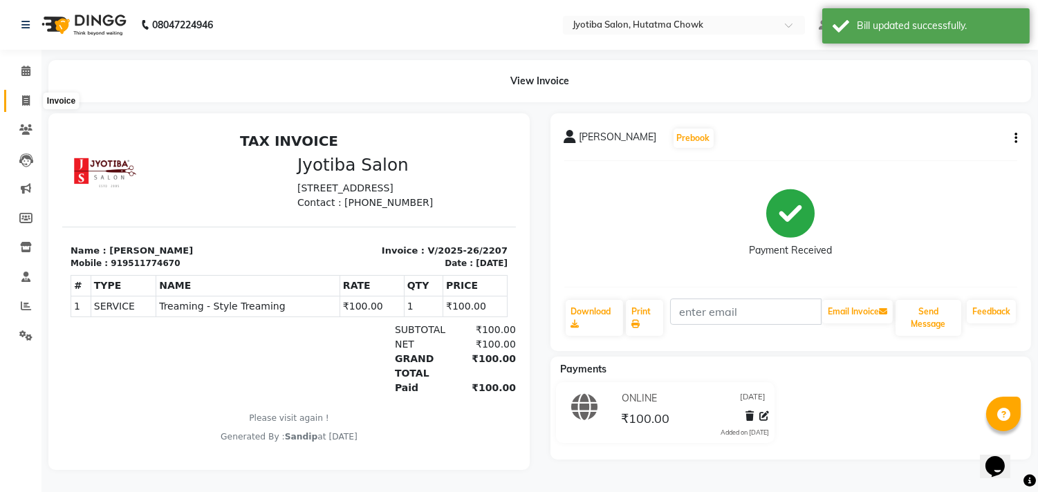
click at [22, 95] on icon at bounding box center [26, 100] width 8 height 10
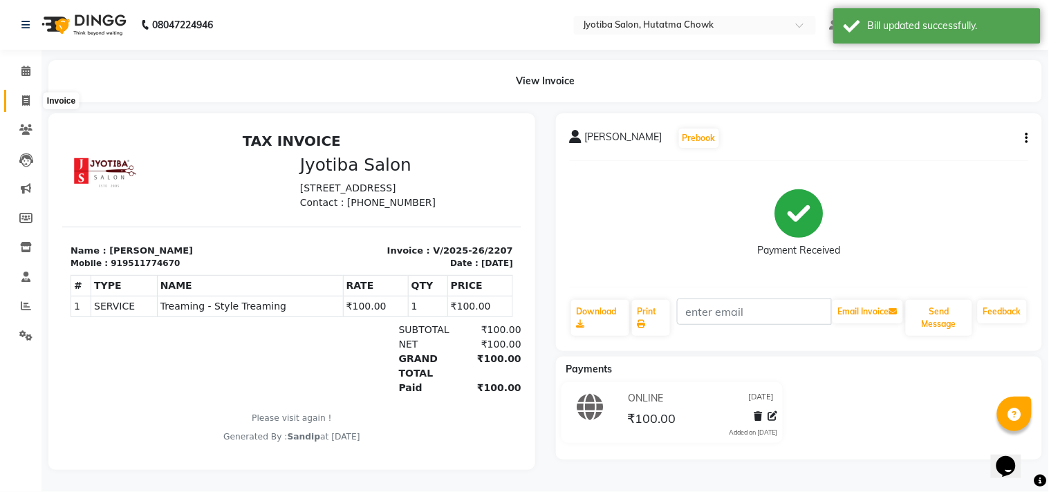
select select "service"
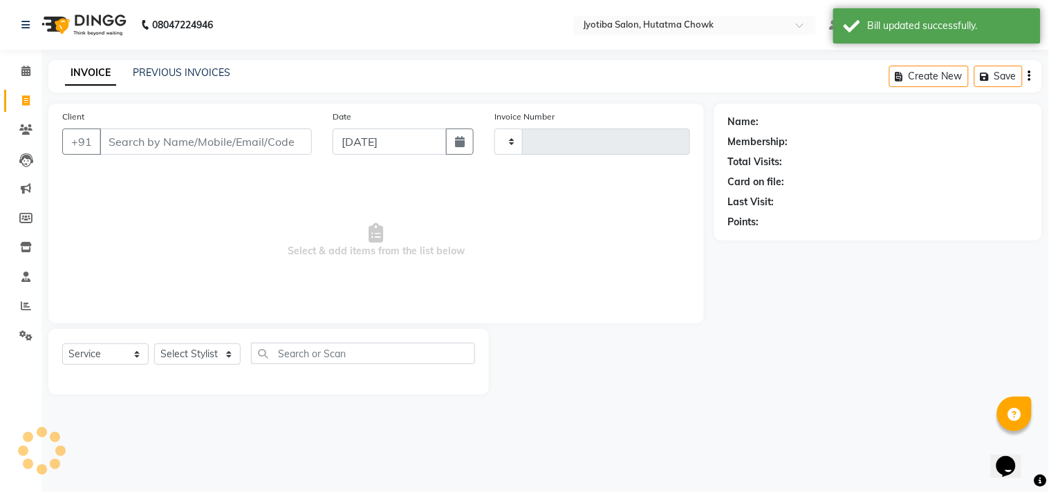
type input "2208"
select select "556"
select select "membership"
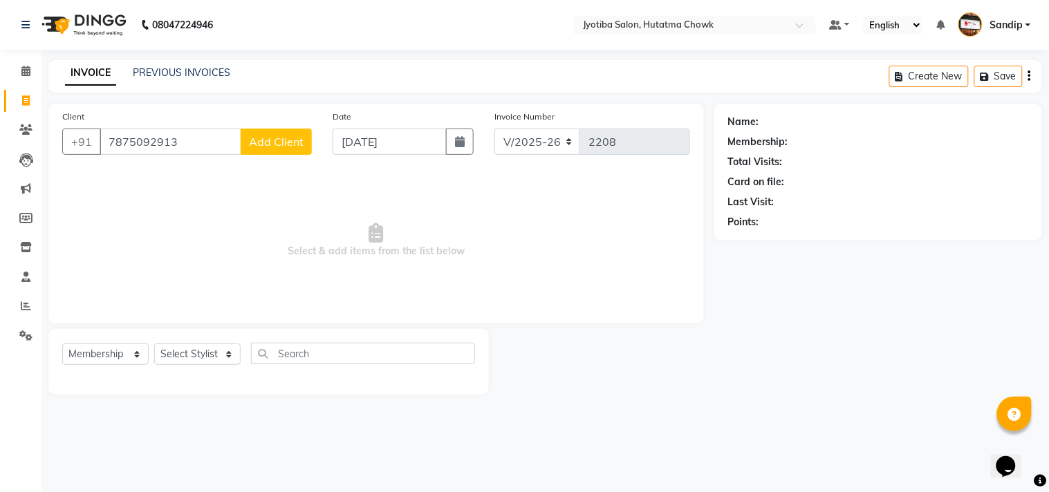
type input "7875092913"
click at [272, 152] on button "Add Client" at bounding box center [276, 142] width 71 height 26
select select "22"
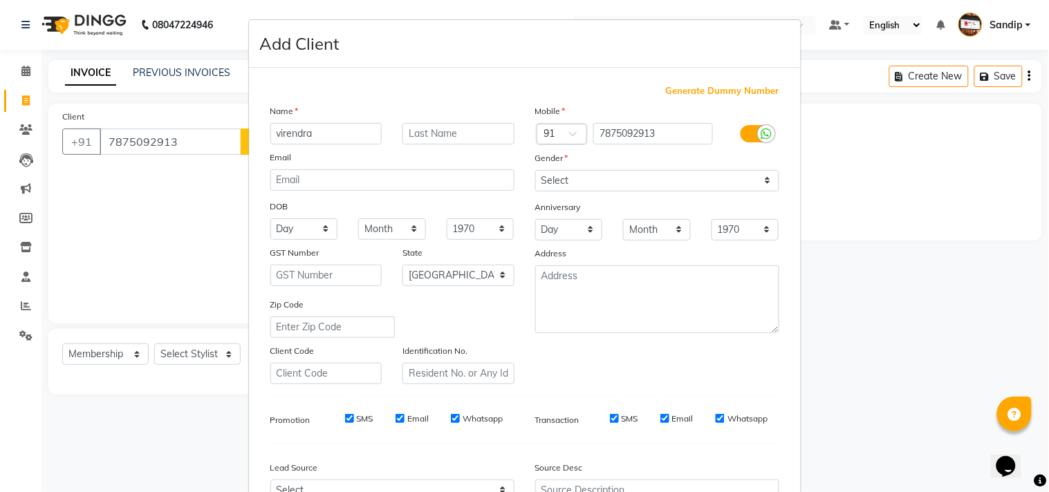
type input "virendra"
drag, startPoint x: 600, startPoint y: 180, endPoint x: 600, endPoint y: 189, distance: 9.0
click at [600, 180] on select "Select [DEMOGRAPHIC_DATA] [DEMOGRAPHIC_DATA] Other Prefer Not To Say" at bounding box center [657, 180] width 244 height 21
select select "[DEMOGRAPHIC_DATA]"
click at [535, 170] on select "Select [DEMOGRAPHIC_DATA] [DEMOGRAPHIC_DATA] Other Prefer Not To Say" at bounding box center [657, 180] width 244 height 21
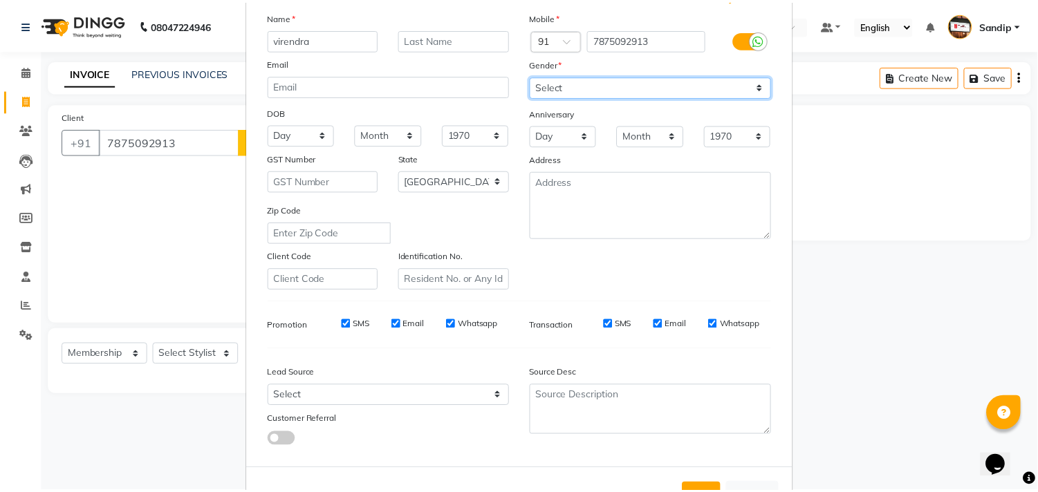
scroll to position [147, 0]
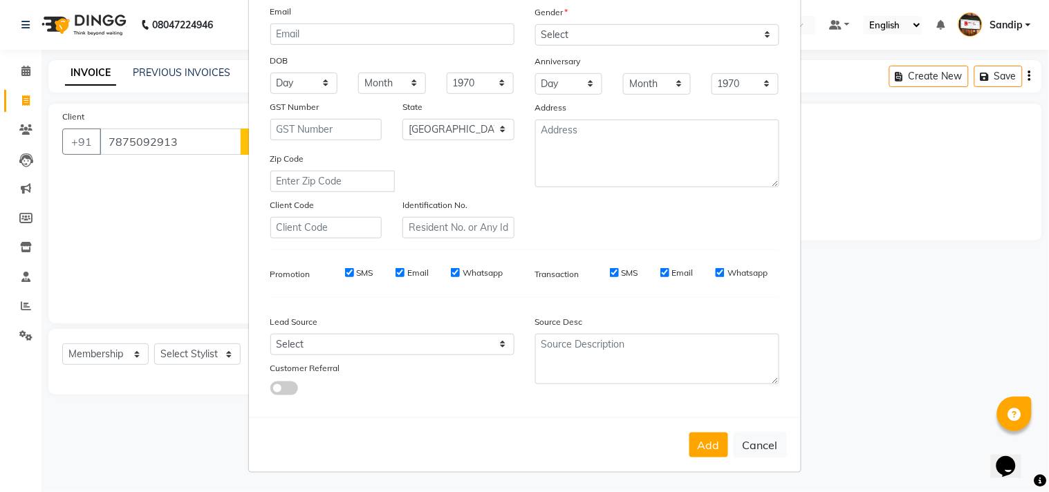
click at [703, 461] on div "Add Cancel" at bounding box center [525, 445] width 552 height 55
click at [700, 449] on button "Add" at bounding box center [708, 445] width 39 height 25
select select
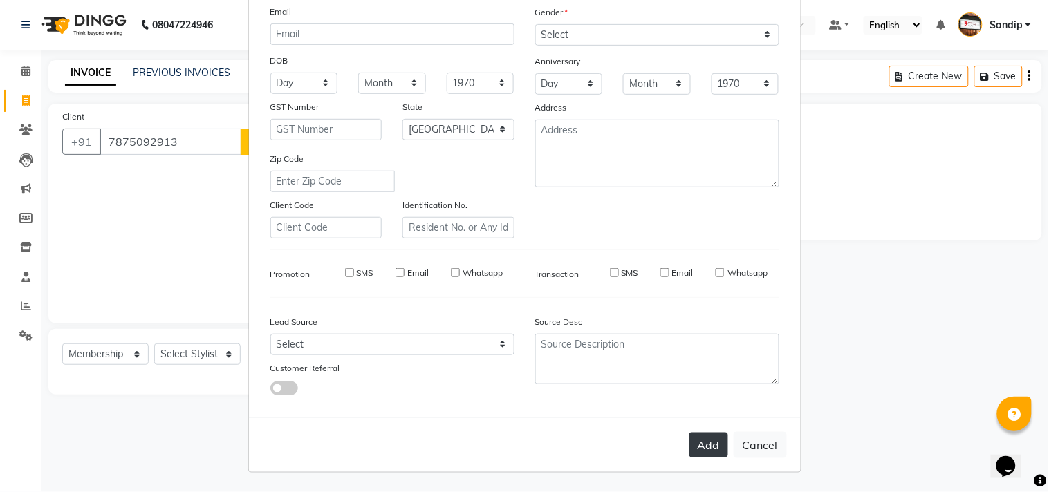
select select "null"
select select
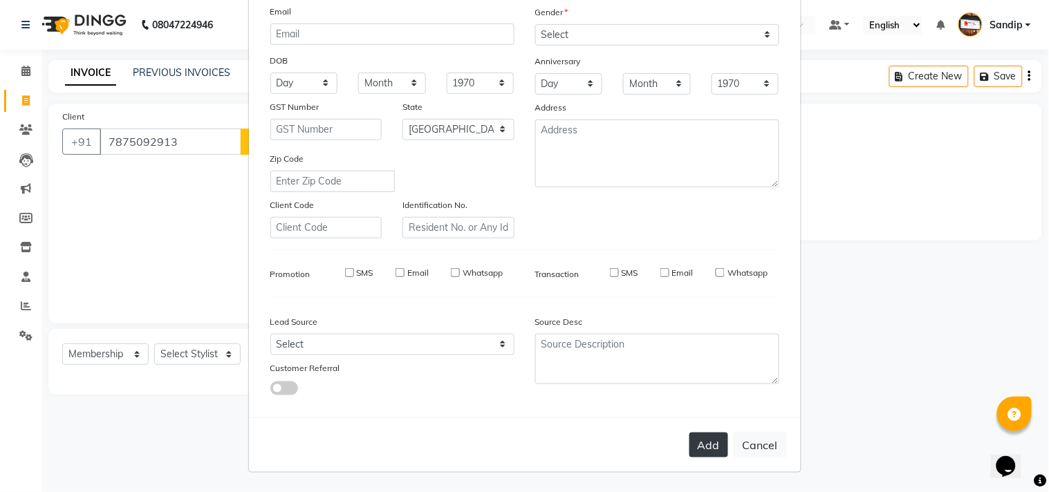
checkbox input "false"
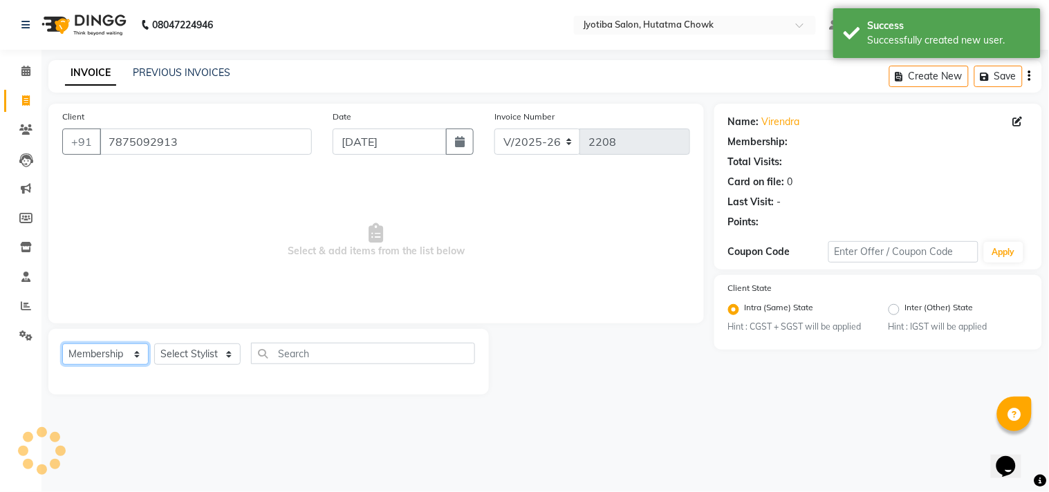
click at [100, 363] on select "Select Service Product Membership Package Voucher Prepaid Gift Card" at bounding box center [105, 354] width 86 height 21
select select "service"
click at [62, 344] on select "Select Service Product Membership Package Voucher Prepaid Gift Card" at bounding box center [105, 354] width 86 height 21
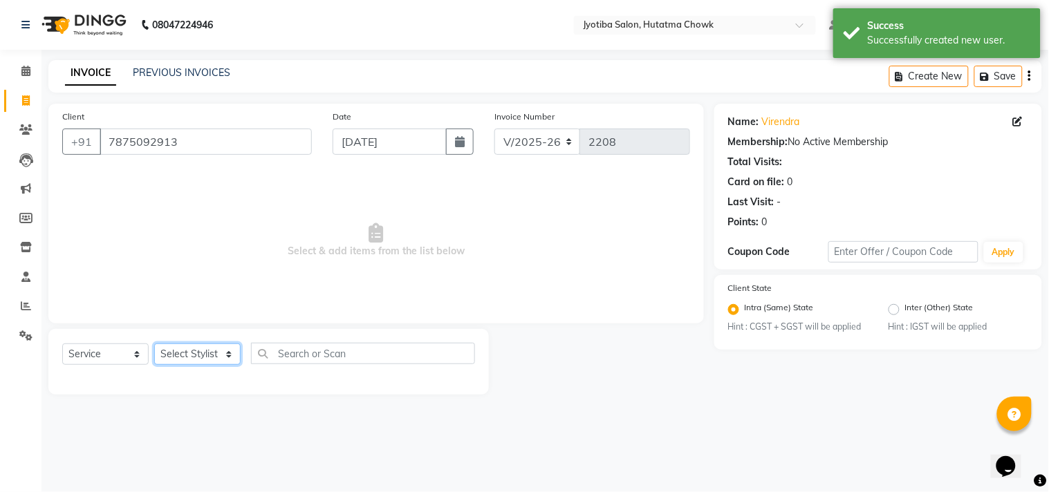
click at [190, 356] on select "Select Stylist [PERSON_NAME] [PERSON_NAME] [PERSON_NAME] [PERSON_NAME] prem RAH…" at bounding box center [197, 354] width 86 height 21
select select "7208"
click at [154, 344] on select "Select Stylist [PERSON_NAME] [PERSON_NAME] [PERSON_NAME] [PERSON_NAME] prem RAH…" at bounding box center [197, 354] width 86 height 21
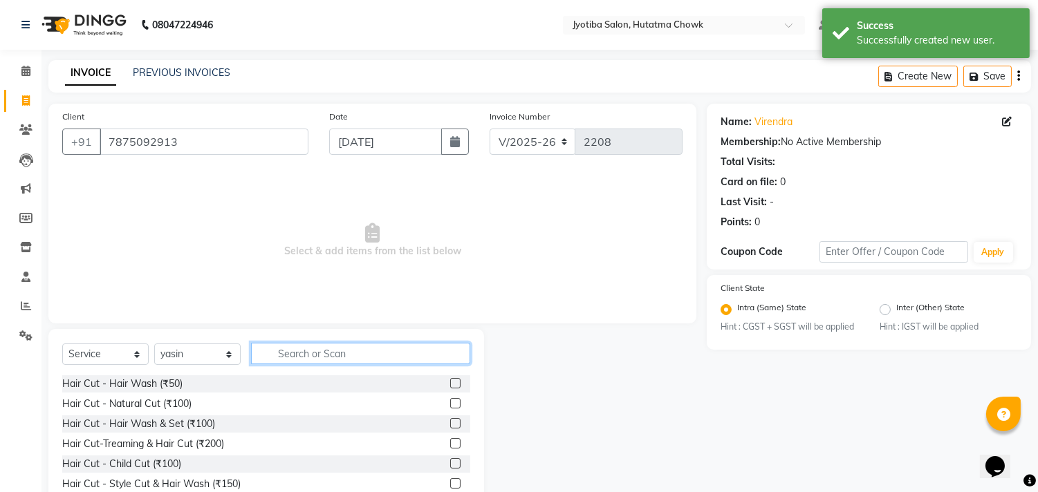
click at [307, 355] on input "text" at bounding box center [360, 353] width 219 height 21
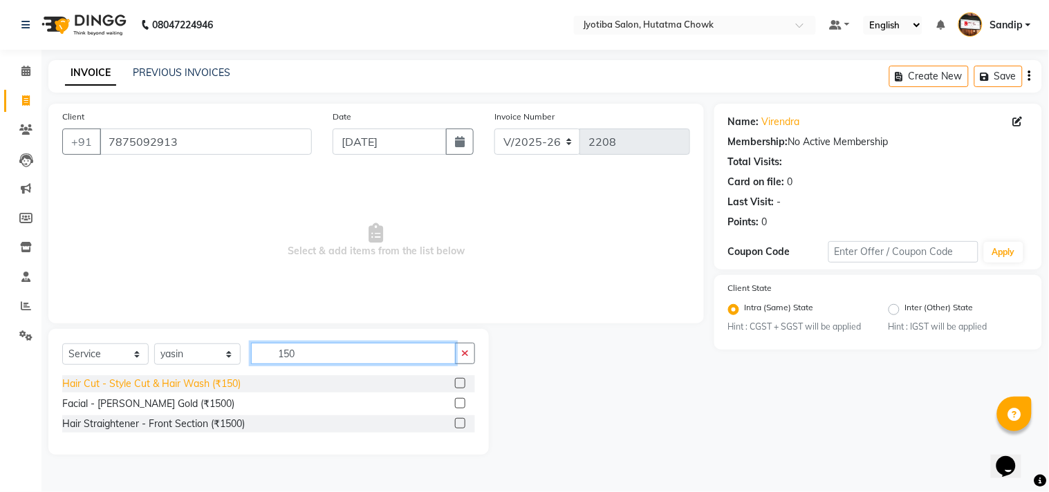
type input "150"
click at [177, 382] on div "Hair Cut - Style Cut & Hair Wash (₹150)" at bounding box center [151, 384] width 178 height 15
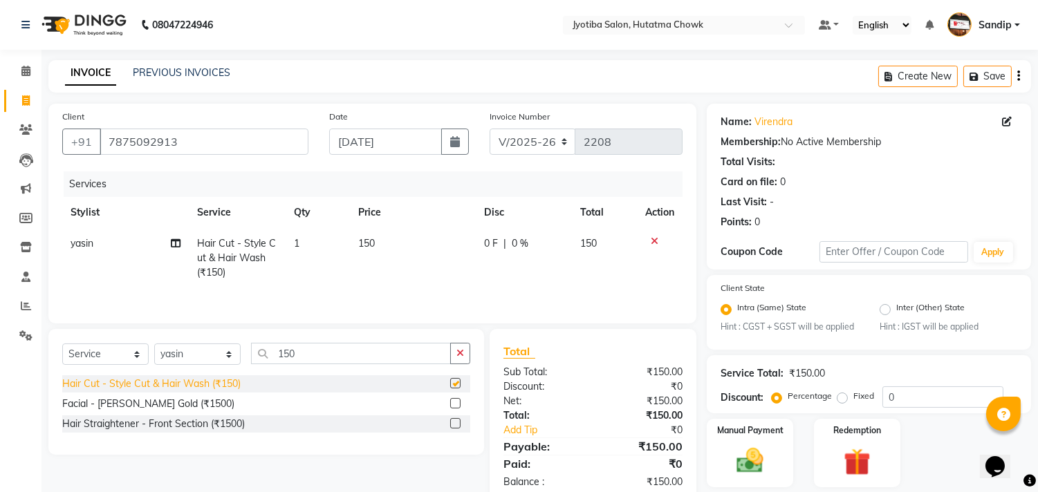
checkbox input "false"
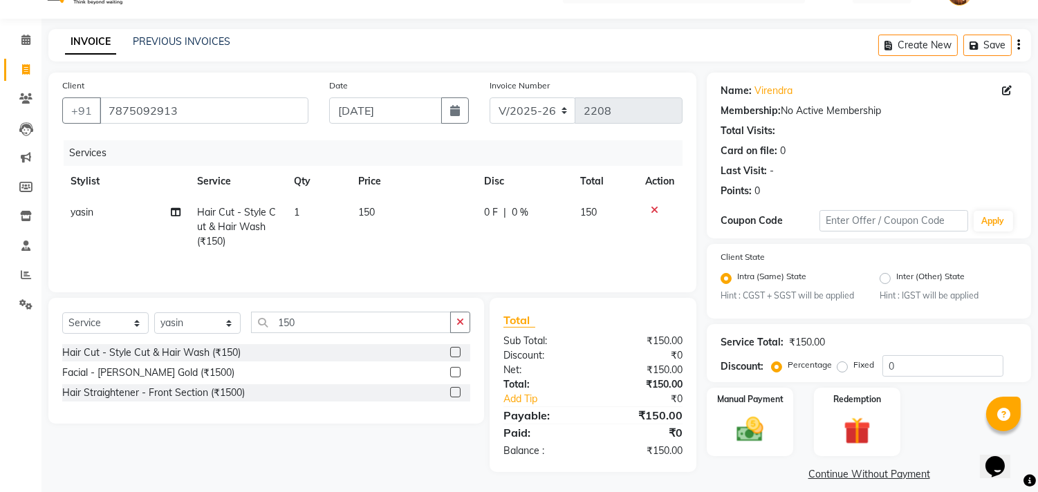
scroll to position [44, 0]
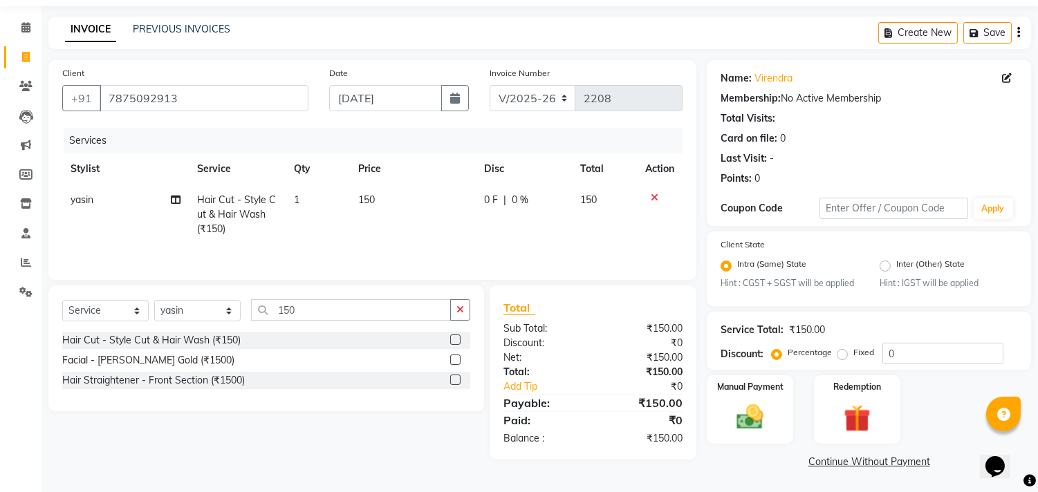
click at [827, 464] on link "Continue Without Payment" at bounding box center [869, 462] width 319 height 15
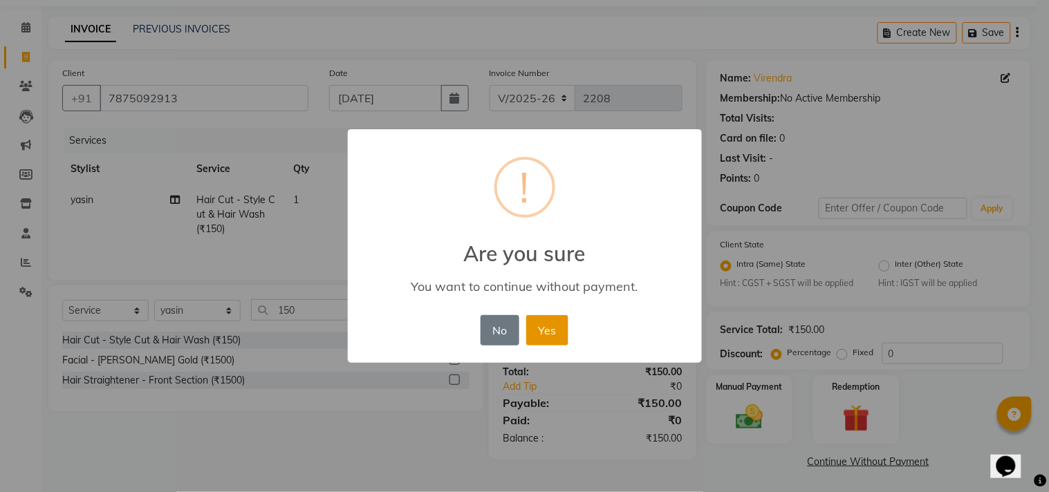
click at [548, 320] on button "Yes" at bounding box center [547, 330] width 42 height 30
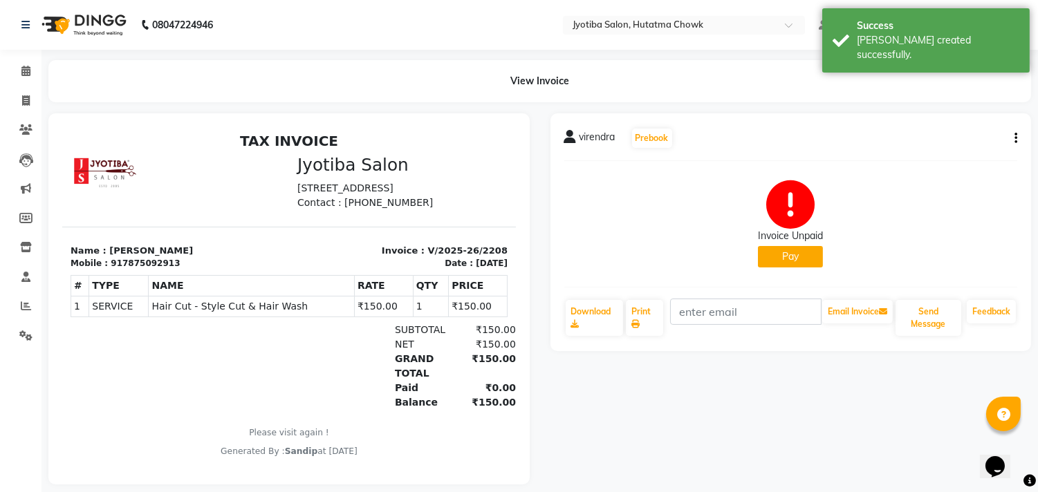
click at [782, 263] on button "Pay" at bounding box center [790, 256] width 65 height 21
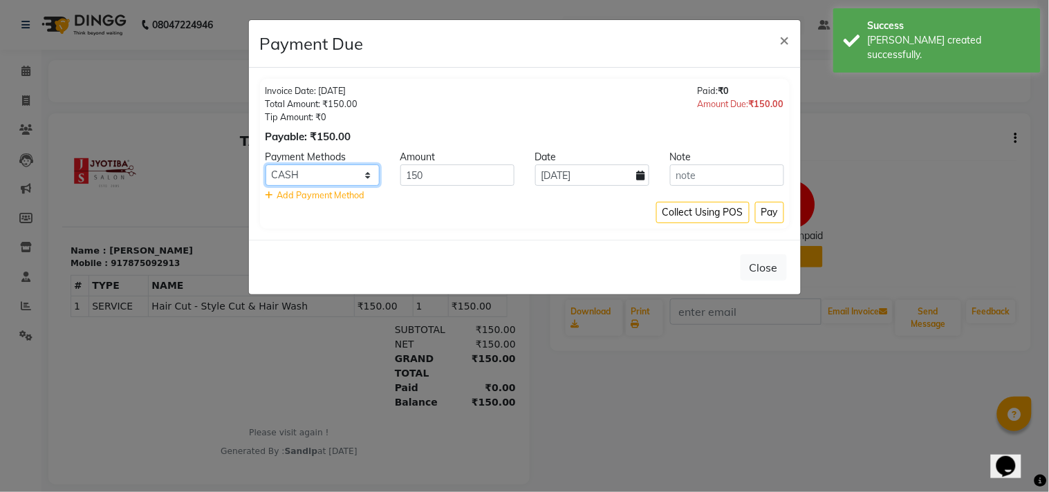
click at [319, 176] on select "CASH ONLINE CARD" at bounding box center [323, 175] width 114 height 21
select select "3"
click at [266, 165] on select "CASH ONLINE CARD" at bounding box center [323, 175] width 114 height 21
click at [322, 212] on div "Collect Using POS Pay" at bounding box center [525, 212] width 519 height 21
click at [770, 217] on button "Pay" at bounding box center [769, 212] width 29 height 21
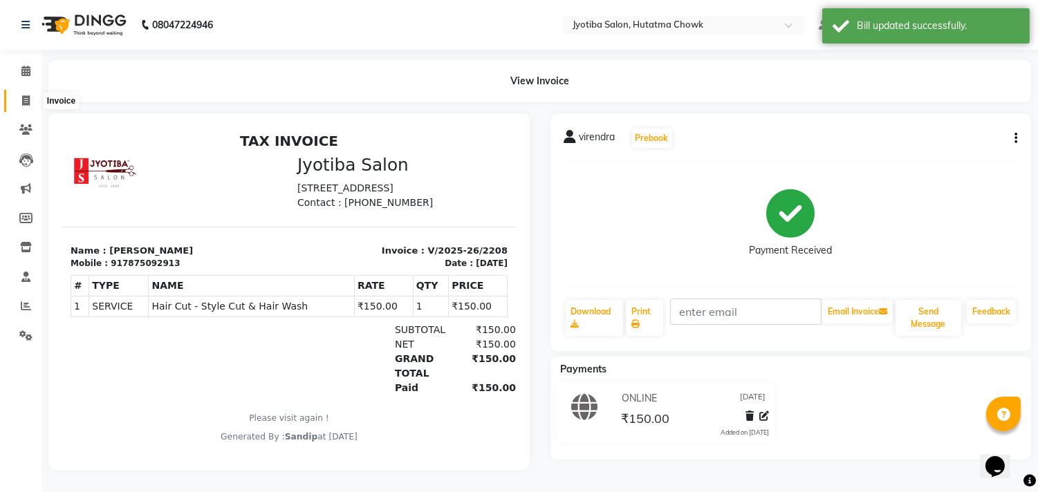
click at [25, 101] on icon at bounding box center [26, 100] width 8 height 10
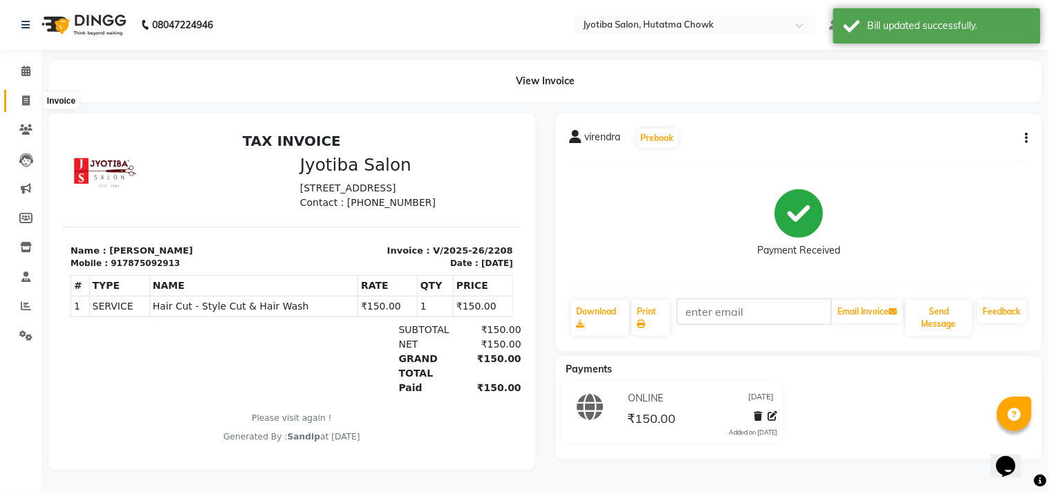
select select "556"
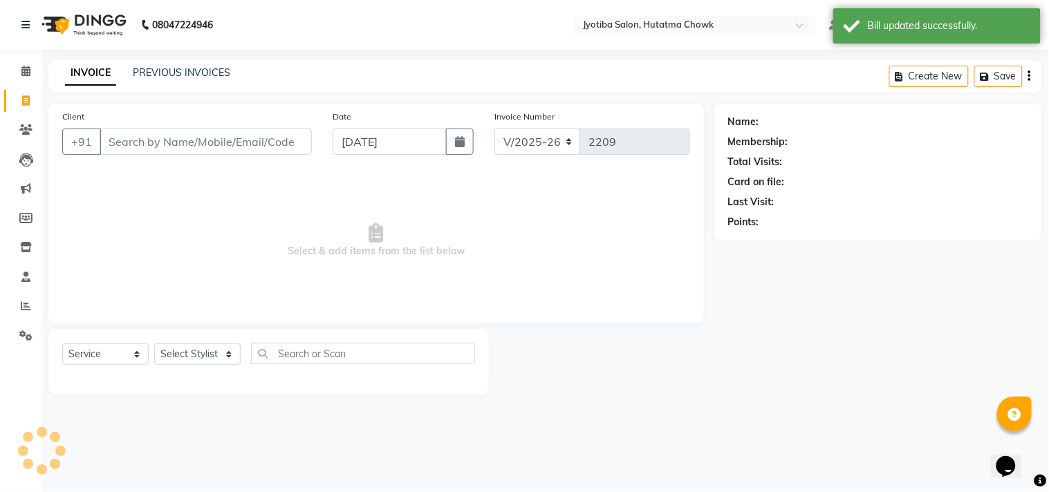
select select "membership"
click at [176, 73] on link "PREVIOUS INVOICES" at bounding box center [182, 72] width 98 height 12
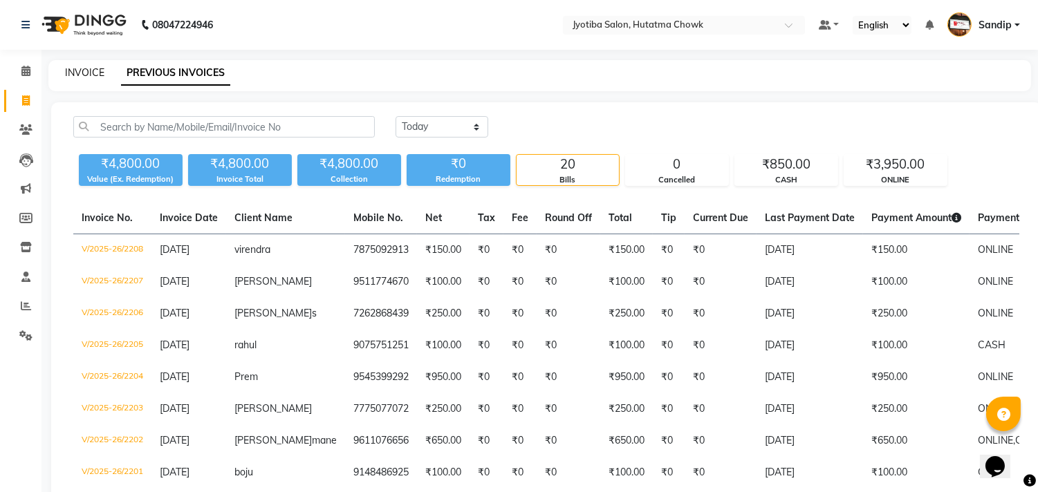
click at [84, 71] on link "INVOICE" at bounding box center [84, 72] width 39 height 12
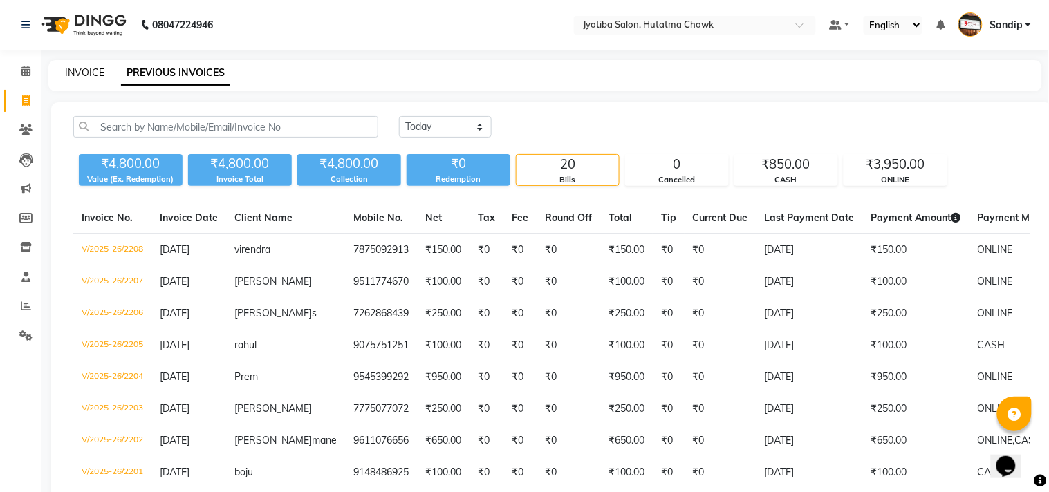
select select "556"
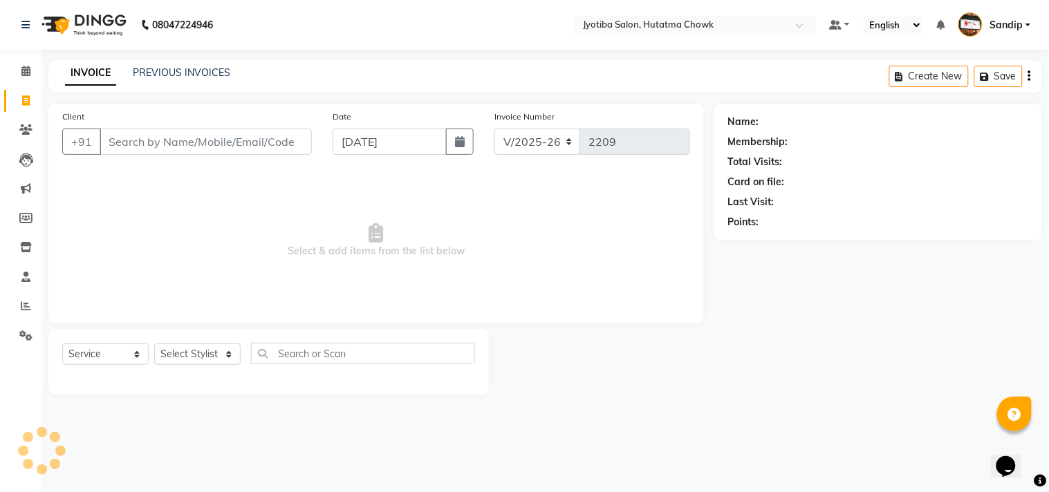
select select "membership"
click at [158, 76] on link "PREVIOUS INVOICES" at bounding box center [182, 72] width 98 height 12
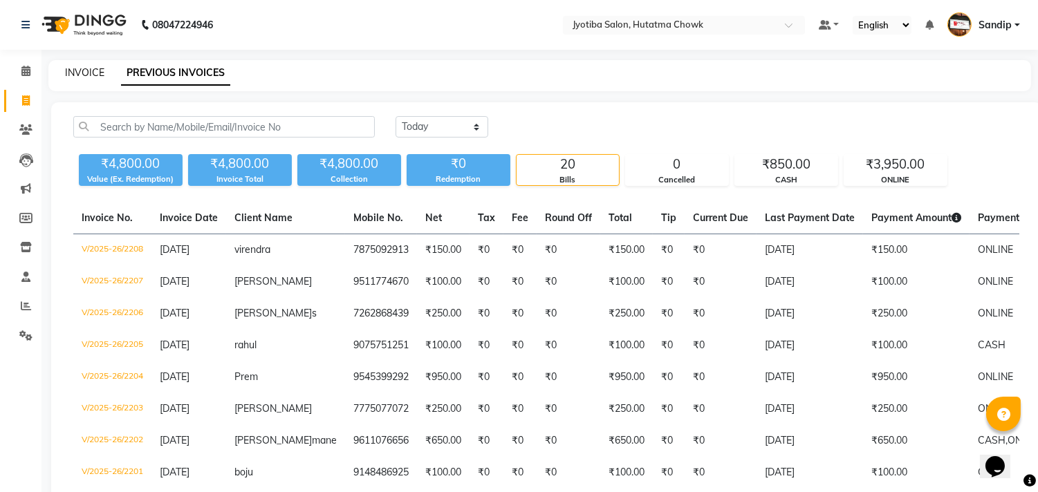
click at [84, 76] on link "INVOICE" at bounding box center [84, 72] width 39 height 12
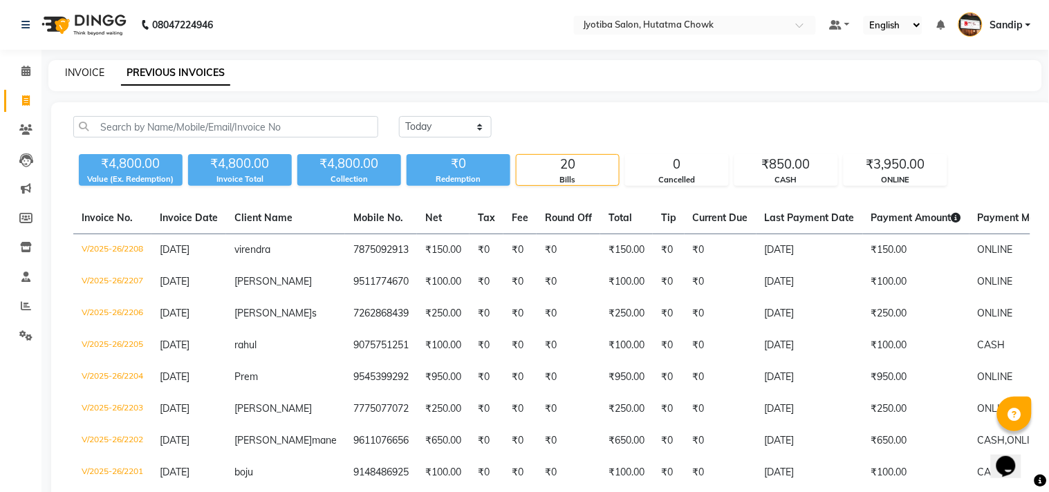
select select "556"
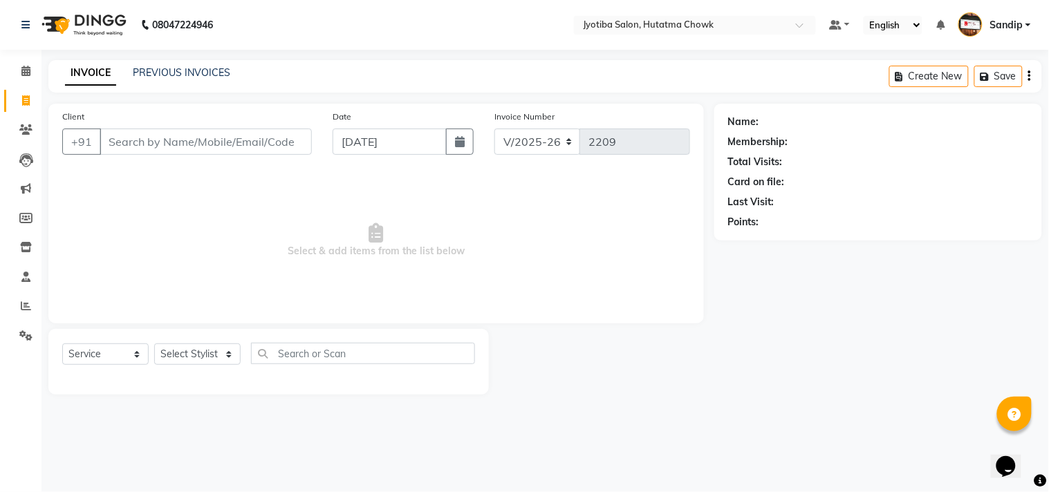
select select "membership"
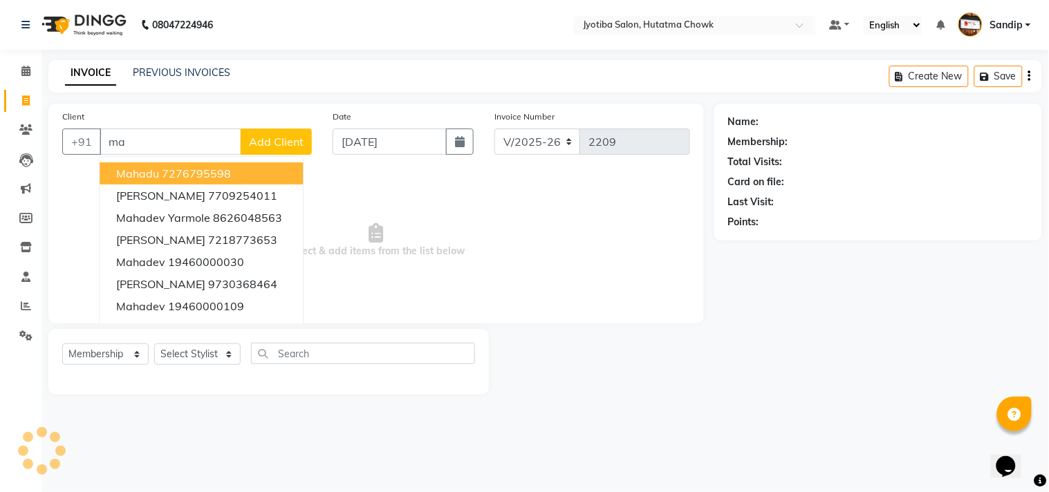
type input "m"
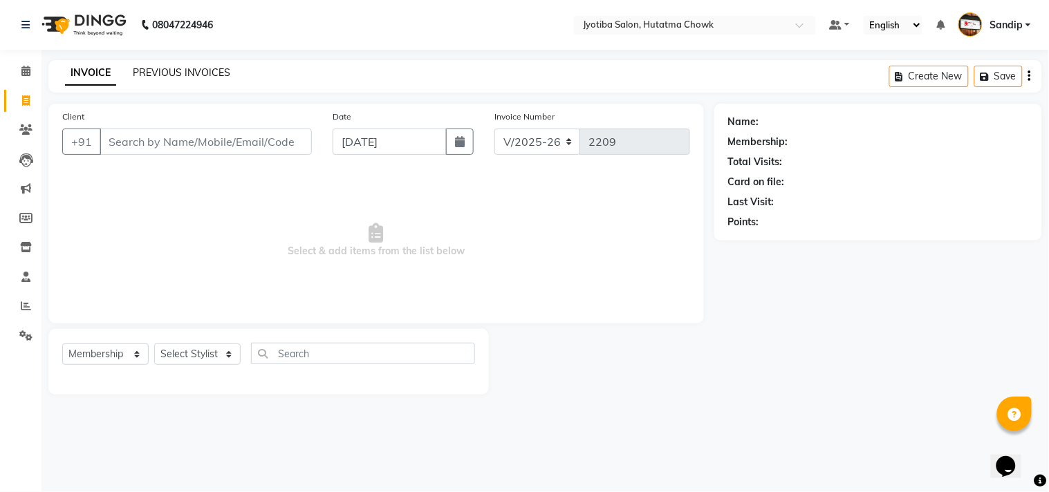
click at [148, 67] on link "PREVIOUS INVOICES" at bounding box center [182, 72] width 98 height 12
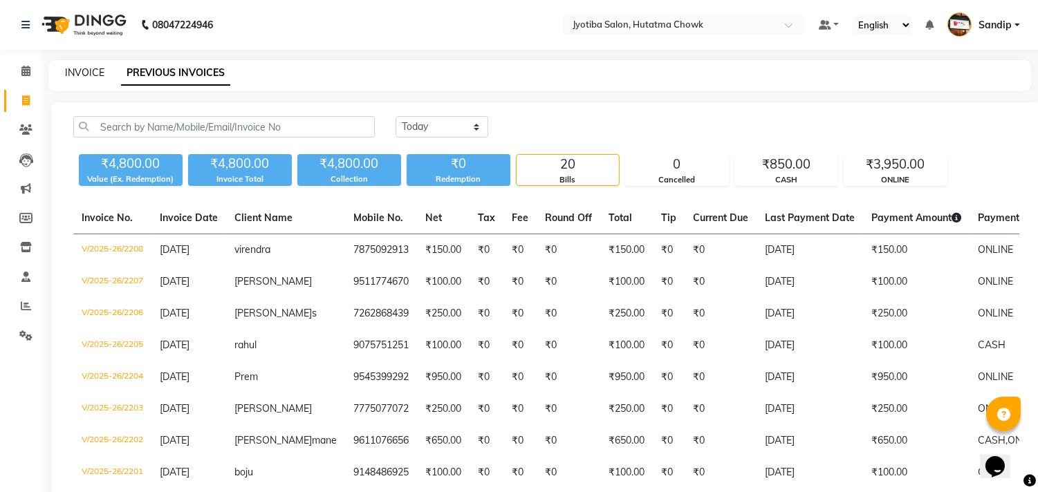
click at [91, 73] on link "INVOICE" at bounding box center [84, 72] width 39 height 12
select select "556"
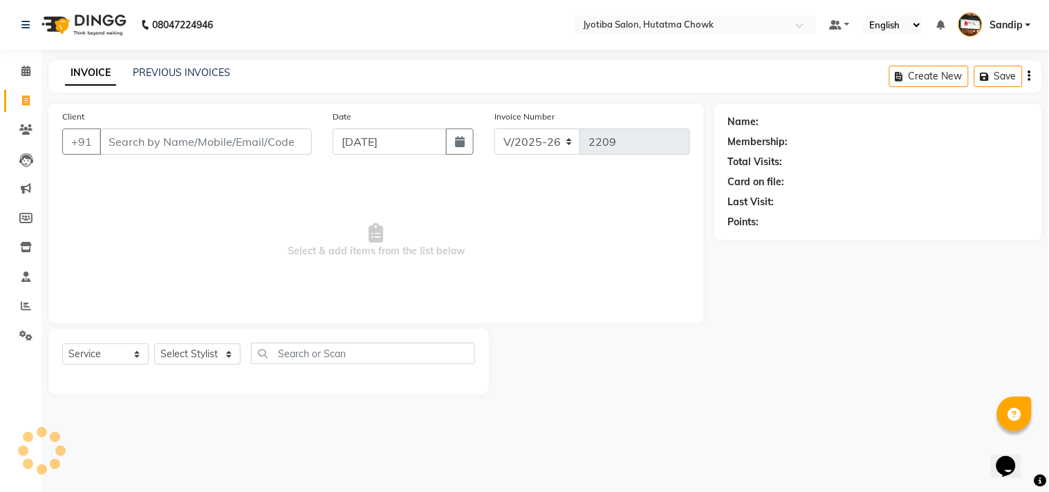
select select "membership"
click at [26, 340] on icon at bounding box center [25, 336] width 13 height 10
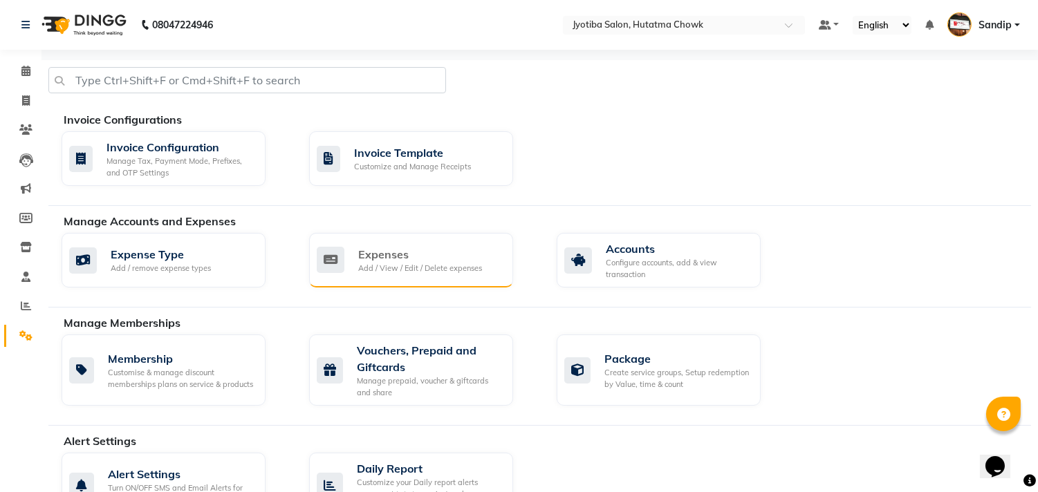
click at [474, 257] on div "Expenses" at bounding box center [420, 254] width 124 height 17
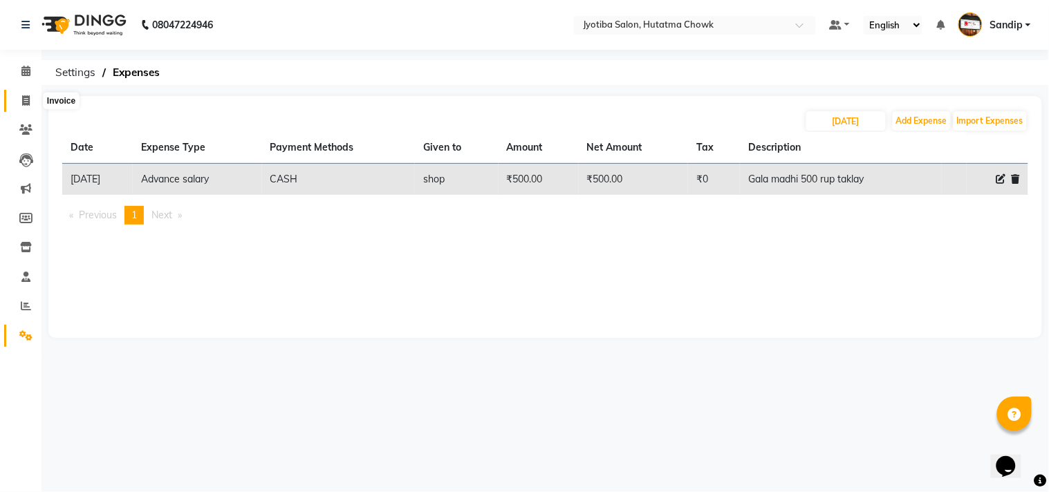
click at [22, 101] on icon at bounding box center [26, 100] width 8 height 10
select select "556"
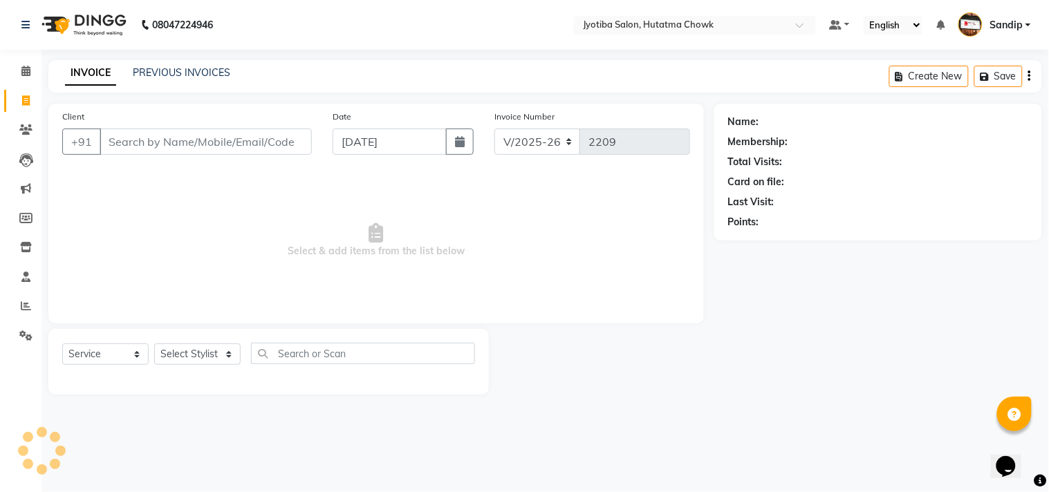
select select "membership"
click at [169, 75] on link "PREVIOUS INVOICES" at bounding box center [182, 72] width 98 height 12
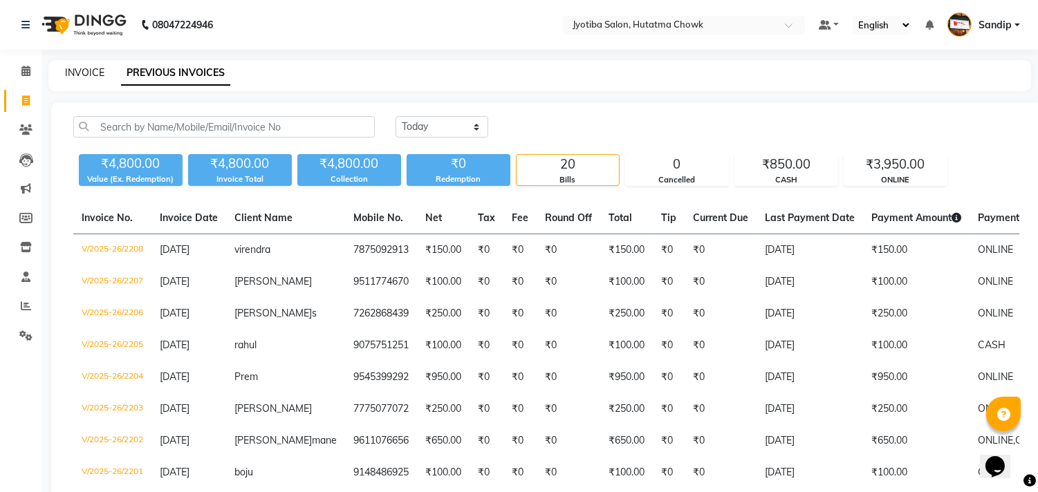
click at [84, 69] on link "INVOICE" at bounding box center [84, 72] width 39 height 12
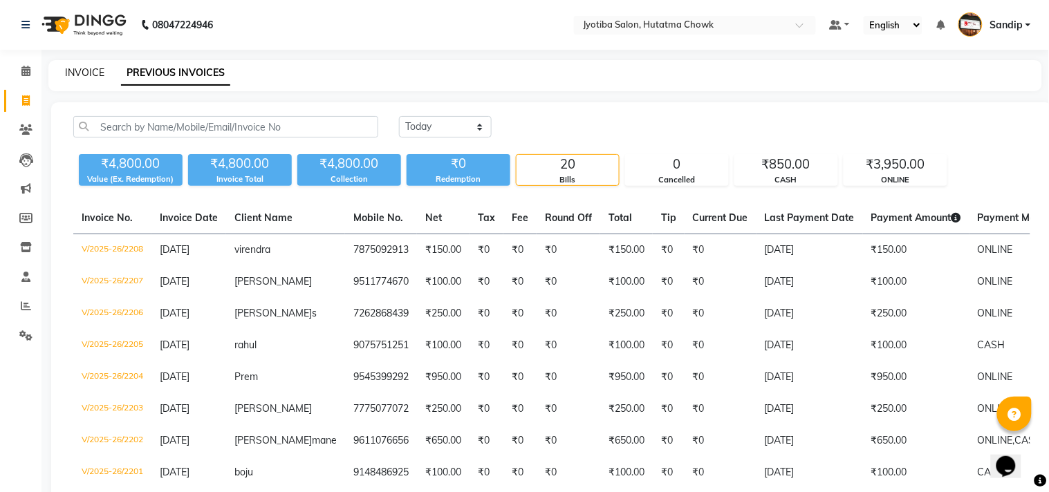
select select "556"
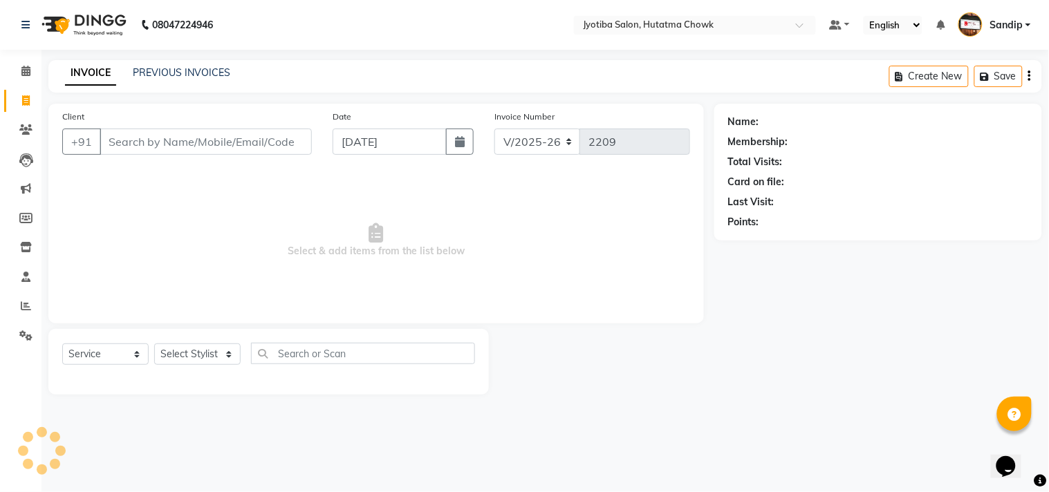
select select "membership"
